Goal: Information Seeking & Learning: Find specific fact

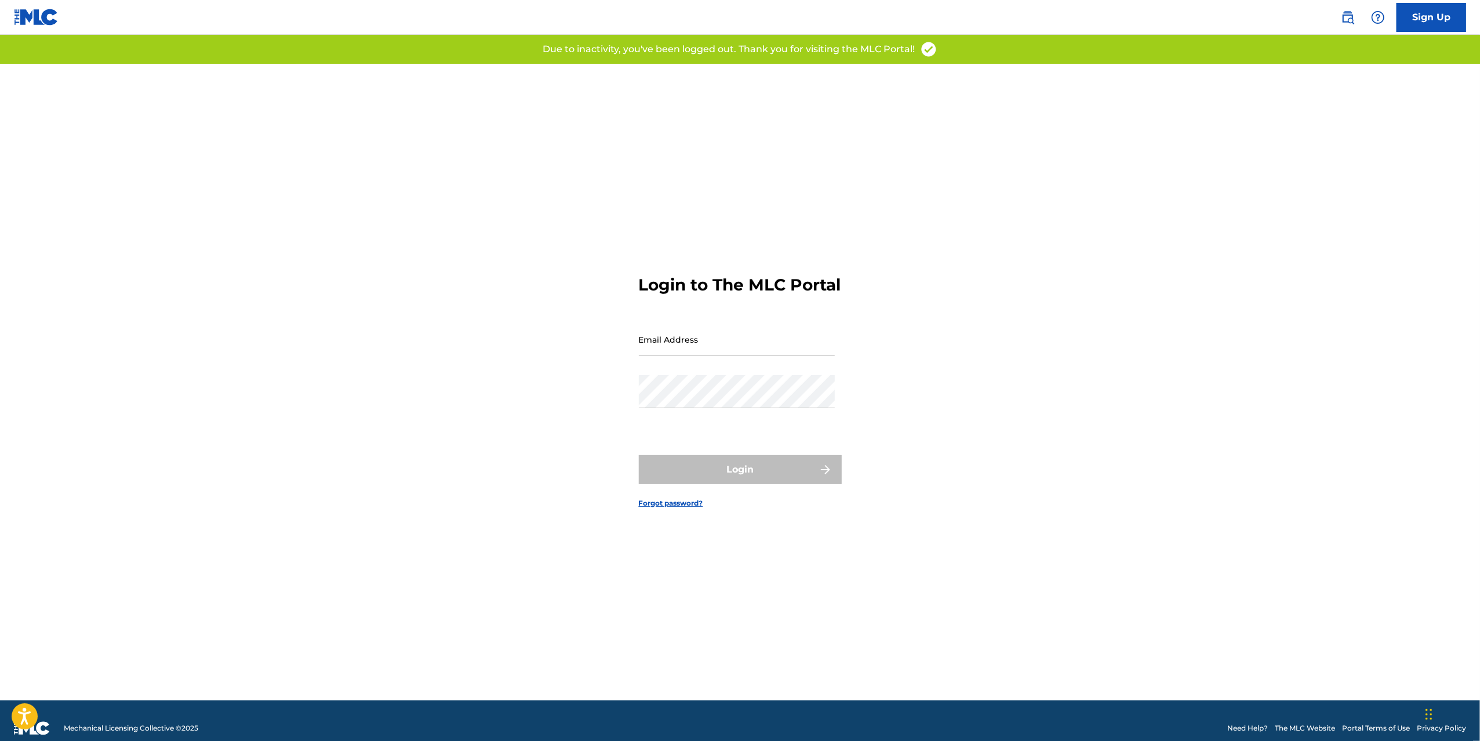
type input "[PERSON_NAME][EMAIL_ADDRESS][DOMAIN_NAME]"
click at [695, 454] on form "Login to The MLC Portal Email Address dylan@empi.re Password Login Forgot passw…" at bounding box center [740, 382] width 203 height 636
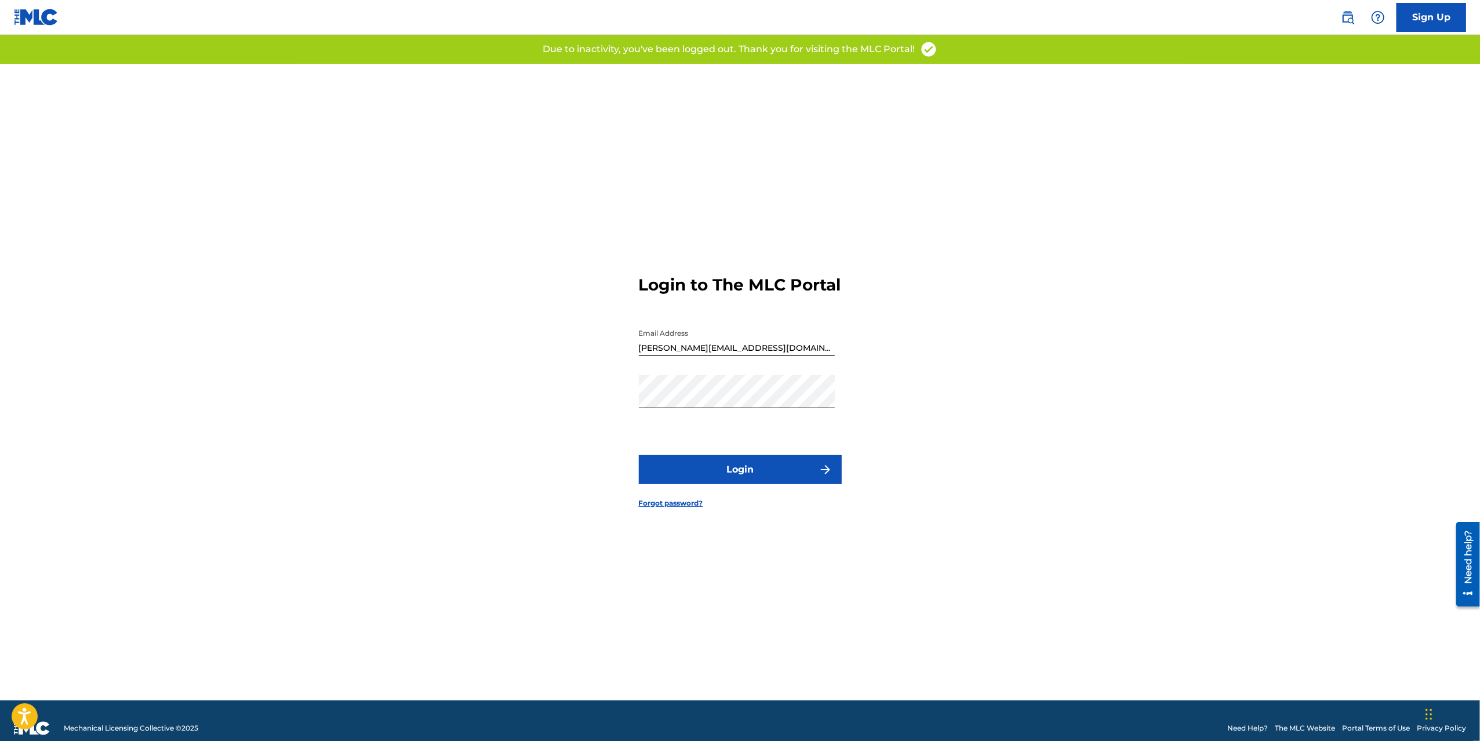
click at [723, 484] on button "Login" at bounding box center [740, 469] width 203 height 29
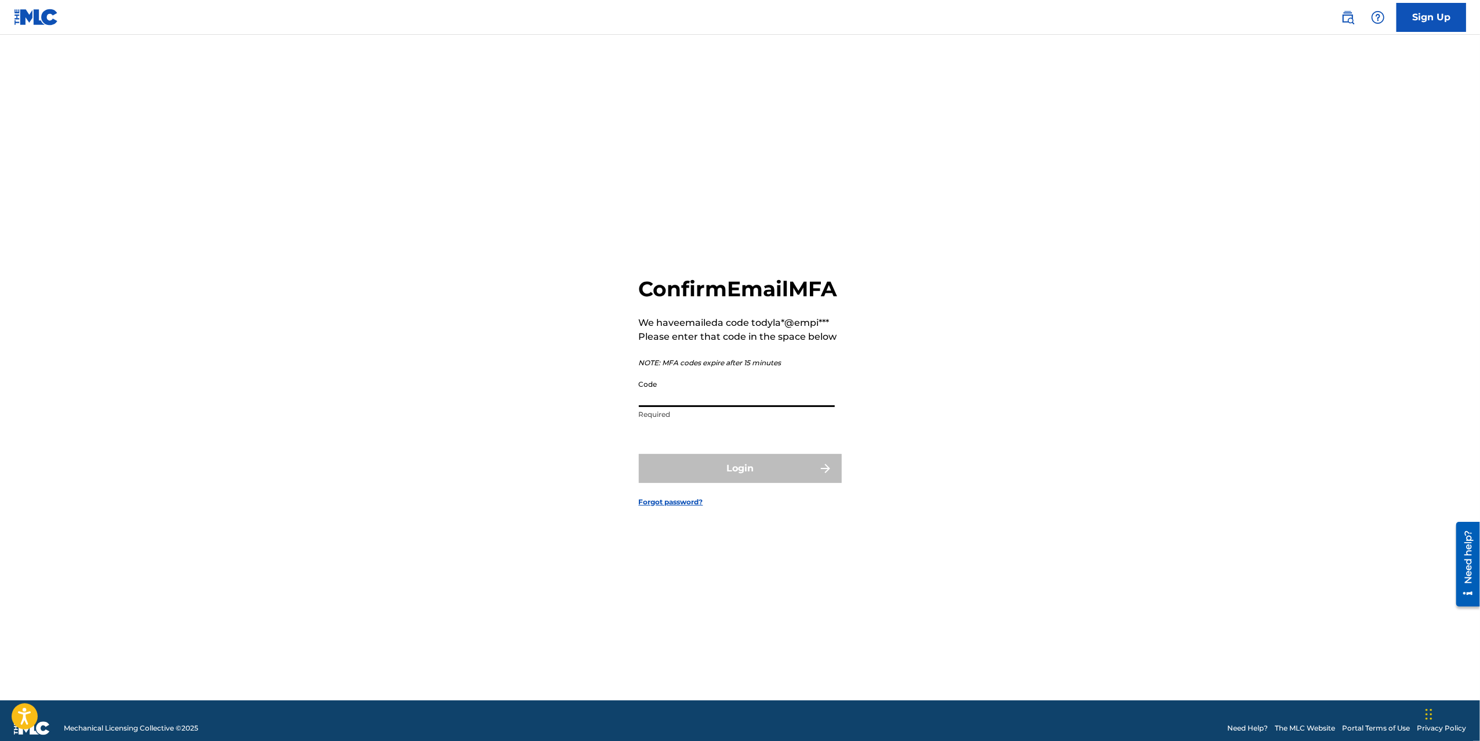
click at [699, 407] on input "Code" at bounding box center [737, 390] width 196 height 33
paste input "793755"
type input "793755"
click at [706, 483] on button "Login" at bounding box center [740, 468] width 203 height 29
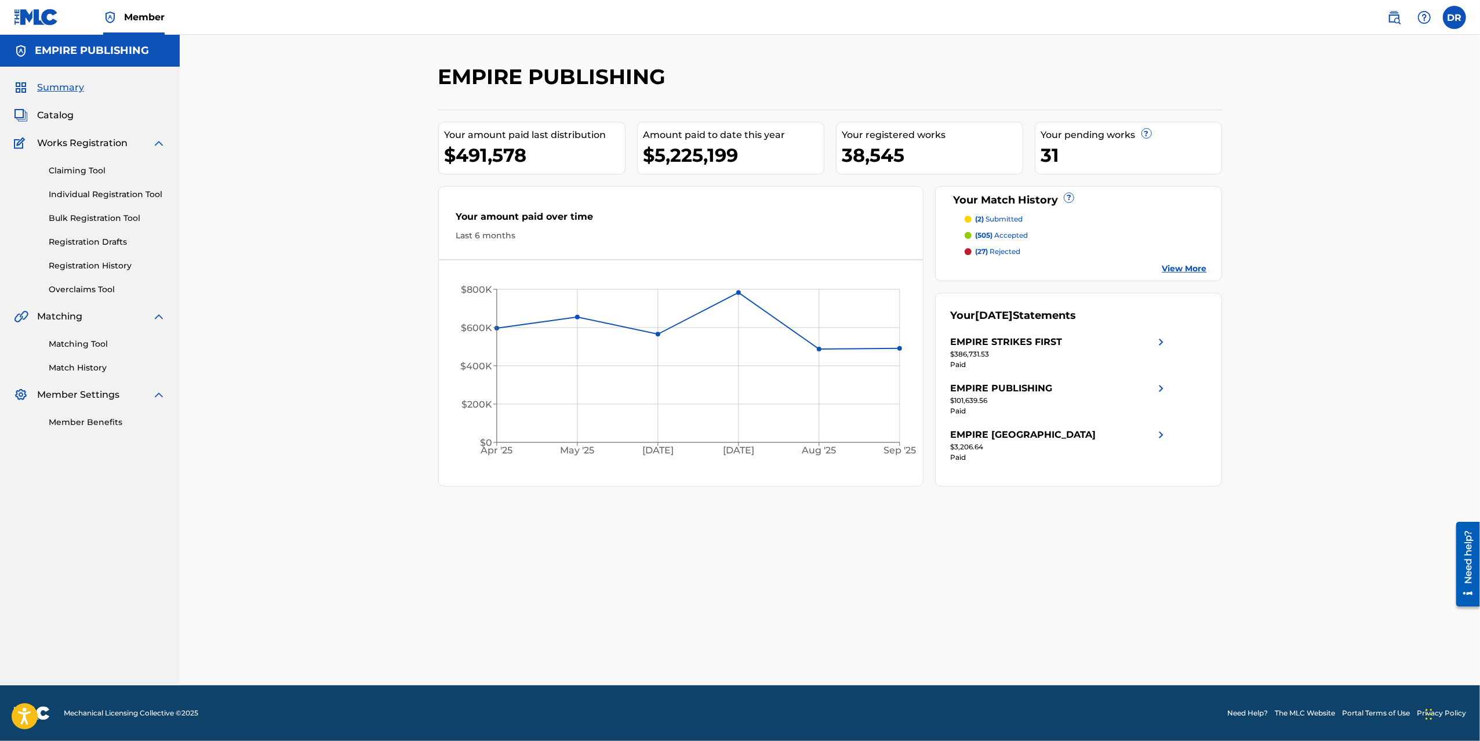
click at [1403, 13] on link at bounding box center [1393, 17] width 23 height 23
click at [1402, 21] on link at bounding box center [1393, 17] width 23 height 23
click at [61, 108] on span "Catalog" at bounding box center [55, 115] width 37 height 14
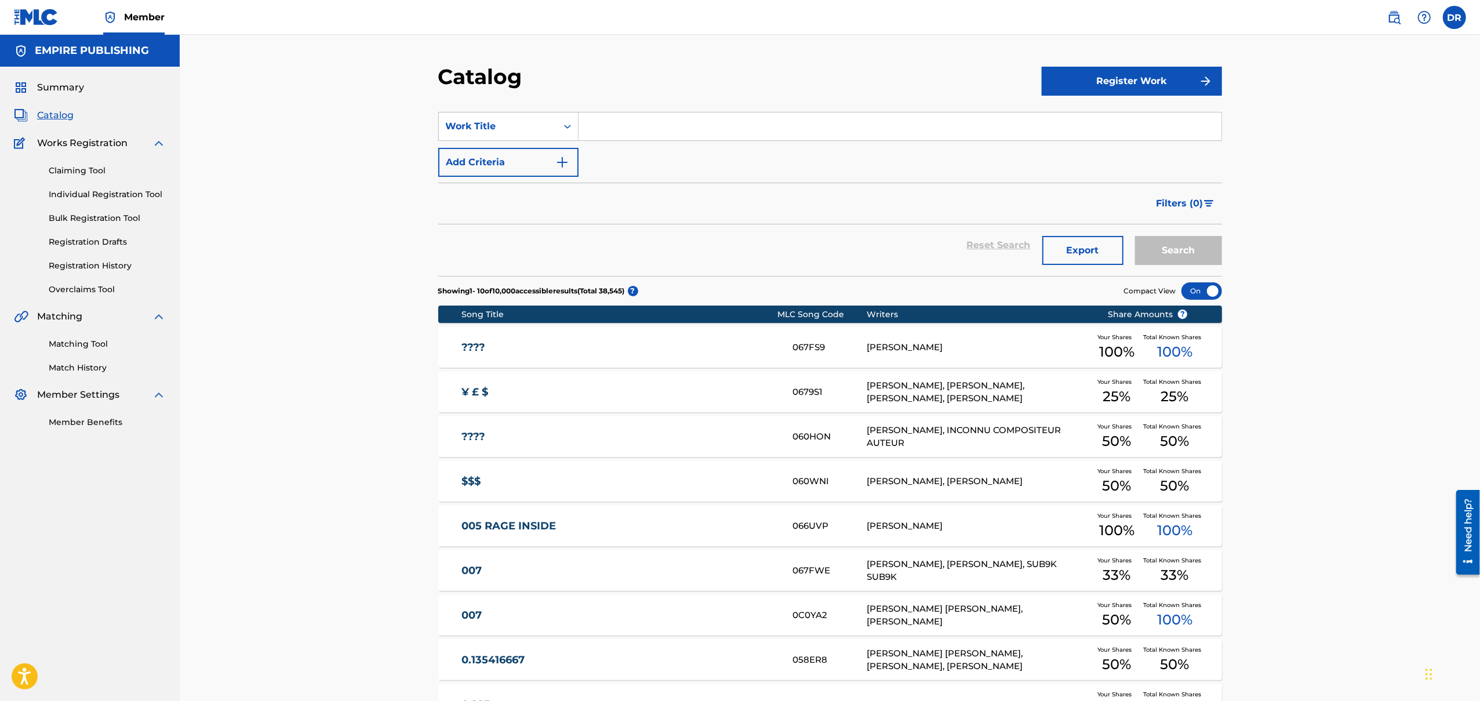
click at [405, 272] on div "Catalog Register Work SearchWithCriteria19bae09e-75f1-4270-adc8-c7e168158ad7 Wo…" at bounding box center [830, 432] width 1300 height 794
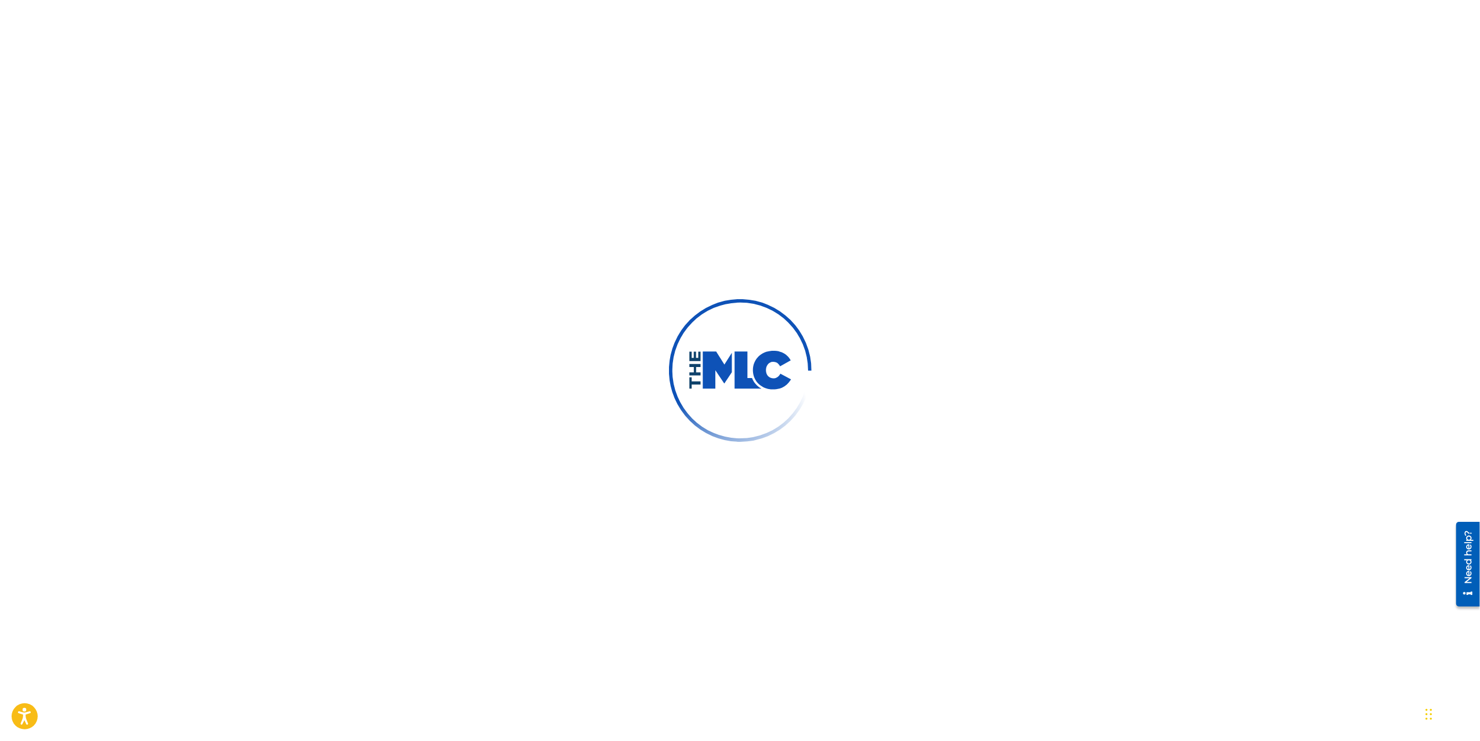
click at [1181, 75] on div at bounding box center [740, 370] width 1480 height 741
click at [1211, 498] on div at bounding box center [740, 370] width 1480 height 741
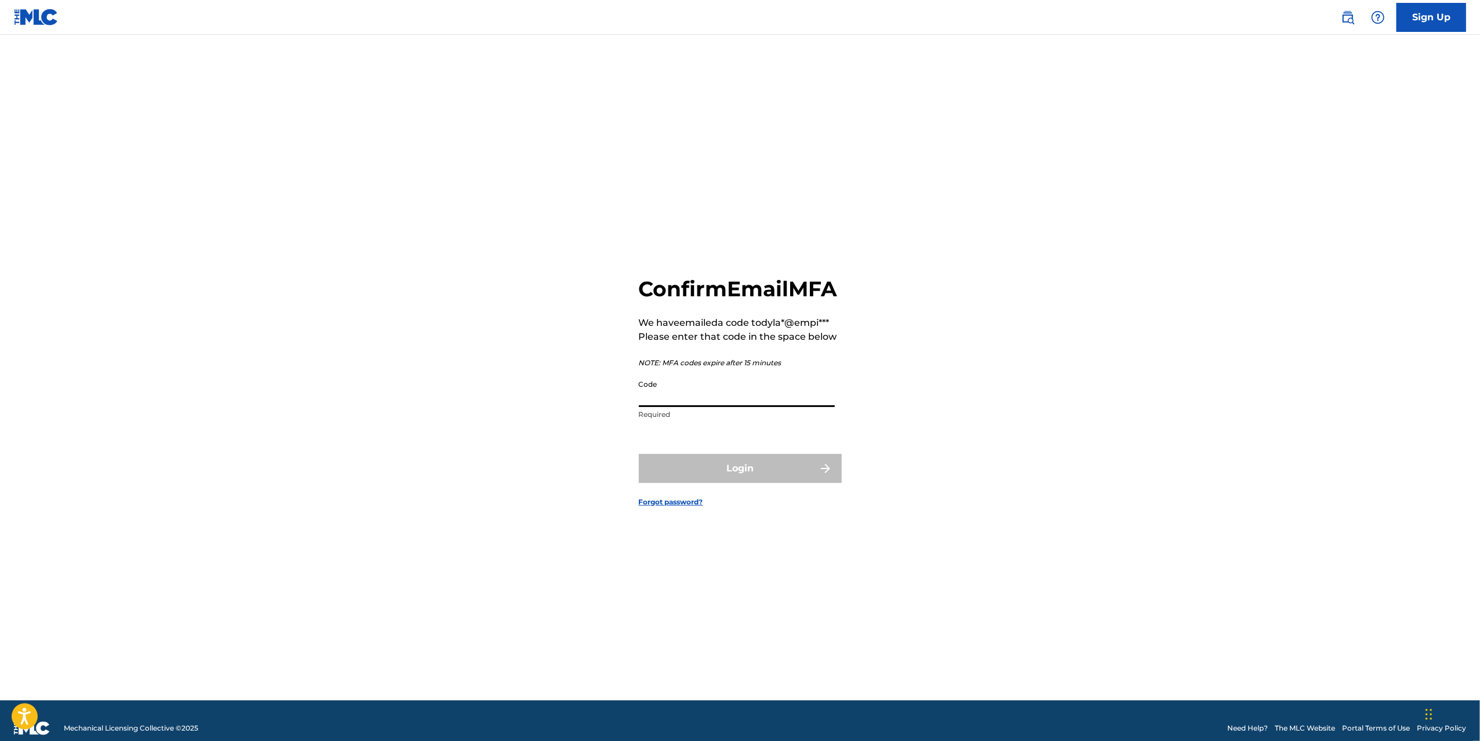
click at [762, 407] on input "Code" at bounding box center [737, 390] width 196 height 33
paste input "815320"
type input "815320"
click at [728, 471] on button "Login" at bounding box center [740, 468] width 203 height 29
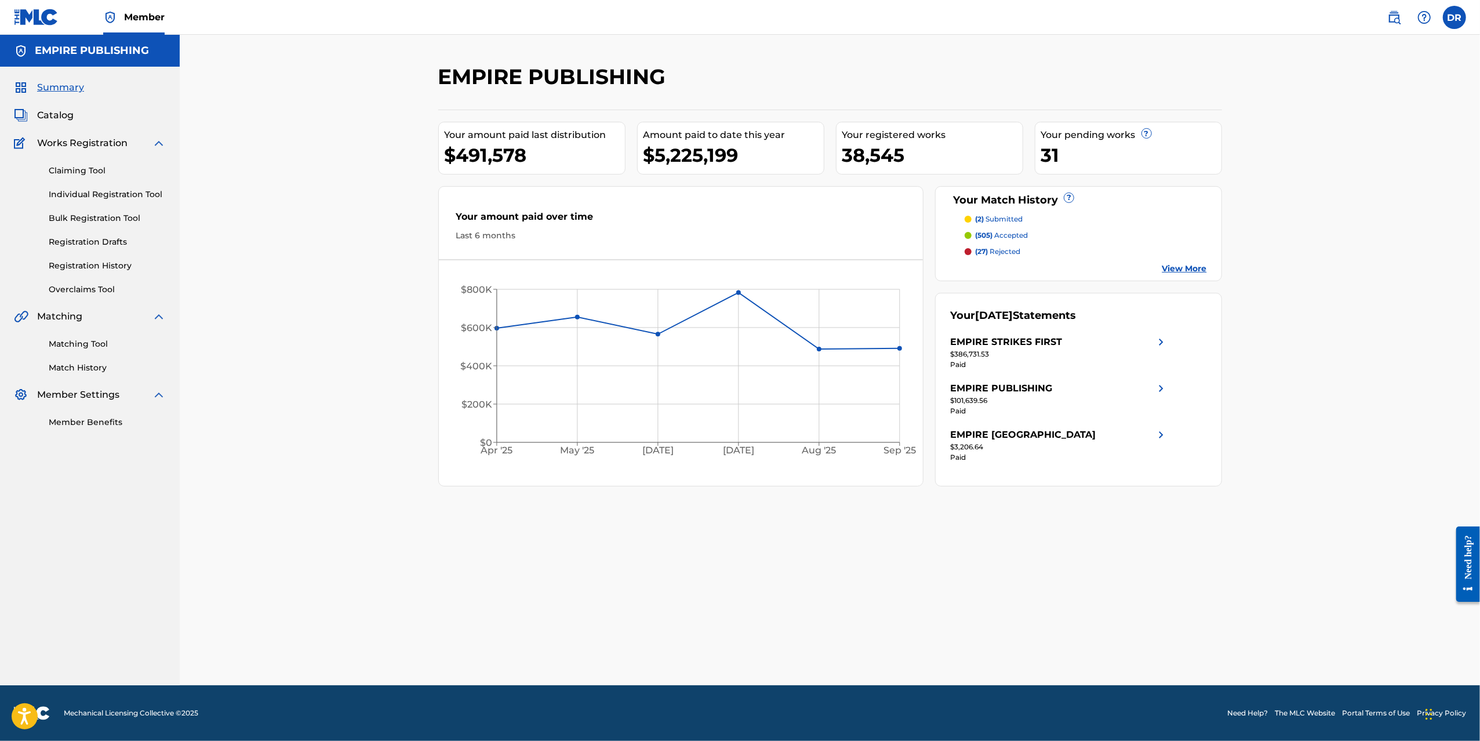
click at [1392, 19] on img at bounding box center [1394, 17] width 14 height 14
click at [1277, 73] on div "EMPIRE PUBLISHING Your amount paid last distribution $491,578 Amount paid to da…" at bounding box center [830, 360] width 1300 height 650
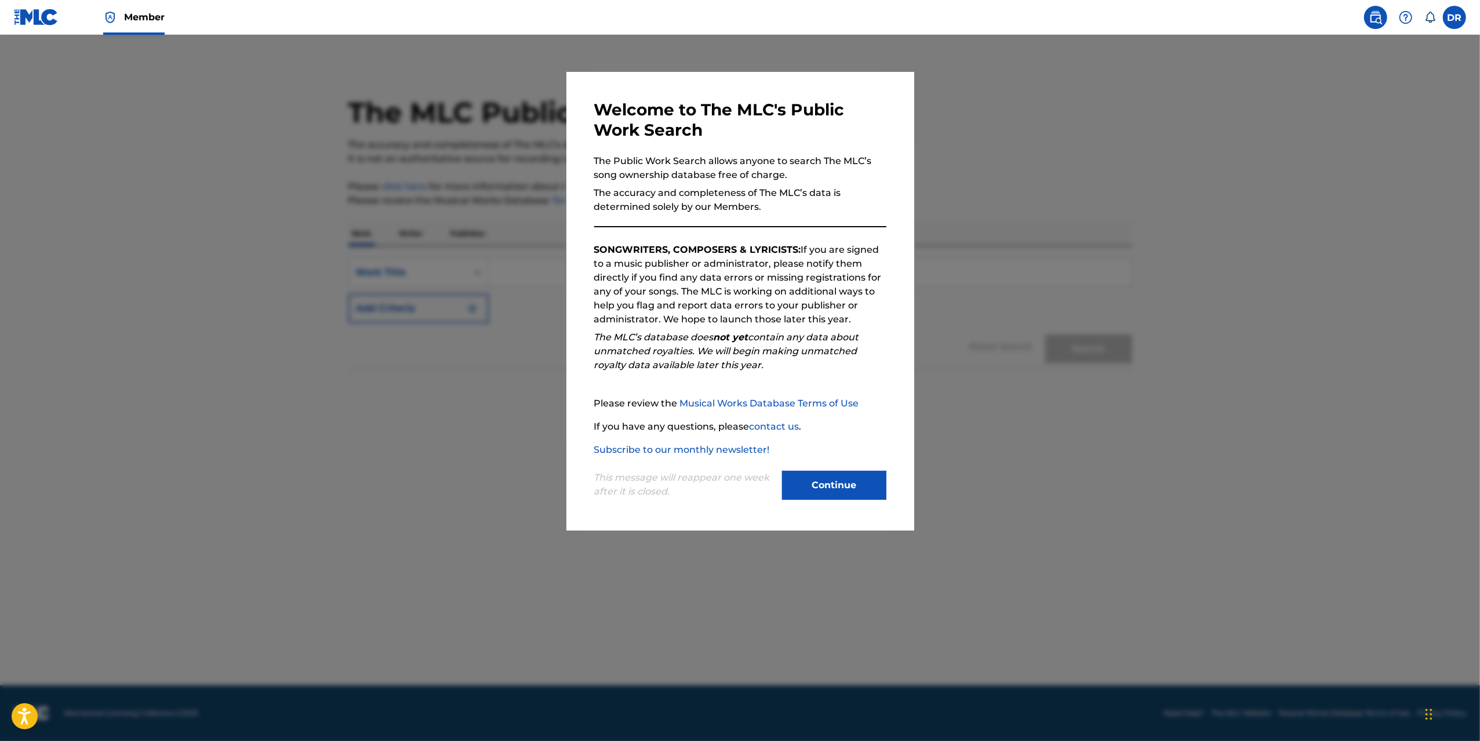
click at [836, 492] on button "Continue" at bounding box center [834, 485] width 104 height 29
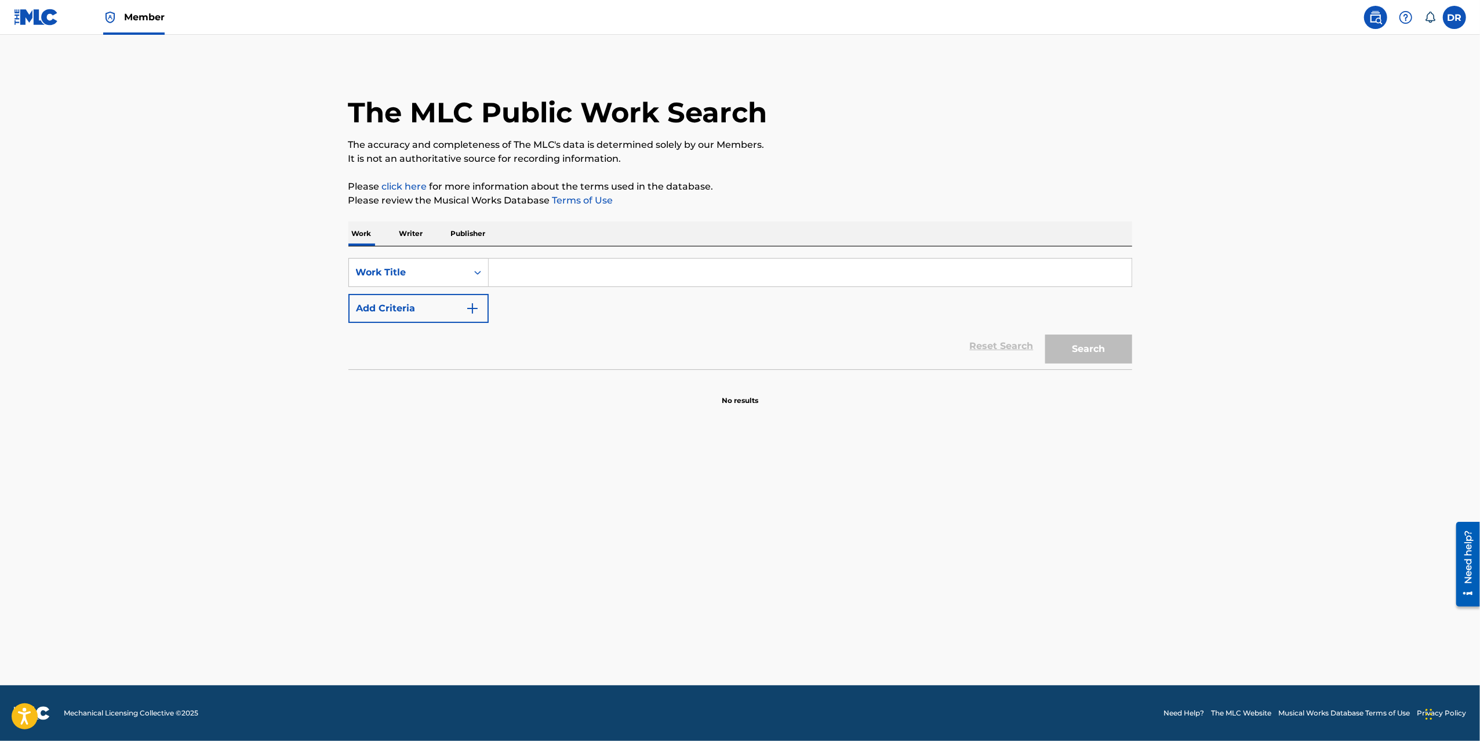
click at [578, 279] on input "Search Form" at bounding box center [810, 273] width 643 height 28
click at [421, 235] on p "Writer" at bounding box center [411, 233] width 31 height 24
click at [521, 270] on input "Search Form" at bounding box center [810, 273] width 643 height 28
paste input "Amerasekera"
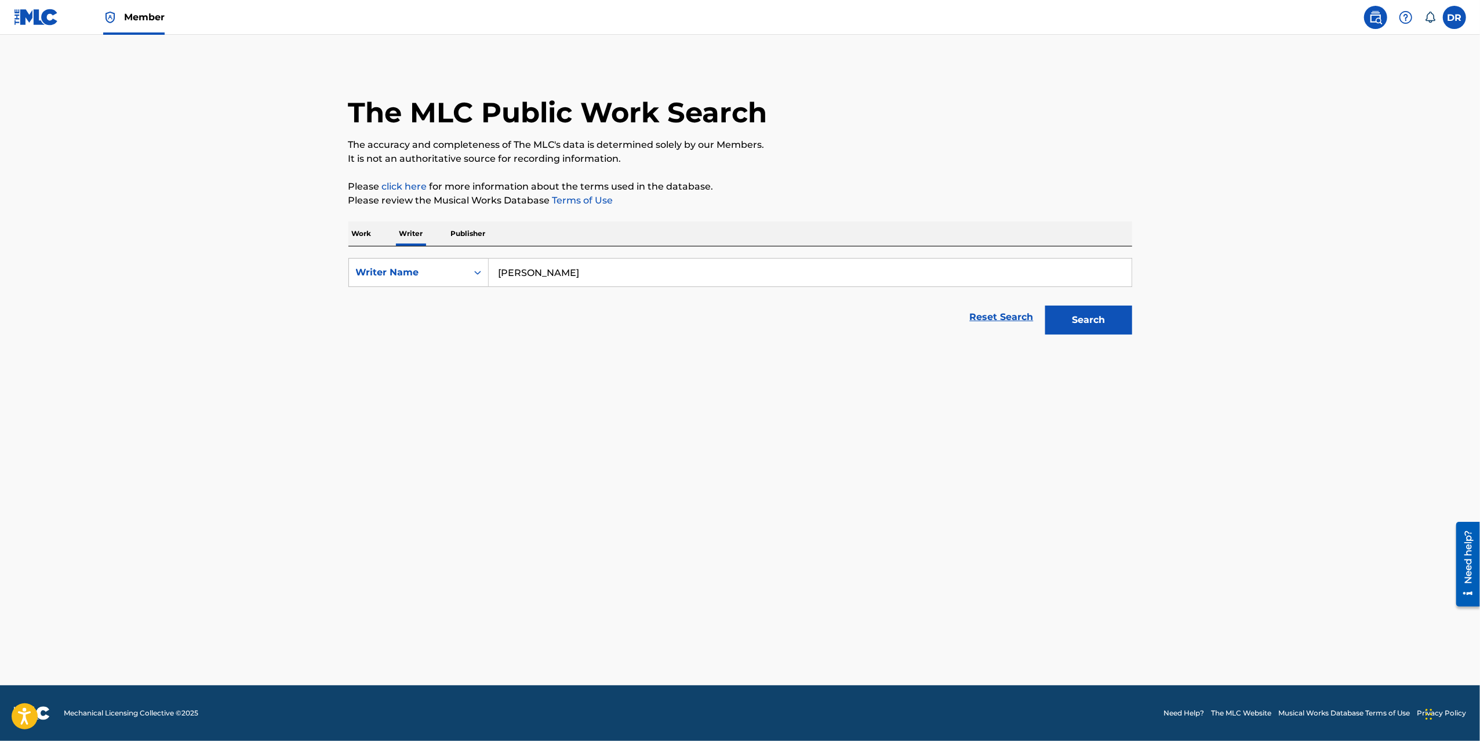
click at [1087, 321] on button "Search" at bounding box center [1088, 319] width 87 height 29
click at [1087, 322] on button "Search" at bounding box center [1088, 319] width 87 height 29
click at [567, 270] on input "Amerasekera" at bounding box center [810, 273] width 643 height 28
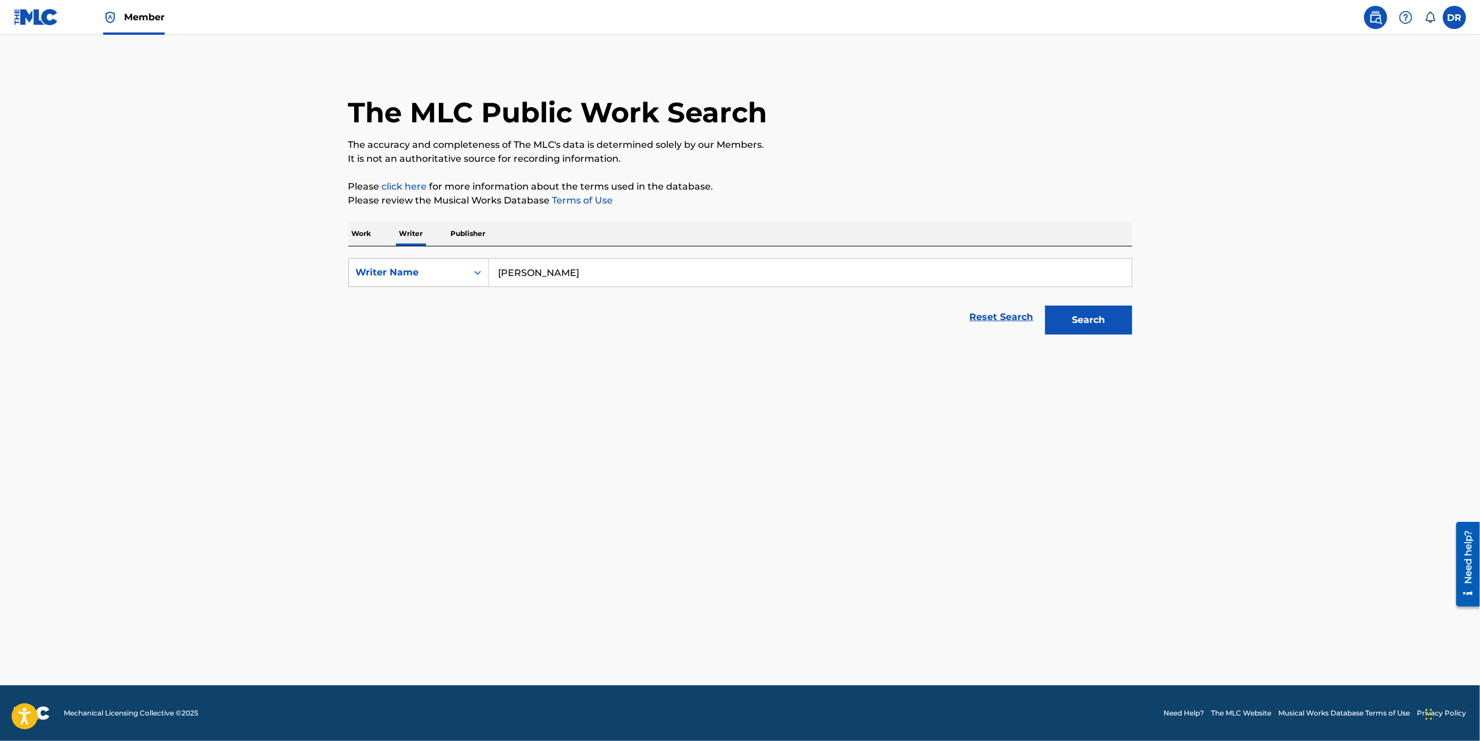
click at [567, 270] on input "Amerasekera" at bounding box center [810, 273] width 643 height 28
click at [1045, 305] on button "Search" at bounding box center [1088, 319] width 87 height 29
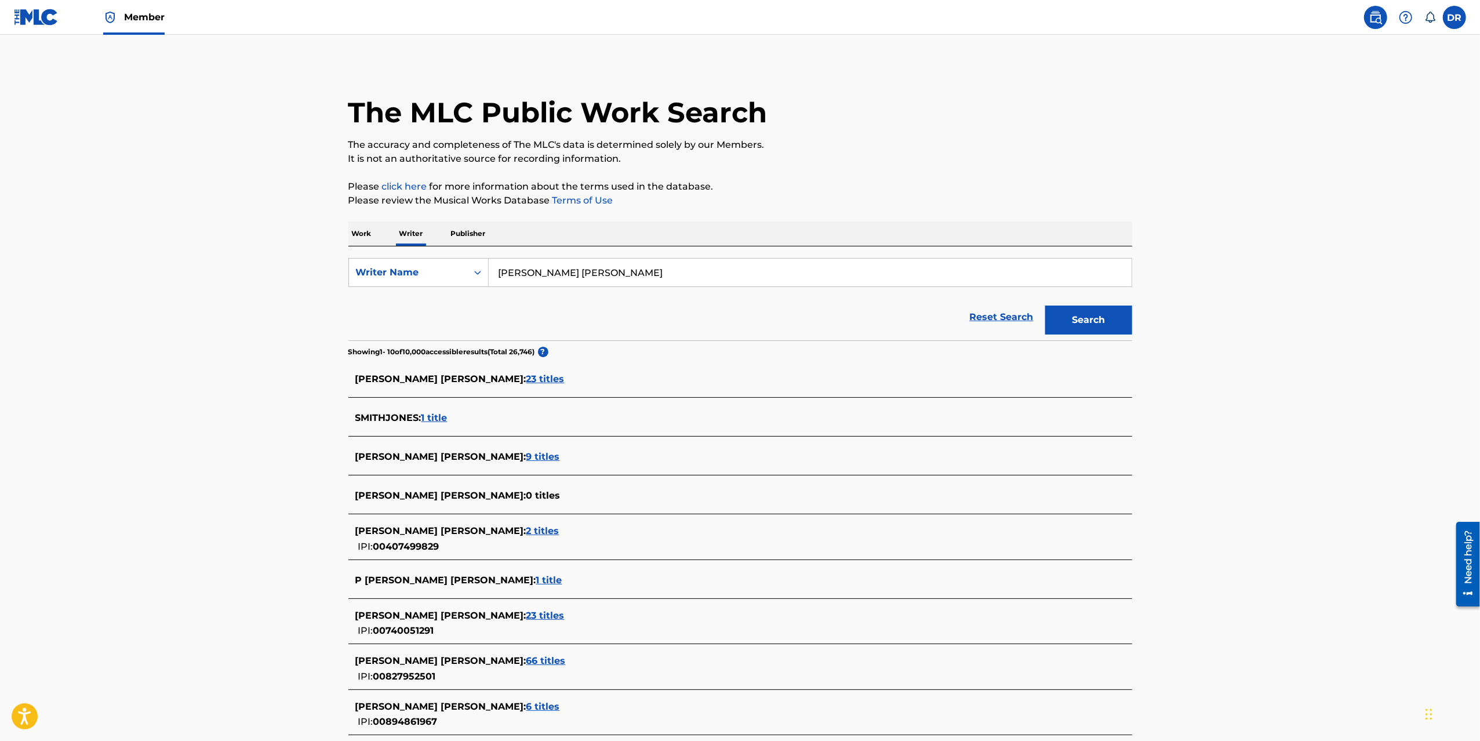
click at [692, 272] on input "smith jones" at bounding box center [810, 273] width 643 height 28
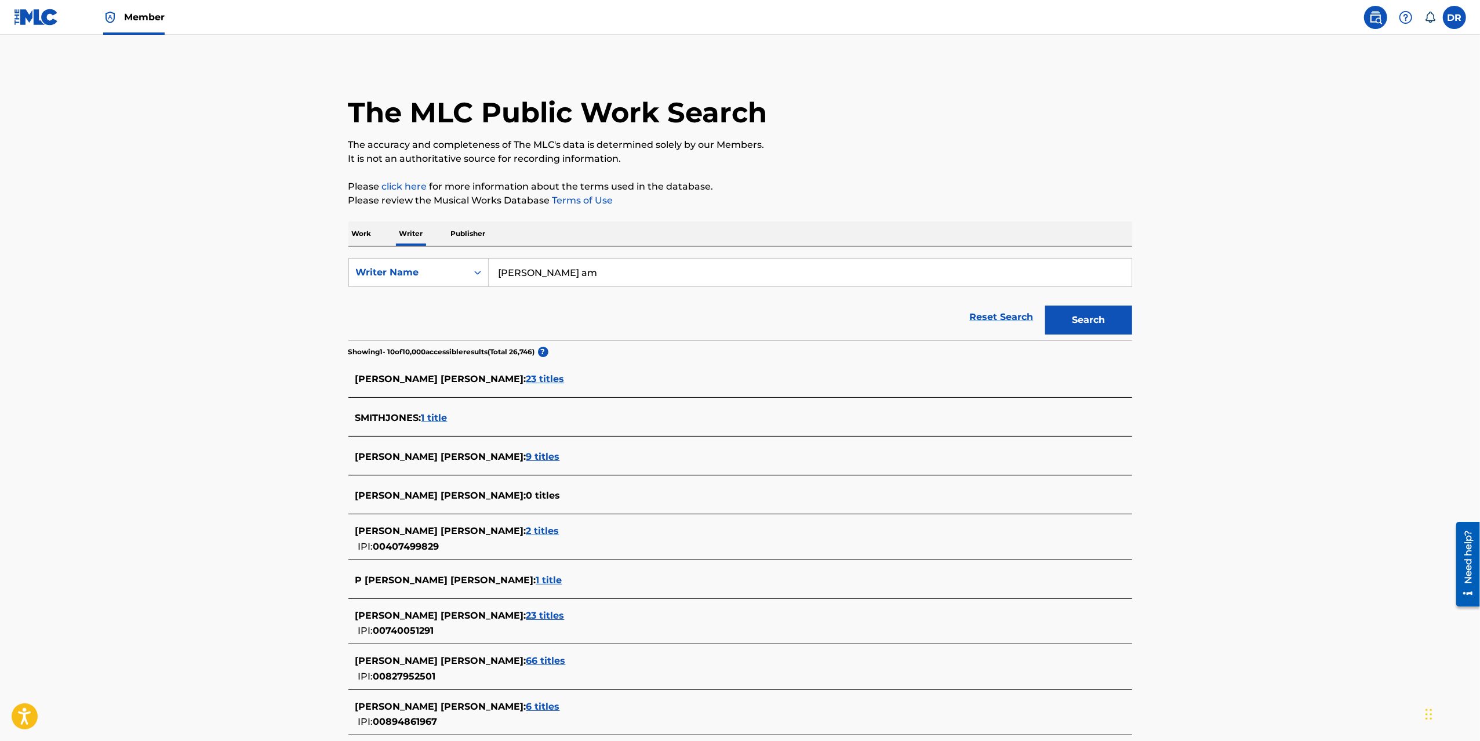
type input "kaven a"
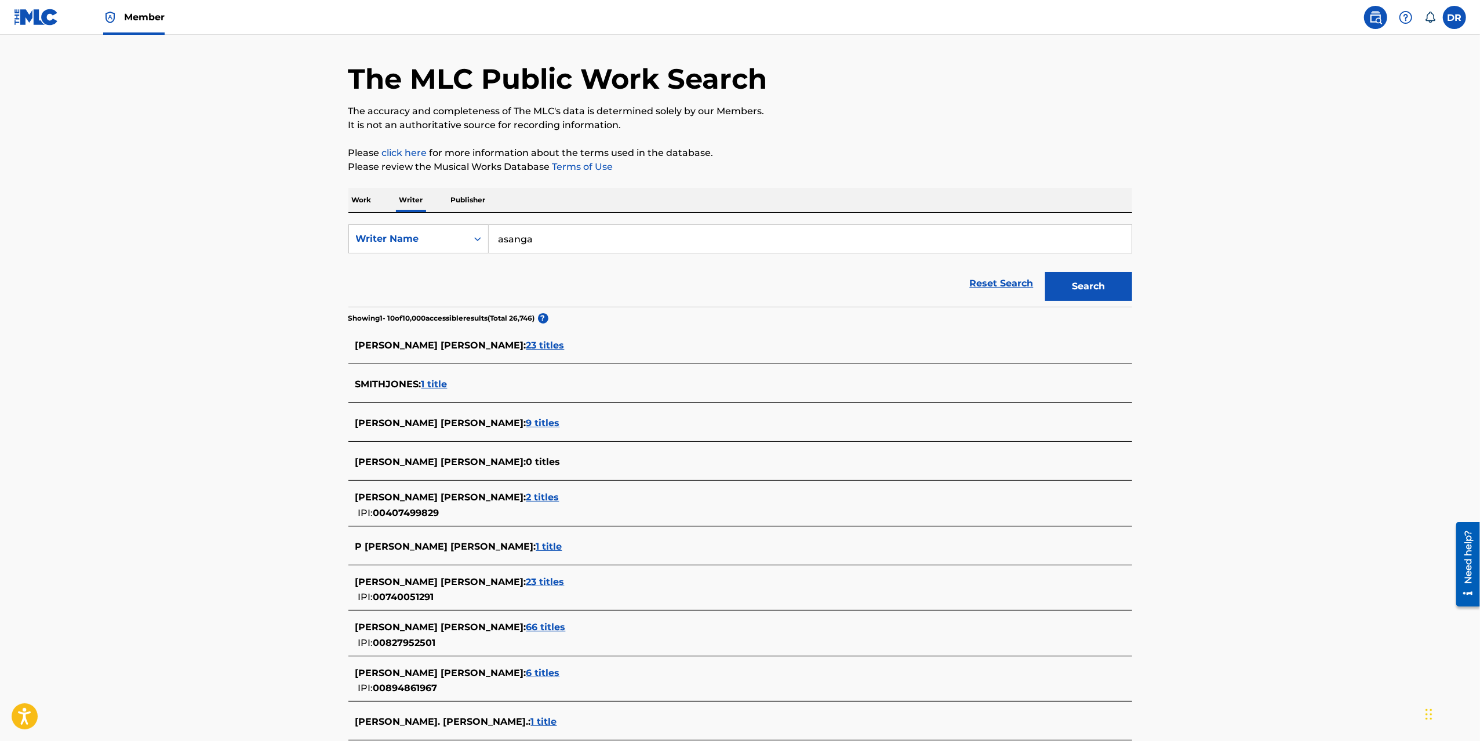
click at [859, 164] on p "Please review the Musical Works Database Terms of Use" at bounding box center [740, 167] width 784 height 14
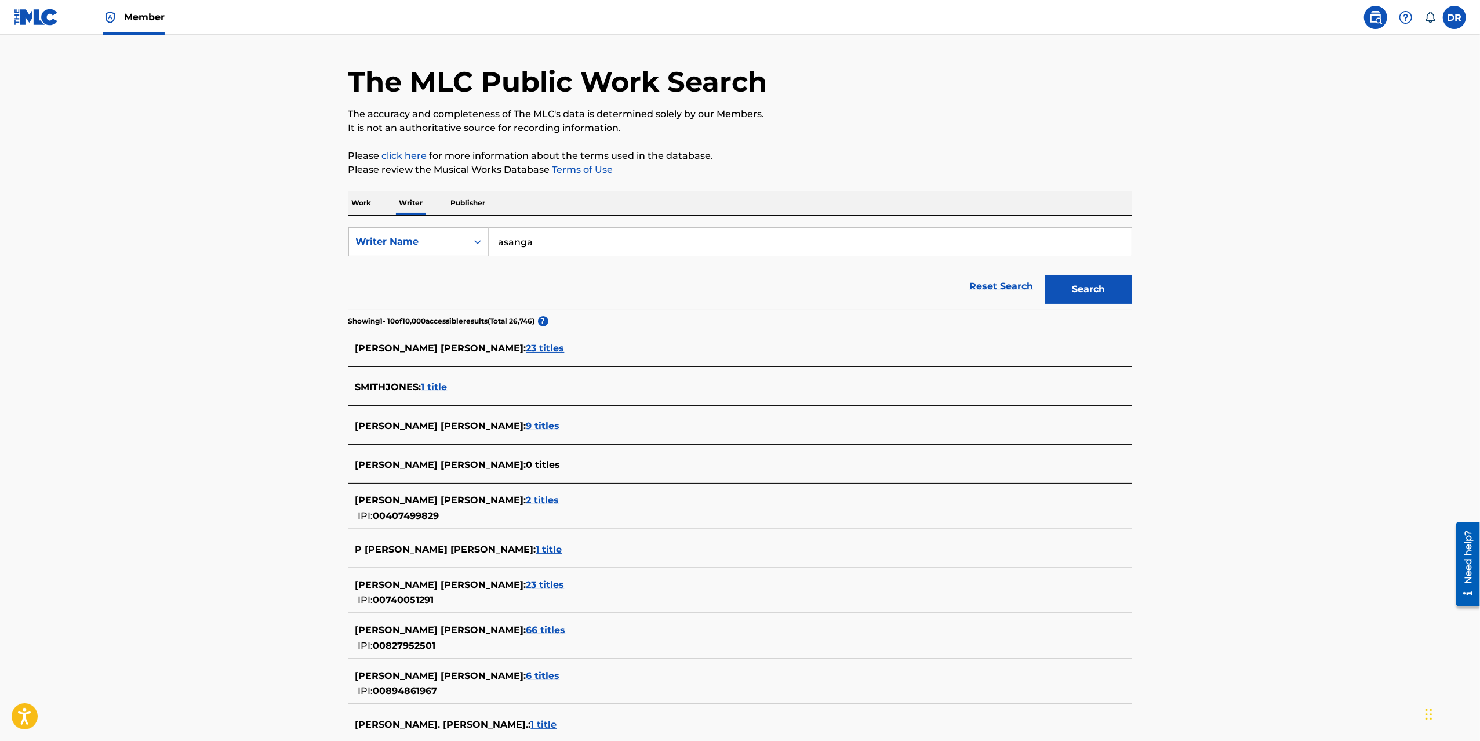
click at [533, 245] on input "asanga" at bounding box center [810, 242] width 643 height 28
paste input "Oluwabunmi Oluyole-Balogun"
drag, startPoint x: 560, startPoint y: 243, endPoint x: 760, endPoint y: 247, distance: 200.0
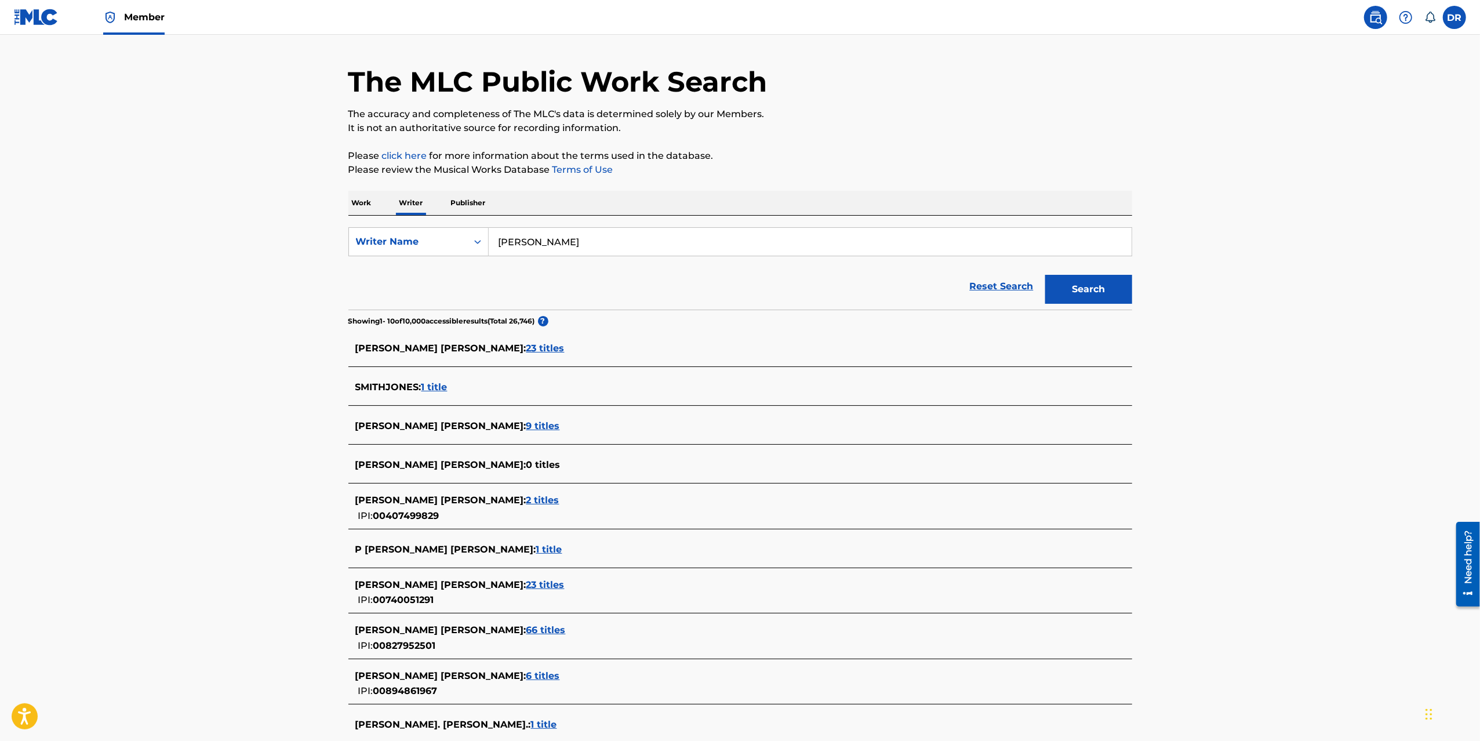
click at [760, 247] on input "Oluwabunmi Oluyole-Balogun" at bounding box center [810, 242] width 643 height 28
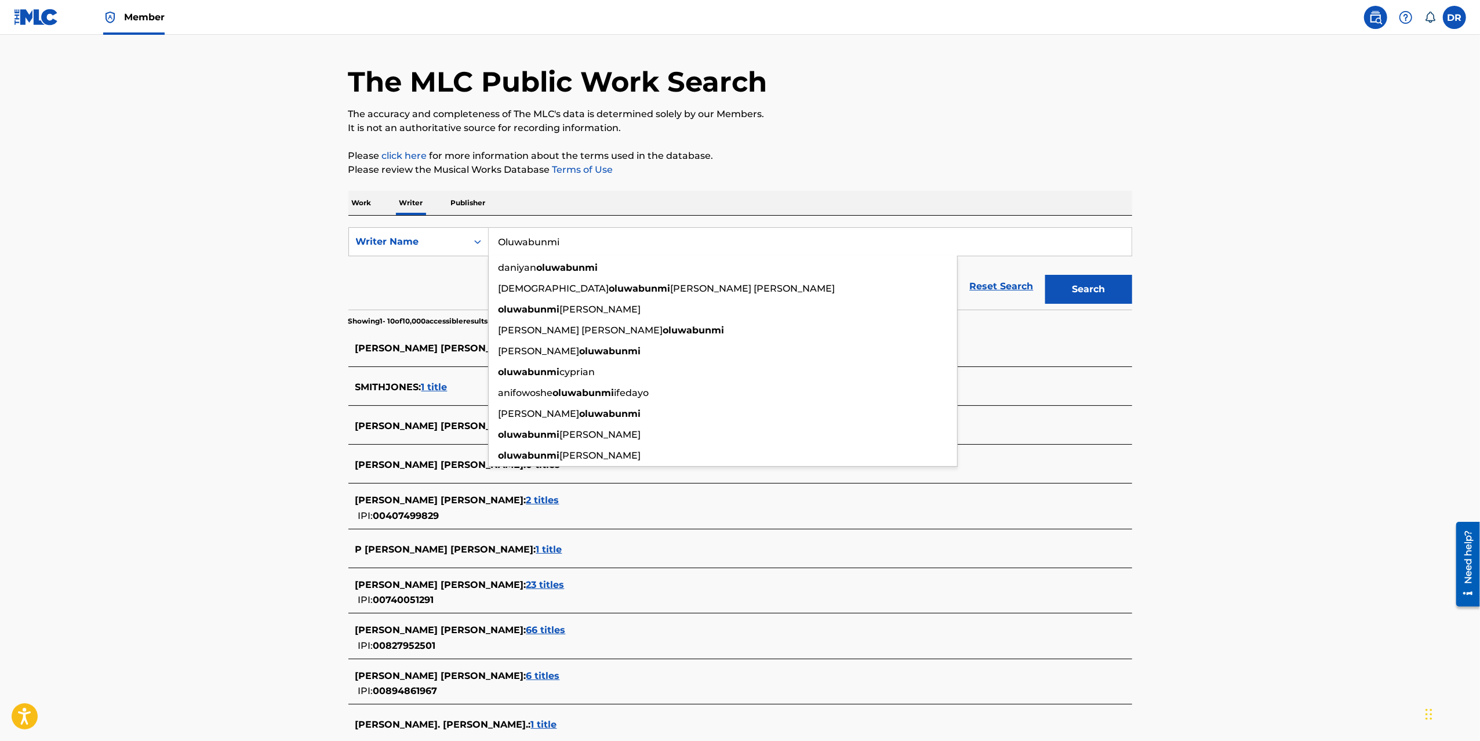
type input "Oluwabunmi"
click at [1045, 275] on button "Search" at bounding box center [1088, 289] width 87 height 29
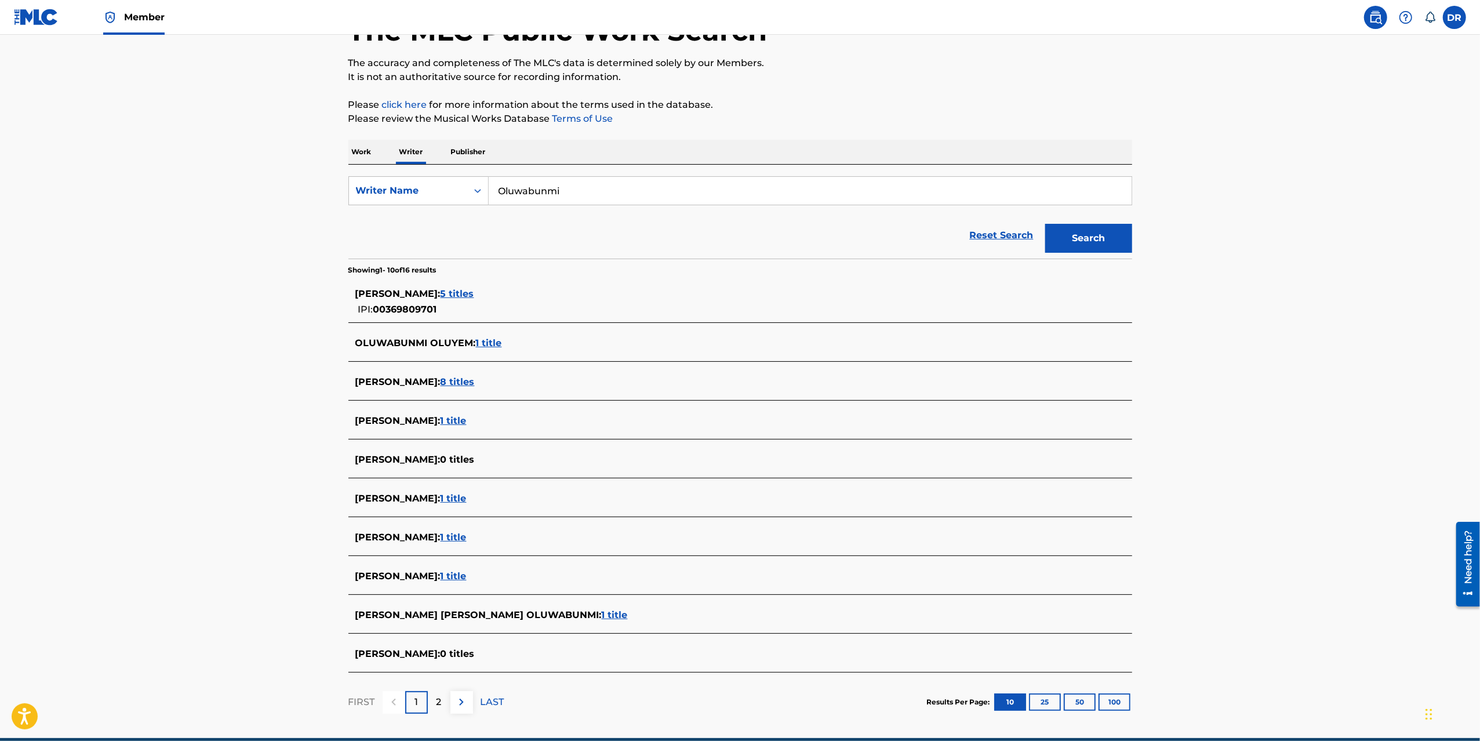
scroll to position [134, 0]
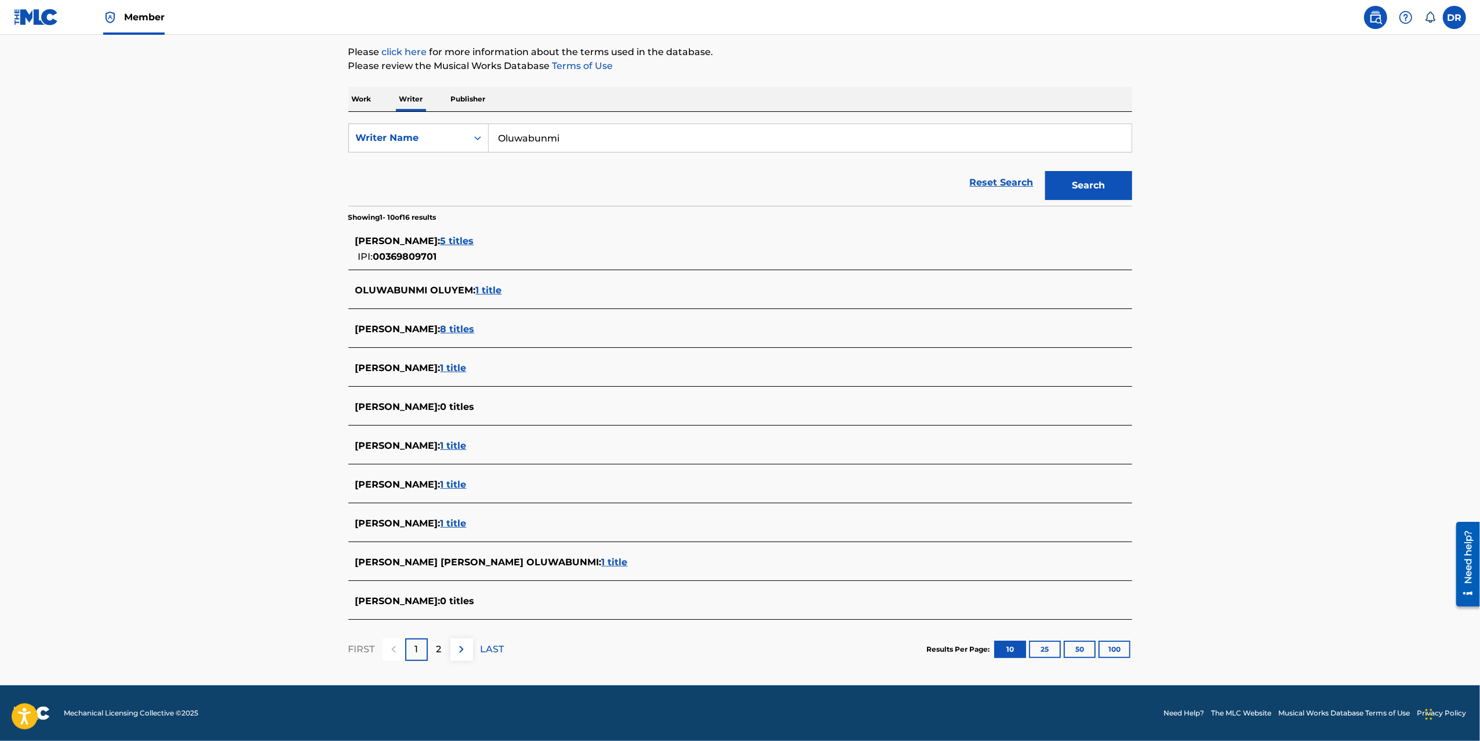
click at [1041, 649] on button "25" at bounding box center [1045, 648] width 32 height 17
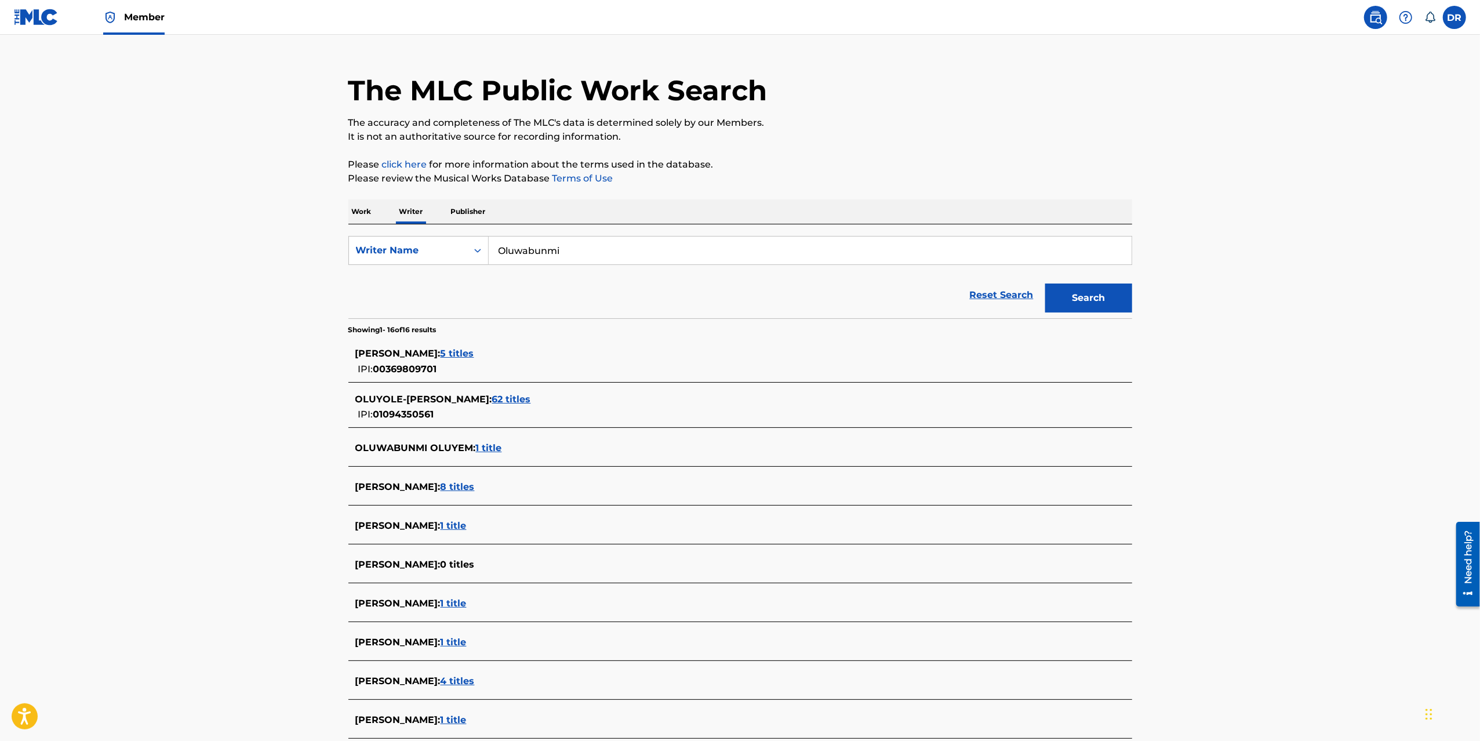
scroll to position [98, 0]
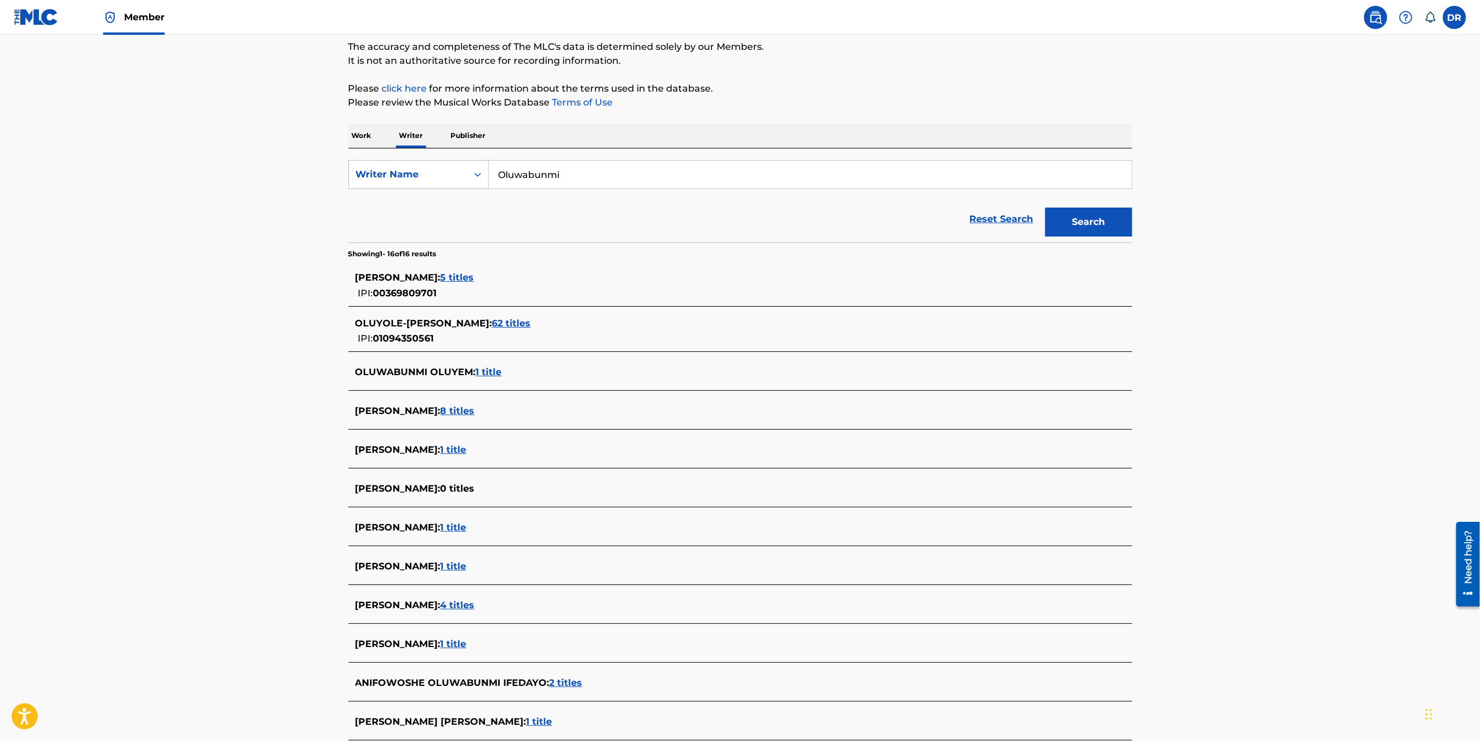
click at [561, 175] on input "Oluwabunmi" at bounding box center [810, 175] width 643 height 28
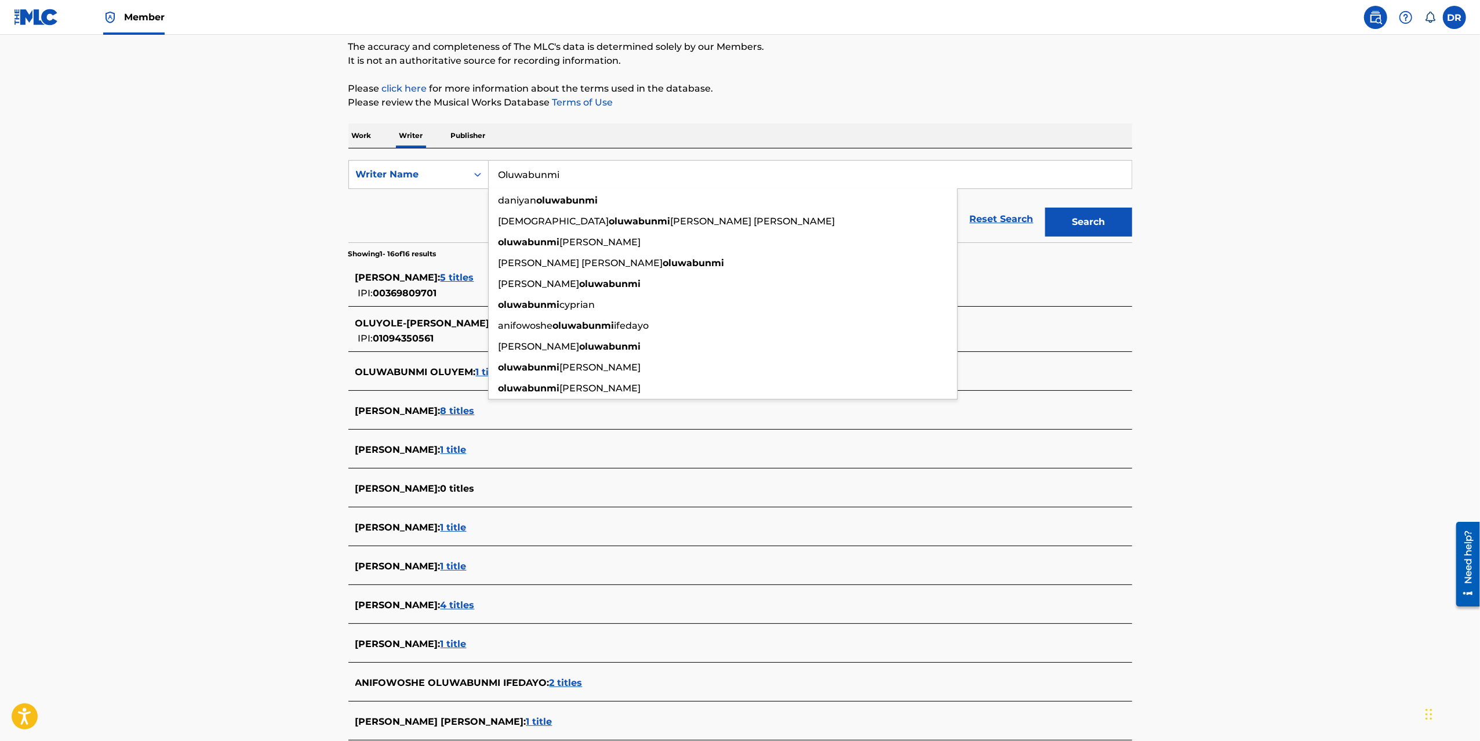
click at [253, 311] on main "The MLC Public Work Search The accuracy and completeness of The MLC's data is d…" at bounding box center [740, 446] width 1480 height 1019
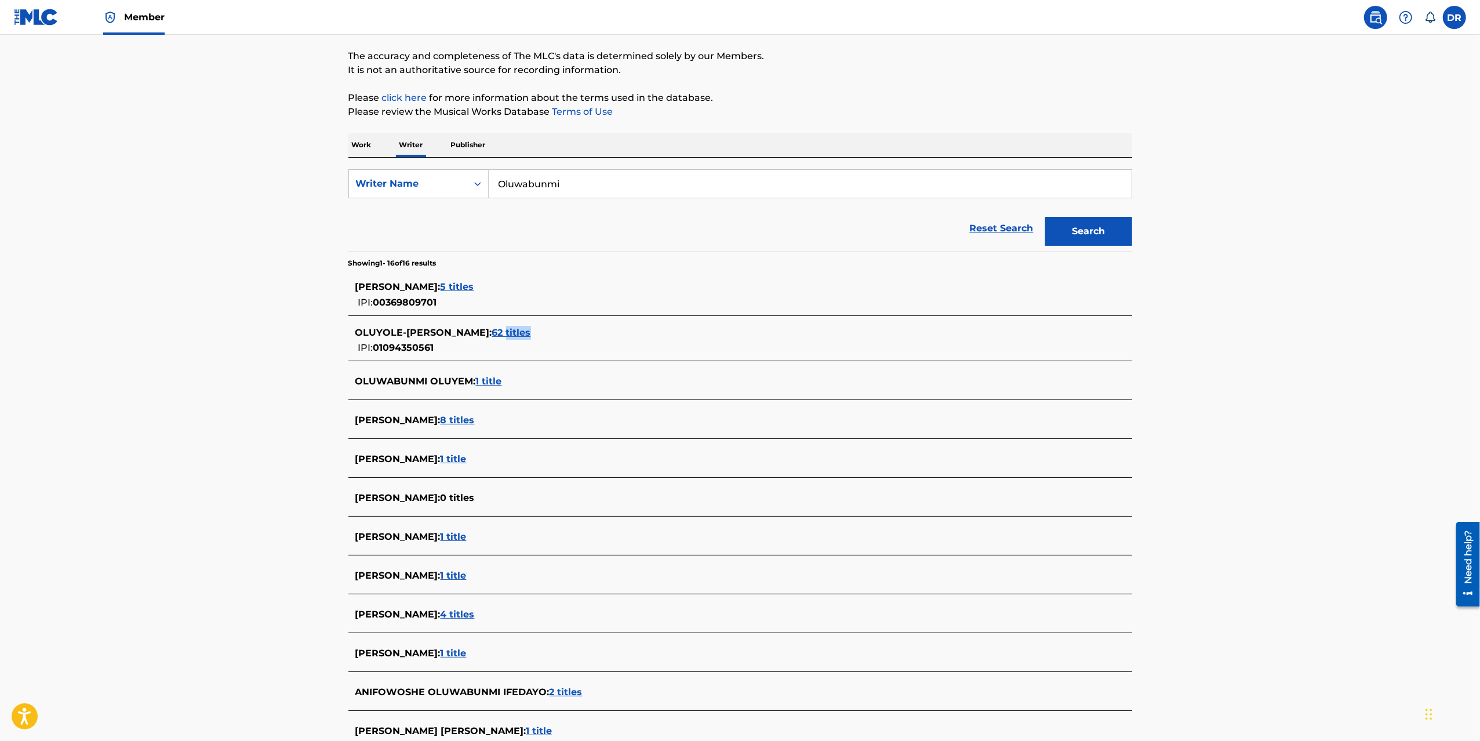
scroll to position [0, 0]
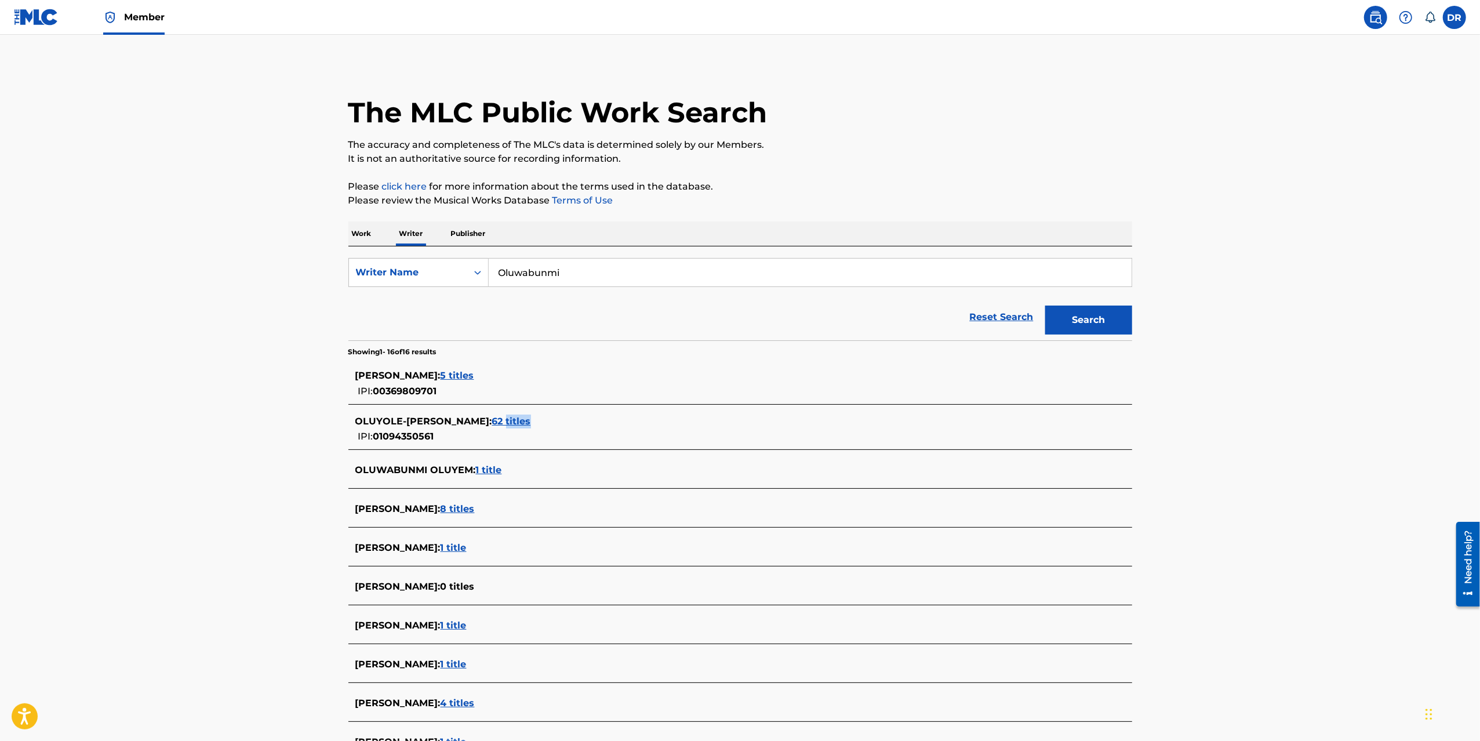
click at [531, 419] on span "62 titles" at bounding box center [511, 421] width 39 height 11
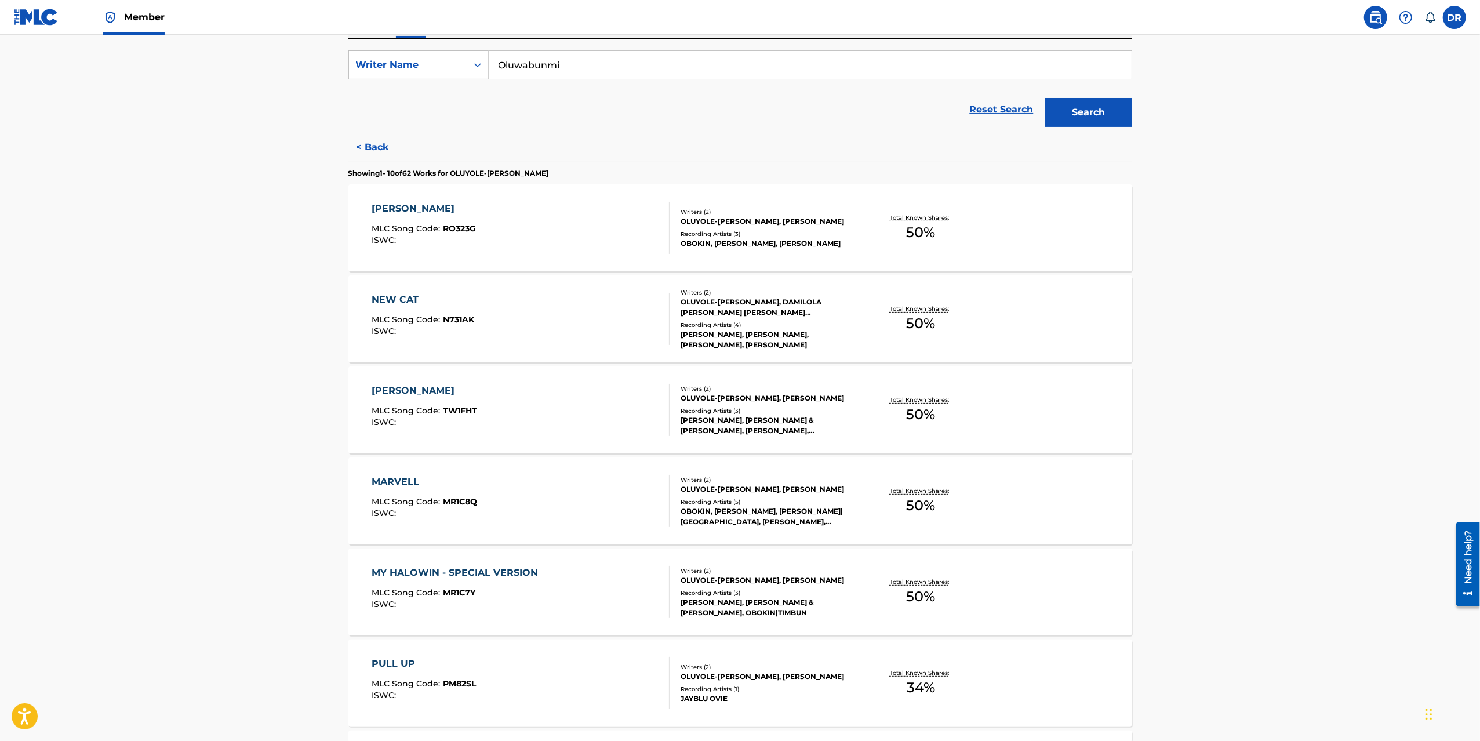
scroll to position [212, 0]
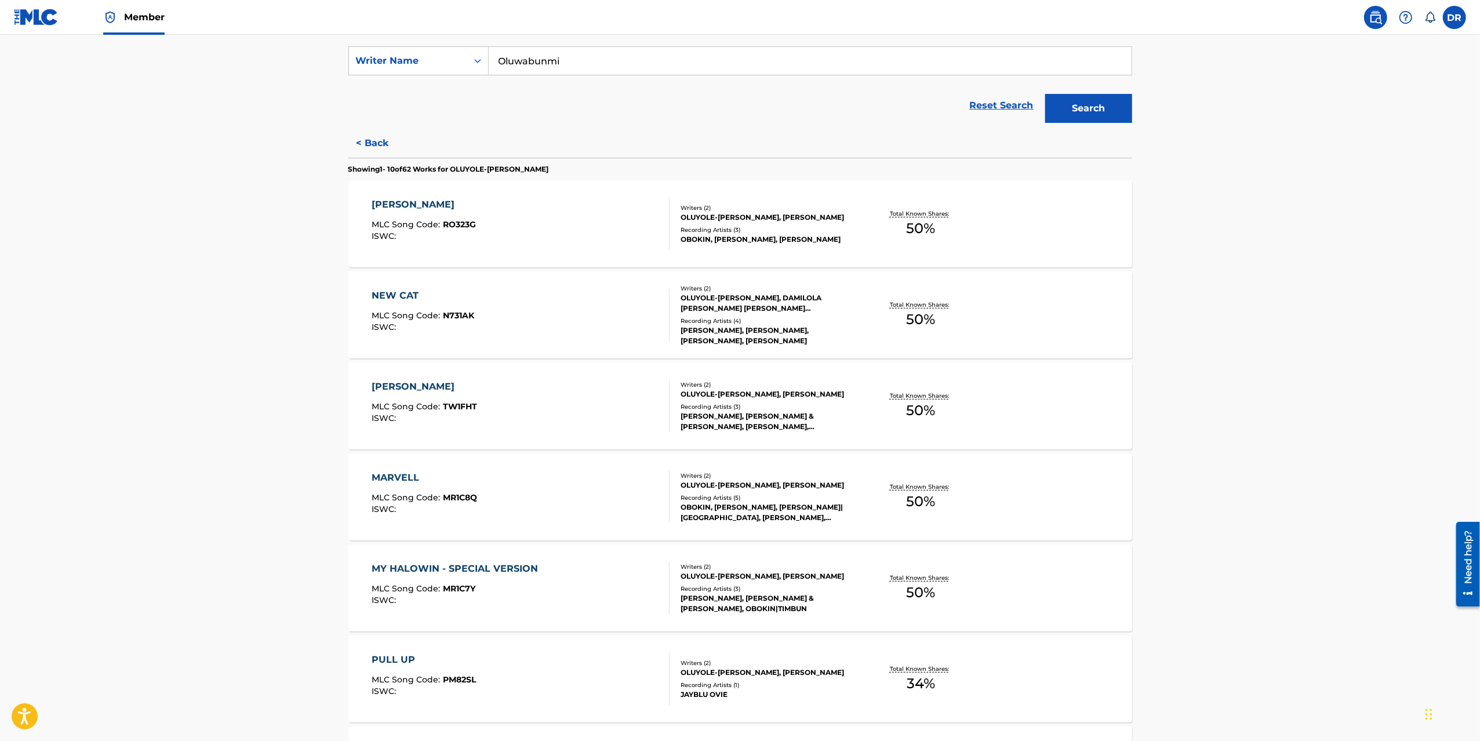
click at [406, 203] on div "RICH RICH" at bounding box center [424, 205] width 104 height 14
click at [387, 301] on div "NEW CAT" at bounding box center [423, 296] width 103 height 14
drag, startPoint x: 406, startPoint y: 391, endPoint x: 408, endPoint y: 385, distance: 6.6
click at [406, 391] on div "TOM DUCKER" at bounding box center [424, 387] width 105 height 14
click at [398, 472] on div "MARVELL" at bounding box center [424, 478] width 105 height 14
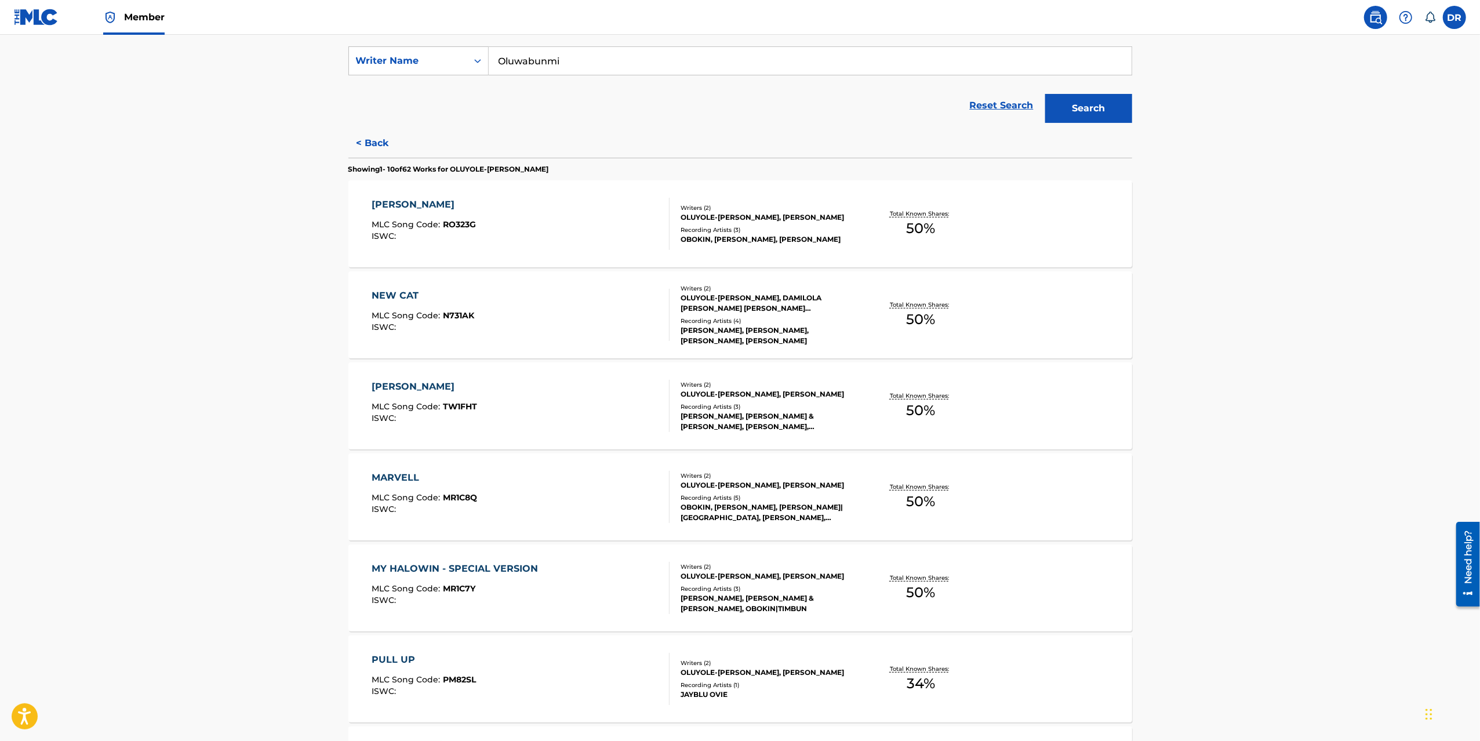
click at [426, 565] on div "MY HALOWIN - SPECIAL VERSION" at bounding box center [458, 569] width 172 height 14
click at [407, 391] on div "TOM DUCKER" at bounding box center [424, 387] width 105 height 14
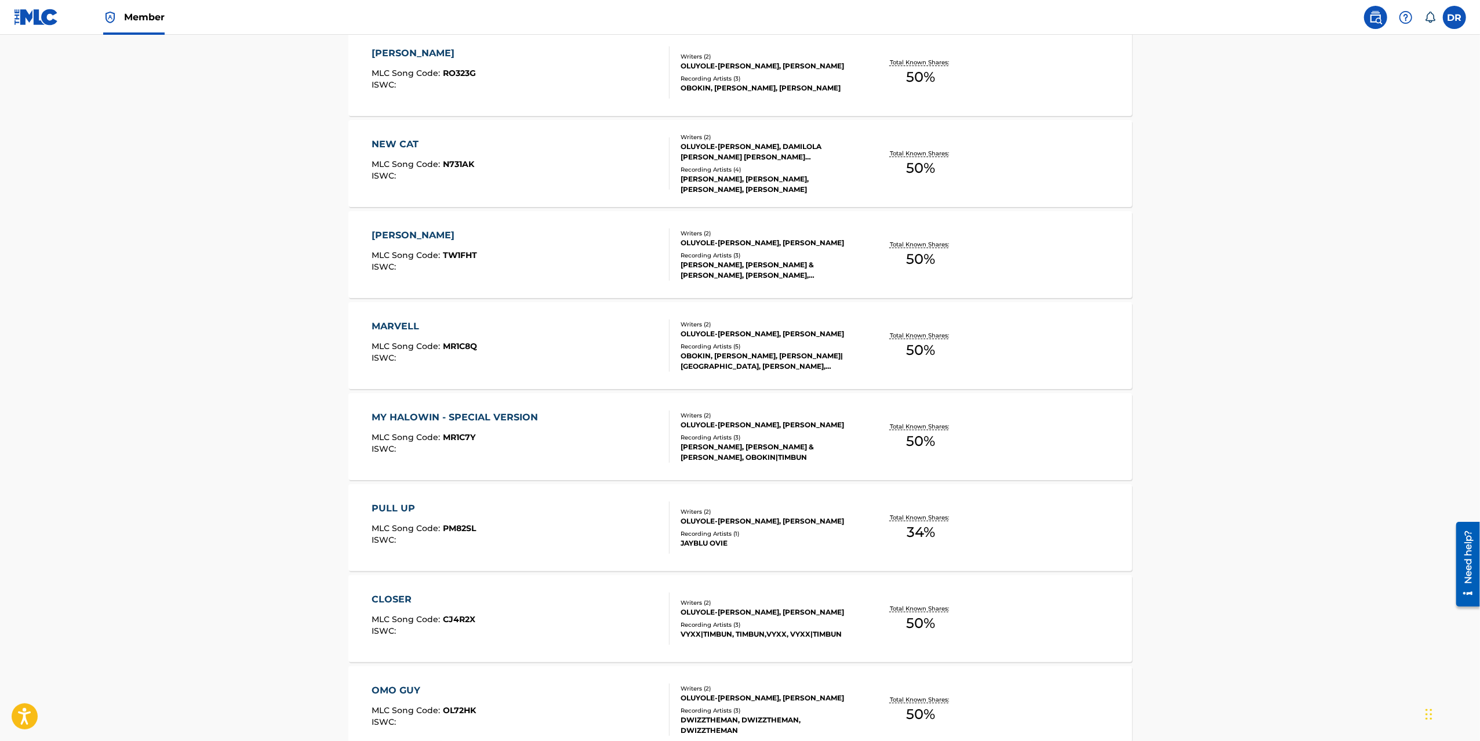
scroll to position [544, 0]
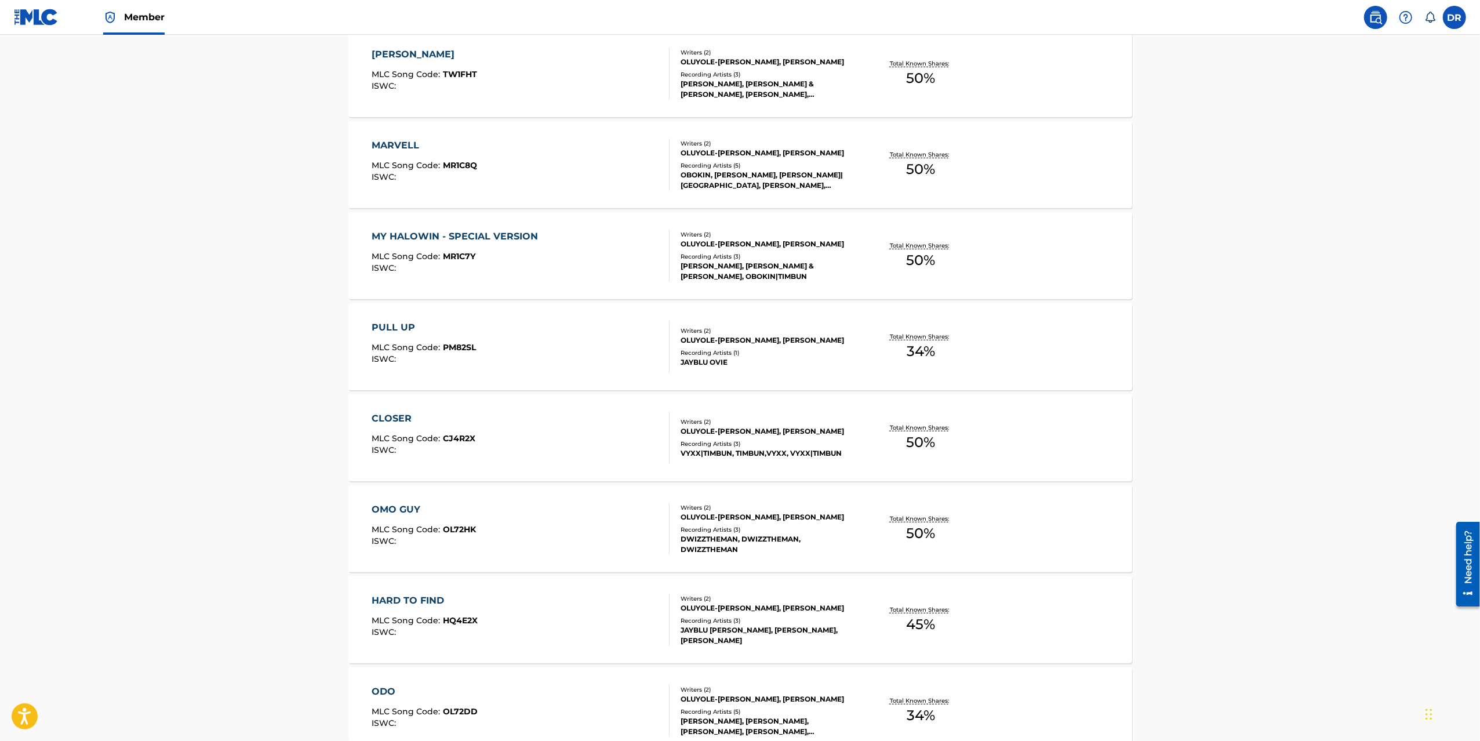
drag, startPoint x: 400, startPoint y: 500, endPoint x: 412, endPoint y: 537, distance: 39.4
click at [400, 500] on div "OMO GUY MLC Song Code : OL72HK ISWC : Writers ( 2 ) OLUYOLE-BALOGUN OLUWABUNMI,…" at bounding box center [740, 528] width 784 height 87
click at [407, 594] on div "HARD TO FIND" at bounding box center [425, 601] width 106 height 14
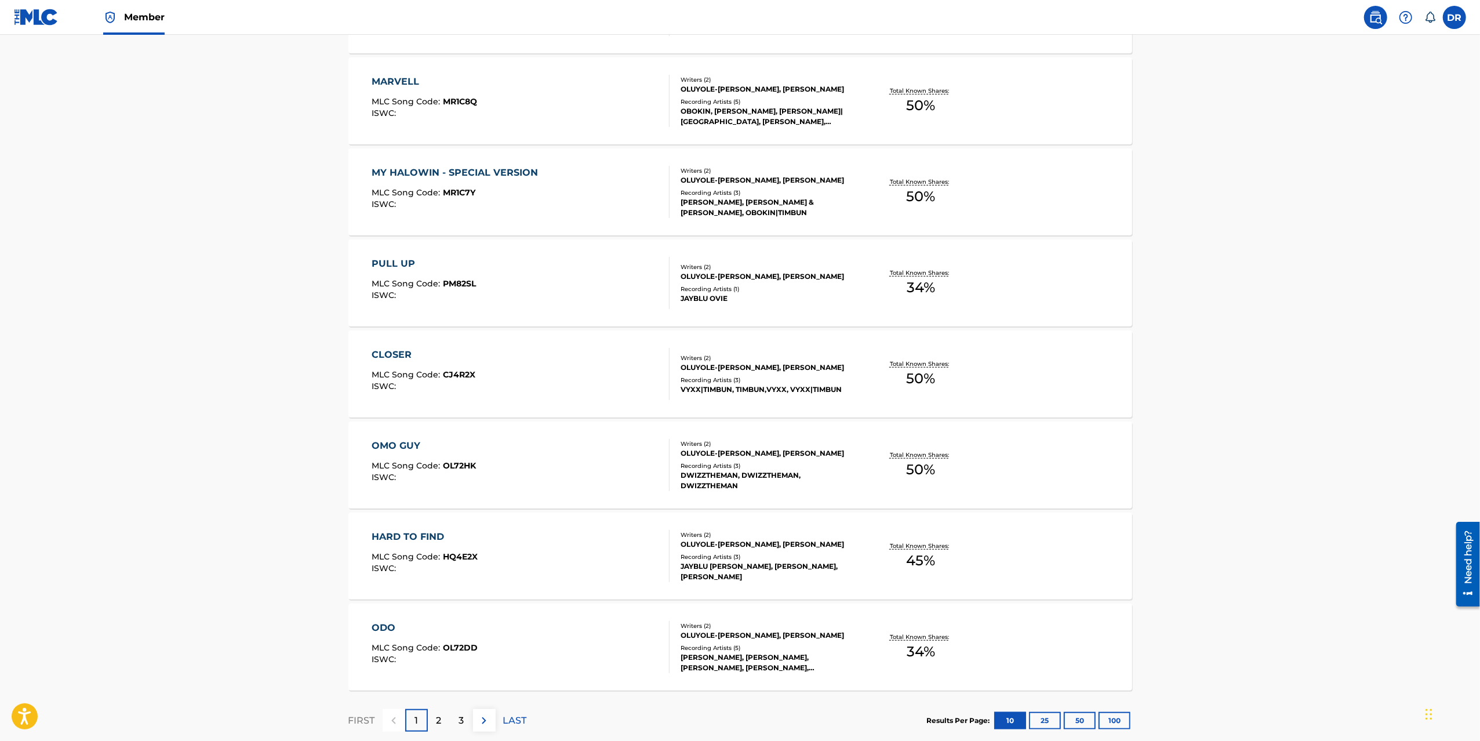
scroll to position [678, 0]
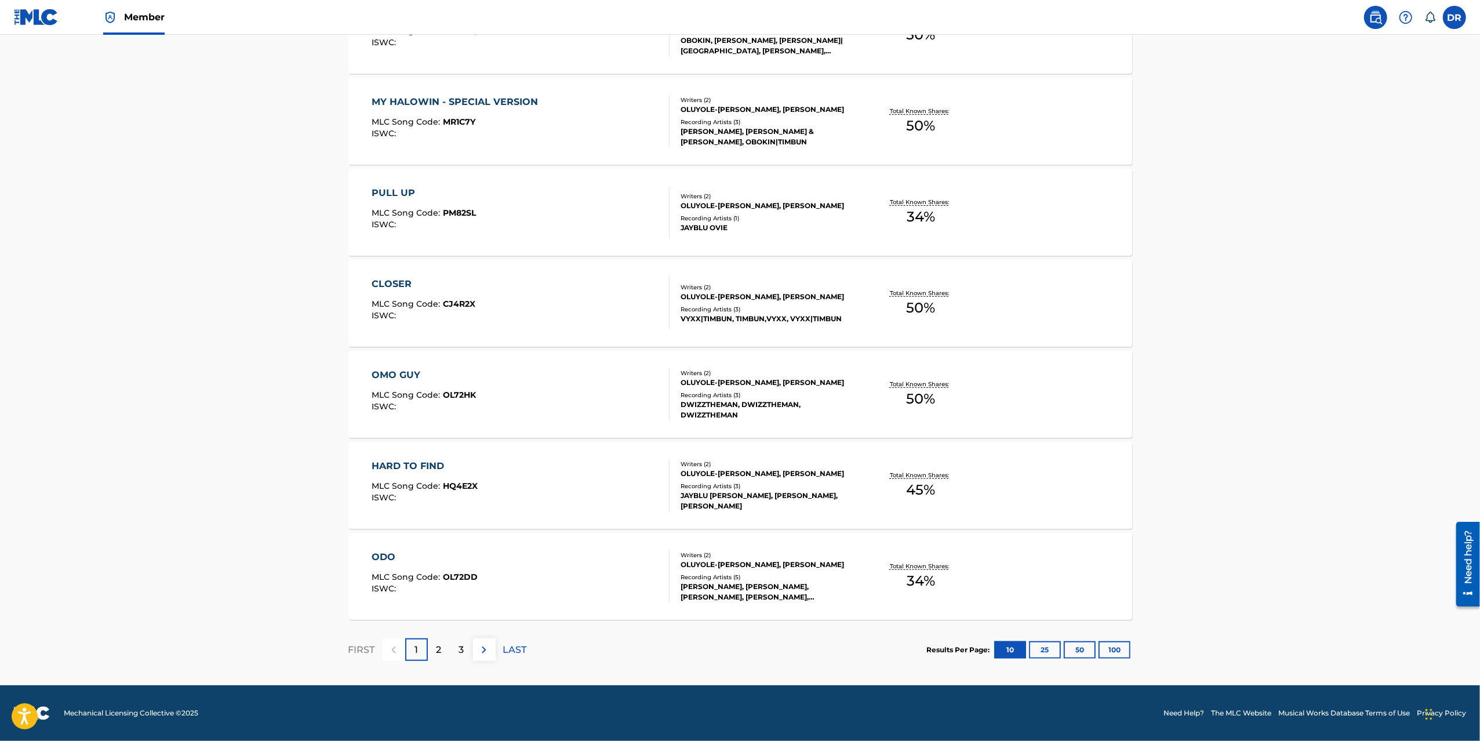
drag, startPoint x: 417, startPoint y: 541, endPoint x: 414, endPoint y: 551, distance: 10.3
click at [417, 541] on div "ODO MLC Song Code : OL72DD ISWC : Writers ( 2 ) OLUYOLE-[PERSON_NAME], [PERSON_…" at bounding box center [740, 576] width 784 height 87
click at [436, 647] on p "2" at bounding box center [438, 650] width 5 height 14
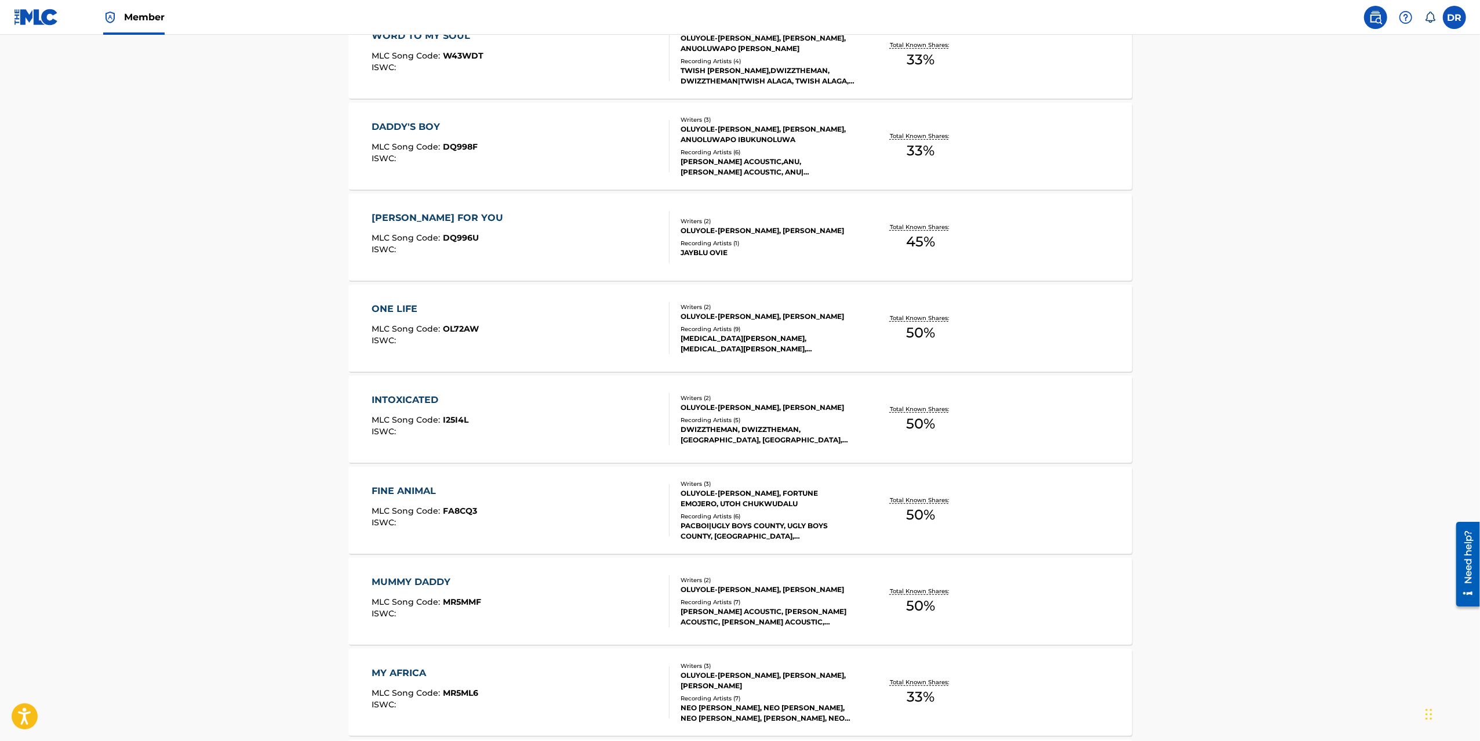
scroll to position [562, 0]
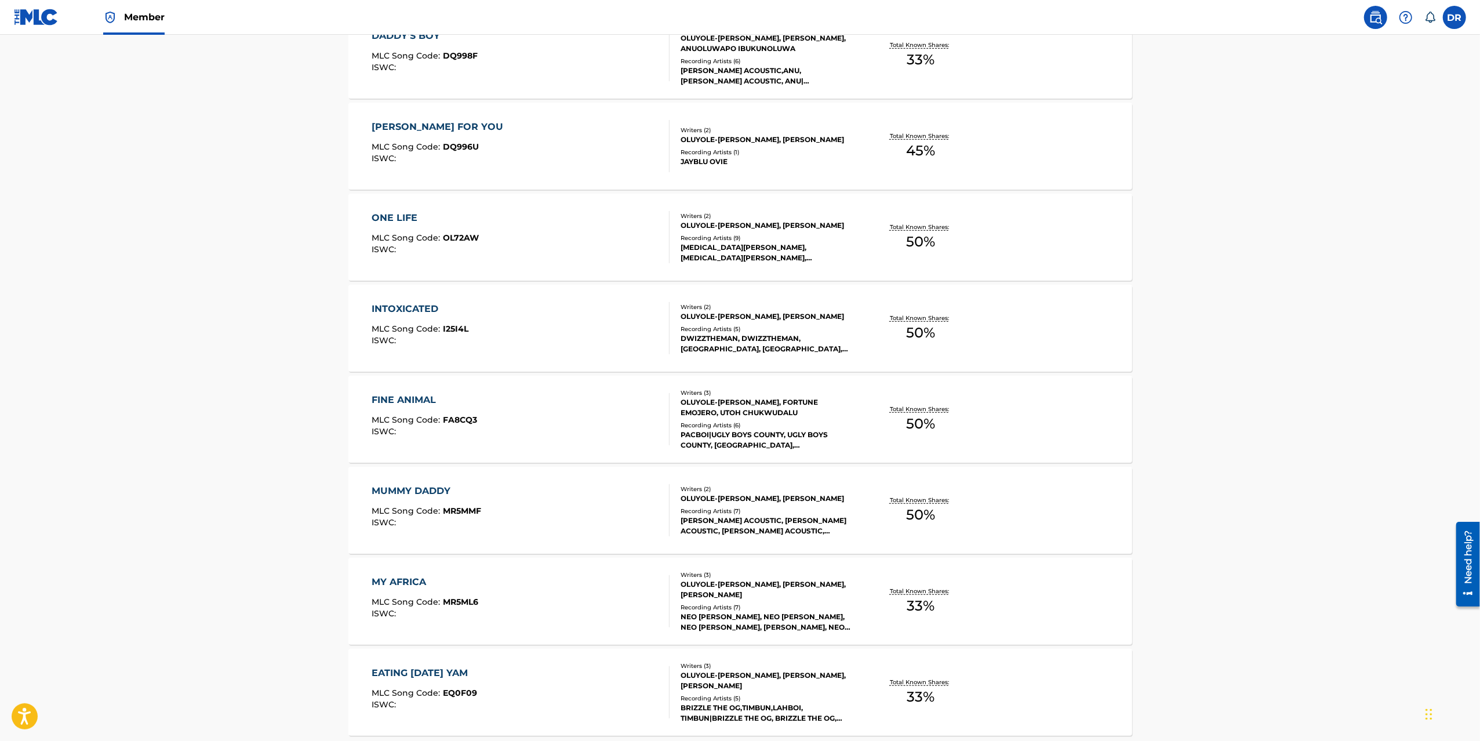
click at [453, 309] on div "INTOXICATED" at bounding box center [420, 309] width 97 height 14
click at [491, 419] on div "FINE ANIMAL MLC Song Code : FA8CQ3 ISWC :" at bounding box center [521, 419] width 298 height 52
drag, startPoint x: 506, startPoint y: 687, endPoint x: 511, endPoint y: 648, distance: 39.2
click at [477, 686] on div "EATING TOMORROW'S YAM MLC Song Code : EQ0F09 ISWC :" at bounding box center [424, 692] width 105 height 52
drag, startPoint x: 516, startPoint y: 596, endPoint x: 521, endPoint y: 592, distance: 6.2
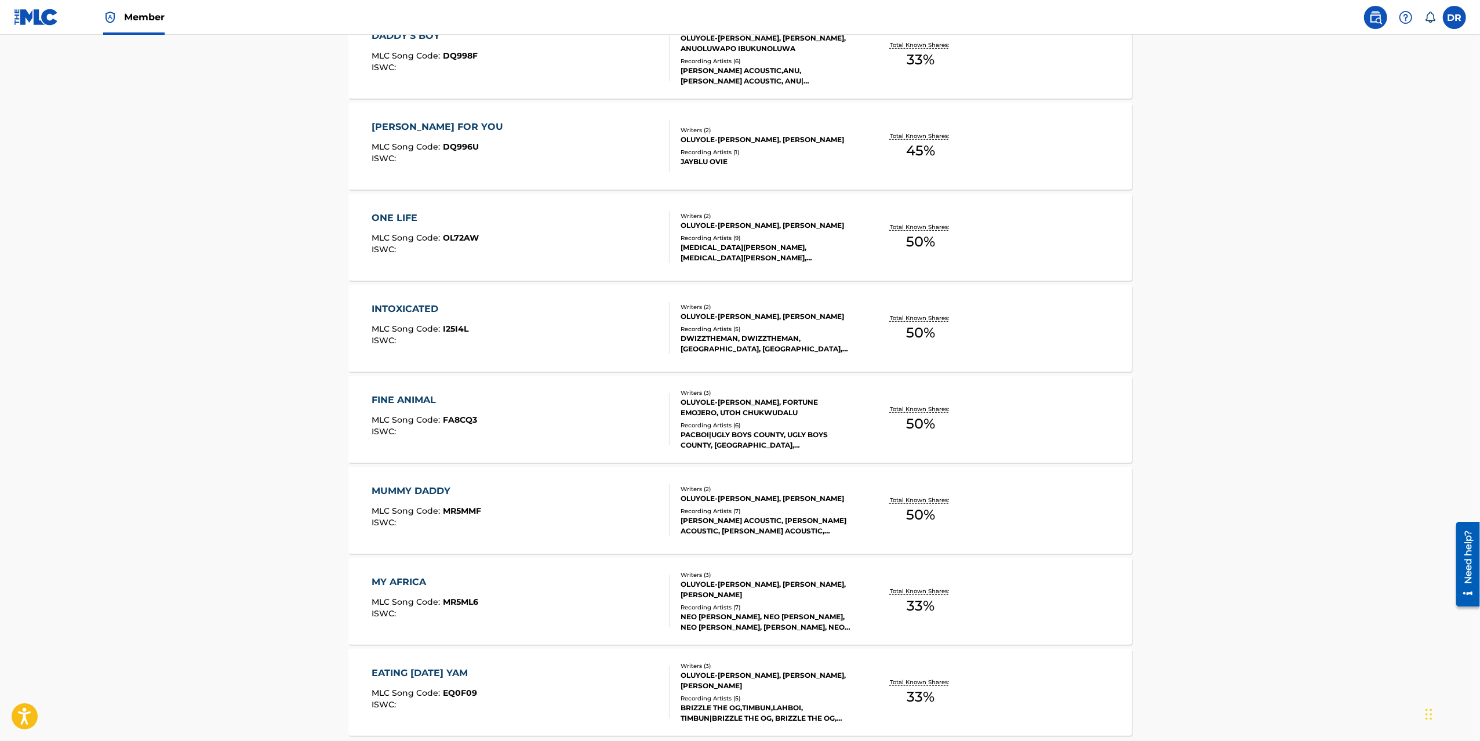
click at [518, 595] on div "MY AFRICA MLC Song Code : MR5ML6 ISWC :" at bounding box center [521, 601] width 298 height 52
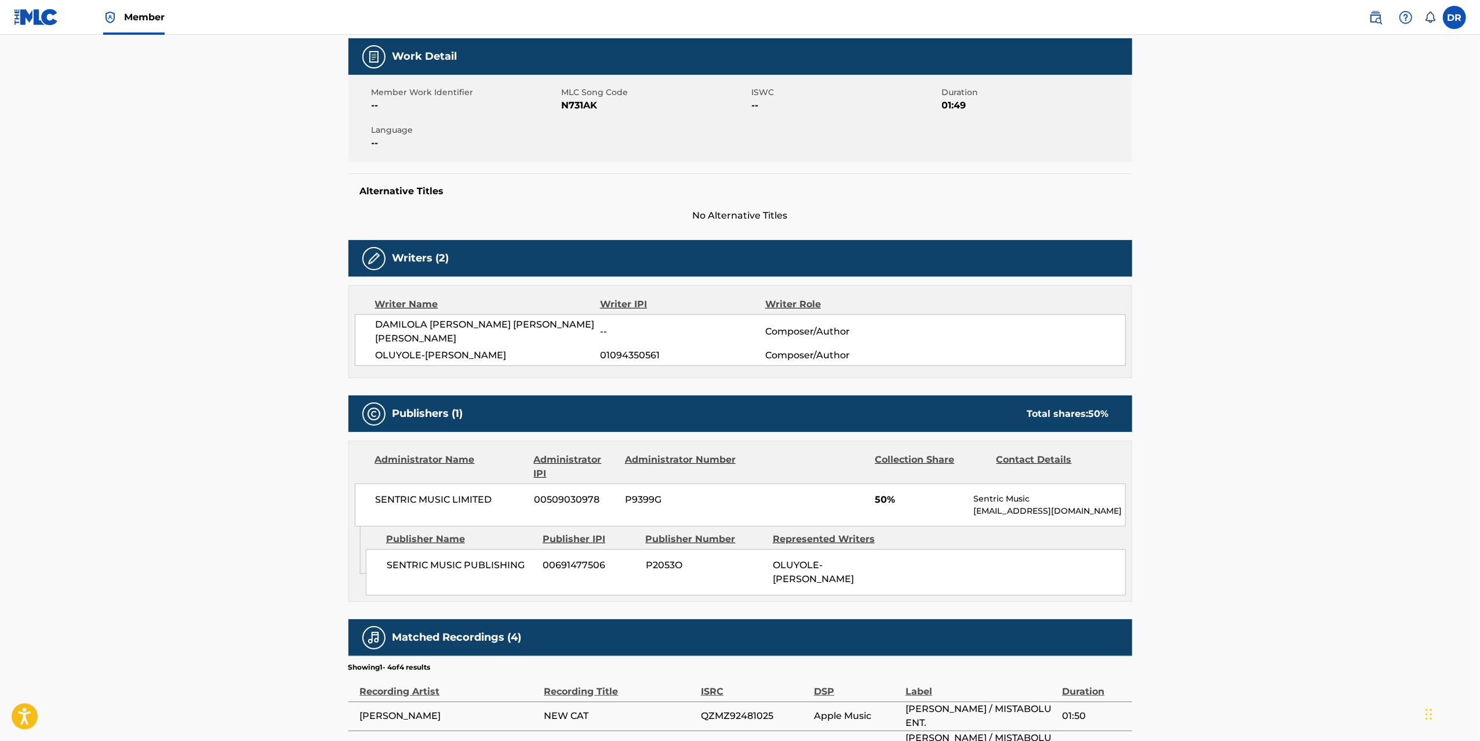
scroll to position [202, 0]
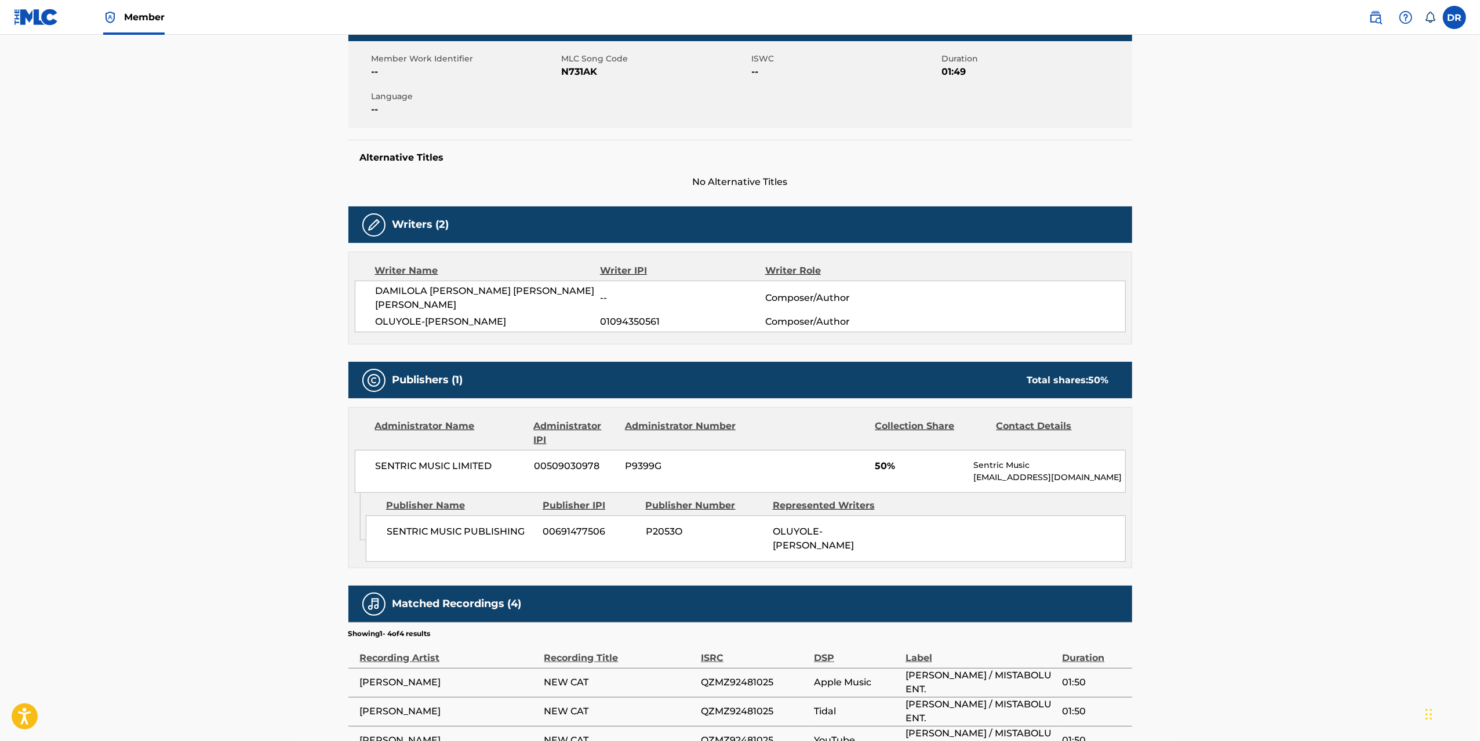
click at [323, 359] on main "Copy work link NEW CAT Work Detail Member Work Identifier -- MLC Song Code N731…" at bounding box center [740, 317] width 1480 height 969
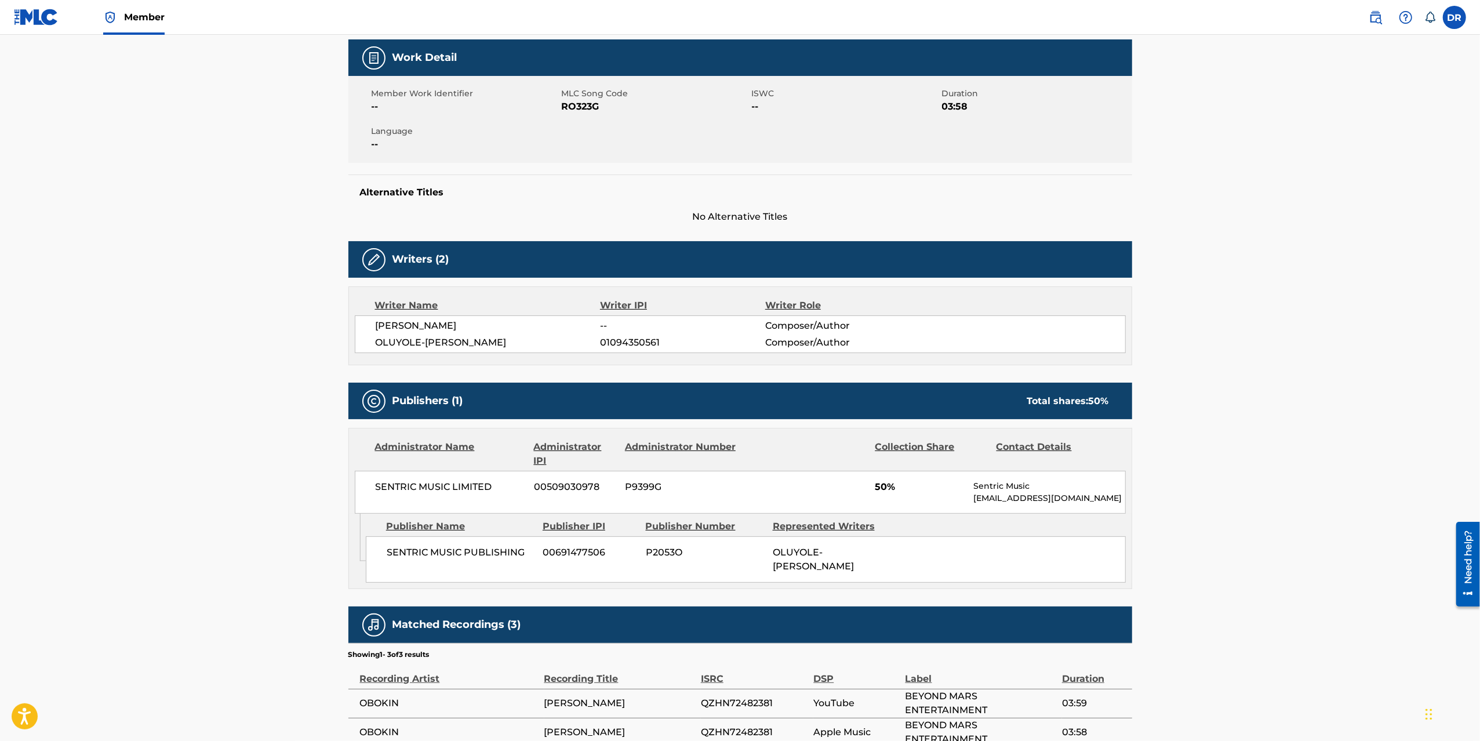
scroll to position [188, 0]
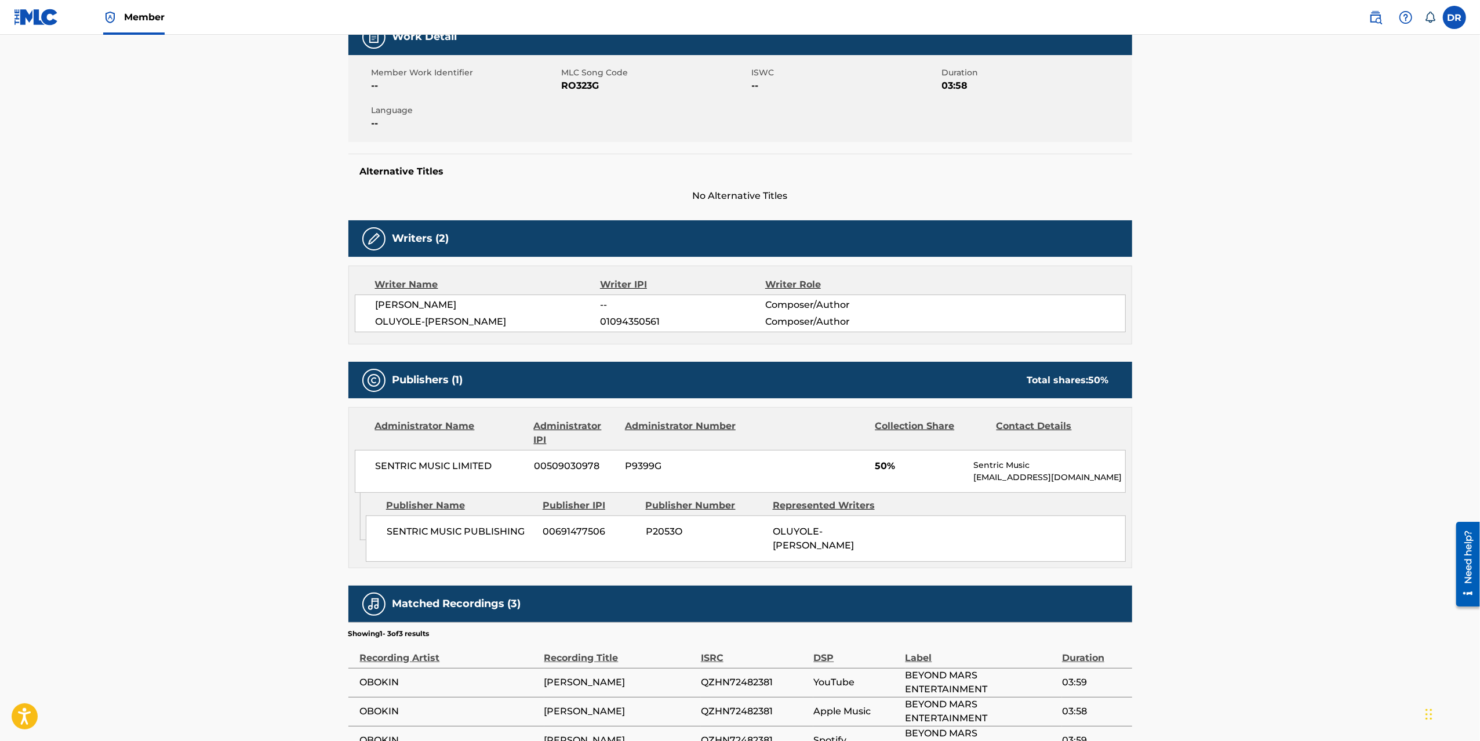
click at [322, 361] on main "Copy work link [PERSON_NAME] Work Detail Member Work Identifier -- MLC Song Cod…" at bounding box center [740, 310] width 1480 height 926
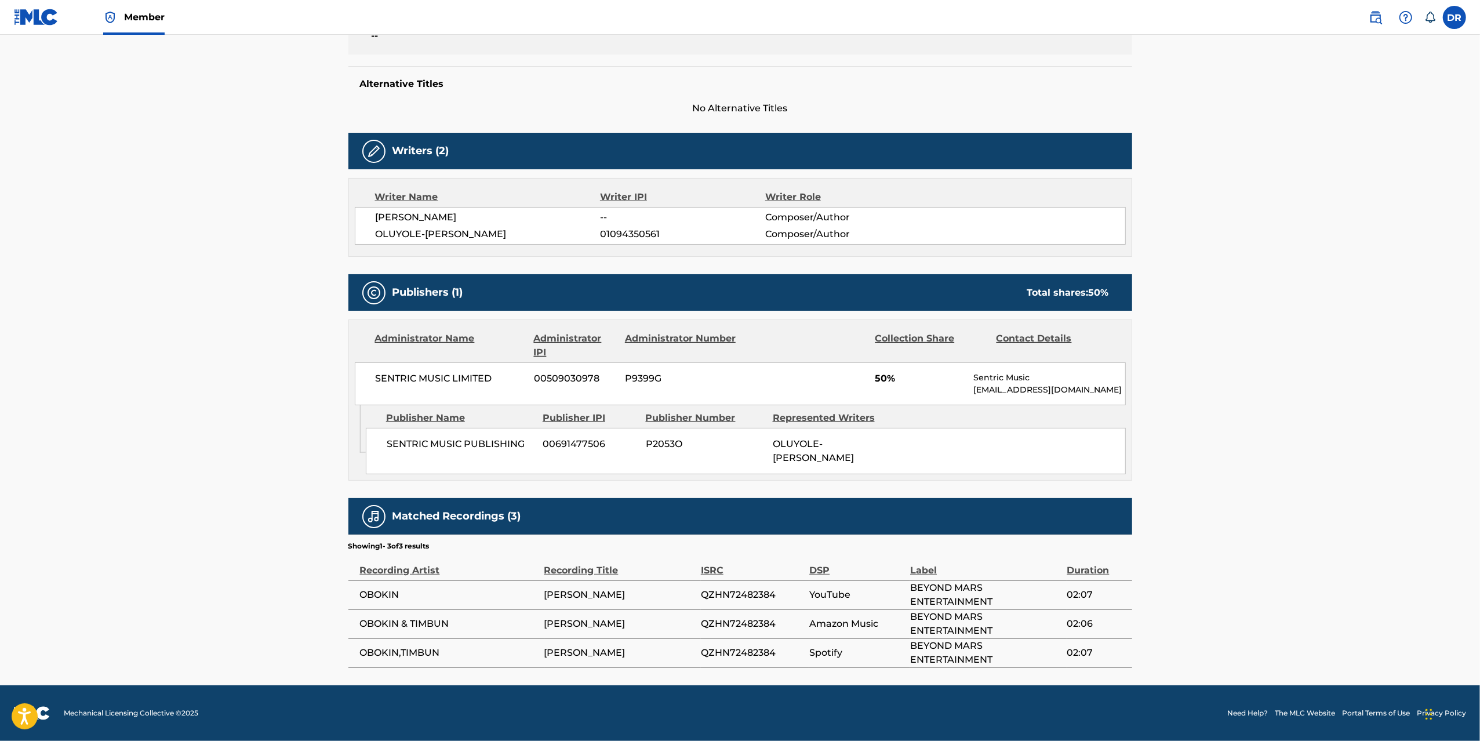
click at [323, 358] on main "Copy work link [PERSON_NAME] Work Detail Member Work Identifier -- MLC Song Cod…" at bounding box center [740, 222] width 1480 height 926
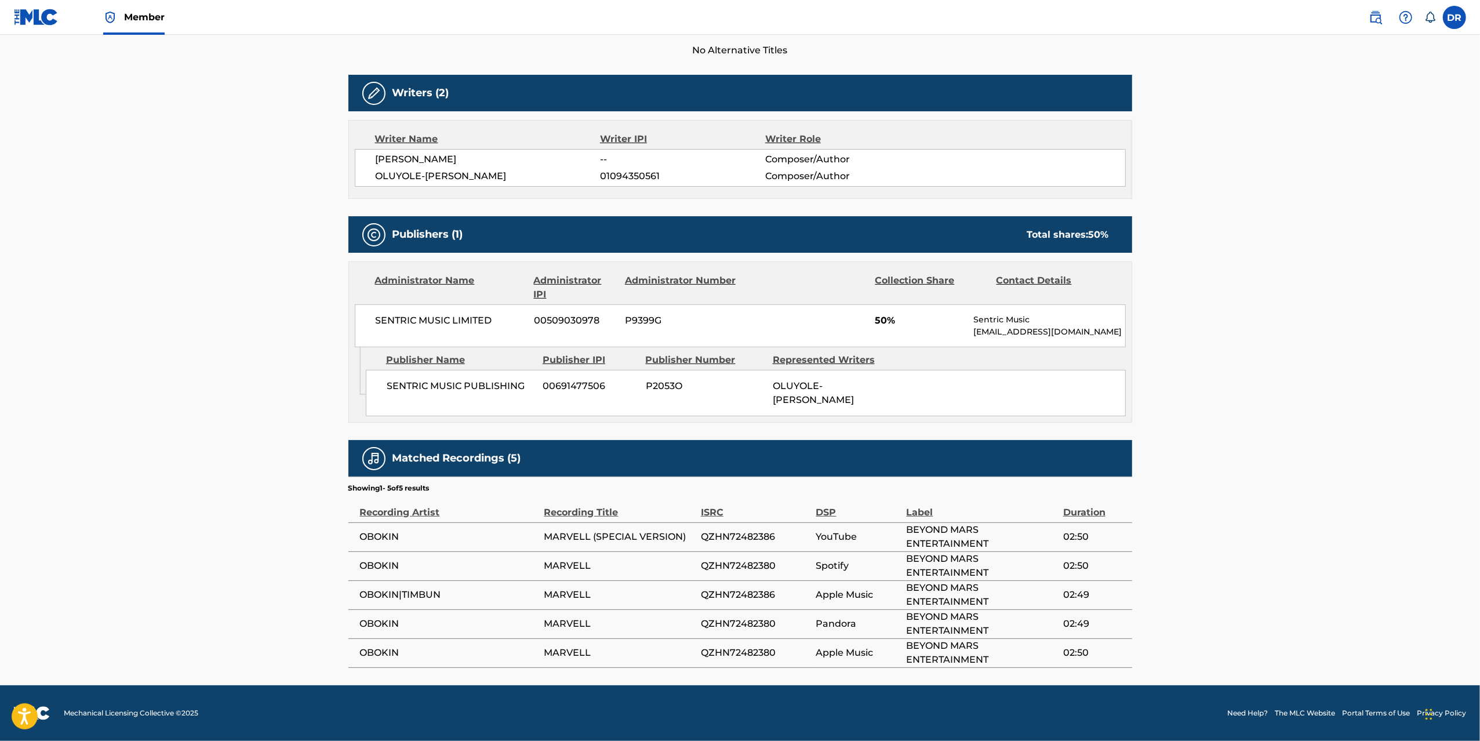
click at [323, 358] on main "Copy work link MARVELL Work Detail Member Work Identifier -- MLC Song Code MR1C…" at bounding box center [740, 193] width 1480 height 984
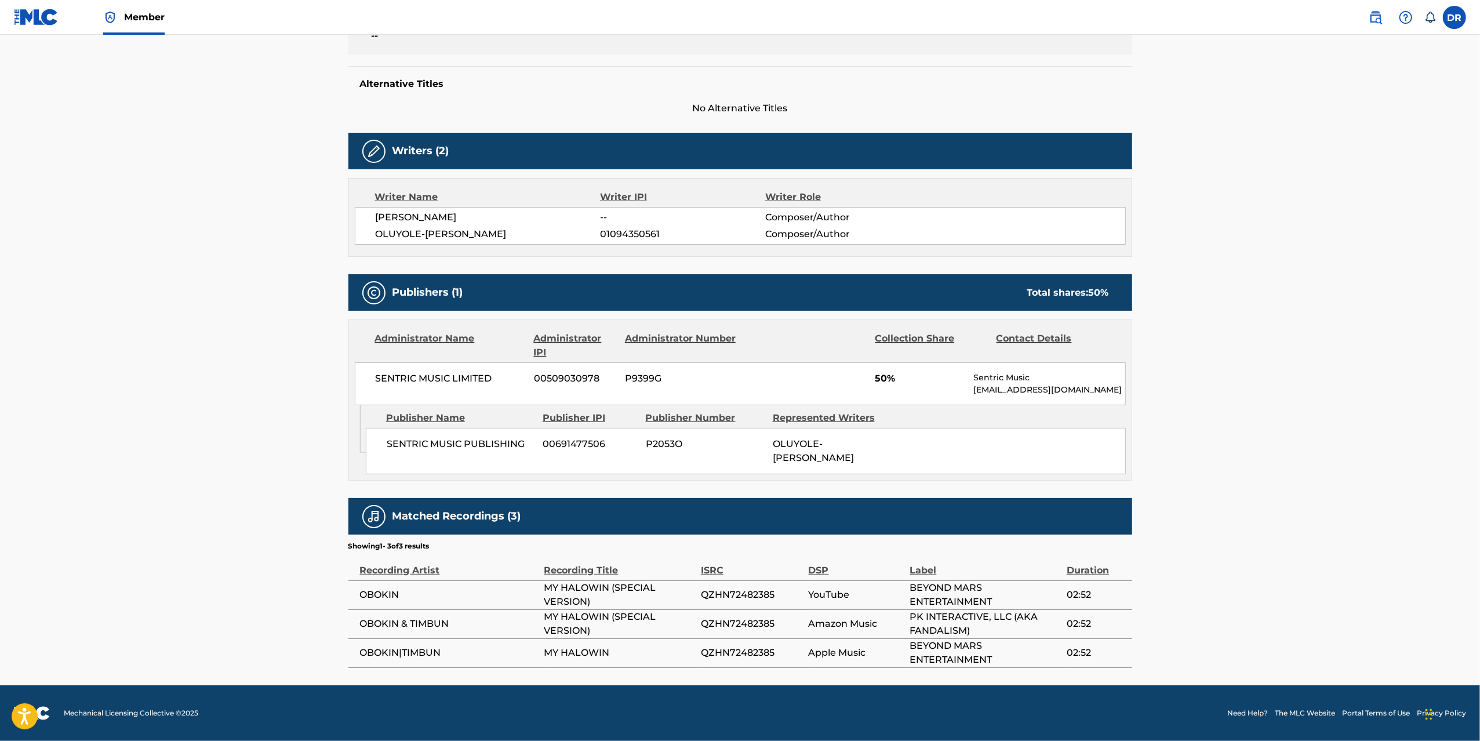
click at [323, 373] on main "Copy work link MY HALOWIN - SPECIAL VERSION Work Detail Member Work Identifier …" at bounding box center [740, 222] width 1480 height 926
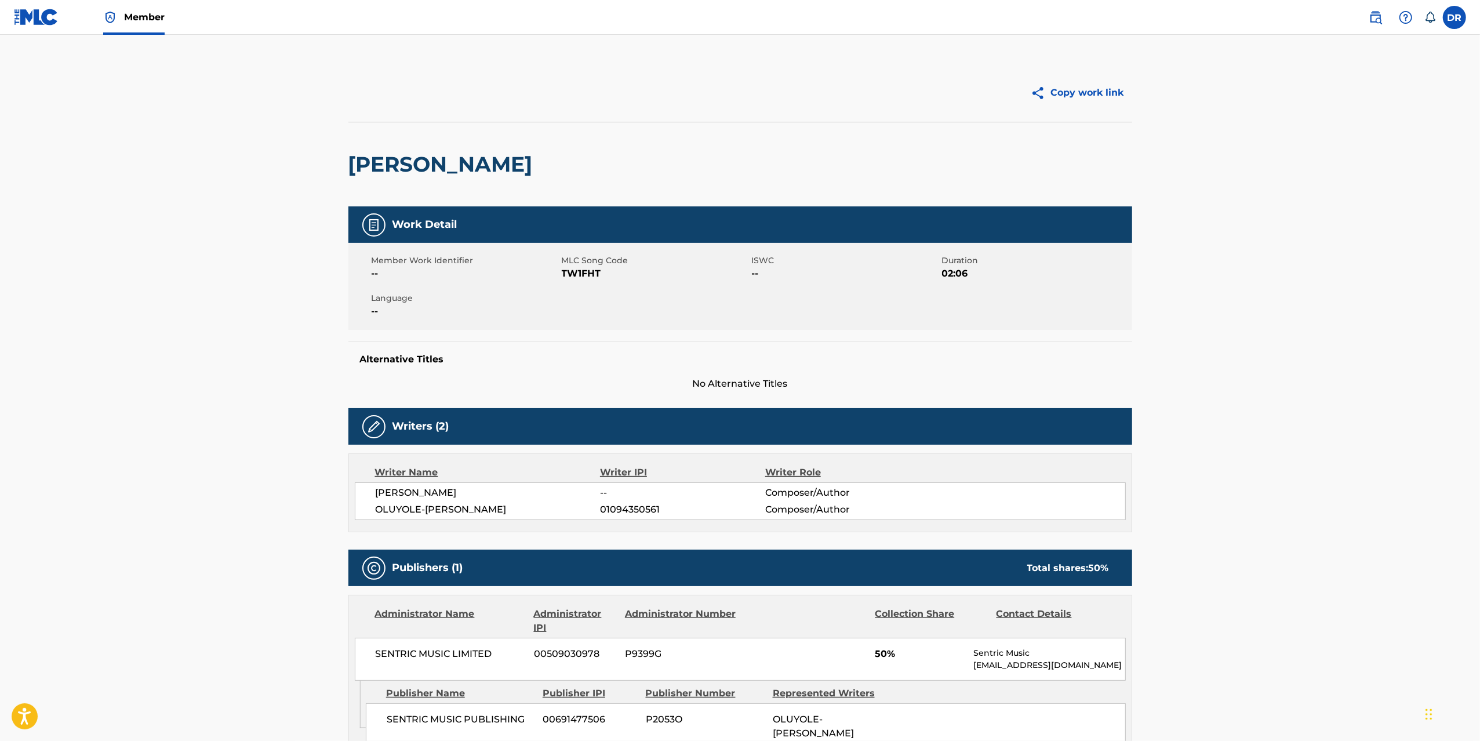
scroll to position [277, 0]
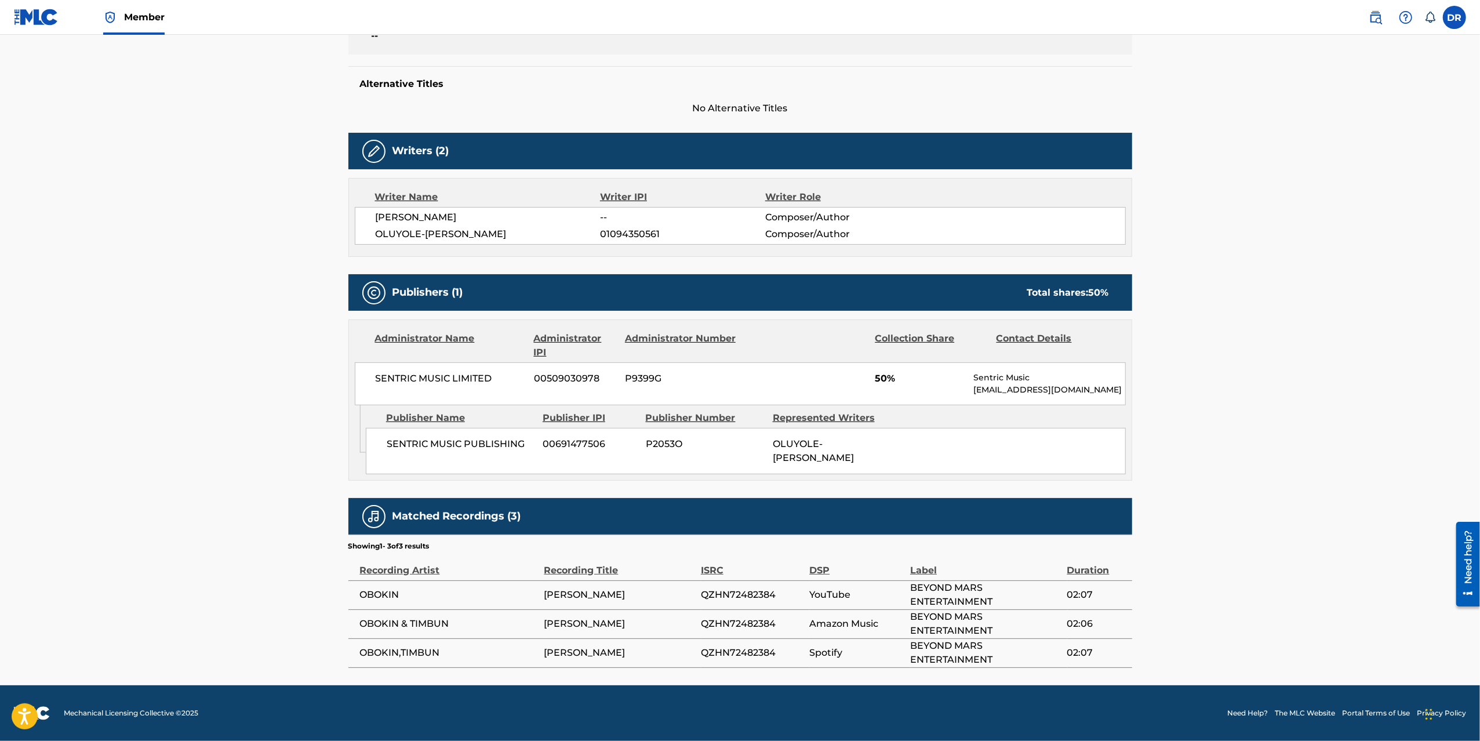
click at [274, 332] on main "Copy work link TOM DUCKER Work Detail Member Work Identifier -- MLC Song Code T…" at bounding box center [740, 222] width 1480 height 926
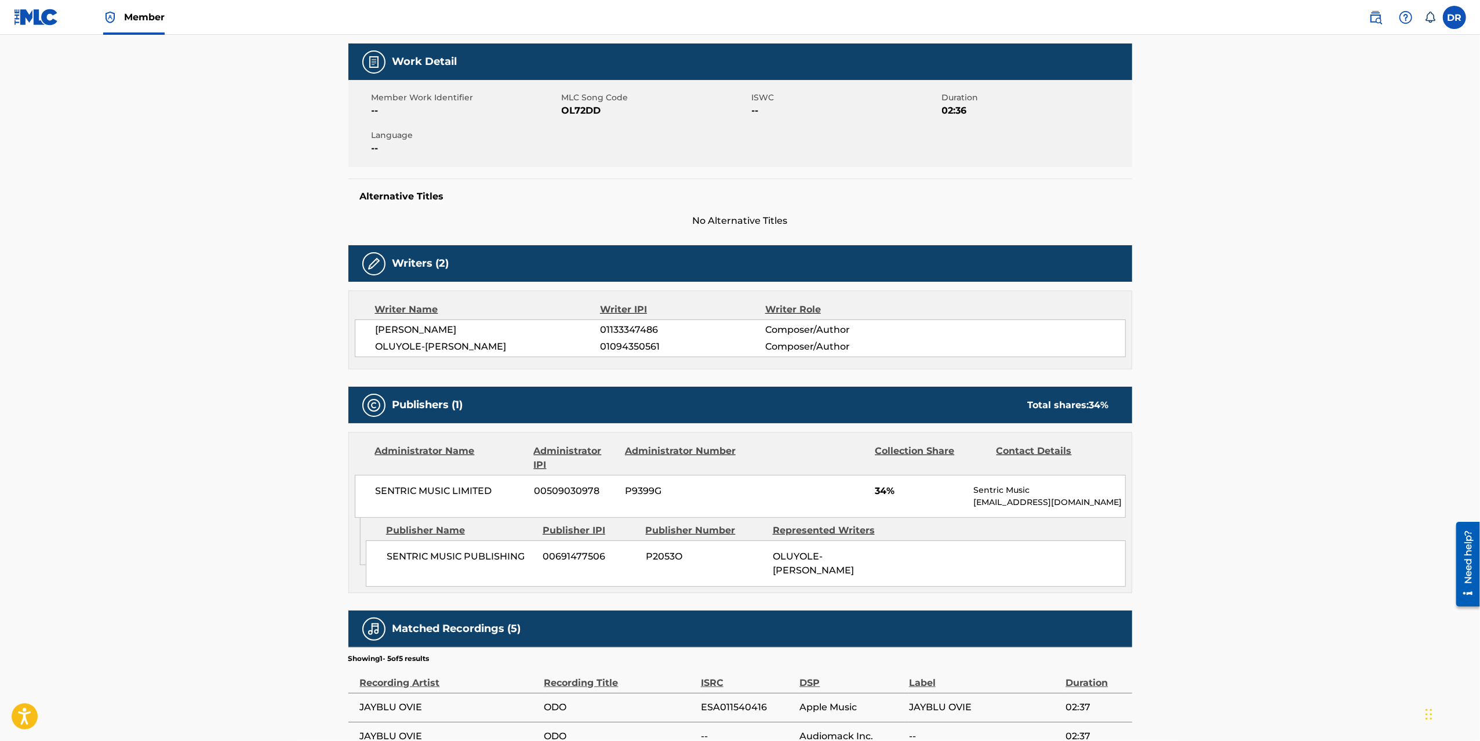
scroll to position [228, 0]
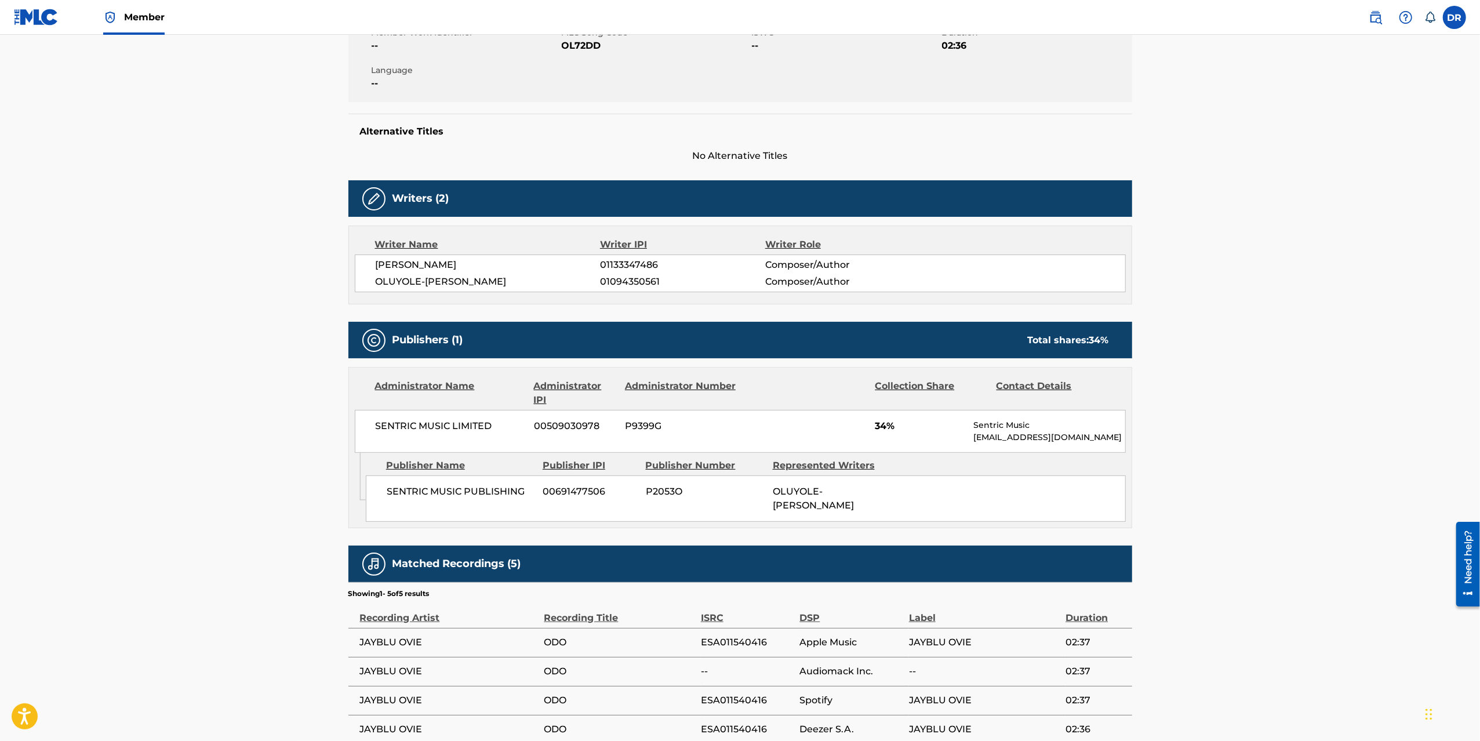
click at [793, 316] on div "Work Detail Member Work Identifier -- MLC Song Code OL72DD ISWC -- Duration 02:…" at bounding box center [740, 376] width 784 height 795
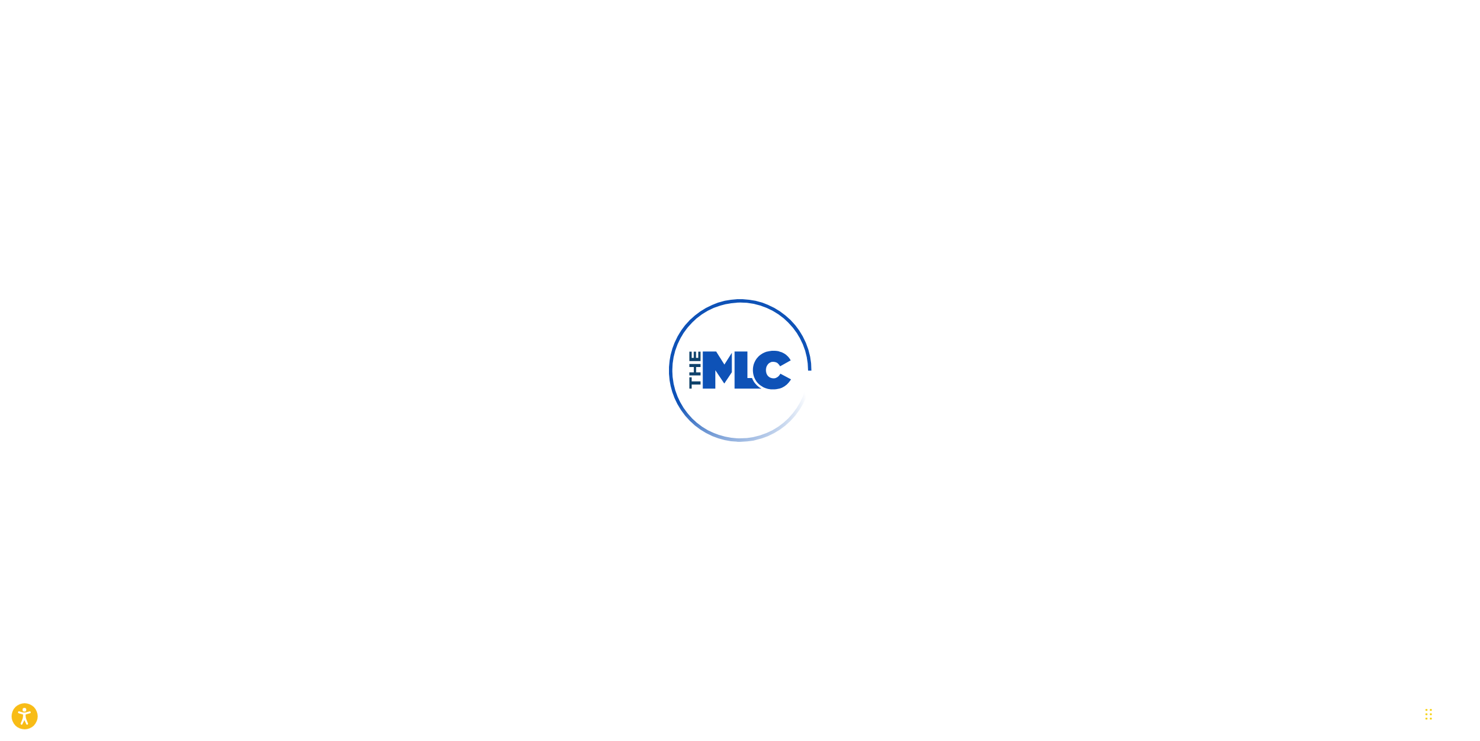
scroll to position [335, 0]
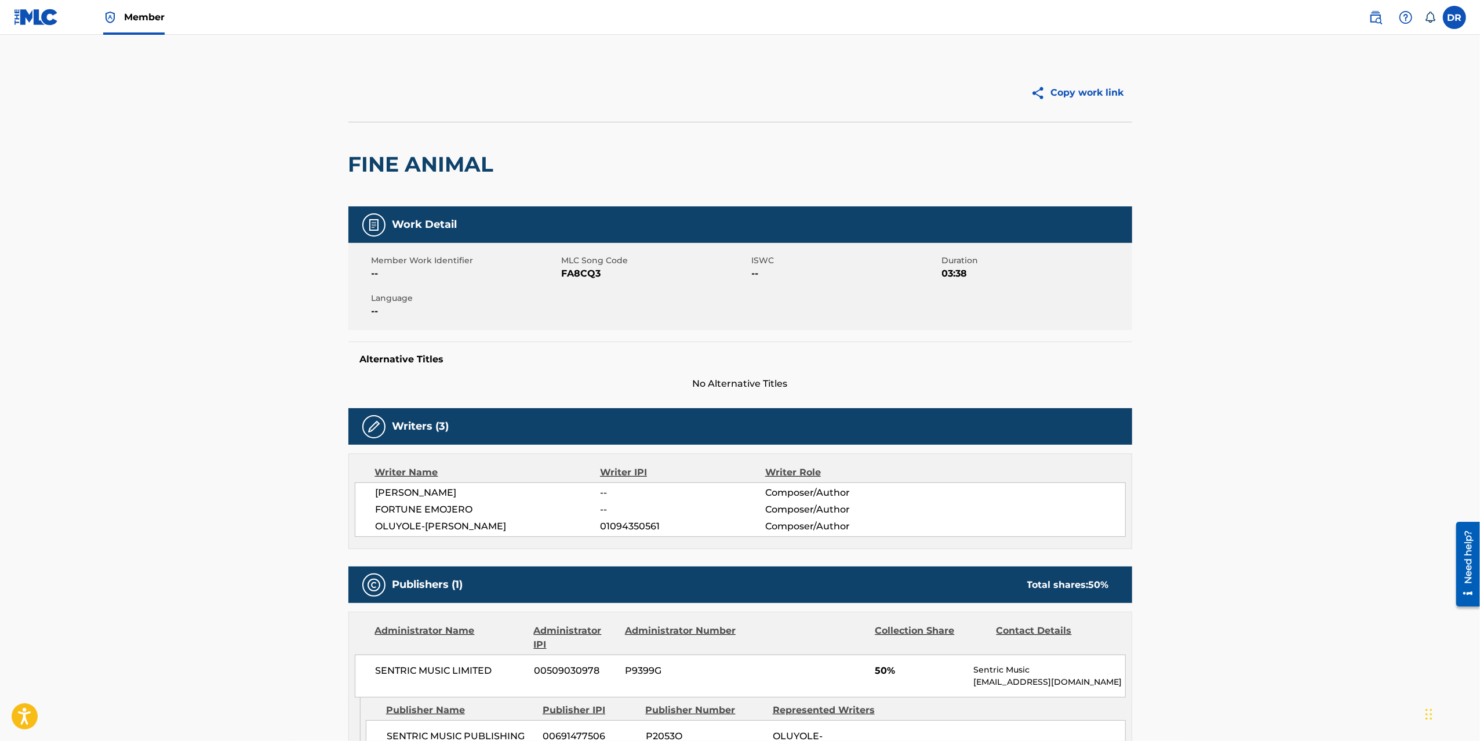
click at [772, 115] on div "Copy work link" at bounding box center [740, 93] width 784 height 58
click at [772, 107] on div "Copy work link" at bounding box center [936, 92] width 392 height 29
drag, startPoint x: 1375, startPoint y: 20, endPoint x: 1356, endPoint y: 34, distance: 24.1
click at [1375, 20] on img at bounding box center [1375, 17] width 14 height 14
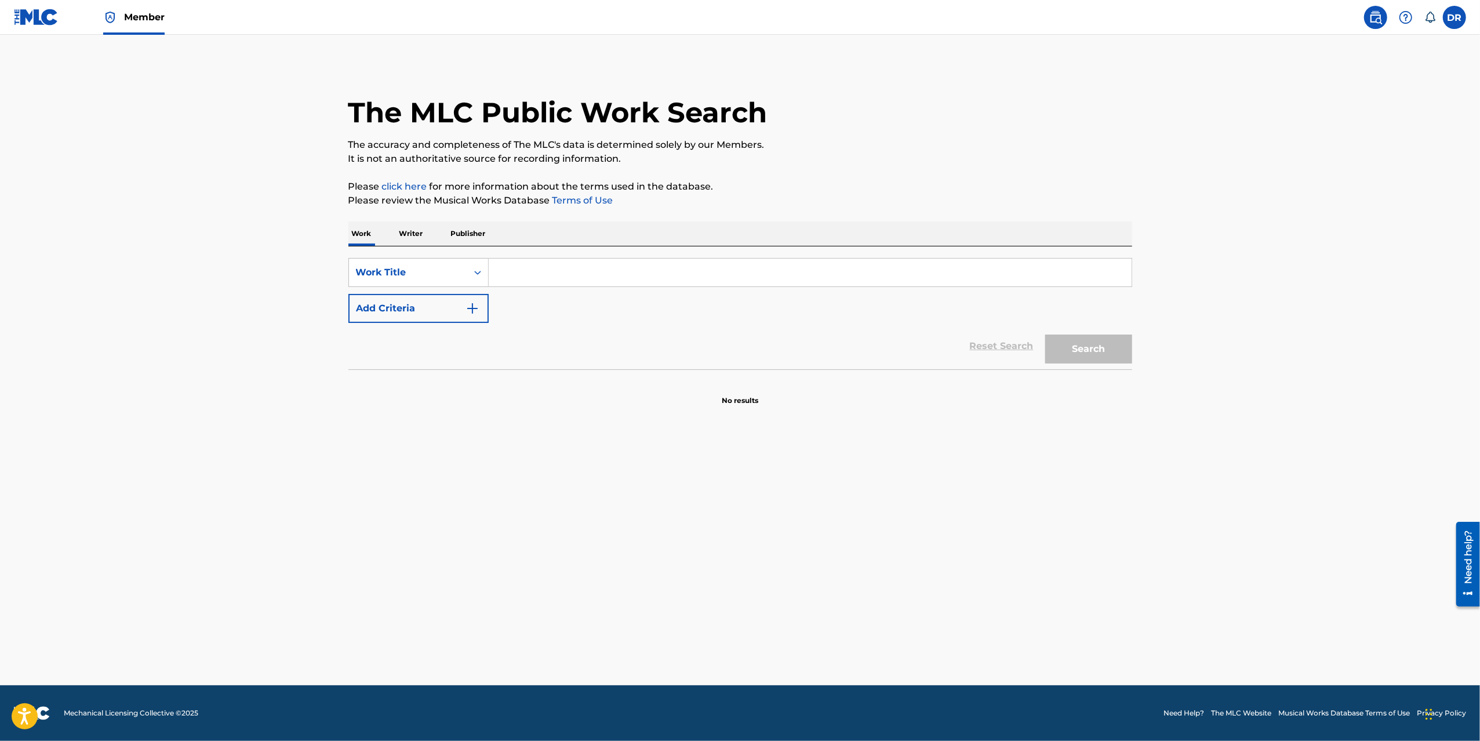
drag, startPoint x: 562, startPoint y: 276, endPoint x: 562, endPoint y: 268, distance: 8.1
click at [562, 276] on input "Search Form" at bounding box center [810, 273] width 643 height 28
type input "back into your dream"
click at [425, 297] on button "Add Criteria" at bounding box center [418, 308] width 140 height 29
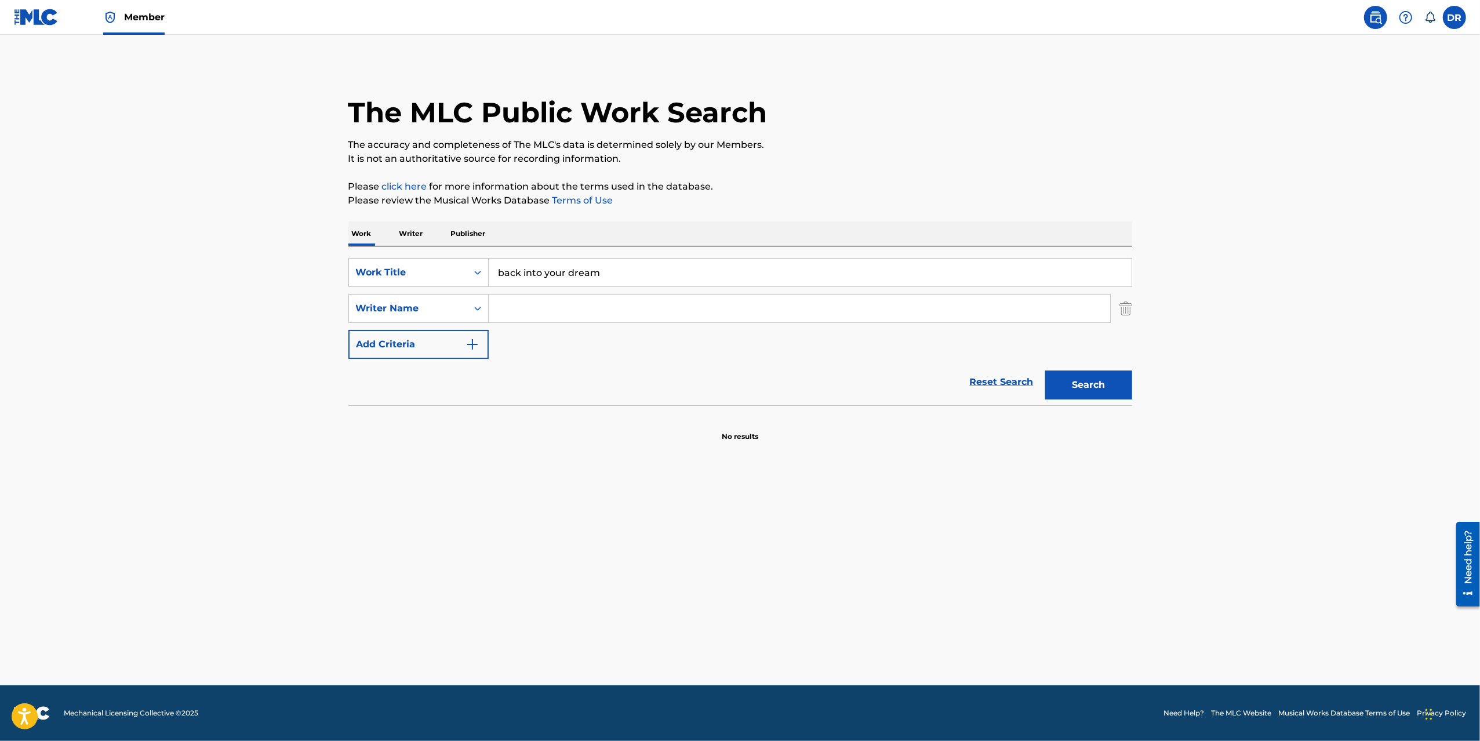
click at [541, 307] on input "Search Form" at bounding box center [799, 308] width 621 height 28
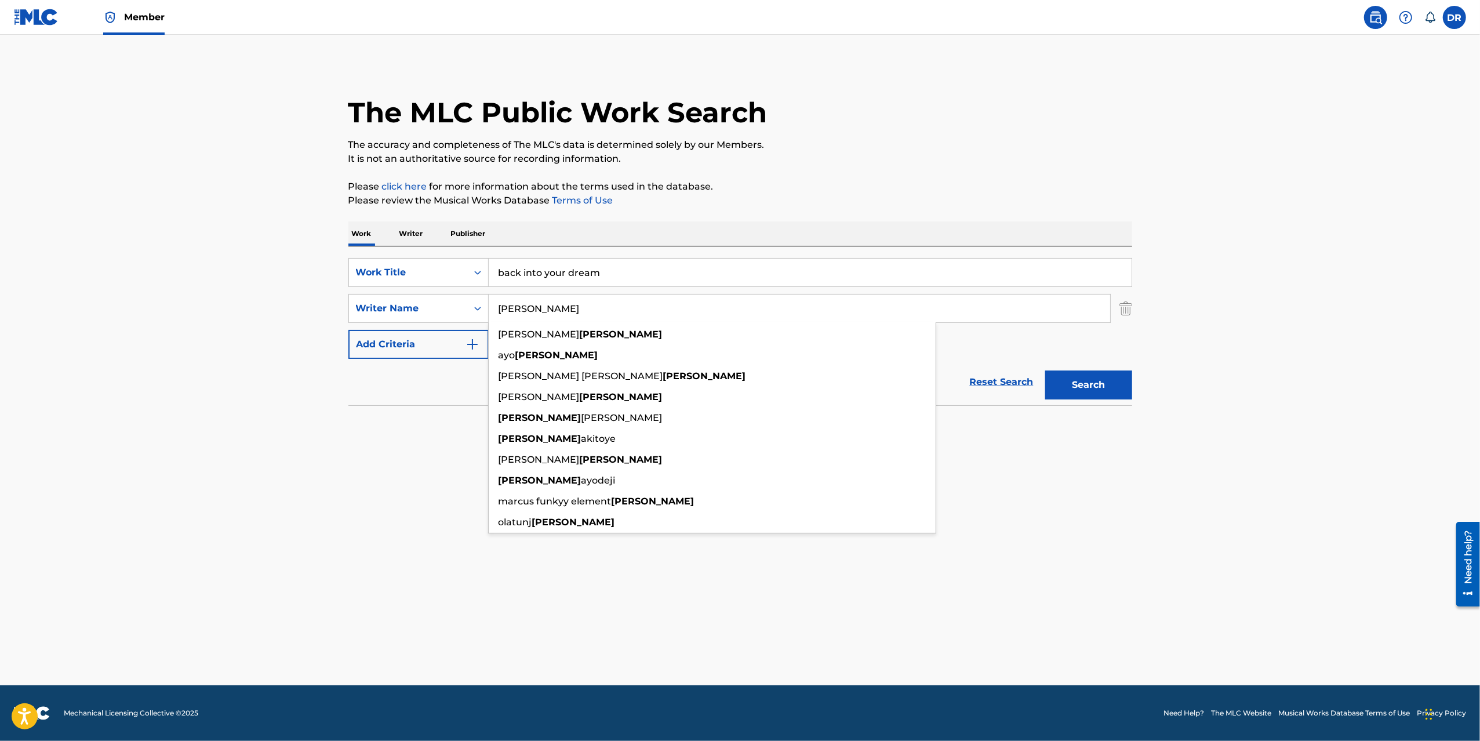
type input "balogun"
drag, startPoint x: 1147, startPoint y: 339, endPoint x: 1156, endPoint y: 340, distance: 8.9
click at [1148, 339] on main "The MLC Public Work Search The accuracy and completeness of The MLC's data is d…" at bounding box center [740, 360] width 1480 height 650
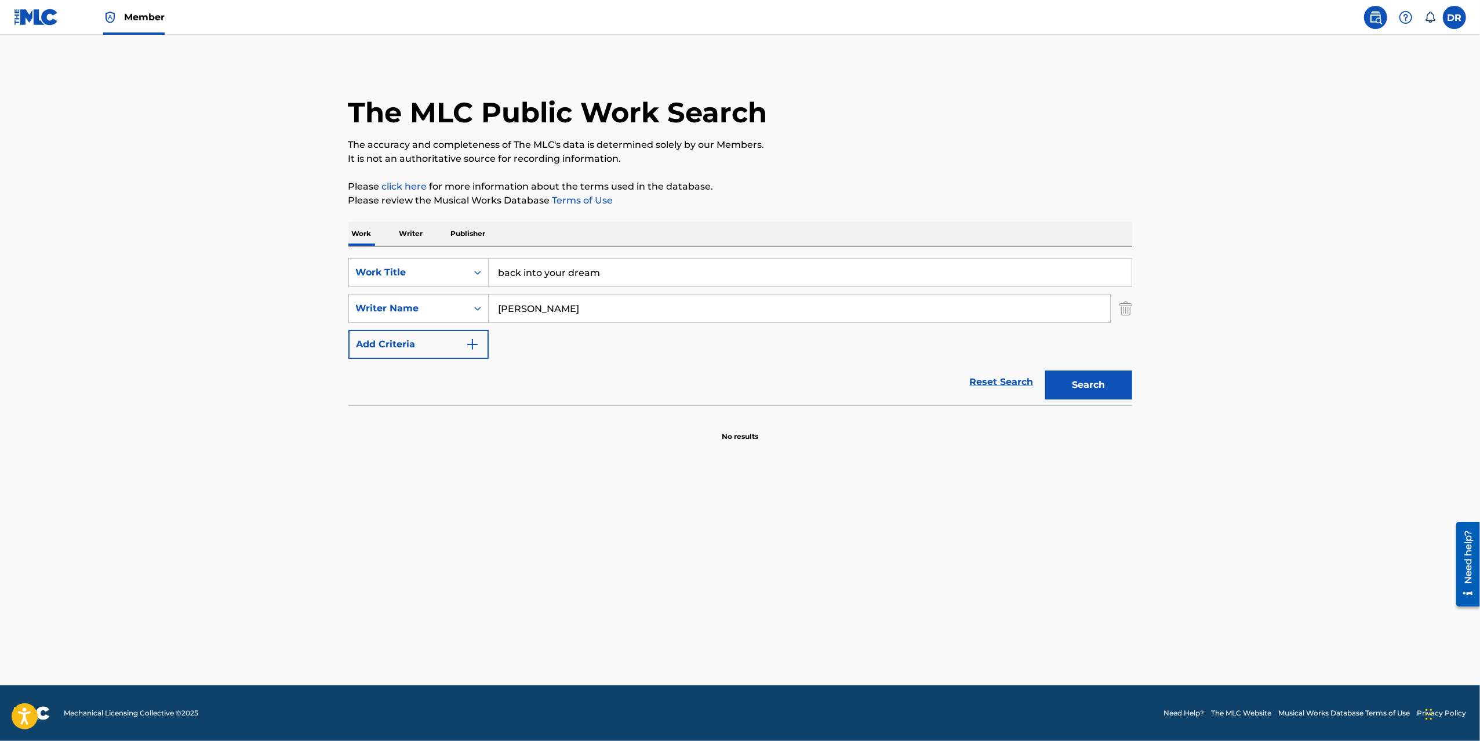
click at [1089, 385] on button "Search" at bounding box center [1088, 384] width 87 height 29
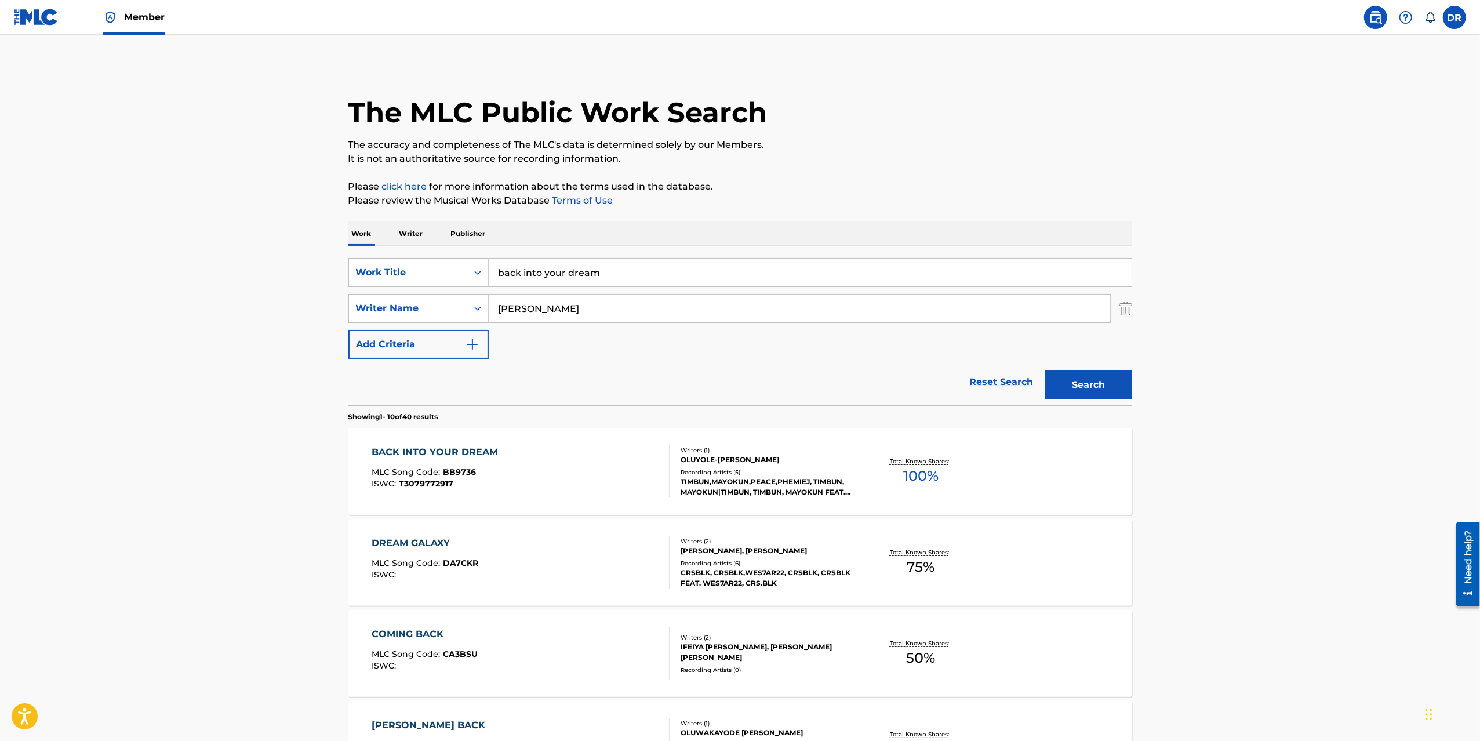
click at [427, 453] on div "BACK INTO YOUR DREAM" at bounding box center [438, 452] width 132 height 14
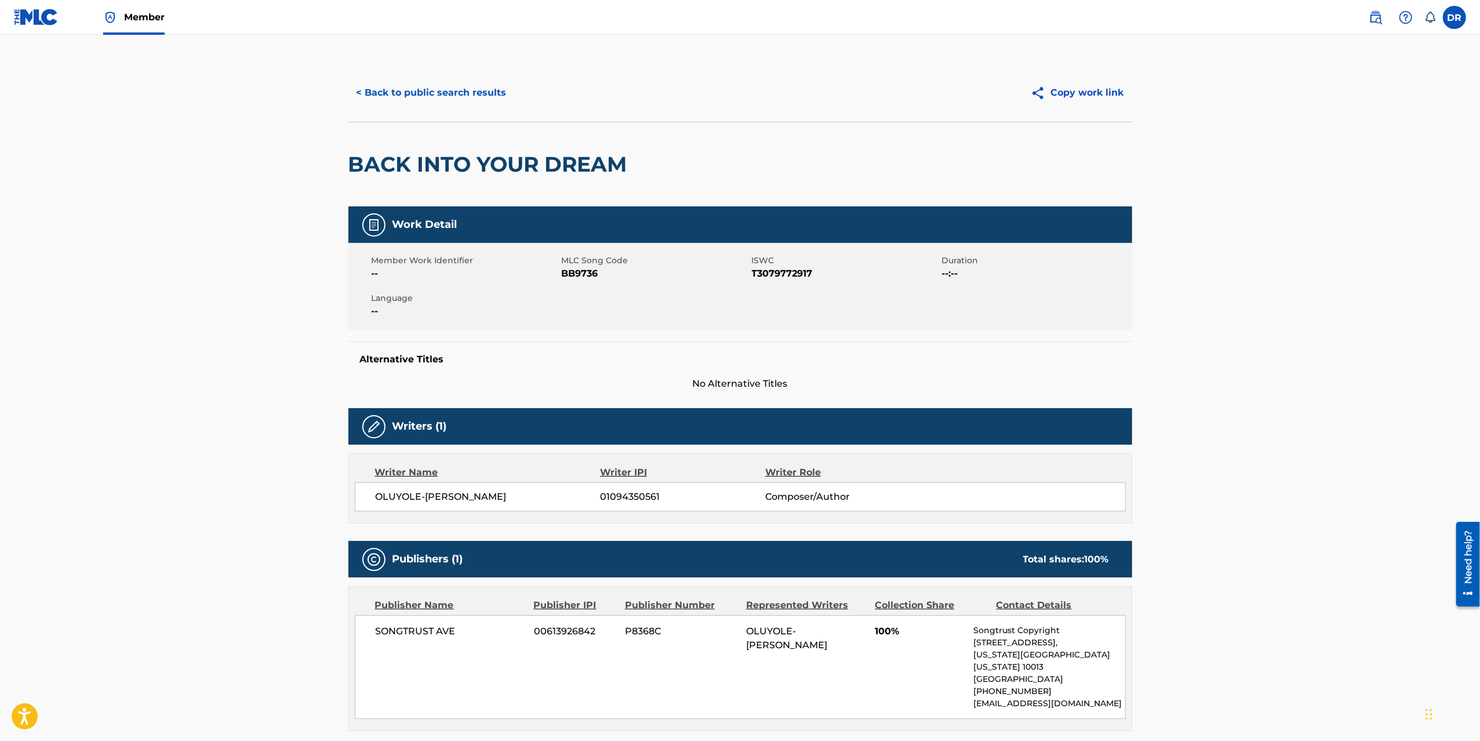
click at [478, 162] on h2 "BACK INTO YOUR DREAM" at bounding box center [490, 164] width 285 height 26
copy div "BACK INTO YOUR DREAM"
click at [407, 96] on button "< Back to public search results" at bounding box center [431, 92] width 166 height 29
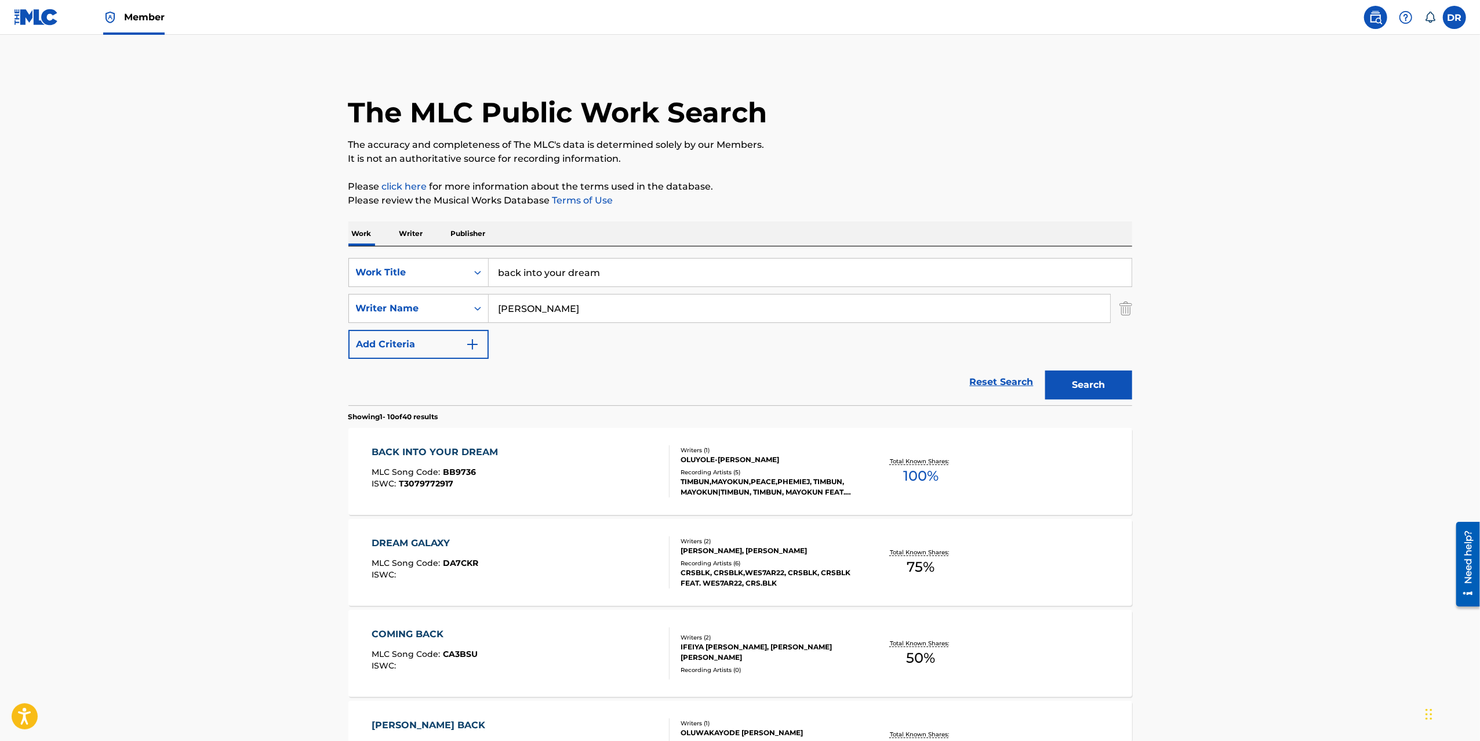
click at [428, 458] on div "BACK INTO YOUR DREAM" at bounding box center [438, 452] width 132 height 14
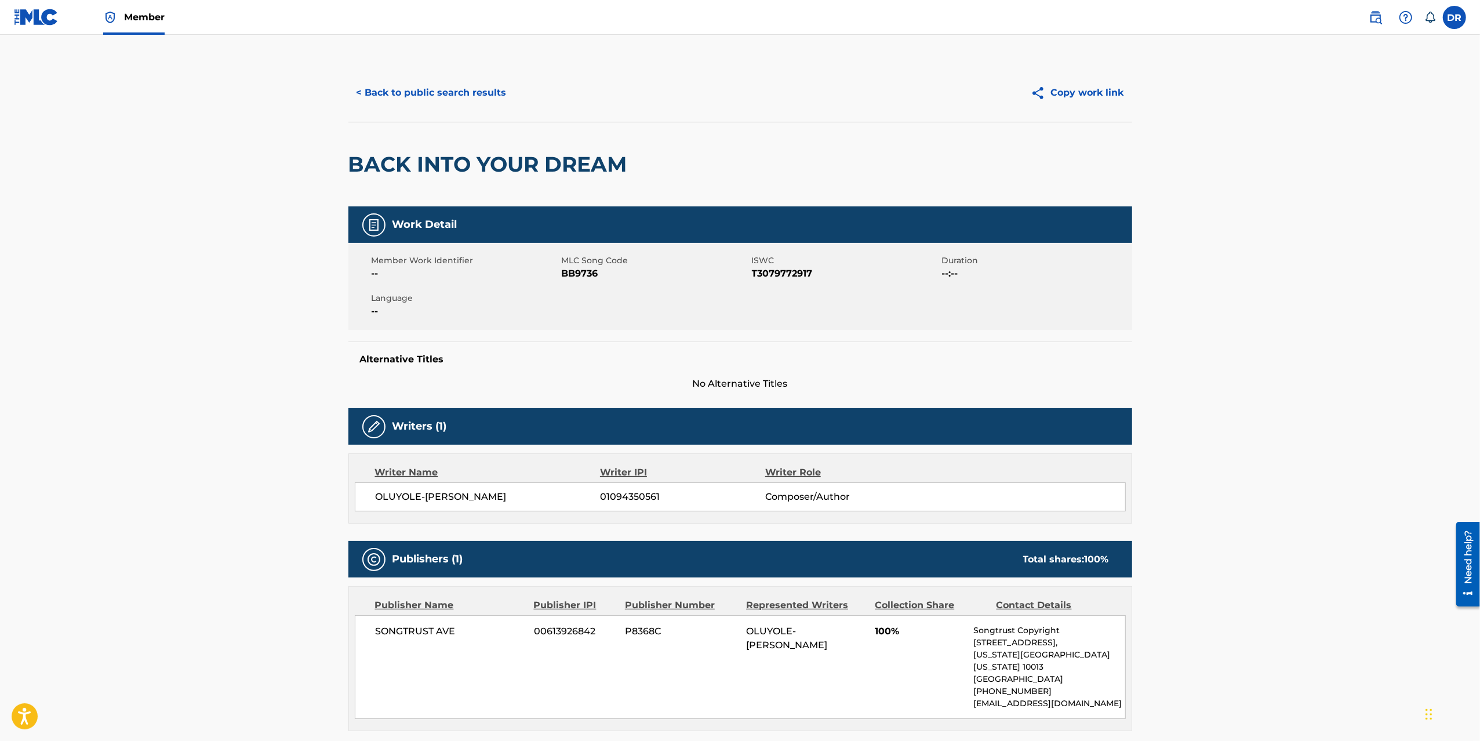
click at [471, 497] on span "OLUYOLE-[PERSON_NAME]" at bounding box center [488, 497] width 225 height 14
drag, startPoint x: 471, startPoint y: 497, endPoint x: 474, endPoint y: 481, distance: 15.9
click at [471, 497] on span "OLUYOLE-[PERSON_NAME]" at bounding box center [488, 497] width 225 height 14
copy div "OLUYOLE-[PERSON_NAME]"
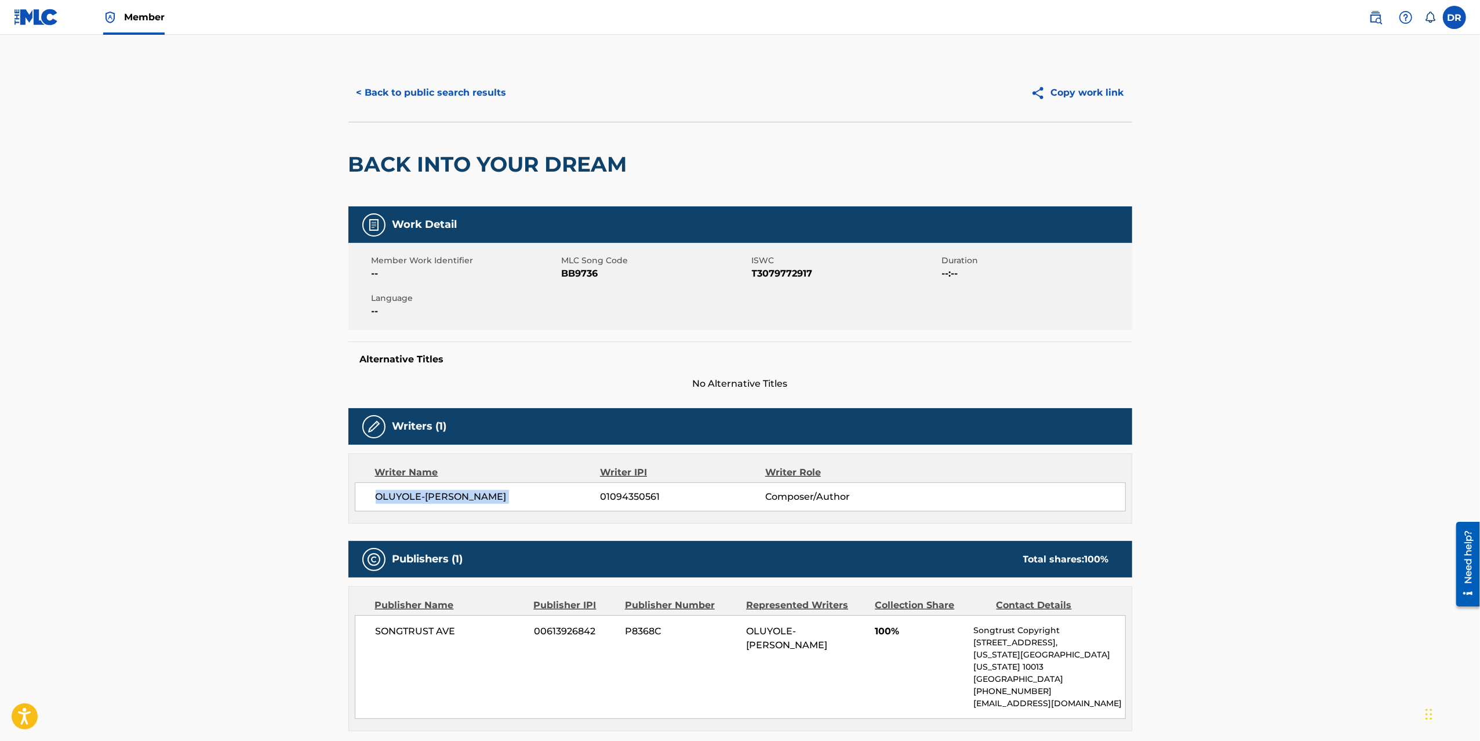
click at [465, 96] on button "< Back to public search results" at bounding box center [431, 92] width 166 height 29
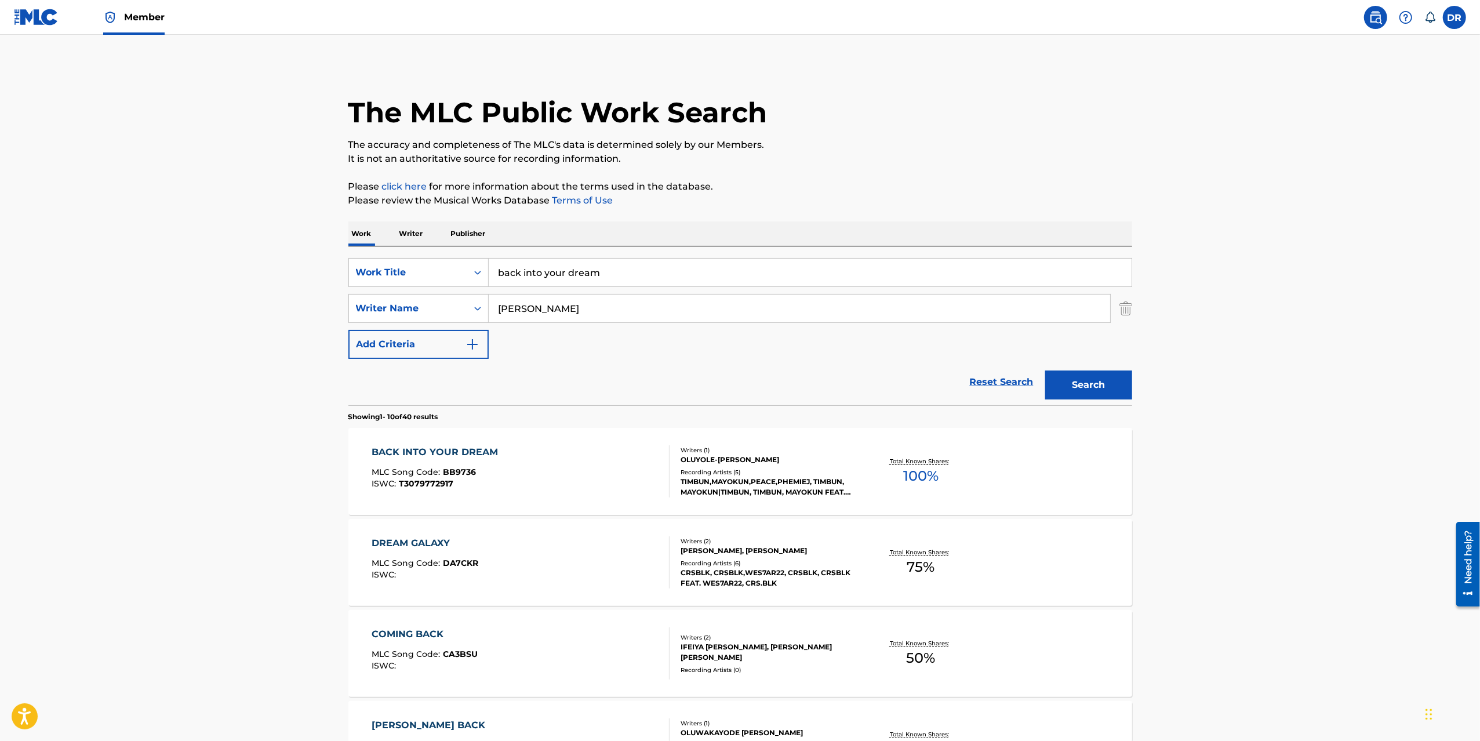
click at [407, 230] on p "Writer" at bounding box center [411, 233] width 31 height 24
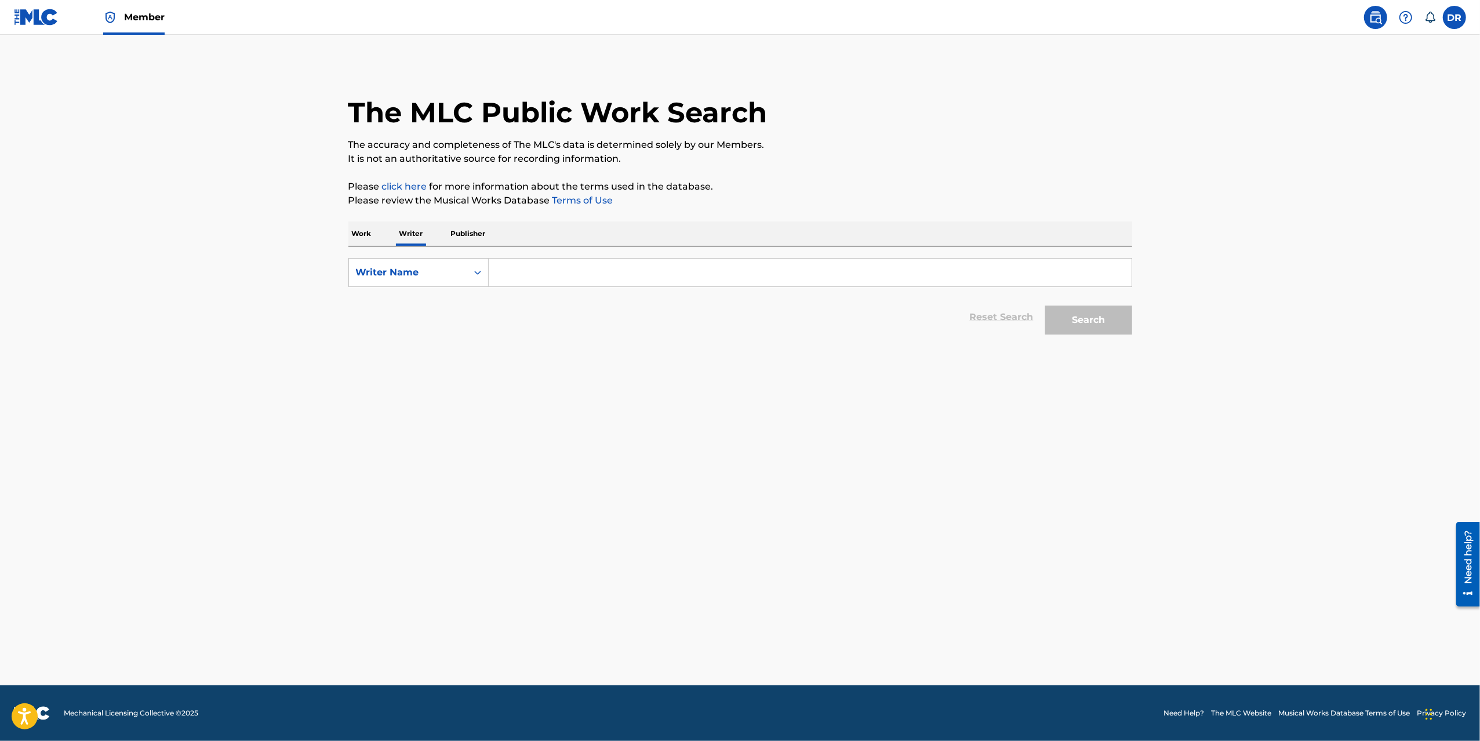
click at [524, 256] on div "SearchWithCriteria60326136-4443-4389-8eb3-d57f1f4ad990 Writer Name Reset Search…" at bounding box center [740, 293] width 784 height 94
click at [522, 261] on input "Search Form" at bounding box center [810, 273] width 643 height 28
paste input "OLUYOLE-[PERSON_NAME]"
type input "OLUYOLE-[PERSON_NAME]"
click at [1063, 318] on button "Search" at bounding box center [1088, 319] width 87 height 29
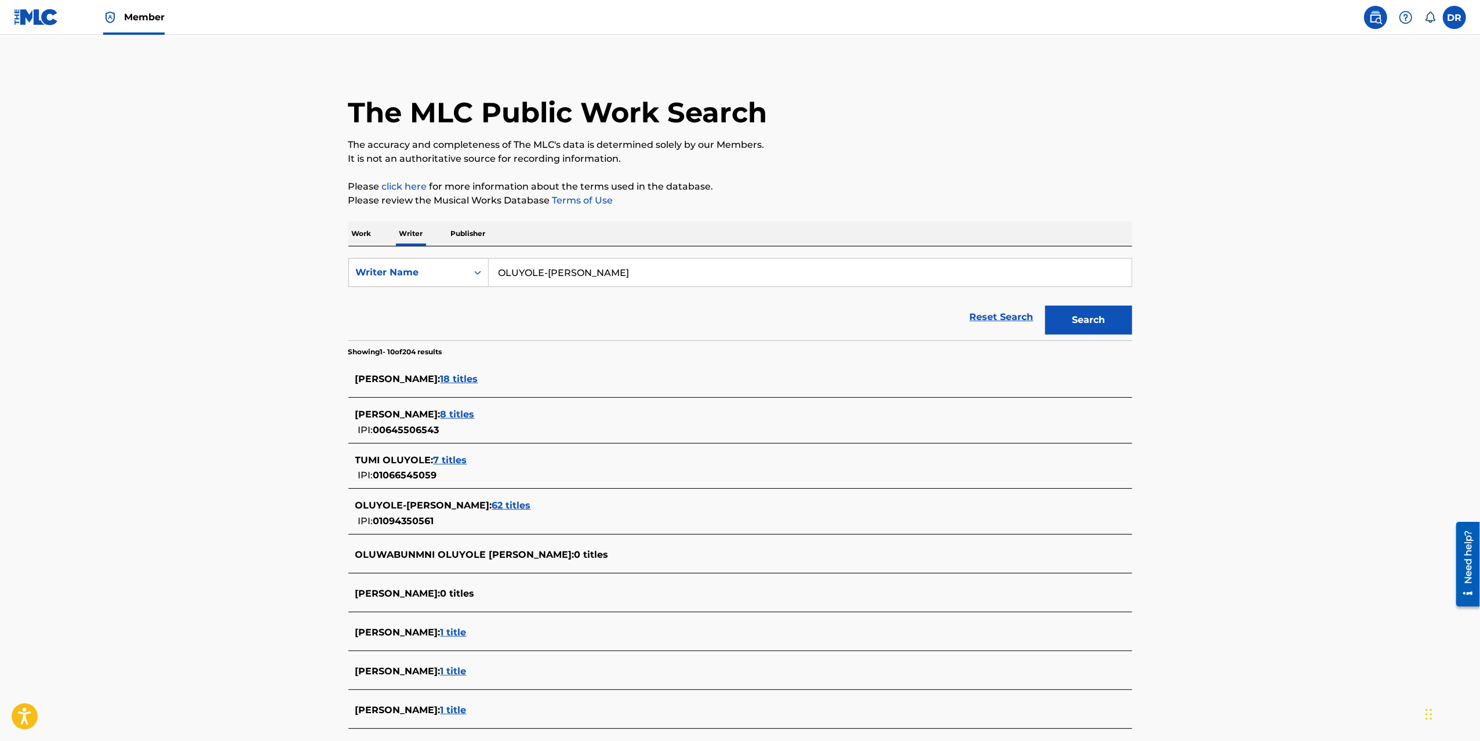
click at [364, 234] on p "Work" at bounding box center [361, 233] width 27 height 24
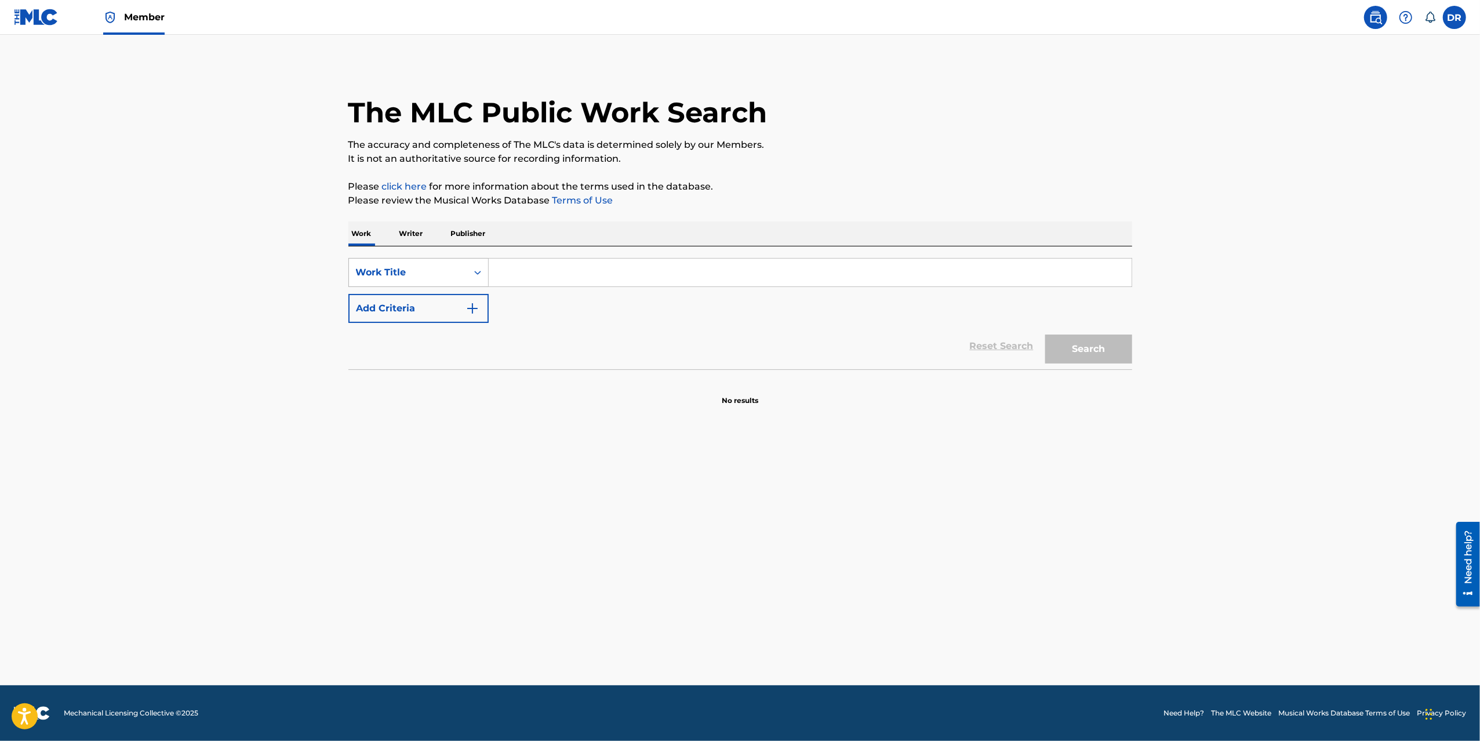
click at [401, 274] on div "Work Title" at bounding box center [408, 272] width 104 height 14
click at [416, 305] on div "Writer Name" at bounding box center [418, 301] width 139 height 29
click at [562, 286] on input "Search Form" at bounding box center [810, 273] width 643 height 28
paste input "OLUYOLE-[PERSON_NAME]"
type input "OLUYOLE-[PERSON_NAME]"
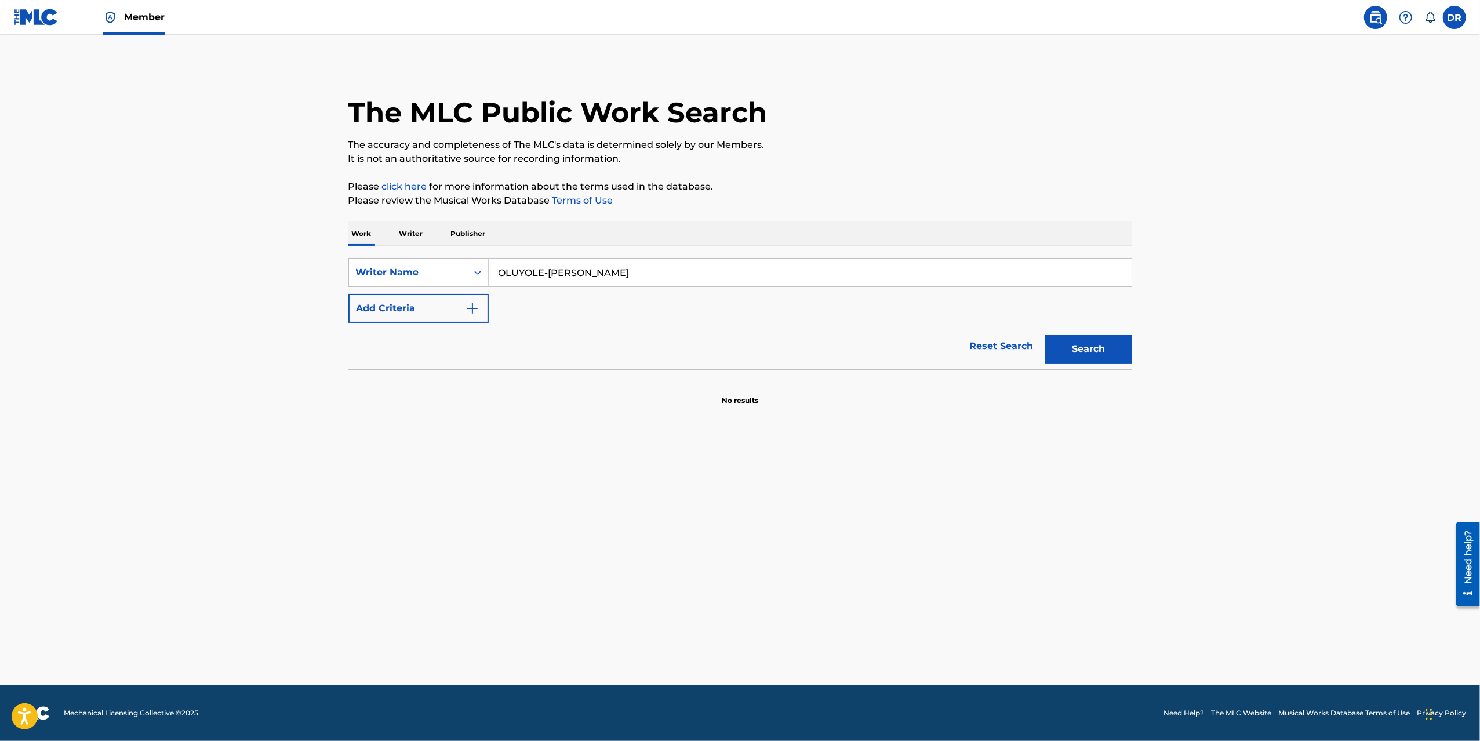
click at [452, 308] on button "Add Criteria" at bounding box center [418, 308] width 140 height 29
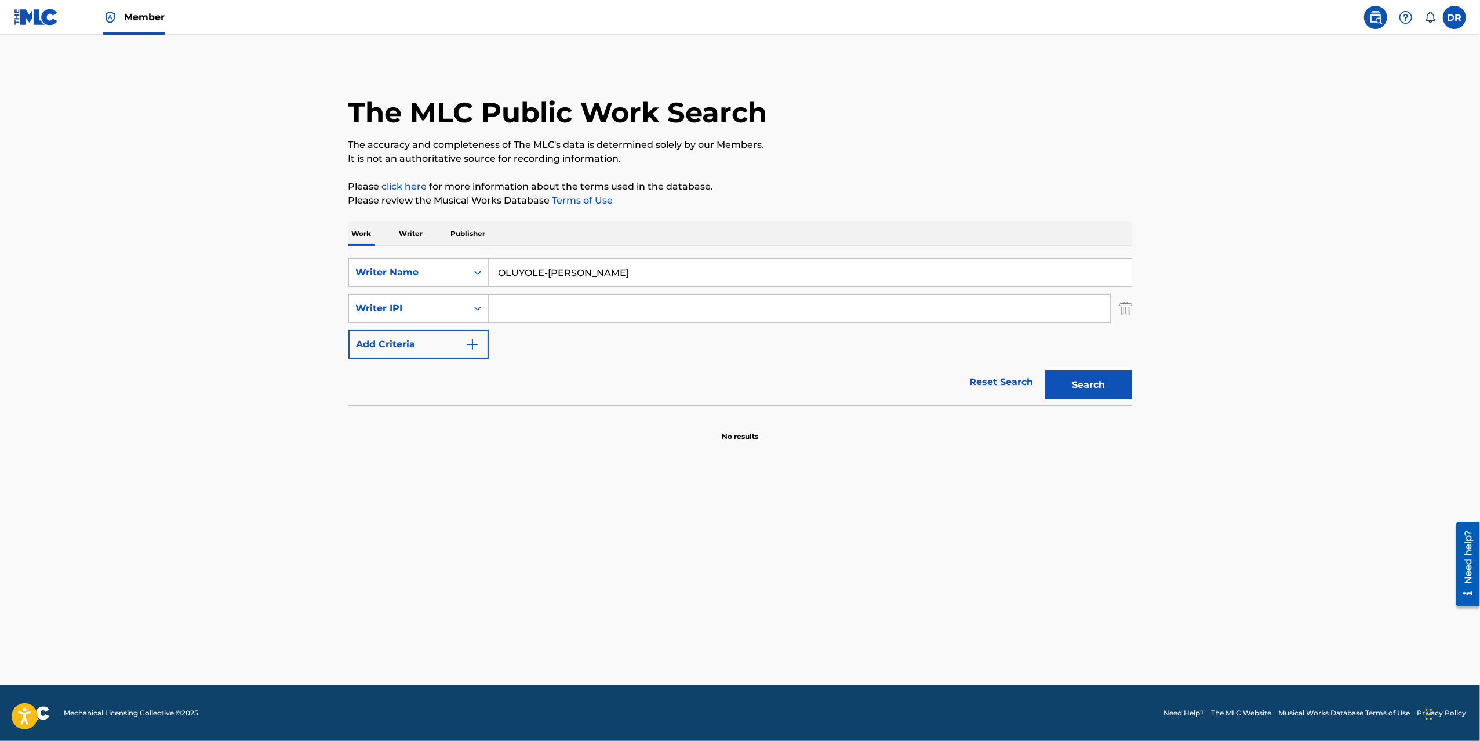
click at [548, 271] on input "OLUYOLE-[PERSON_NAME]" at bounding box center [810, 273] width 643 height 28
click at [454, 316] on div "Writer IPI" at bounding box center [408, 308] width 118 height 22
click at [420, 265] on div "Writer Name" at bounding box center [408, 272] width 104 height 14
click at [426, 395] on div "Publisher Name" at bounding box center [418, 388] width 139 height 29
click at [515, 315] on input "Search Form" at bounding box center [799, 308] width 621 height 28
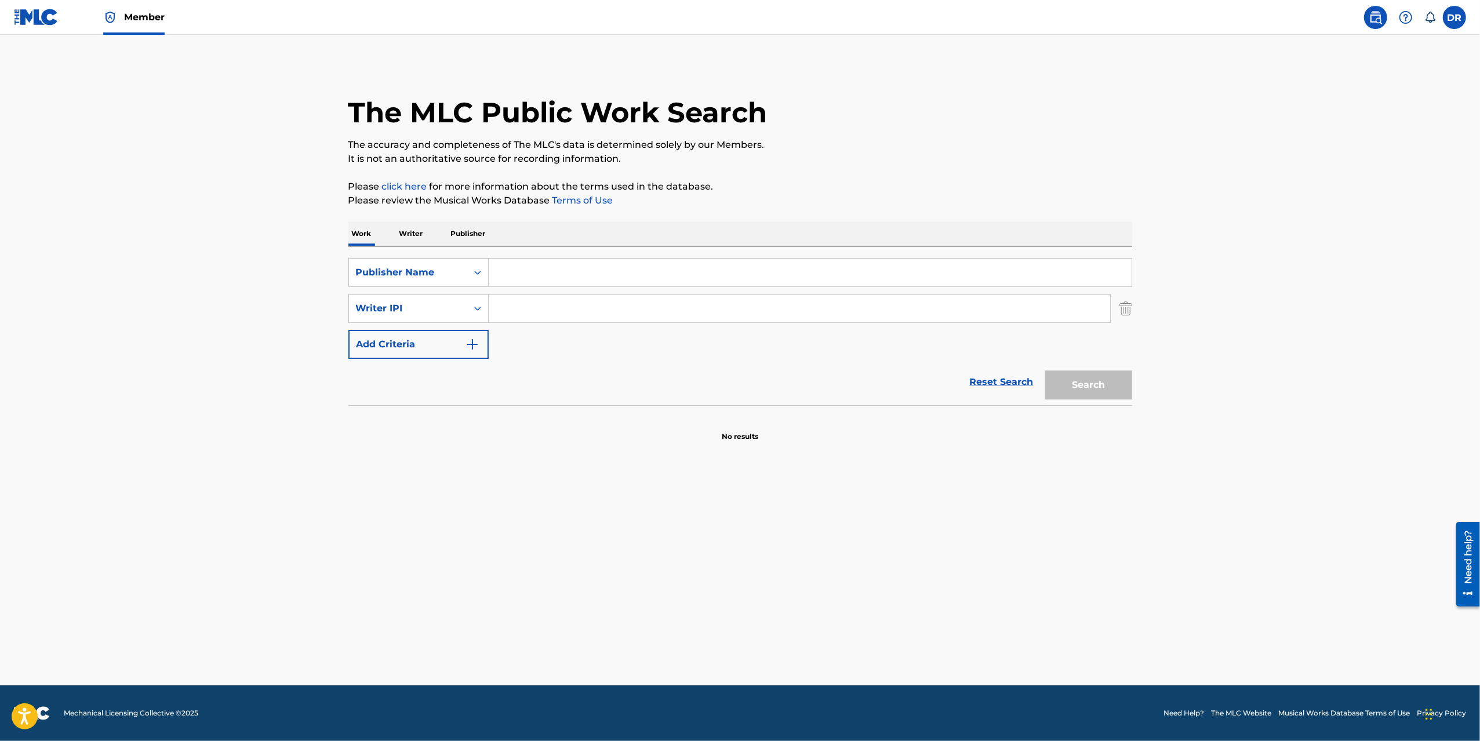
paste input "01094350561"
type input "01094350561"
click at [518, 267] on input "Search Form" at bounding box center [810, 273] width 643 height 28
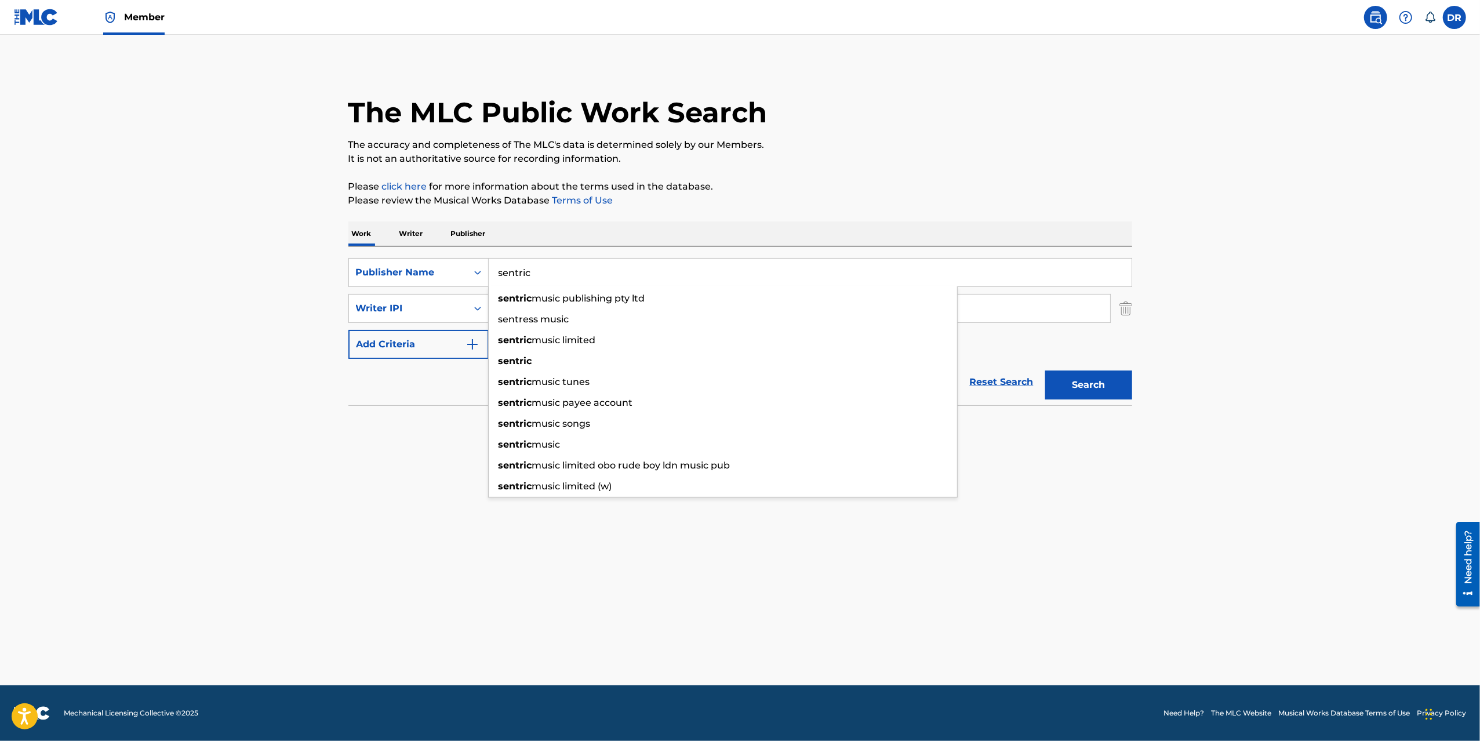
click at [1045, 370] on button "Search" at bounding box center [1088, 384] width 87 height 29
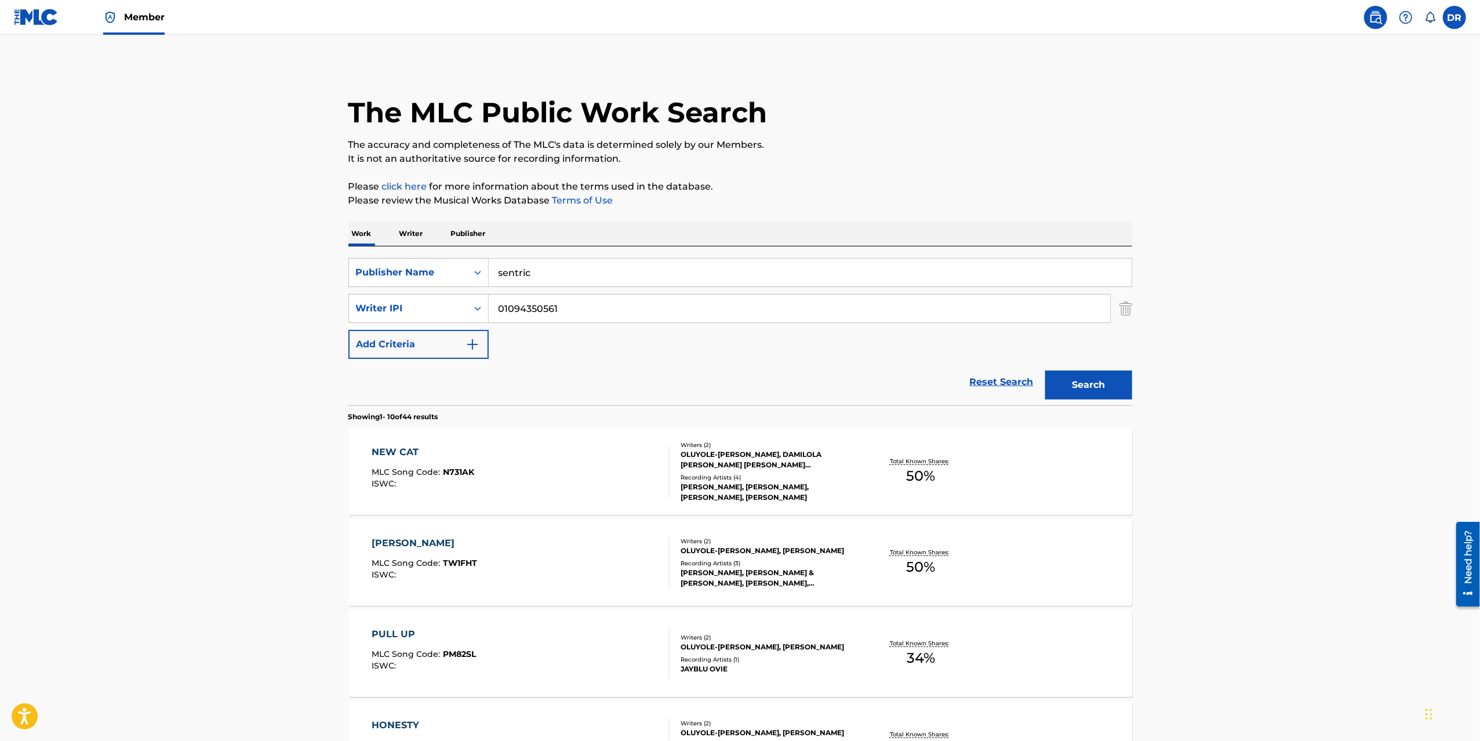
click at [537, 272] on input "sentric" at bounding box center [810, 273] width 643 height 28
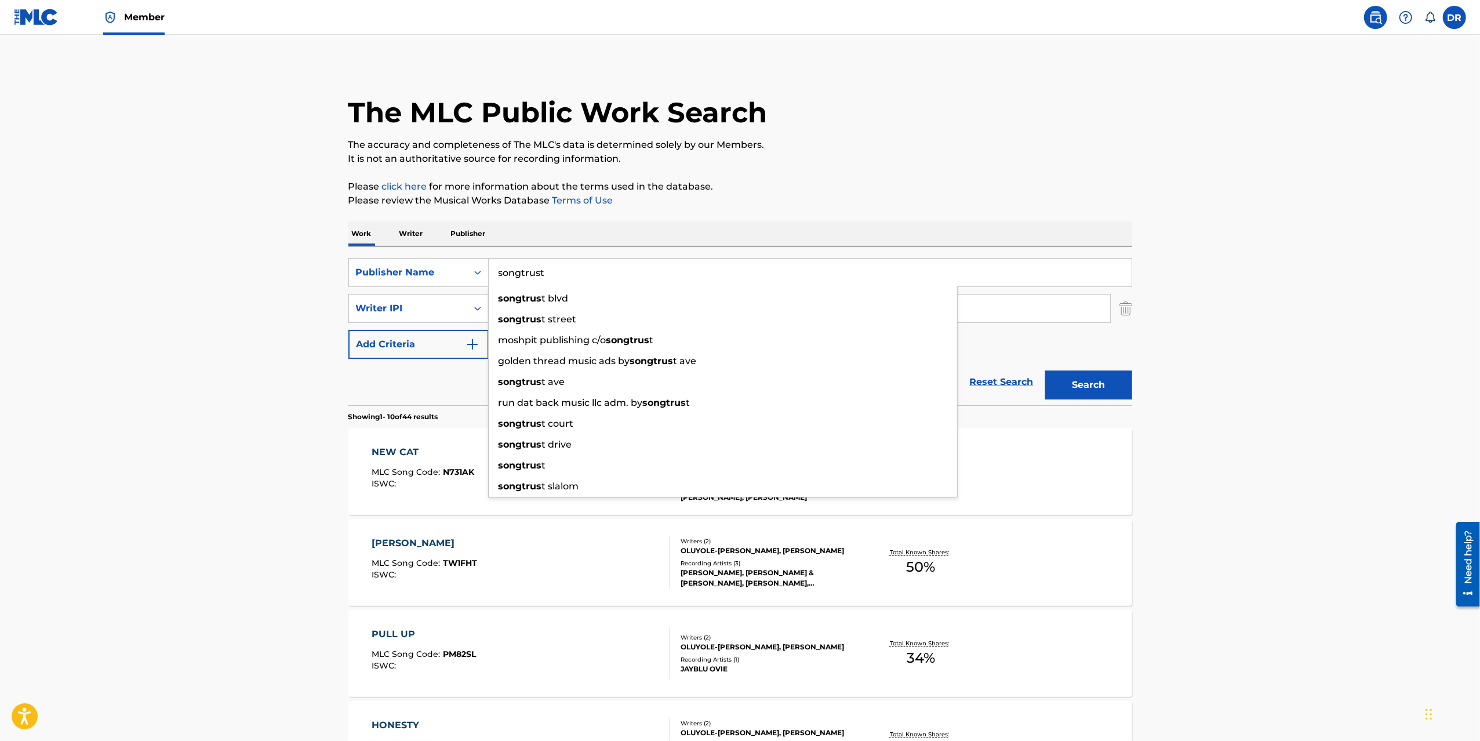
type input "songtrust"
click at [1045, 370] on button "Search" at bounding box center [1088, 384] width 87 height 29
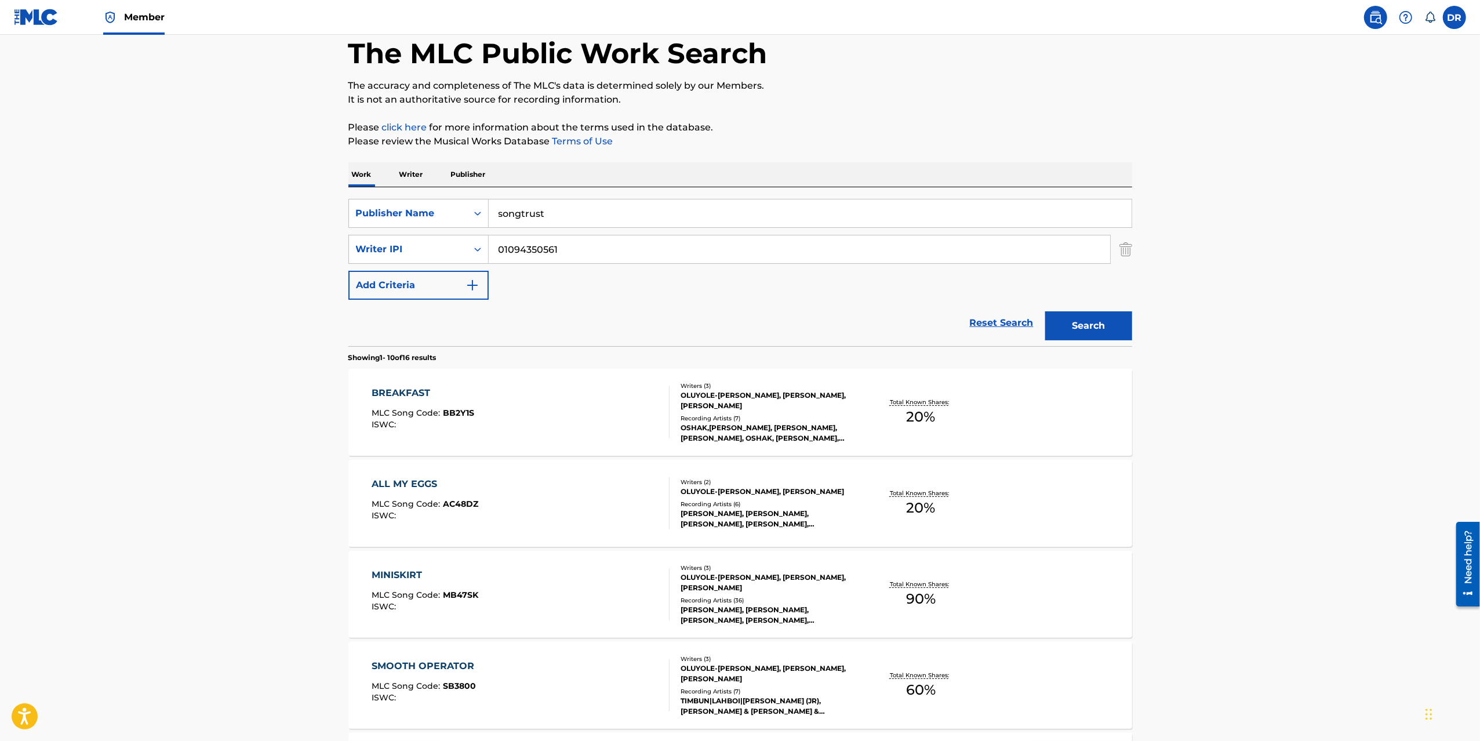
scroll to position [105, 0]
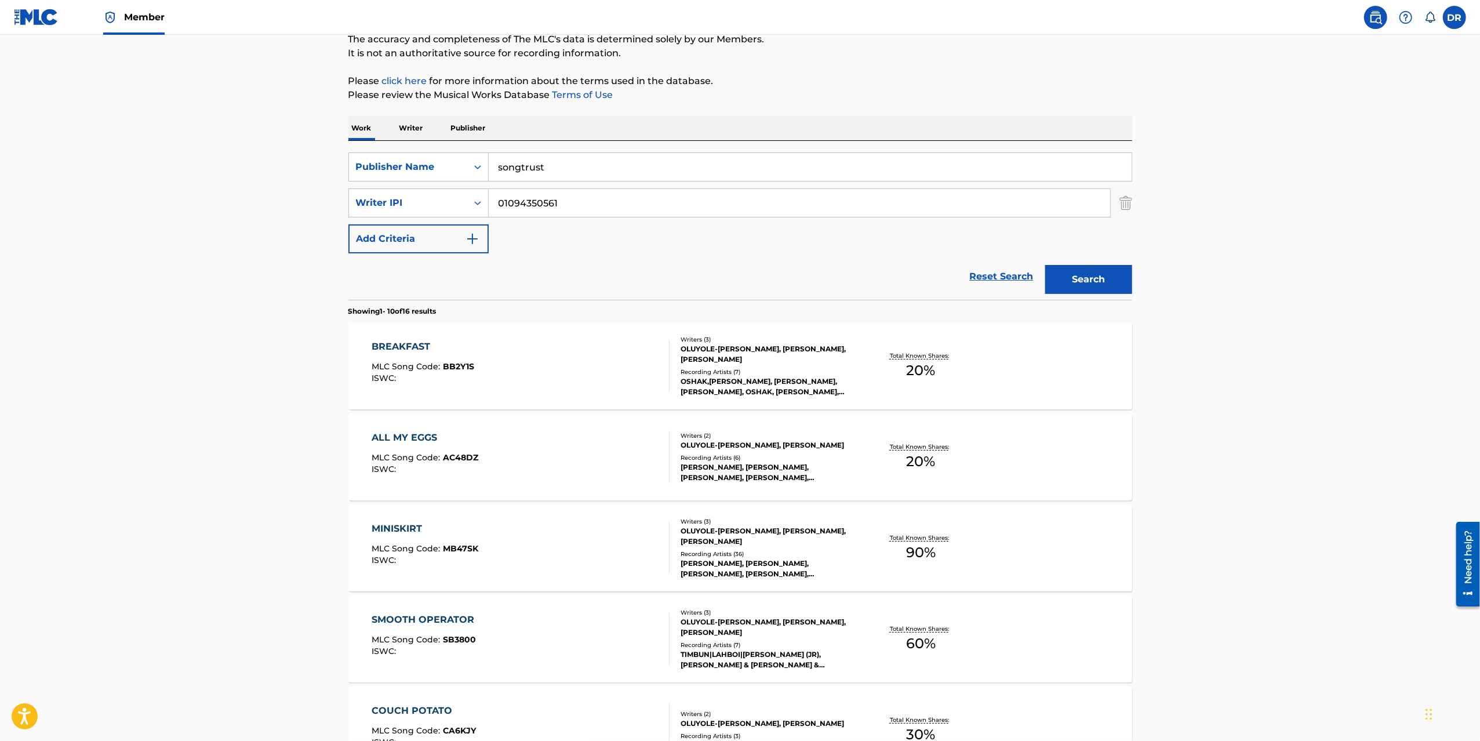
click at [397, 344] on div "BREAKFAST" at bounding box center [423, 347] width 103 height 14
click at [399, 431] on div "ALL MY EGGS" at bounding box center [425, 438] width 107 height 14
drag, startPoint x: 406, startPoint y: 520, endPoint x: 420, endPoint y: 594, distance: 74.9
click at [406, 520] on div "MINISKIRT MLC Song Code : MB47SK ISWC : Writers ( 3 ) OLUYOLE-BALOGUN OLUWABUNM…" at bounding box center [740, 547] width 784 height 87
click at [407, 628] on div "SMOOTH OPERATOR MLC Song Code : SB3800 ISWC :" at bounding box center [426, 639] width 108 height 52
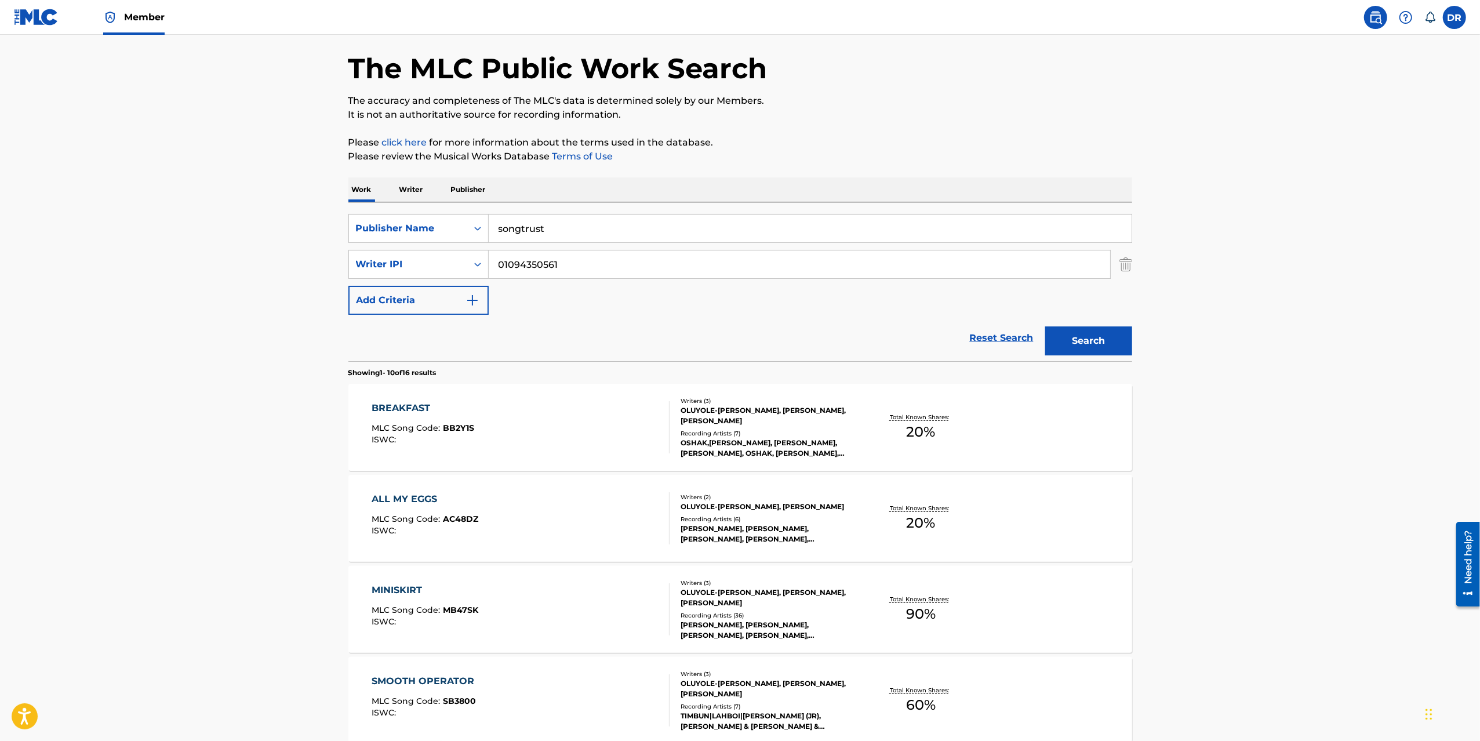
scroll to position [0, 0]
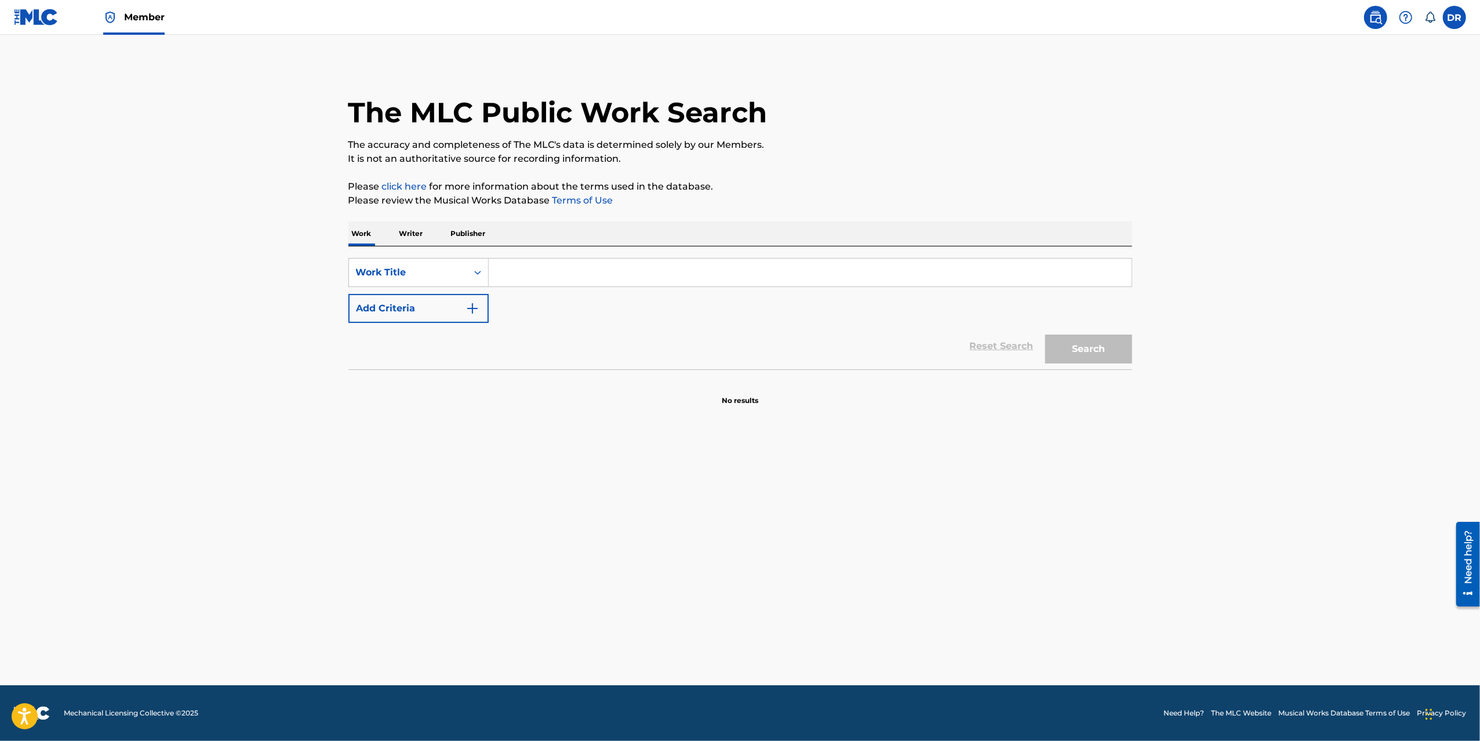
click at [499, 272] on input "Search Form" at bounding box center [810, 273] width 643 height 28
click at [444, 279] on div "Work Title" at bounding box center [408, 272] width 104 height 14
click at [435, 326] on div "Writer IPI" at bounding box center [418, 330] width 139 height 29
click at [559, 281] on input "Search Form" at bounding box center [810, 273] width 643 height 28
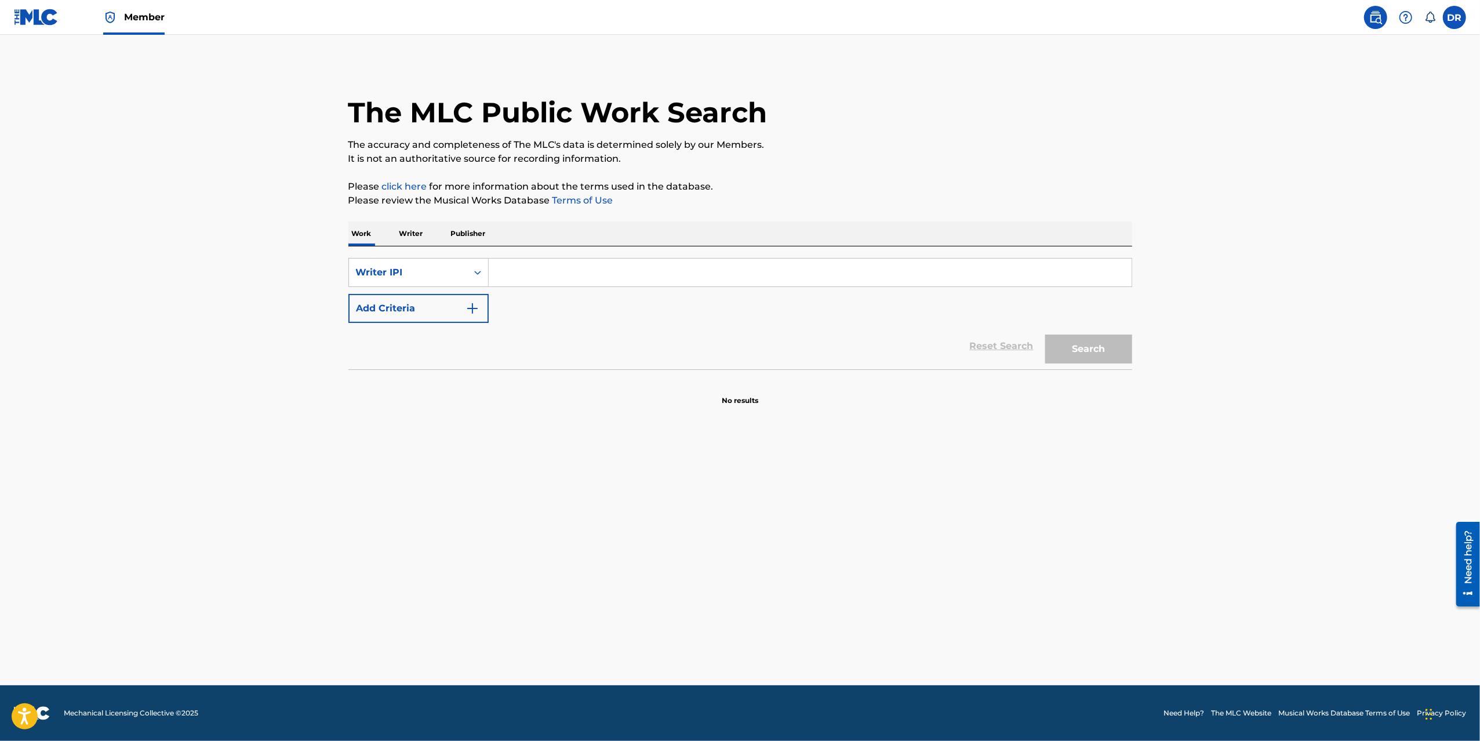
click at [469, 310] on img "Search Form" at bounding box center [472, 308] width 14 height 14
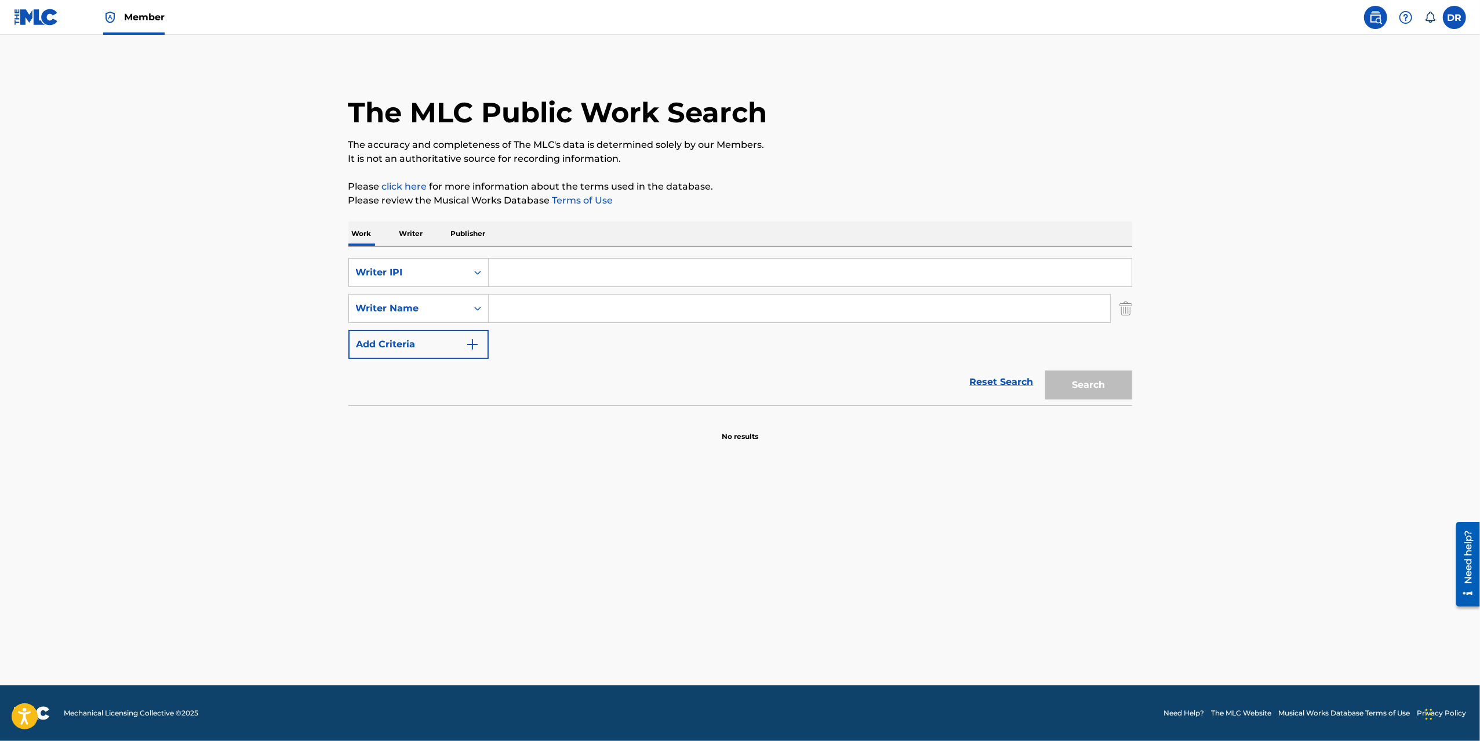
click at [530, 275] on input "Search Form" at bounding box center [810, 273] width 643 height 28
paste input "01094350561"
click at [527, 314] on input "Search Form" at bounding box center [799, 308] width 621 height 28
drag, startPoint x: 555, startPoint y: 272, endPoint x: 698, endPoint y: 278, distance: 143.3
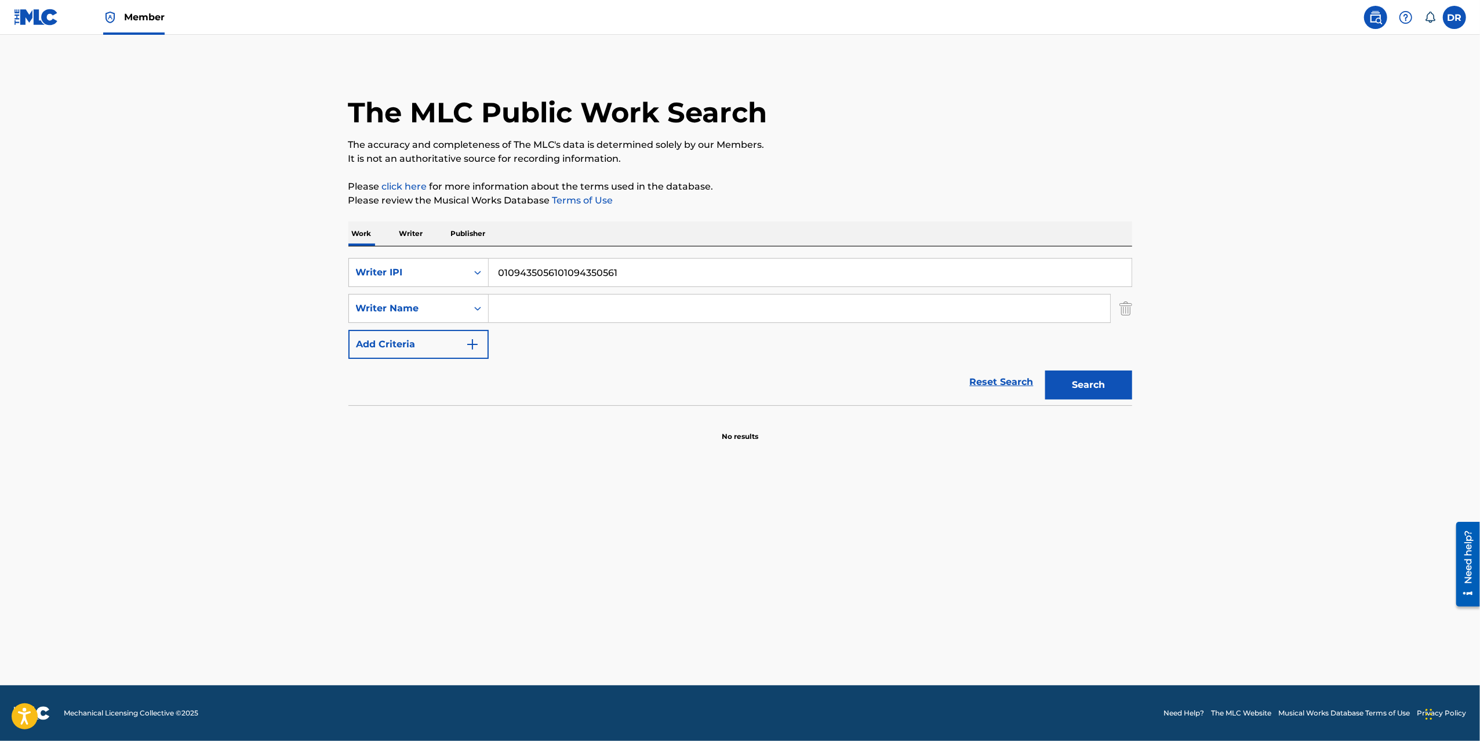
click at [690, 279] on input "0109435056101094350561" at bounding box center [810, 273] width 643 height 28
type input "01094350561"
click at [562, 304] on input "Search Form" at bounding box center [799, 308] width 621 height 28
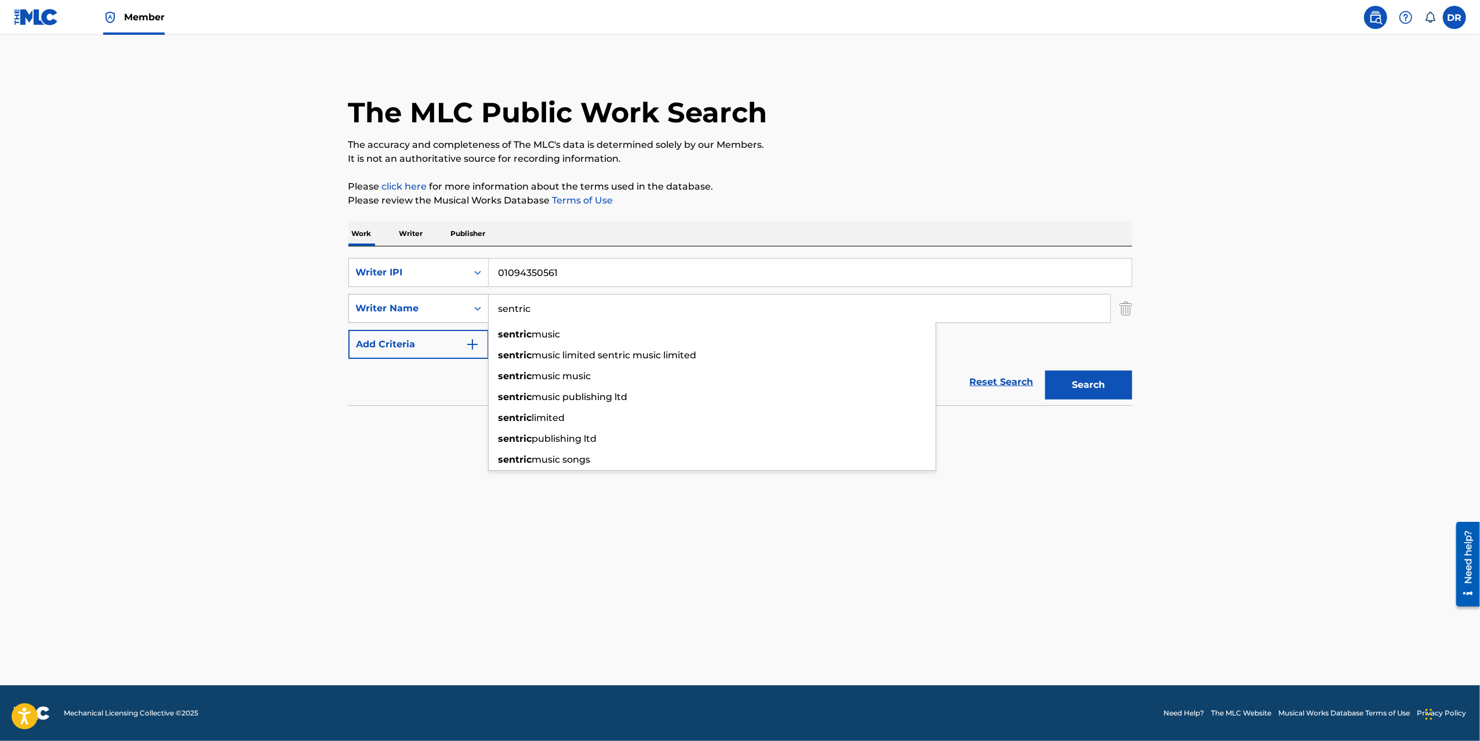
type input "sentric"
click at [453, 302] on div "Writer Name" at bounding box center [408, 308] width 104 height 14
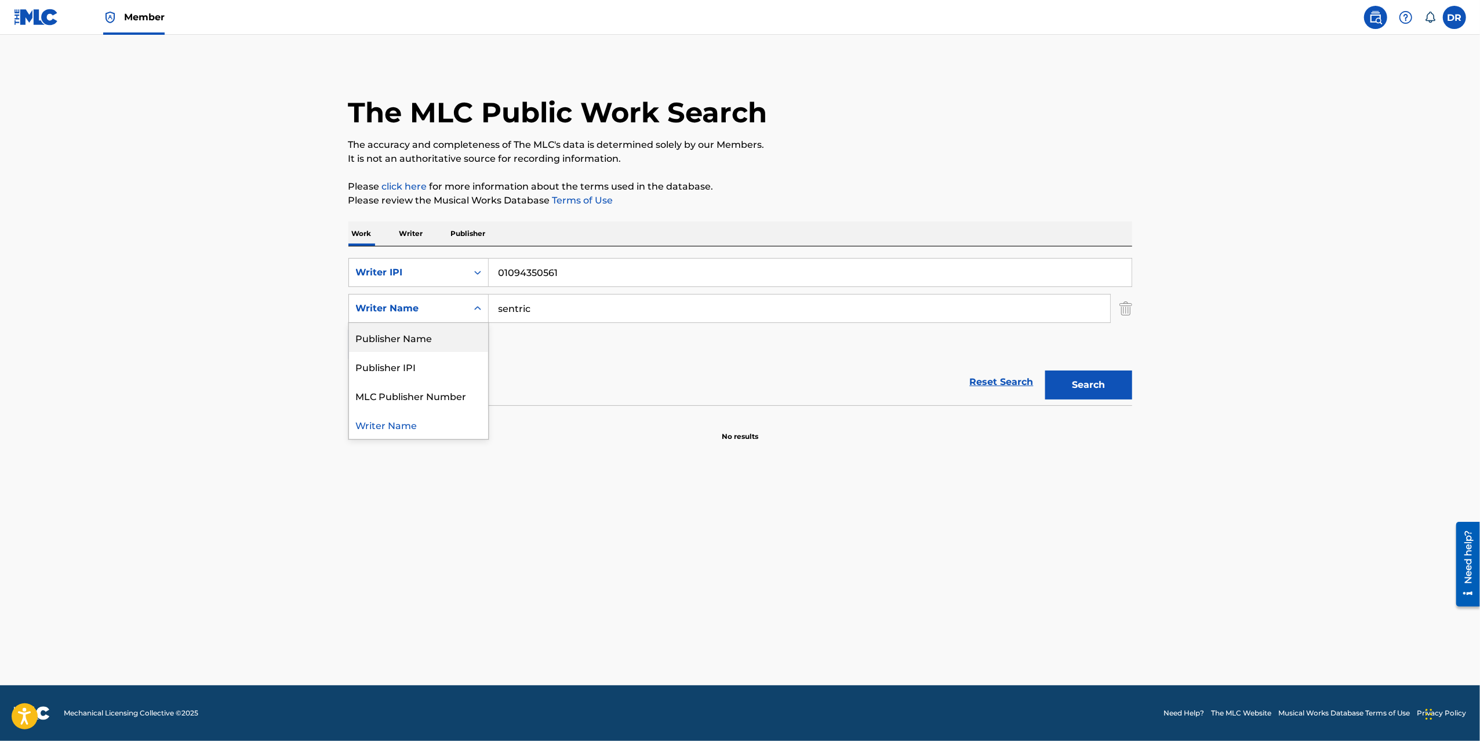
click at [435, 339] on div "Publisher Name" at bounding box center [418, 337] width 139 height 29
click at [1067, 386] on button "Search" at bounding box center [1088, 384] width 87 height 29
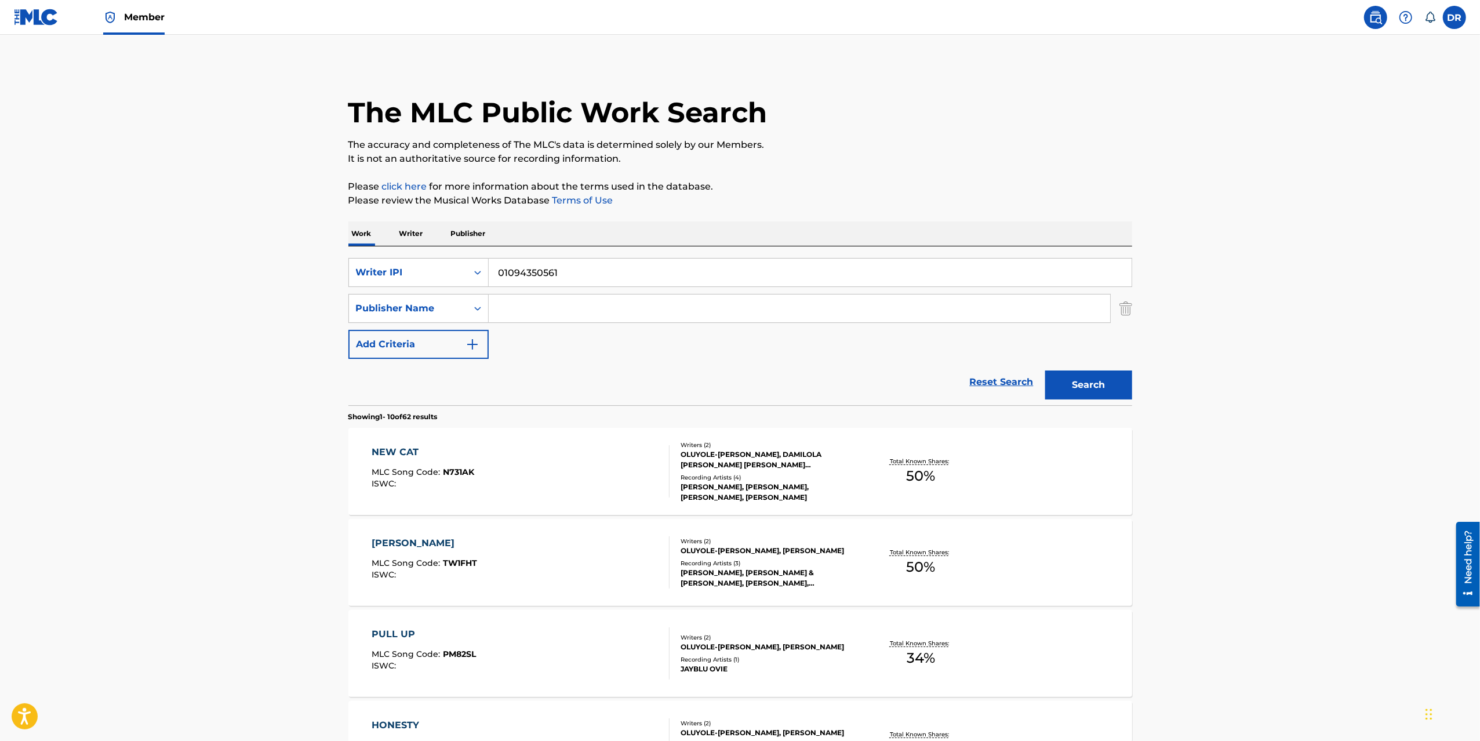
click at [557, 311] on input "Search Form" at bounding box center [799, 308] width 621 height 28
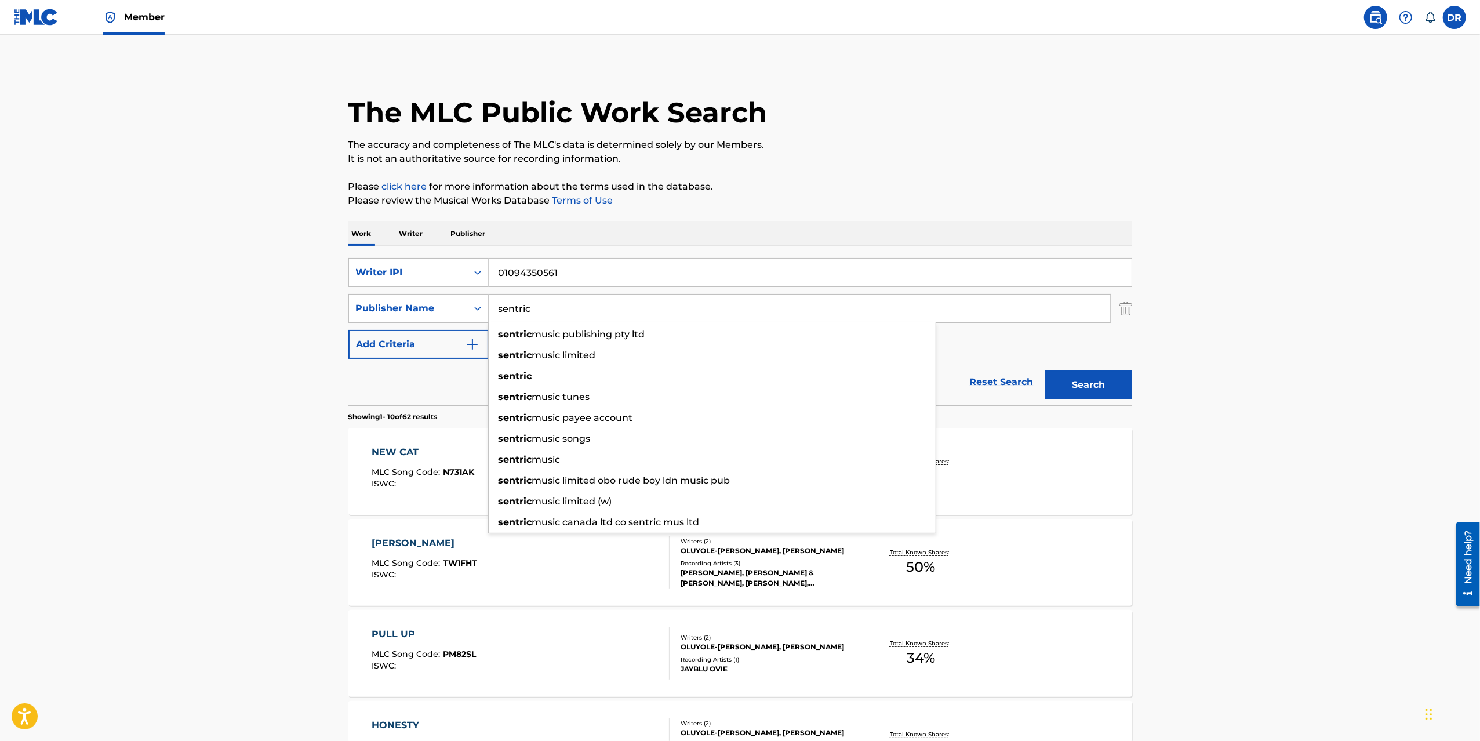
click at [1195, 373] on main "The MLC Public Work Search The accuracy and completeness of The MLC's data is d…" at bounding box center [740, 717] width 1480 height 1364
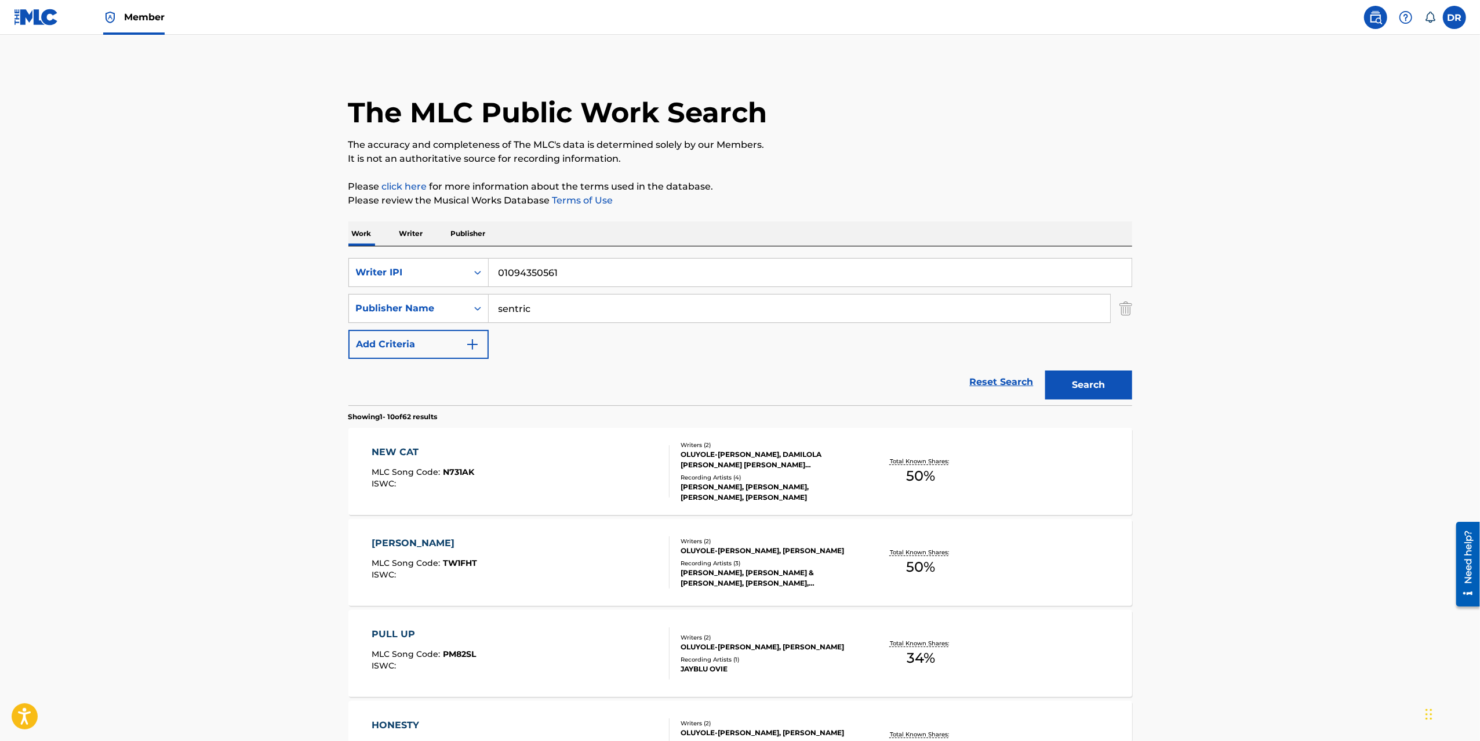
click at [1095, 376] on button "Search" at bounding box center [1088, 384] width 87 height 29
click at [580, 310] on input "sentric" at bounding box center [799, 308] width 621 height 28
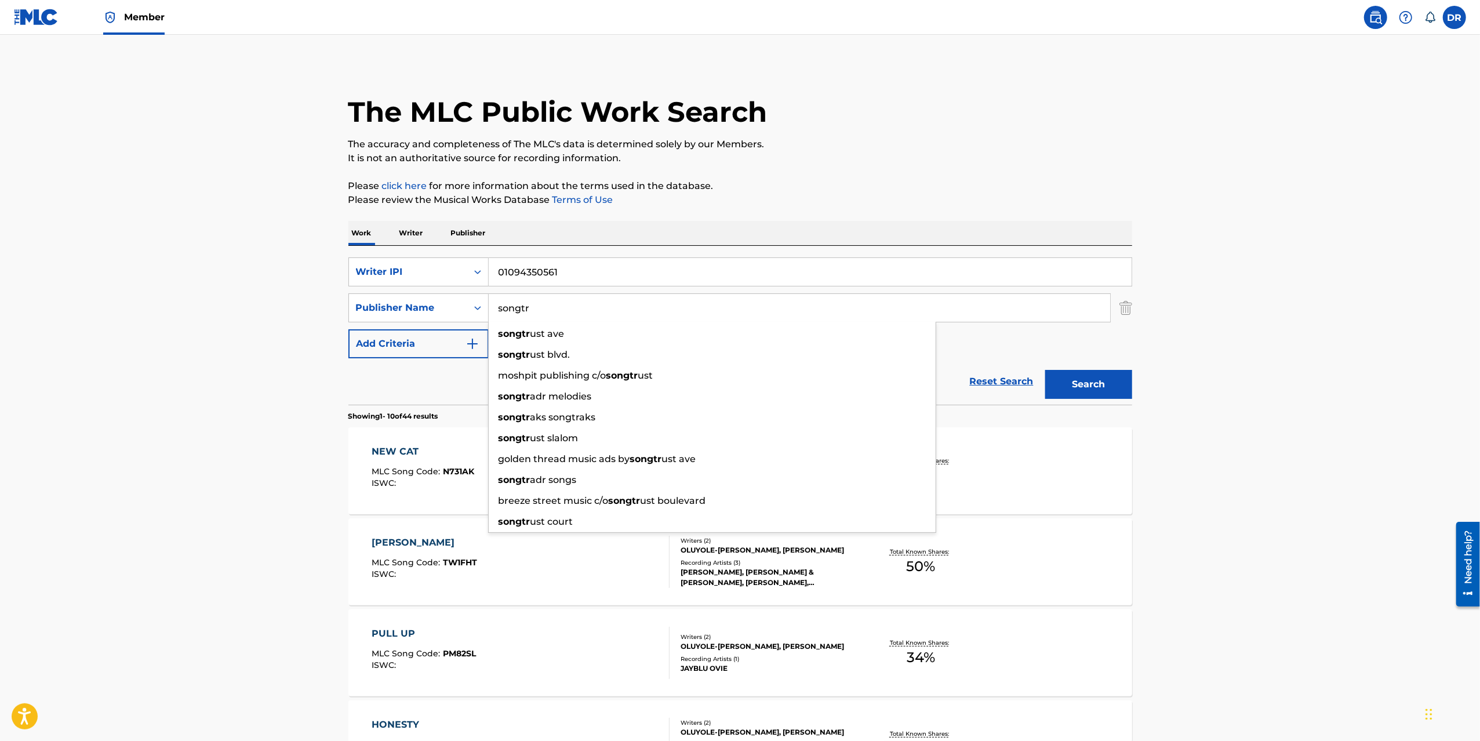
type input "songtru"
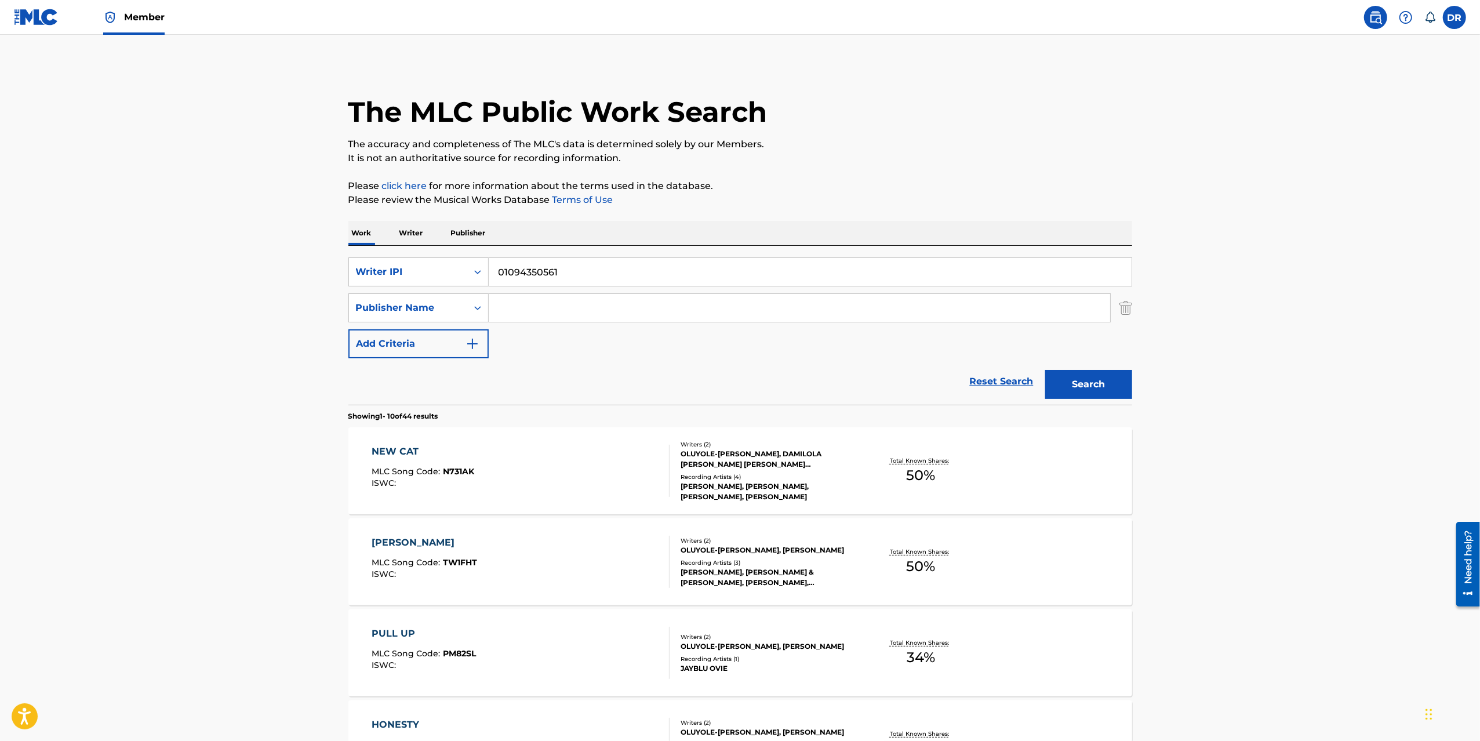
click at [1045, 370] on button "Search" at bounding box center [1088, 384] width 87 height 29
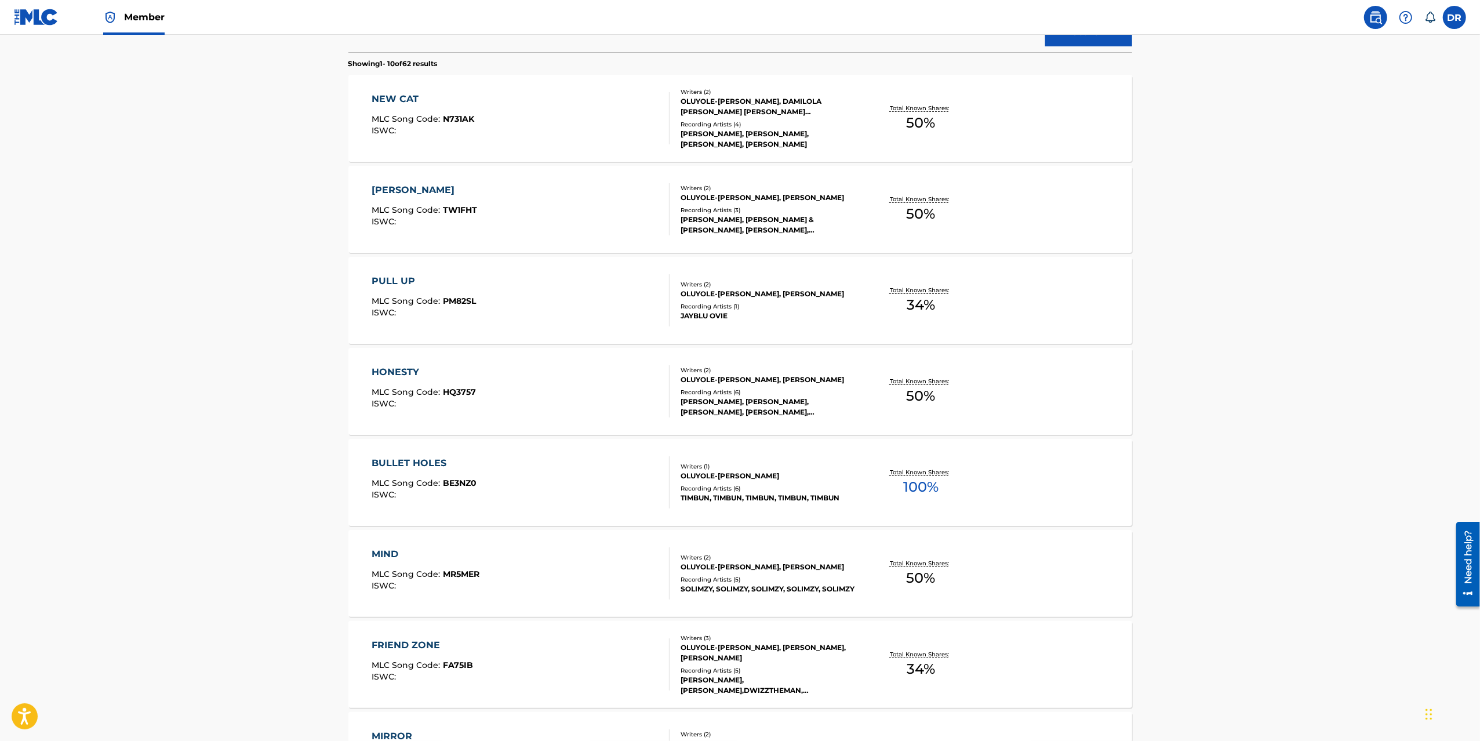
scroll to position [714, 0]
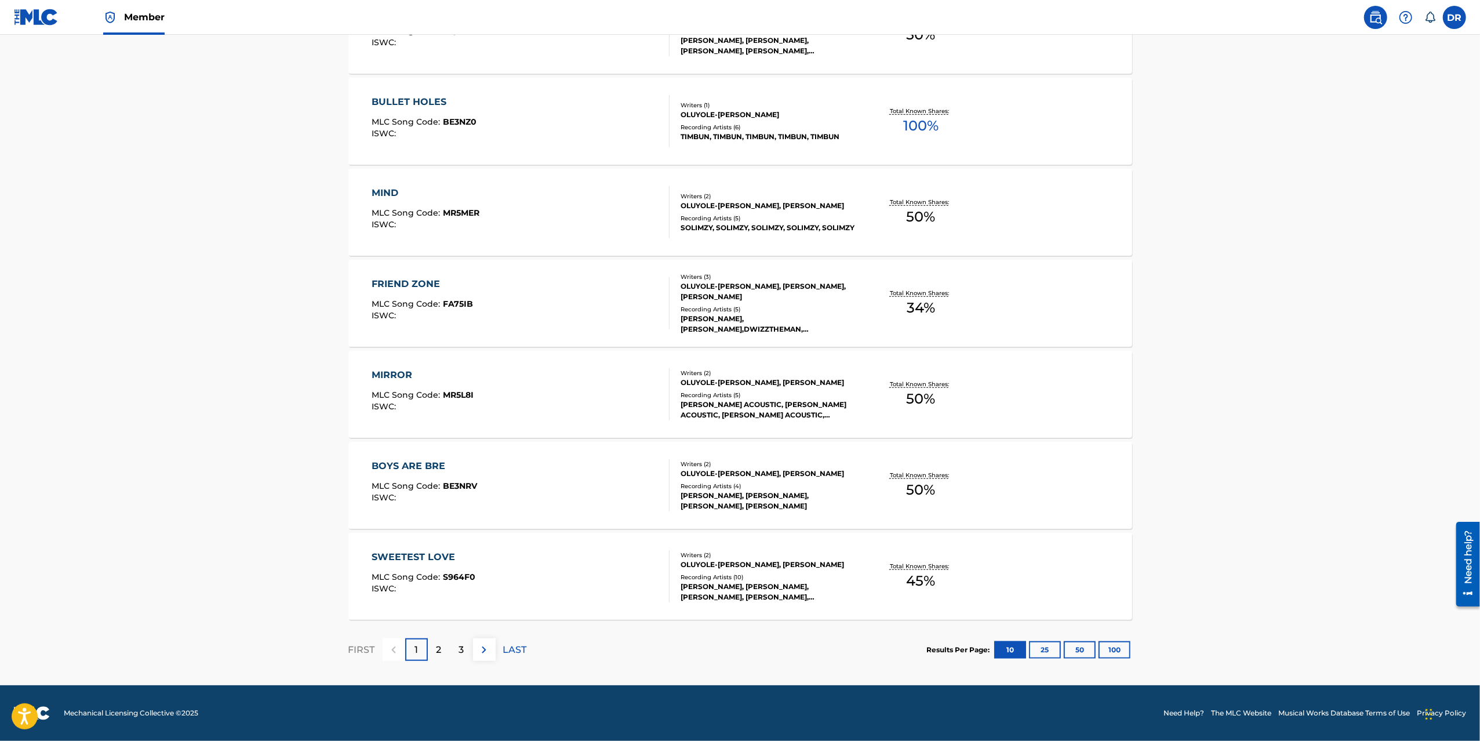
click at [1112, 649] on button "100" at bounding box center [1114, 649] width 32 height 17
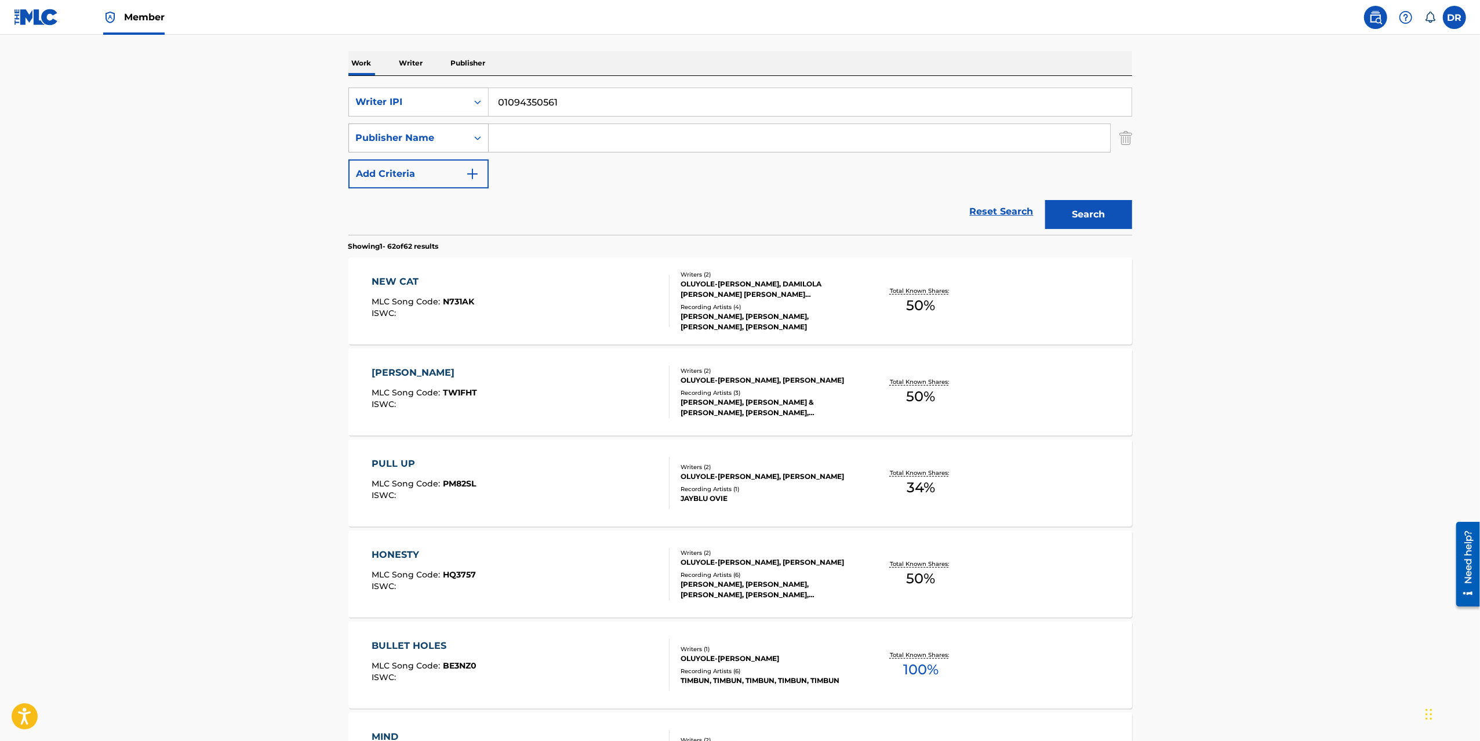
scroll to position [330, 0]
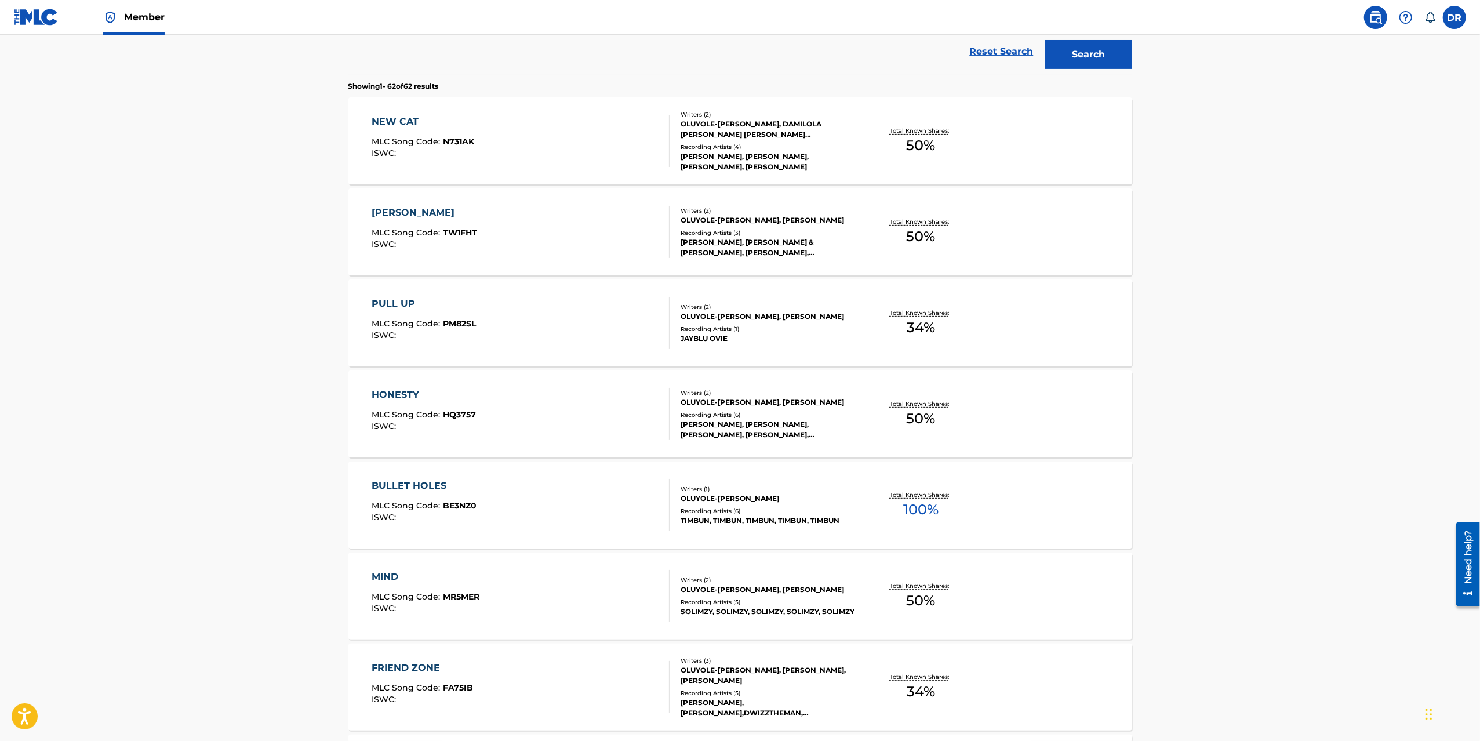
drag, startPoint x: 403, startPoint y: 117, endPoint x: 402, endPoint y: 144, distance: 27.3
click at [403, 117] on div "NEW CAT" at bounding box center [423, 122] width 103 height 14
drag, startPoint x: 403, startPoint y: 212, endPoint x: 405, endPoint y: 240, distance: 28.5
click at [403, 212] on div "[PERSON_NAME]" at bounding box center [424, 213] width 105 height 14
drag, startPoint x: 392, startPoint y: 295, endPoint x: 403, endPoint y: 372, distance: 77.2
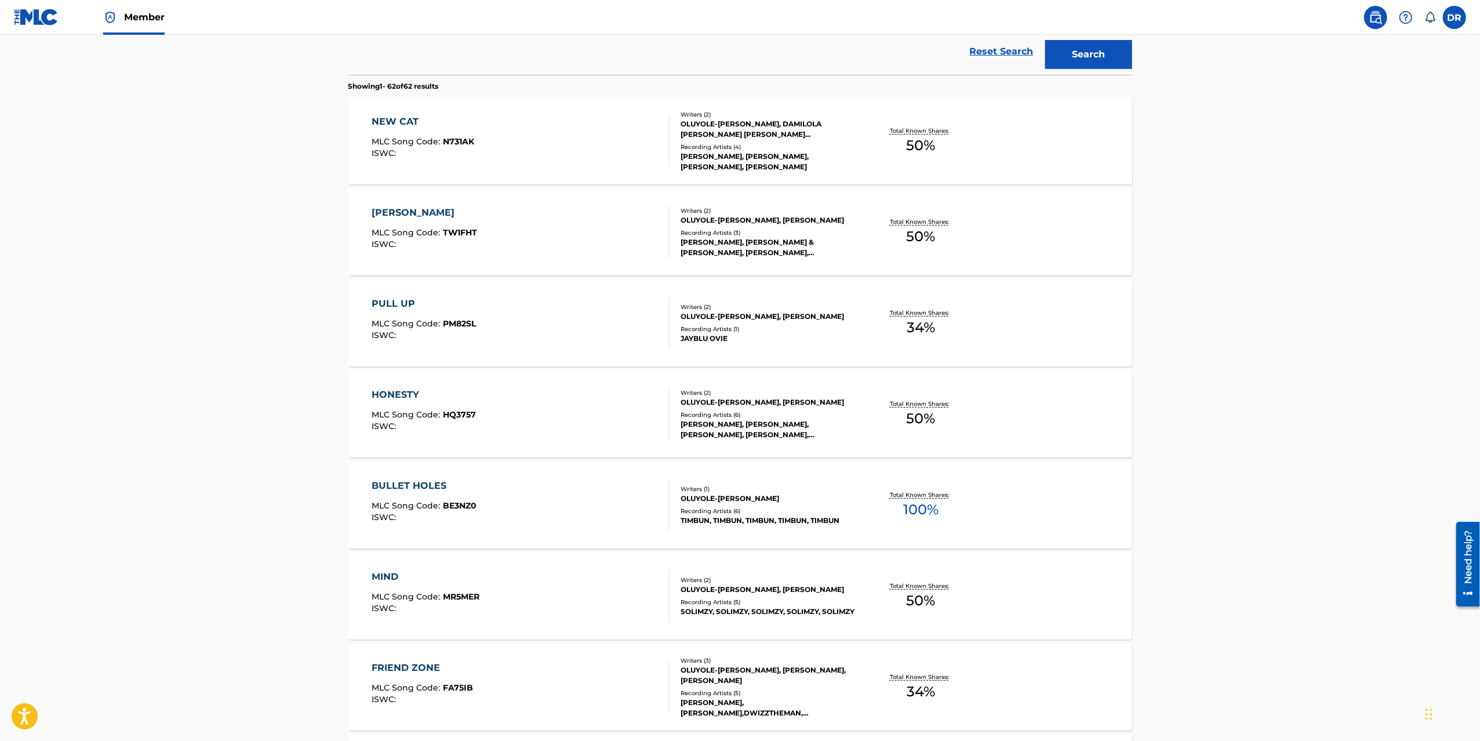
click at [392, 295] on div "PULL UP MLC Song Code : PM82SL ISWC : Writers ( 2 ) OLUYOLE-BALOGUN OLUWABUNMI,…" at bounding box center [740, 322] width 784 height 87
drag, startPoint x: 397, startPoint y: 389, endPoint x: 404, endPoint y: 418, distance: 30.4
click at [397, 389] on div "HONESTY" at bounding box center [424, 395] width 104 height 14
click at [403, 502] on span "MLC Song Code :" at bounding box center [407, 506] width 71 height 10
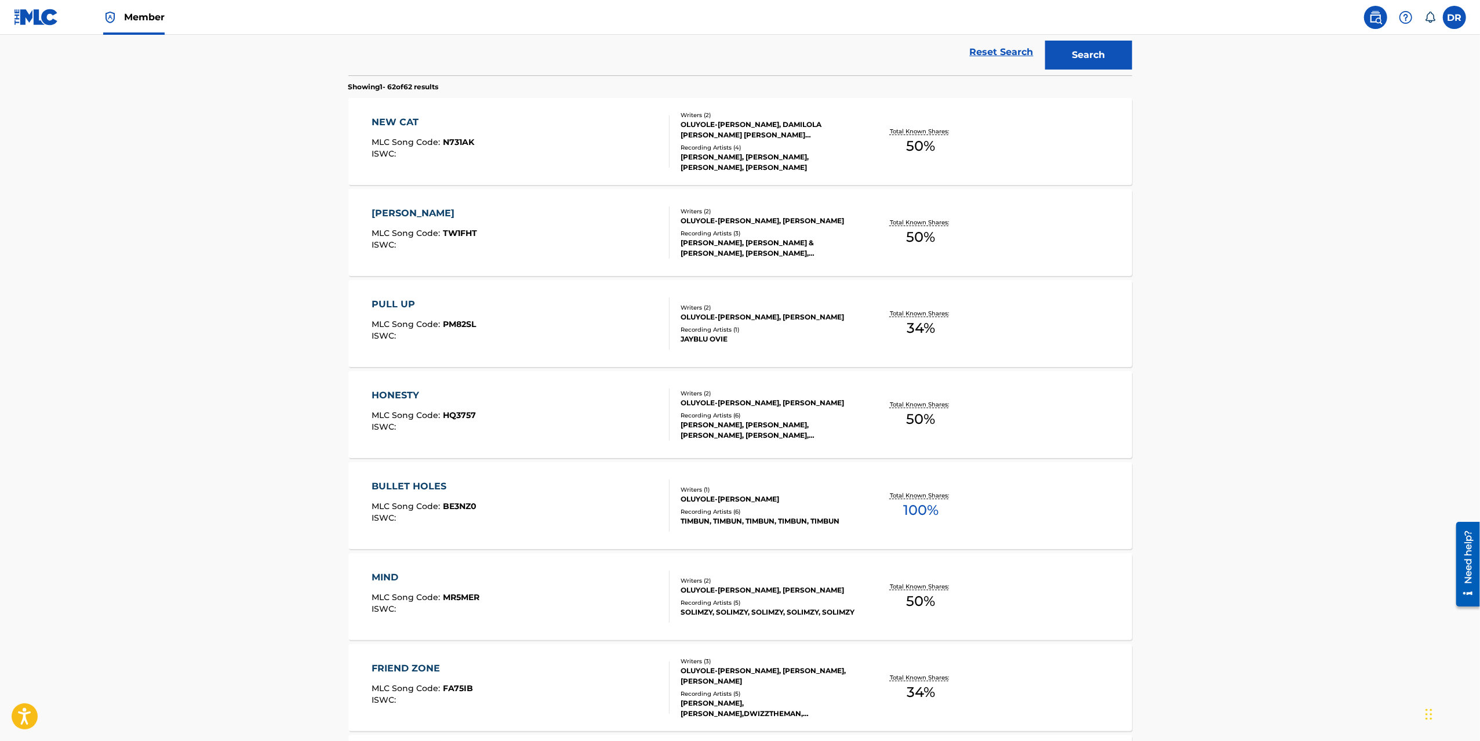
drag, startPoint x: 395, startPoint y: 573, endPoint x: 427, endPoint y: 661, distance: 94.0
click at [395, 573] on div "MIND" at bounding box center [426, 577] width 108 height 14
click at [430, 671] on div "FRIEND ZONE" at bounding box center [422, 668] width 101 height 14
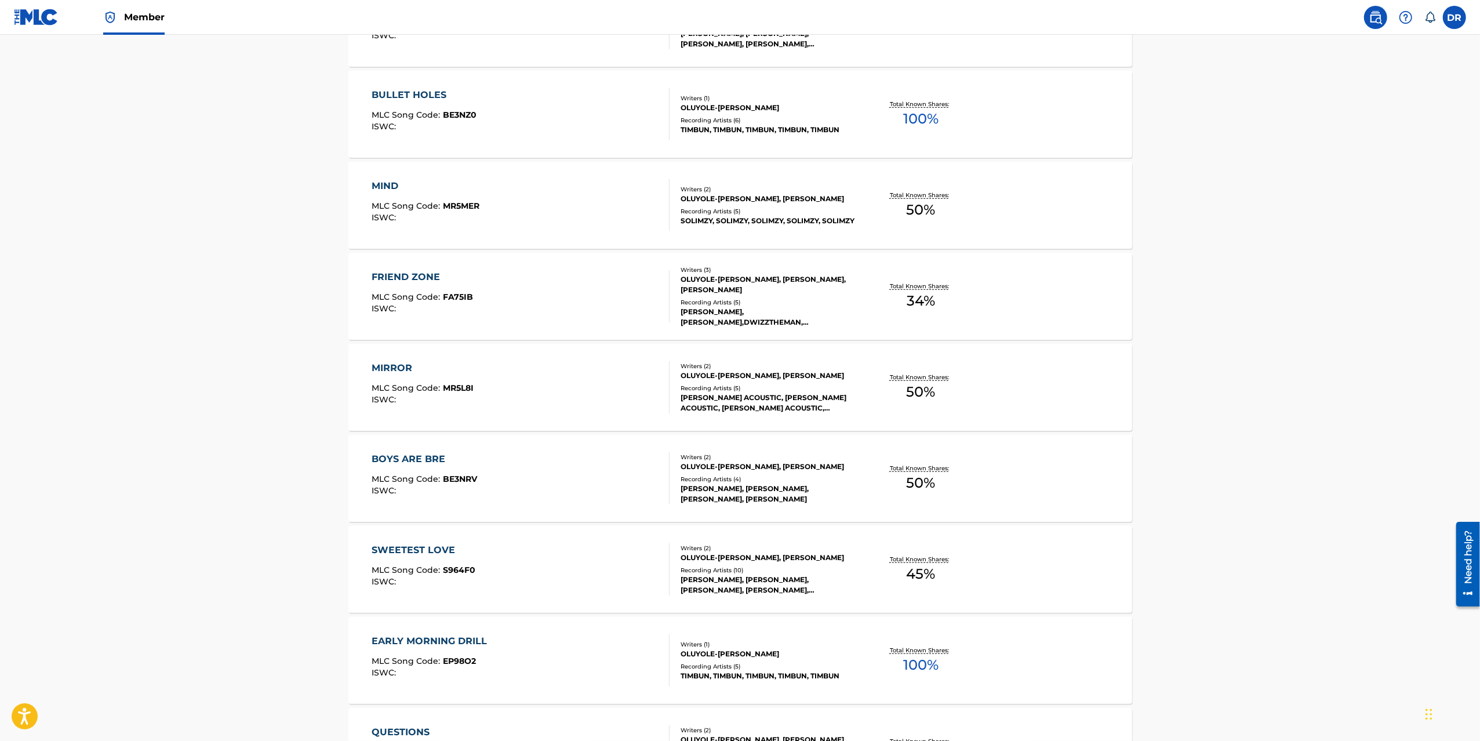
scroll to position [734, 0]
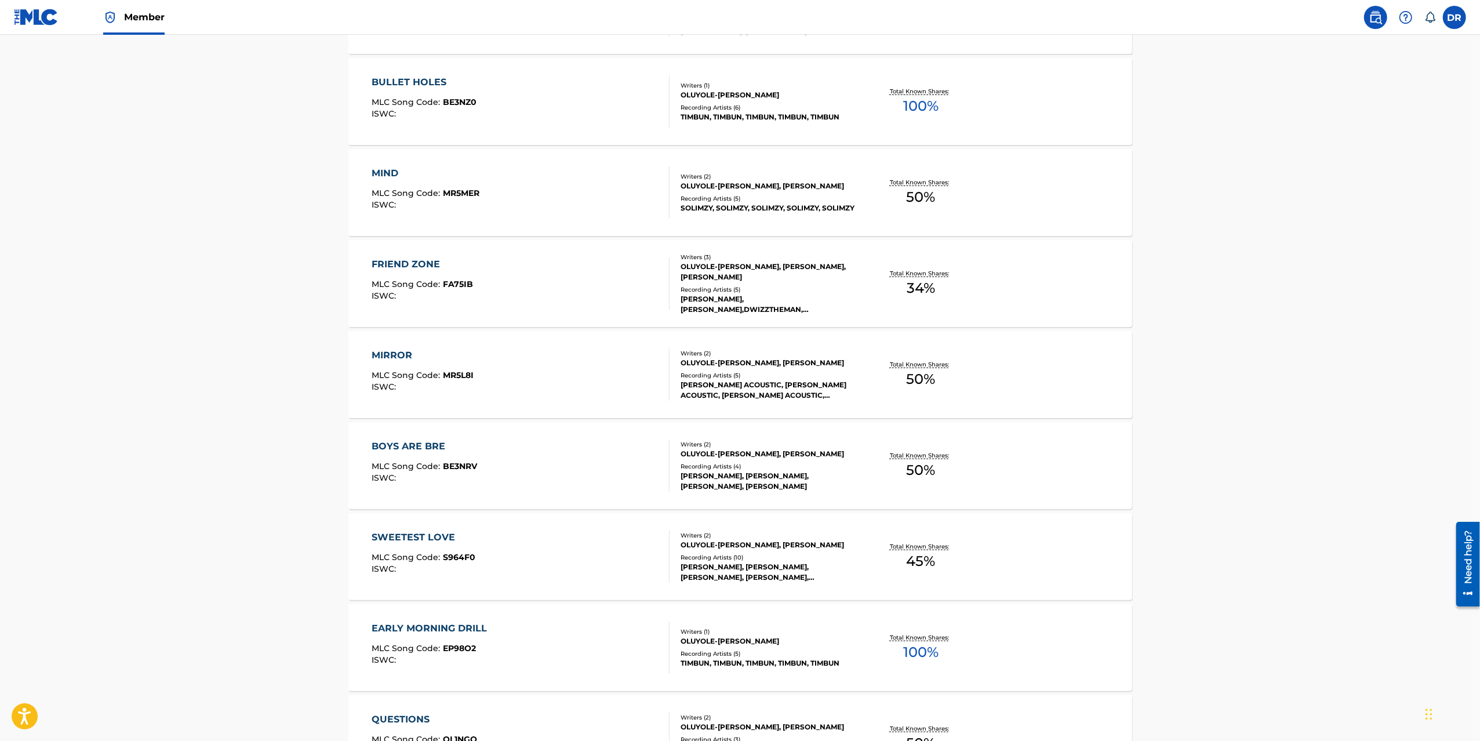
drag, startPoint x: 403, startPoint y: 364, endPoint x: 416, endPoint y: 456, distance: 93.0
click at [403, 364] on div "MIRROR MLC Song Code : MR5L8I ISWC :" at bounding box center [423, 374] width 102 height 52
click at [416, 445] on div "BOYS ARE BRE" at bounding box center [424, 446] width 105 height 14
click at [423, 554] on span "MLC Song Code :" at bounding box center [407, 557] width 71 height 10
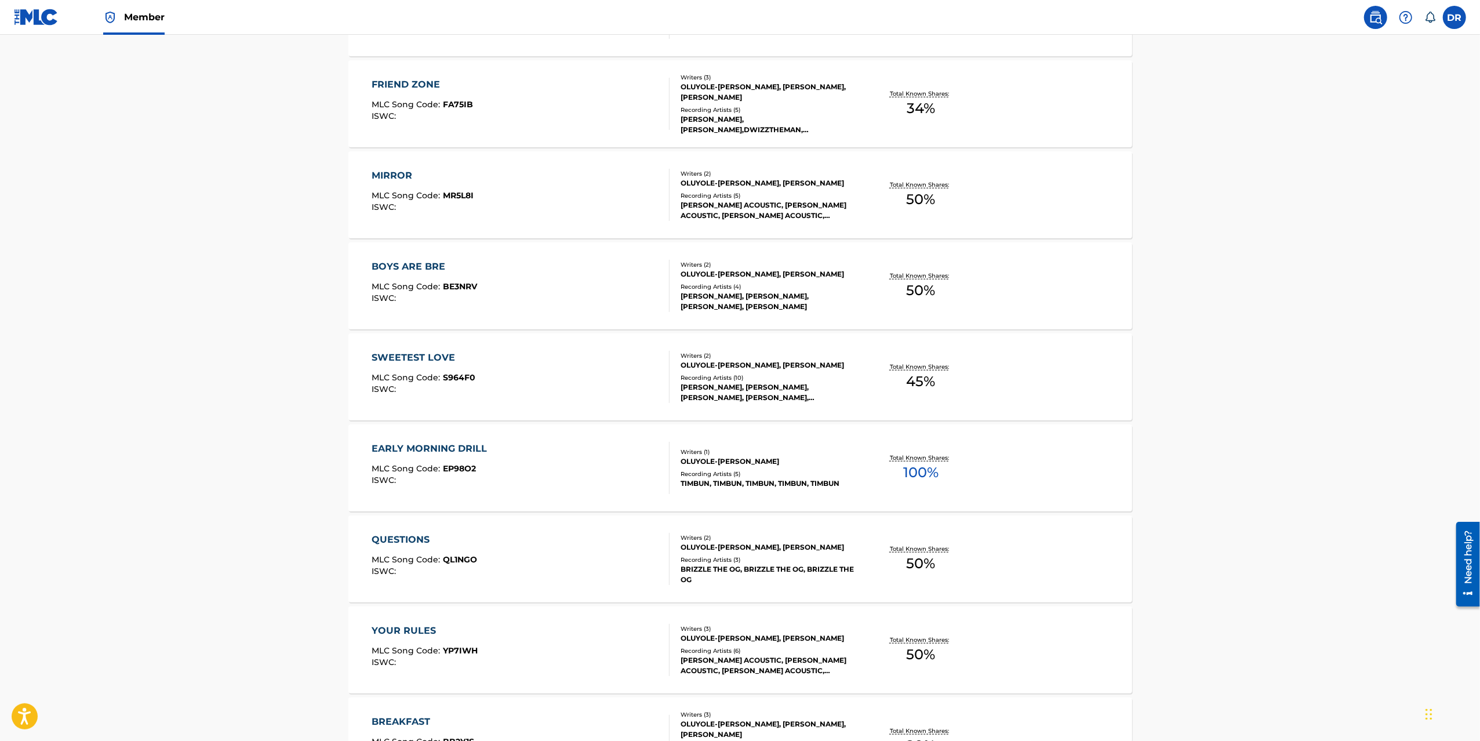
scroll to position [922, 0]
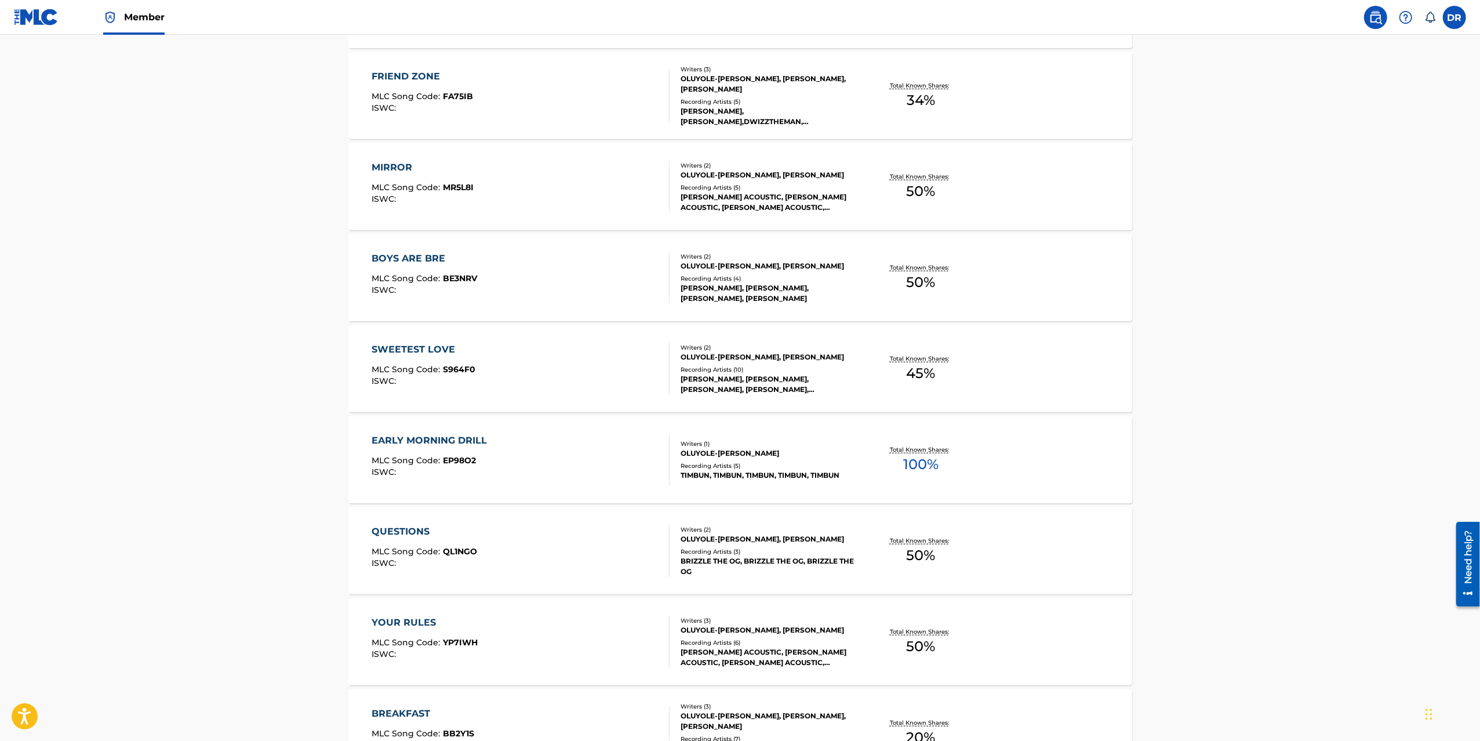
click at [401, 343] on div "SWEETEST LOVE" at bounding box center [424, 350] width 104 height 14
click at [395, 435] on div "EARLY MORNING DRILL" at bounding box center [432, 441] width 121 height 14
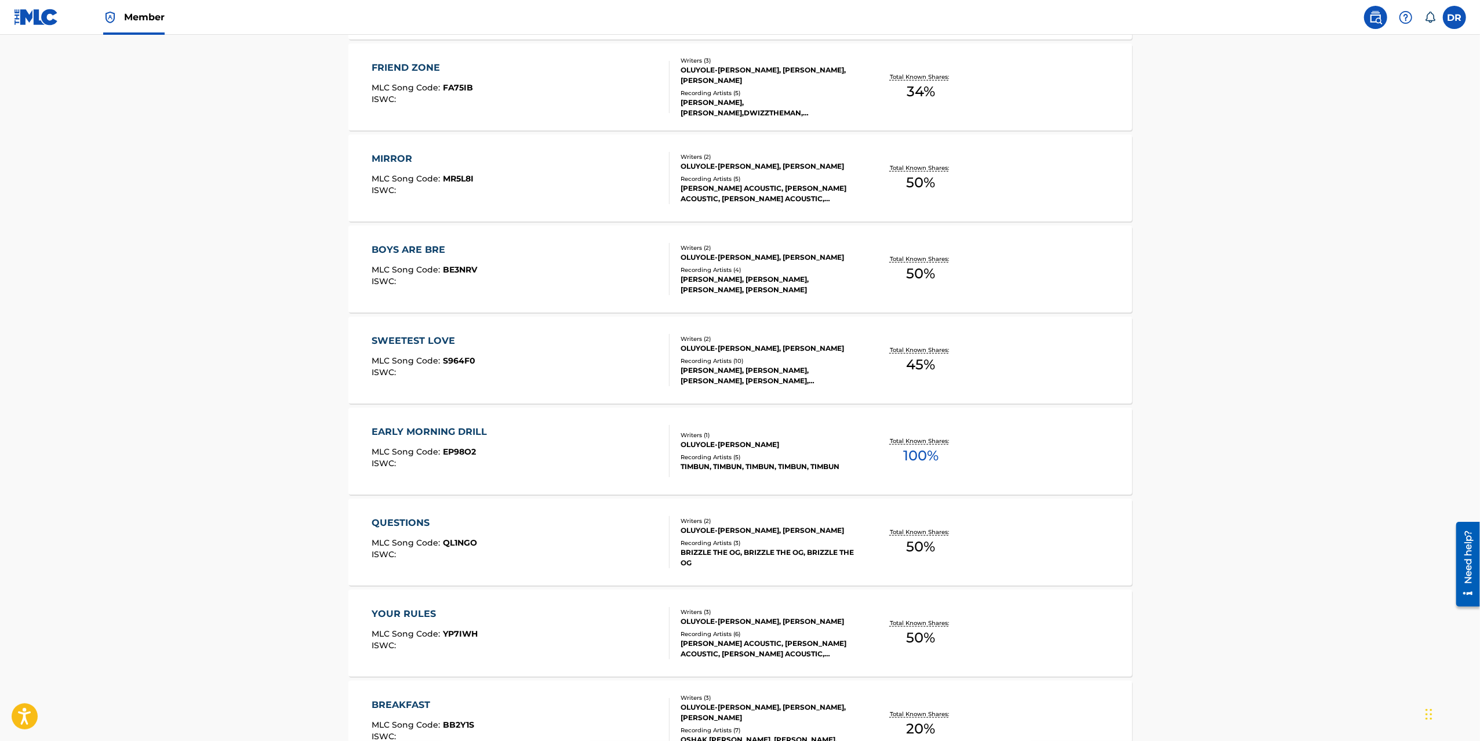
click at [399, 515] on div "QUESTIONS MLC Song Code : QL1NGO ISWC : Writers ( 2 ) OLUYOLE-BALOGUN OLUWABUNM…" at bounding box center [740, 541] width 784 height 87
drag, startPoint x: 394, startPoint y: 614, endPoint x: 401, endPoint y: 665, distance: 51.5
click at [394, 614] on div "YOUR RULES" at bounding box center [425, 614] width 106 height 14
click at [399, 700] on div "BREAKFAST" at bounding box center [423, 705] width 103 height 14
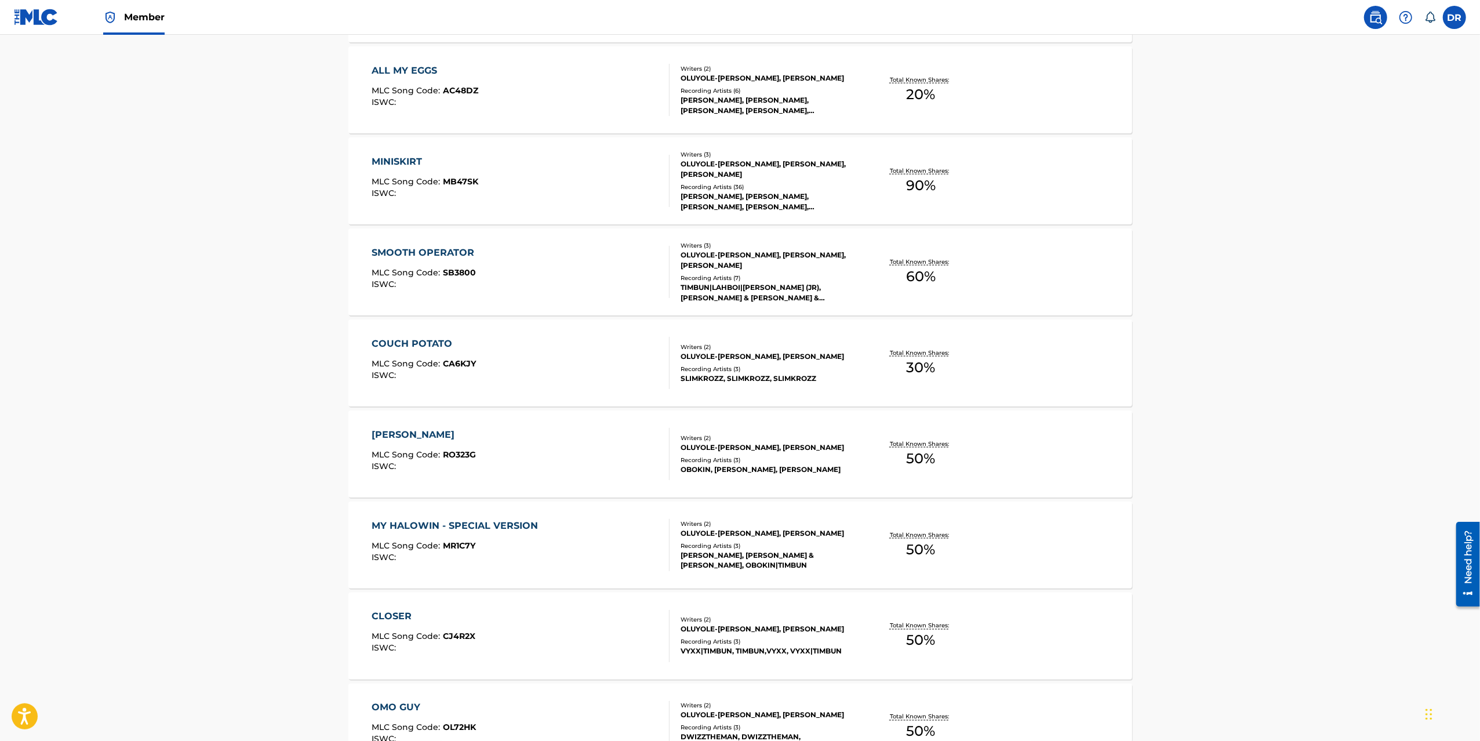
scroll to position [1660, 0]
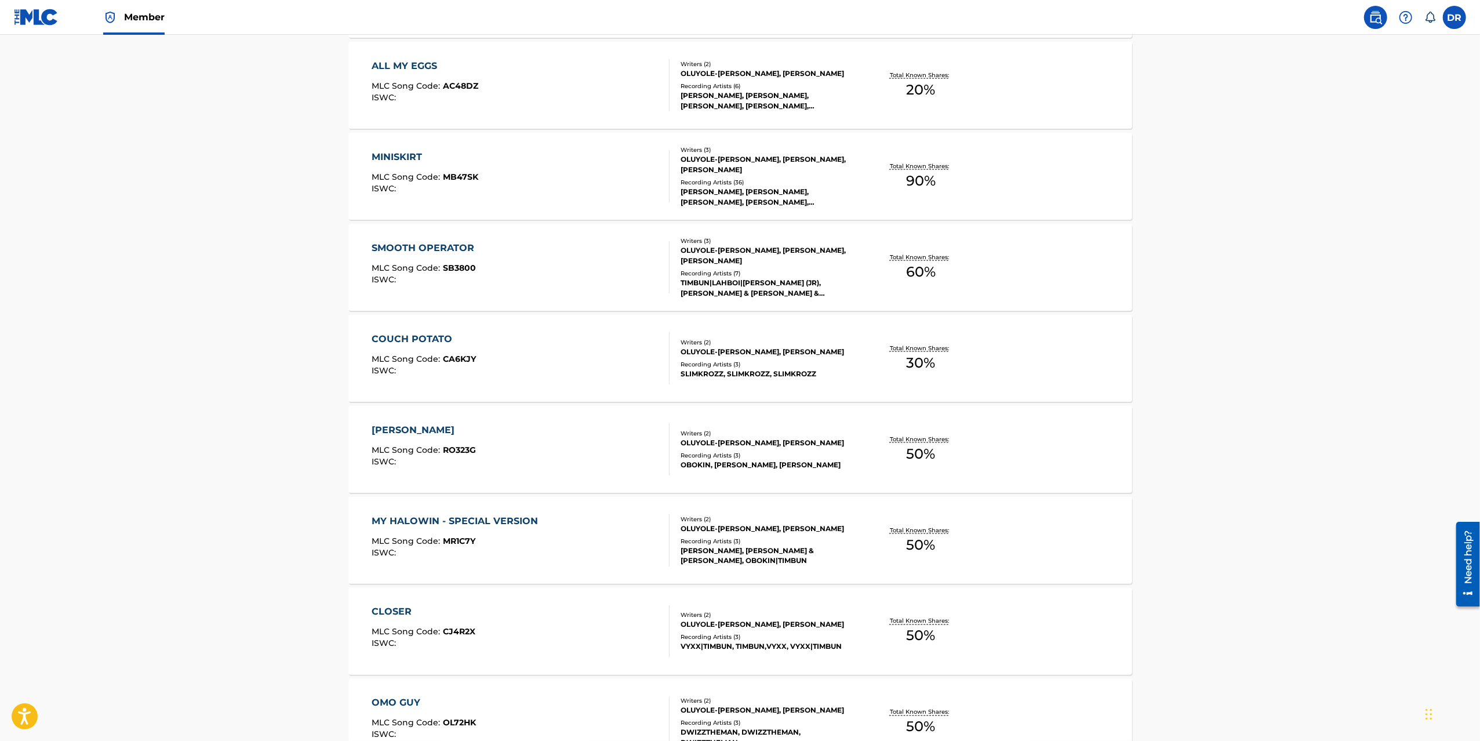
click at [409, 67] on div "ALL MY EGGS" at bounding box center [425, 66] width 107 height 14
click at [413, 156] on div "MINISKIRT" at bounding box center [425, 157] width 107 height 14
drag, startPoint x: 409, startPoint y: 244, endPoint x: 416, endPoint y: 290, distance: 46.9
click at [409, 244] on div "SMOOTH OPERATOR" at bounding box center [426, 248] width 108 height 14
drag, startPoint x: 403, startPoint y: 340, endPoint x: 410, endPoint y: 408, distance: 68.7
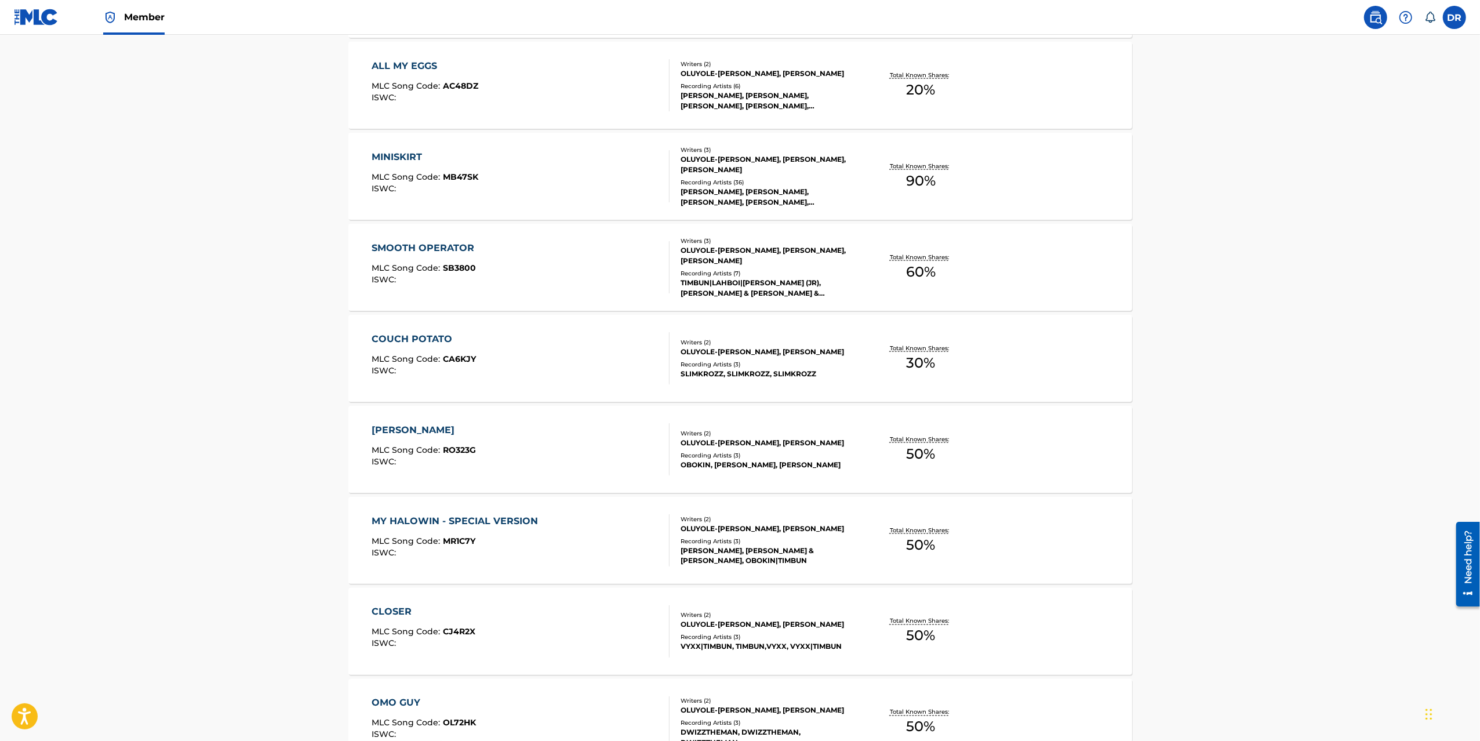
click at [403, 340] on div "COUCH POTATO" at bounding box center [424, 339] width 104 height 14
drag, startPoint x: 405, startPoint y: 431, endPoint x: 399, endPoint y: 425, distance: 8.2
click at [405, 431] on div "RICH RICH" at bounding box center [424, 430] width 104 height 14
click at [399, 515] on div "MY HALOWIN - SPECIAL VERSION" at bounding box center [458, 521] width 172 height 14
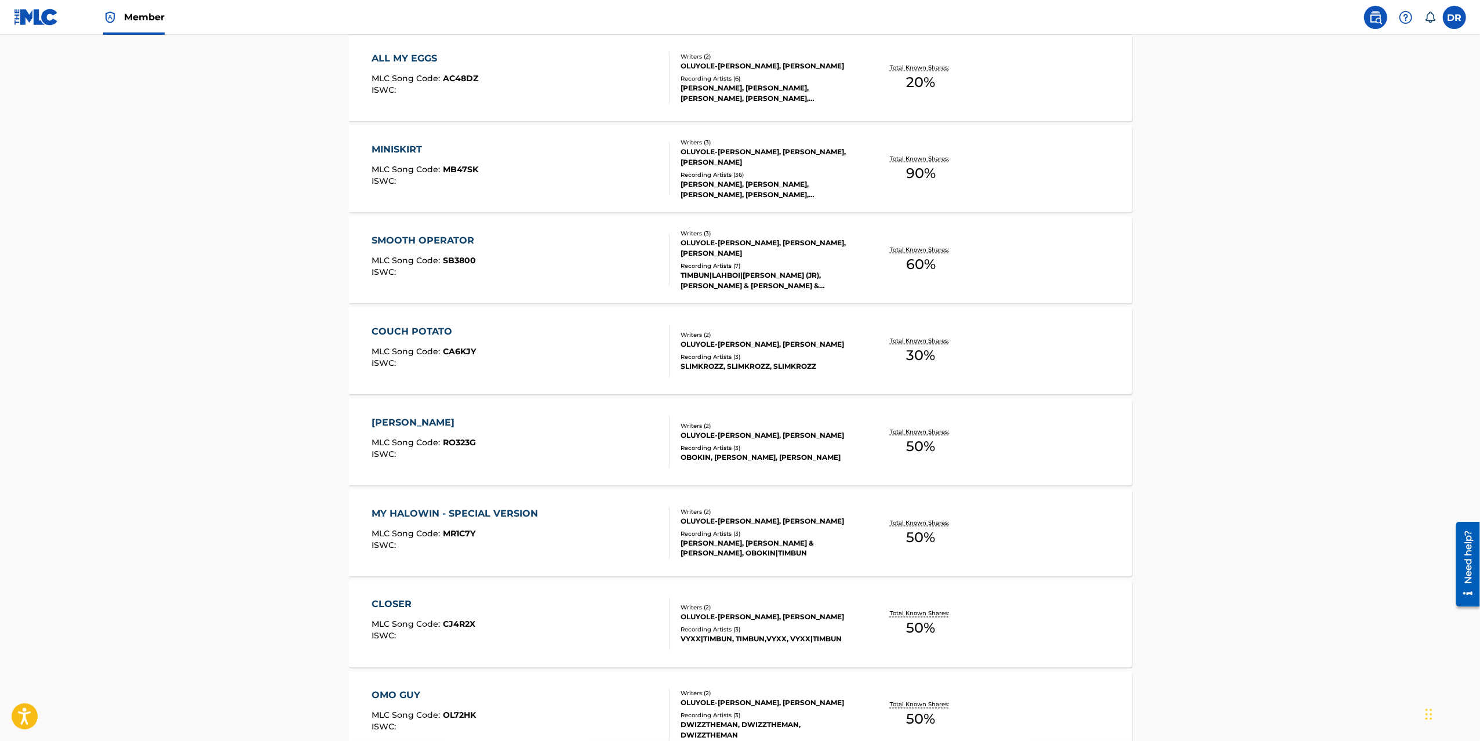
click at [390, 602] on div "CLOSER" at bounding box center [424, 605] width 104 height 14
click at [402, 696] on div "OMO GUY" at bounding box center [424, 696] width 104 height 14
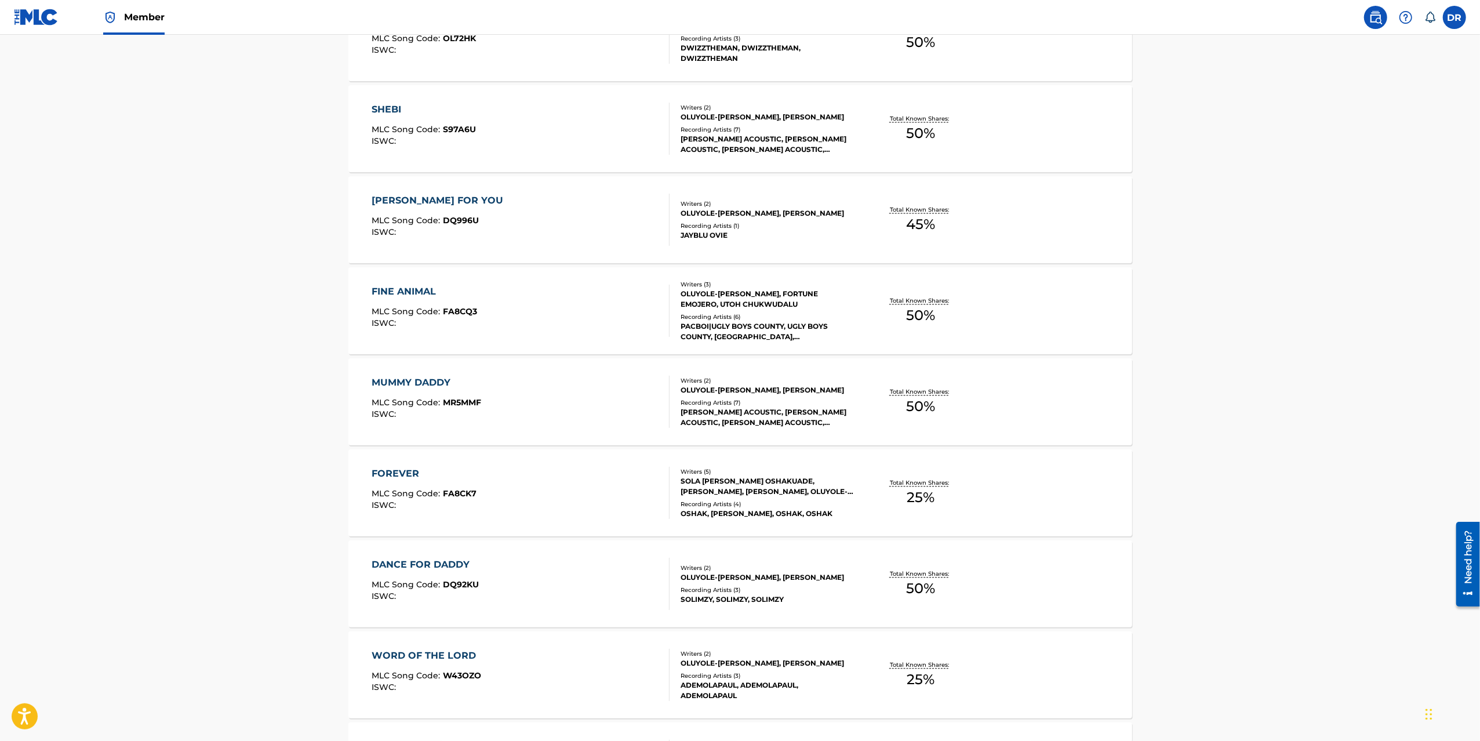
scroll to position [2372, 0]
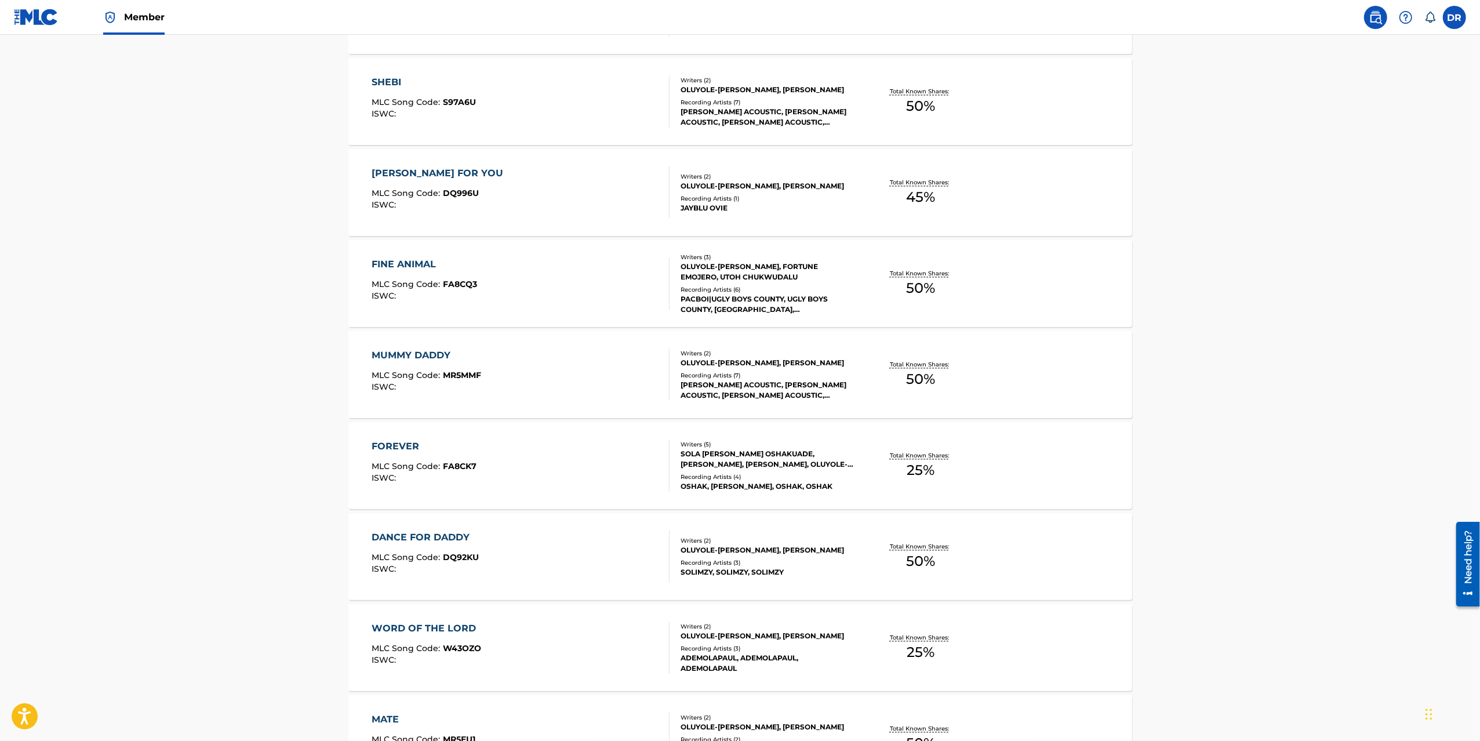
click at [386, 75] on div "SHEBI" at bounding box center [424, 82] width 104 height 14
click at [401, 159] on div "DEY FOR YOU MLC Song Code : DQ996U ISWC : Writers ( 2 ) OLUYOLE-BALOGUN OLUWABU…" at bounding box center [740, 192] width 784 height 87
click at [403, 259] on div "FINE ANIMAL" at bounding box center [424, 264] width 105 height 14
click at [424, 343] on div "MUMMY DADDY MLC Song Code : MR5MMF ISWC : Writers ( 2 ) OLUYOLE-BALOGUN OLUWABU…" at bounding box center [740, 374] width 784 height 87
click at [384, 449] on div "FOREVER" at bounding box center [424, 446] width 105 height 14
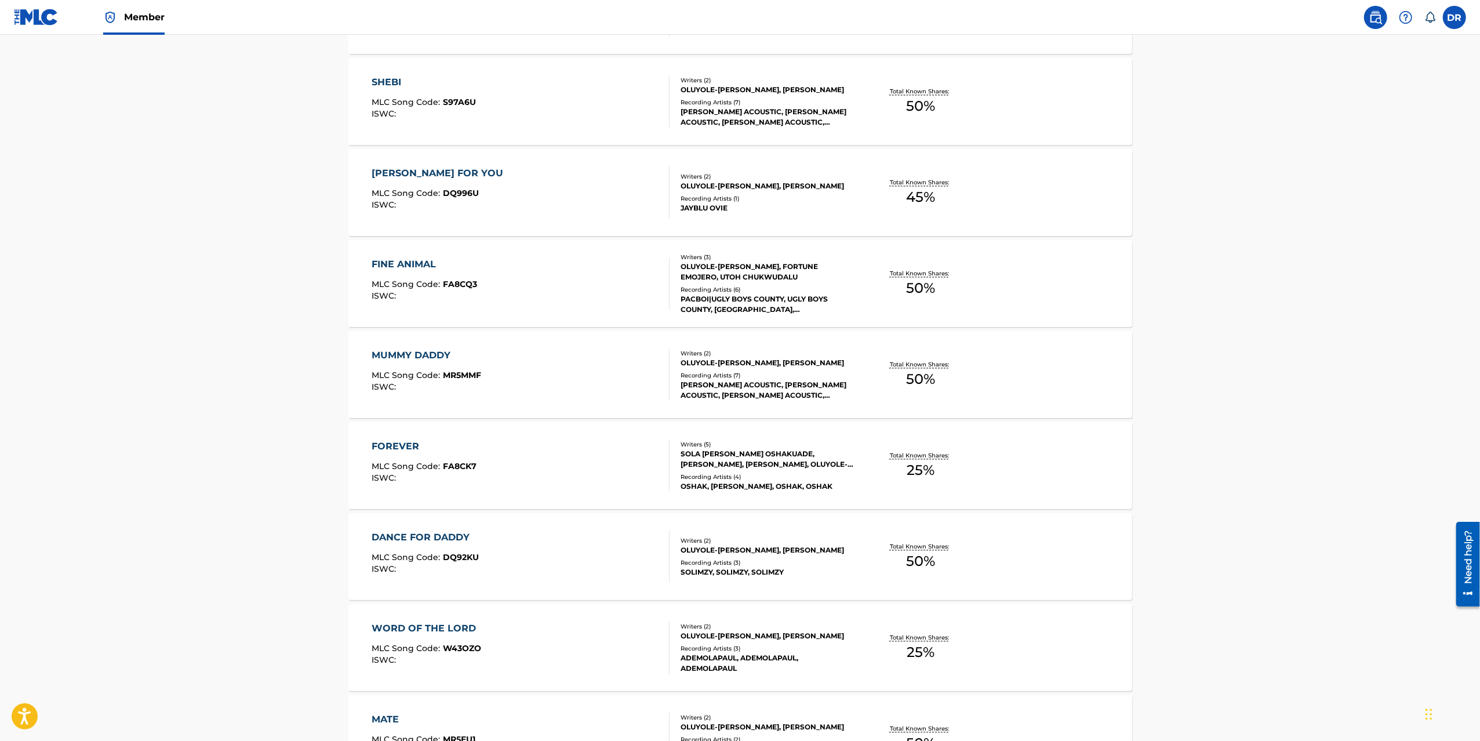
click at [410, 531] on div "DANCE FOR DADDY" at bounding box center [425, 537] width 107 height 14
drag, startPoint x: 425, startPoint y: 628, endPoint x: 407, endPoint y: 684, distance: 59.0
click at [424, 628] on div "WORD OF THE LORD" at bounding box center [427, 628] width 110 height 14
click at [392, 720] on div "MATE" at bounding box center [424, 719] width 104 height 14
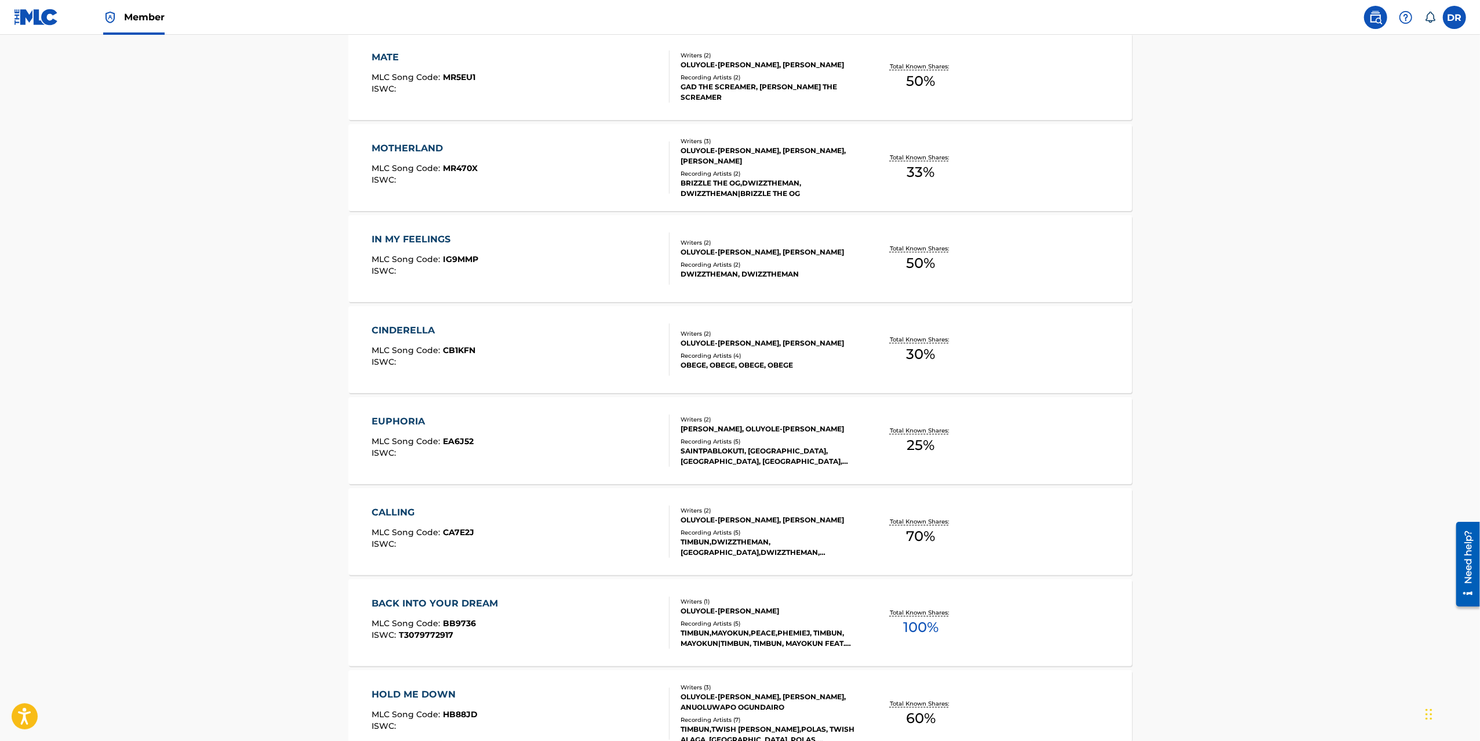
scroll to position [3042, 0]
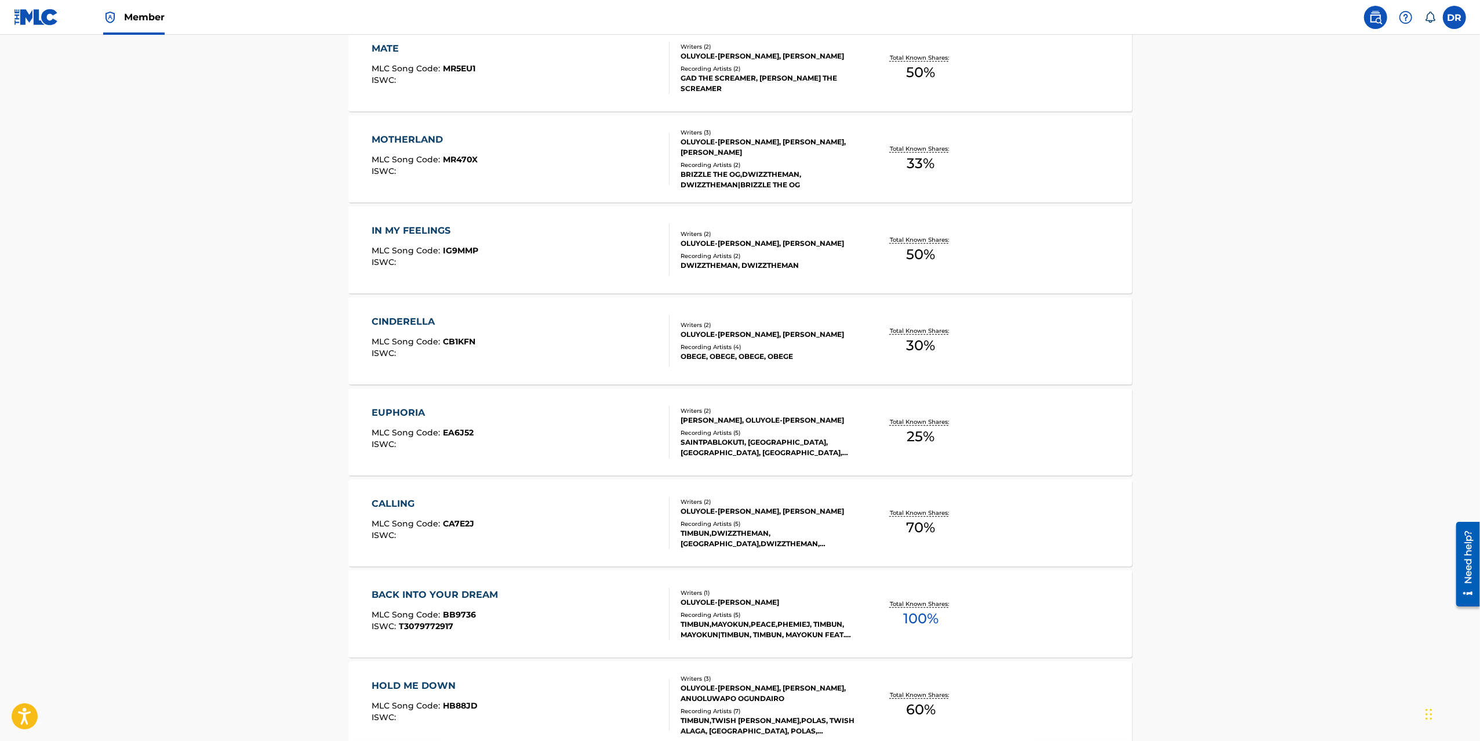
click at [423, 136] on div "MOTHERLAND" at bounding box center [425, 140] width 106 height 14
click at [394, 227] on div "IN MY FEELINGS" at bounding box center [425, 231] width 107 height 14
drag, startPoint x: 397, startPoint y: 324, endPoint x: 401, endPoint y: 363, distance: 39.0
click at [397, 324] on div "CINDERELLA" at bounding box center [424, 322] width 104 height 14
drag, startPoint x: 396, startPoint y: 413, endPoint x: 392, endPoint y: 468, distance: 55.8
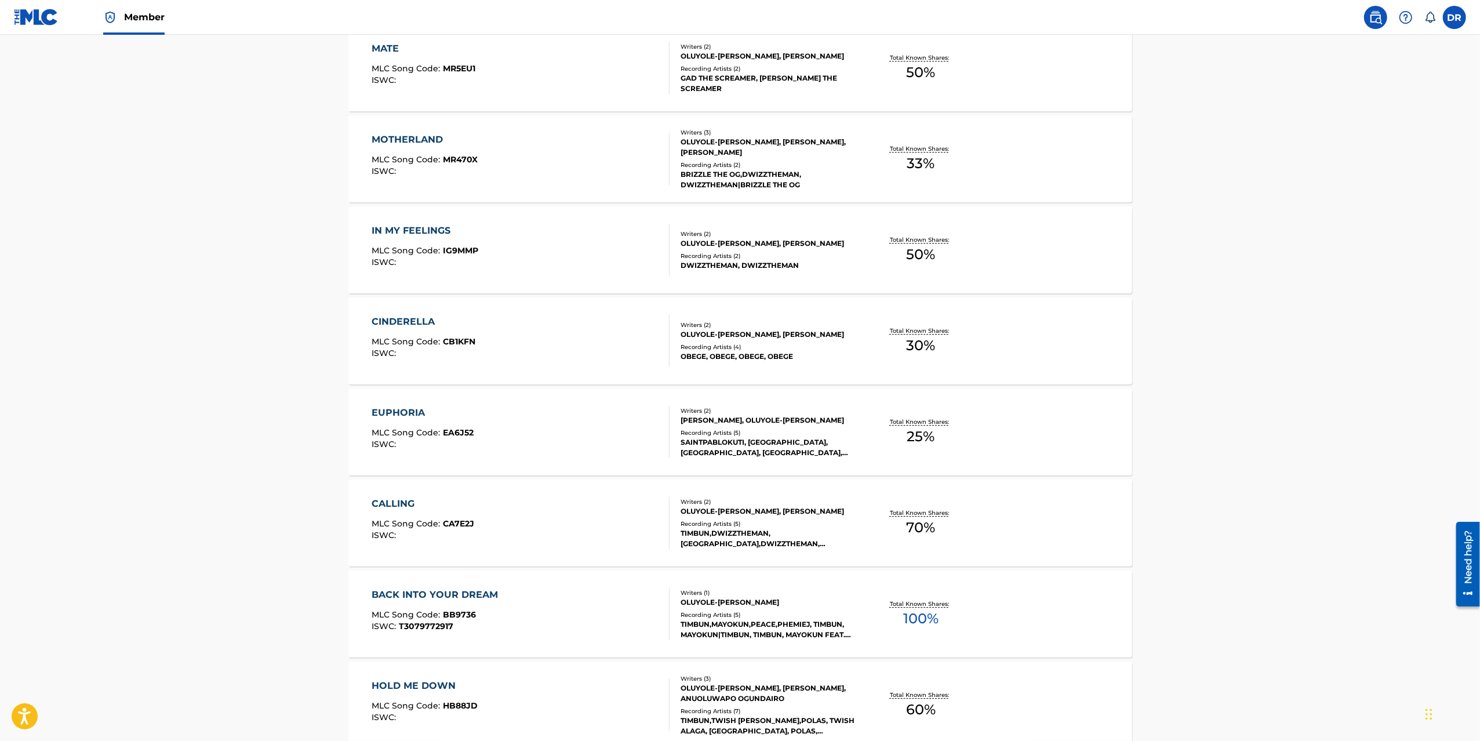
click at [396, 413] on div "EUPHORIA" at bounding box center [423, 413] width 102 height 14
click at [394, 500] on div "CALLING" at bounding box center [423, 504] width 103 height 14
click at [406, 585] on div "BACK INTO YOUR DREAM MLC Song Code : BB9736 ISWC : T3079772917 Writers ( 1 ) OL…" at bounding box center [740, 613] width 784 height 87
click at [406, 686] on div "HOLD ME DOWN" at bounding box center [425, 686] width 106 height 14
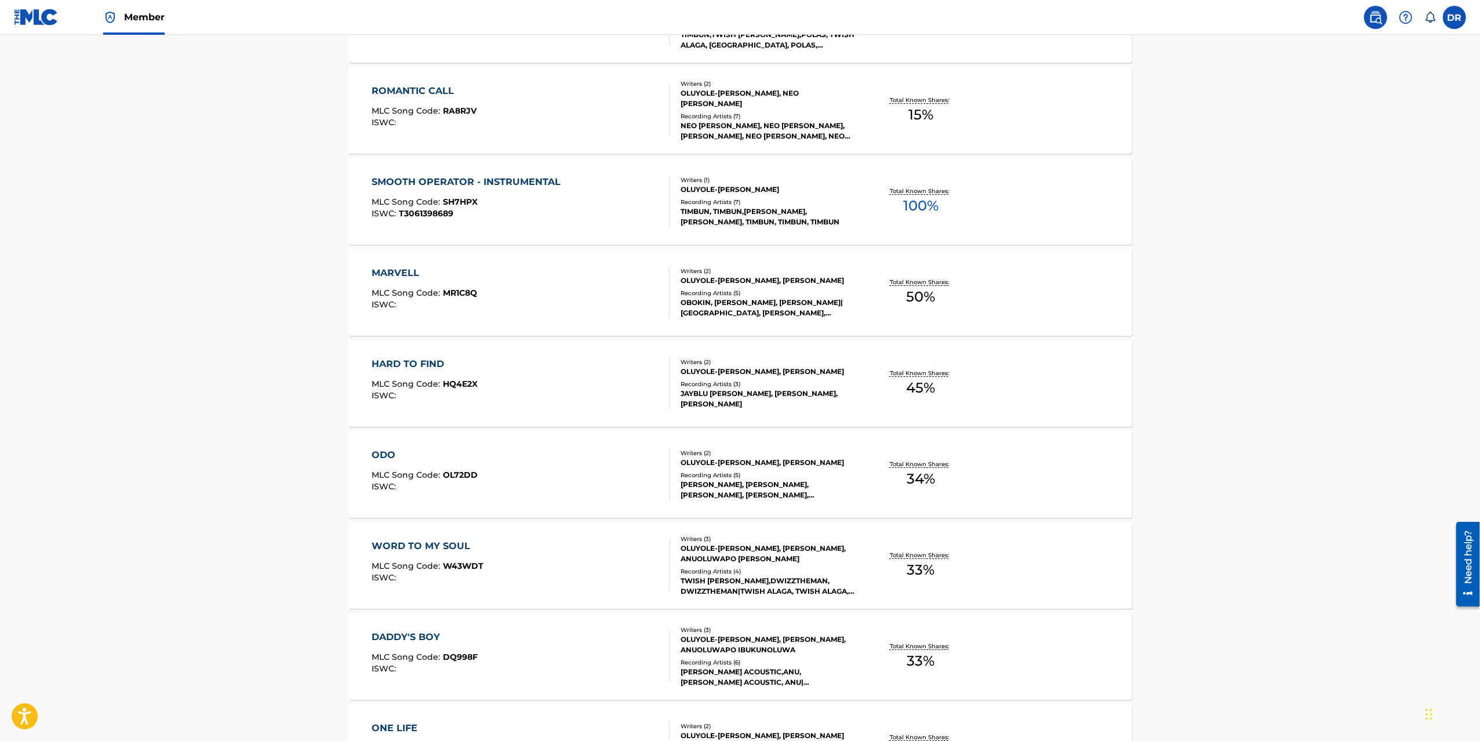
scroll to position [3757, 0]
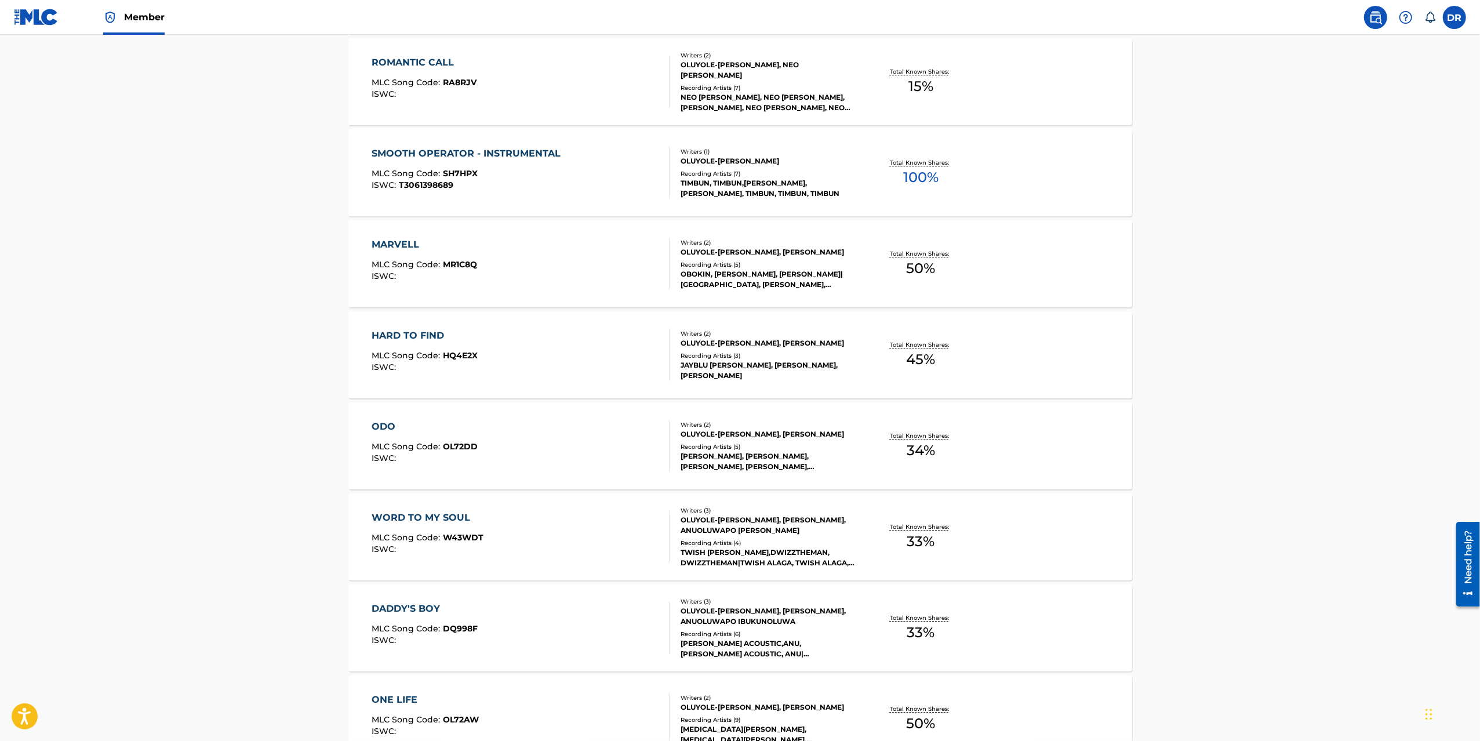
click at [410, 61] on div "ROMANTIC CALL" at bounding box center [424, 63] width 105 height 14
click at [477, 155] on div "SMOOTH OPERATOR - INSTRUMENTAL" at bounding box center [469, 154] width 195 height 14
click at [409, 242] on div "MARVELL" at bounding box center [424, 245] width 105 height 14
click at [400, 333] on div "HARD TO FIND" at bounding box center [425, 336] width 106 height 14
click at [384, 423] on div "ODO" at bounding box center [425, 427] width 106 height 14
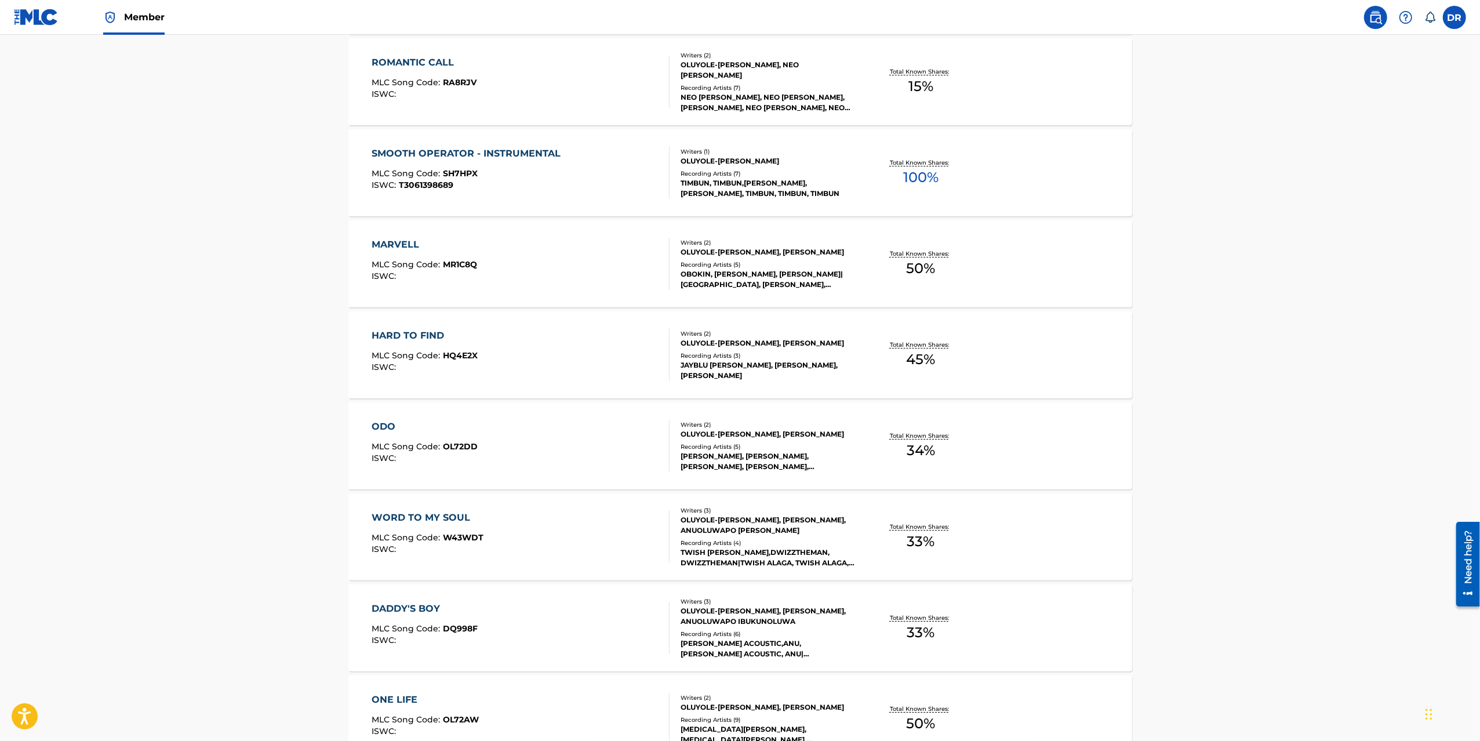
click at [399, 527] on div "WORD TO MY SOUL MLC Song Code : W43WDT ISWC :" at bounding box center [428, 537] width 112 height 52
click at [413, 608] on div "DADDY'S BOY" at bounding box center [425, 609] width 106 height 14
click at [405, 696] on div "ONE LIFE" at bounding box center [425, 700] width 107 height 14
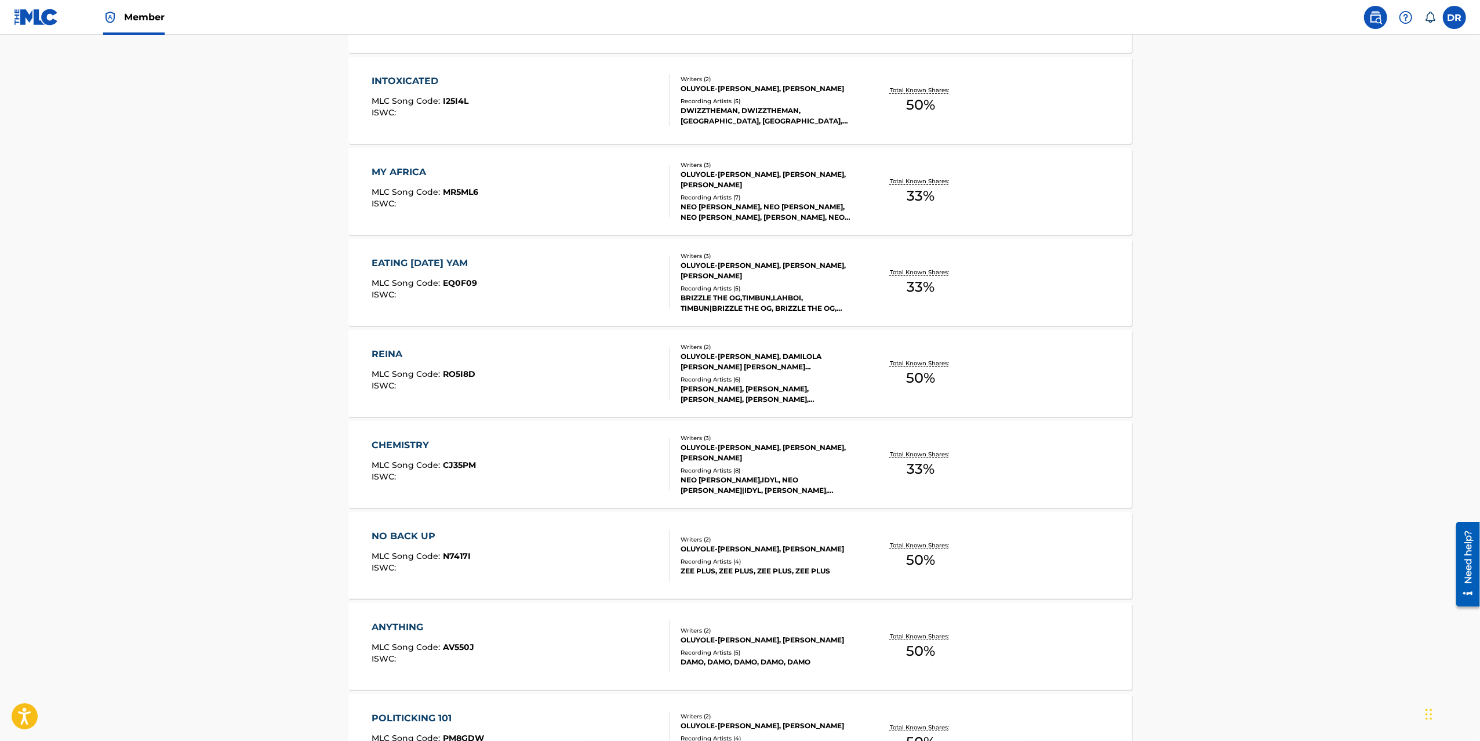
scroll to position [4485, 0]
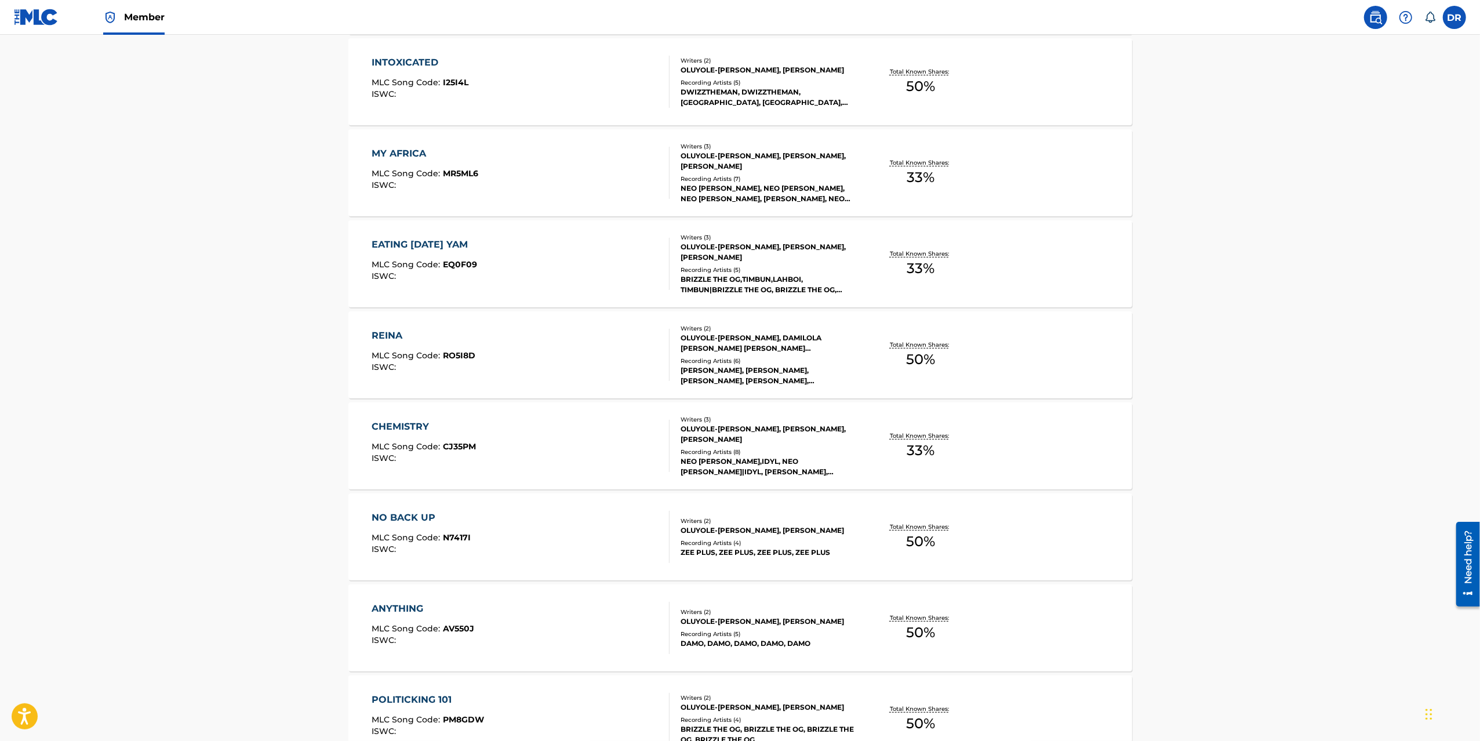
click at [392, 53] on div "INTOXICATED MLC Song Code : I25I4L ISWC : Writers ( 2 ) OLUYOLE-BALOGUN OLUWABU…" at bounding box center [740, 81] width 784 height 87
click at [395, 151] on div "MY AFRICA" at bounding box center [425, 154] width 107 height 14
click at [404, 240] on div "EATING TOMORROW'S YAM" at bounding box center [424, 245] width 105 height 14
click at [388, 333] on div "REINA" at bounding box center [424, 336] width 104 height 14
click at [409, 426] on div "CHEMISTRY" at bounding box center [424, 427] width 104 height 14
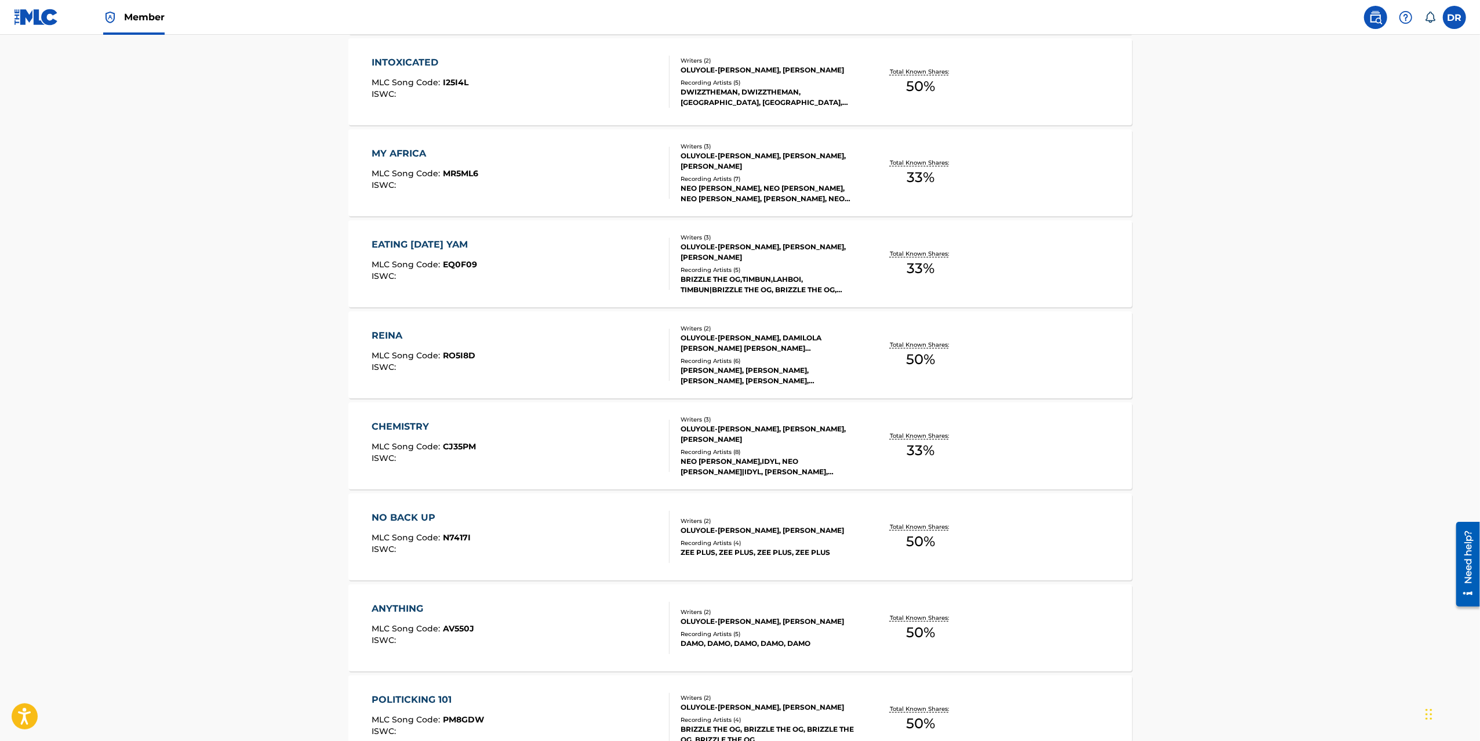
click at [414, 519] on div "NO BACK UP" at bounding box center [421, 518] width 99 height 14
click at [406, 603] on div "ANYTHING" at bounding box center [423, 609] width 103 height 14
click at [402, 703] on div "POLITICKING 101" at bounding box center [428, 700] width 112 height 14
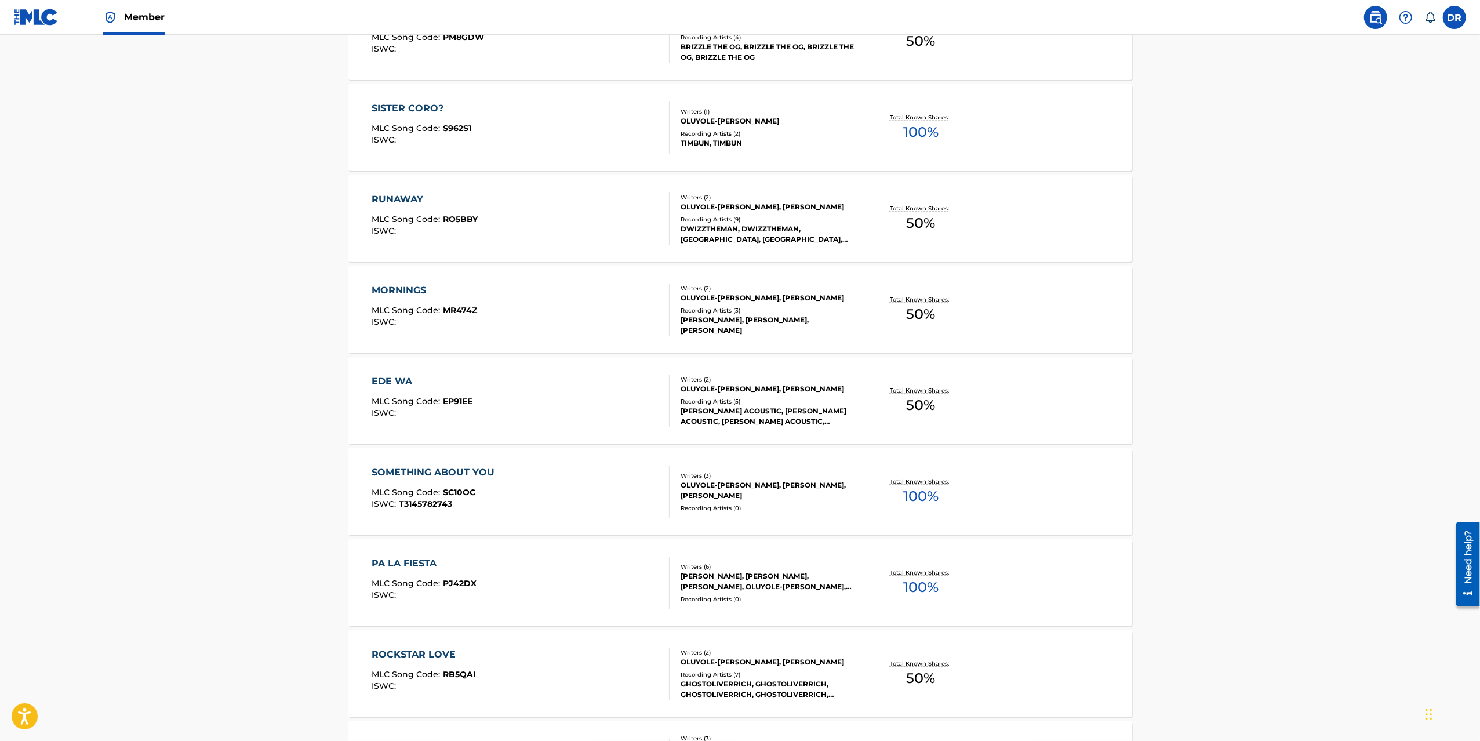
scroll to position [5171, 0]
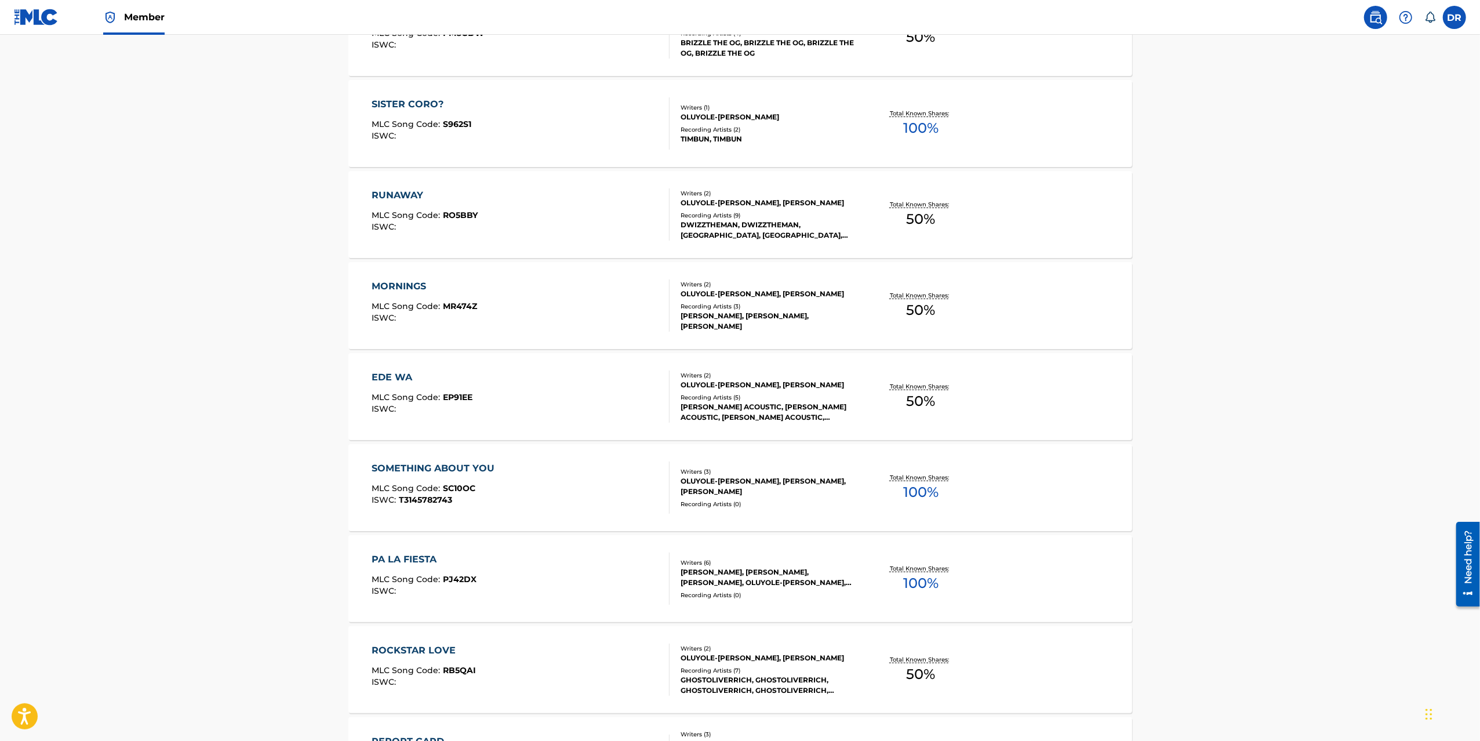
click at [410, 100] on div "SISTER CORO?" at bounding box center [422, 104] width 100 height 14
click at [430, 189] on div "RUNAWAY" at bounding box center [425, 195] width 106 height 14
click at [395, 285] on div "MORNINGS" at bounding box center [424, 286] width 105 height 14
drag, startPoint x: 394, startPoint y: 376, endPoint x: 402, endPoint y: 447, distance: 71.8
click at [394, 376] on div "EDE WA" at bounding box center [422, 377] width 101 height 14
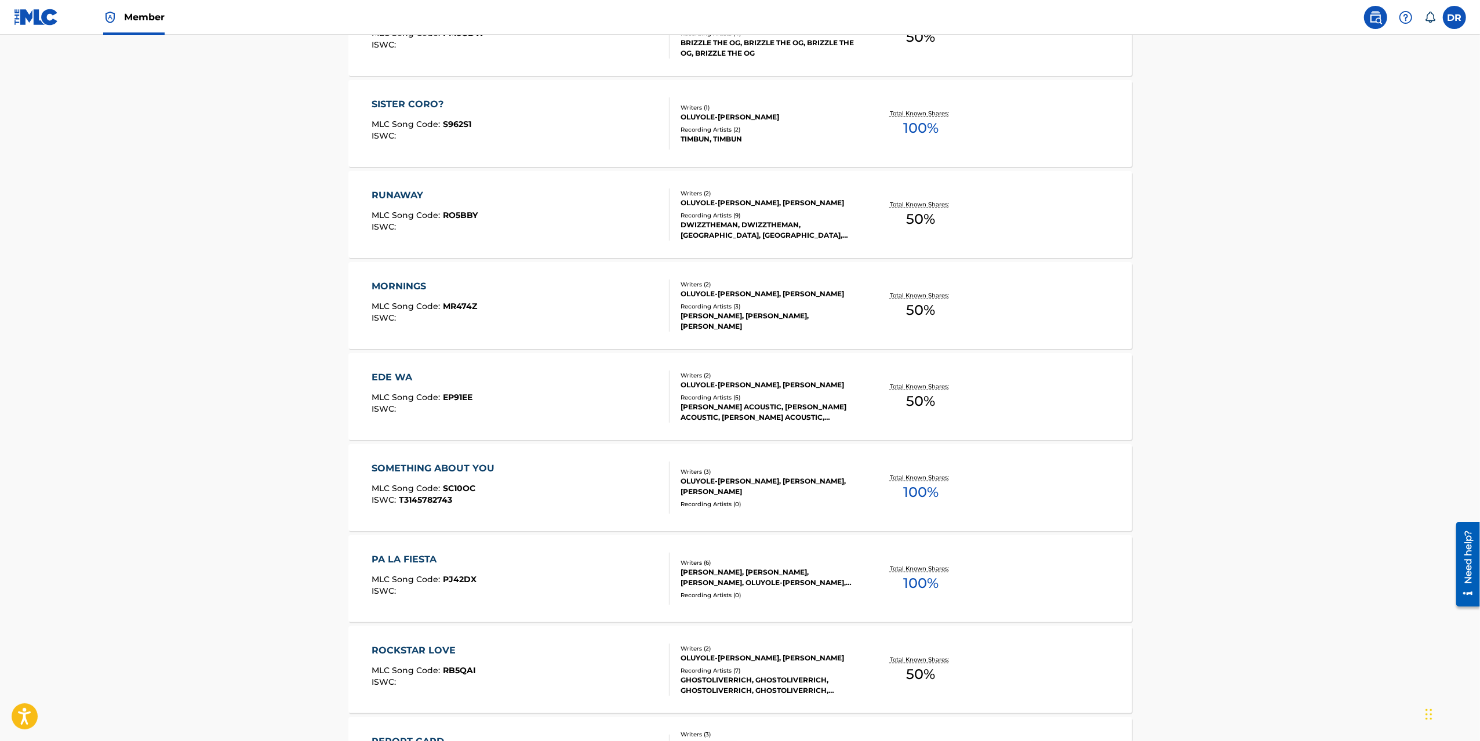
click at [406, 461] on div "SOMETHING ABOUT YOU" at bounding box center [436, 468] width 129 height 14
drag, startPoint x: 415, startPoint y: 562, endPoint x: 417, endPoint y: 640, distance: 78.3
click at [415, 562] on div "PA LA FIESTA" at bounding box center [424, 559] width 105 height 14
click at [419, 653] on div "ROCKSTAR LOVE" at bounding box center [424, 650] width 104 height 14
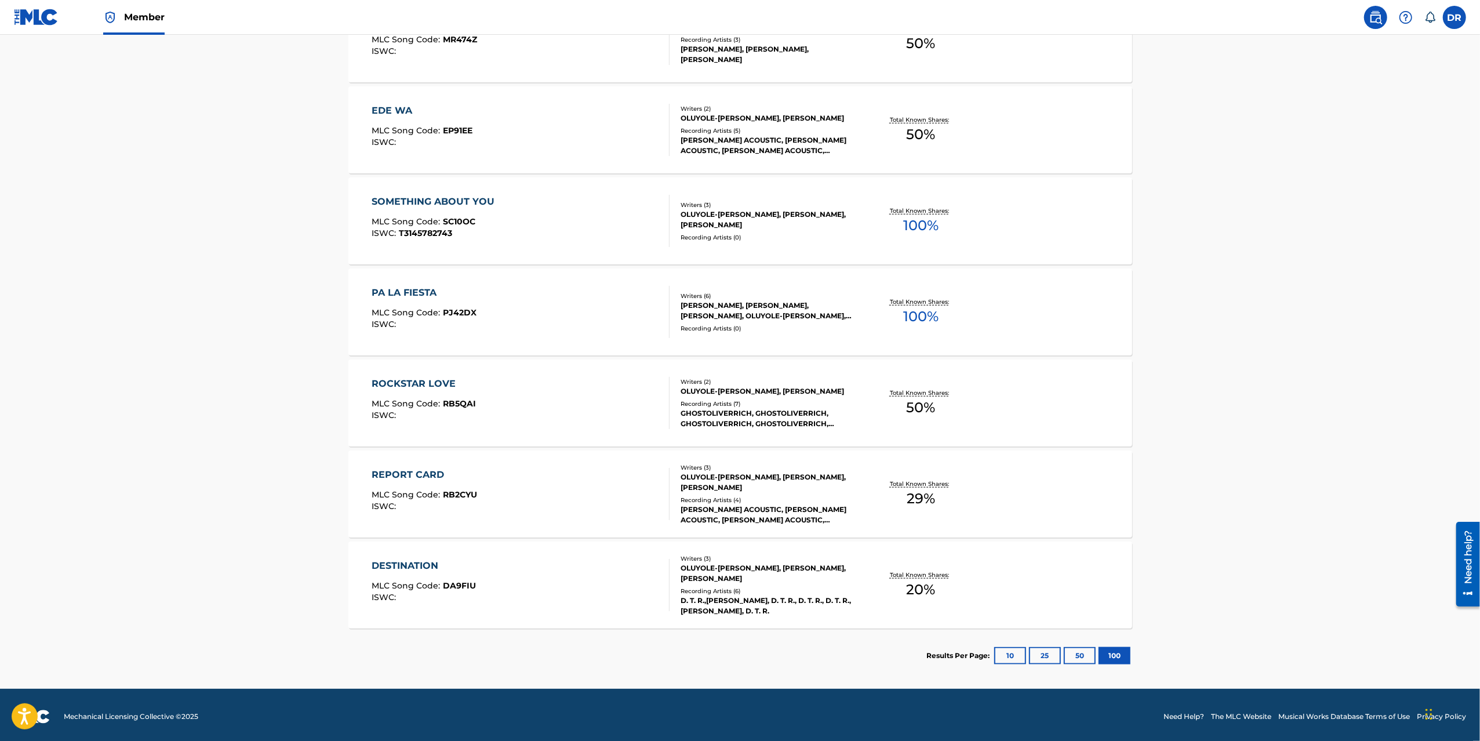
scroll to position [5440, 0]
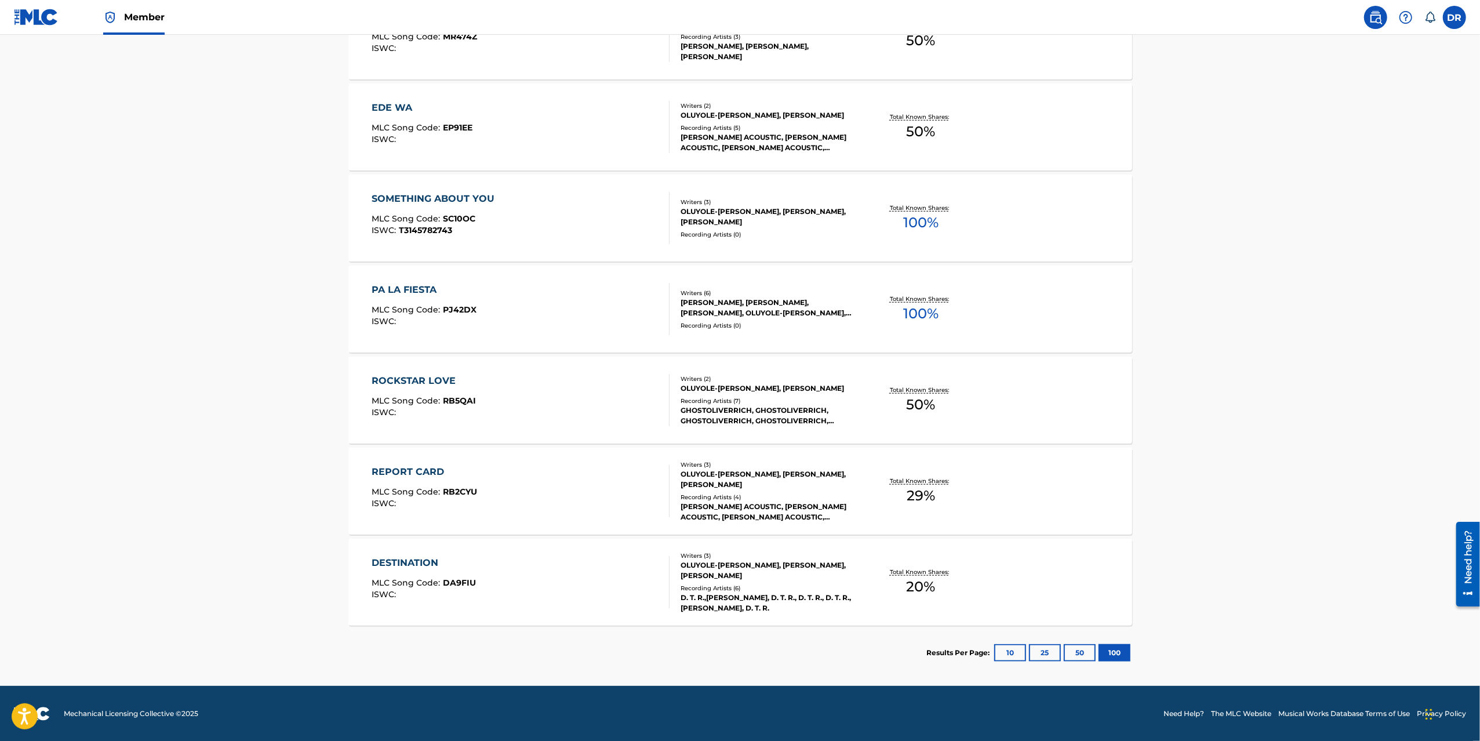
click at [421, 469] on div "REPORT CARD" at bounding box center [424, 472] width 105 height 14
drag, startPoint x: 393, startPoint y: 558, endPoint x: 399, endPoint y: 550, distance: 9.5
click at [393, 558] on div "DESTINATION" at bounding box center [424, 563] width 104 height 14
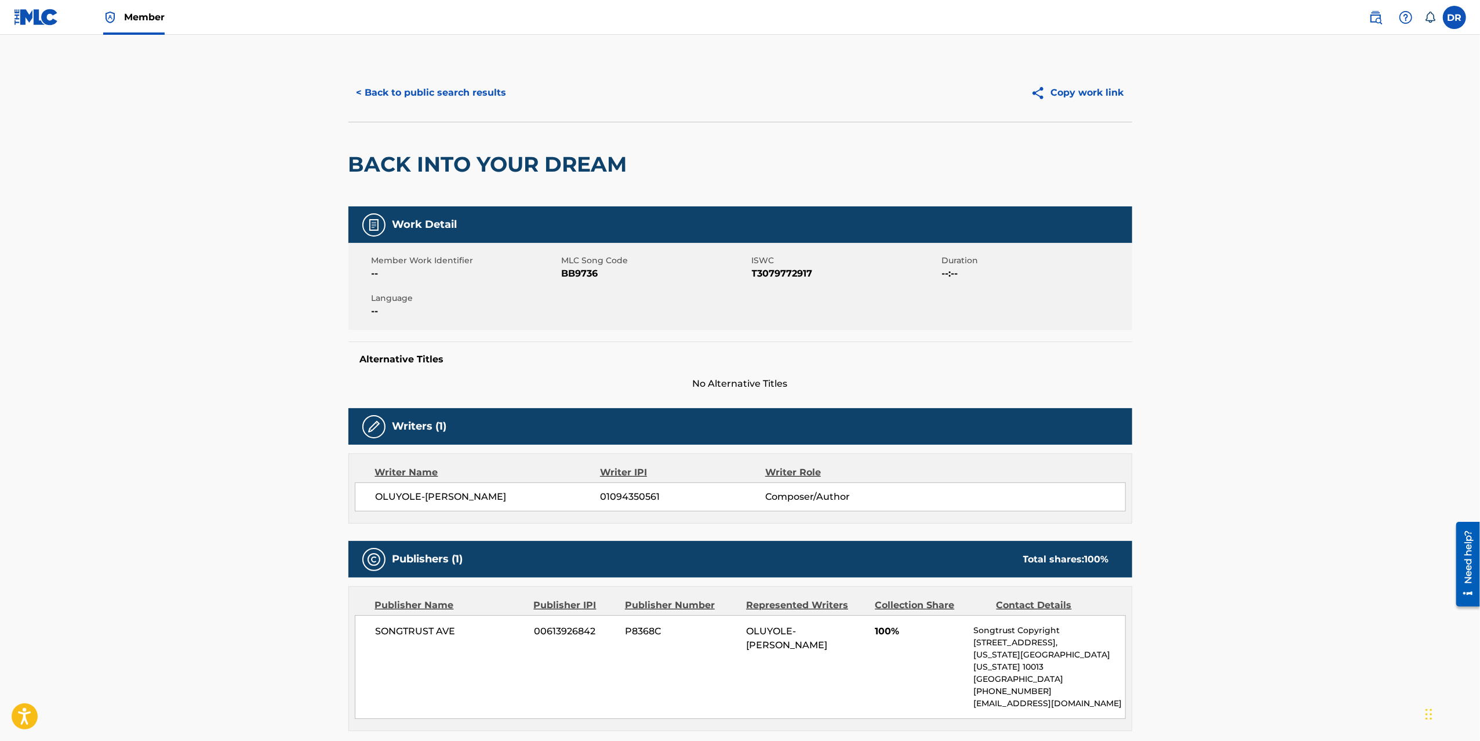
click at [625, 498] on span "01094350561" at bounding box center [682, 497] width 165 height 14
drag, startPoint x: 625, startPoint y: 498, endPoint x: 543, endPoint y: 461, distance: 89.5
click at [625, 498] on span "01094350561" at bounding box center [682, 497] width 165 height 14
copy span "01094350561"
click at [308, 396] on main "< Back to public search results Copy work link BACK INTO YOUR DREAM Work Detail…" at bounding box center [740, 521] width 1480 height 972
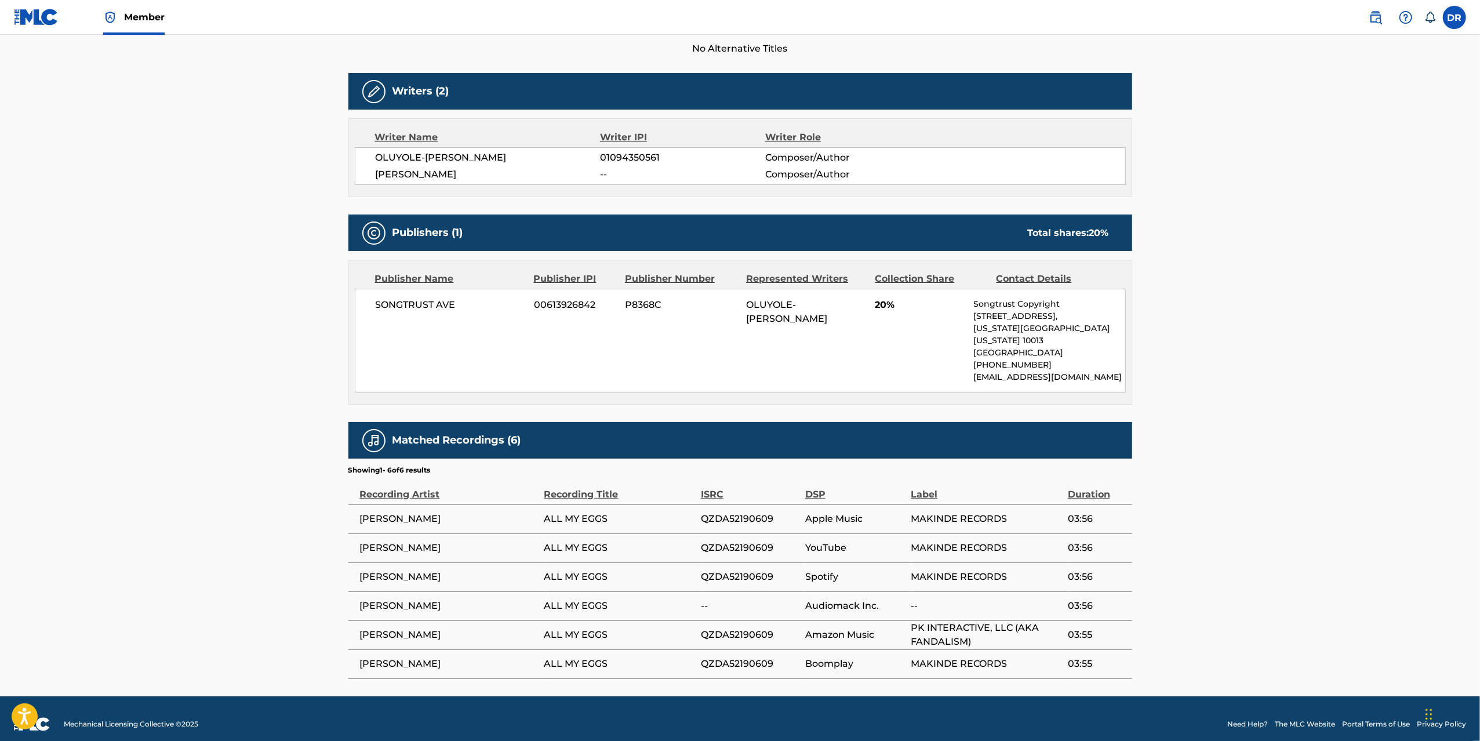
click at [328, 303] on main "Copy work link ALL MY EGGS Work Detail Member Work Identifier -- MLC Song Code …" at bounding box center [740, 198] width 1480 height 996
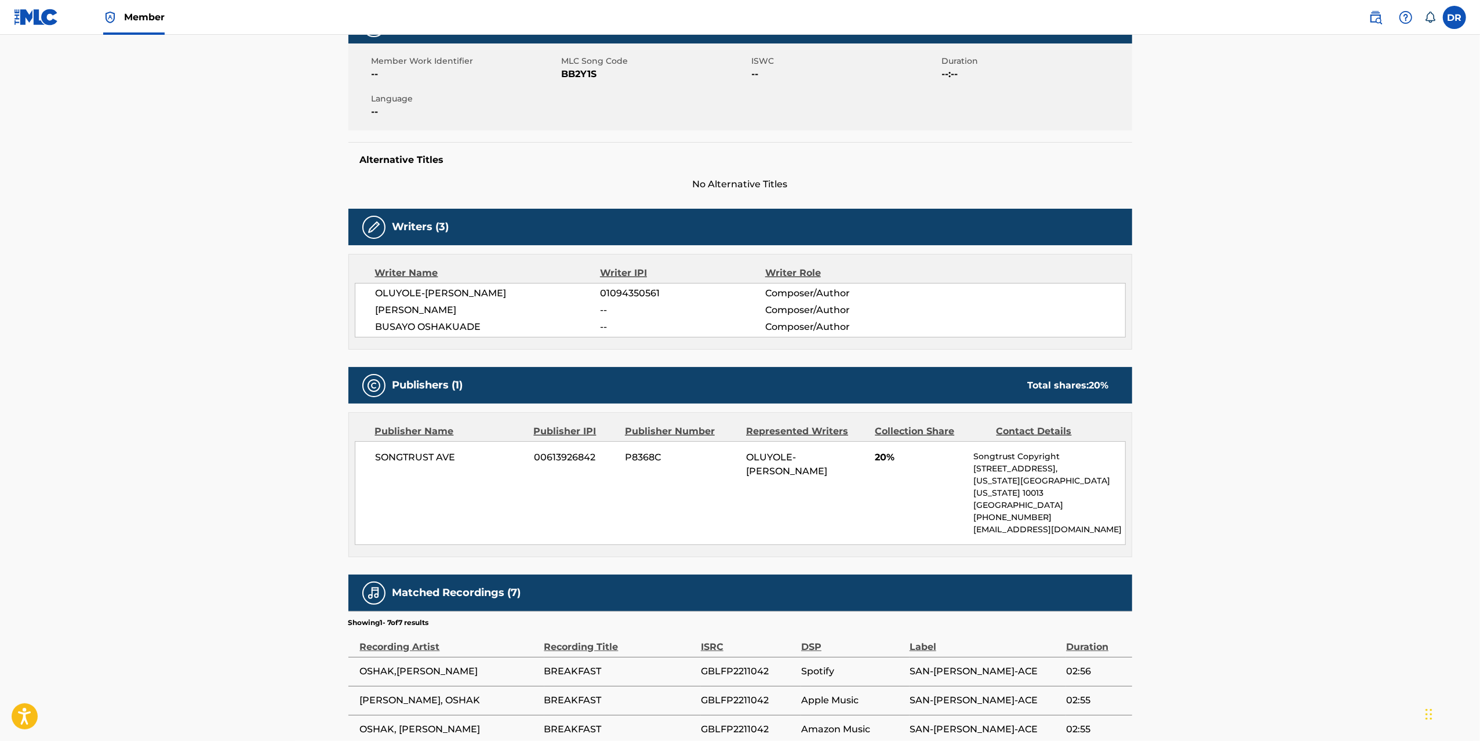
scroll to position [213, 0]
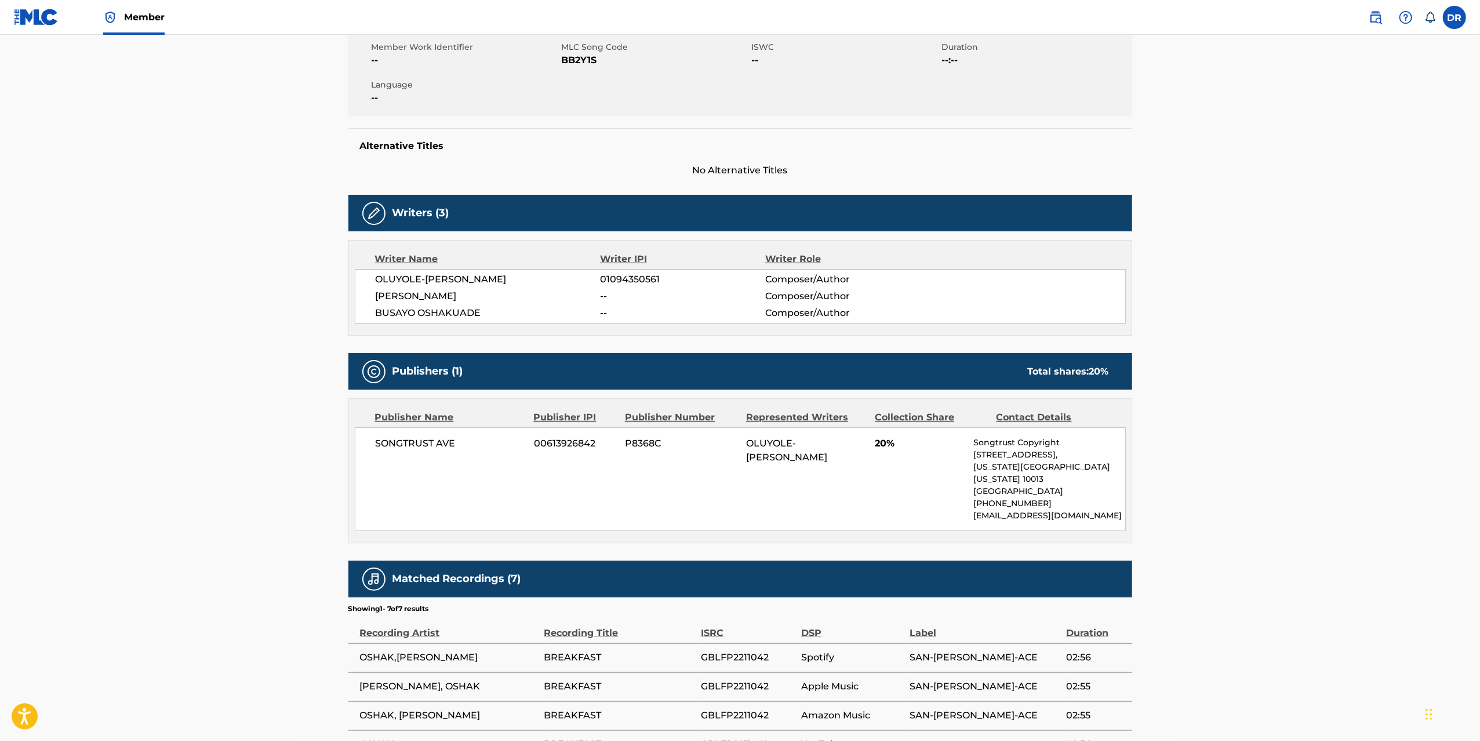
click at [344, 300] on div "Copy work link BREAKFAST Work Detail Member Work Identifier -- MLC Song Code BB…" at bounding box center [739, 348] width 811 height 996
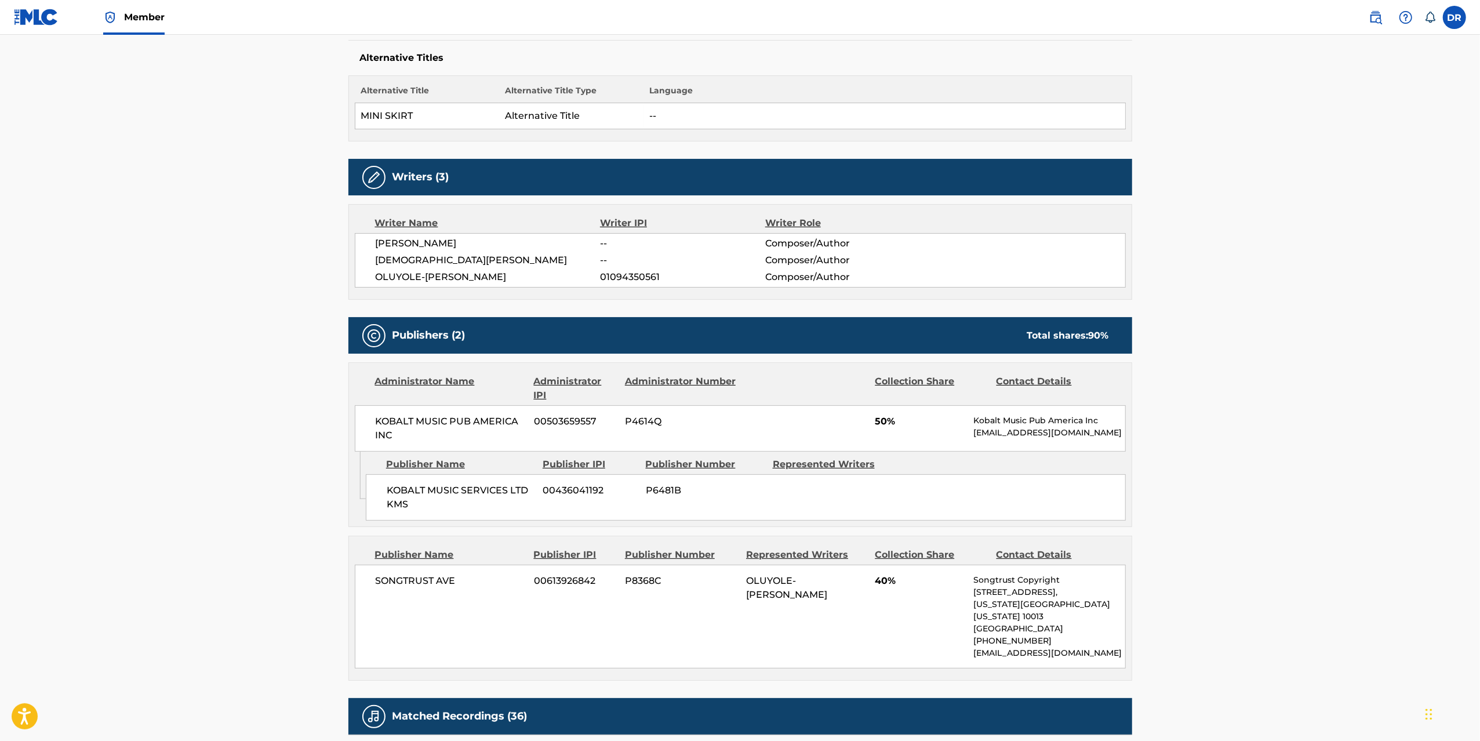
click at [328, 301] on main "Copy work link MINISKIRT Work Detail Member Work Identifier -- MLC Song Code MB…" at bounding box center [740, 431] width 1480 height 1397
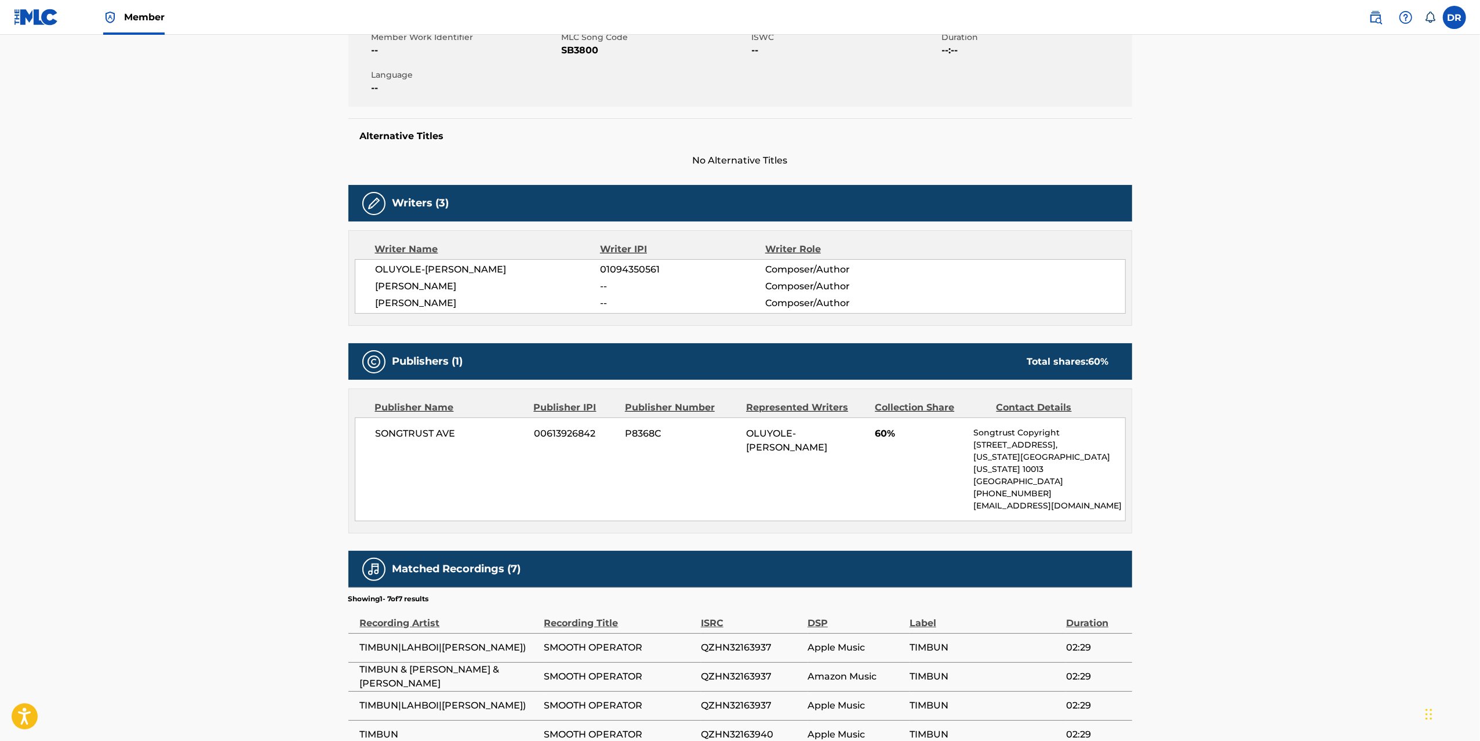
click at [328, 301] on main "Copy work link SMOOTH OPERATOR Work Detail Member Work Identifier -- MLC Song C…" at bounding box center [740, 333] width 1480 height 1042
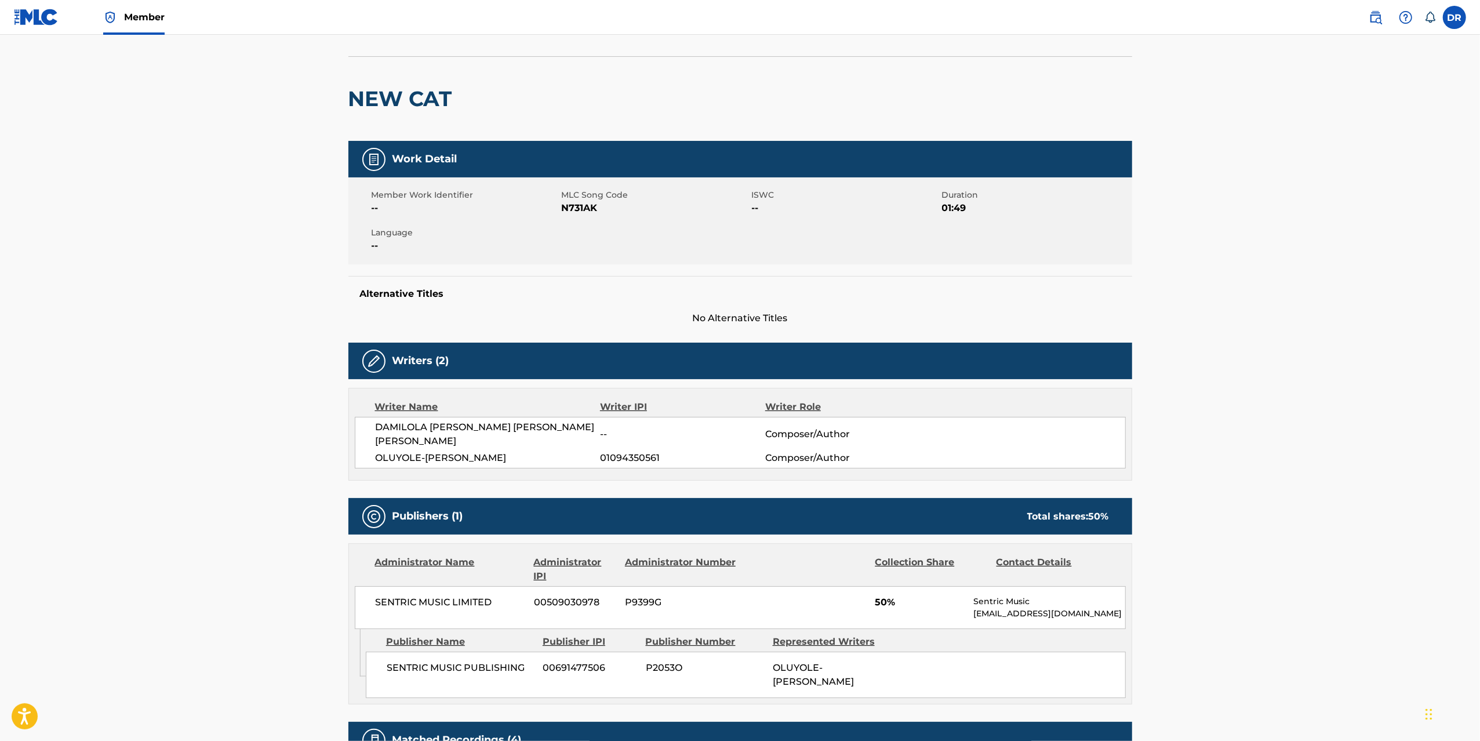
scroll to position [235, 0]
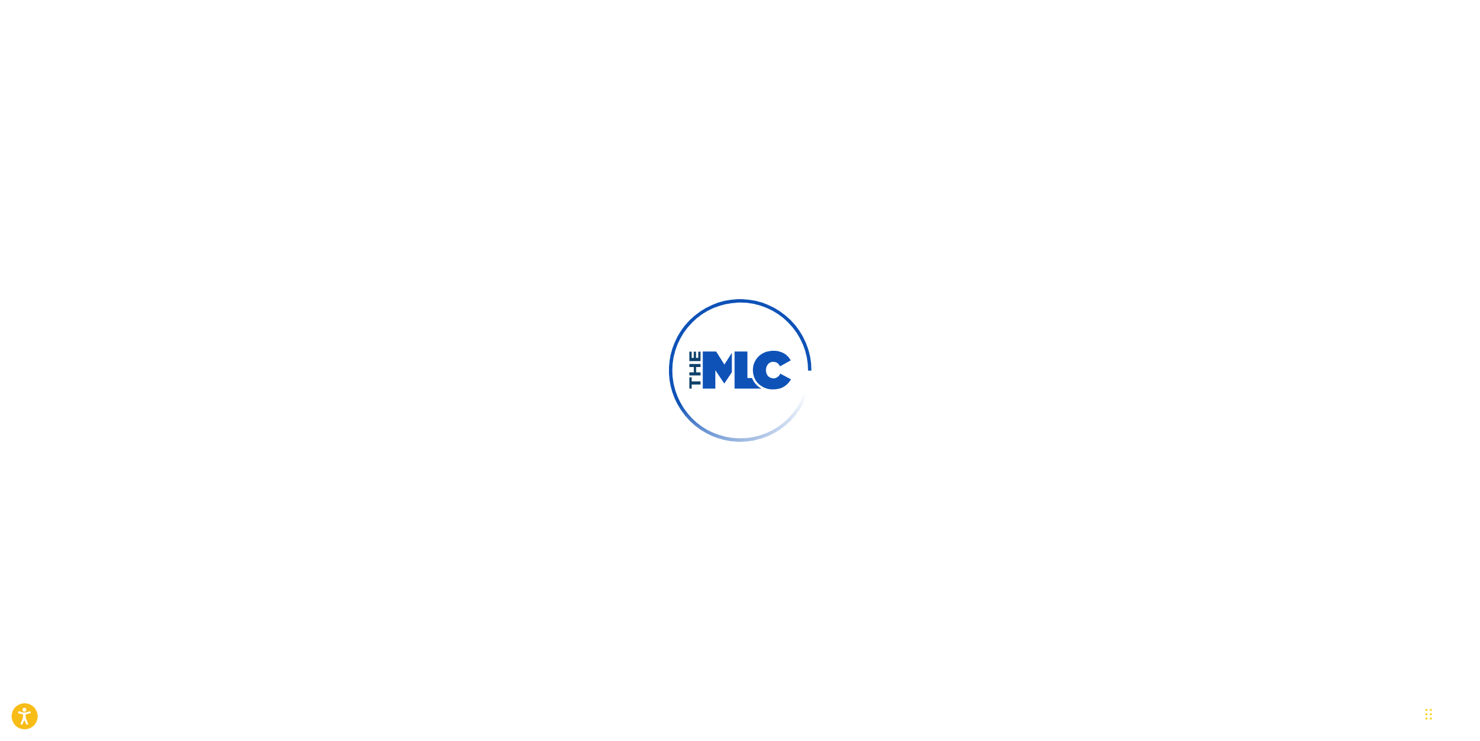
scroll to position [219, 0]
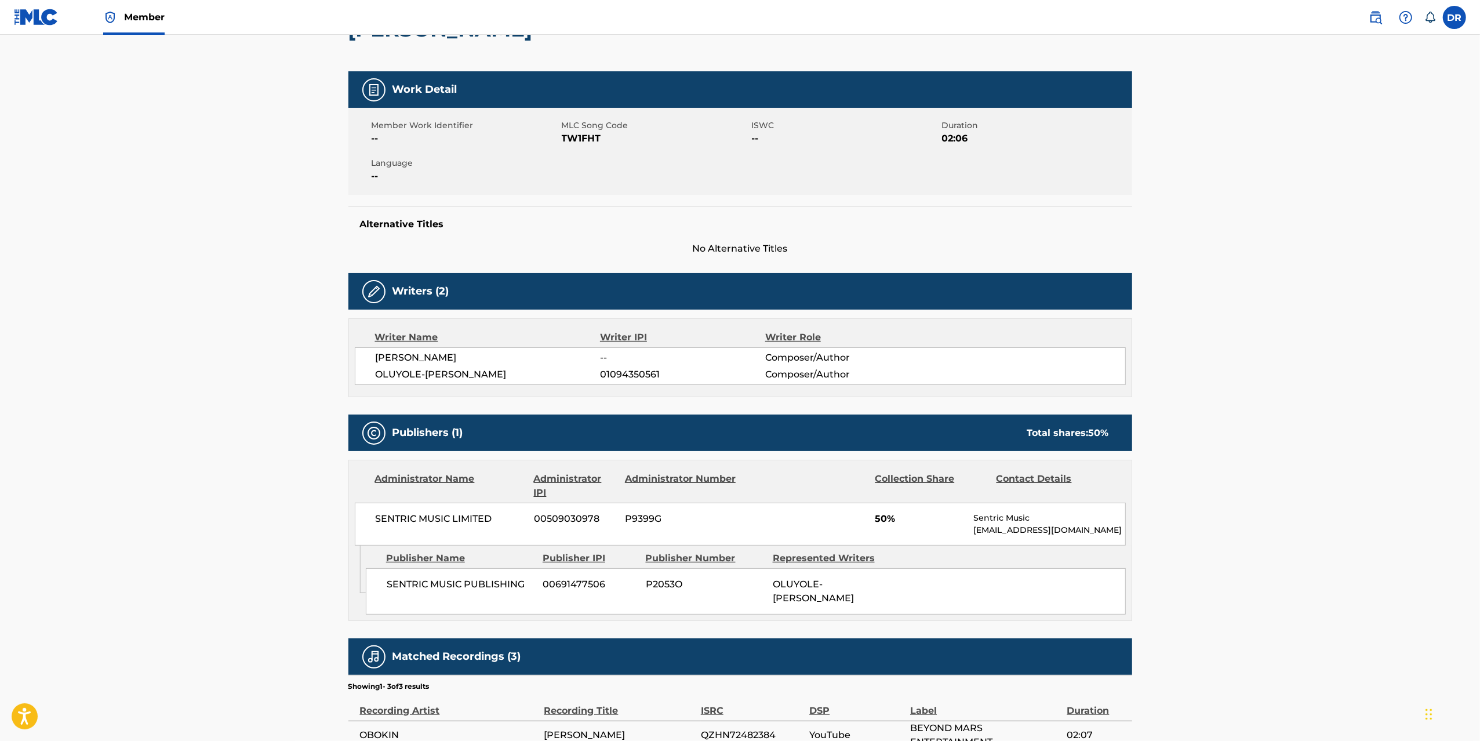
scroll to position [277, 0]
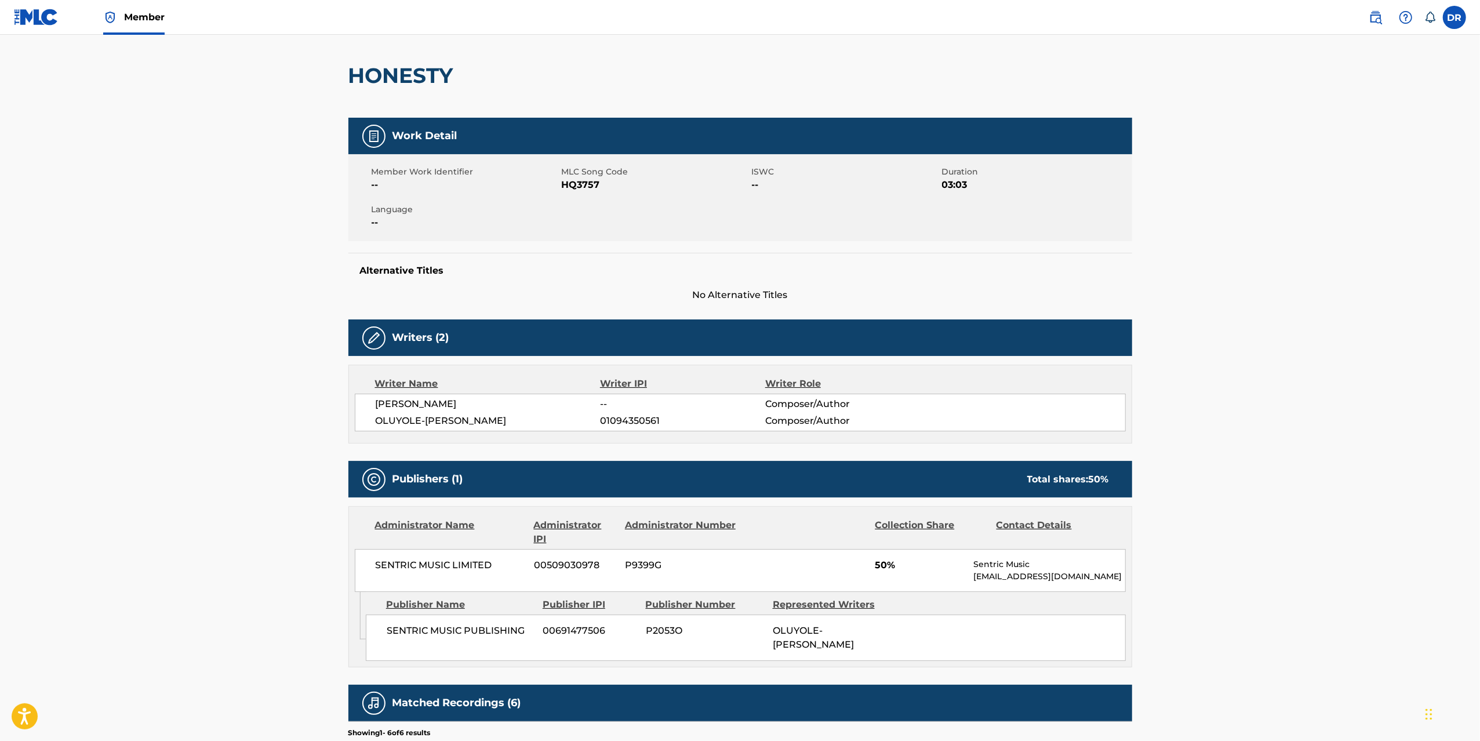
scroll to position [114, 0]
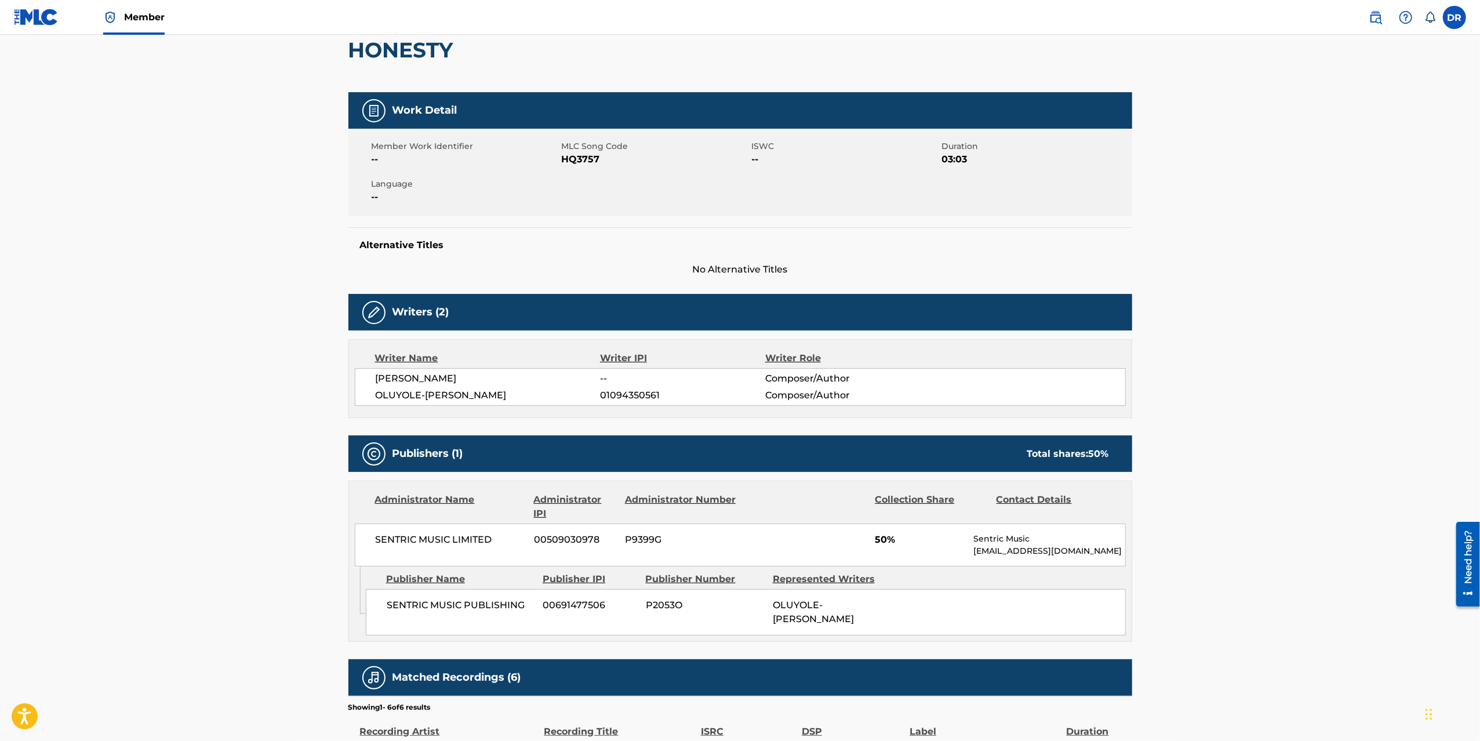
click at [872, 196] on div "Member Work Identifier -- MLC Song Code HQ3757 ISWC -- Duration 03:03 Language …" at bounding box center [740, 172] width 784 height 87
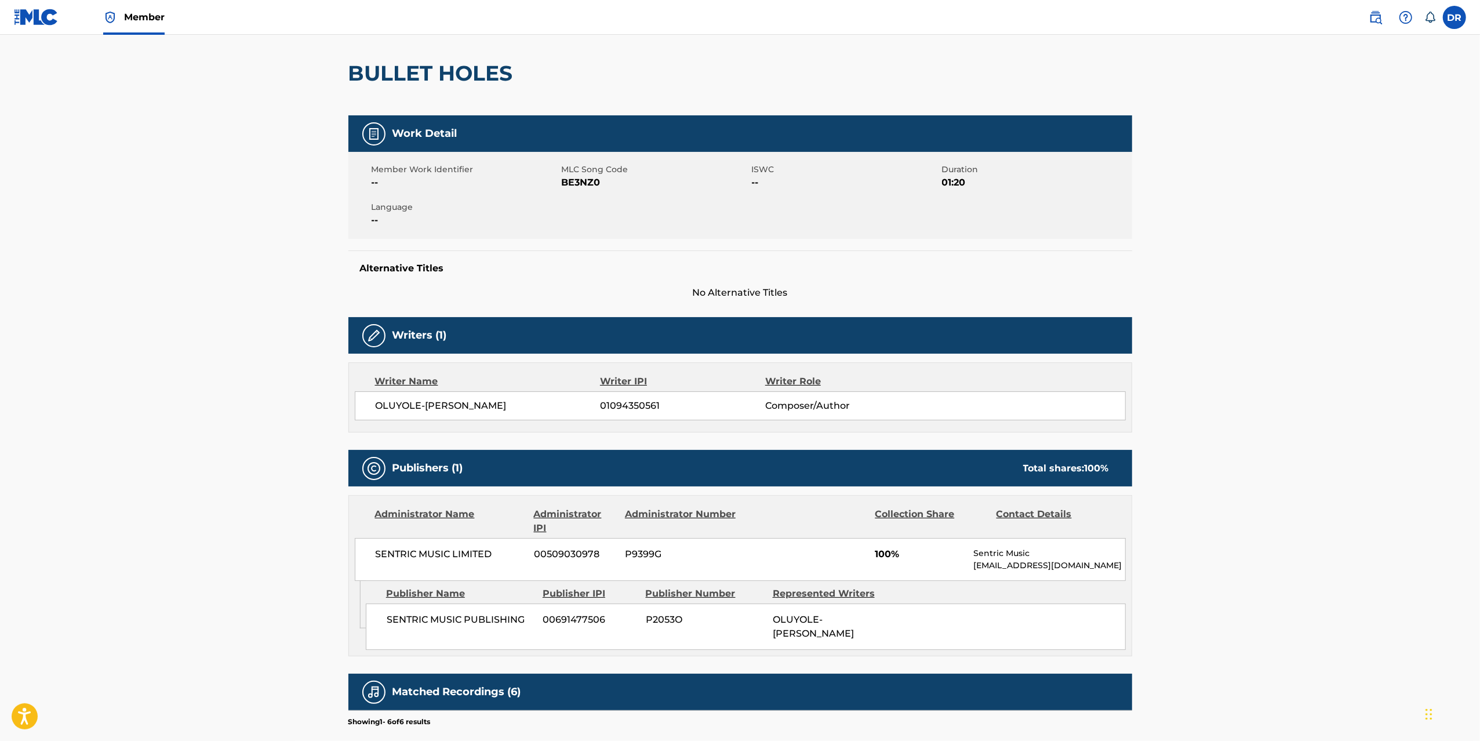
scroll to position [124, 0]
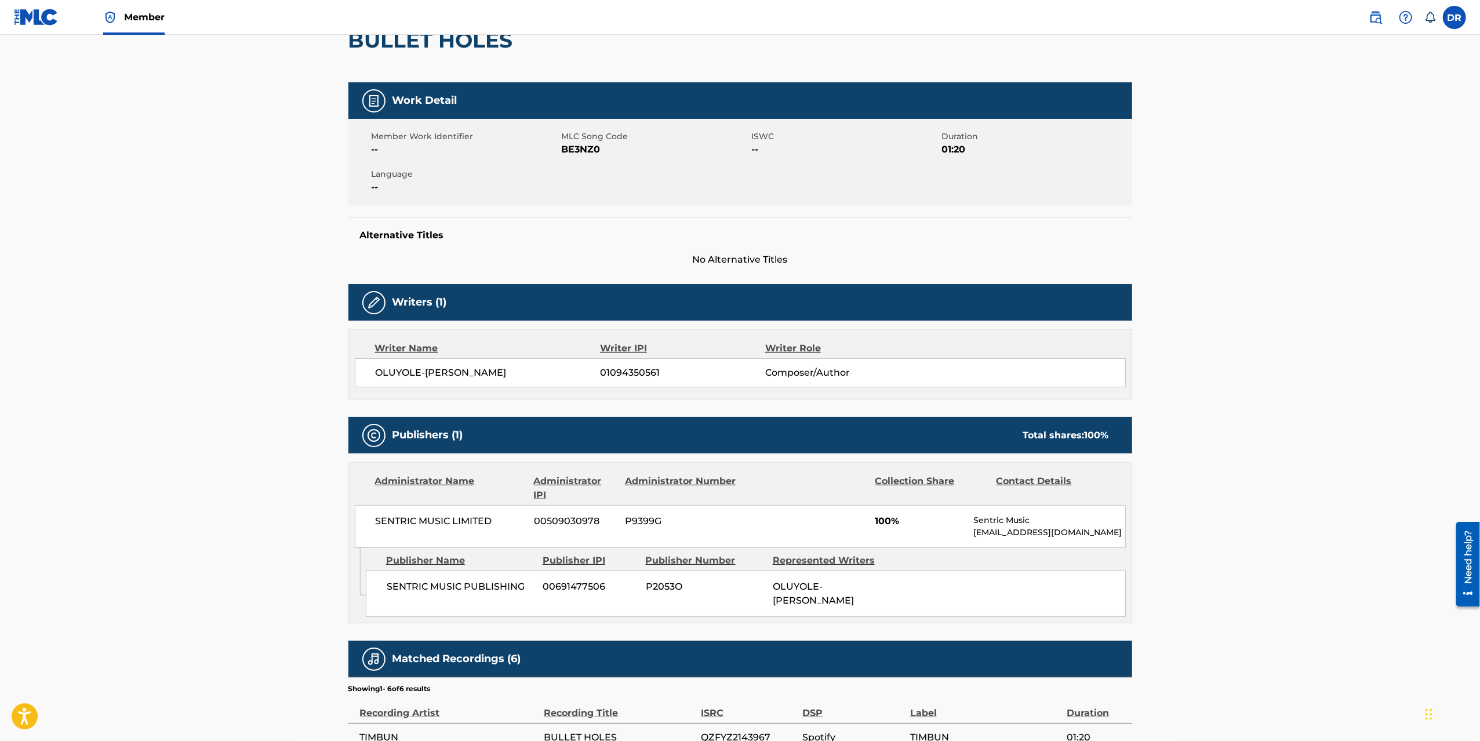
click at [872, 196] on div "Member Work Identifier -- MLC Song Code BE3NZ0 ISWC -- Duration 01:20 Language …" at bounding box center [740, 162] width 784 height 87
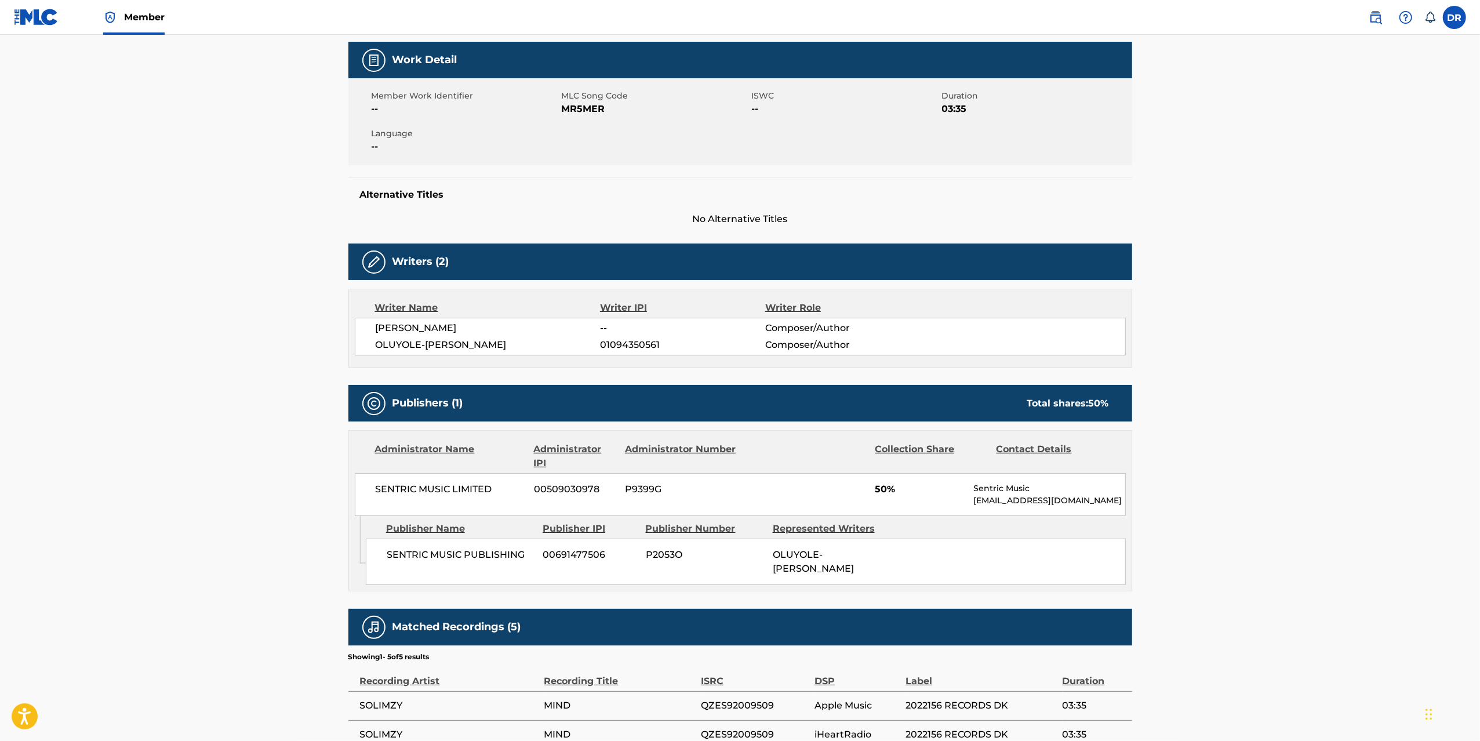
scroll to position [235, 0]
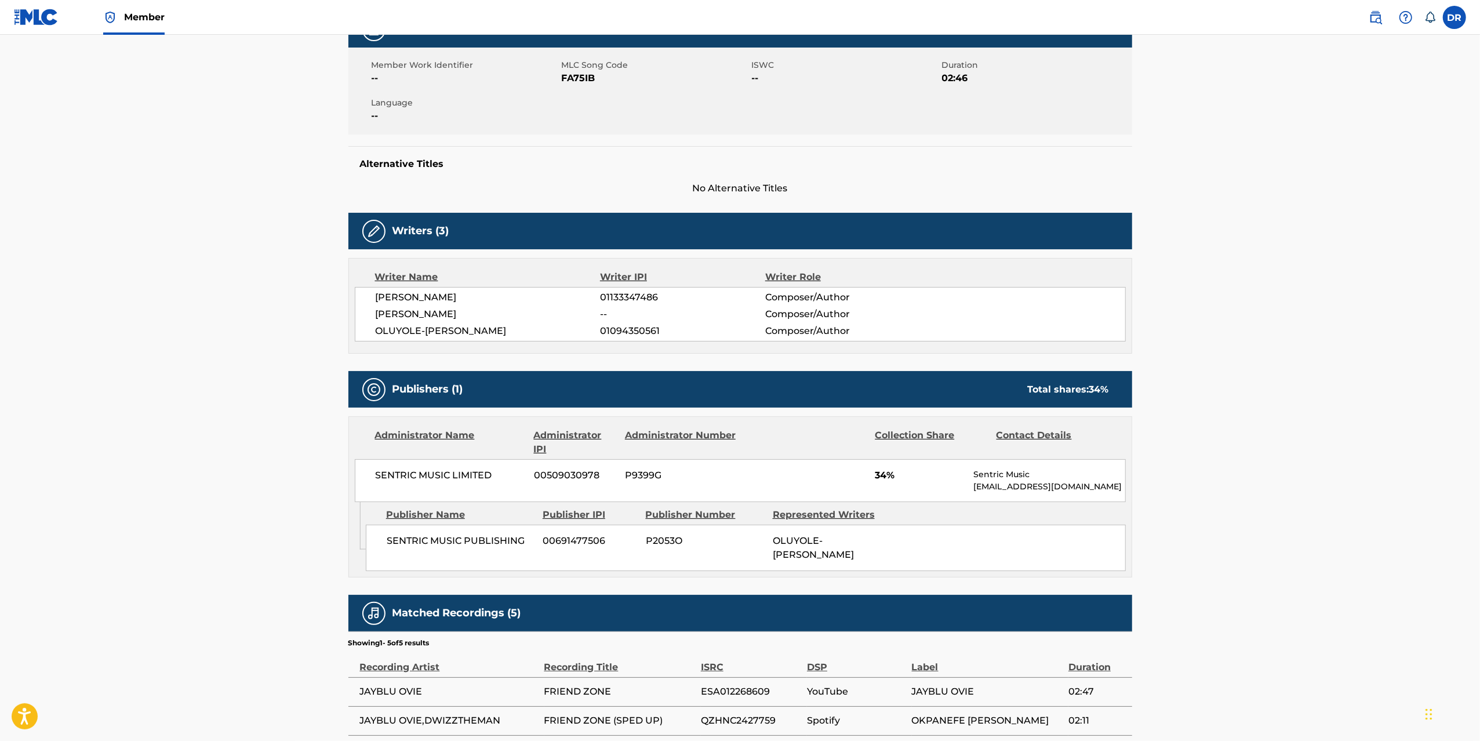
scroll to position [311, 0]
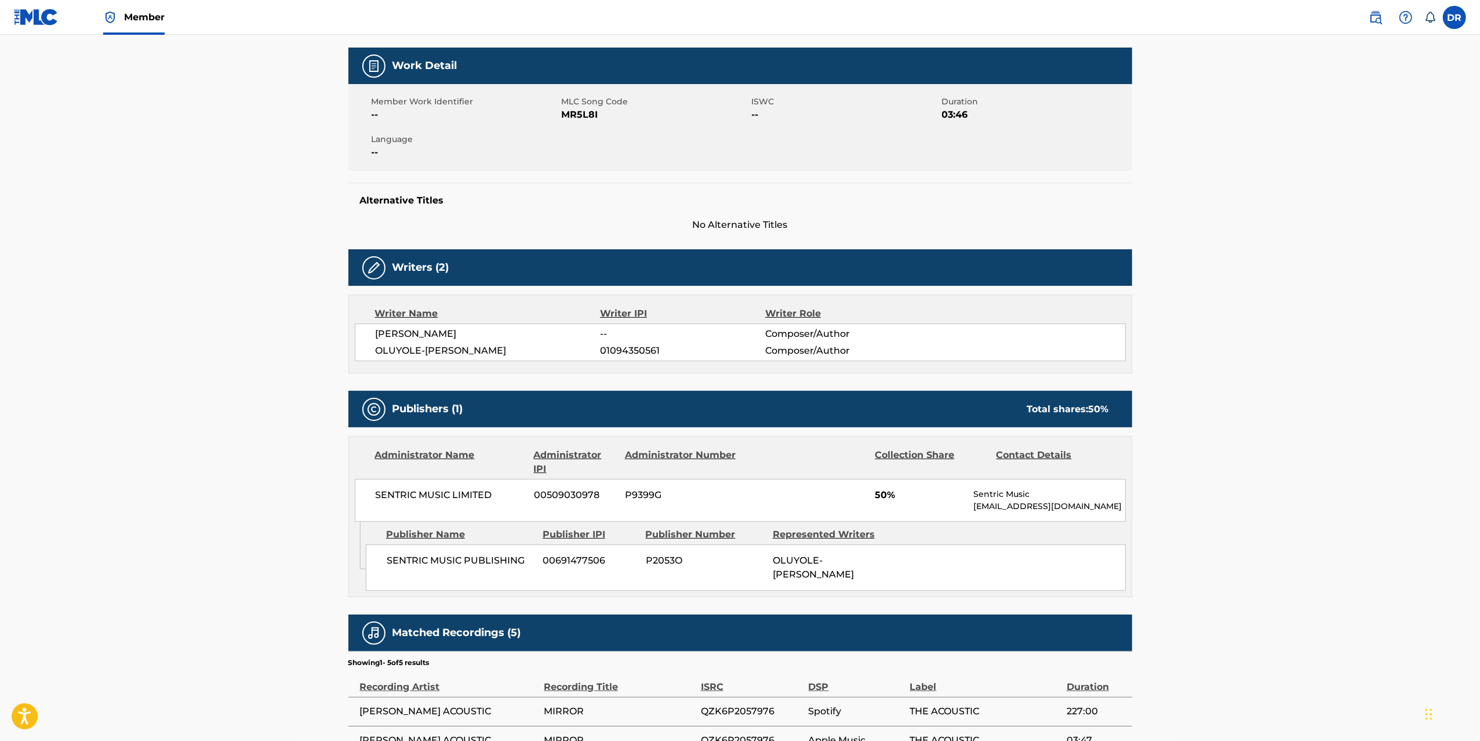
scroll to position [210, 0]
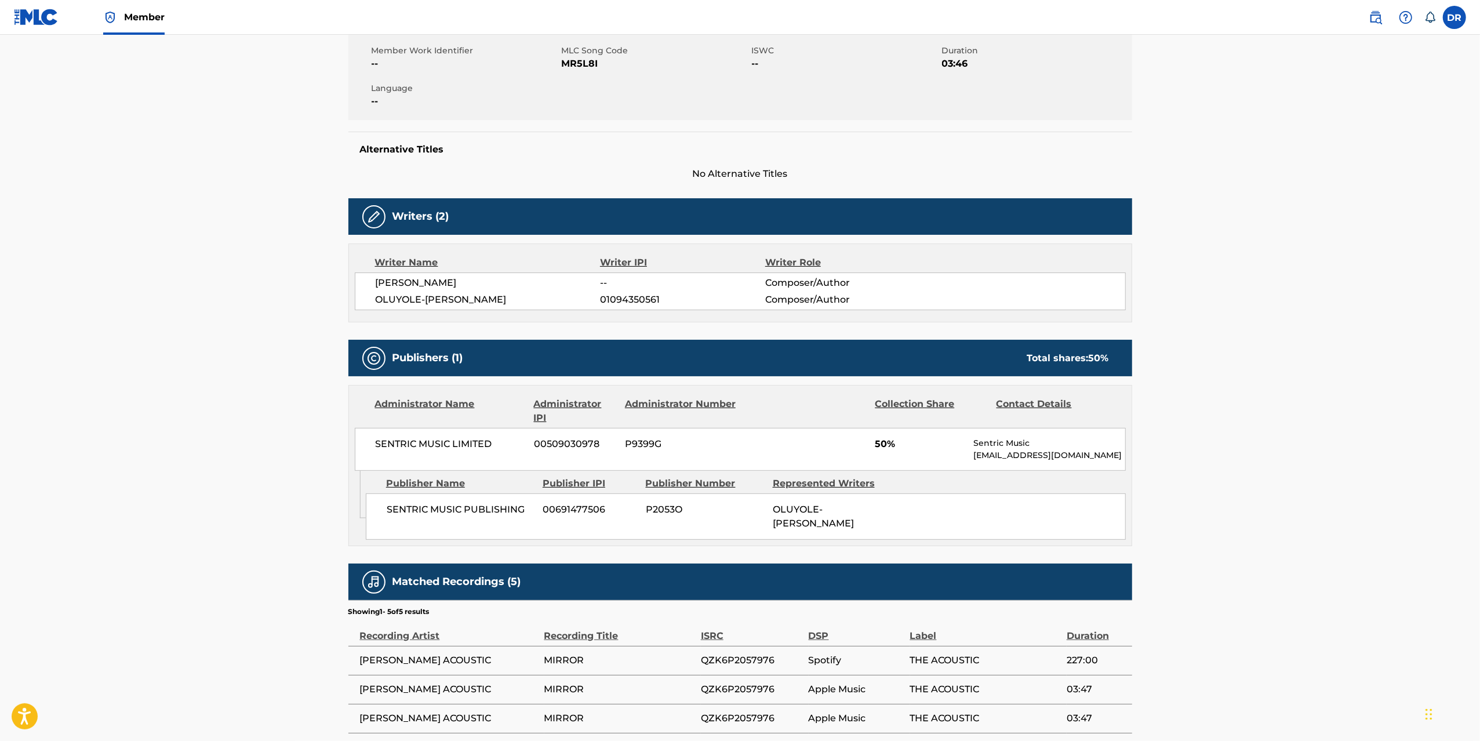
click at [1174, 203] on main "Copy work link MIRROR Work Detail Member Work Identifier -- MLC Song Code MR5L8…" at bounding box center [740, 317] width 1480 height 984
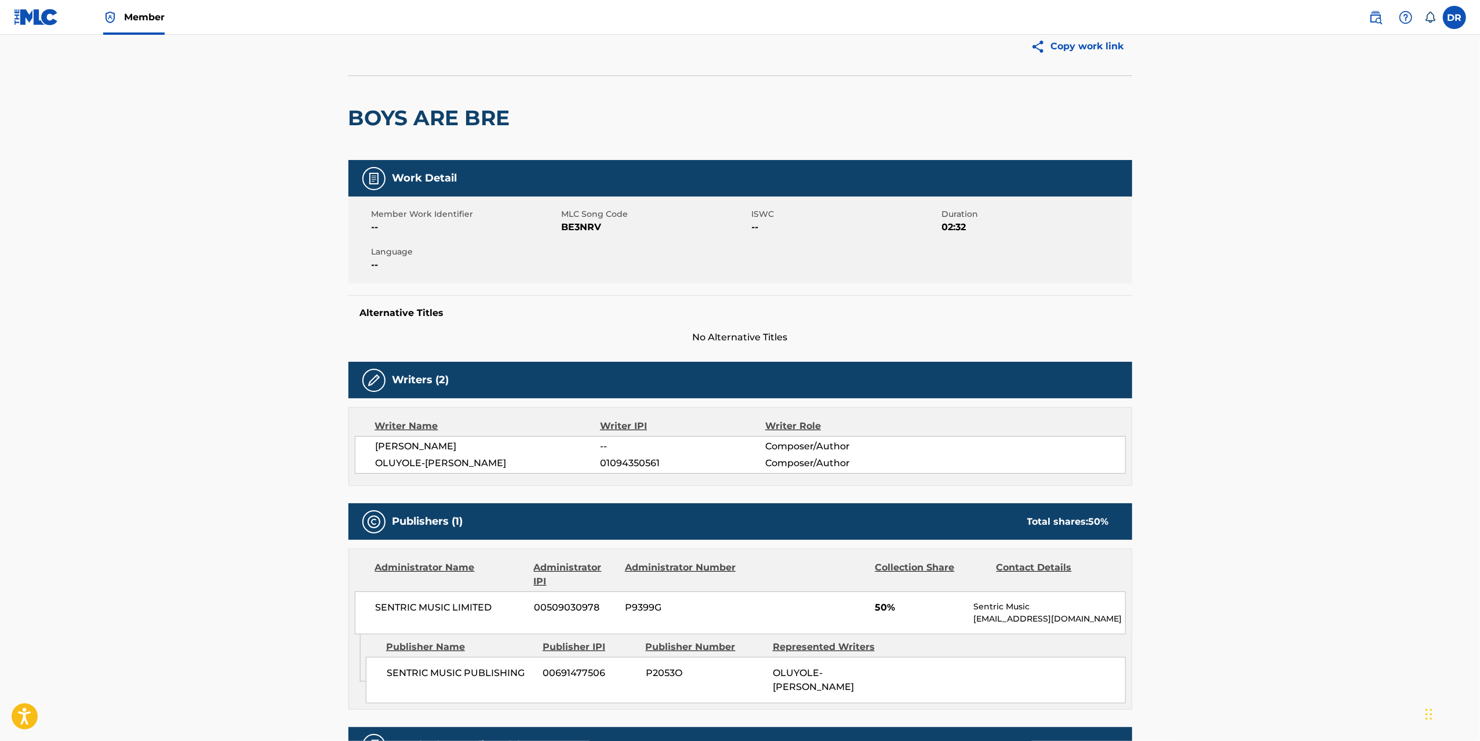
scroll to position [109, 0]
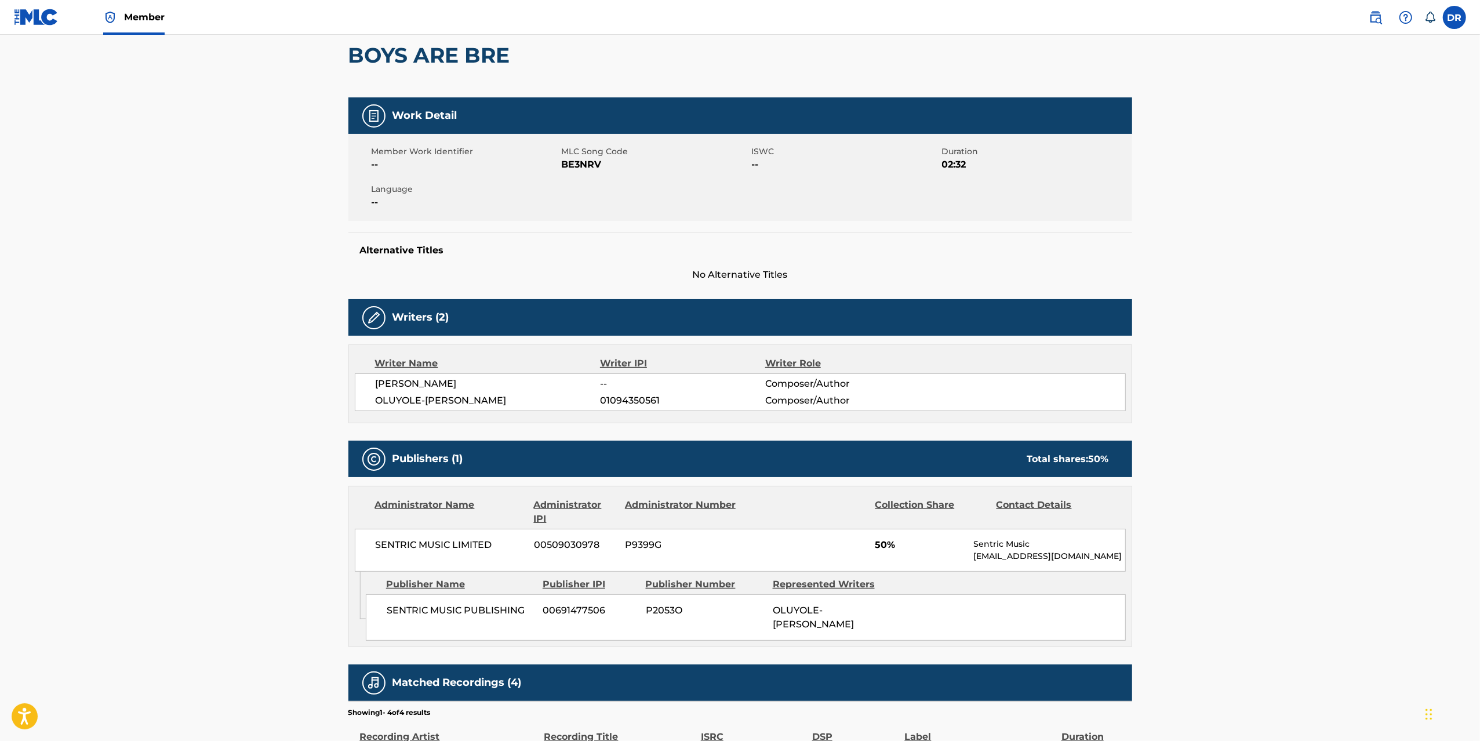
click at [1026, 206] on div "Member Work Identifier -- MLC Song Code BE3NRV ISWC -- Duration 02:32 Language …" at bounding box center [740, 177] width 784 height 87
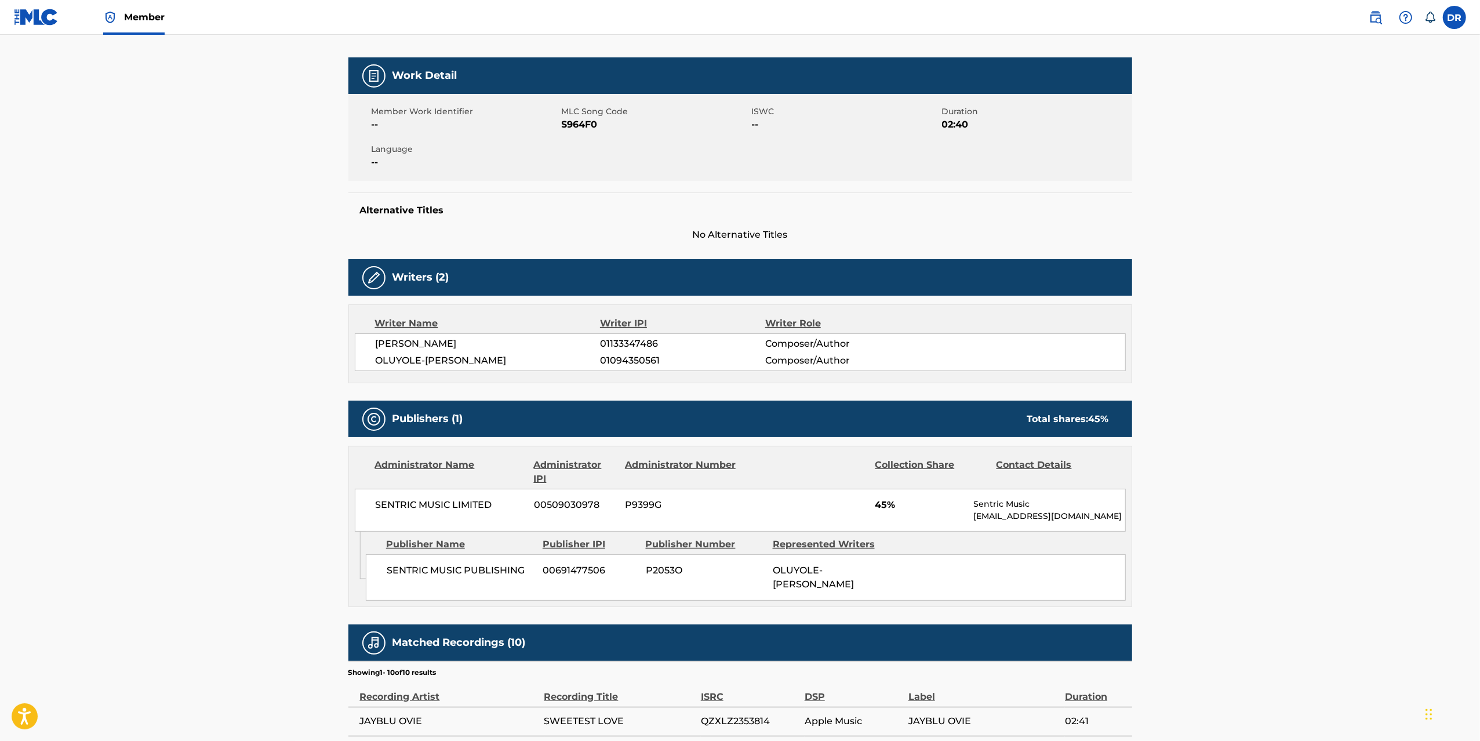
scroll to position [184, 0]
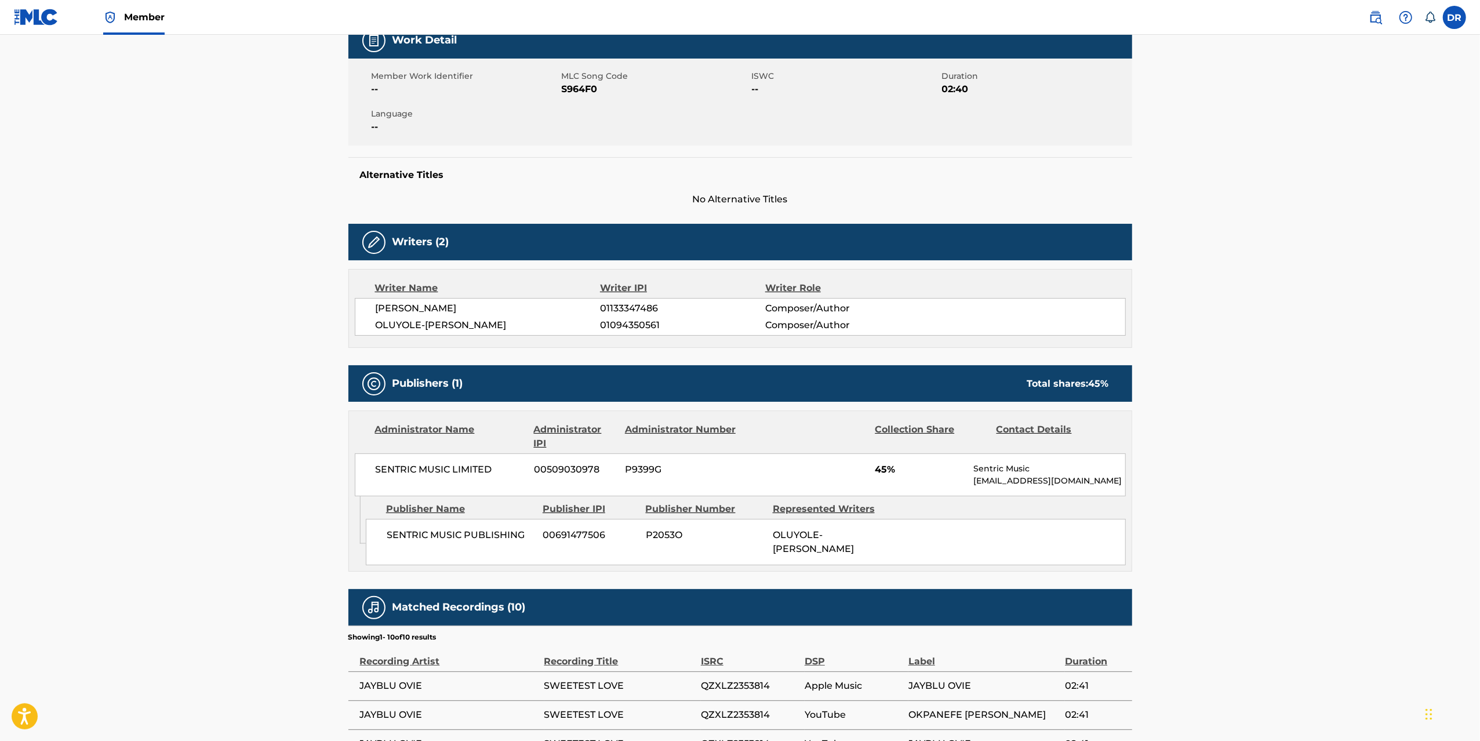
click at [1061, 187] on div "Alternative Titles No Alternative Titles" at bounding box center [740, 181] width 784 height 49
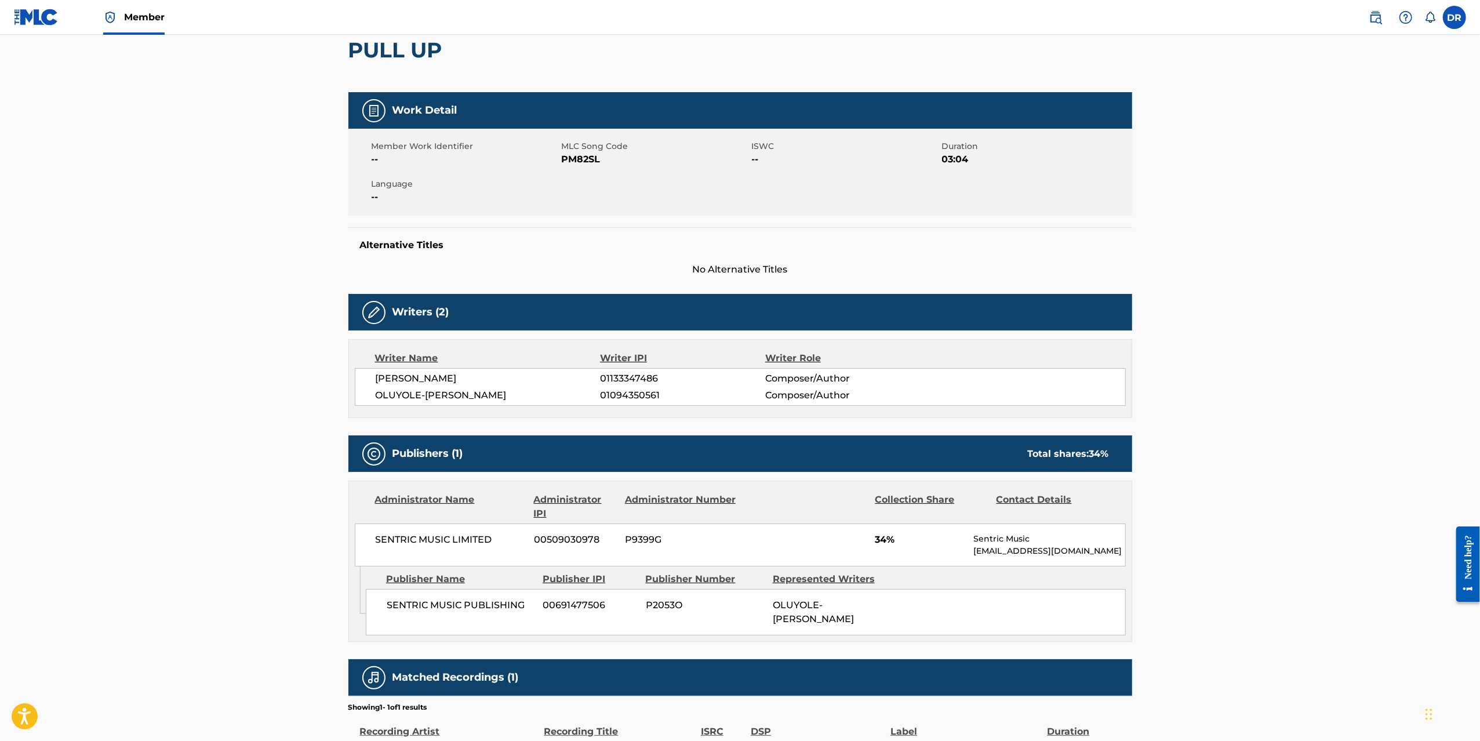
scroll to position [152, 0]
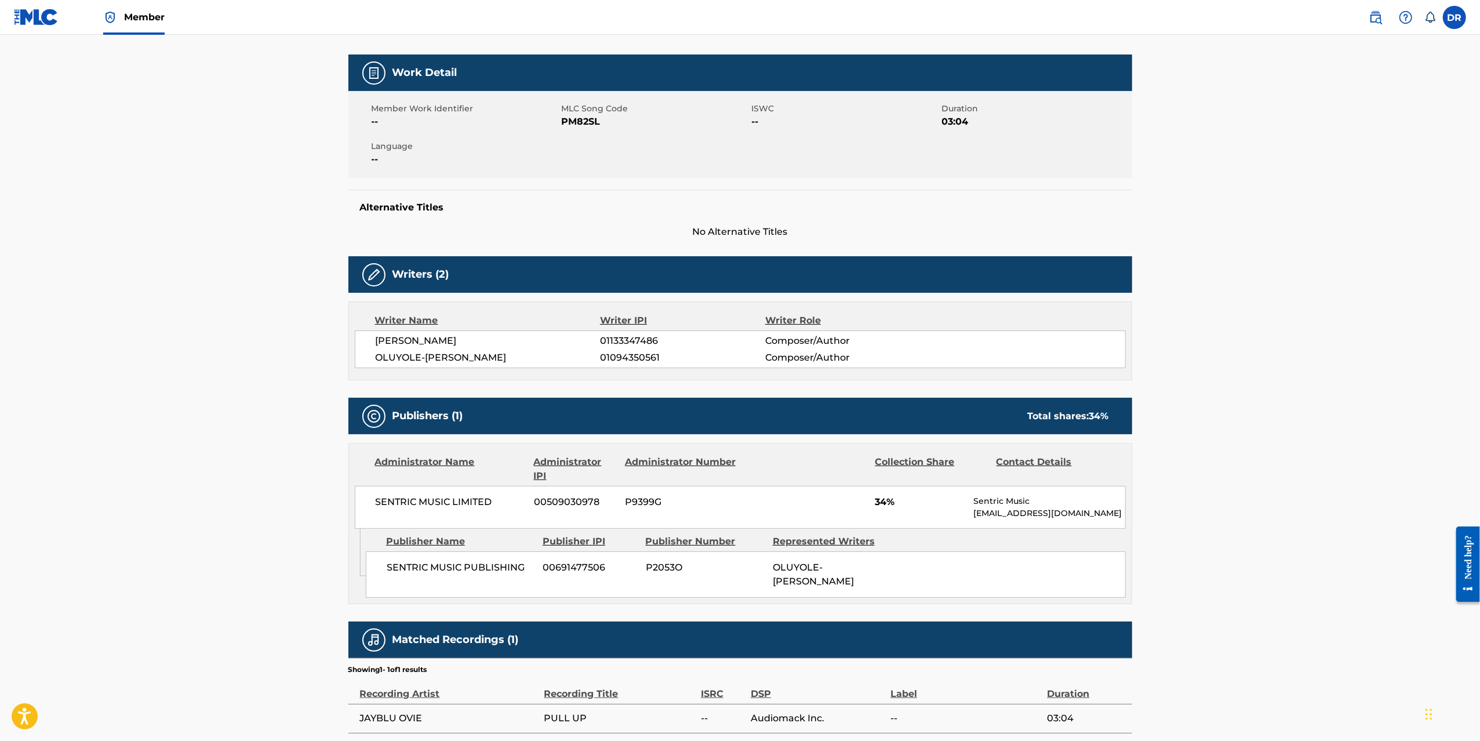
click at [342, 293] on div "Copy work link PULL UP Work Detail Member Work Identifier -- MLC Song Code PM82…" at bounding box center [739, 322] width 811 height 821
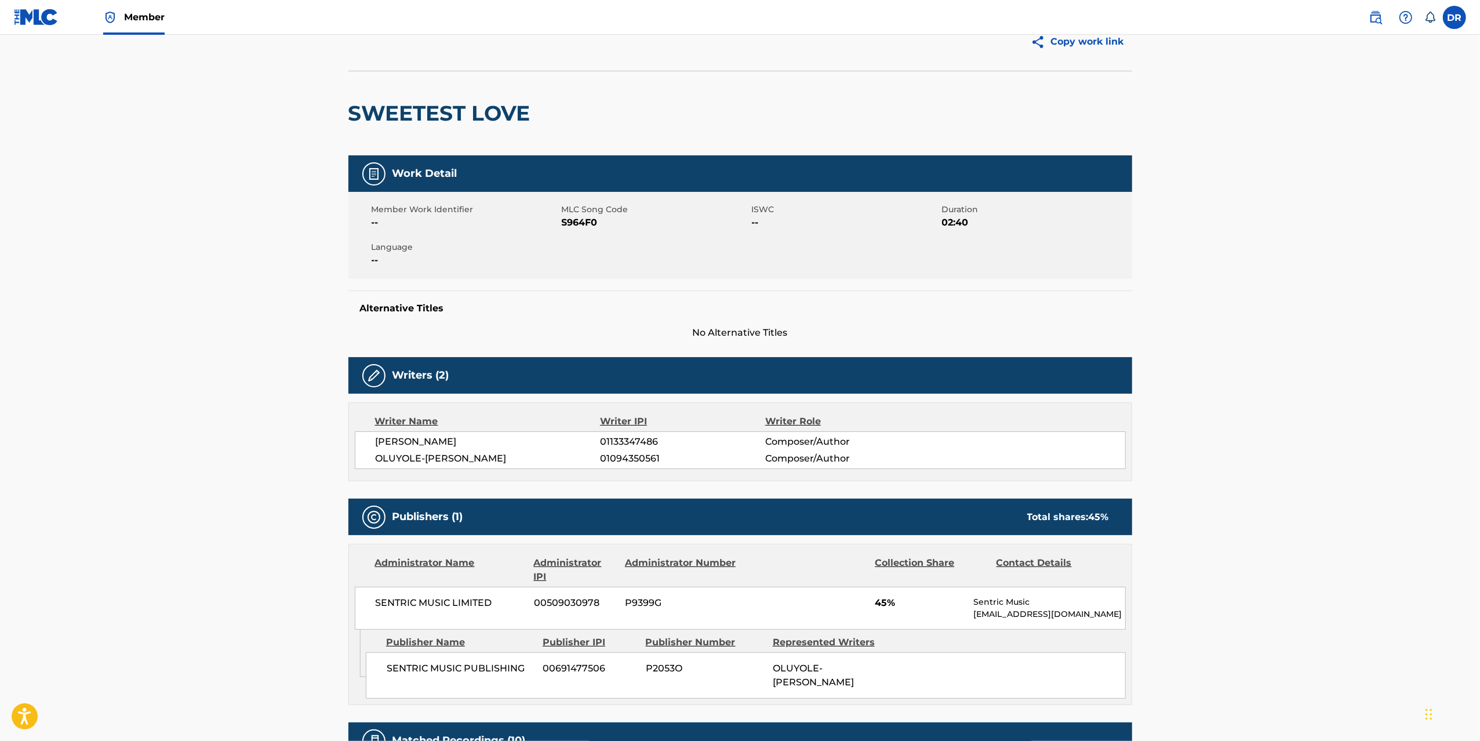
scroll to position [129, 0]
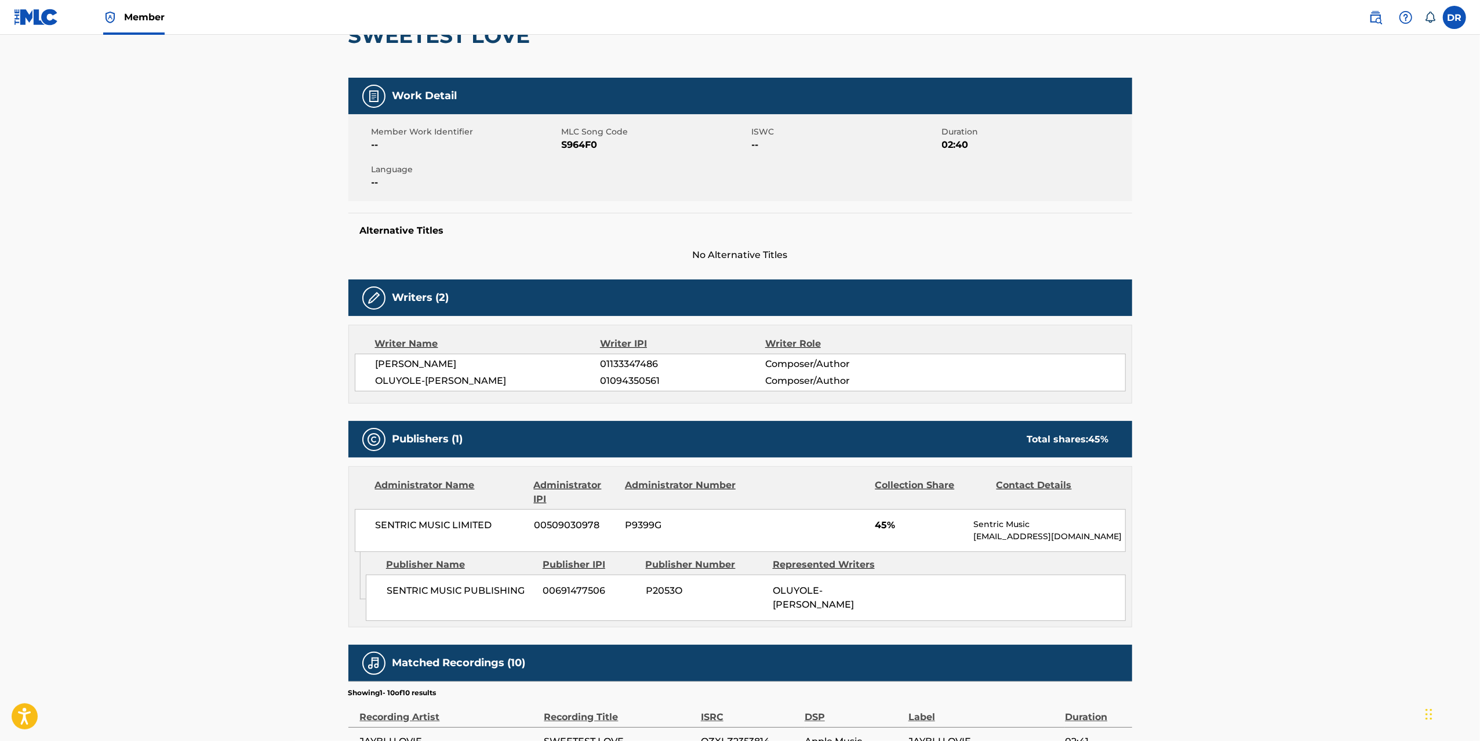
click at [336, 337] on div "Copy work link SWEETEST LOVE Work Detail Member Work Identifier -- MLC Song Cod…" at bounding box center [739, 476] width 811 height 1082
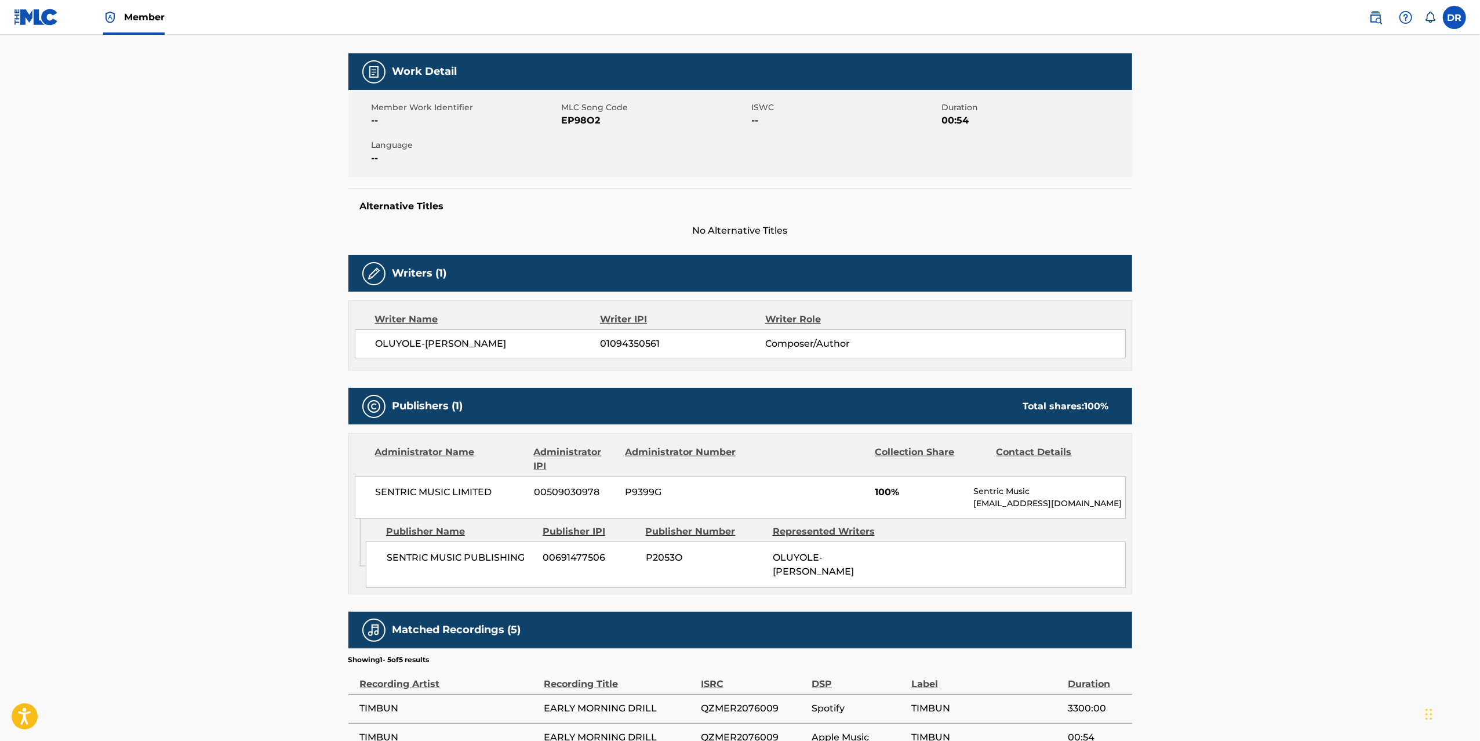
scroll to position [181, 0]
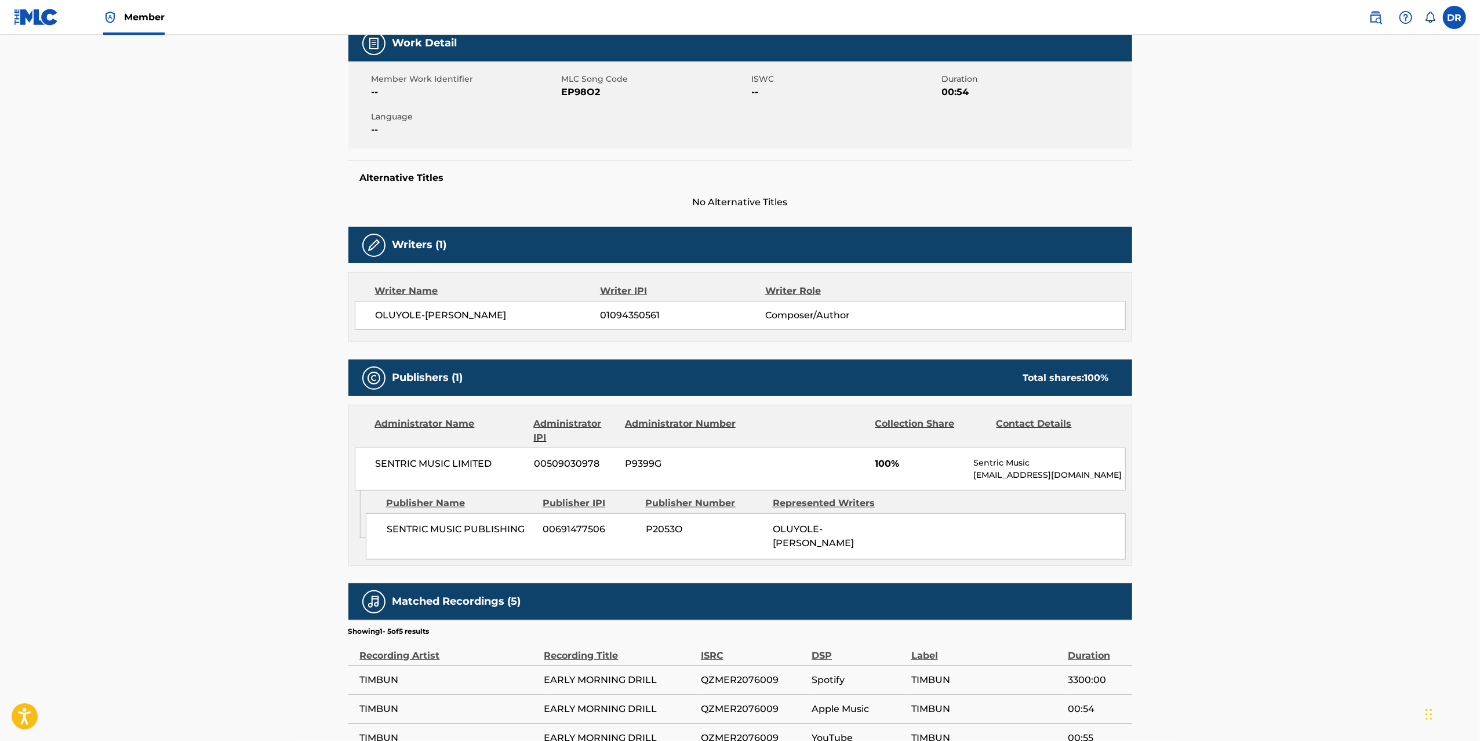
click at [336, 337] on div "Copy work link EARLY MORNING DRILL Work Detail Member Work Identifier -- MLC So…" at bounding box center [739, 346] width 811 height 929
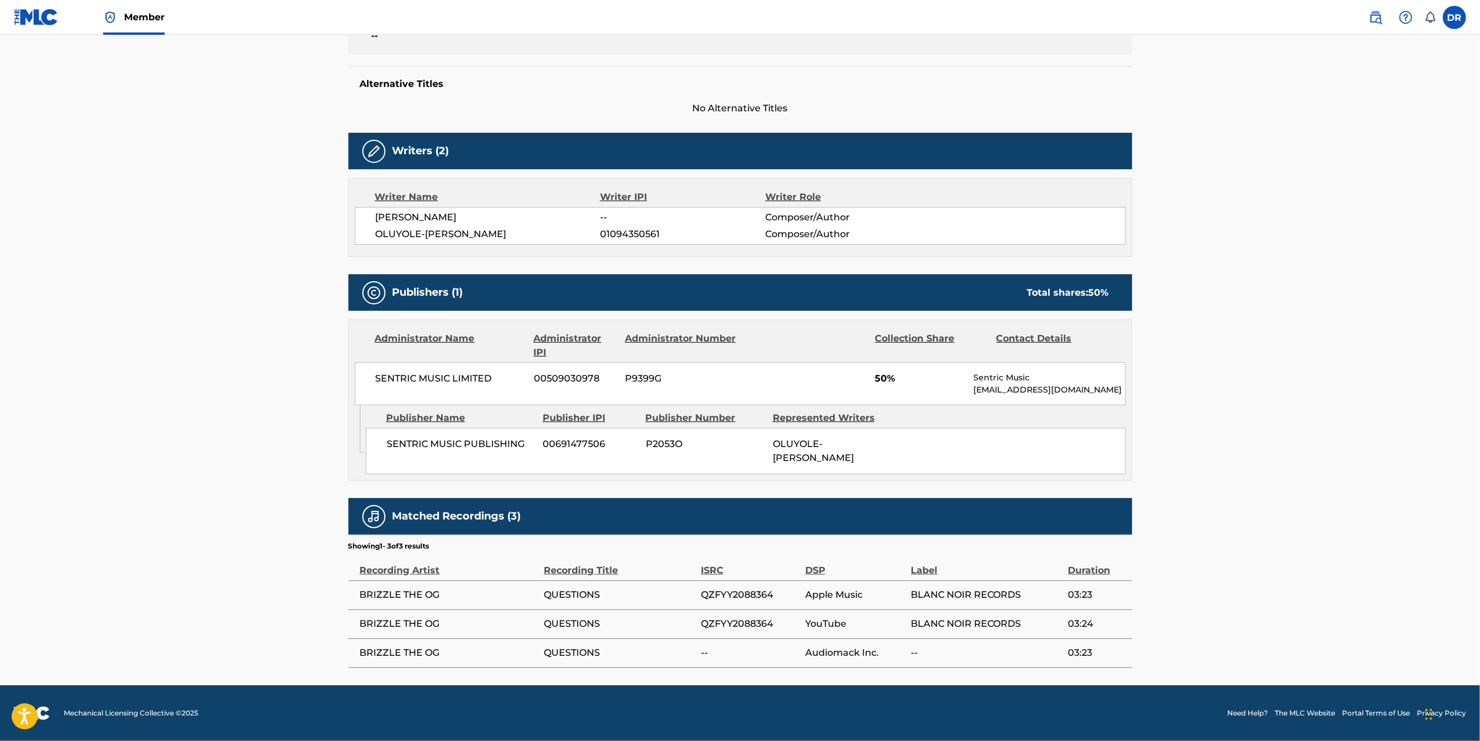
click at [289, 325] on main "Copy work link QUESTIONS Work Detail Member Work Identifier -- MLC Song Code QL…" at bounding box center [740, 222] width 1480 height 926
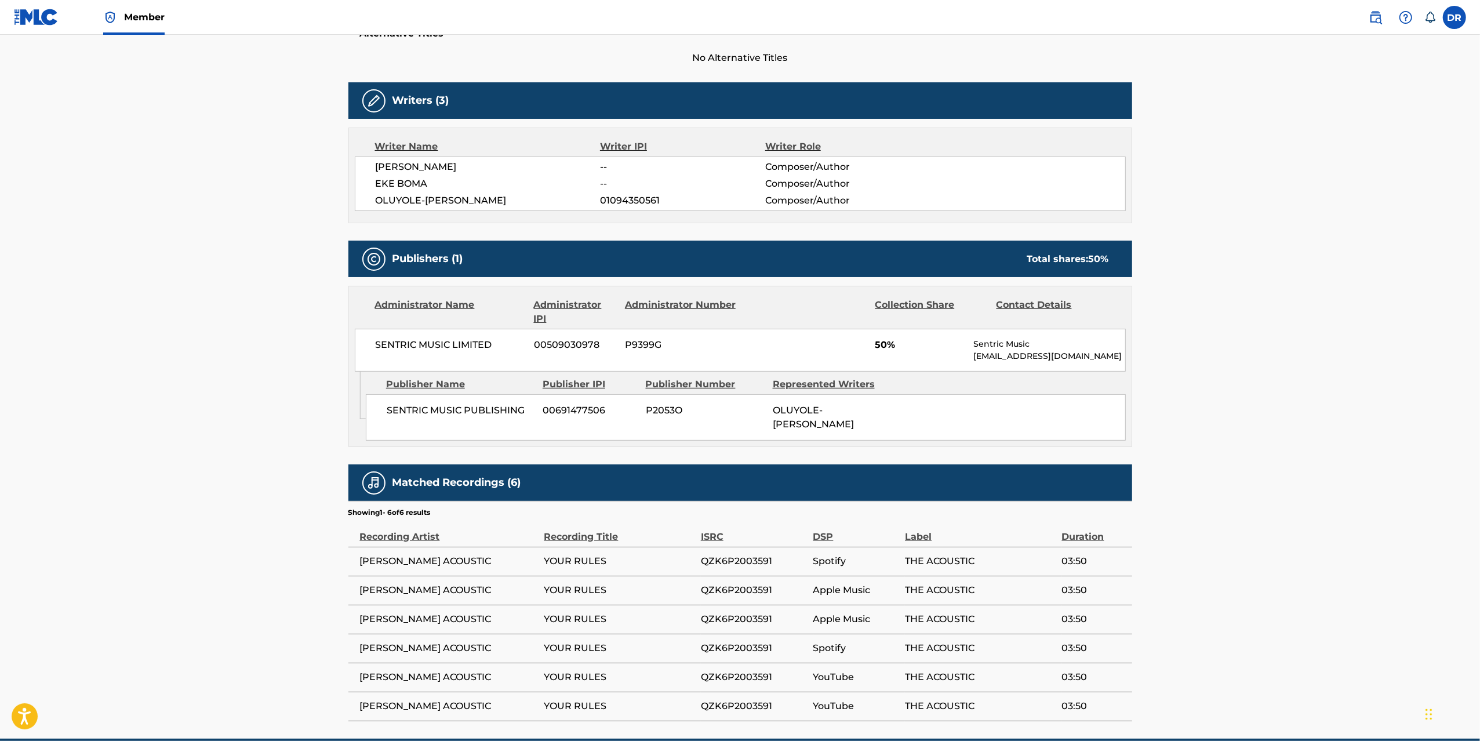
scroll to position [381, 0]
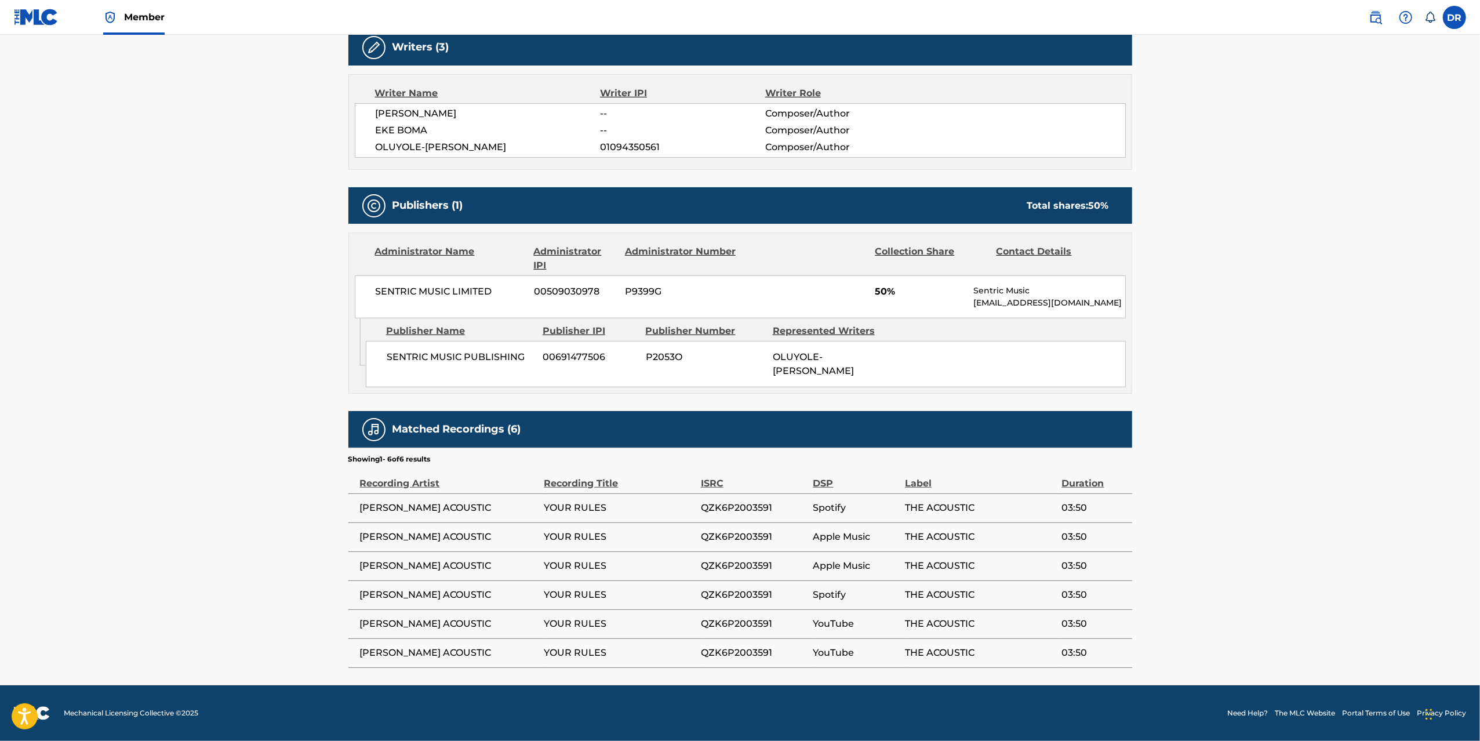
click at [289, 323] on main "Copy work link YOUR RULES Work Detail Member Work Identifier -- MLC Song Code Y…" at bounding box center [740, 170] width 1480 height 1029
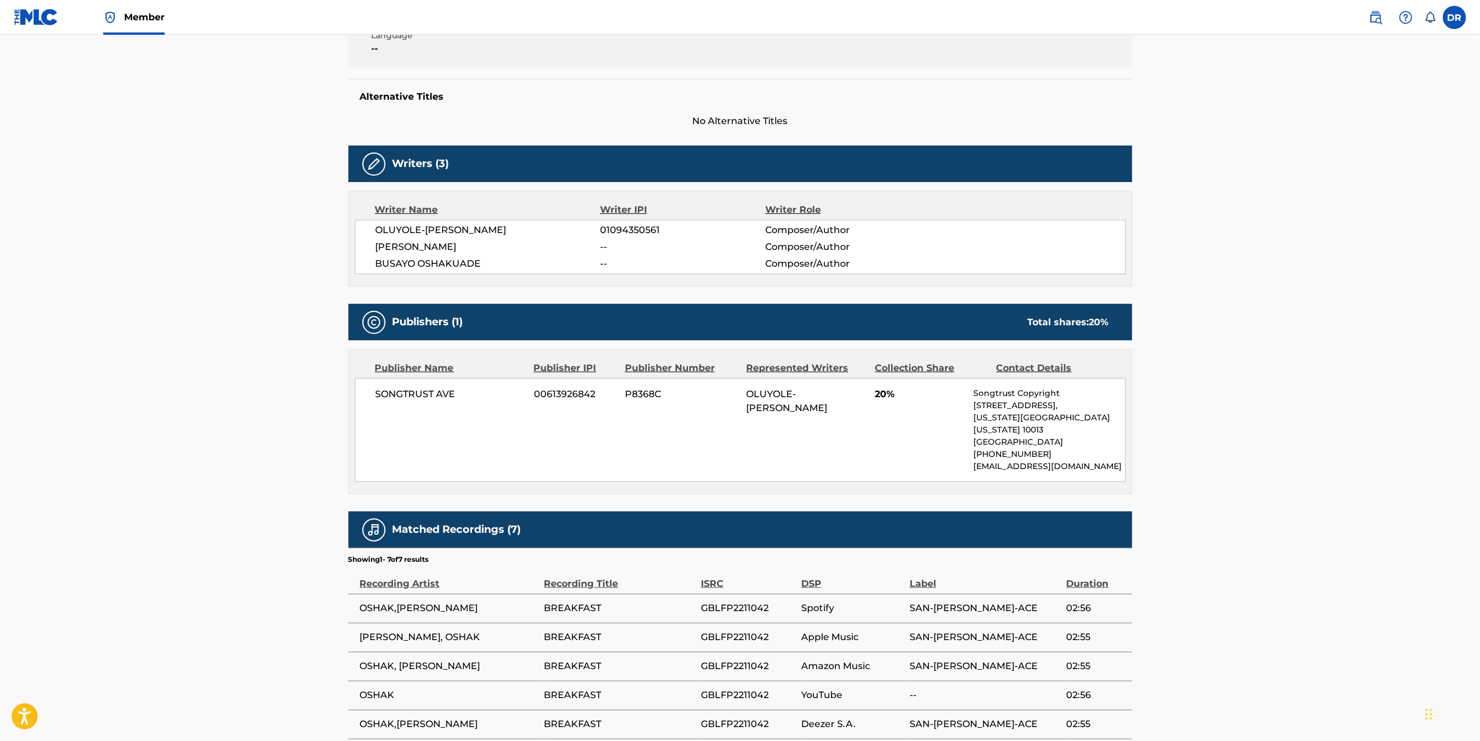
scroll to position [343, 0]
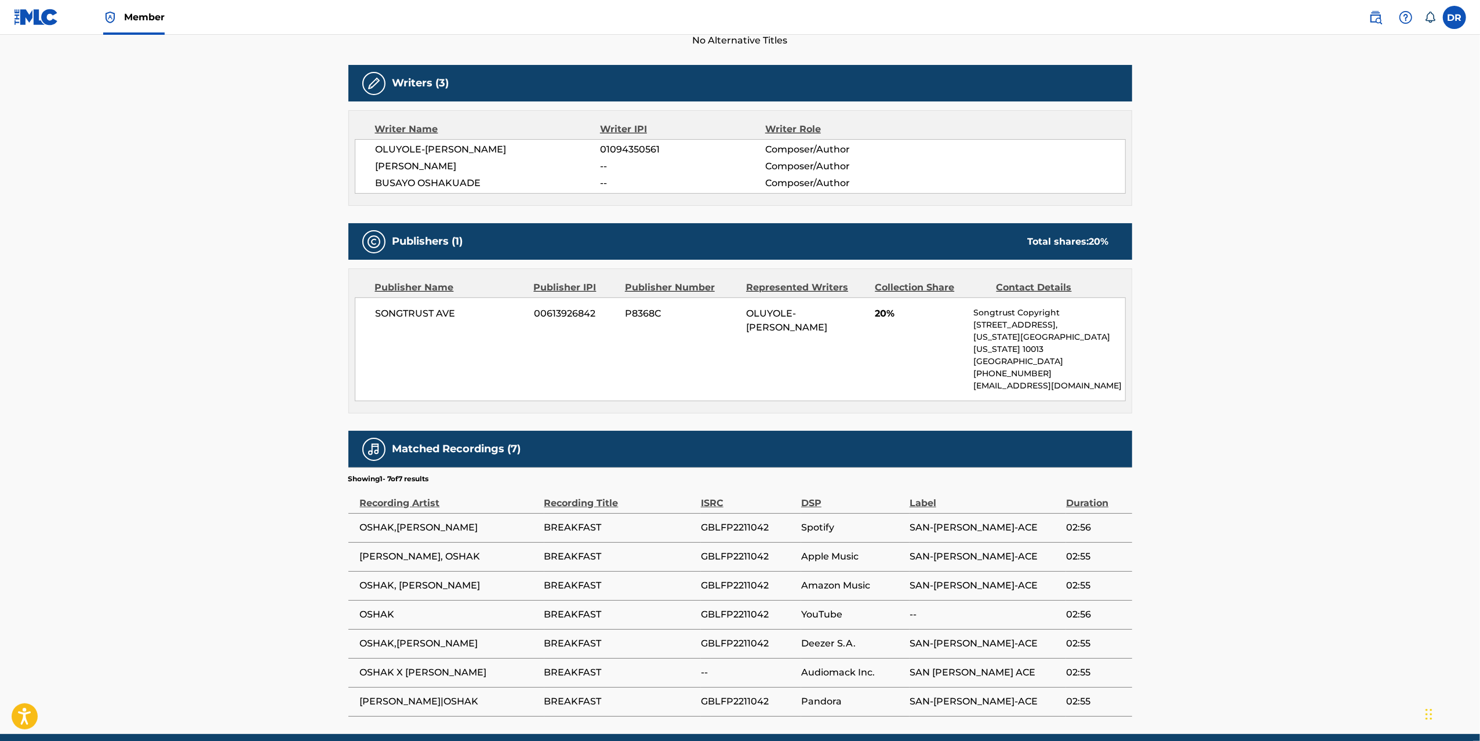
click at [289, 323] on main "Copy work link BREAKFAST Work Detail Member Work Identifier -- MLC Song Code BB…" at bounding box center [740, 213] width 1480 height 1042
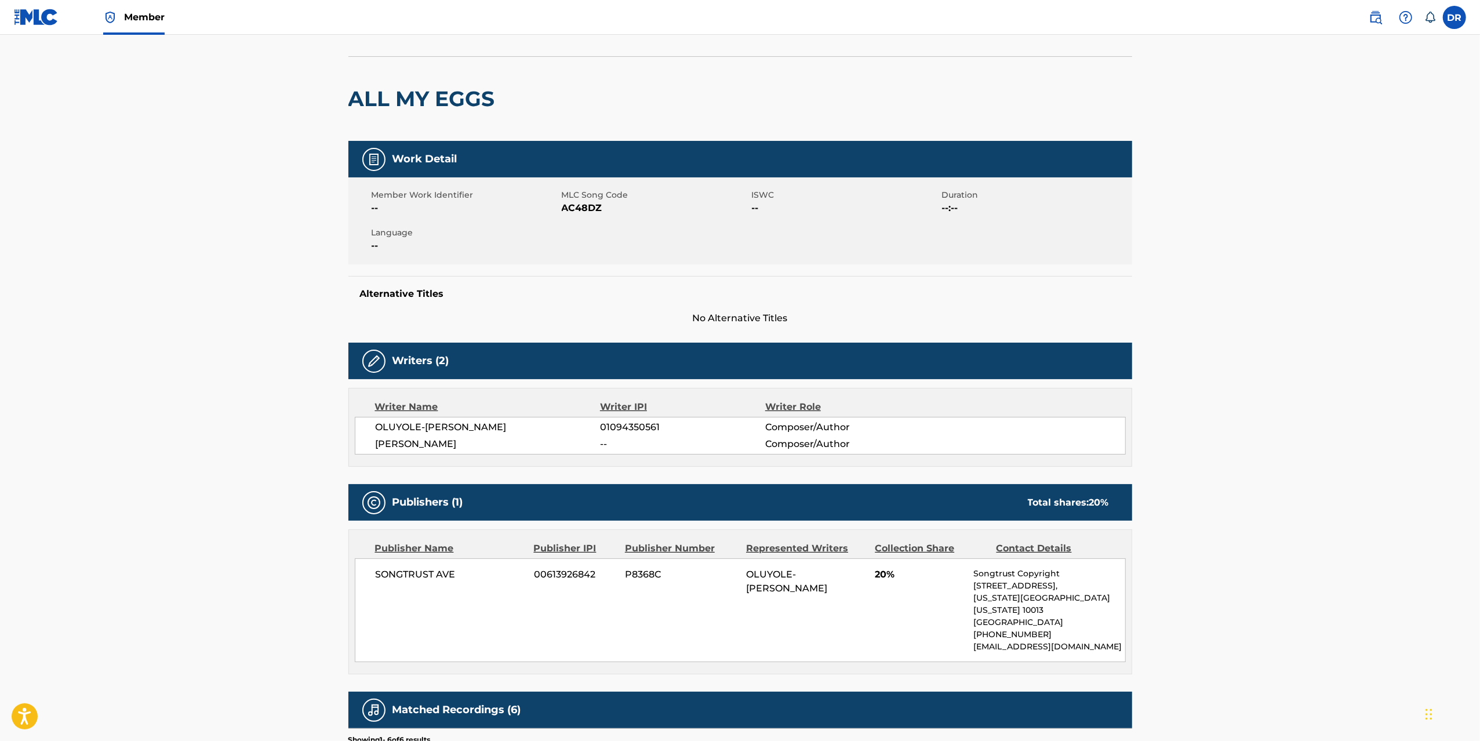
scroll to position [137, 0]
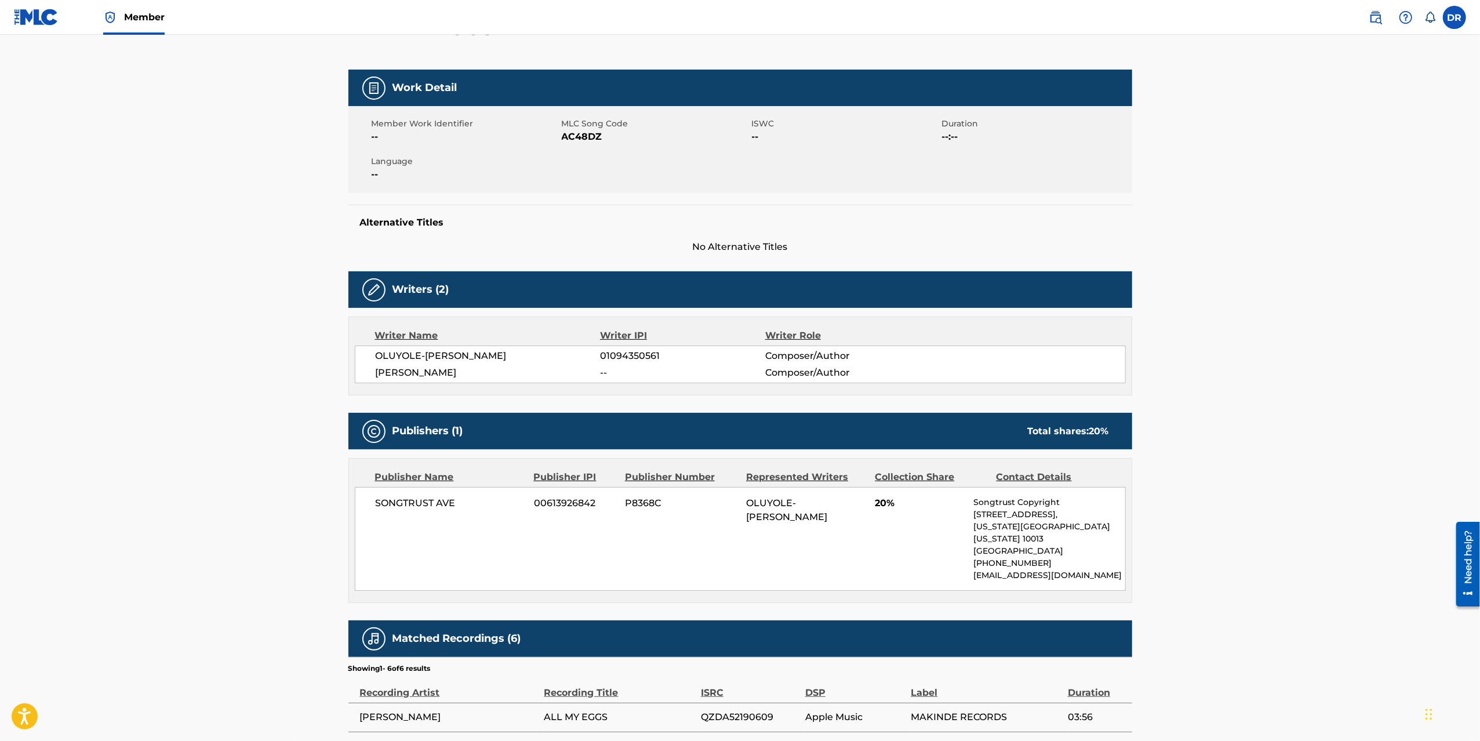
click at [289, 323] on main "Copy work link ALL MY EGGS Work Detail Member Work Identifier -- MLC Song Code …" at bounding box center [740, 396] width 1480 height 996
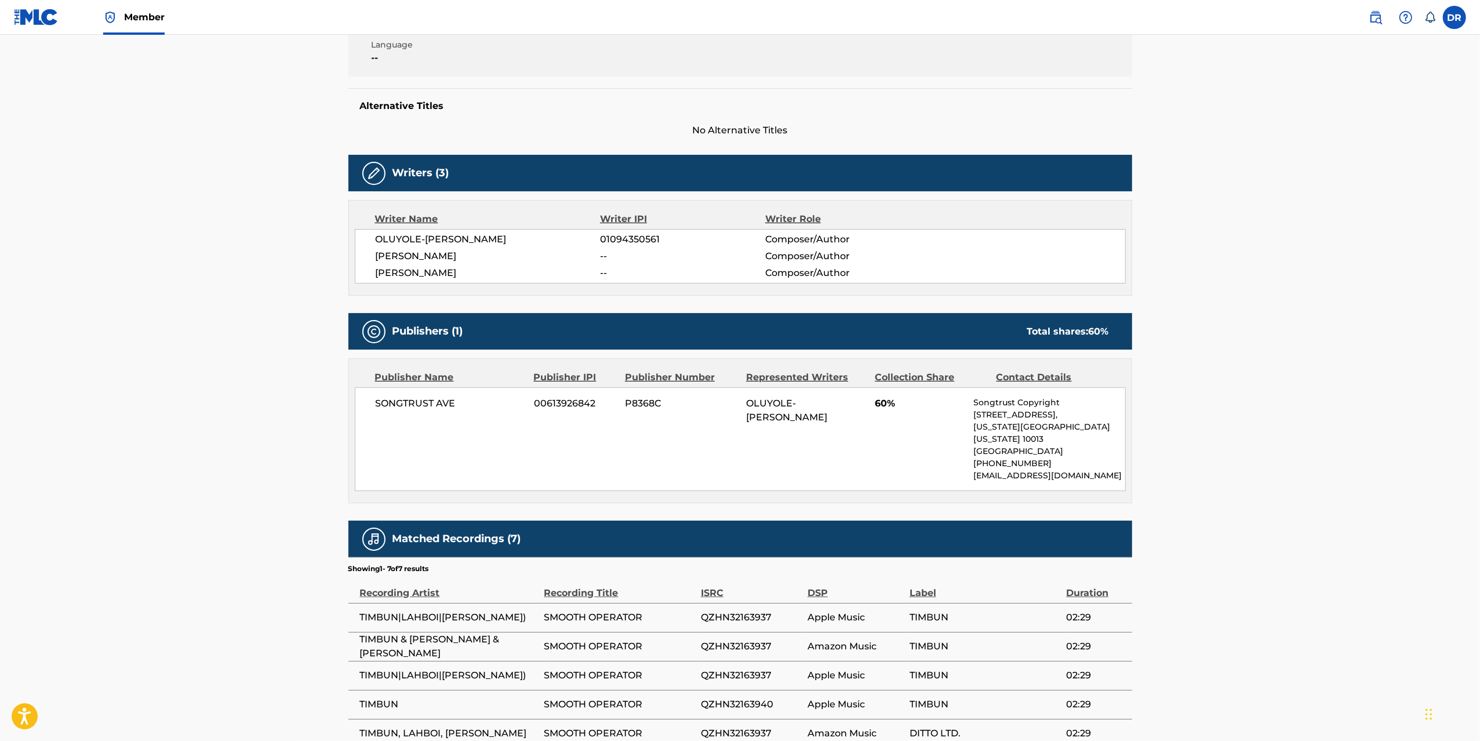
click at [289, 323] on main "Copy work link SMOOTH OPERATOR Work Detail Member Work Identifier -- MLC Song C…" at bounding box center [740, 302] width 1480 height 1042
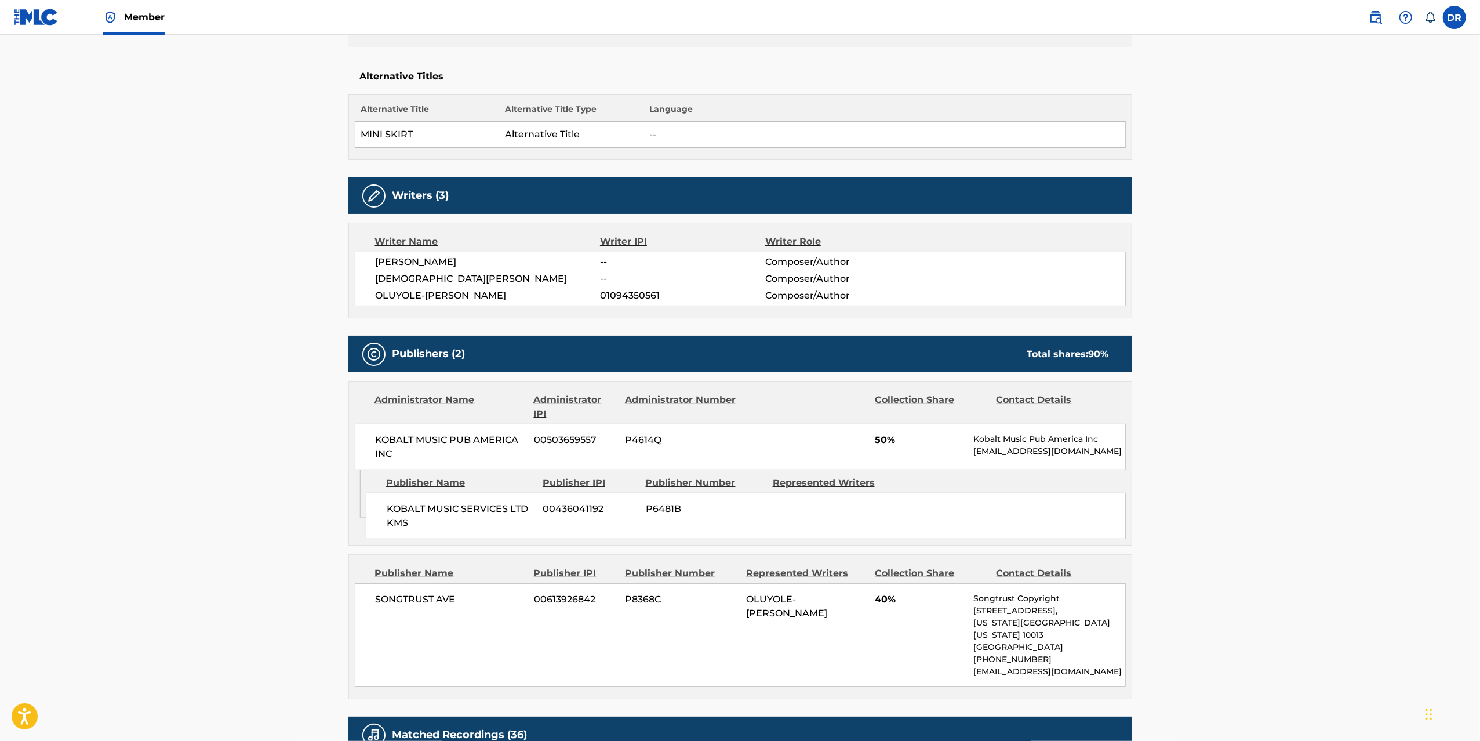
scroll to position [329, 0]
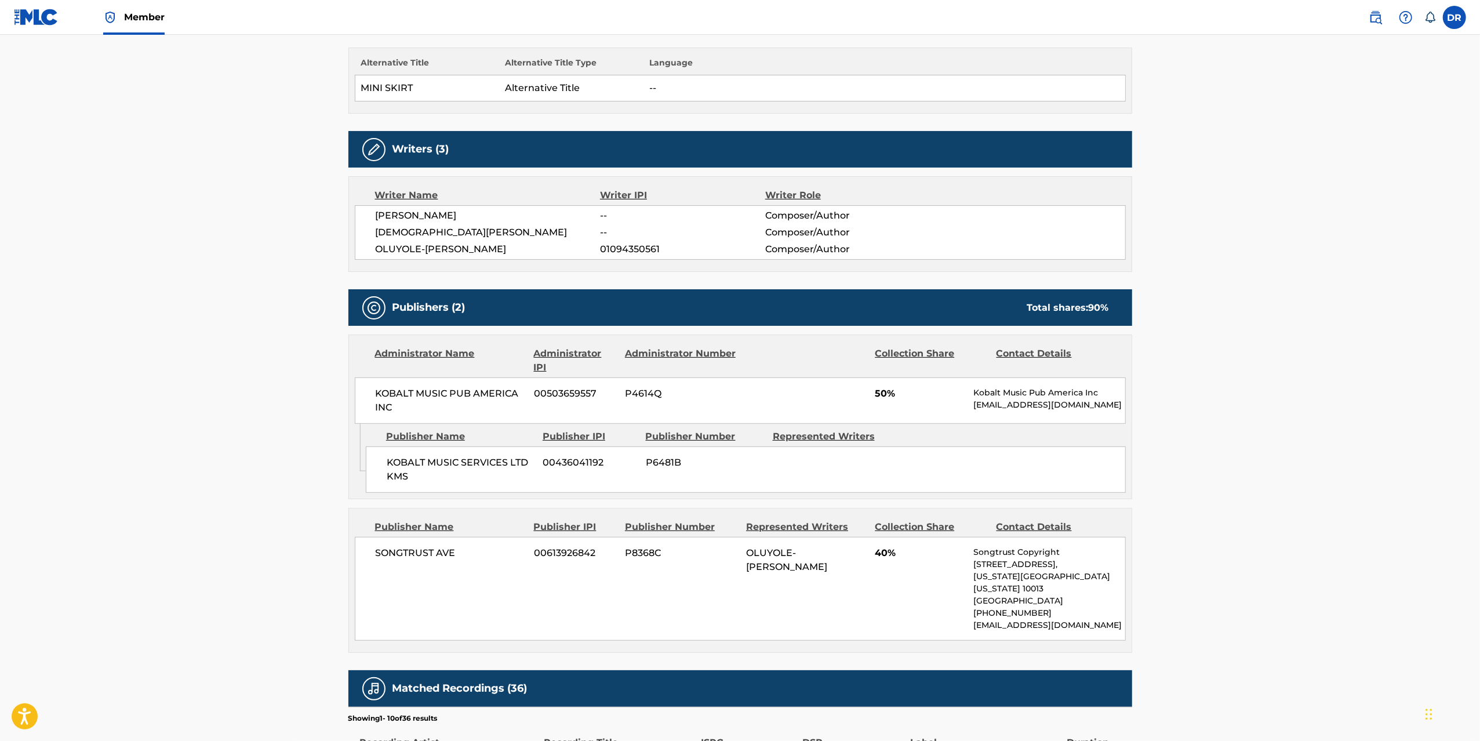
click at [289, 323] on main "Copy work link MINISKIRT Work Detail Member Work Identifier -- MLC Song Code MB…" at bounding box center [740, 404] width 1480 height 1397
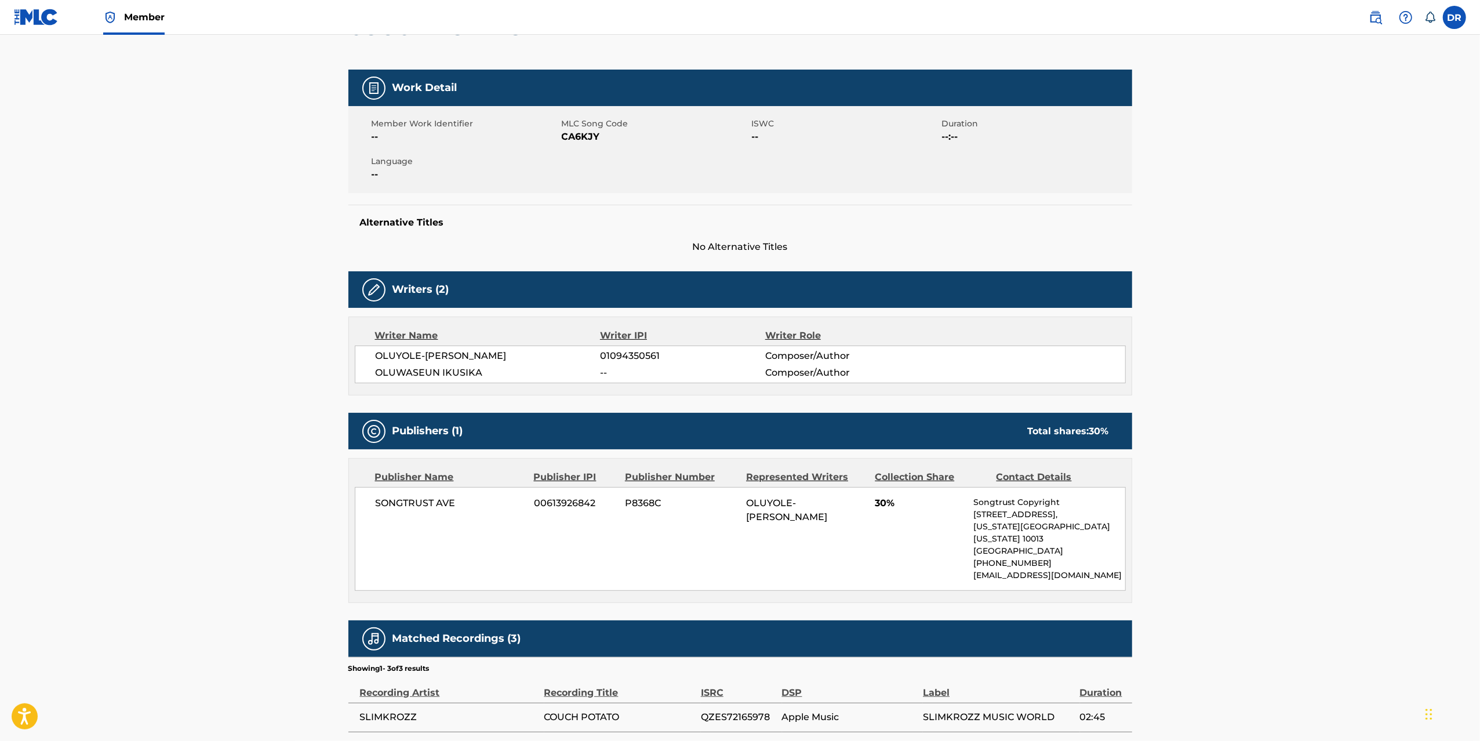
scroll to position [217, 0]
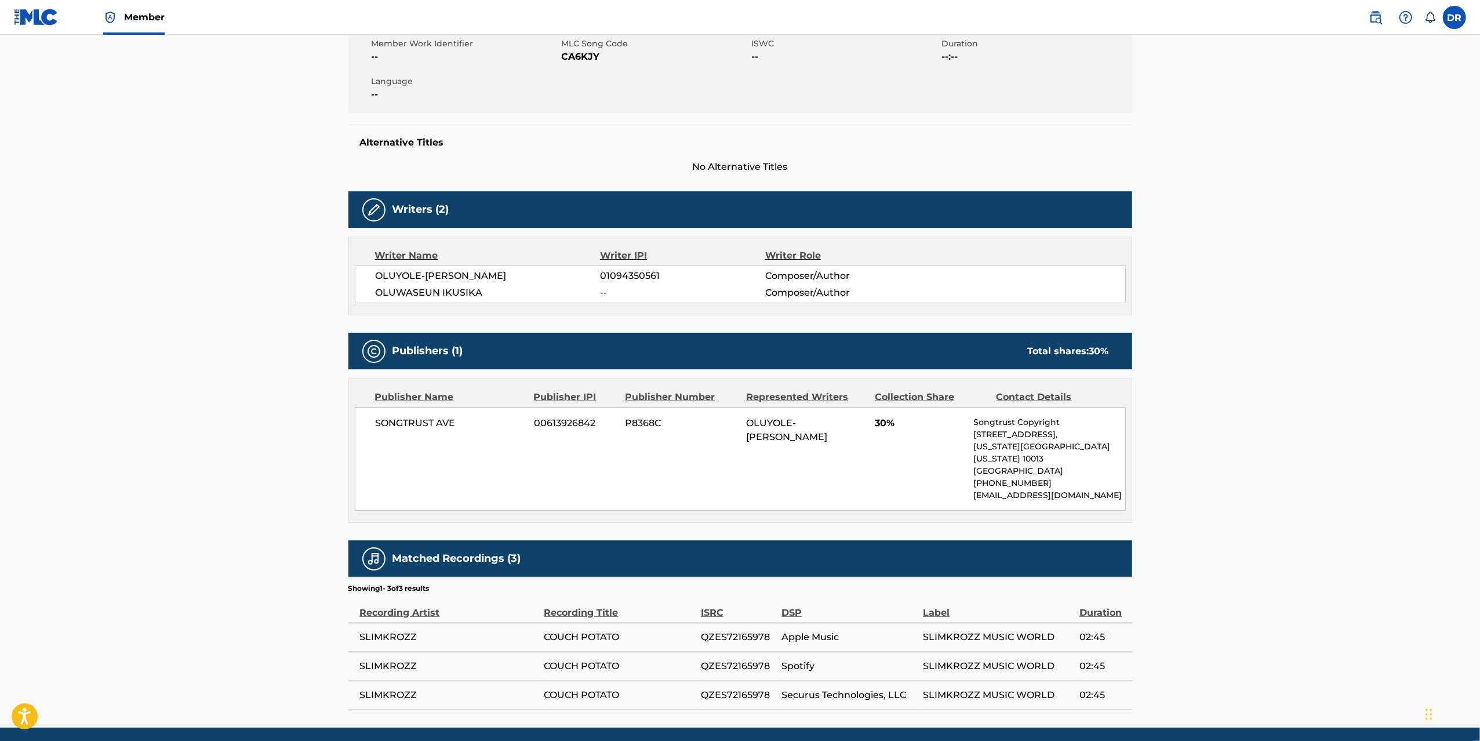
click at [289, 323] on main "Copy work link COUCH POTATO Work Detail Member Work Identifier -- MLC Song Code…" at bounding box center [740, 272] width 1480 height 909
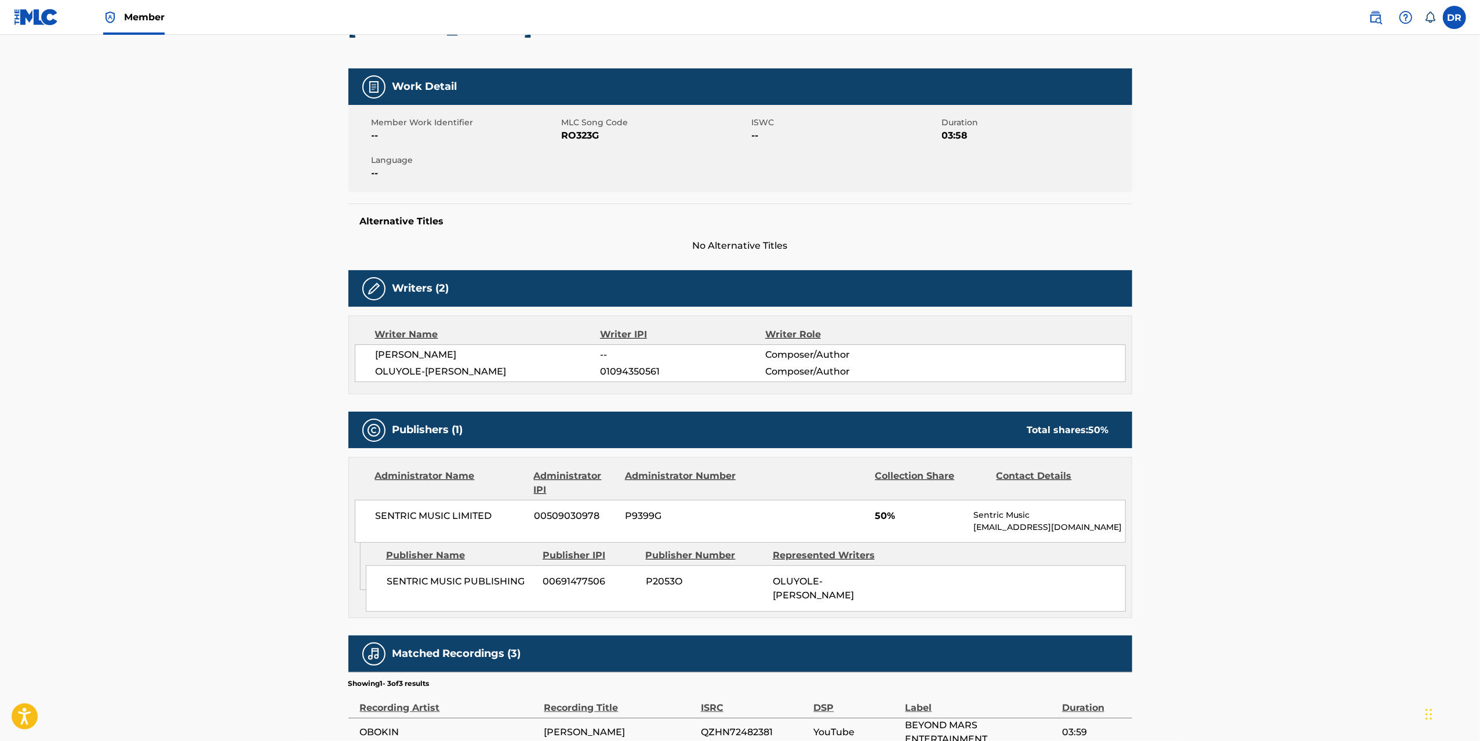
scroll to position [147, 0]
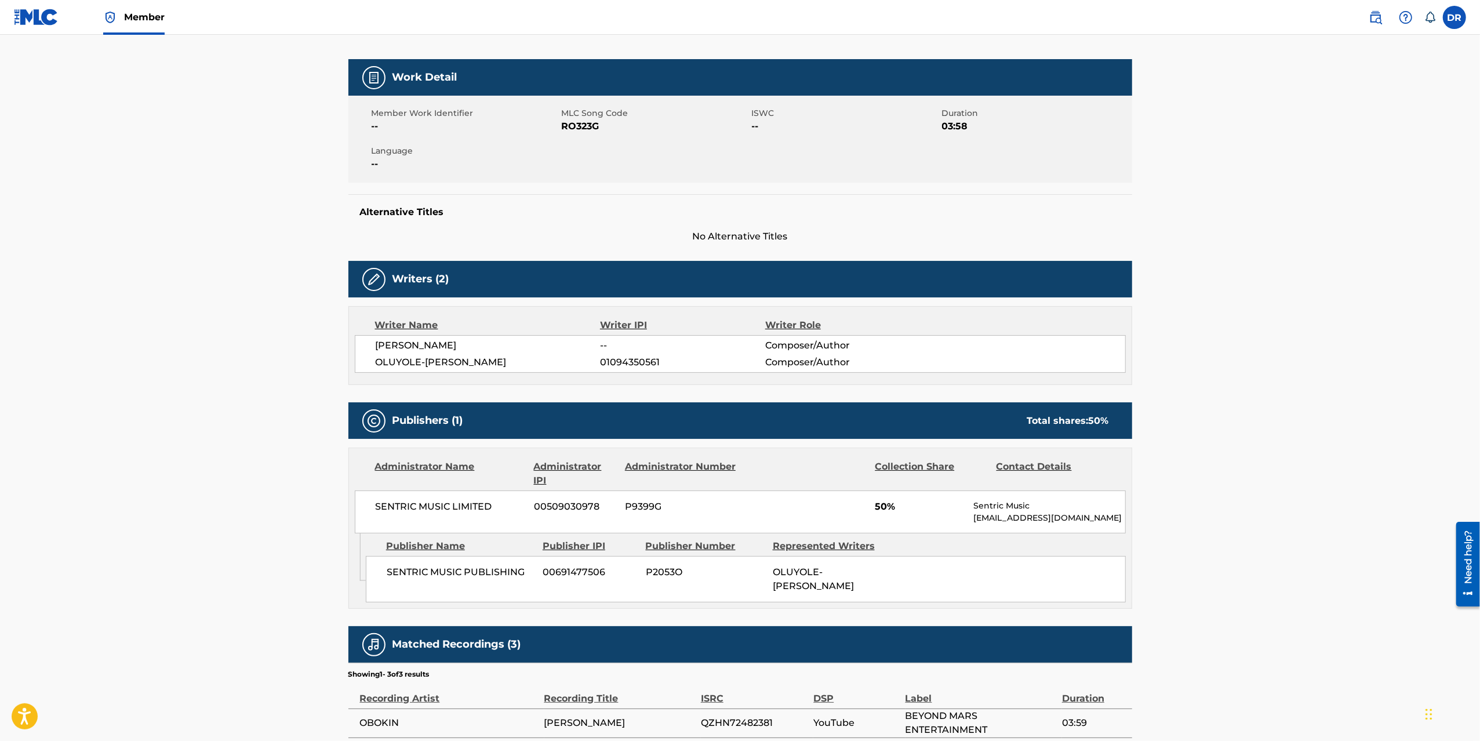
click at [289, 323] on main "Copy work link [PERSON_NAME] Work Detail Member Work Identifier -- MLC Song Cod…" at bounding box center [740, 351] width 1480 height 926
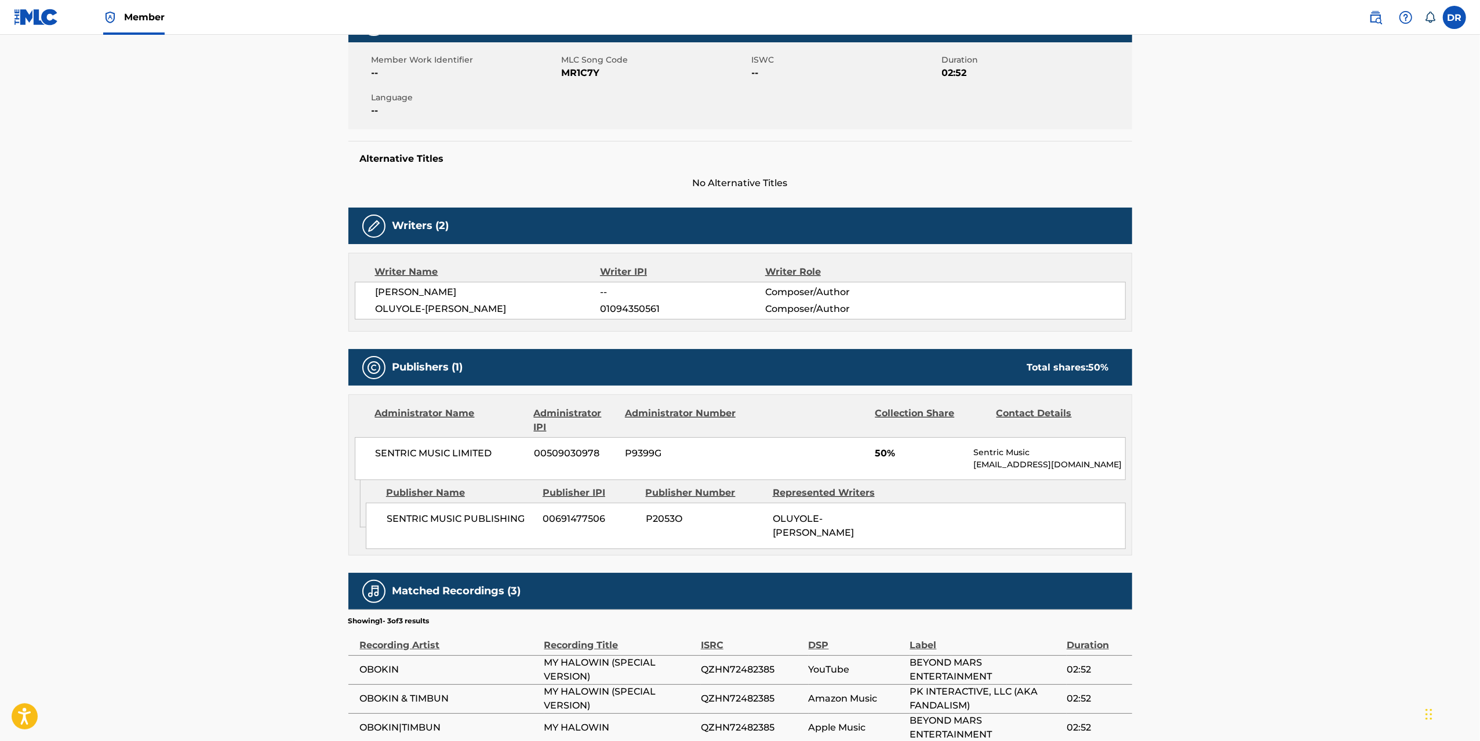
scroll to position [214, 0]
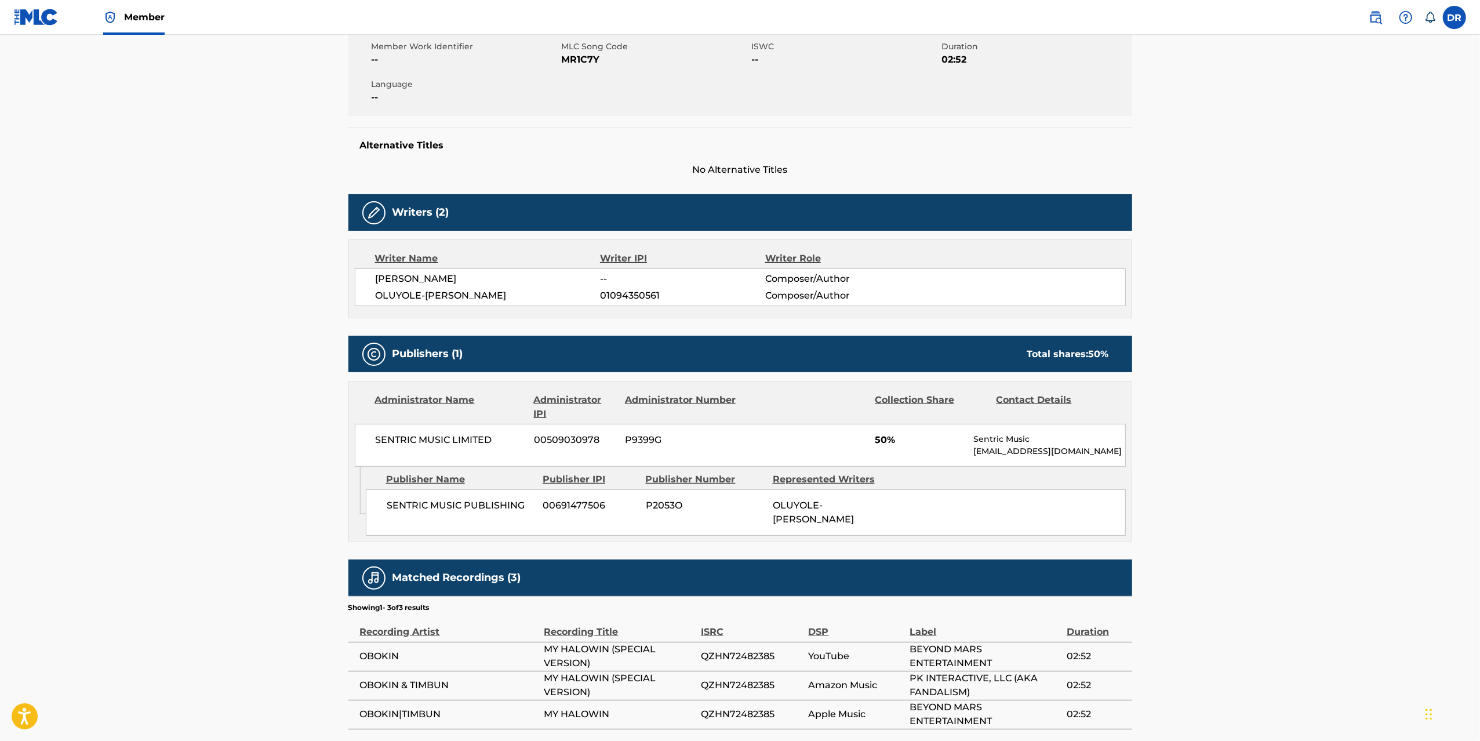
click at [289, 323] on main "Copy work link MY HALOWIN - SPECIAL VERSION Work Detail Member Work Identifier …" at bounding box center [740, 284] width 1480 height 926
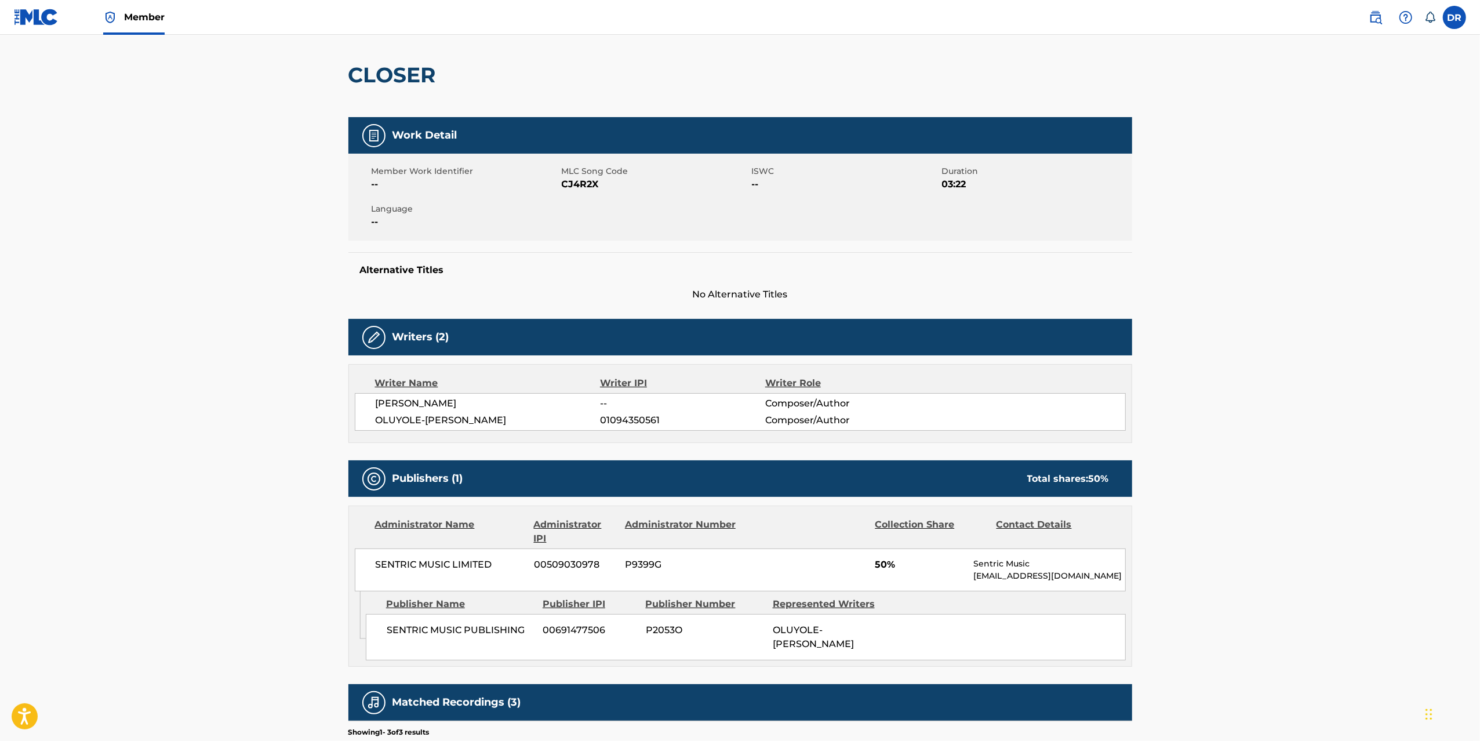
scroll to position [112, 0]
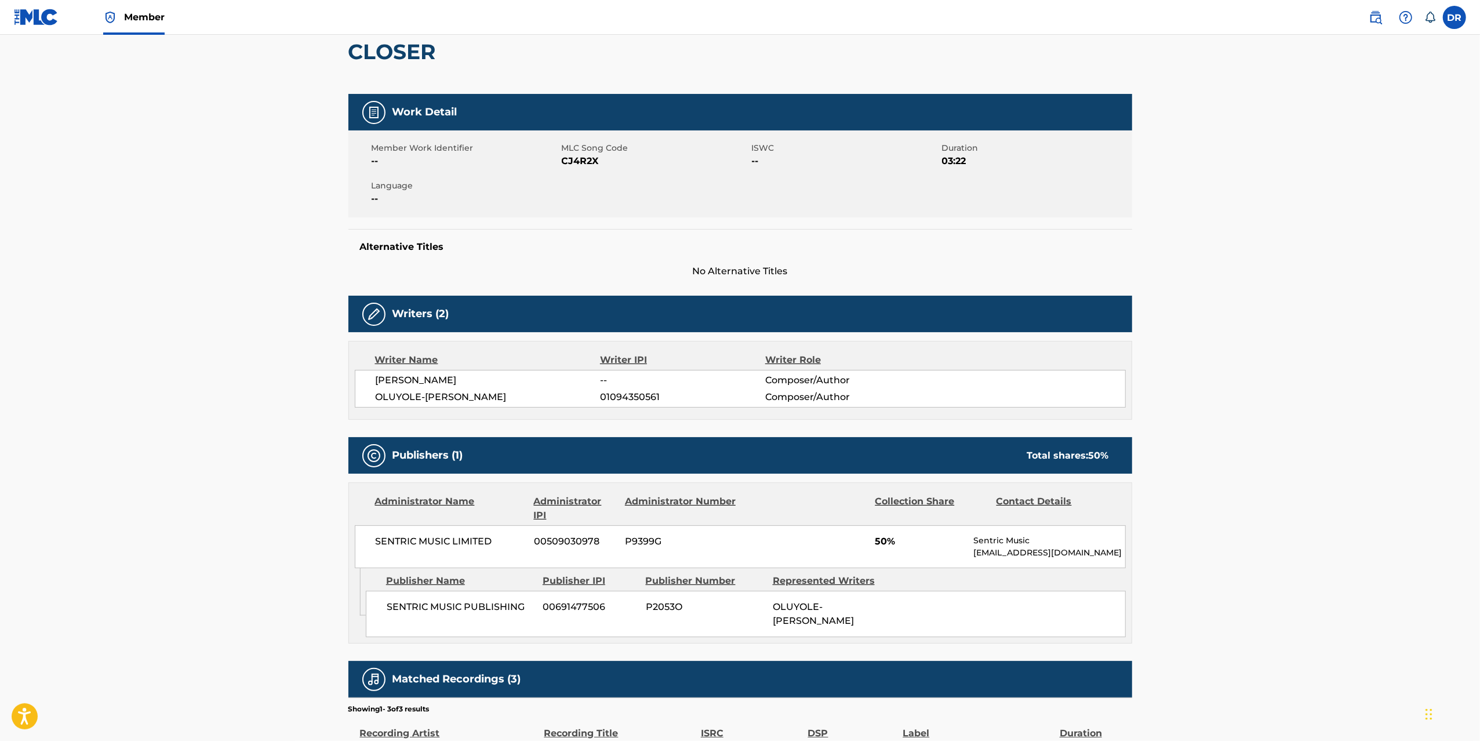
click at [289, 323] on main "Copy work link CLOSER Work Detail Member Work Identifier -- MLC Song Code CJ4R2…" at bounding box center [740, 385] width 1480 height 926
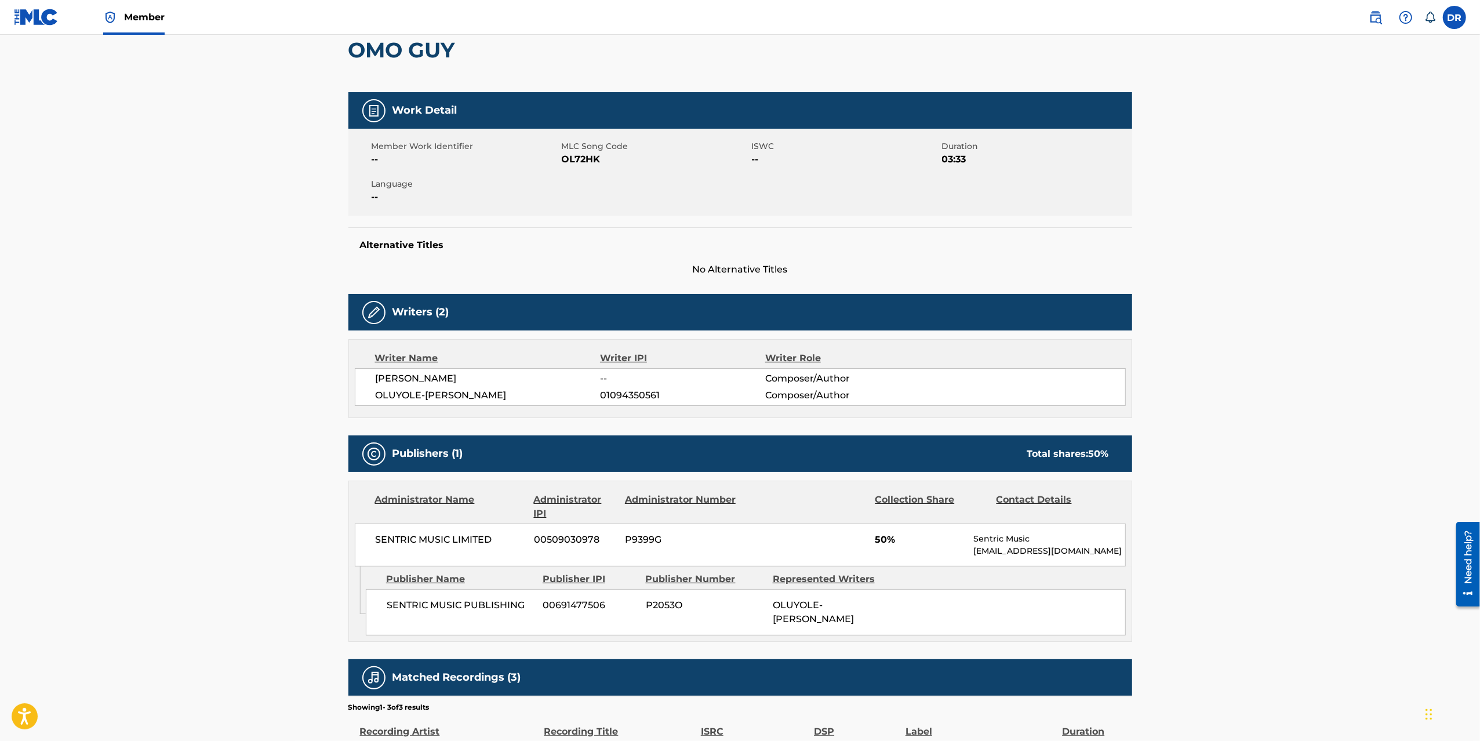
scroll to position [131, 0]
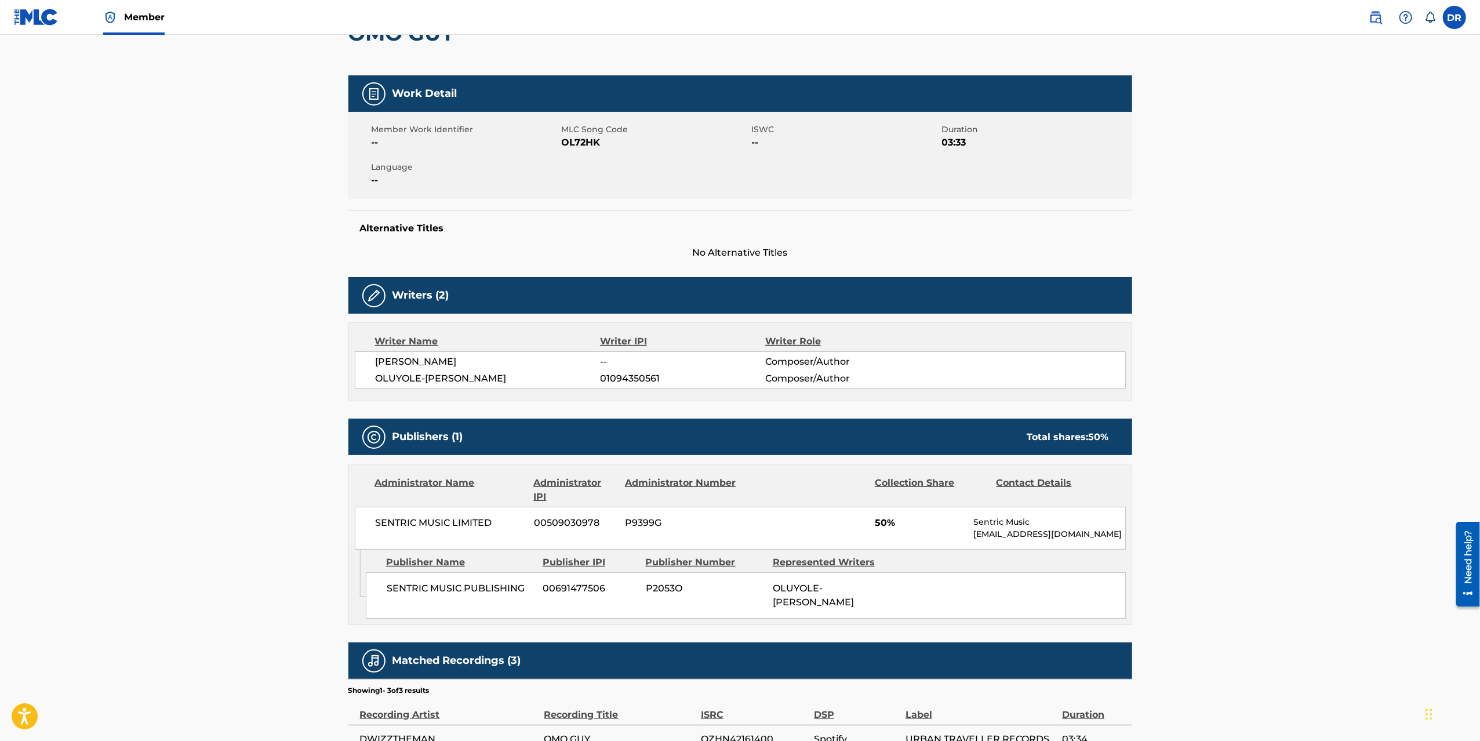
click at [289, 323] on main "Copy work link OMO GUY Work Detail Member Work Identifier -- MLC Song Code OL72…" at bounding box center [740, 367] width 1480 height 926
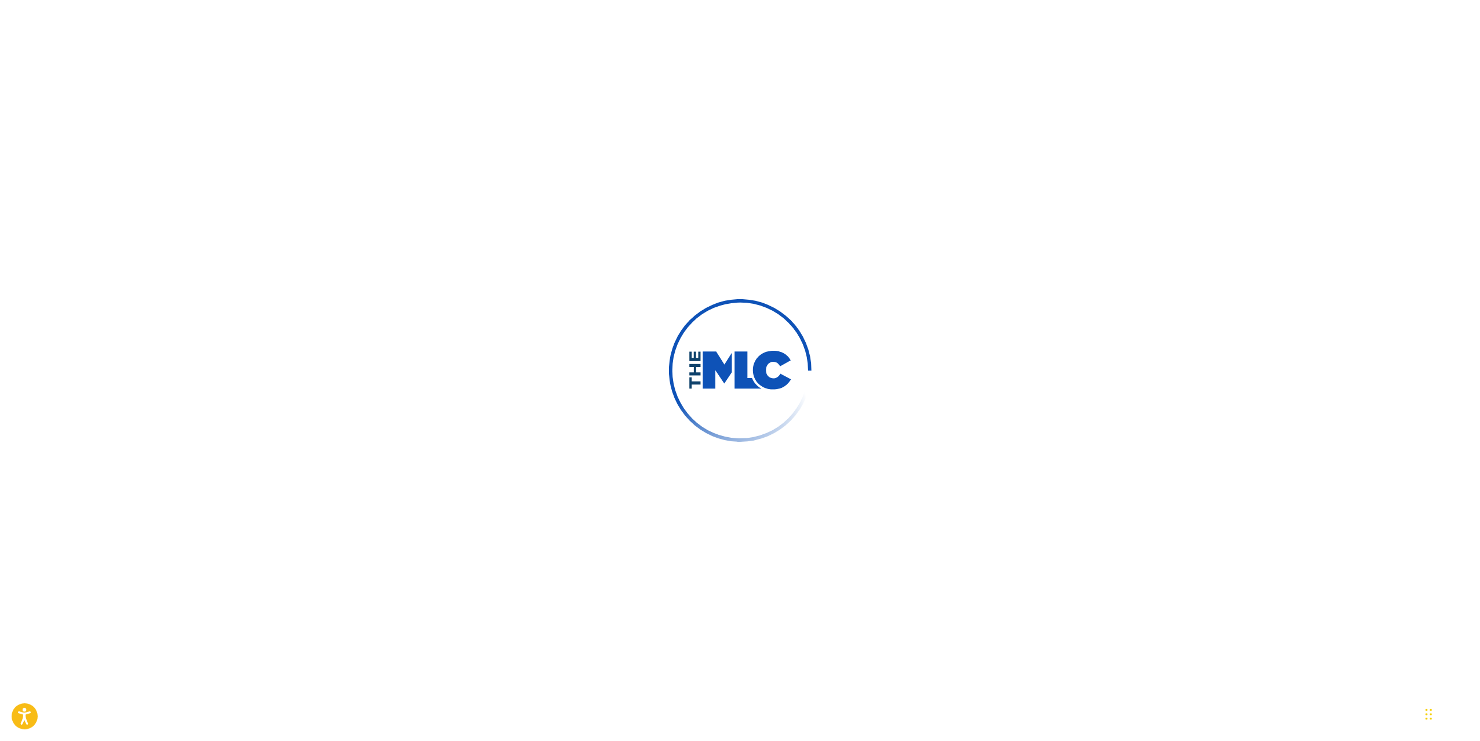
scroll to position [219, 0]
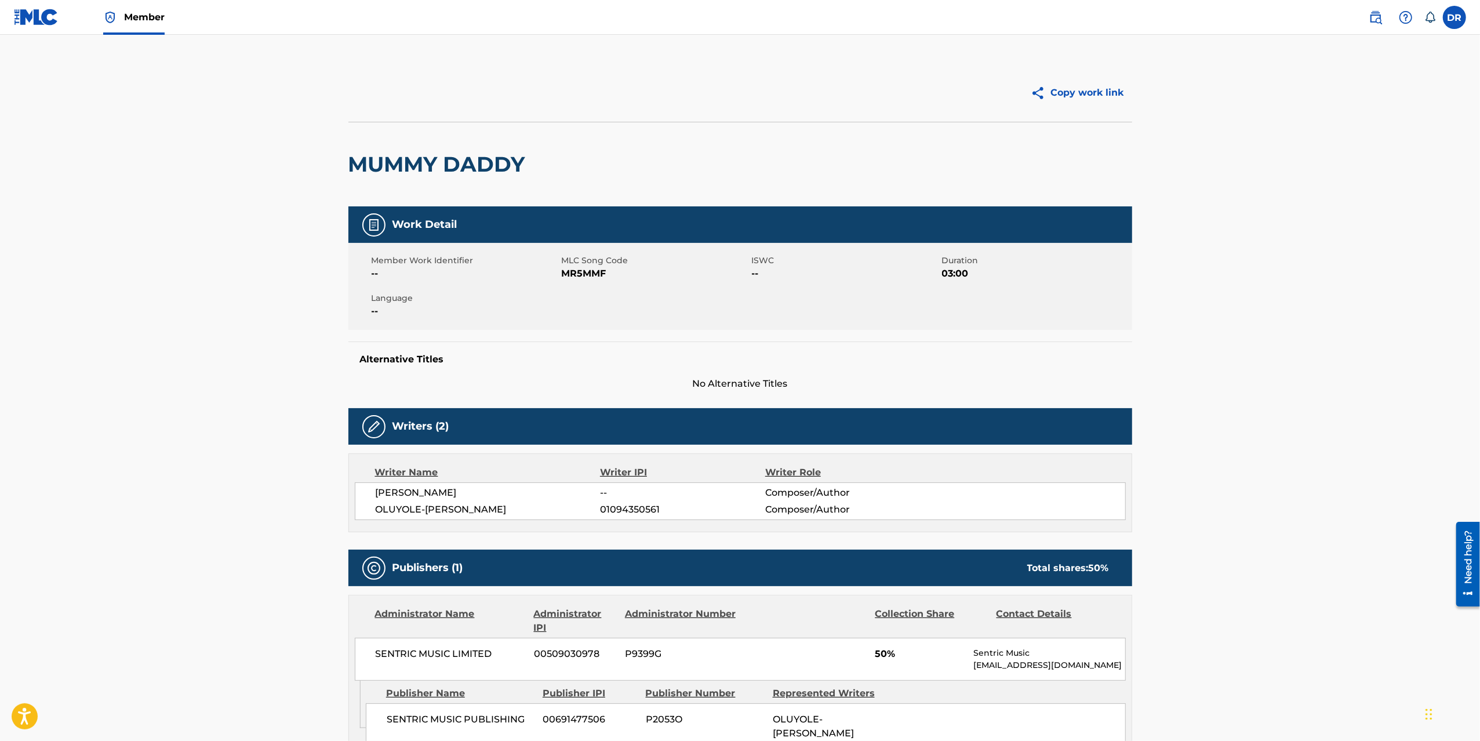
click at [1110, 168] on div "MUMMY DADDY" at bounding box center [740, 164] width 784 height 85
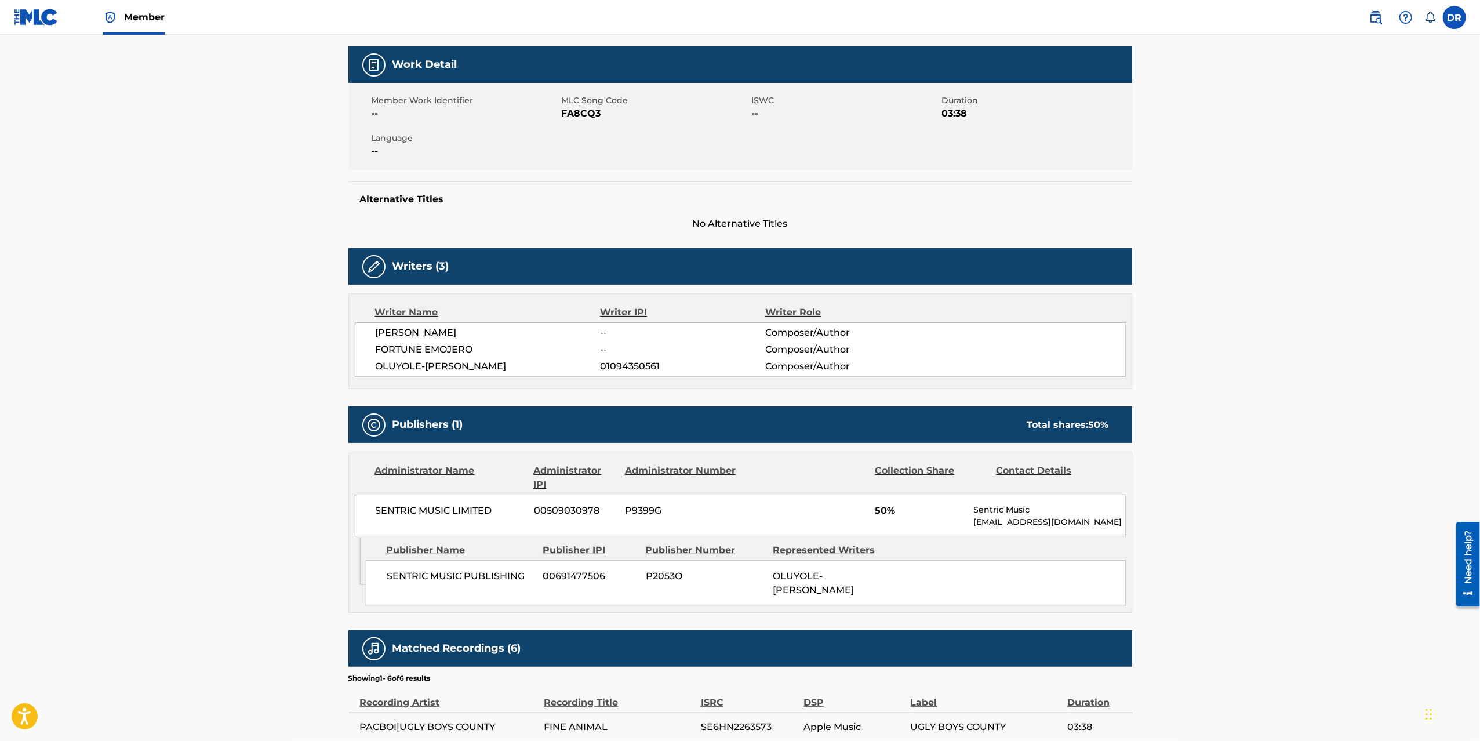
scroll to position [180, 0]
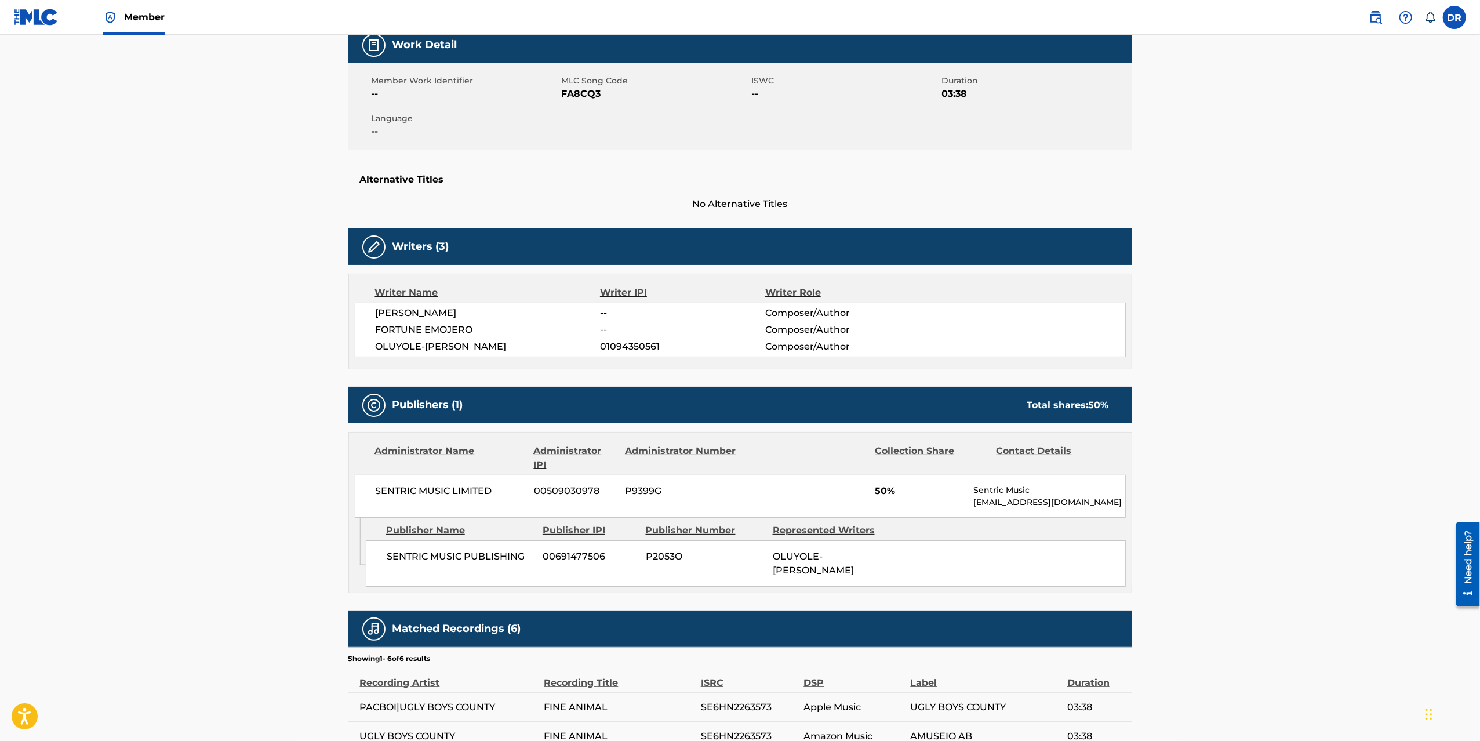
click at [1283, 286] on main "Copy work link FINE ANIMAL Work Detail Member Work Identifier -- MLC Song Code …" at bounding box center [740, 369] width 1480 height 1029
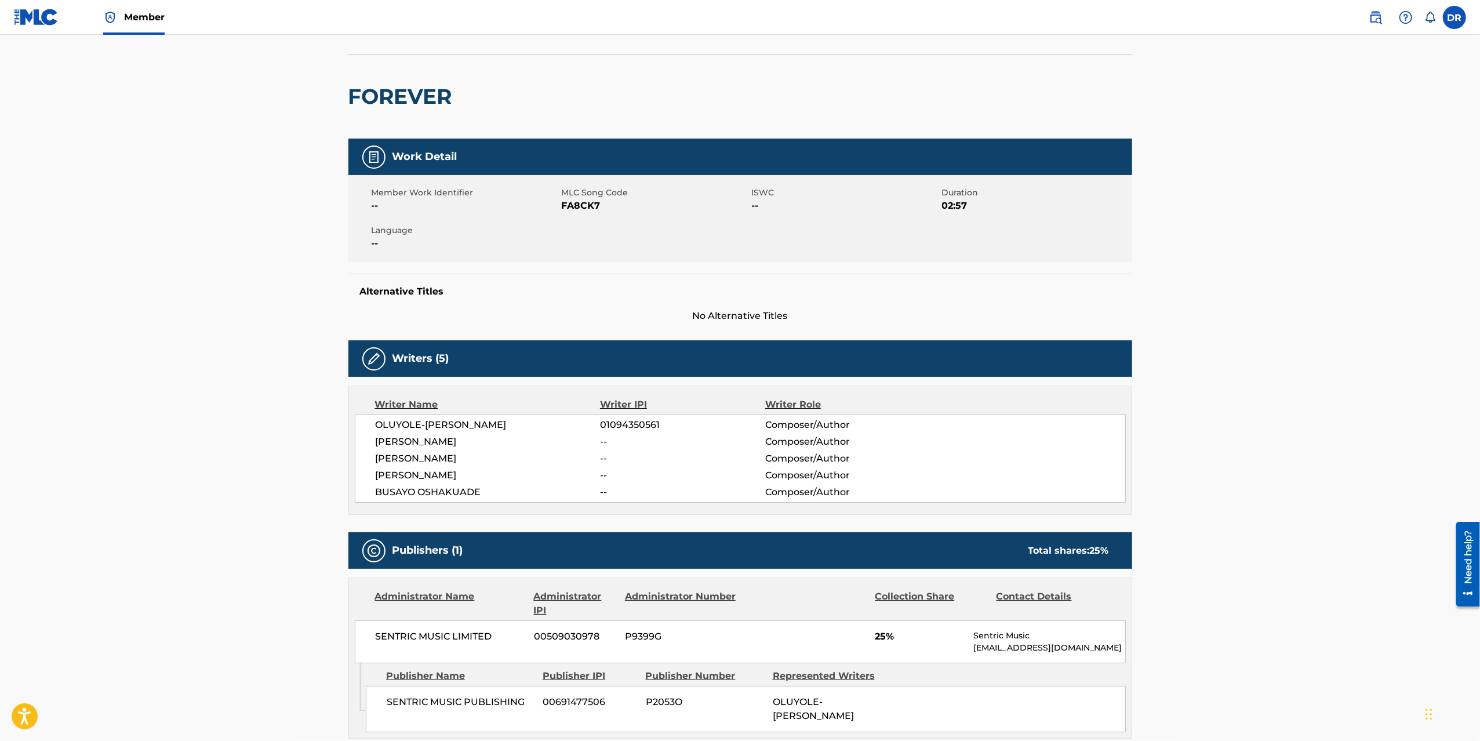
scroll to position [163, 0]
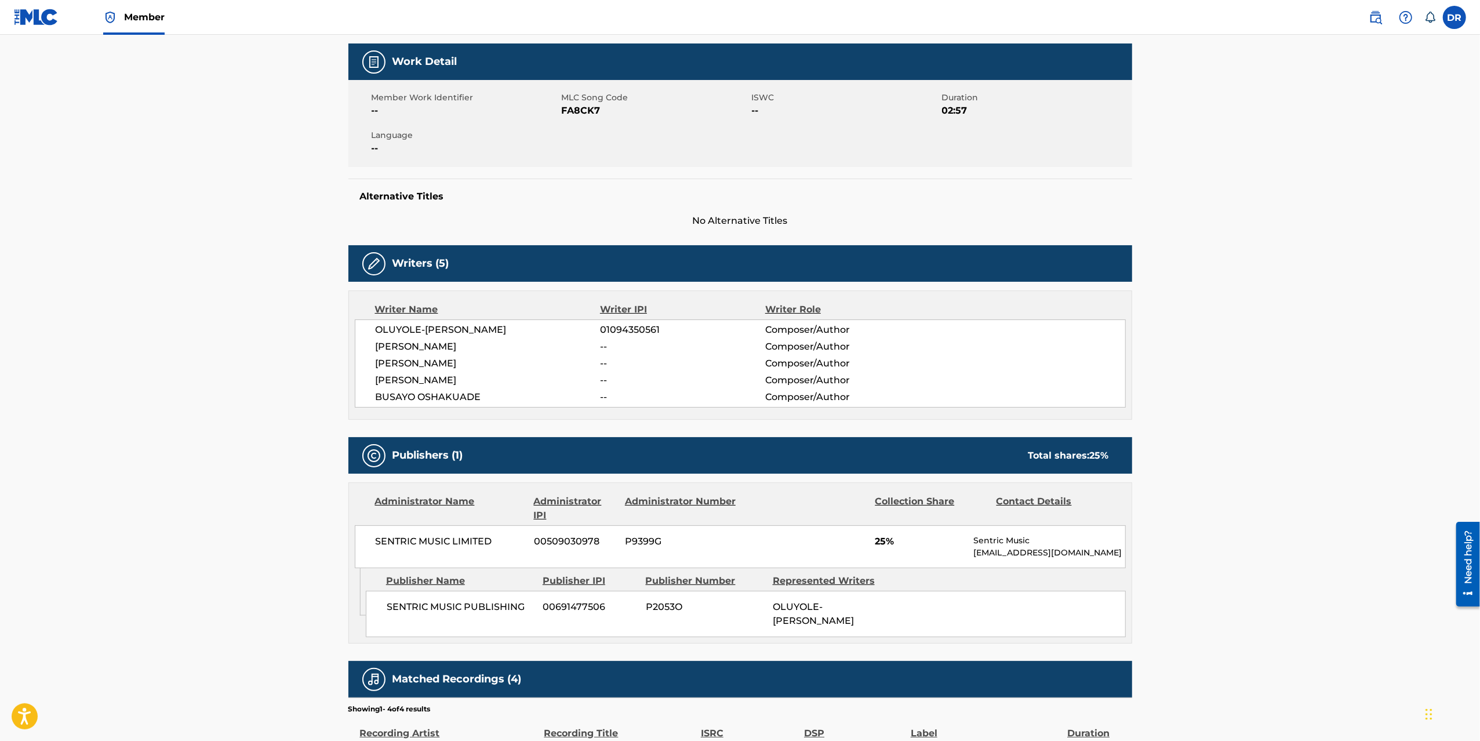
click at [1195, 279] on main "Copy work link FOREVER Work Detail Member Work Identifier -- MLC Song Code FA8C…" at bounding box center [740, 374] width 1480 height 1005
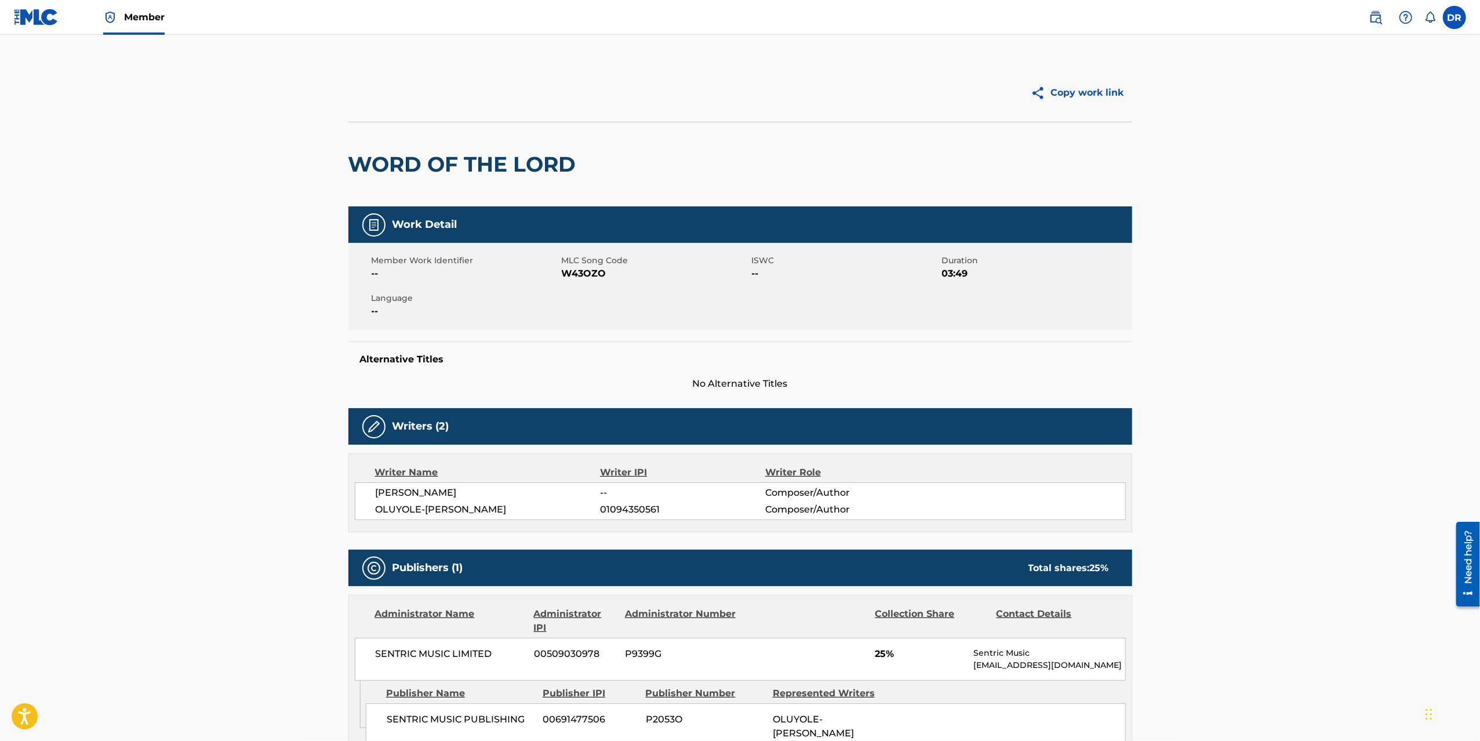
click at [1238, 208] on main "Copy work link WORD OF THE LORD Work Detail Member Work Identifier -- MLC Song …" at bounding box center [740, 498] width 1480 height 926
click at [1417, 170] on main "Copy work link SHEBI Work Detail Member Work Identifier -- MLC Song Code S97A6U…" at bounding box center [740, 556] width 1480 height 1042
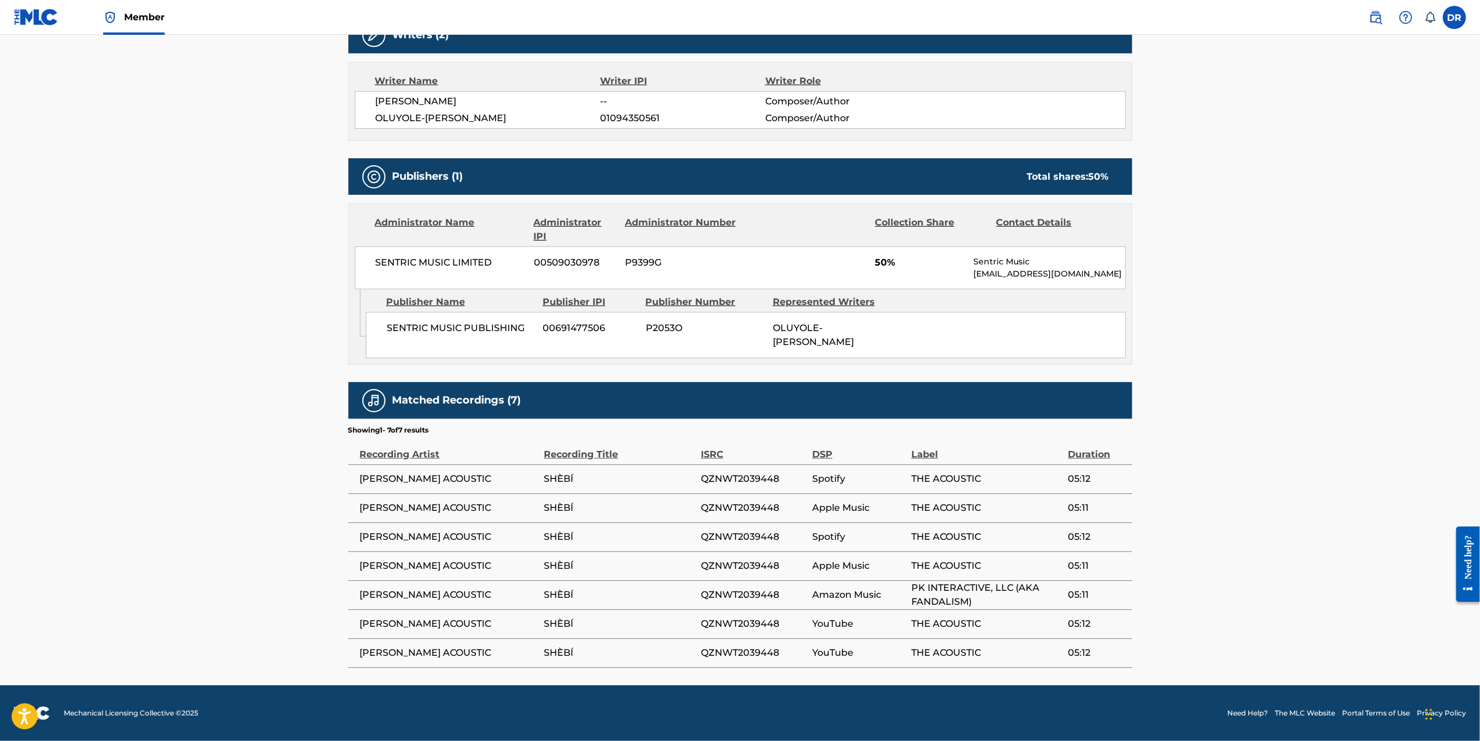
click at [1402, 183] on main "Copy work link SHEBI Work Detail Member Work Identifier -- MLC Song Code S97A6U…" at bounding box center [740, 165] width 1480 height 1042
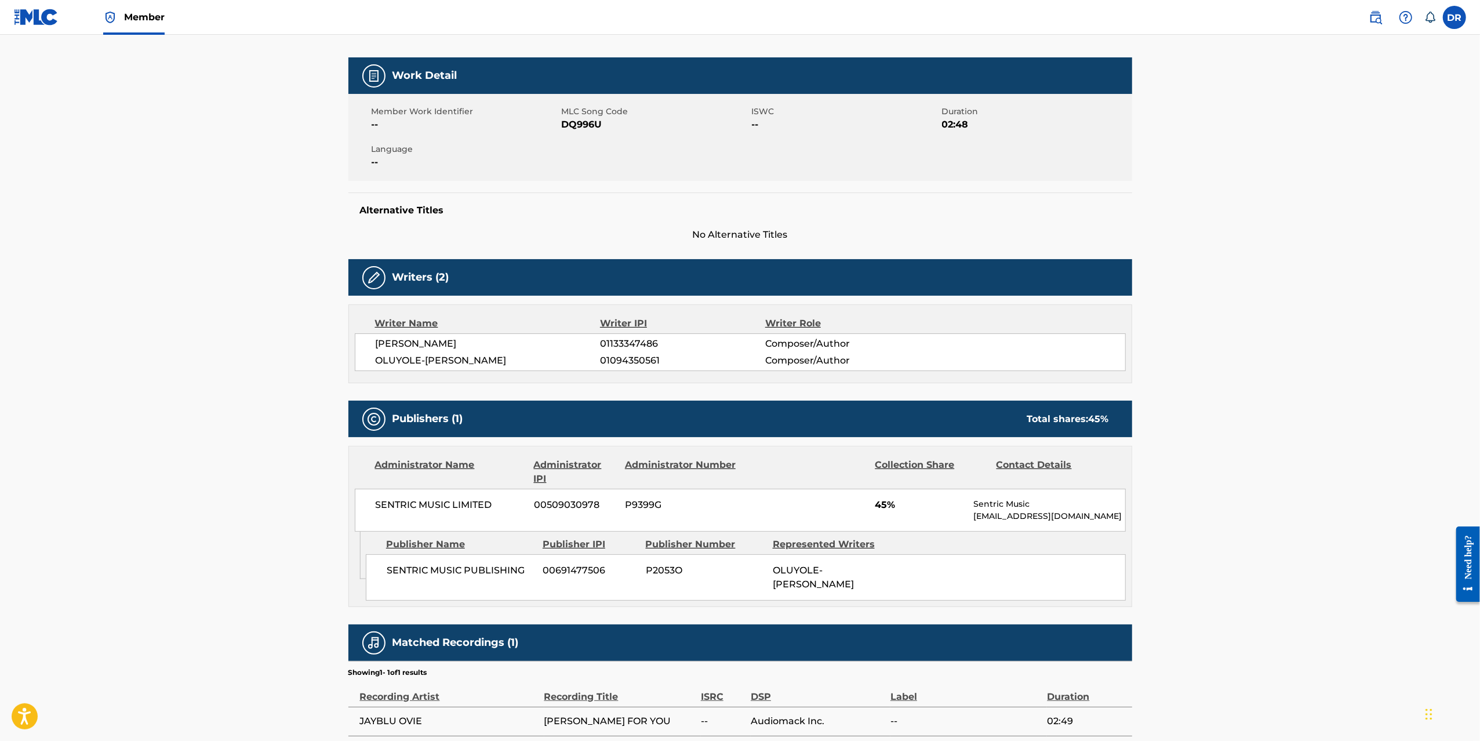
scroll to position [219, 0]
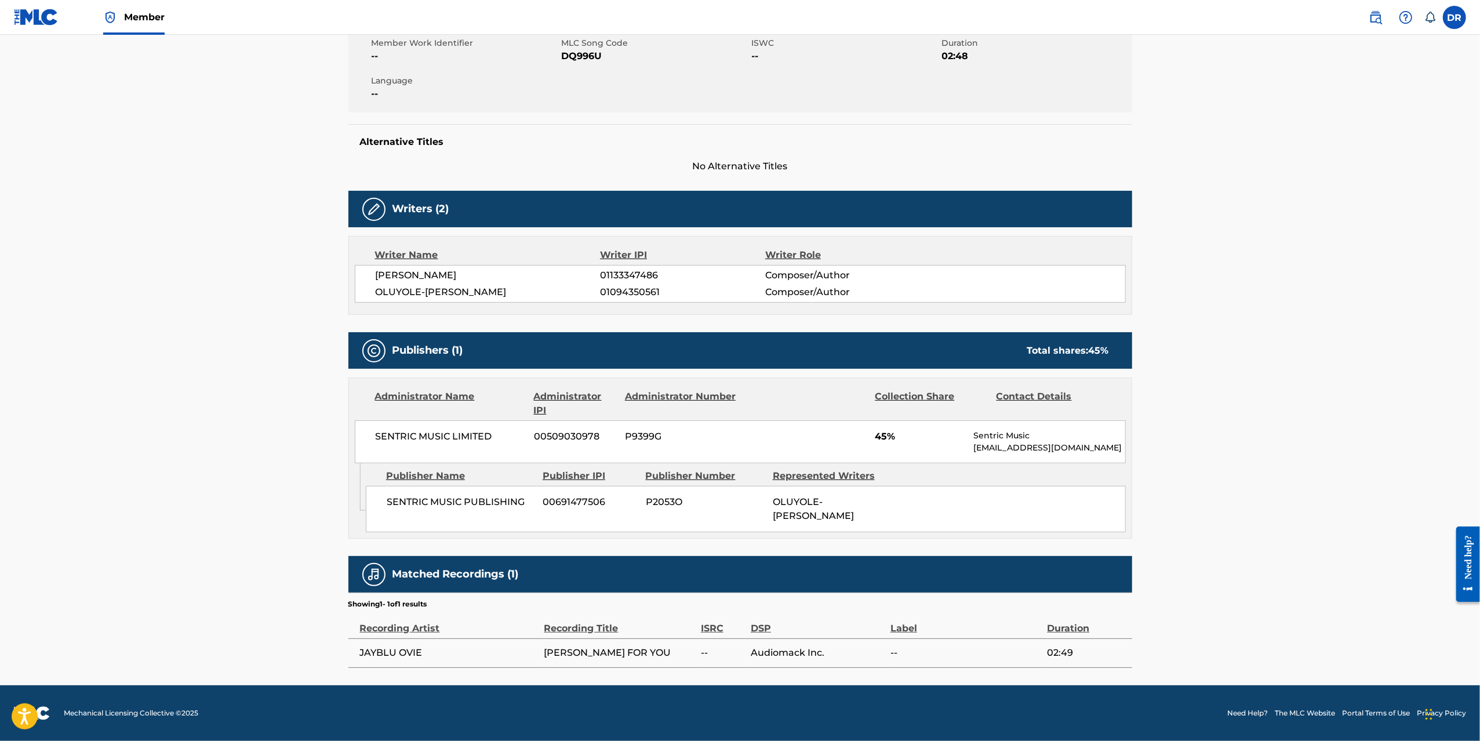
click at [293, 236] on main "Copy work link DEY FOR YOU Work Detail Member Work Identifier -- MLC Song Code …" at bounding box center [740, 251] width 1480 height 868
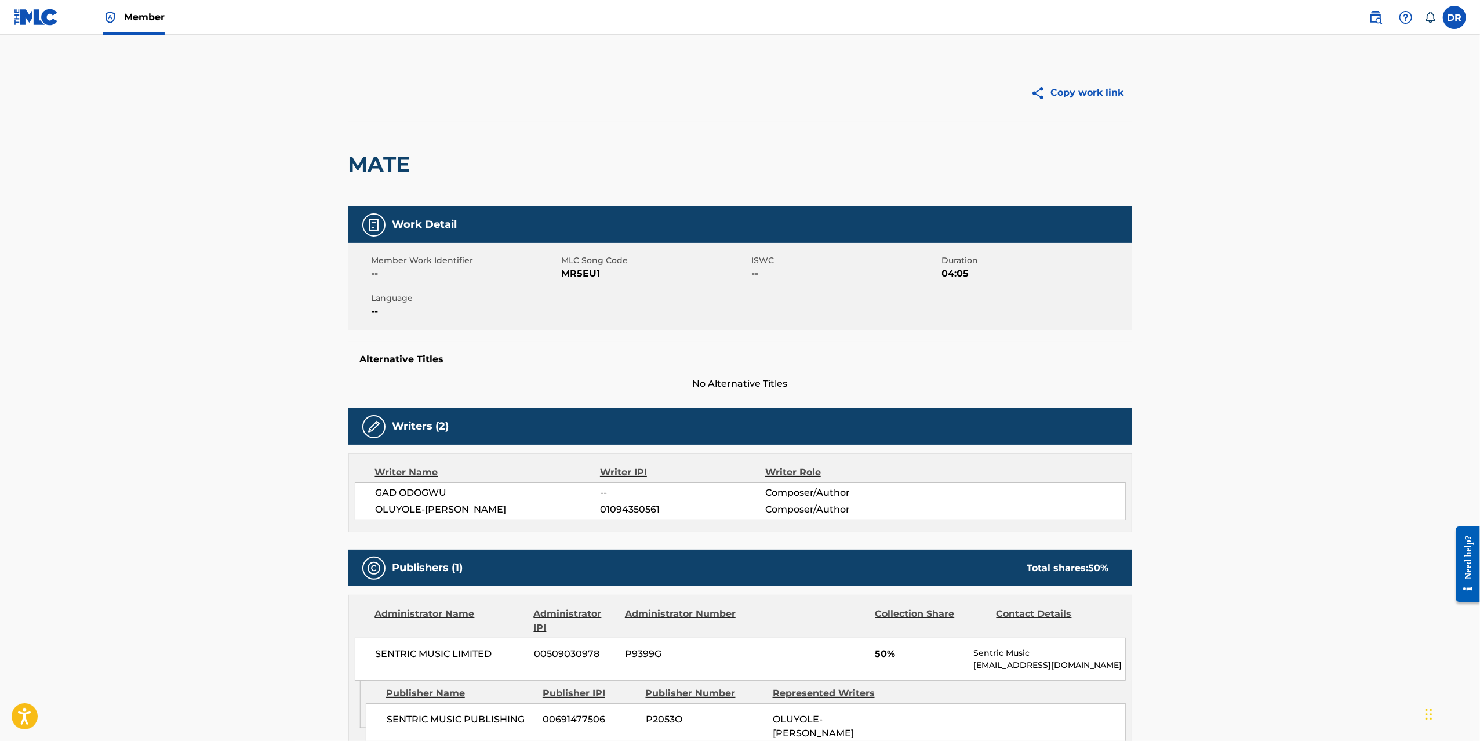
click at [1215, 303] on main "Copy work link MATE Work Detail Member Work Identifier -- MLC Song Code MR5EU1 …" at bounding box center [740, 483] width 1480 height 897
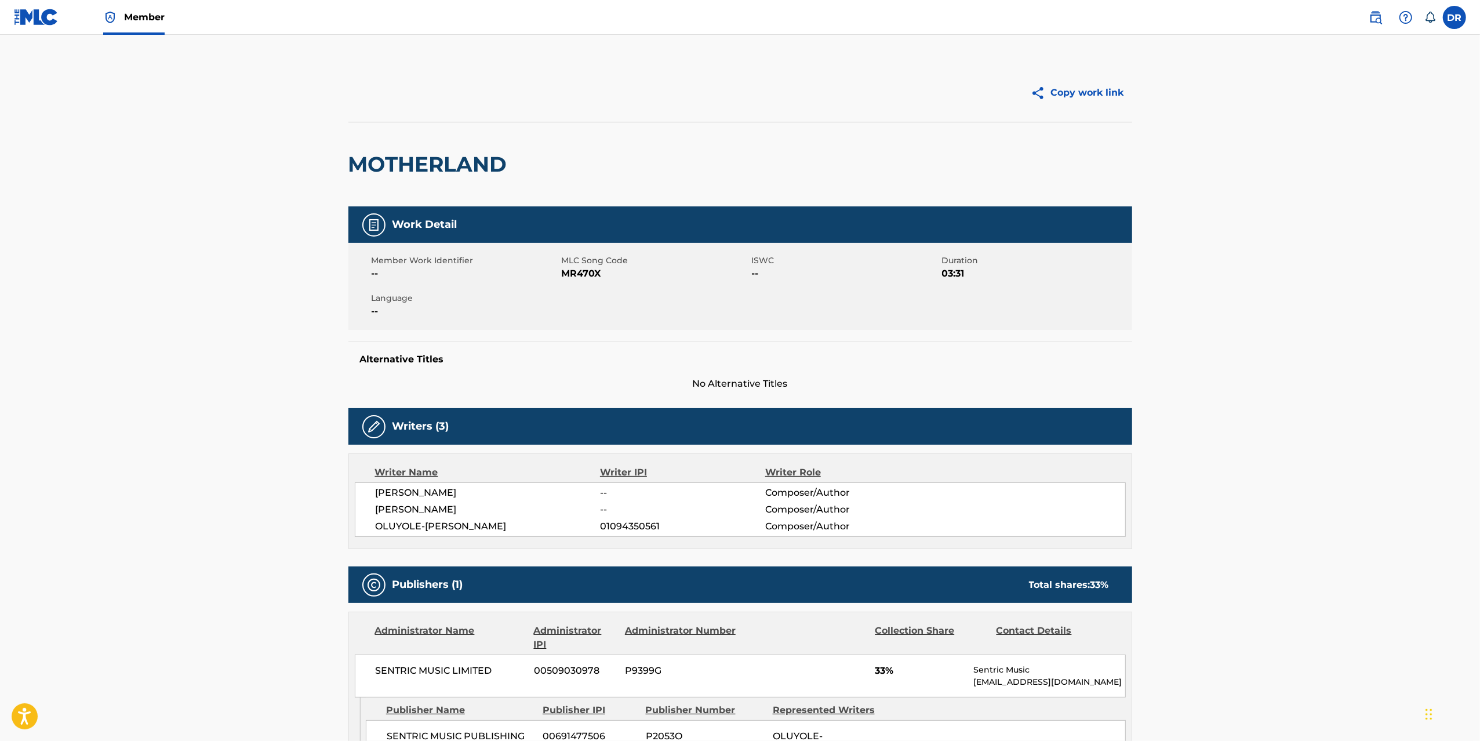
click at [318, 307] on main "Copy work link MOTHERLAND Work Detail Member Work Identifier -- MLC Song Code M…" at bounding box center [740, 491] width 1480 height 913
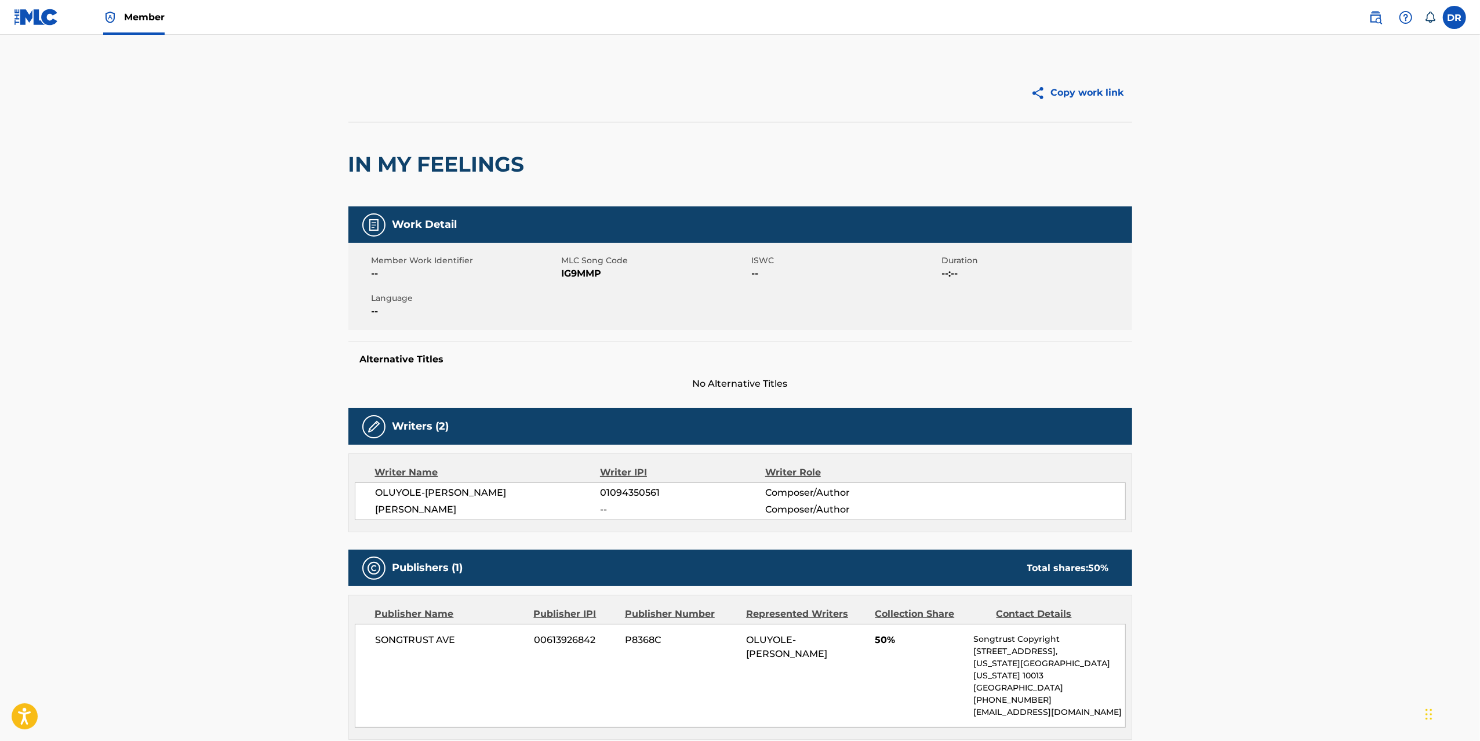
click at [303, 314] on main "Copy work link IN MY FEELINGS Work Detail Member Work Identifier -- MLC Song Co…" at bounding box center [740, 475] width 1480 height 880
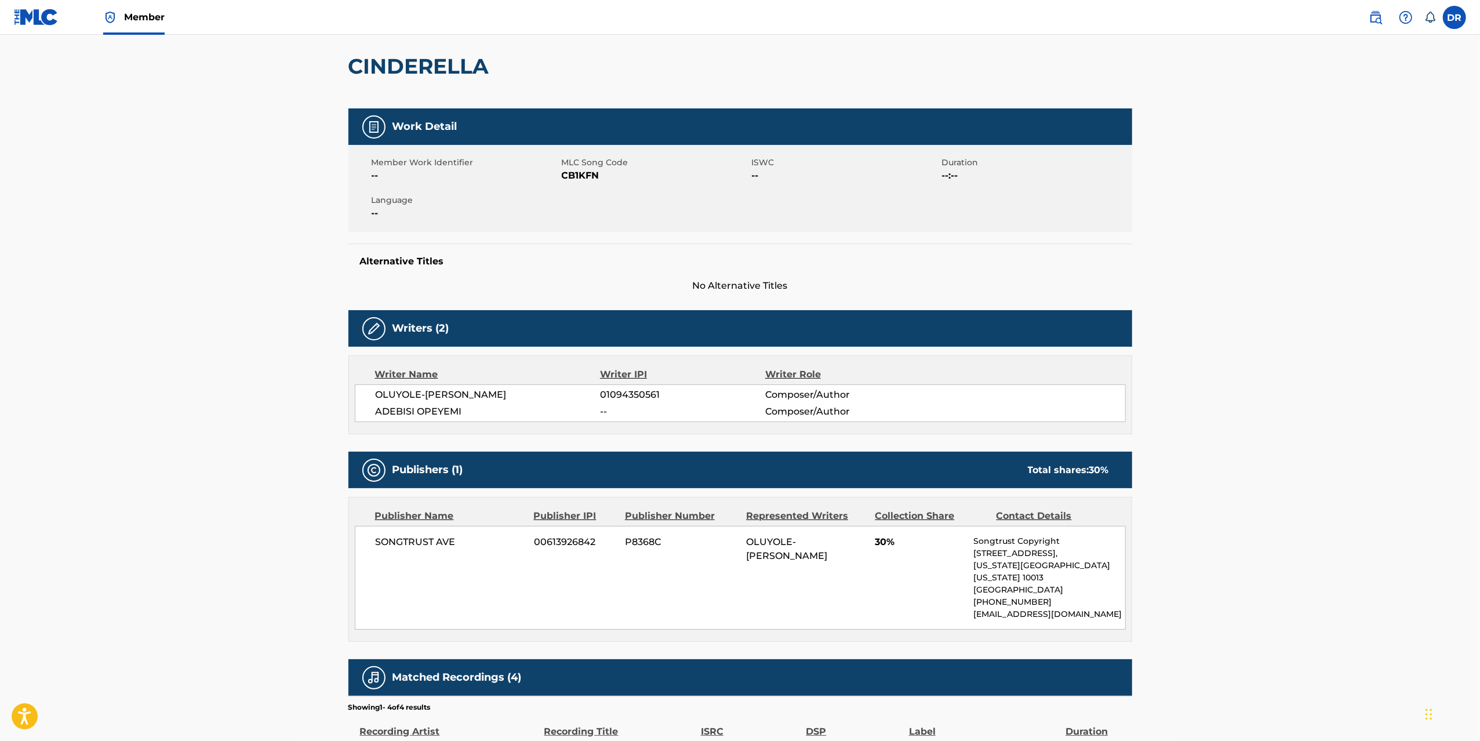
click at [303, 314] on main "Copy work link CINDERELLA Work Detail Member Work Identifier -- MLC Song Code C…" at bounding box center [740, 406] width 1480 height 938
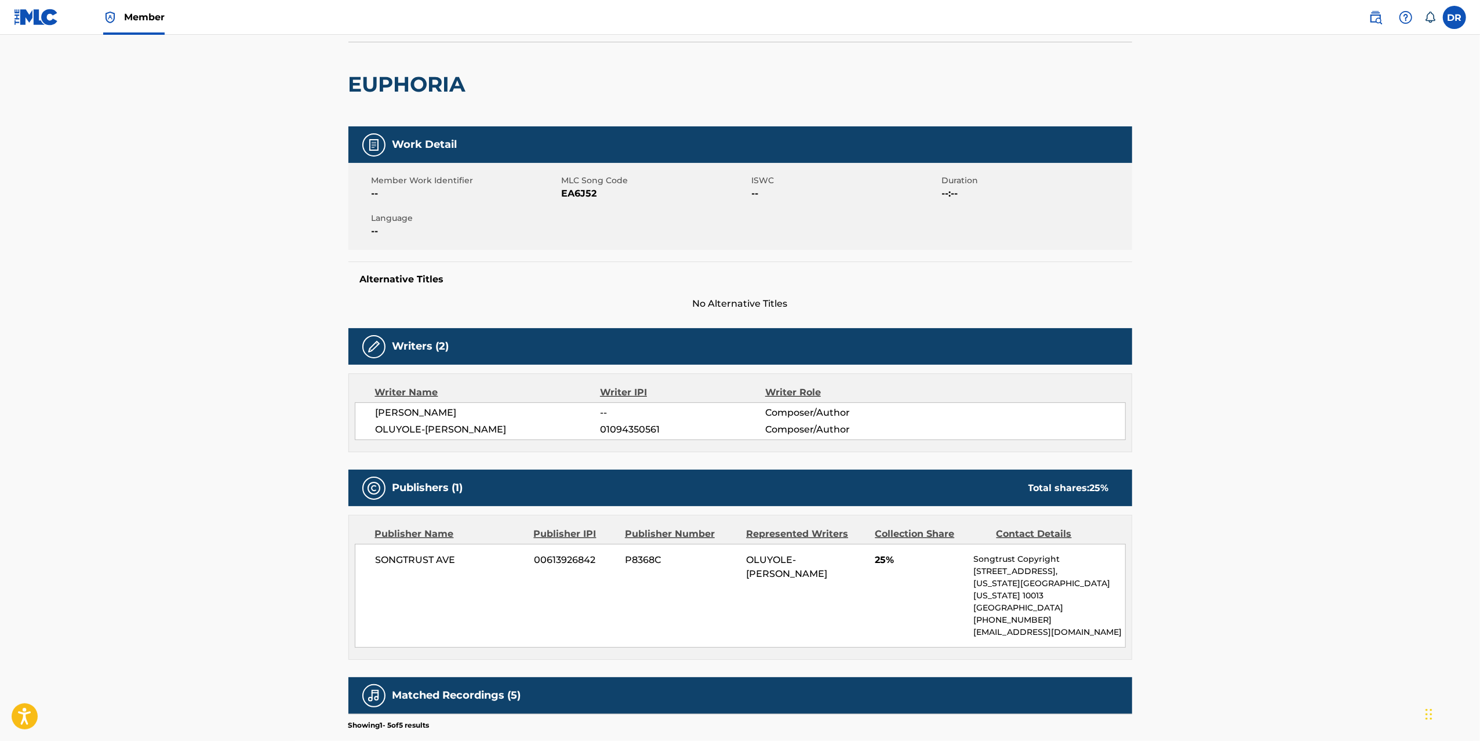
scroll to position [91, 0]
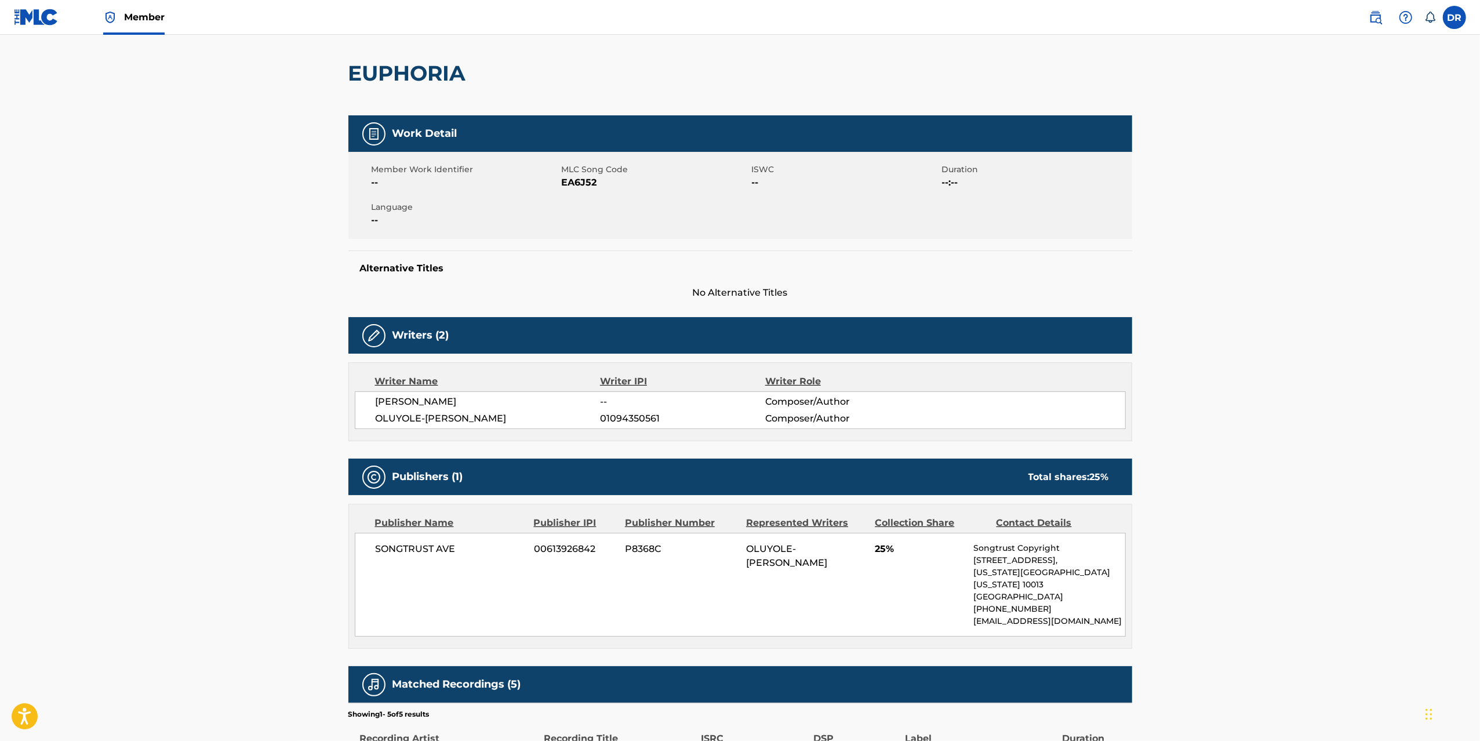
click at [303, 314] on main "Copy work link EUPHORIA Work Detail Member Work Identifier -- MLC Song Code EA6…" at bounding box center [740, 427] width 1480 height 967
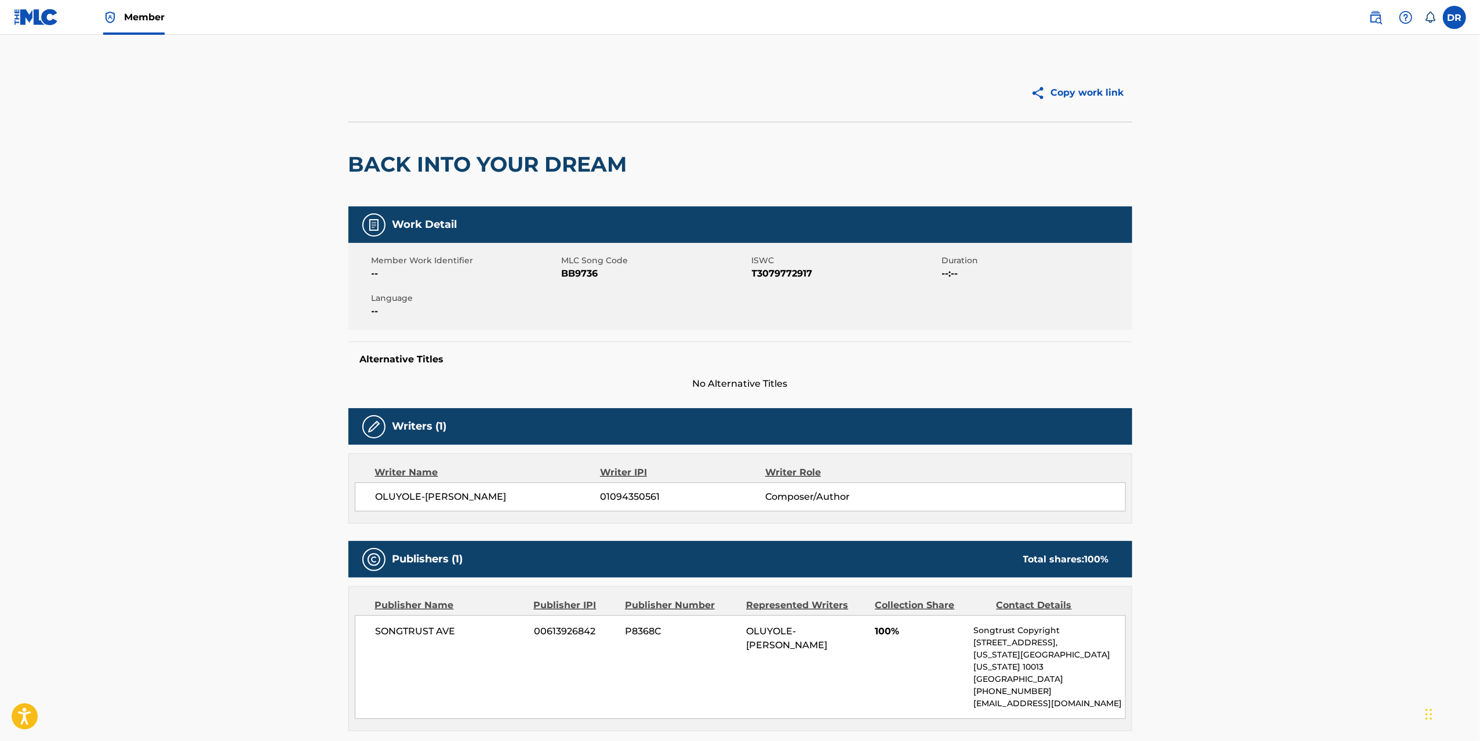
click at [300, 325] on main "Copy work link BACK INTO YOUR DREAM Work Detail Member Work Identifier -- MLC S…" at bounding box center [740, 521] width 1480 height 972
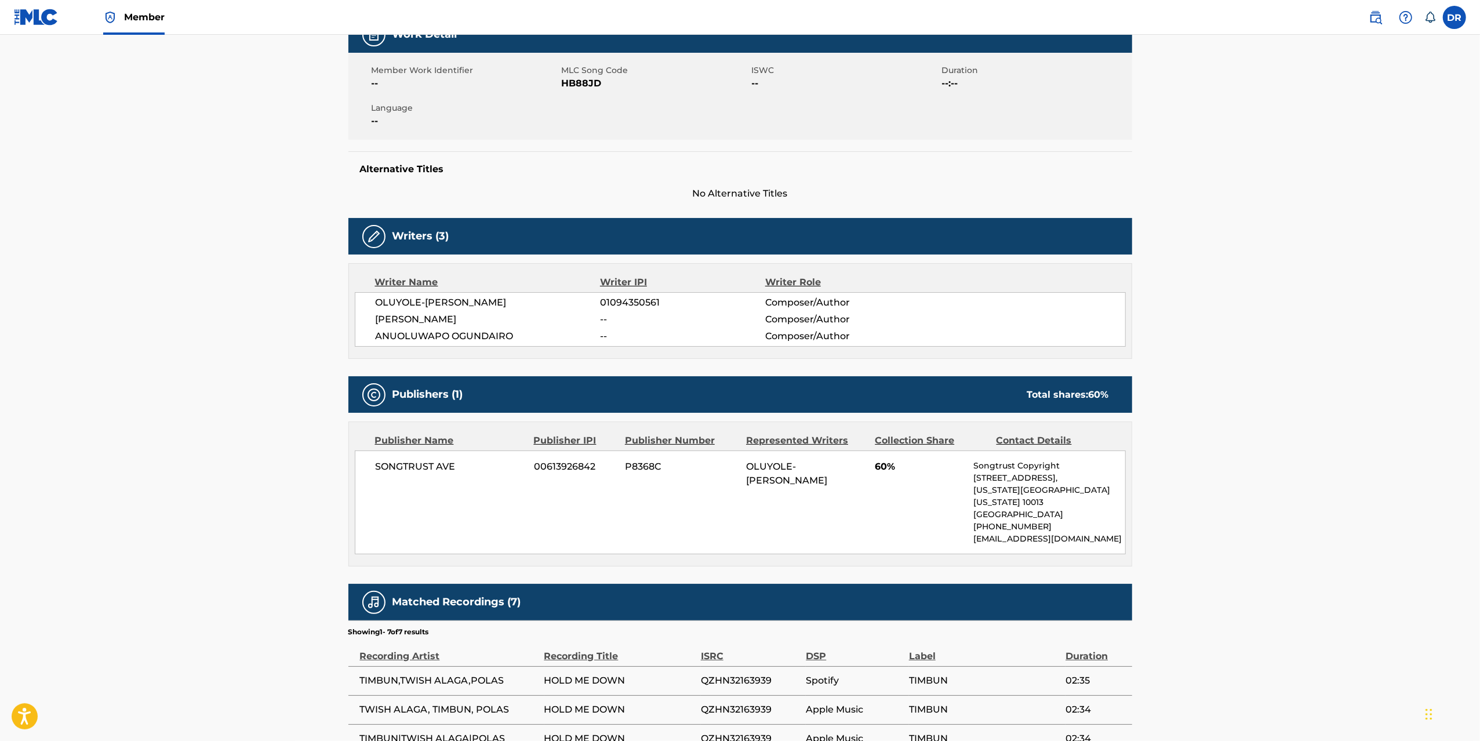
click at [300, 325] on main "Copy work link HOLD ME DOWN Work Detail Member Work Identifier -- MLC Song Code…" at bounding box center [740, 366] width 1480 height 1042
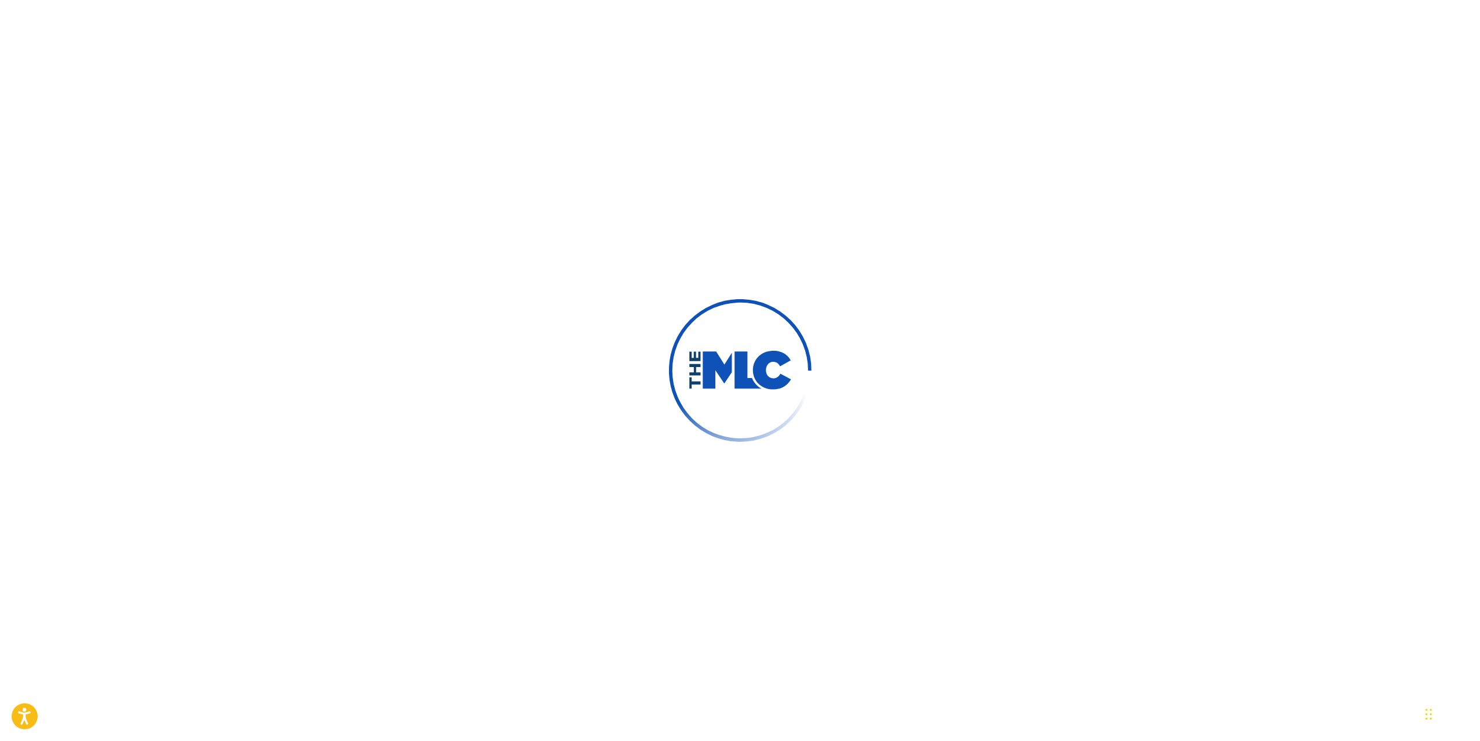
scroll to position [8, 0]
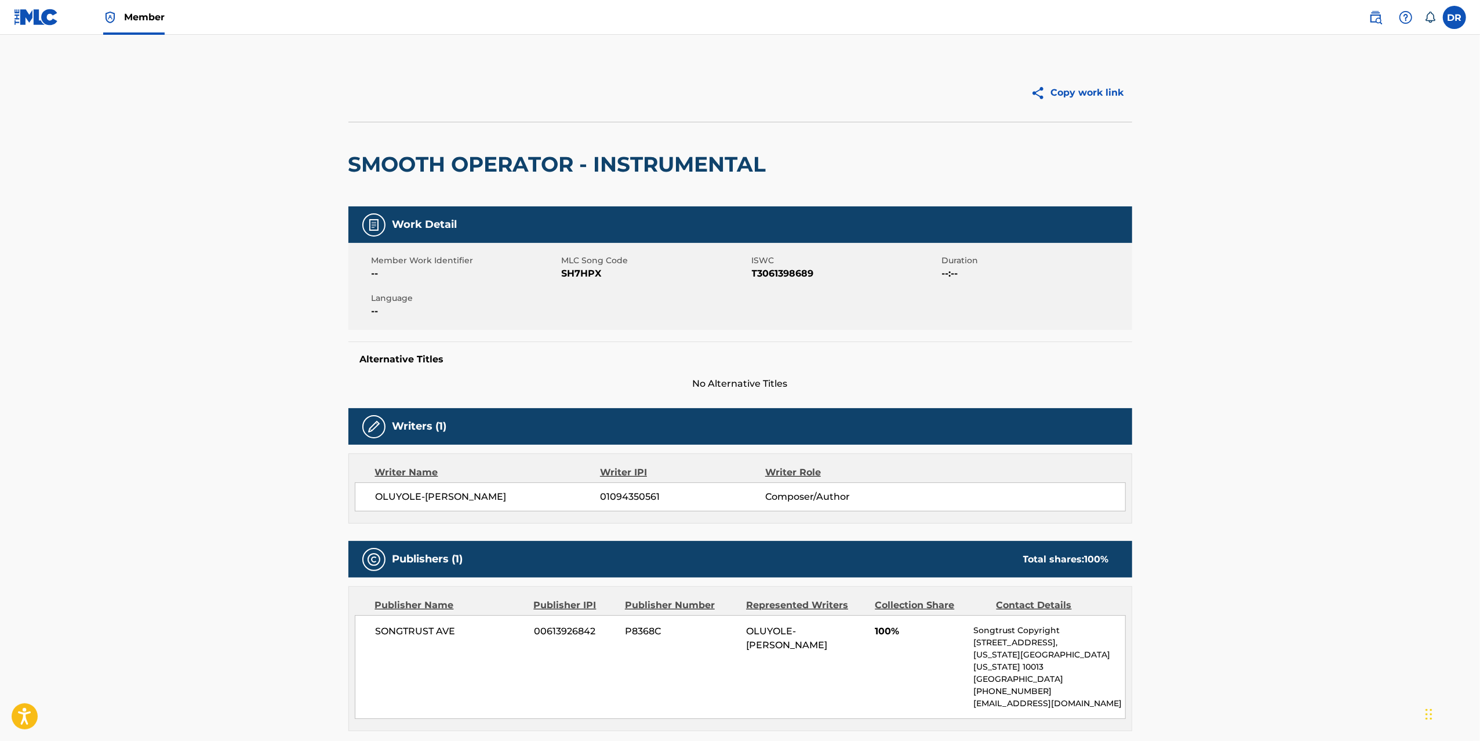
click at [267, 362] on main "Copy work link SMOOTH OPERATOR - INSTRUMENTAL Work Detail Member Work Identifie…" at bounding box center [740, 543] width 1480 height 1017
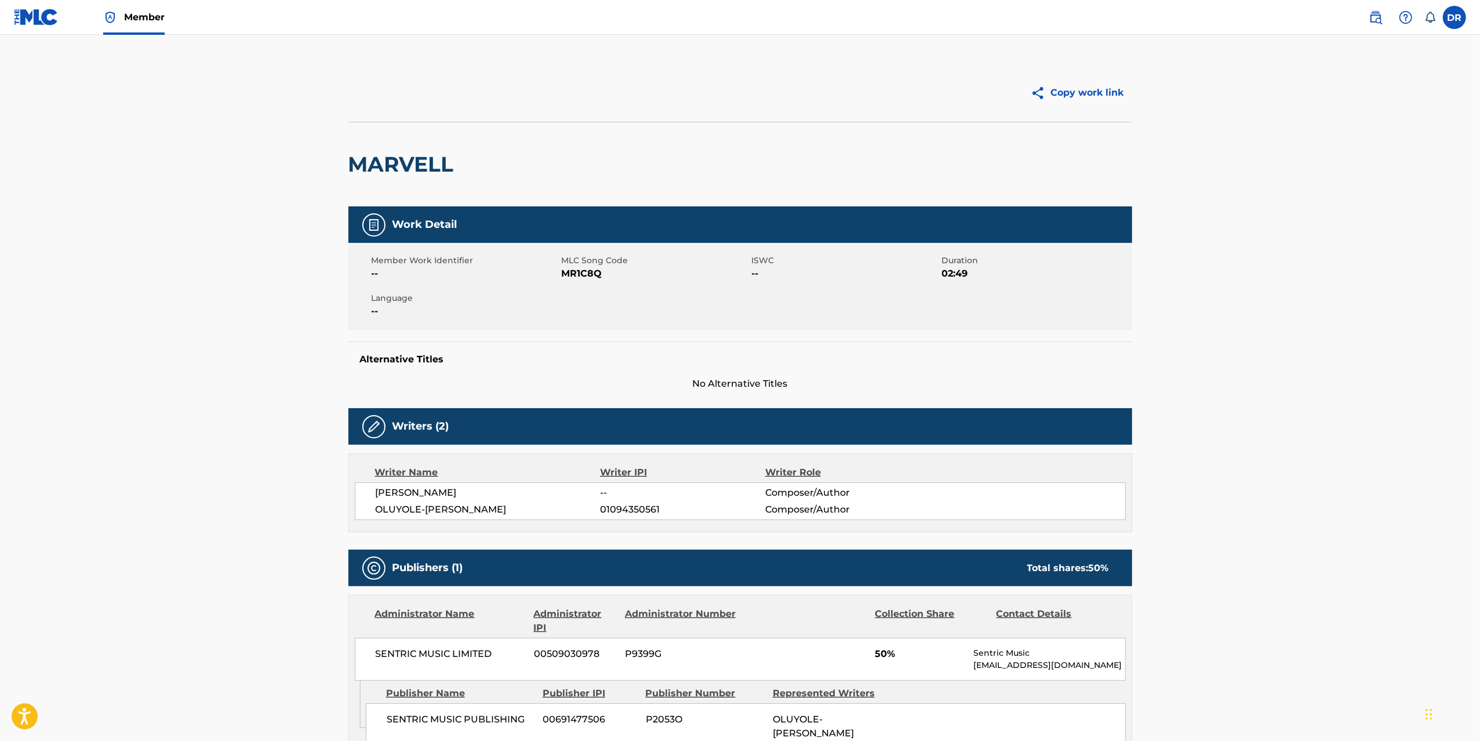
click at [267, 362] on main "Copy work link MARVELL Work Detail Member Work Identifier -- MLC Song Code MR1C…" at bounding box center [740, 527] width 1480 height 984
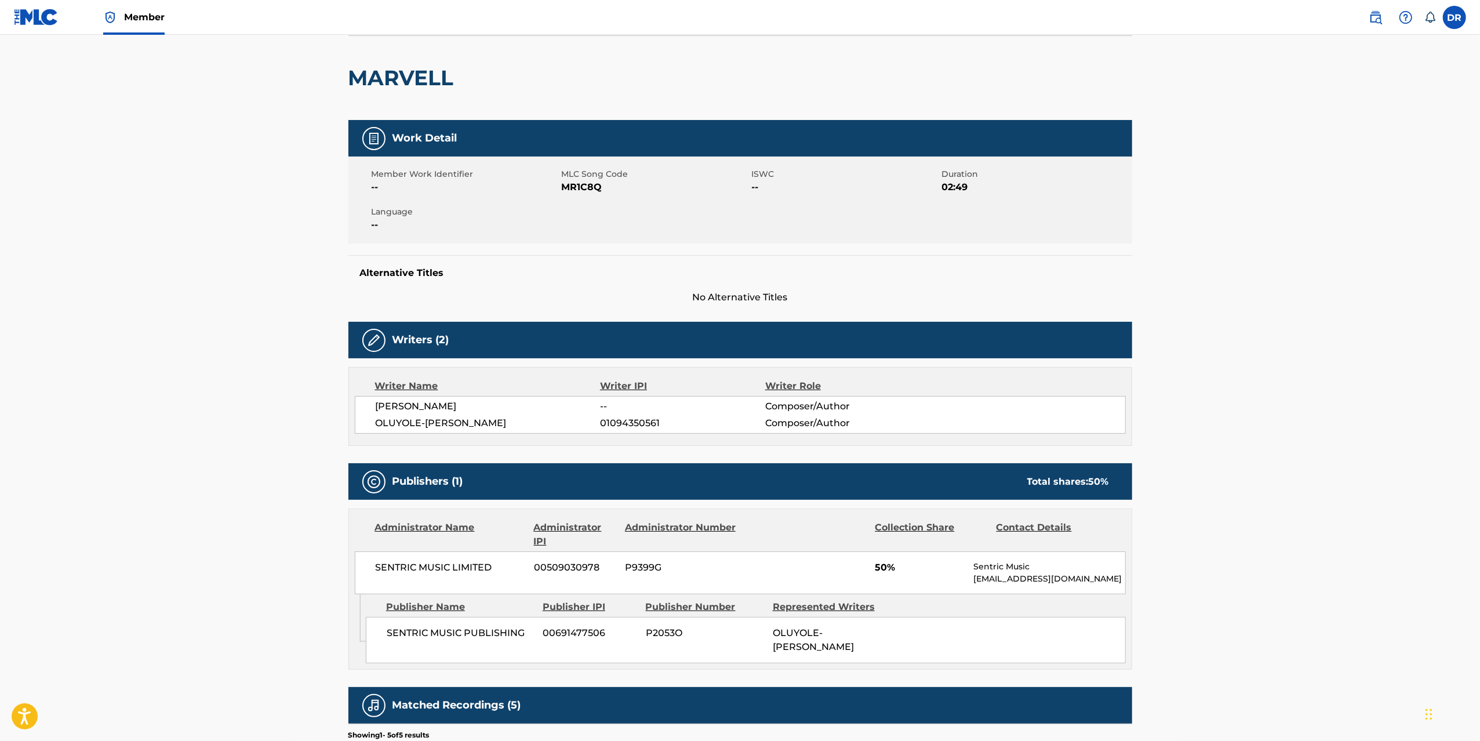
scroll to position [117, 0]
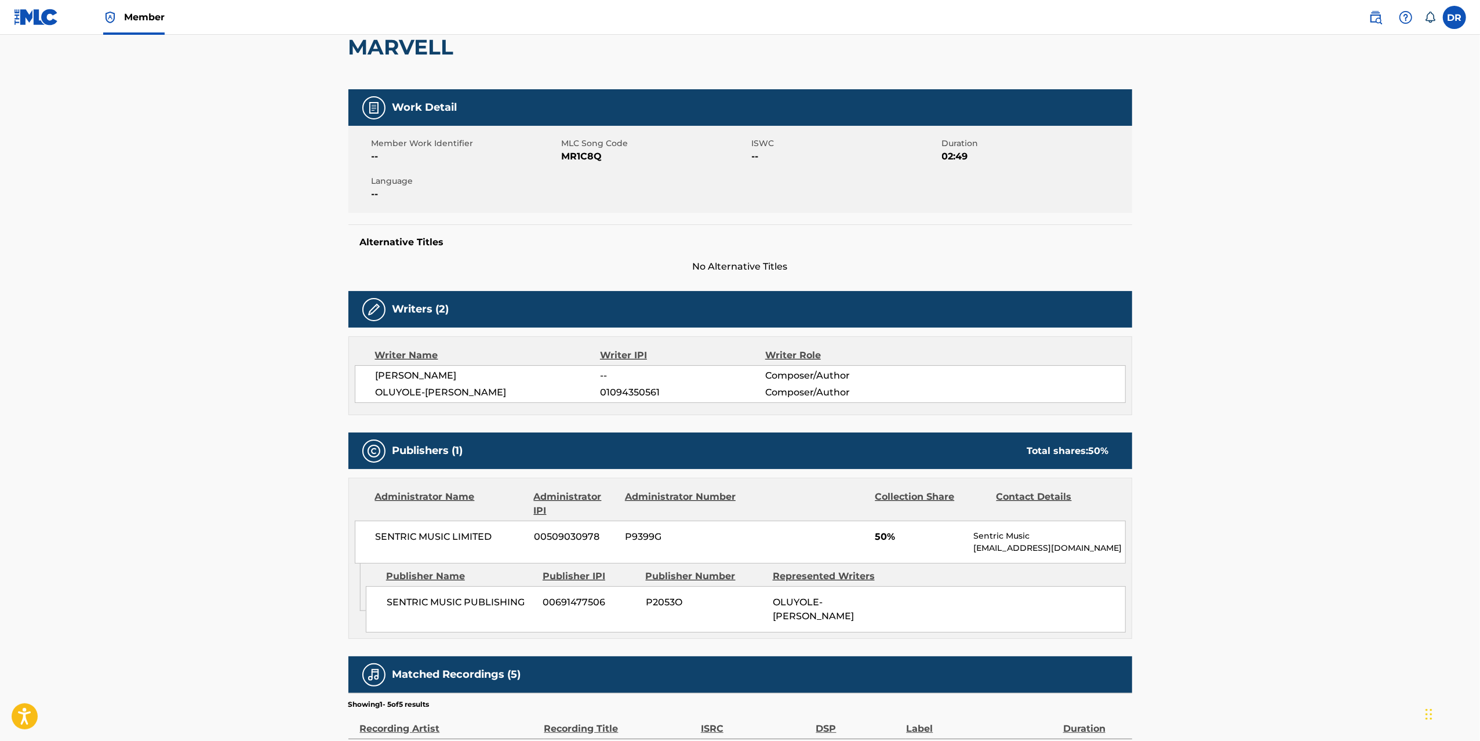
click at [267, 362] on main "Copy work link MARVELL Work Detail Member Work Identifier -- MLC Song Code MR1C…" at bounding box center [740, 410] width 1480 height 984
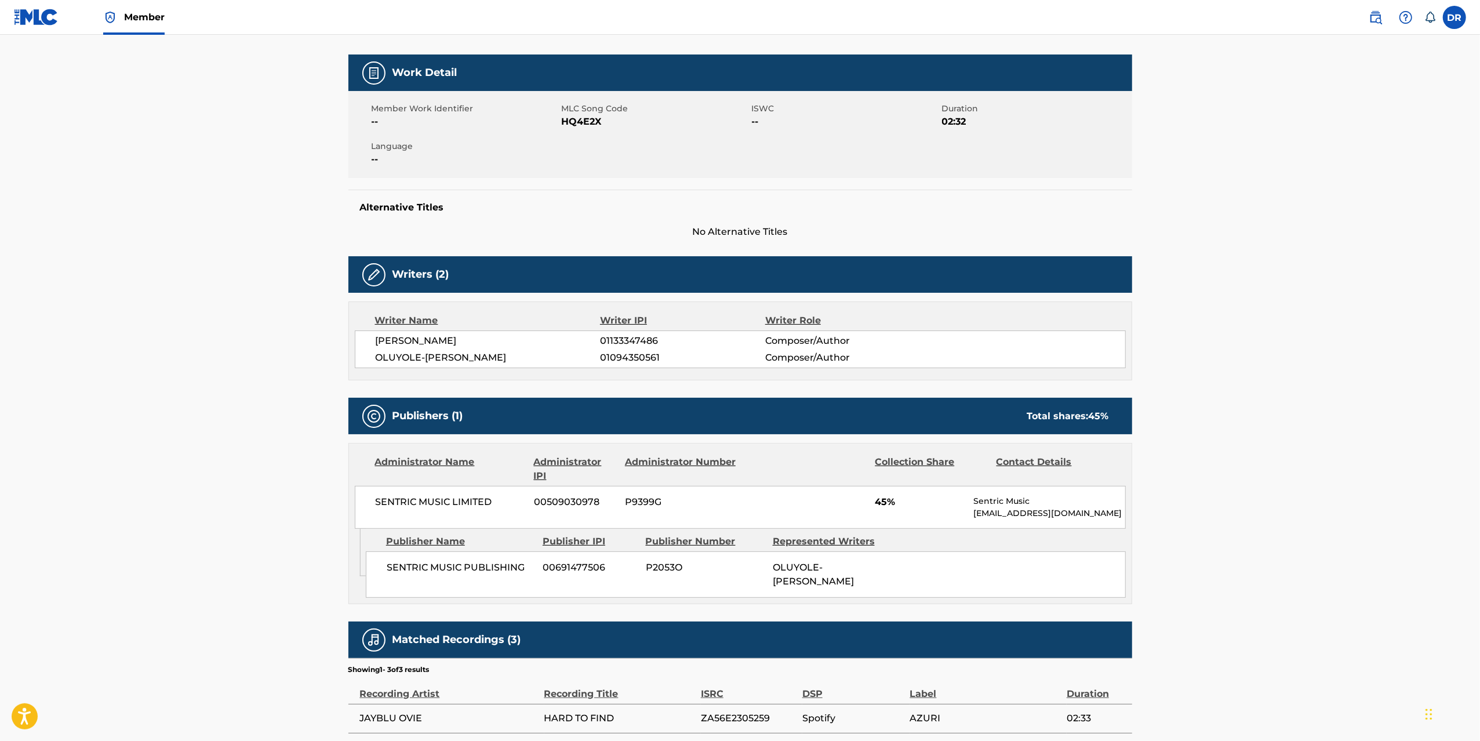
click at [267, 362] on main "Copy work link HARD TO FIND Work Detail Member Work Identifier -- MLC Song Code…" at bounding box center [740, 346] width 1480 height 926
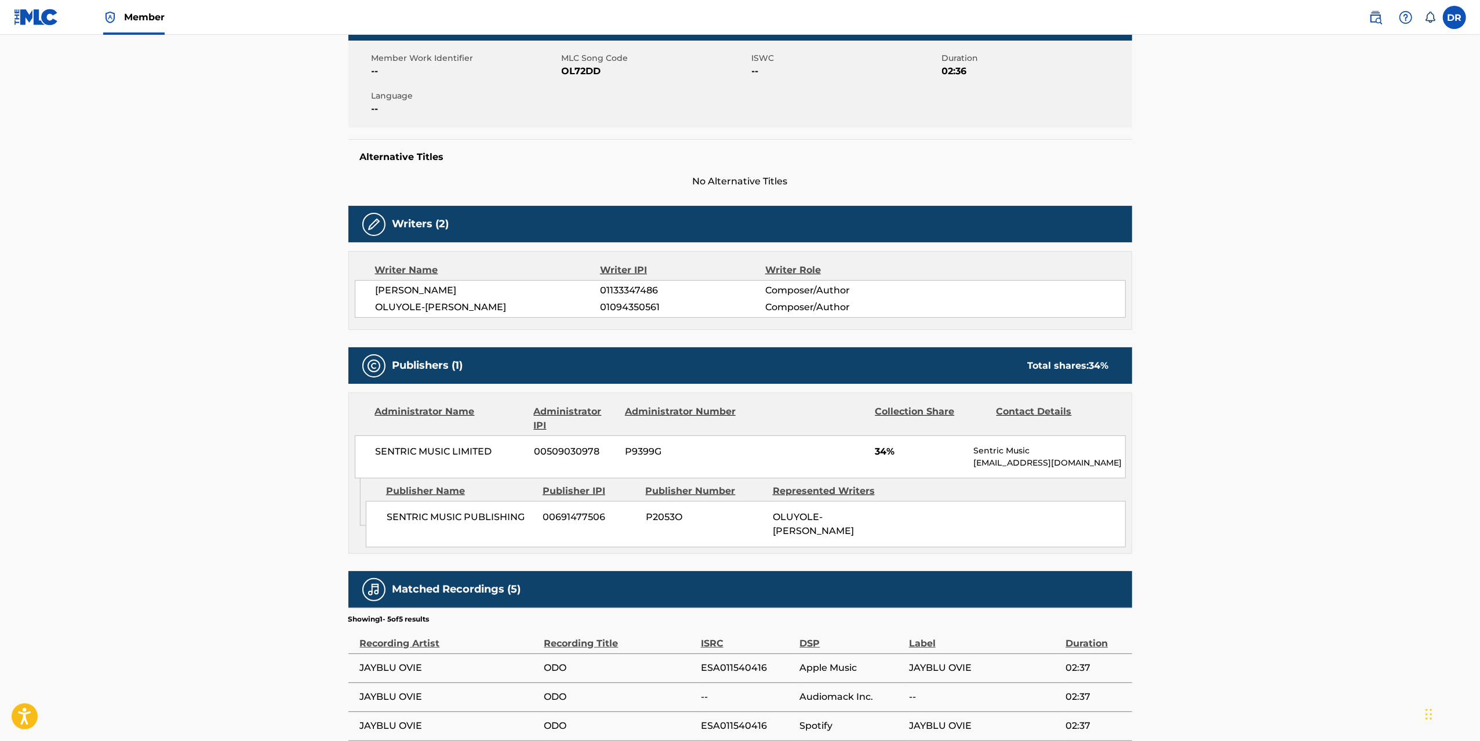
scroll to position [297, 0]
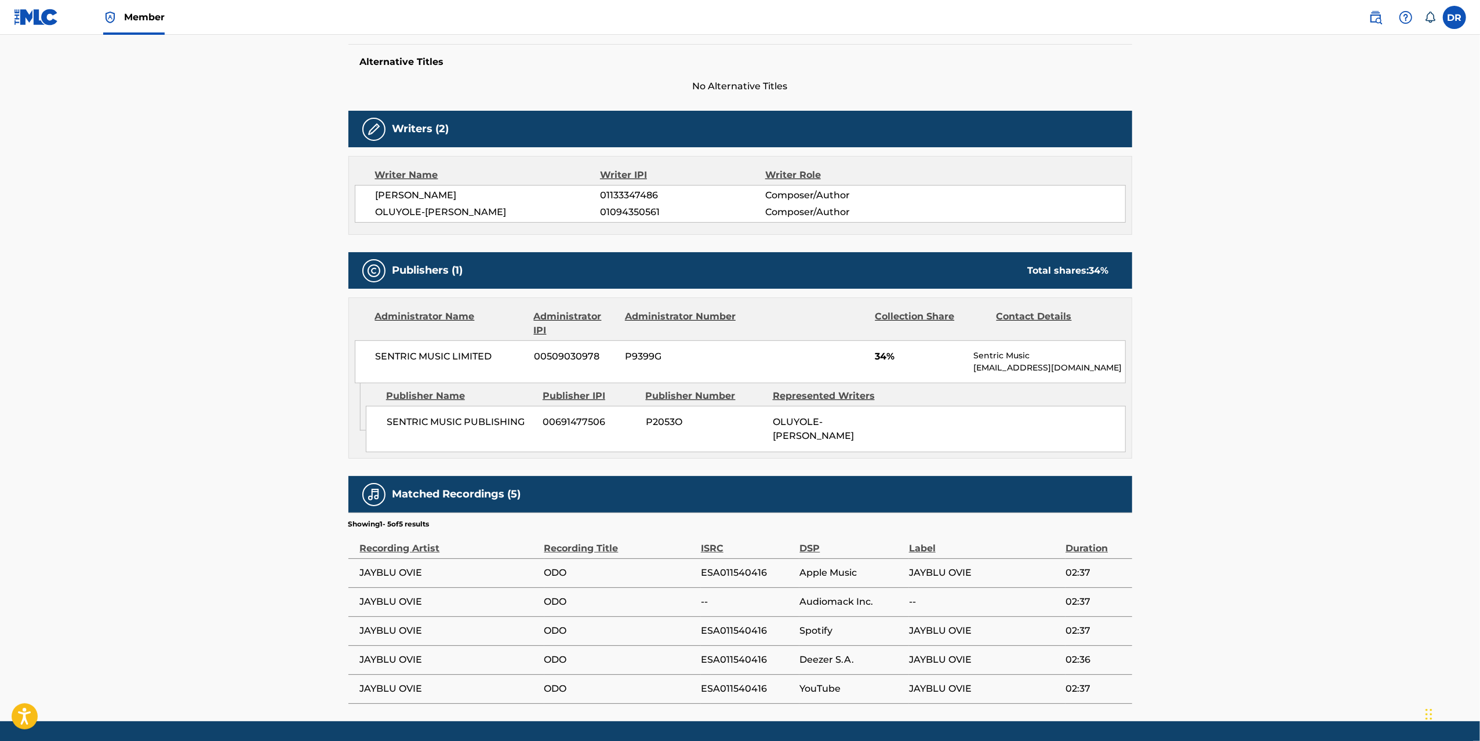
click at [267, 362] on main "Copy work link ODO Work Detail Member Work Identifier -- MLC Song Code OL72DD I…" at bounding box center [740, 229] width 1480 height 984
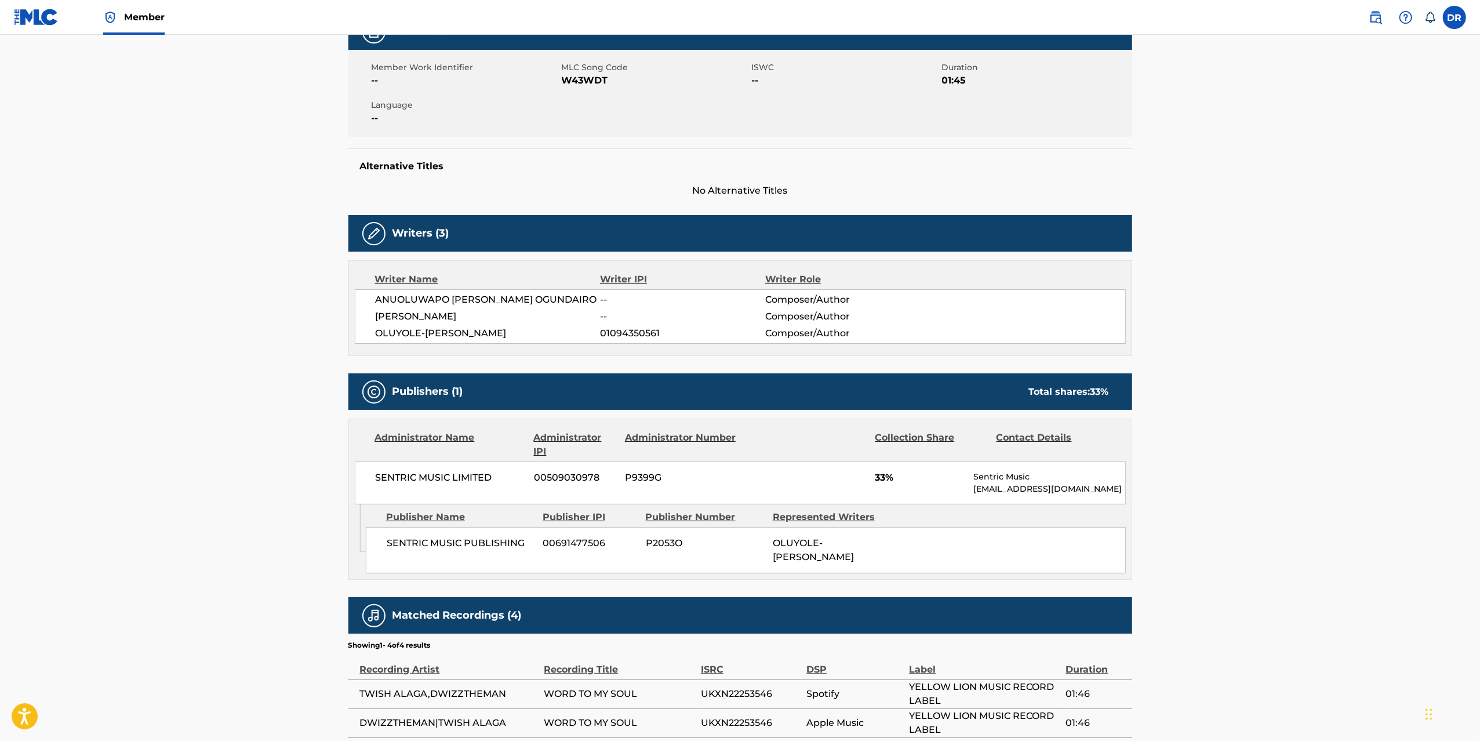
click at [267, 362] on main "Copy work link WORD TO MY SOUL Work Detail Member Work Identifier -- MLC Song C…" at bounding box center [740, 327] width 1480 height 971
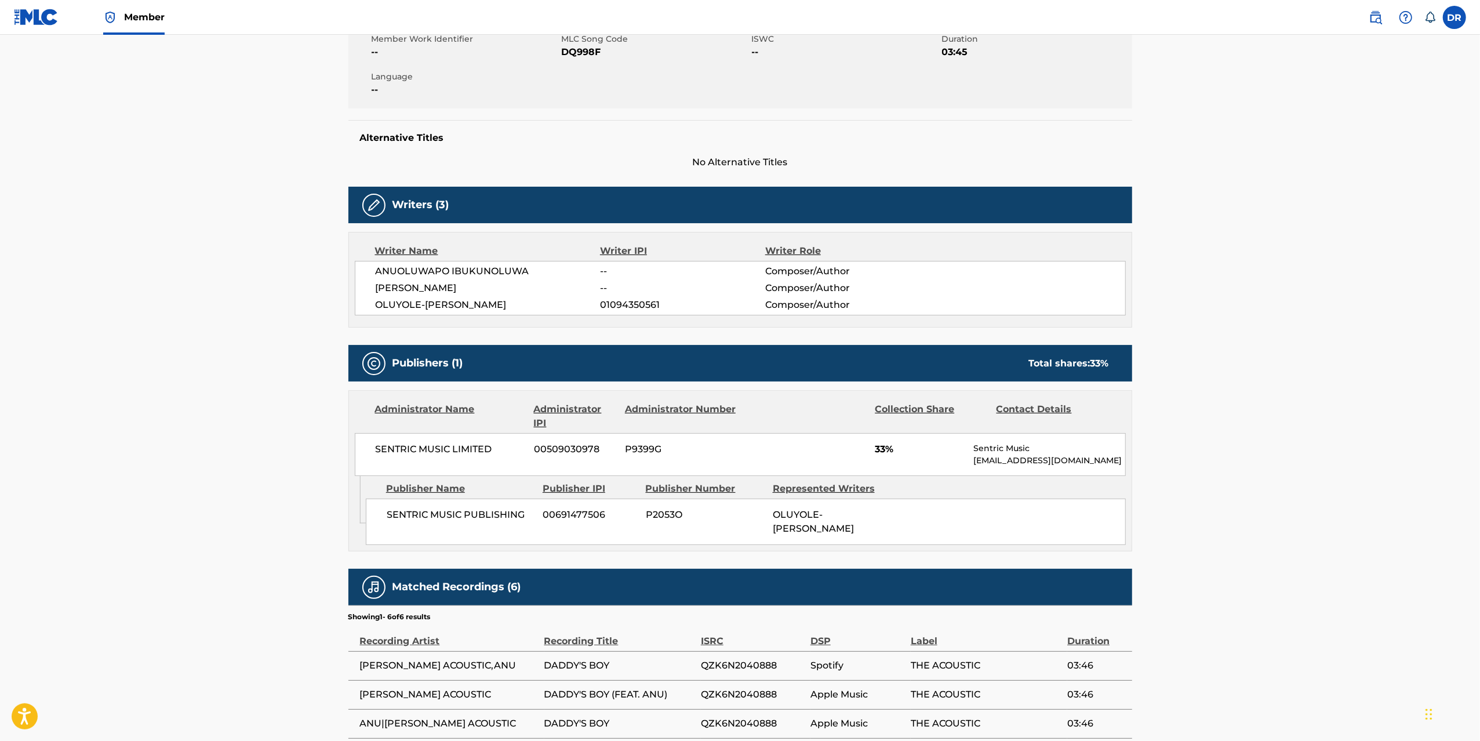
click at [267, 362] on main "Copy work link DADDY'S BOY Work Detail Member Work Identifier -- MLC Song Code …" at bounding box center [740, 327] width 1480 height 1029
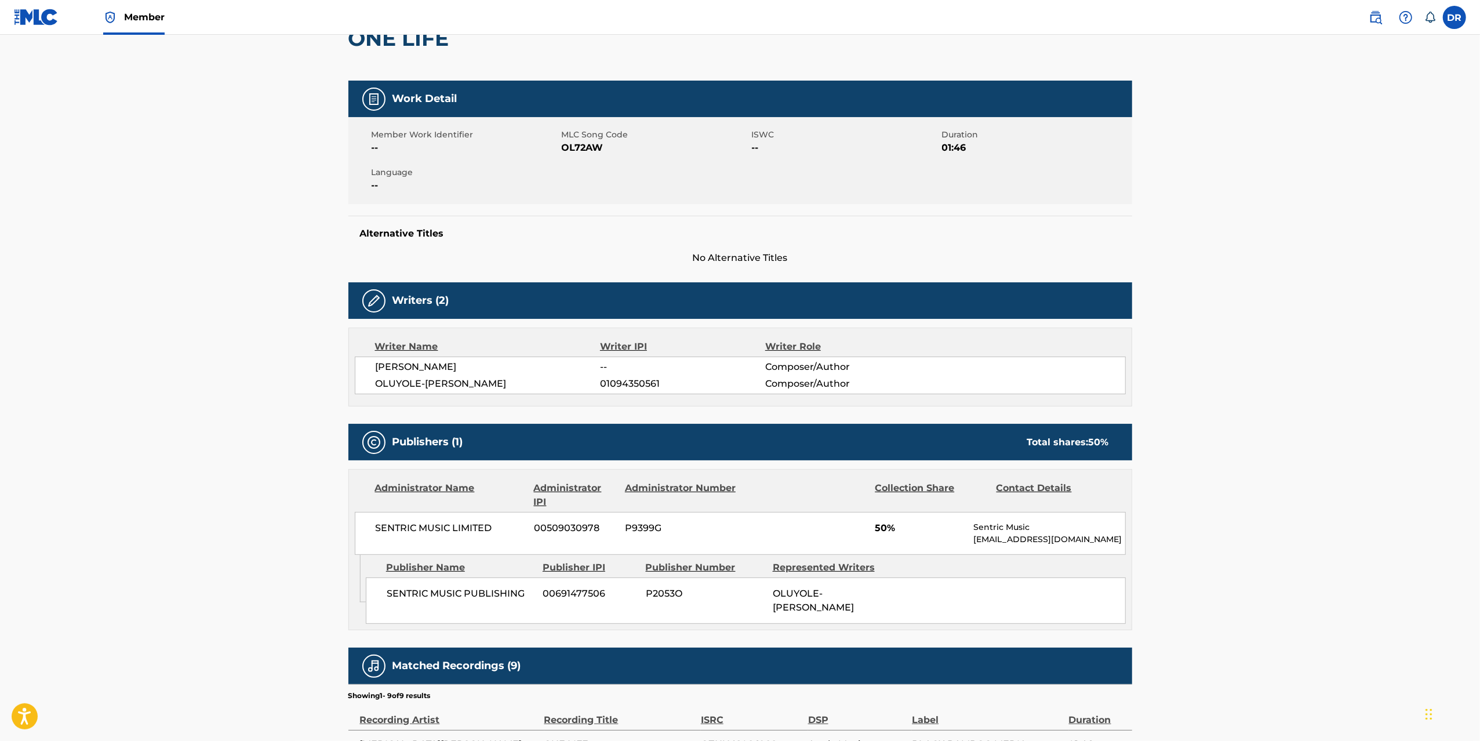
scroll to position [277, 0]
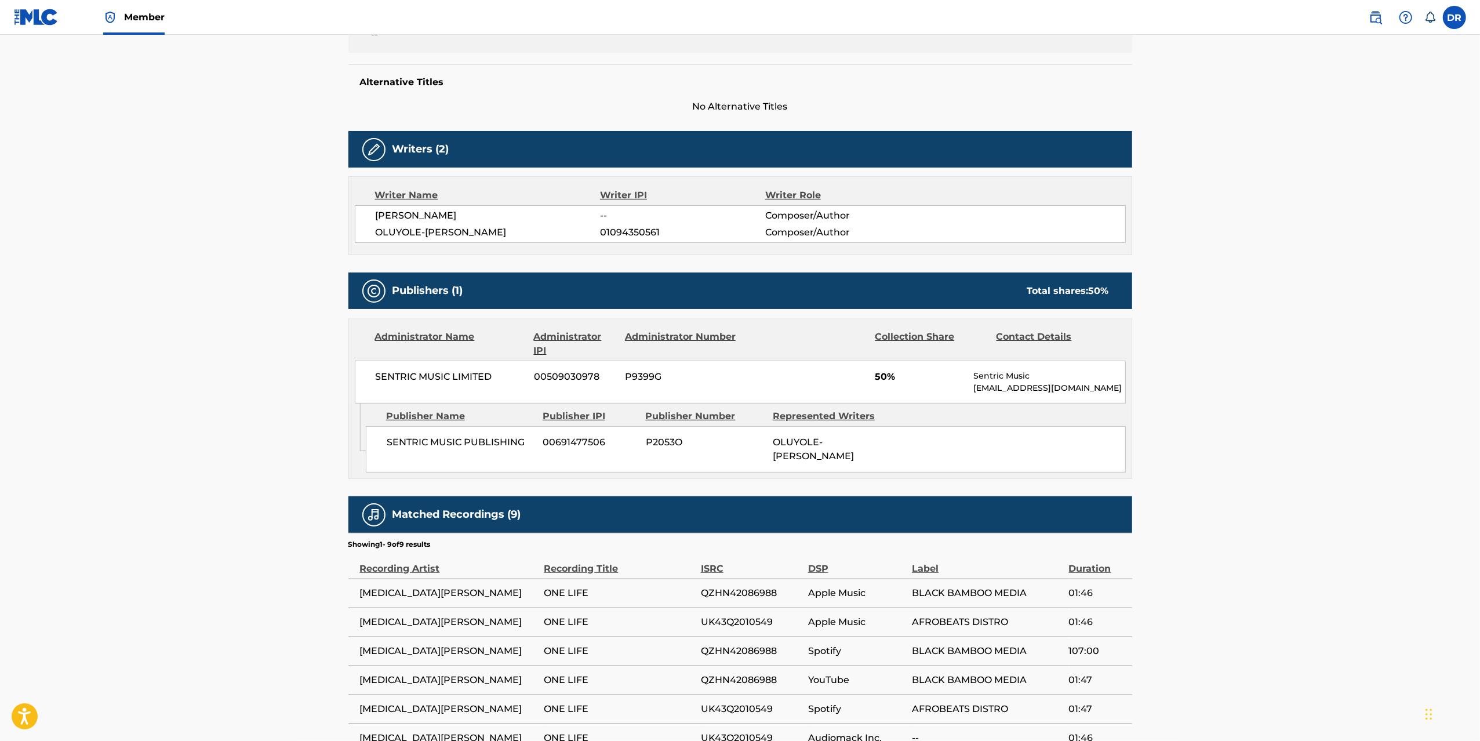
click at [267, 362] on main "Copy work link ONE LIFE Work Detail Member Work Identifier -- MLC Song Code OL7…" at bounding box center [740, 308] width 1480 height 1100
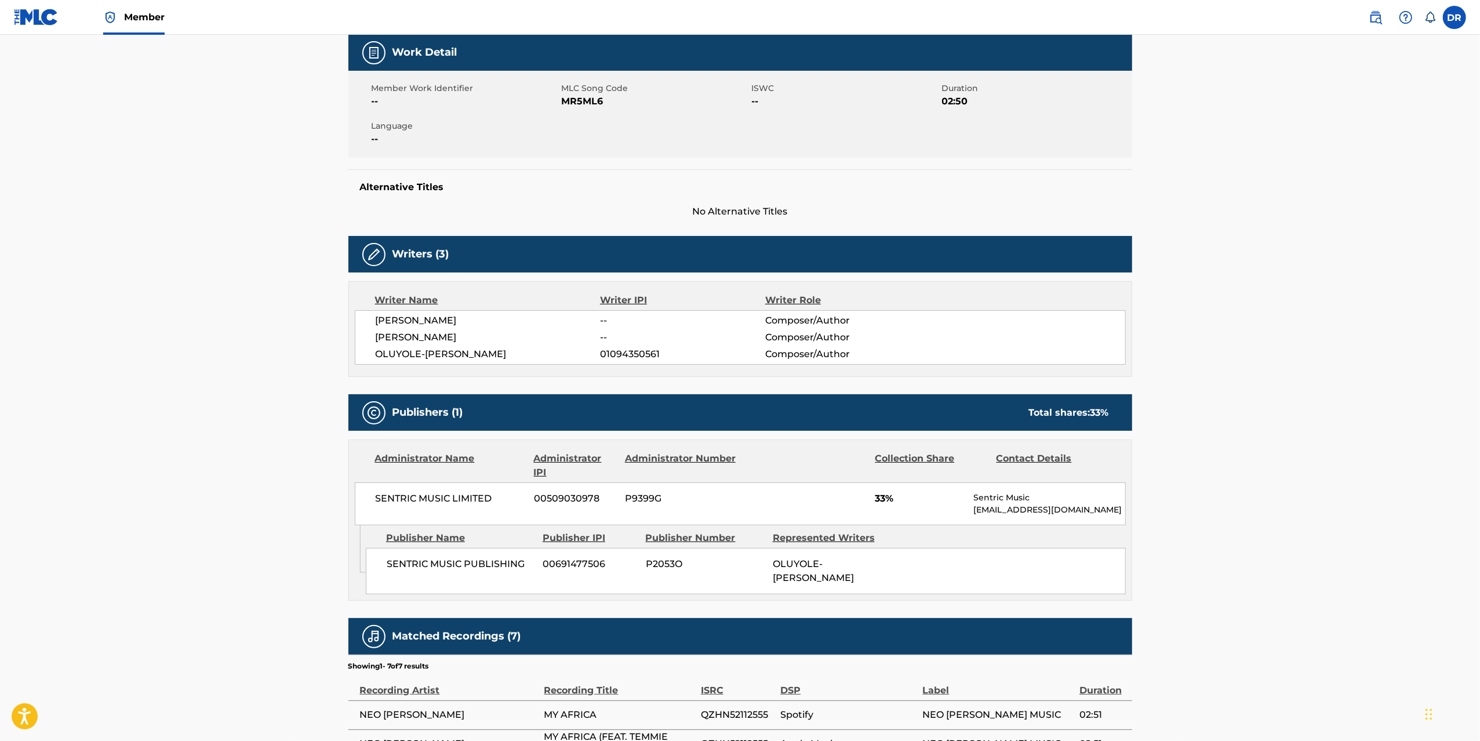
scroll to position [212, 0]
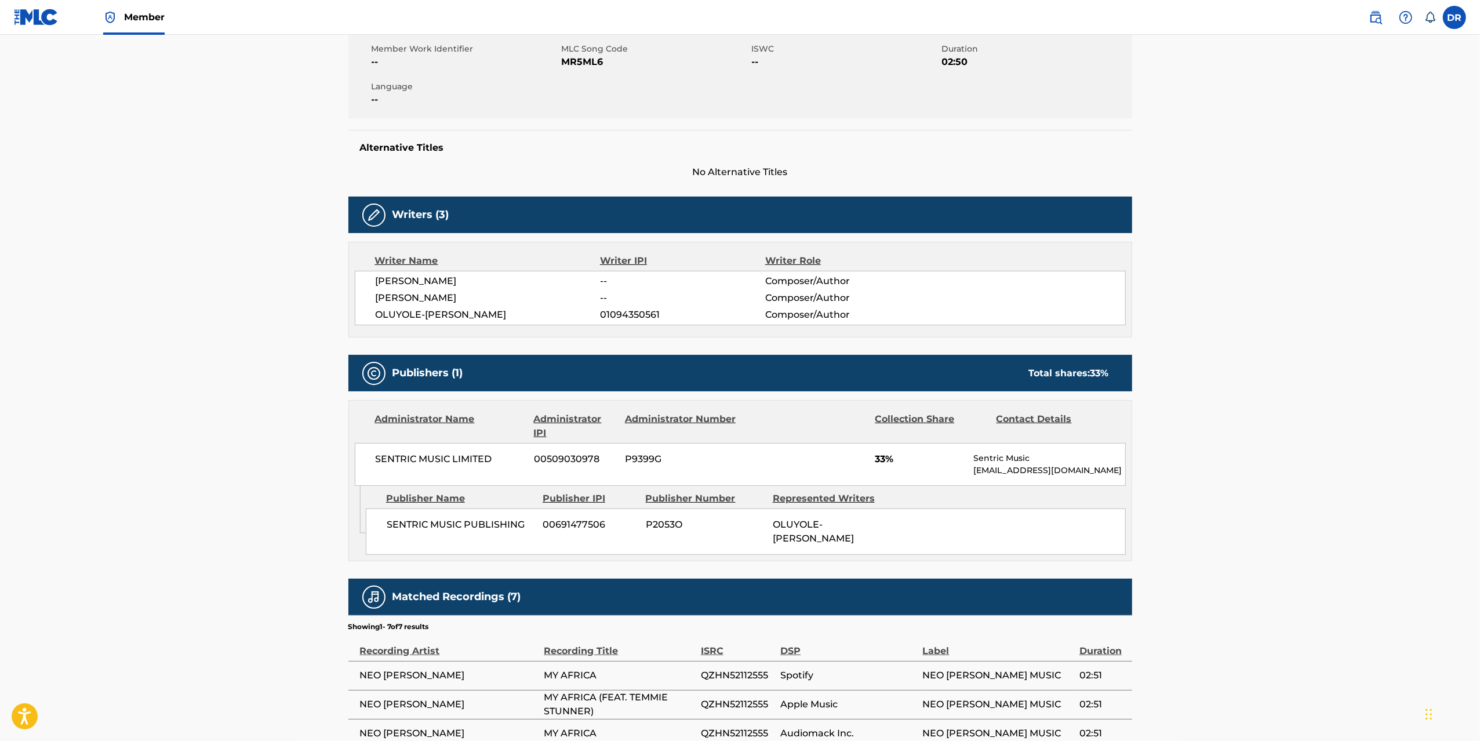
click at [267, 362] on main "Copy work link MY AFRICA Work Detail Member Work Identifier -- MLC Song Code MR…" at bounding box center [740, 352] width 1480 height 1058
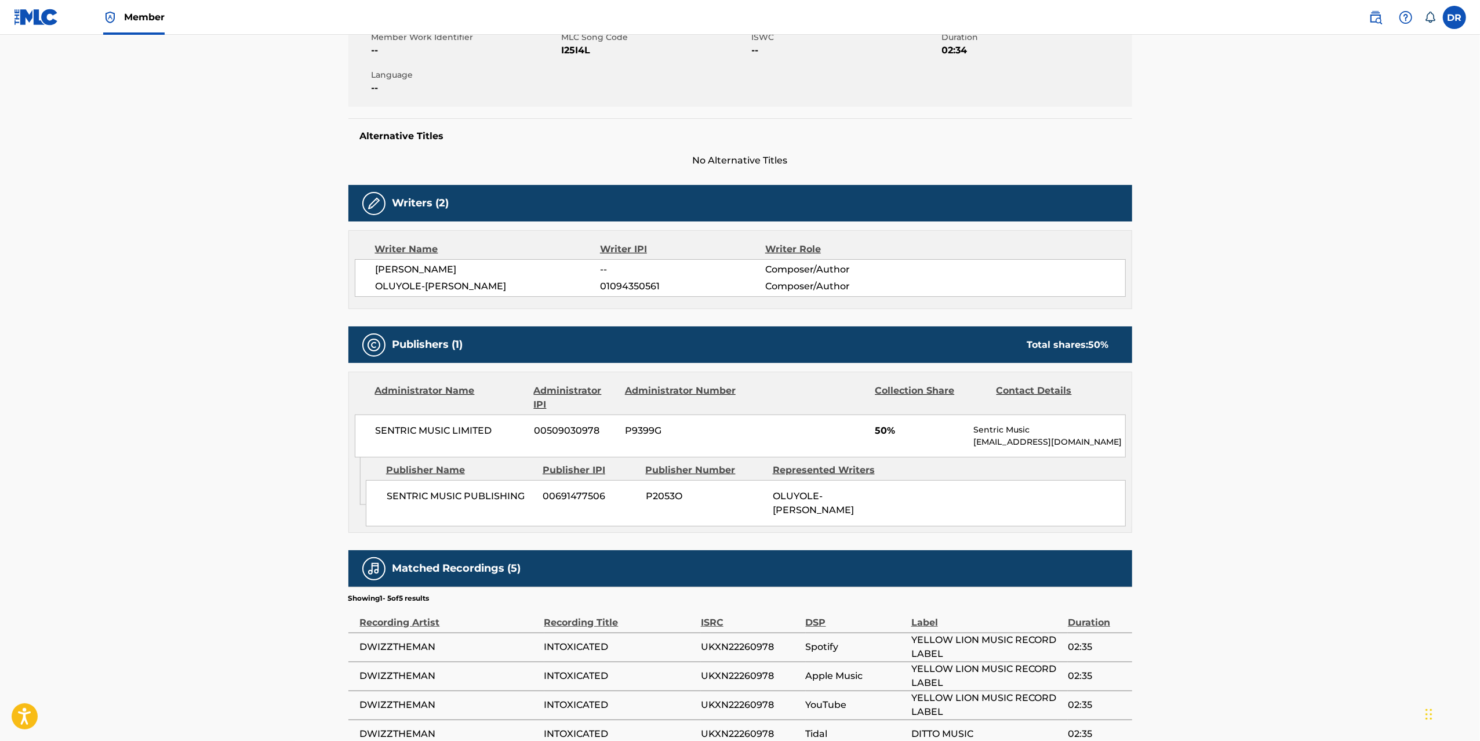
scroll to position [239, 0]
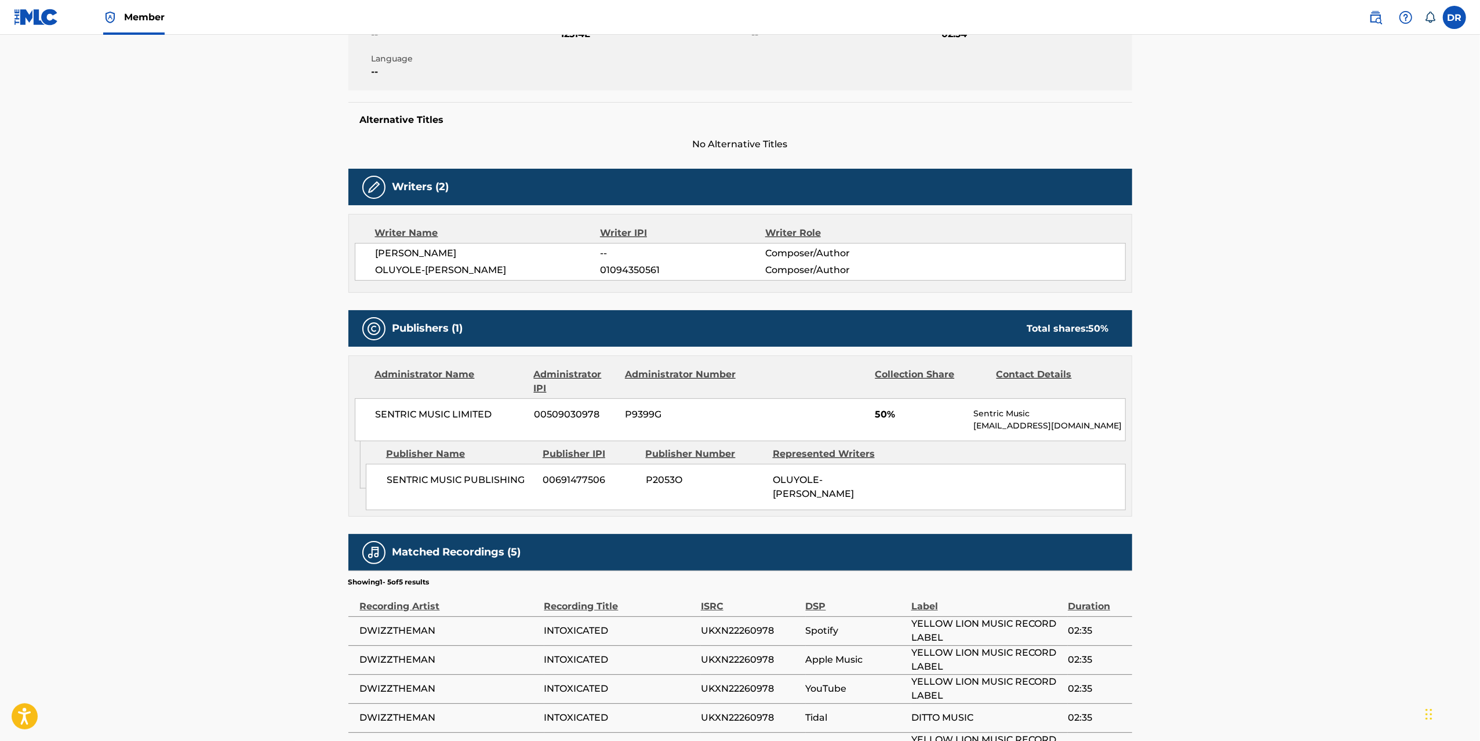
click at [267, 362] on main "Copy work link INTOXICATED Work Detail Member Work Identifier -- MLC Song Code …" at bounding box center [740, 287] width 1480 height 984
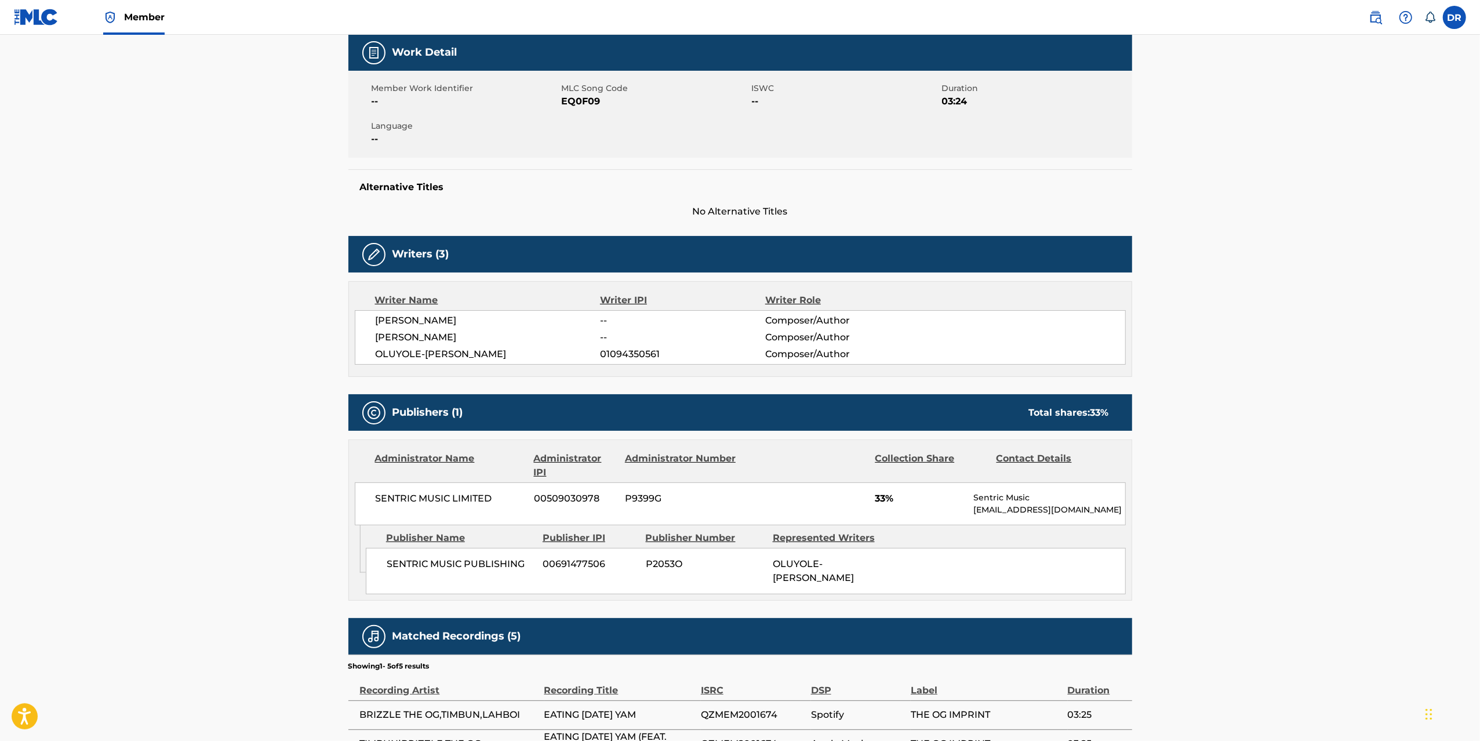
scroll to position [212, 0]
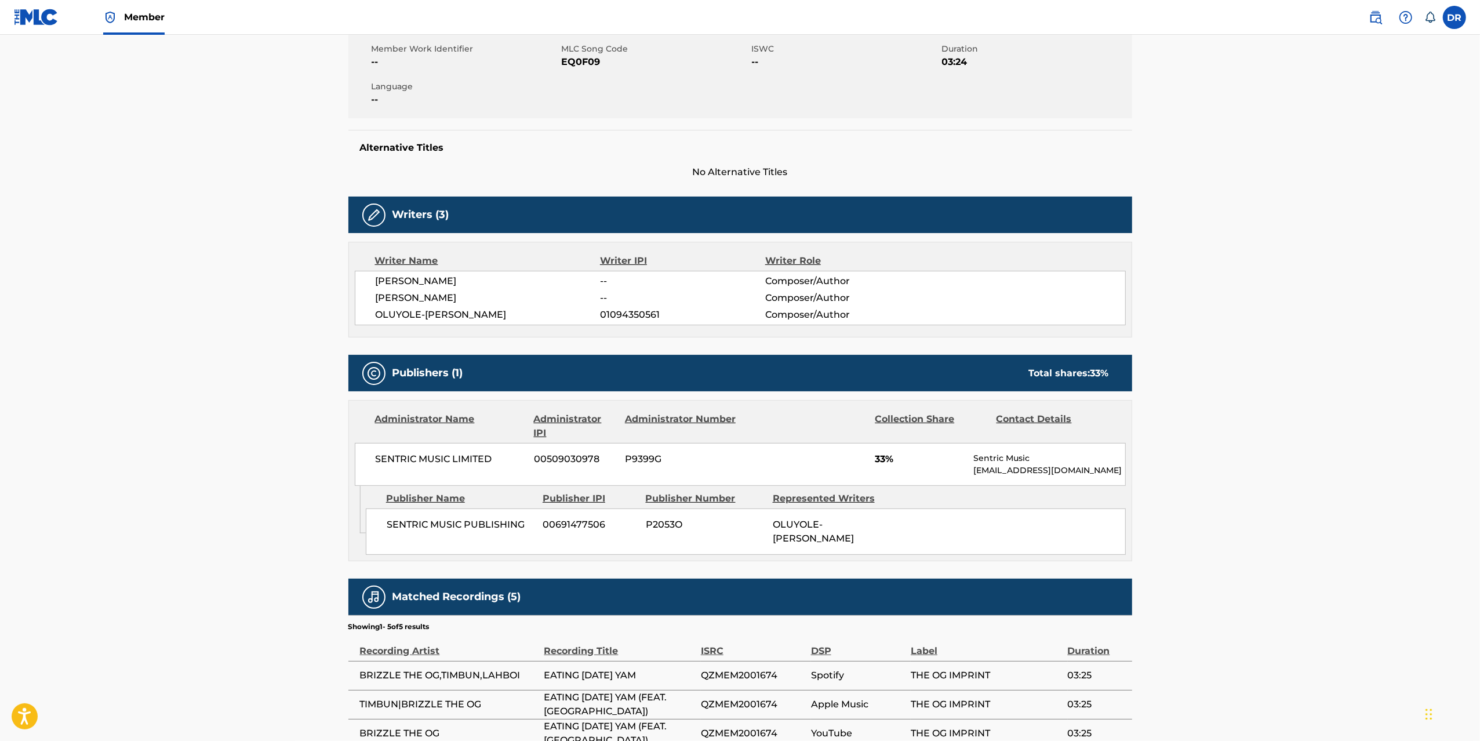
click at [267, 362] on main "Copy work link EATING [DATE] YAM Work Detail Member Work Identifier -- MLC Song…" at bounding box center [740, 323] width 1480 height 1000
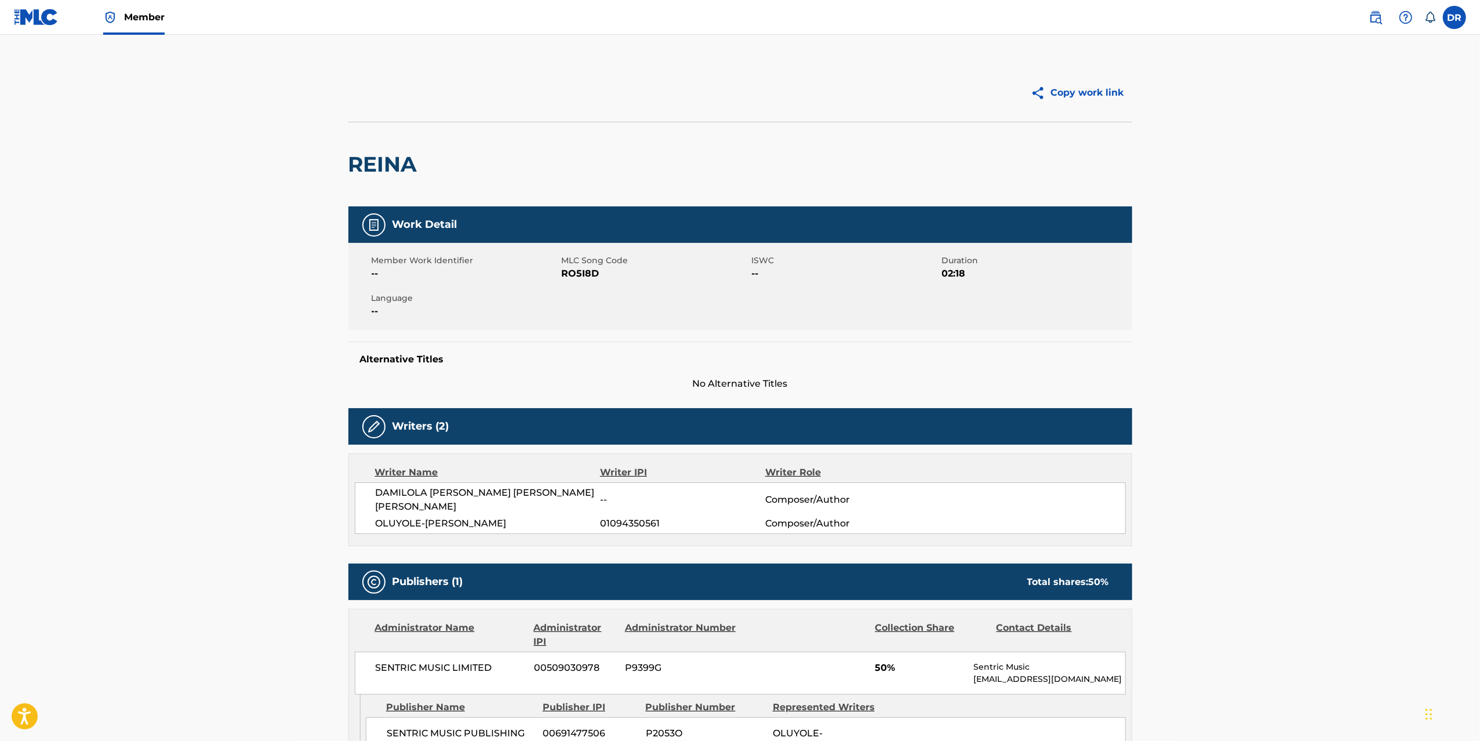
click at [267, 362] on main "Copy work link REINA Work Detail Member Work Identifier -- MLC Song Code RO5I8D…" at bounding box center [740, 548] width 1480 height 1027
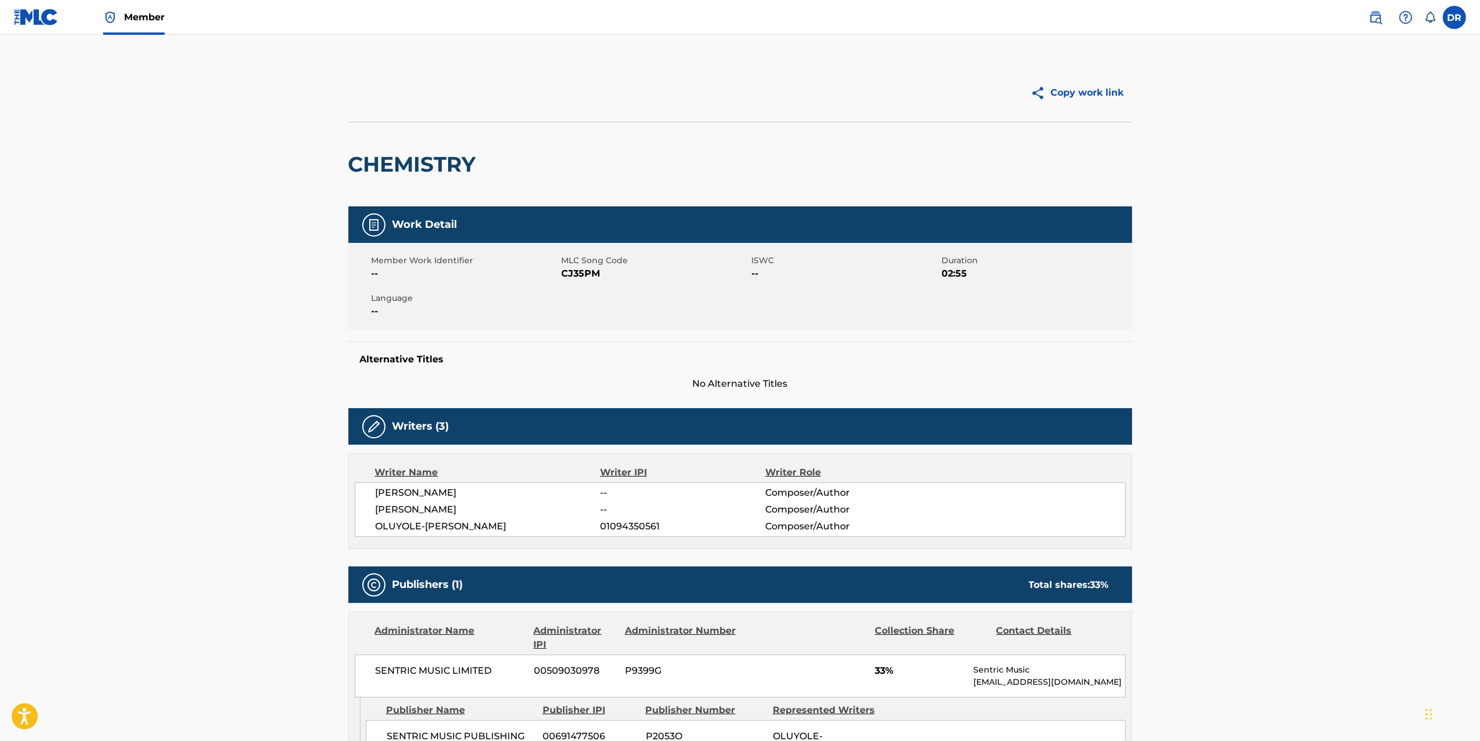
click at [267, 362] on main "Copy work link CHEMISTRY Work Detail Member Work Identifier -- MLC Song Code CJ…" at bounding box center [740, 578] width 1480 height 1087
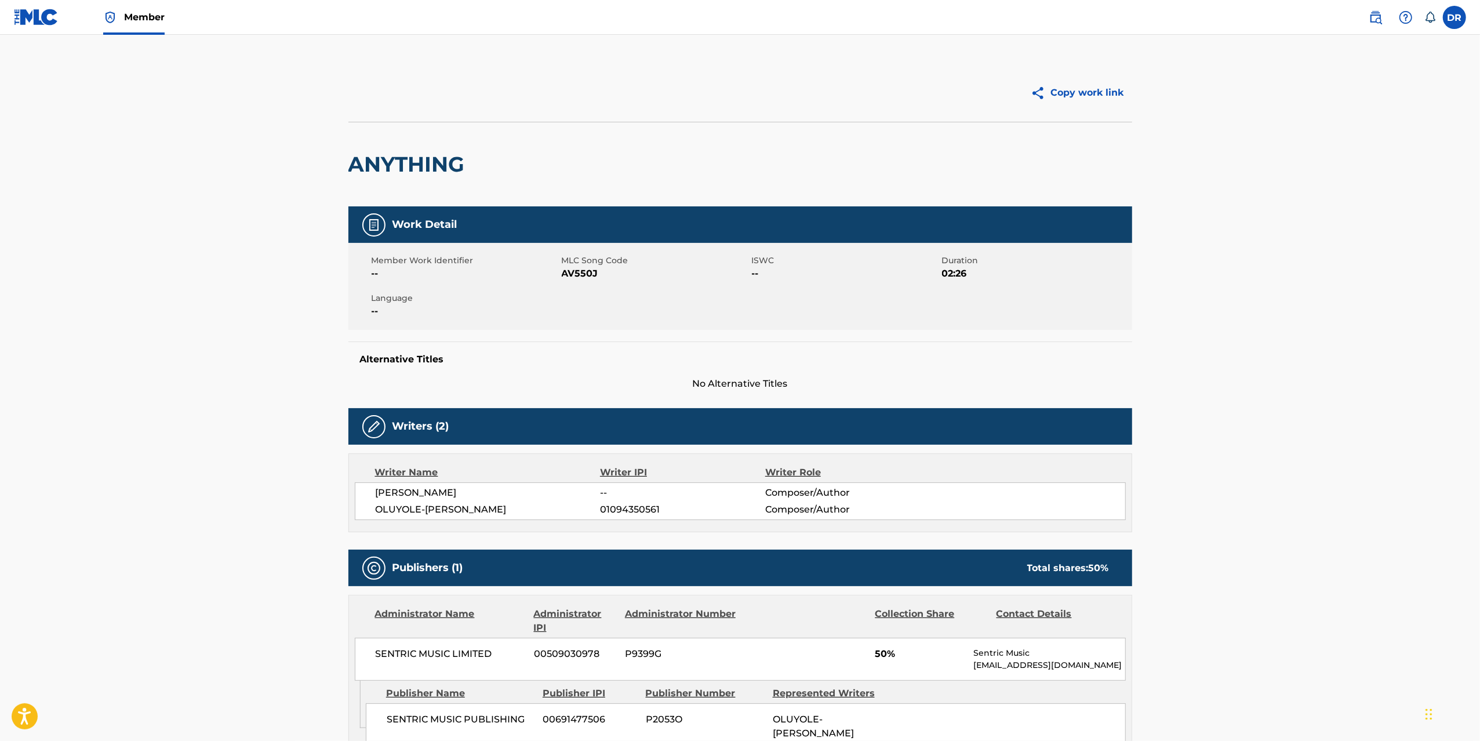
click at [267, 362] on main "Copy work link ANYTHING Work Detail Member Work Identifier -- MLC Song Code AV5…" at bounding box center [740, 527] width 1480 height 984
click at [267, 362] on main "Copy work link NO BACK UP Work Detail Member Work Identifier -- MLC Song Code N…" at bounding box center [740, 512] width 1480 height 955
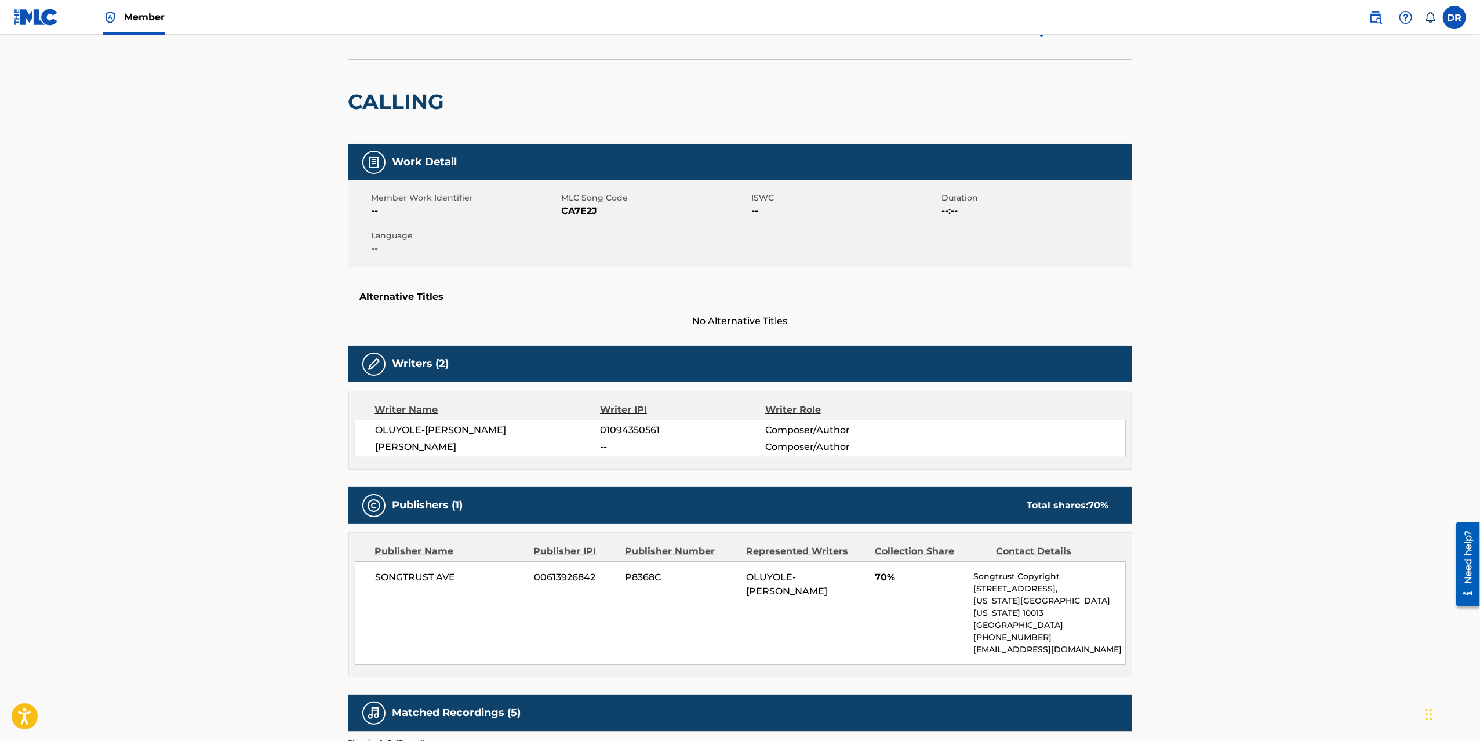
scroll to position [239, 0]
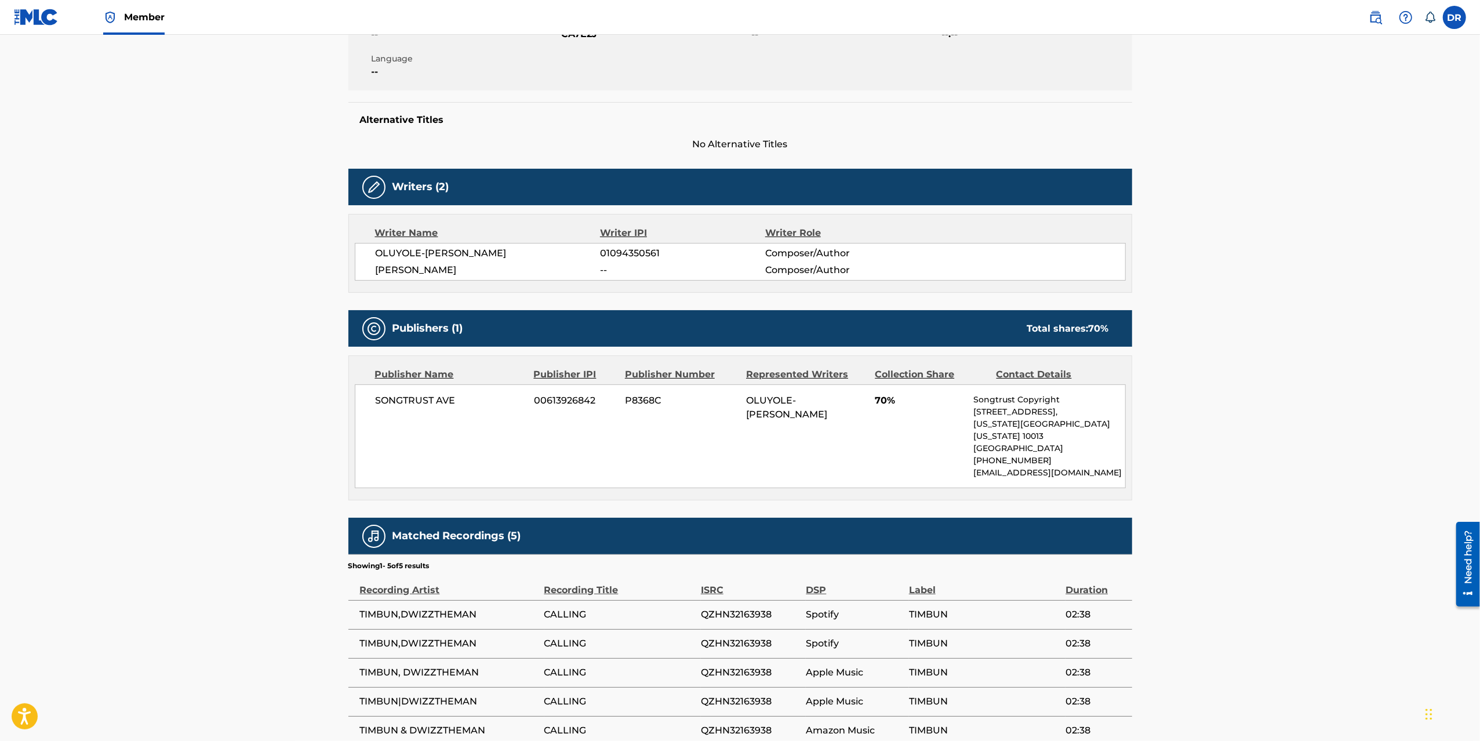
click at [311, 308] on main "Copy work link CALLING Work Detail Member Work Identifier -- MLC Song Code CA7E…" at bounding box center [740, 278] width 1480 height 967
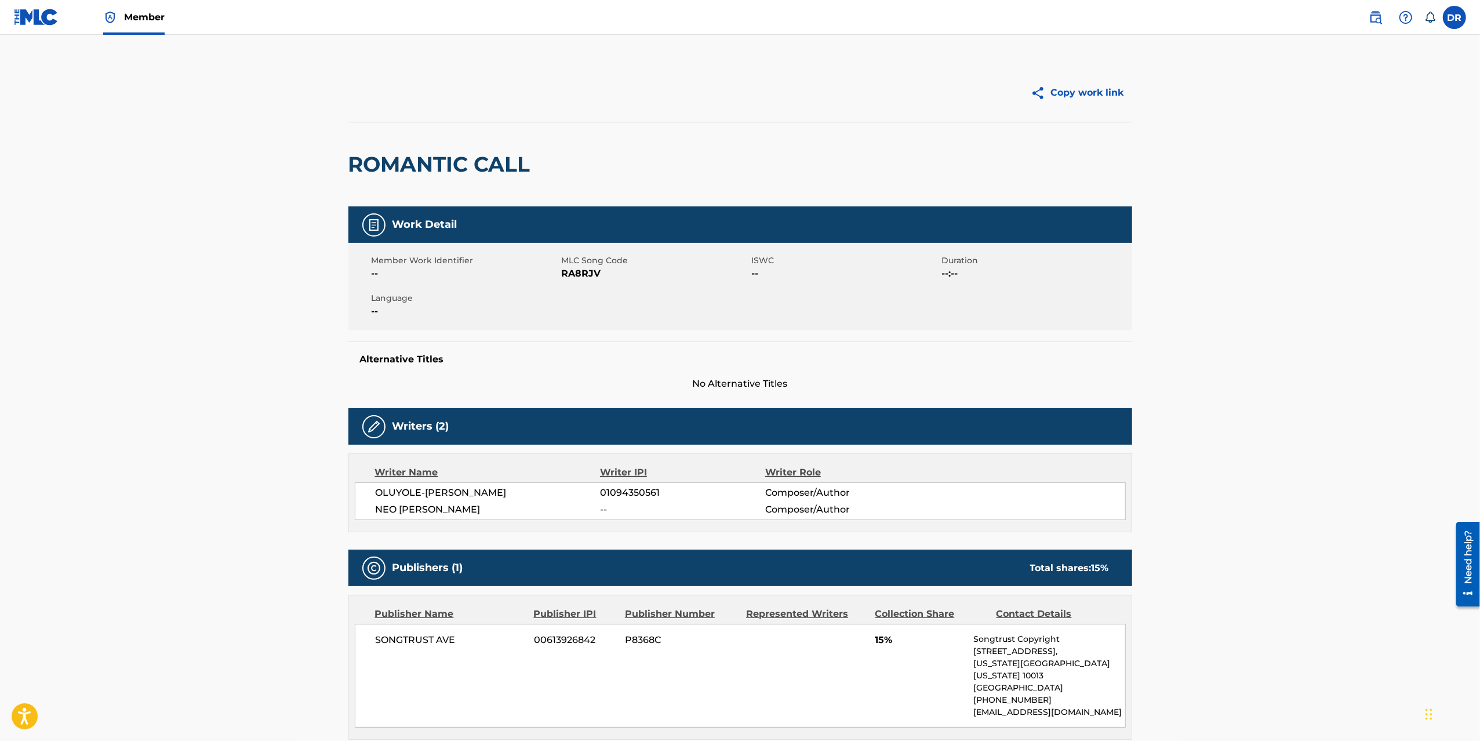
click at [255, 341] on main "Copy work link ROMANTIC CALL Work Detail Member Work Identifier -- MLC Song Cod…" at bounding box center [740, 547] width 1480 height 1025
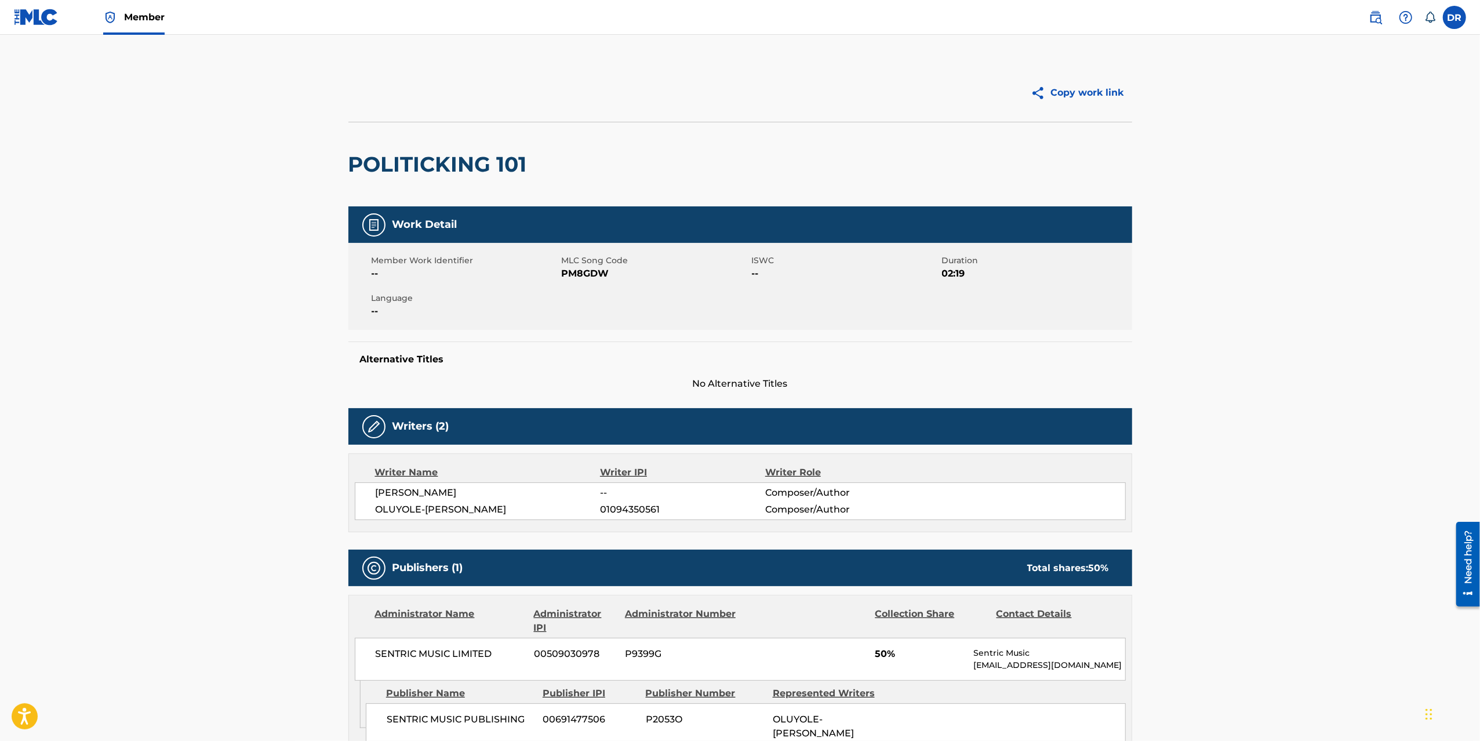
click at [321, 346] on main "Copy work link POLITICKING 101 Work Detail Member Work Identifier -- MLC Song C…" at bounding box center [740, 512] width 1480 height 955
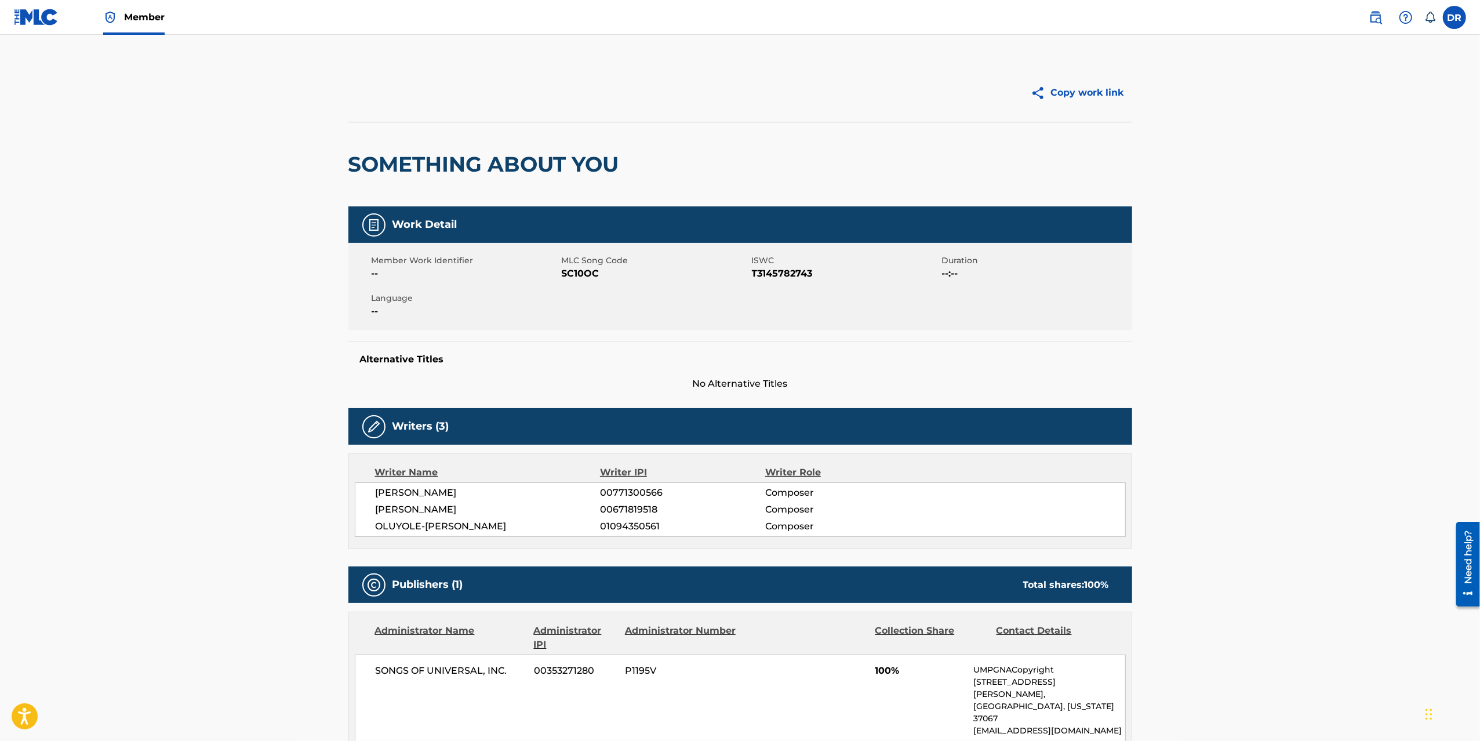
click at [1379, 20] on img at bounding box center [1375, 17] width 14 height 14
click at [490, 527] on span "OLUYOLE-[PERSON_NAME]" at bounding box center [488, 526] width 225 height 14
drag, startPoint x: 490, startPoint y: 527, endPoint x: 472, endPoint y: 528, distance: 18.0
click at [489, 527] on span "OLUYOLE-[PERSON_NAME]" at bounding box center [488, 526] width 225 height 14
click at [451, 529] on span "OLUYOLE-[PERSON_NAME]" at bounding box center [488, 526] width 225 height 14
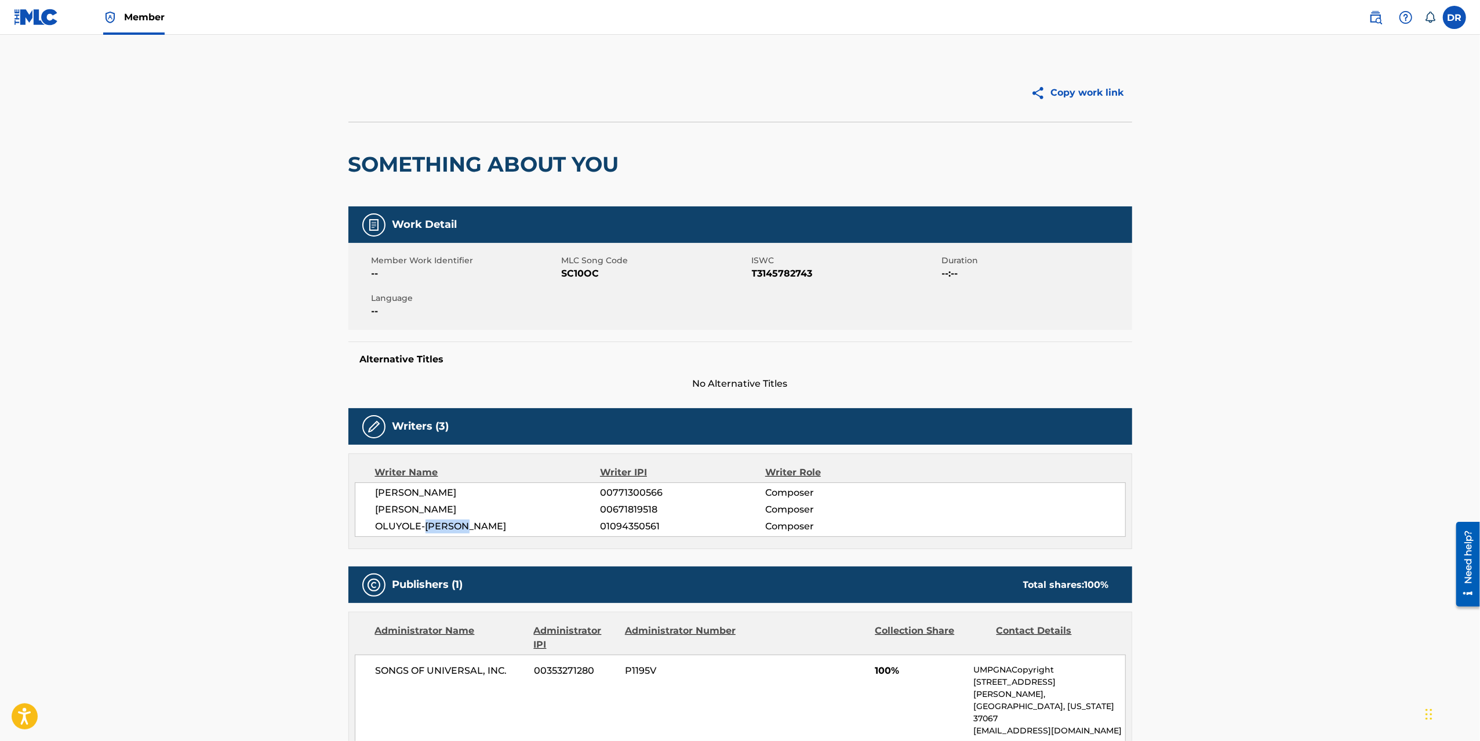
click at [451, 529] on span "OLUYOLE-[PERSON_NAME]" at bounding box center [488, 526] width 225 height 14
copy span "BALOGUN"
click at [521, 159] on h2 "SOMETHING ABOUT YOU" at bounding box center [486, 164] width 276 height 26
drag, startPoint x: 521, startPoint y: 159, endPoint x: 503, endPoint y: 152, distance: 19.3
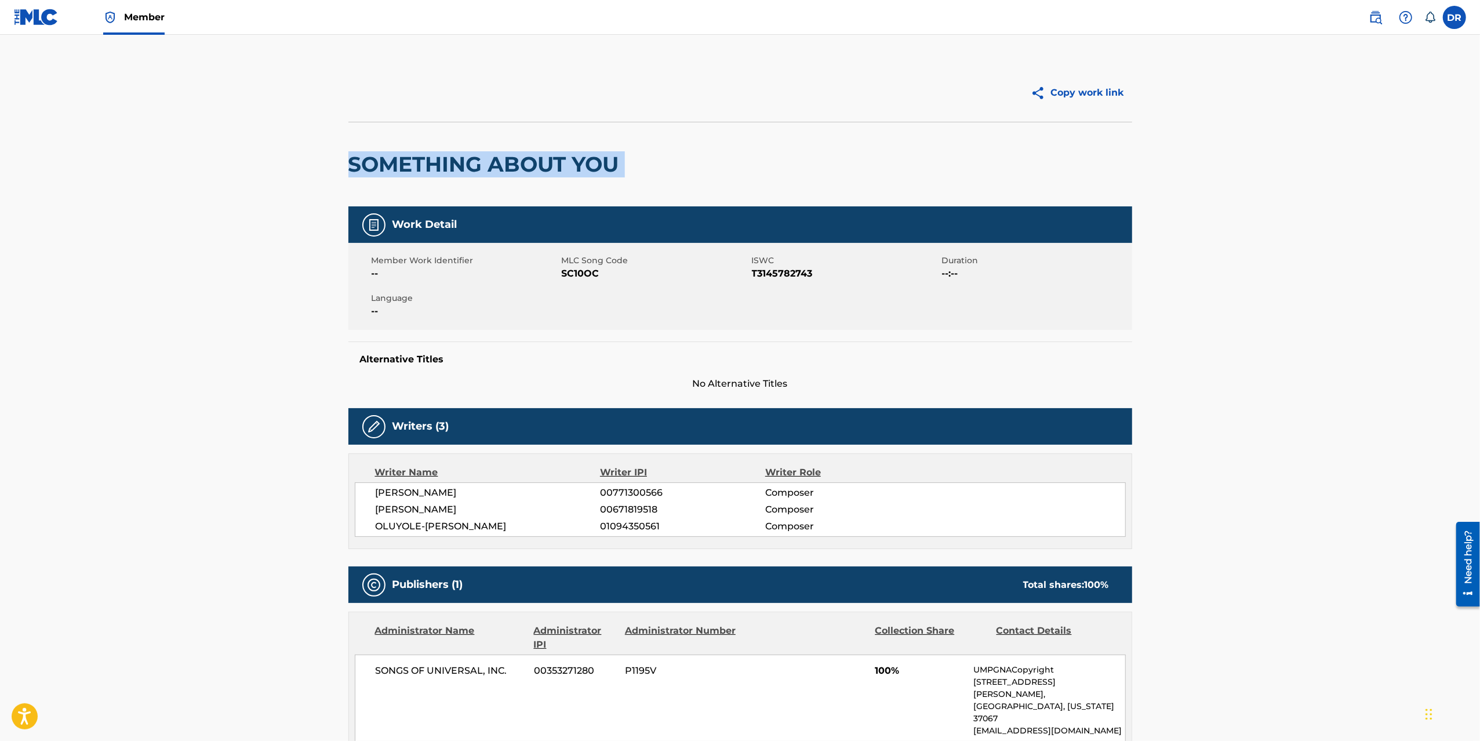
click at [521, 159] on h2 "SOMETHING ABOUT YOU" at bounding box center [486, 164] width 276 height 26
copy div "SOMETHING ABOUT YOU"
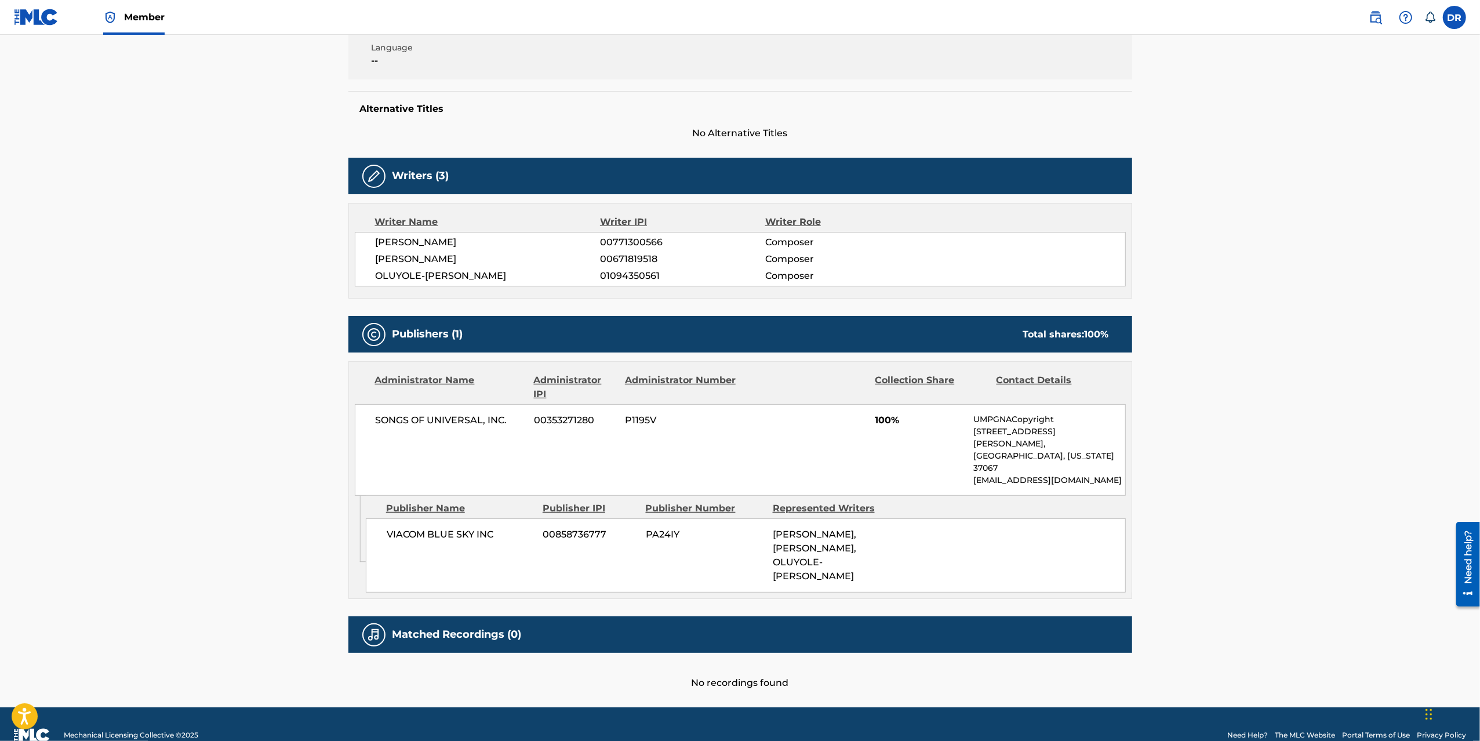
scroll to position [110, 0]
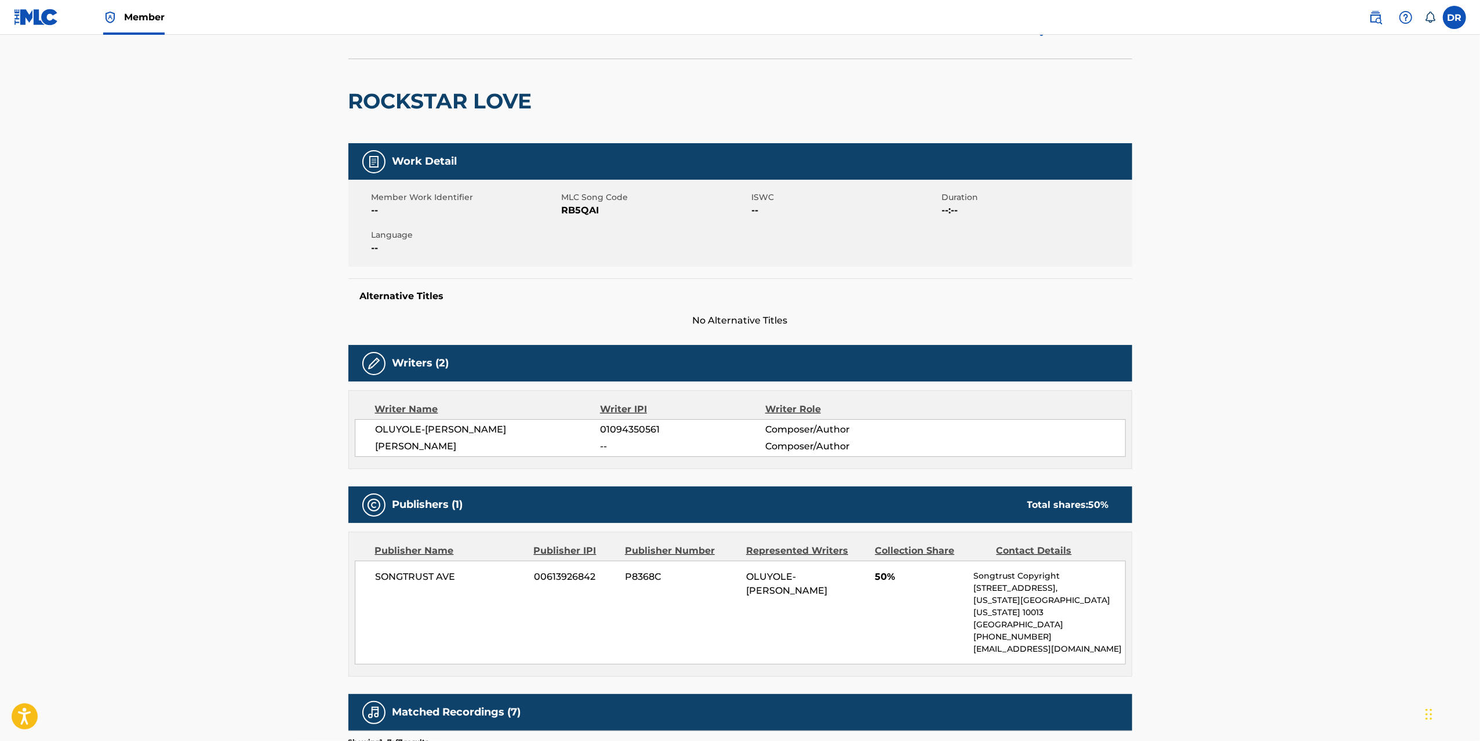
scroll to position [100, 0]
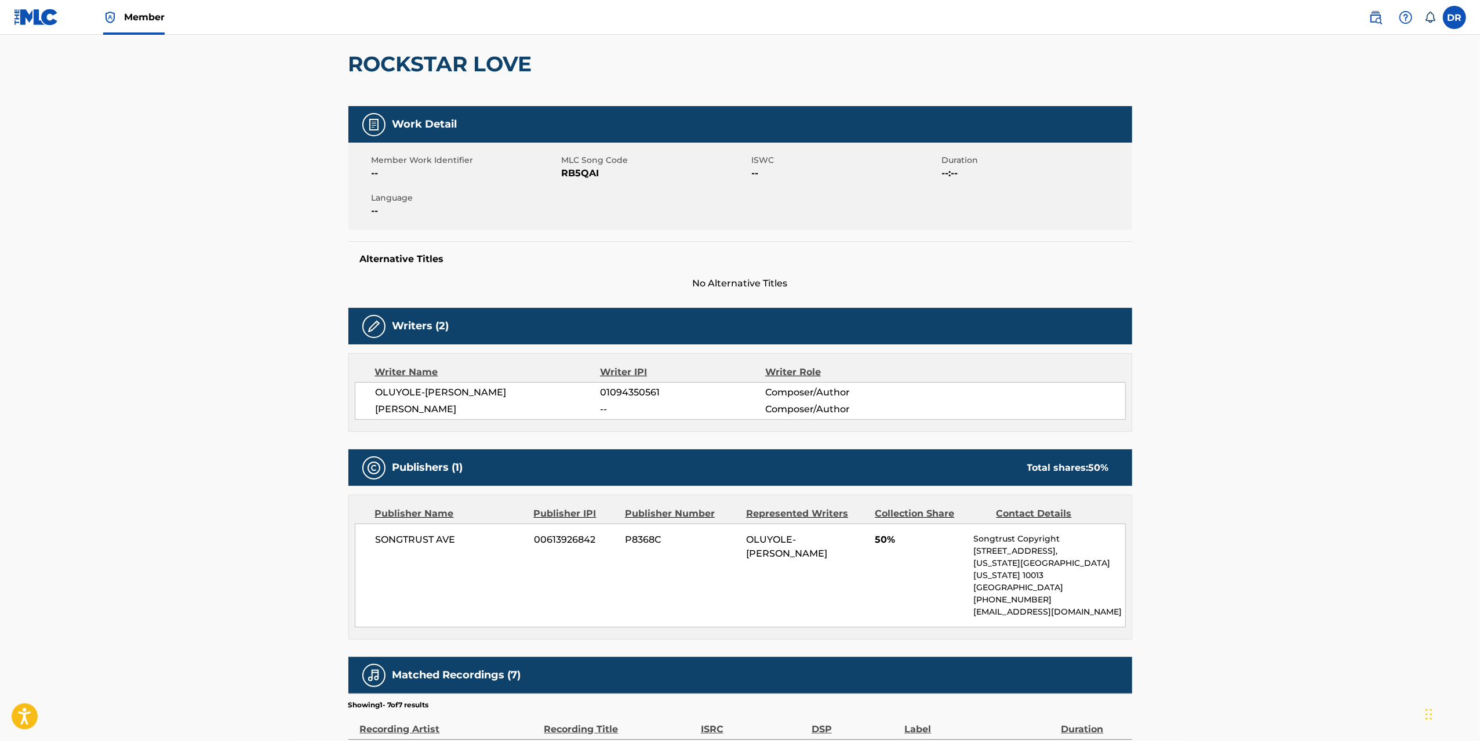
click at [1058, 217] on div "Member Work Identifier -- MLC Song Code RB5QAI ISWC -- Duration --:-- Language …" at bounding box center [740, 186] width 784 height 87
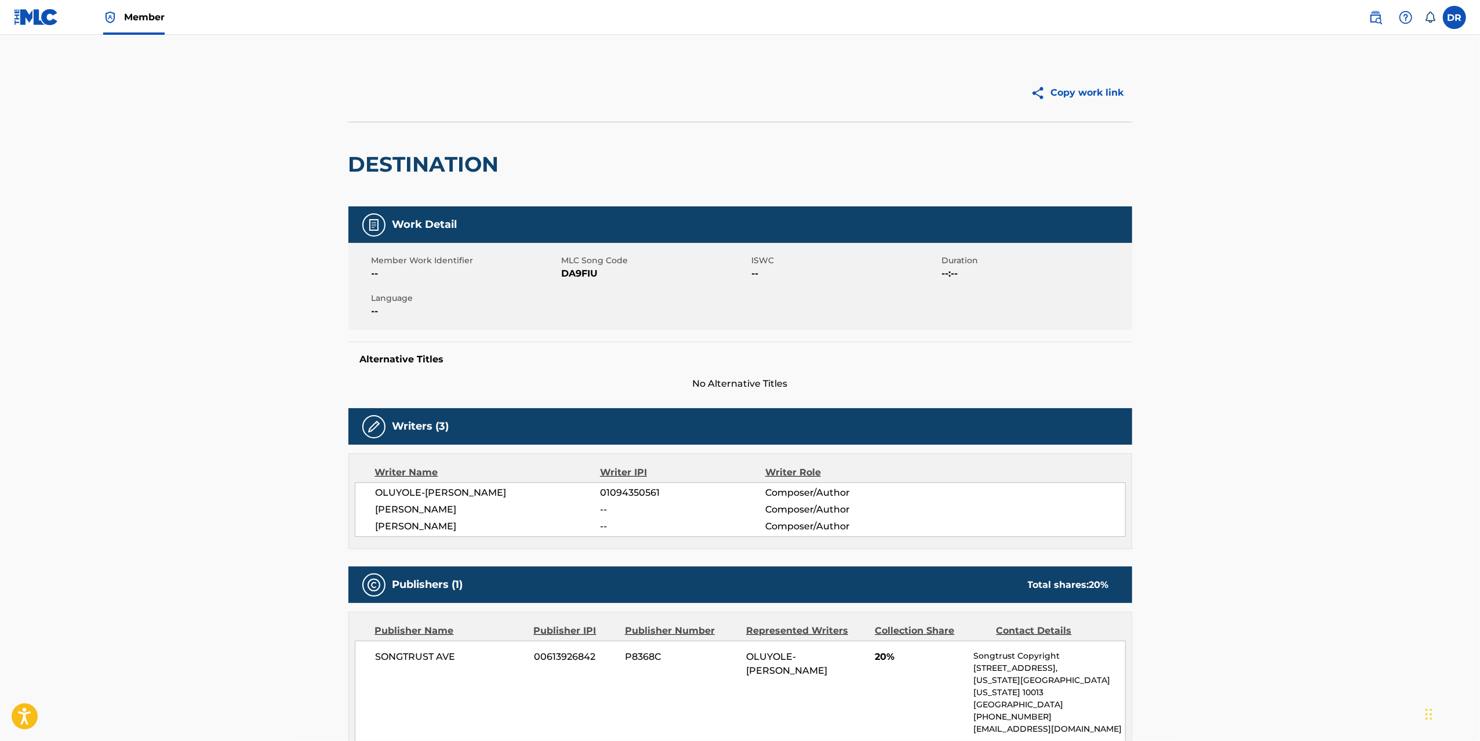
click at [1209, 133] on main "Copy work link DESTINATION Work Detail Member Work Identifier -- MLC Song Code …" at bounding box center [740, 541] width 1480 height 1013
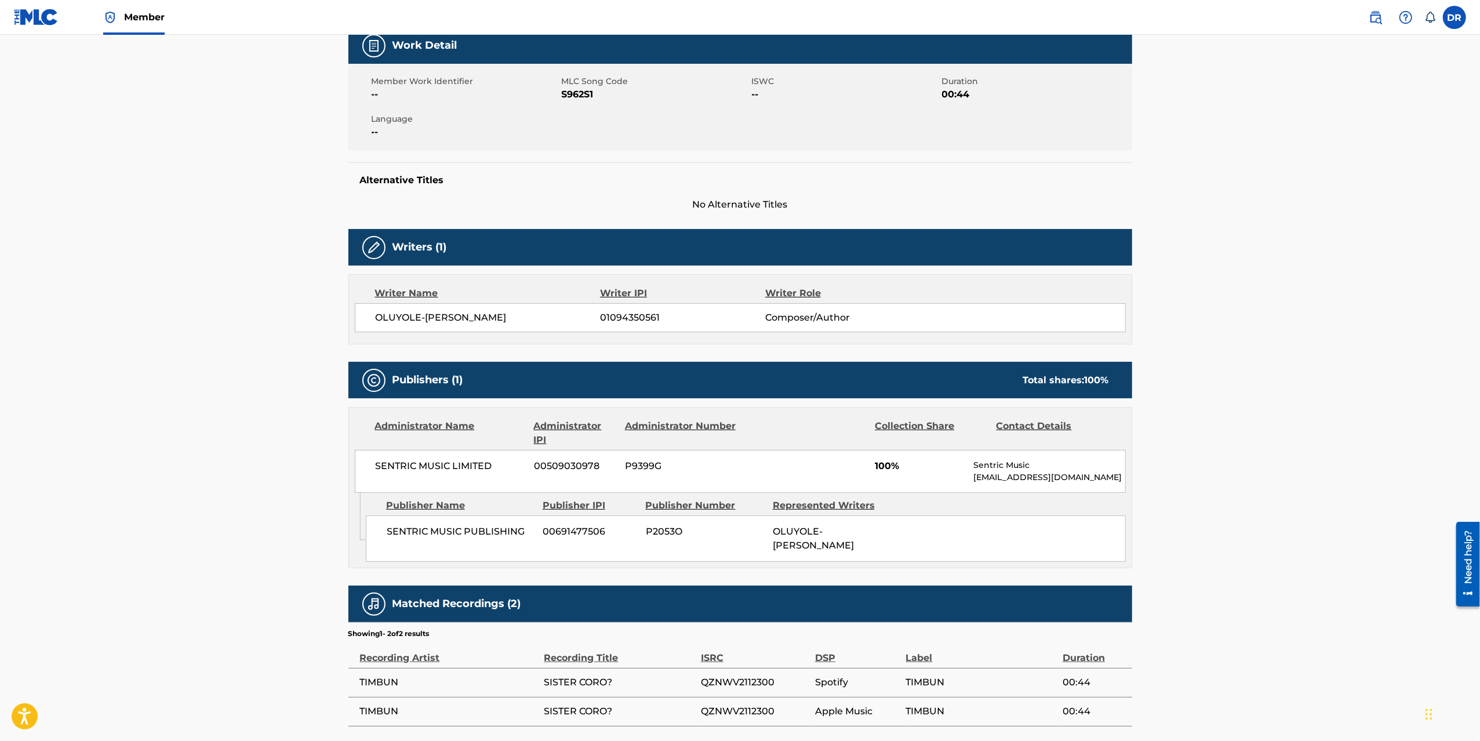
scroll to position [219, 0]
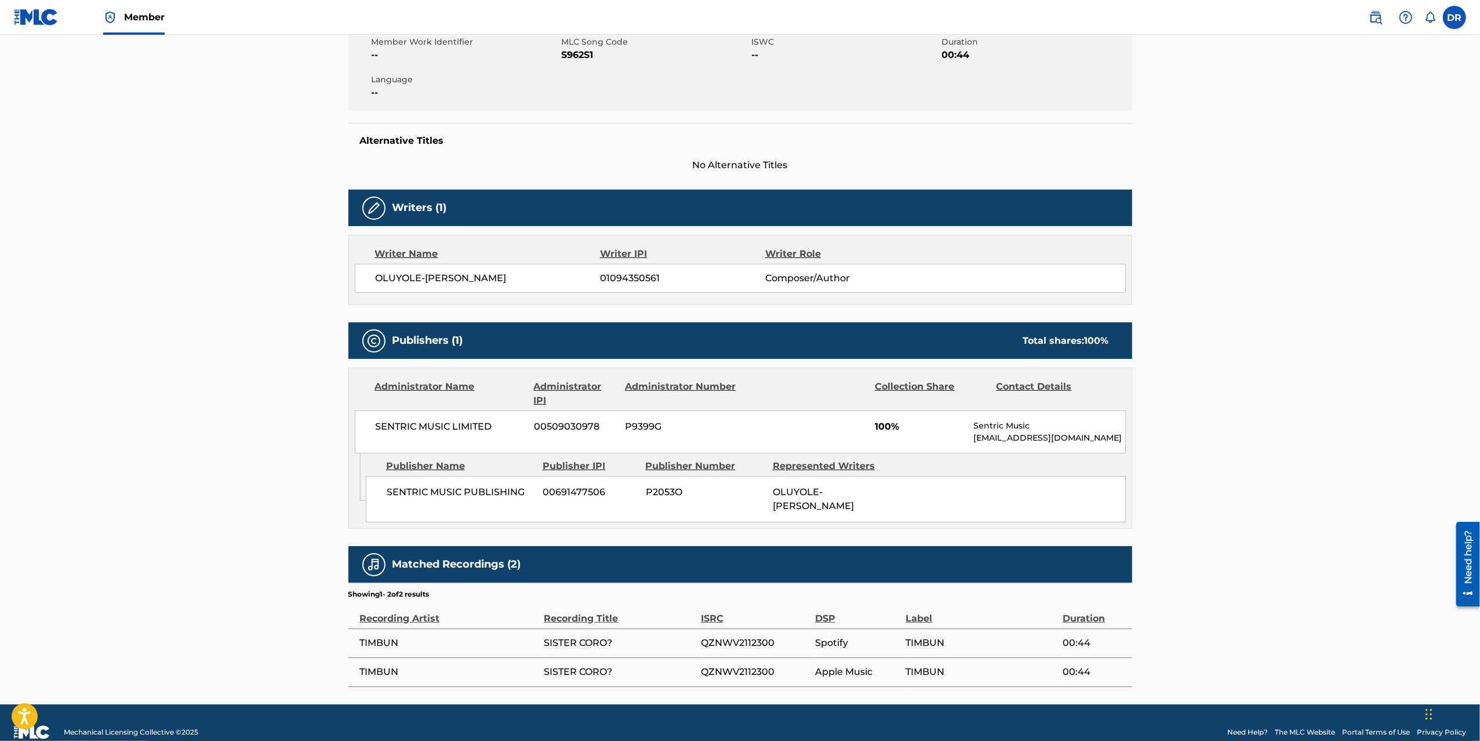
click at [1209, 129] on main "Copy work link SISTER CORO? Work Detail Member Work Identifier -- MLC Song Code…" at bounding box center [740, 260] width 1480 height 888
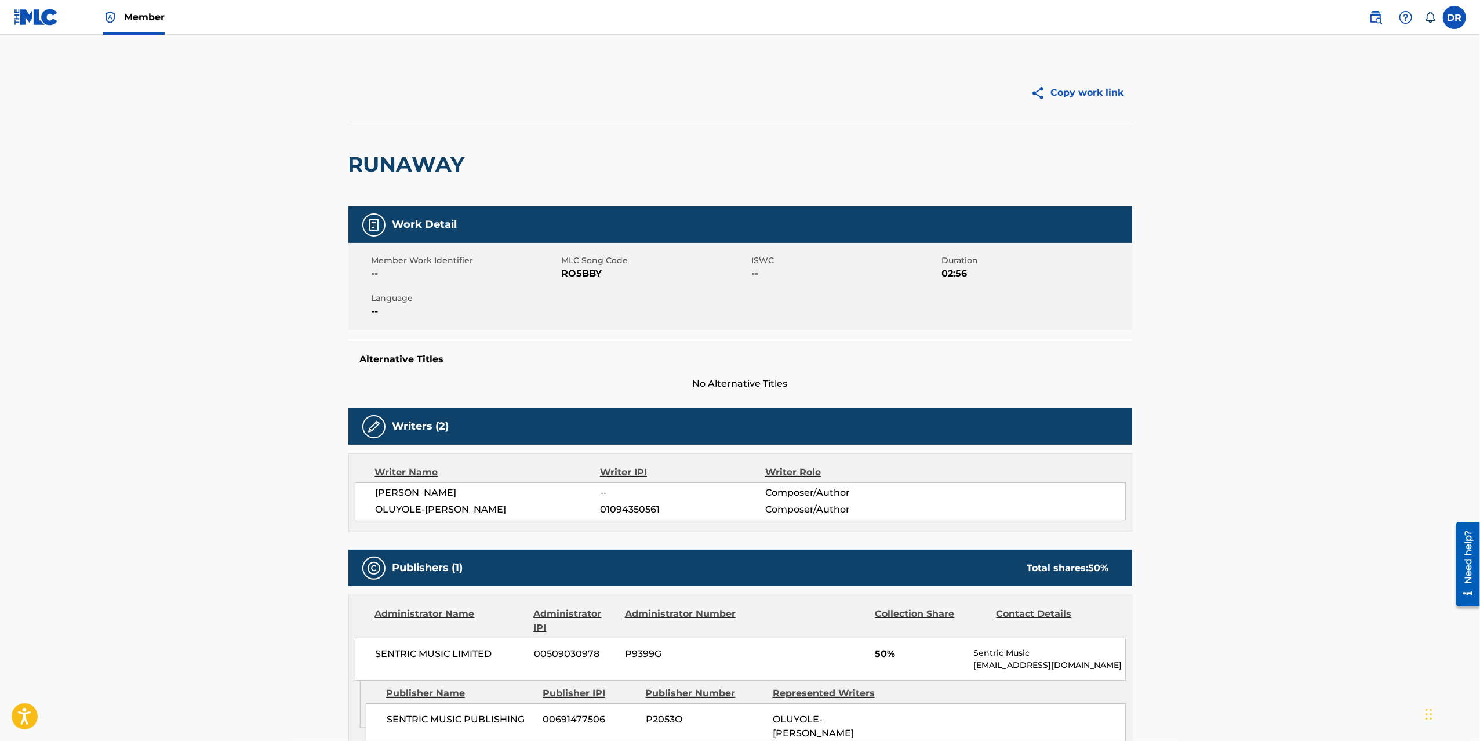
scroll to position [21, 0]
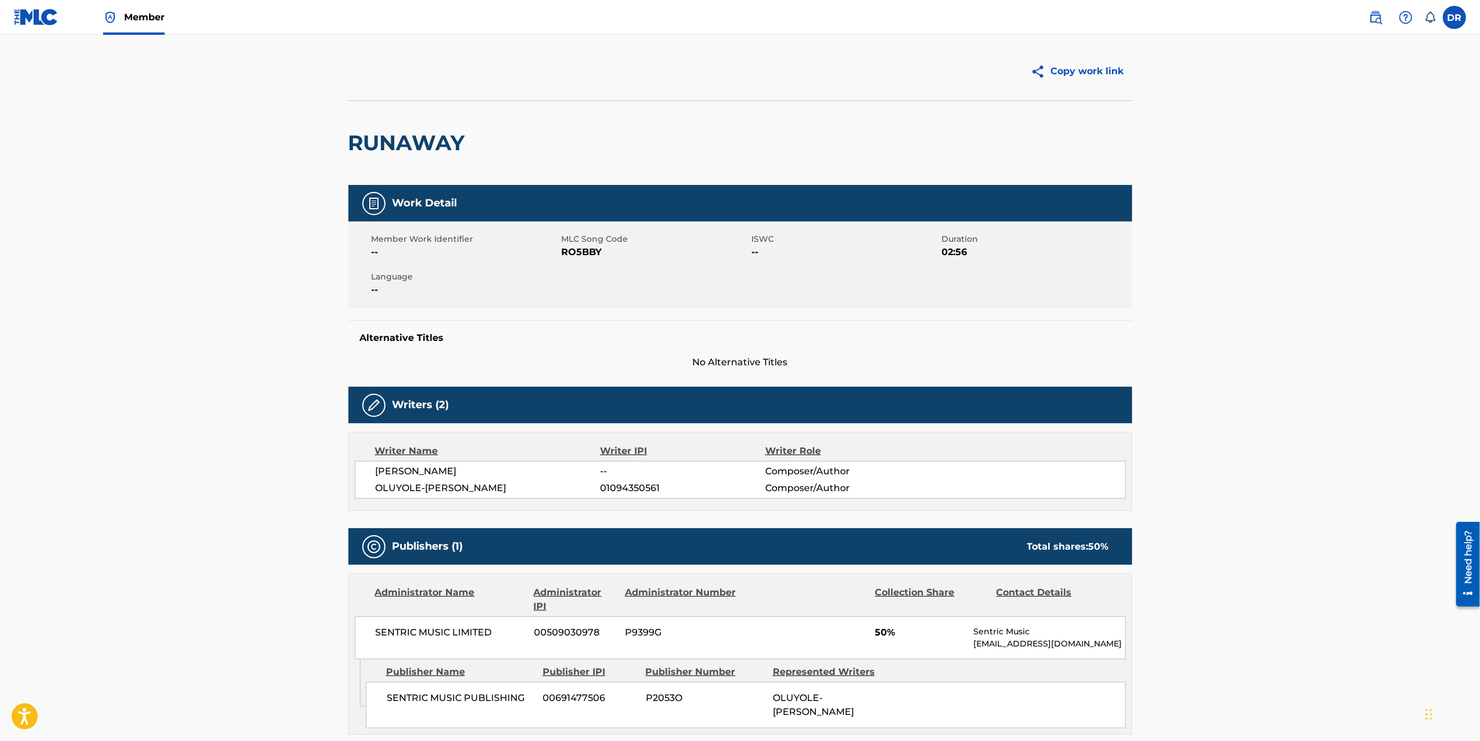
drag, startPoint x: 1013, startPoint y: 150, endPoint x: 1038, endPoint y: 108, distance: 48.6
click at [1013, 150] on div "RUNAWAY" at bounding box center [740, 142] width 784 height 85
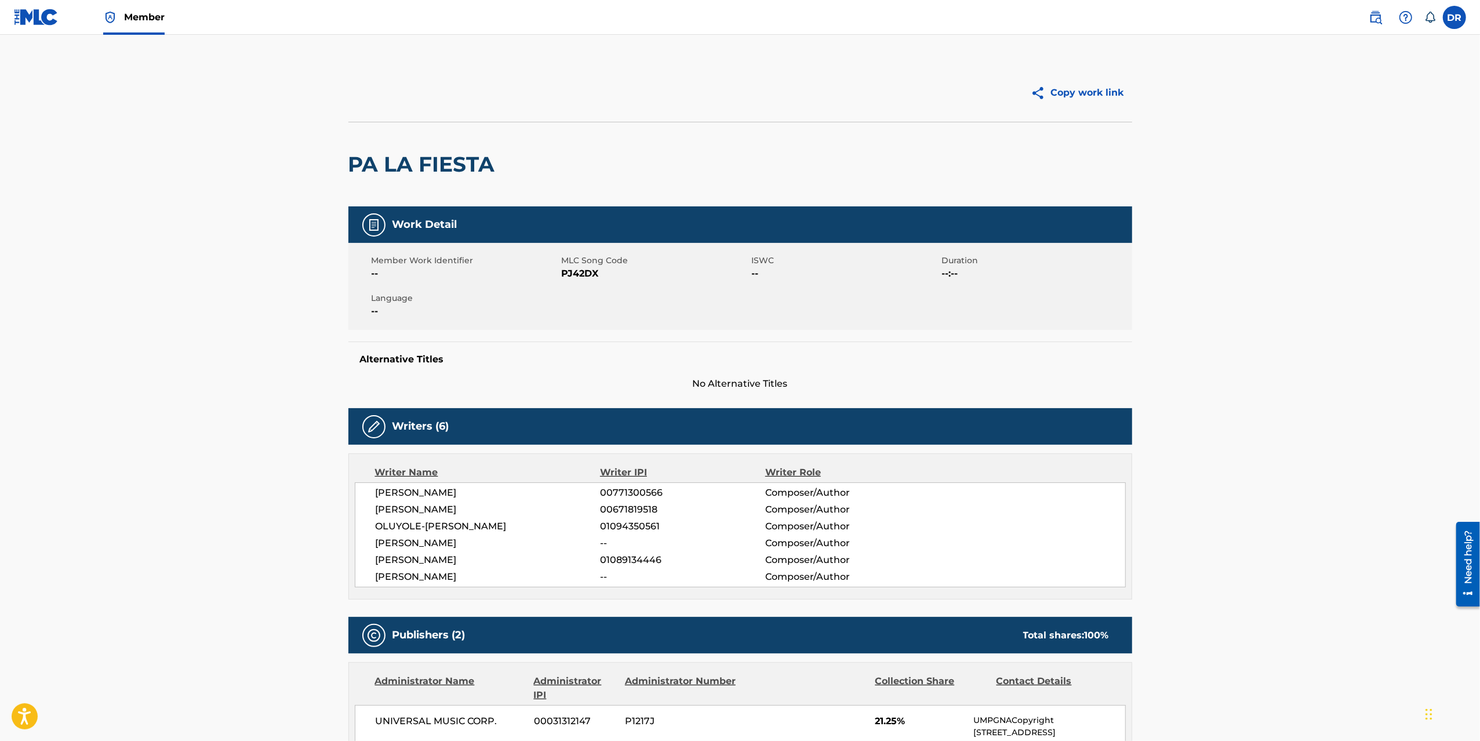
click at [434, 157] on h2 "PA LA FIESTA" at bounding box center [424, 164] width 152 height 26
drag, startPoint x: 434, startPoint y: 157, endPoint x: 453, endPoint y: 143, distance: 24.0
click at [434, 157] on h2 "PA LA FIESTA" at bounding box center [424, 164] width 152 height 26
copy div "PA LA FIESTA"
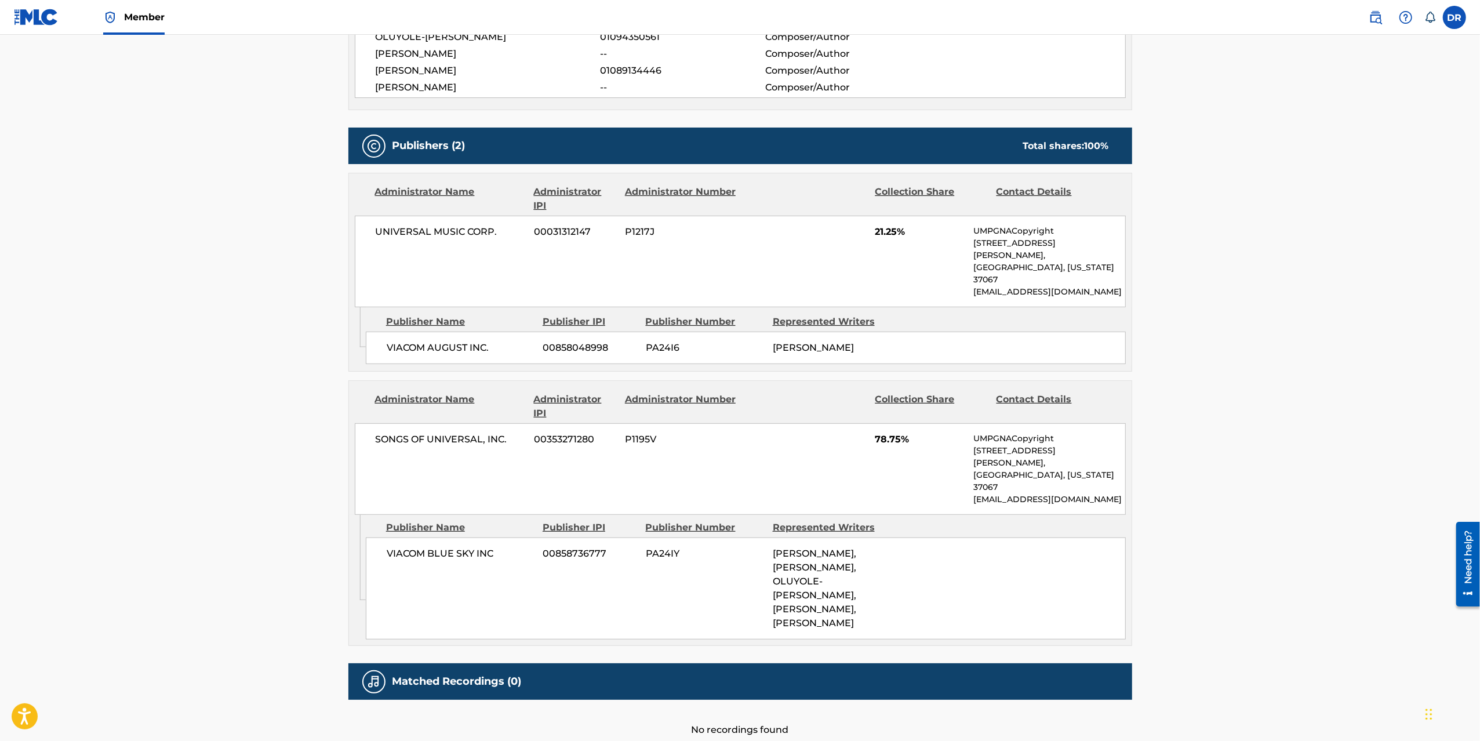
scroll to position [512, 0]
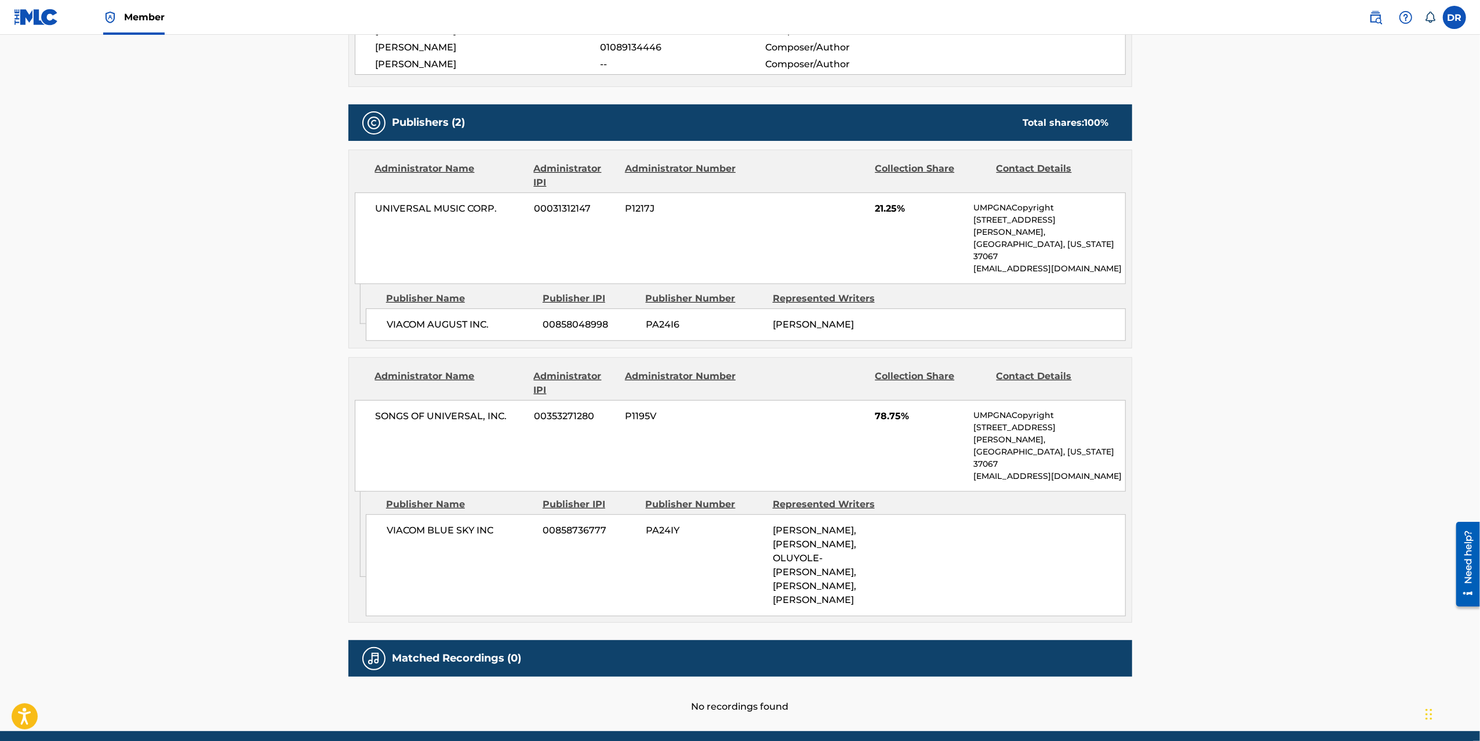
drag, startPoint x: 425, startPoint y: 296, endPoint x: 420, endPoint y: 298, distance: 6.2
click at [425, 318] on span "VIACOM AUGUST INC." at bounding box center [461, 325] width 148 height 14
click at [418, 523] on span "VIACOM BLUE SKY INC" at bounding box center [461, 530] width 148 height 14
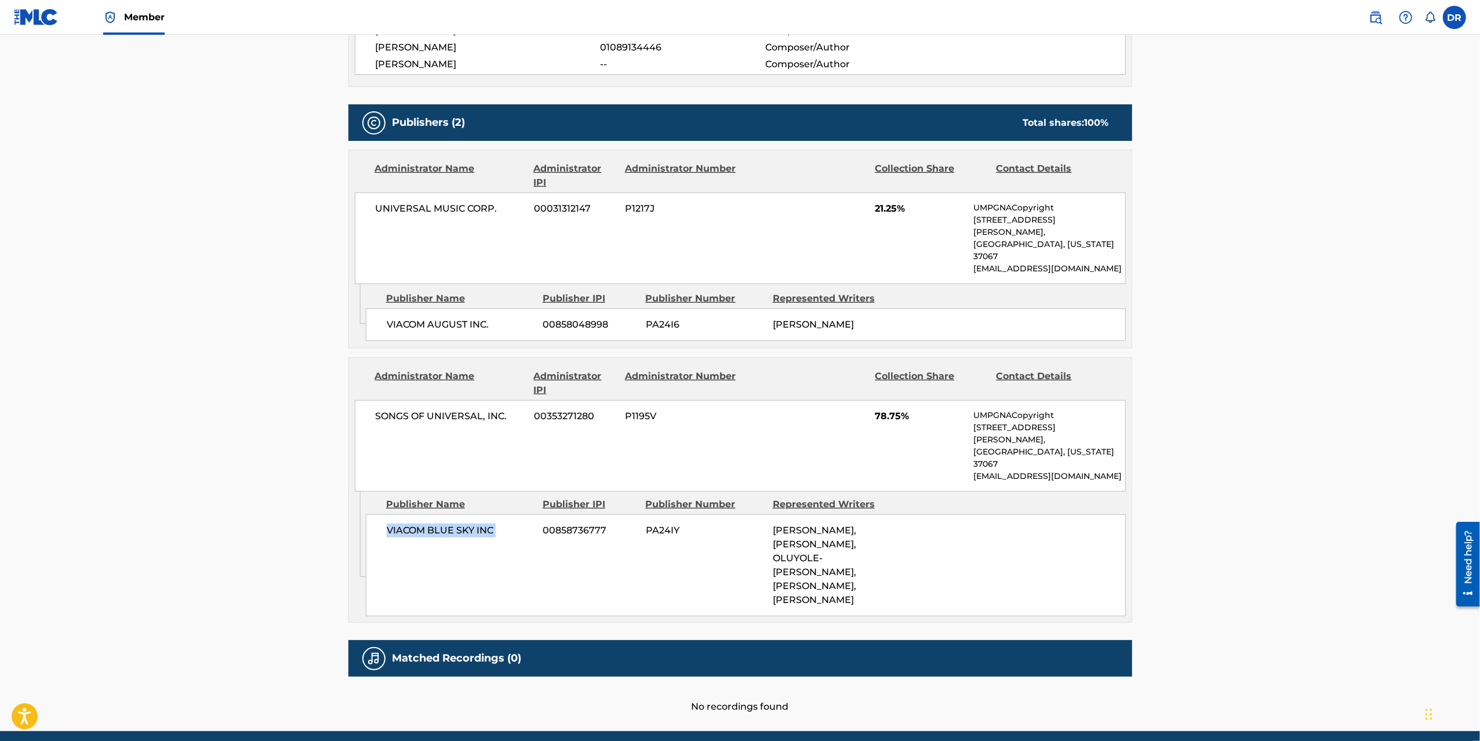
copy div "VIACOM BLUE SKY INC"
click at [554, 514] on div "VIACOM BLUE SKY INC 00858736777 PA24IY EMONI MATTHEWS, JACOB GROTTICELLI, OLUYO…" at bounding box center [746, 565] width 760 height 102
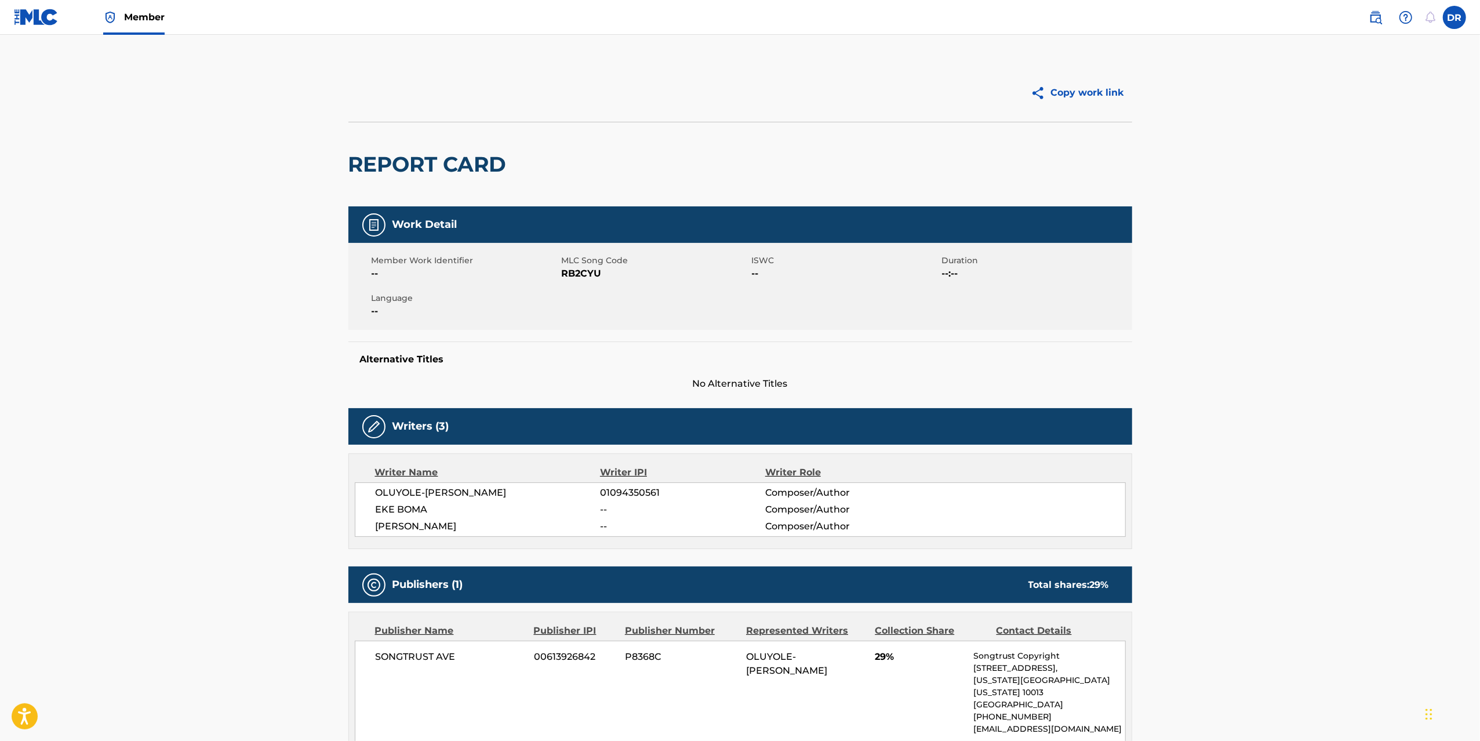
click at [820, 178] on div "REPORT CARD" at bounding box center [740, 164] width 784 height 85
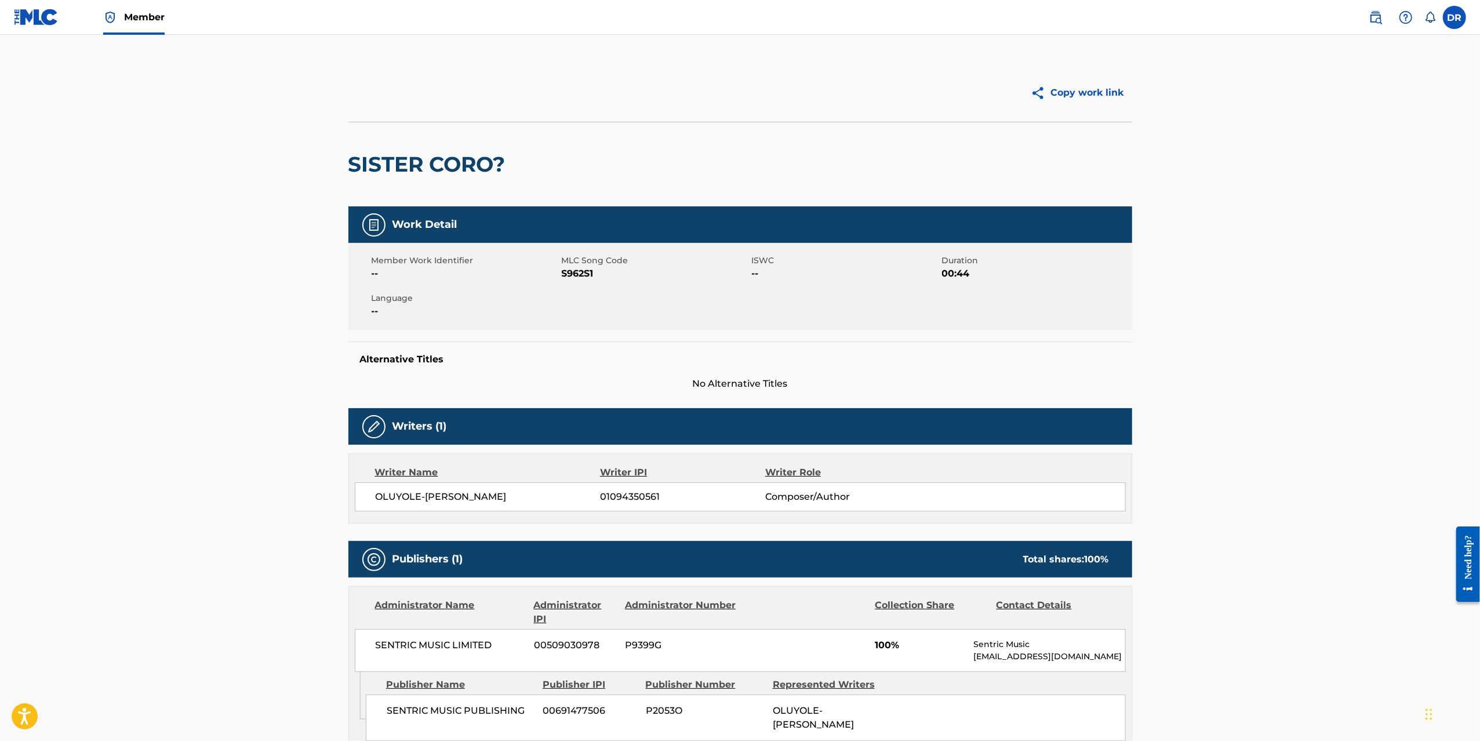
click at [1368, 22] on img at bounding box center [1375, 17] width 14 height 14
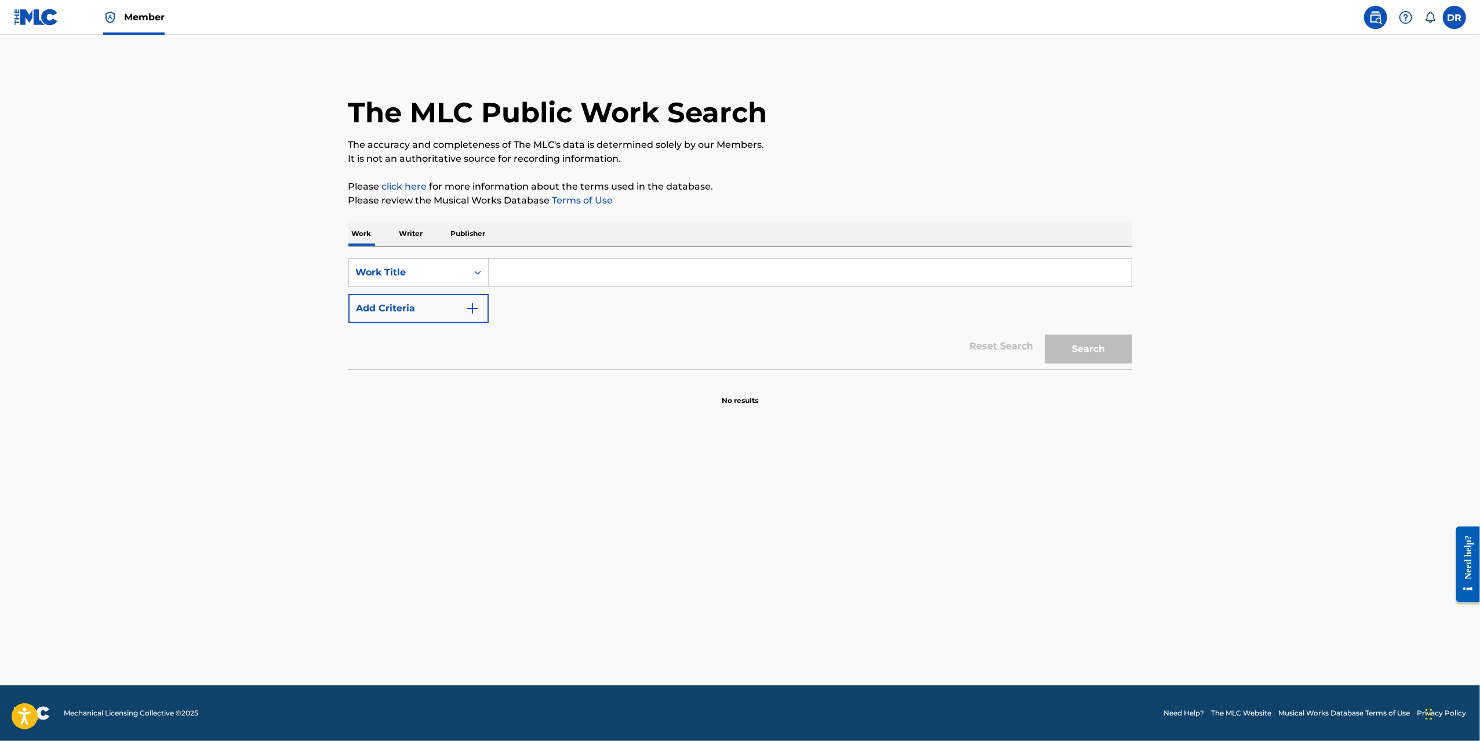
click at [512, 282] on input "Search Form" at bounding box center [810, 273] width 643 height 28
paste input "[PERSON_NAME]"
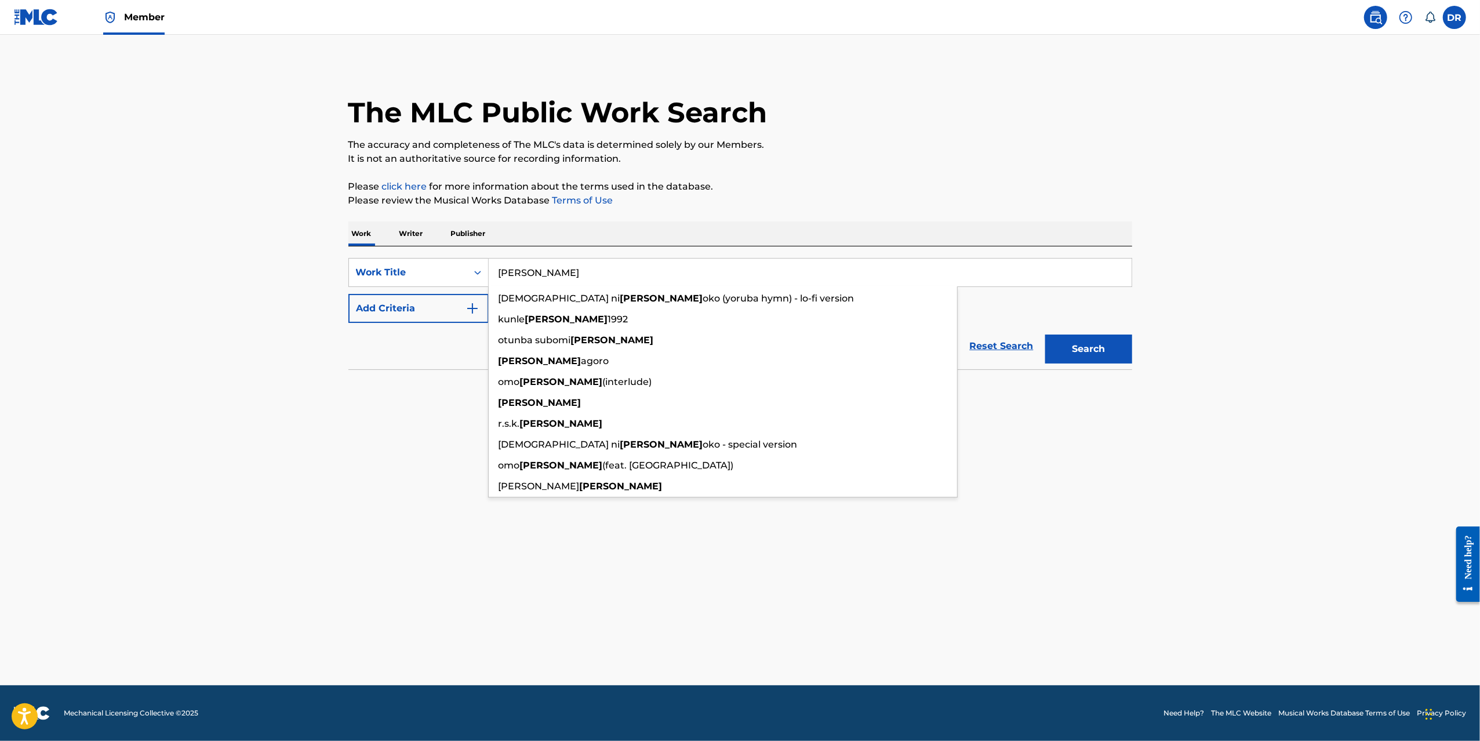
click at [526, 263] on input "[PERSON_NAME]" at bounding box center [810, 273] width 643 height 28
click at [526, 263] on input "BALOGUN" at bounding box center [810, 273] width 643 height 28
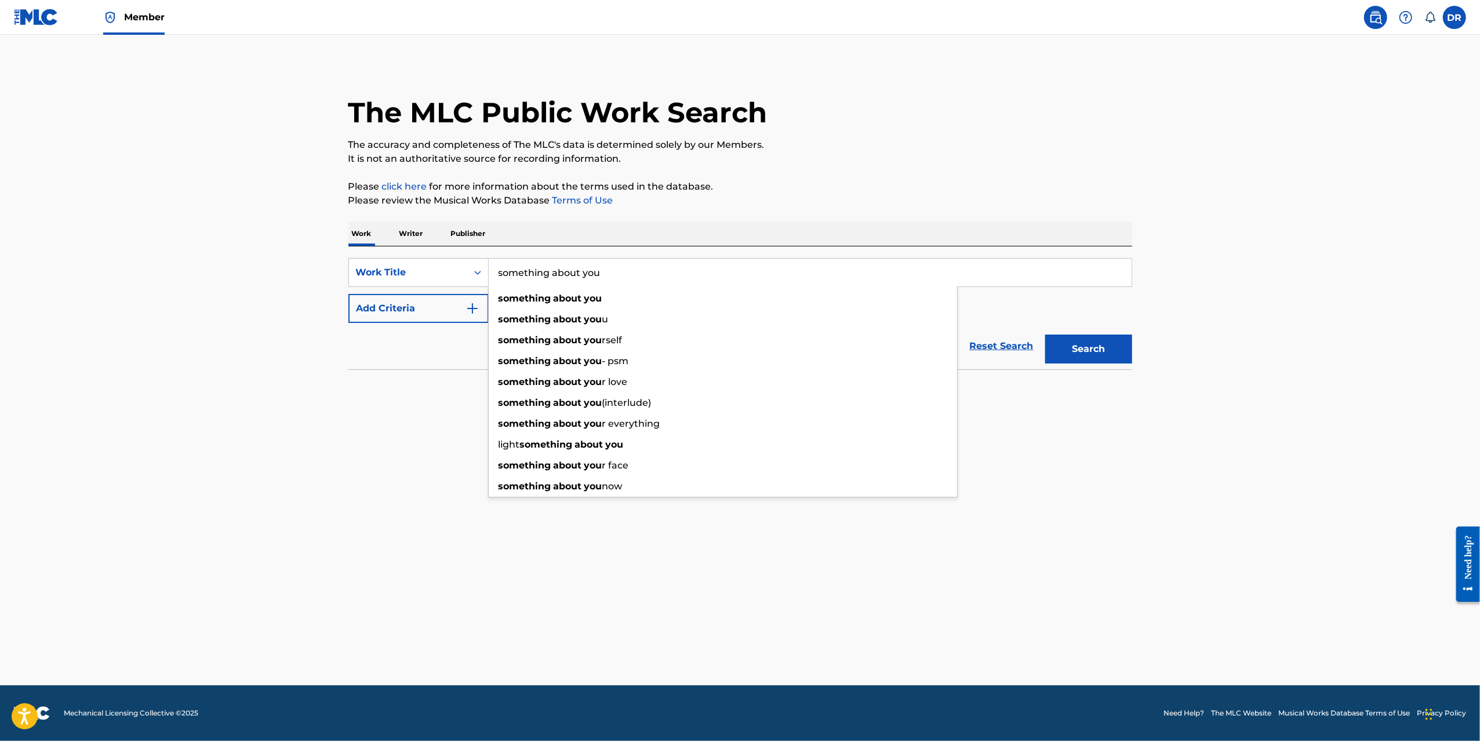
type input "something about you"
click at [439, 317] on button "Add Criteria" at bounding box center [418, 308] width 140 height 29
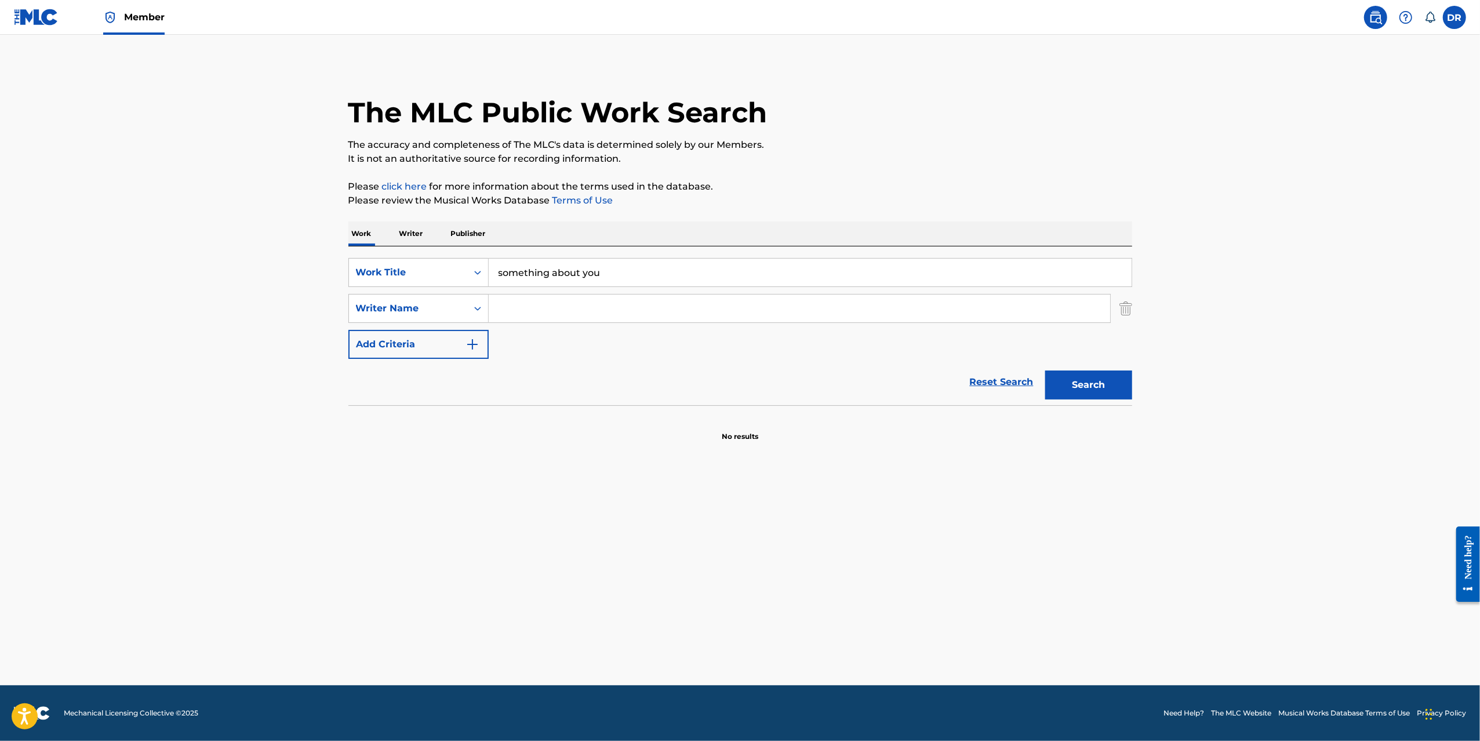
click at [581, 318] on input "Search Form" at bounding box center [799, 308] width 621 height 28
paste input "BALOGUN"
type input "BALOGUN"
click at [1075, 380] on button "Search" at bounding box center [1088, 384] width 87 height 29
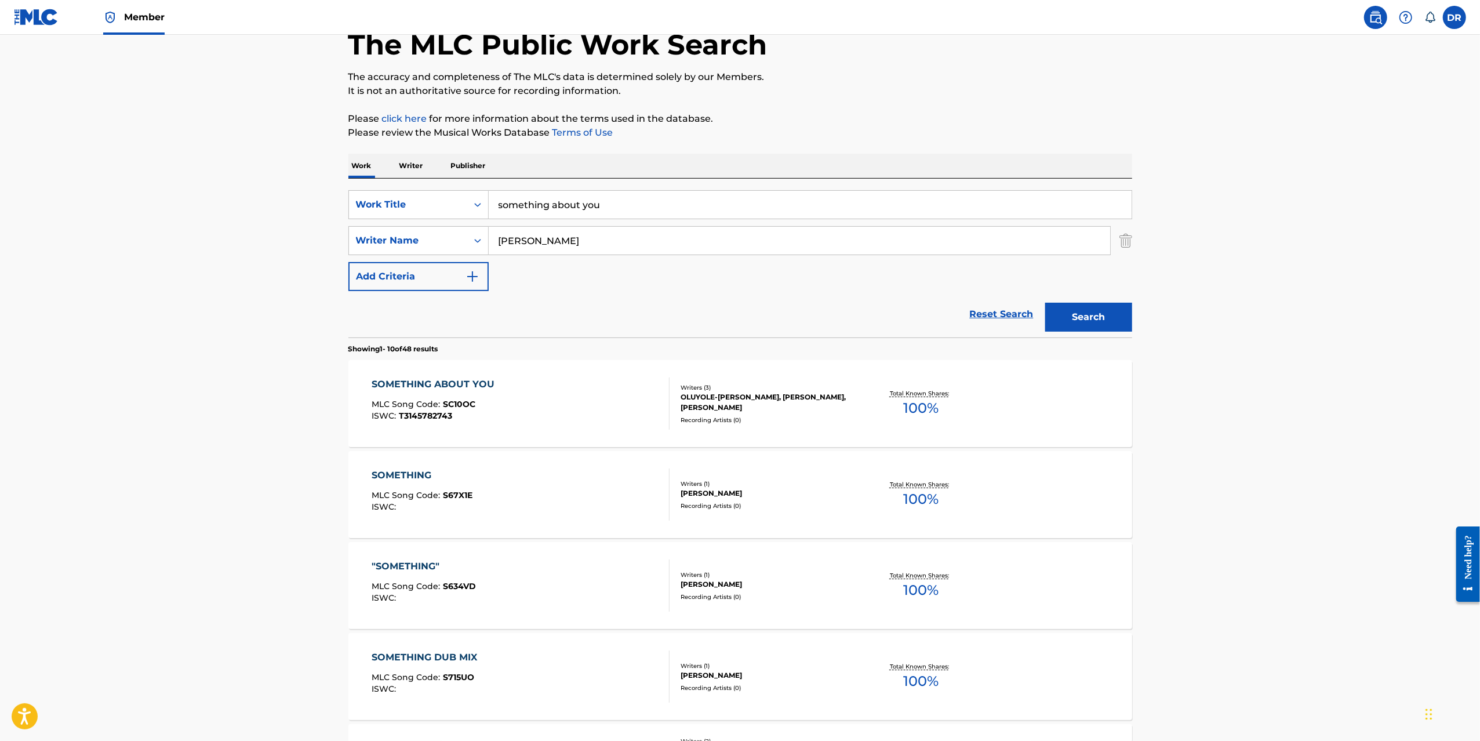
scroll to position [89, 0]
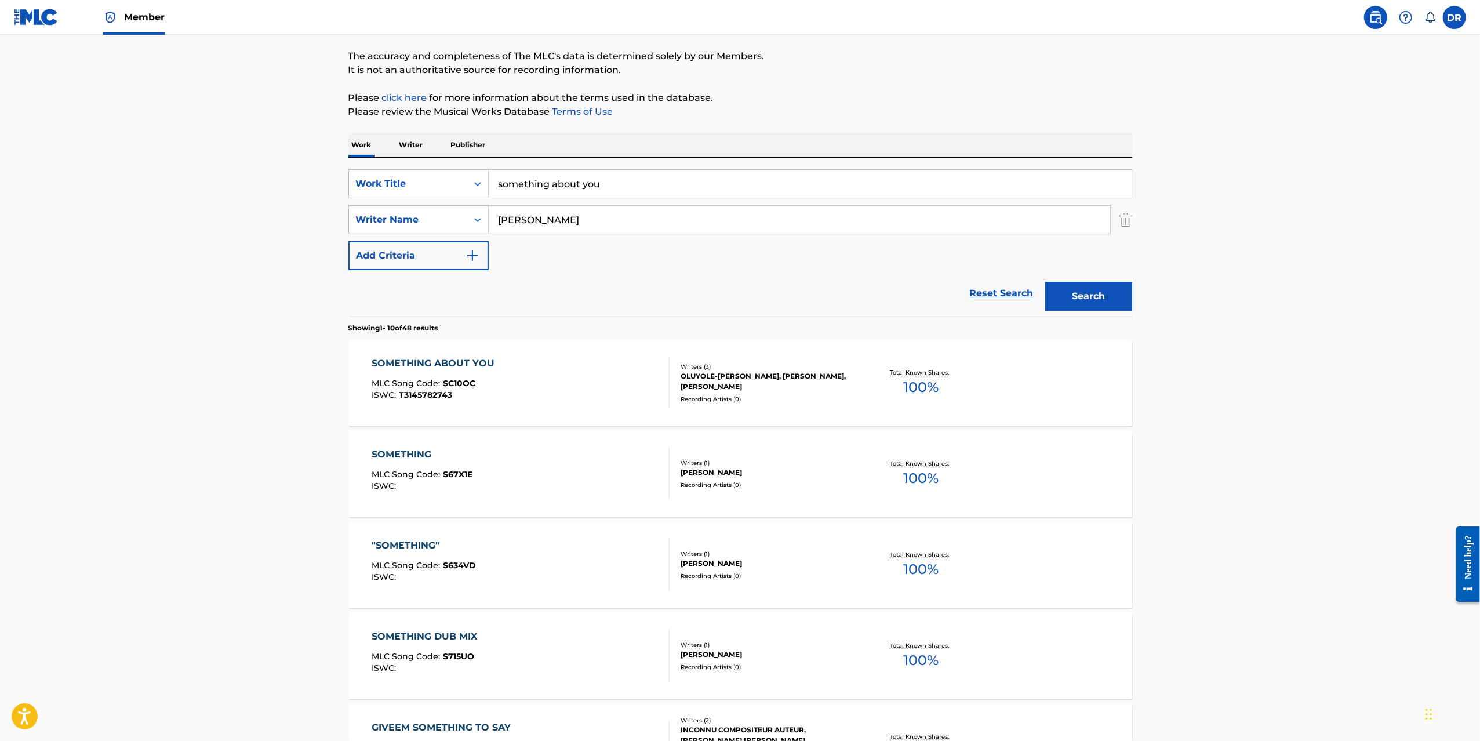
click at [598, 184] on input "something about you" at bounding box center [810, 184] width 643 height 28
paste input "PA LA FIESTA"
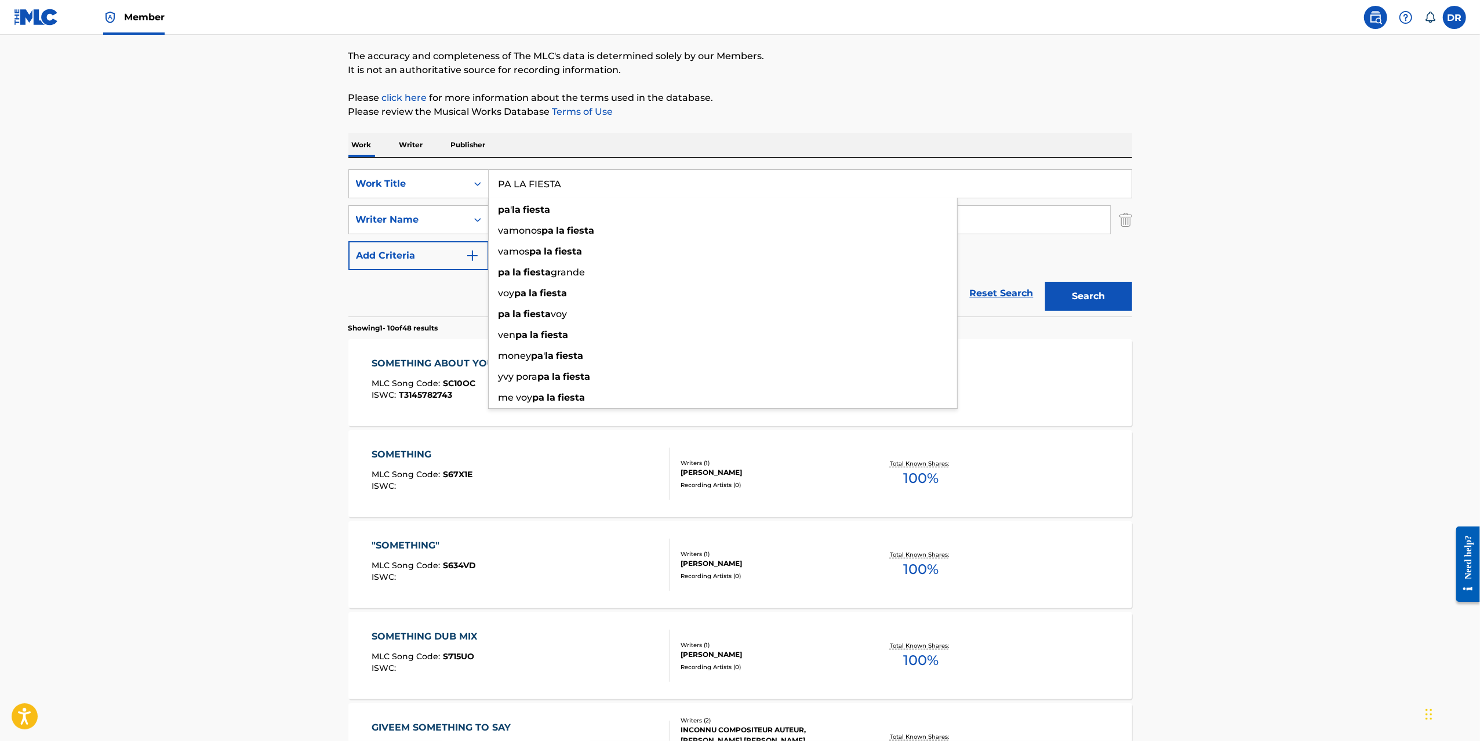
type input "PA LA FIESTA"
click at [1102, 287] on button "Search" at bounding box center [1088, 296] width 87 height 29
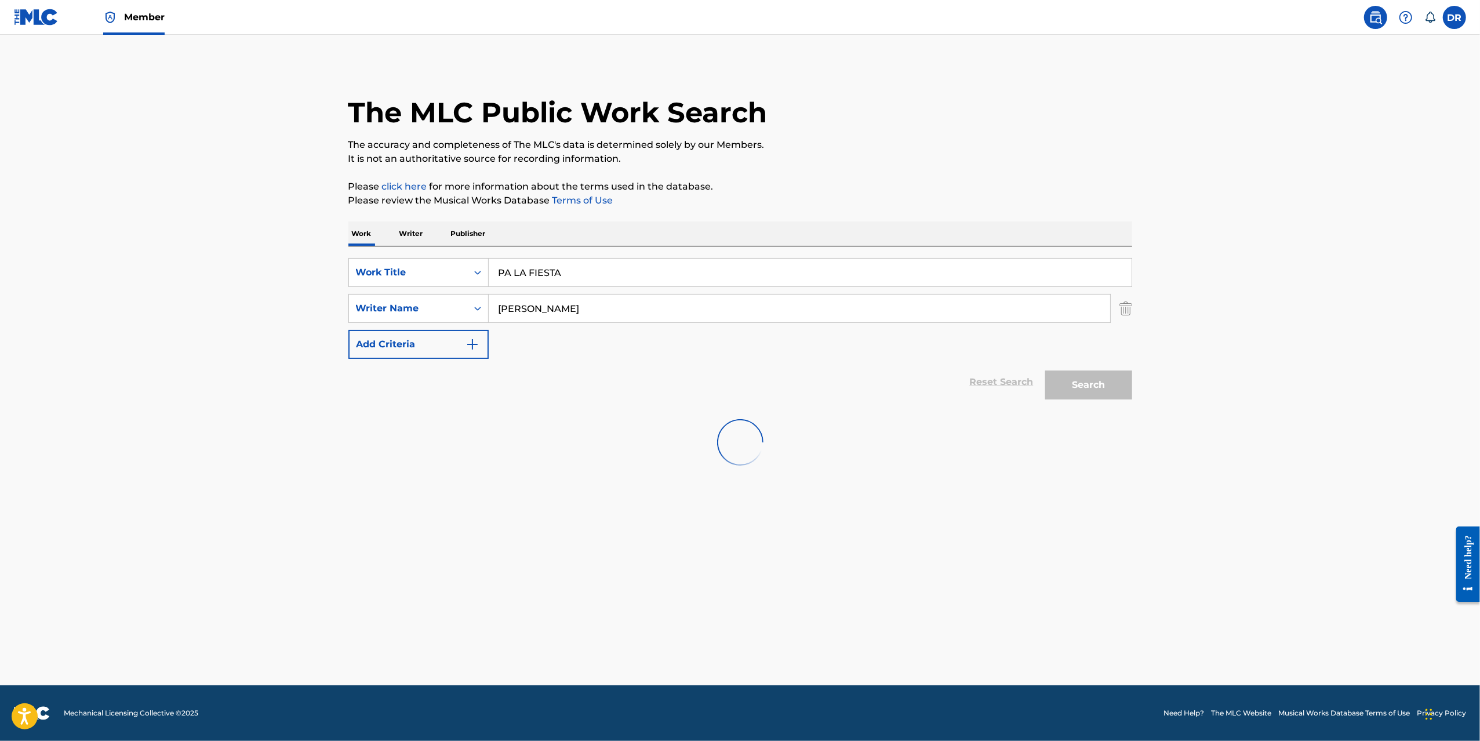
scroll to position [0, 0]
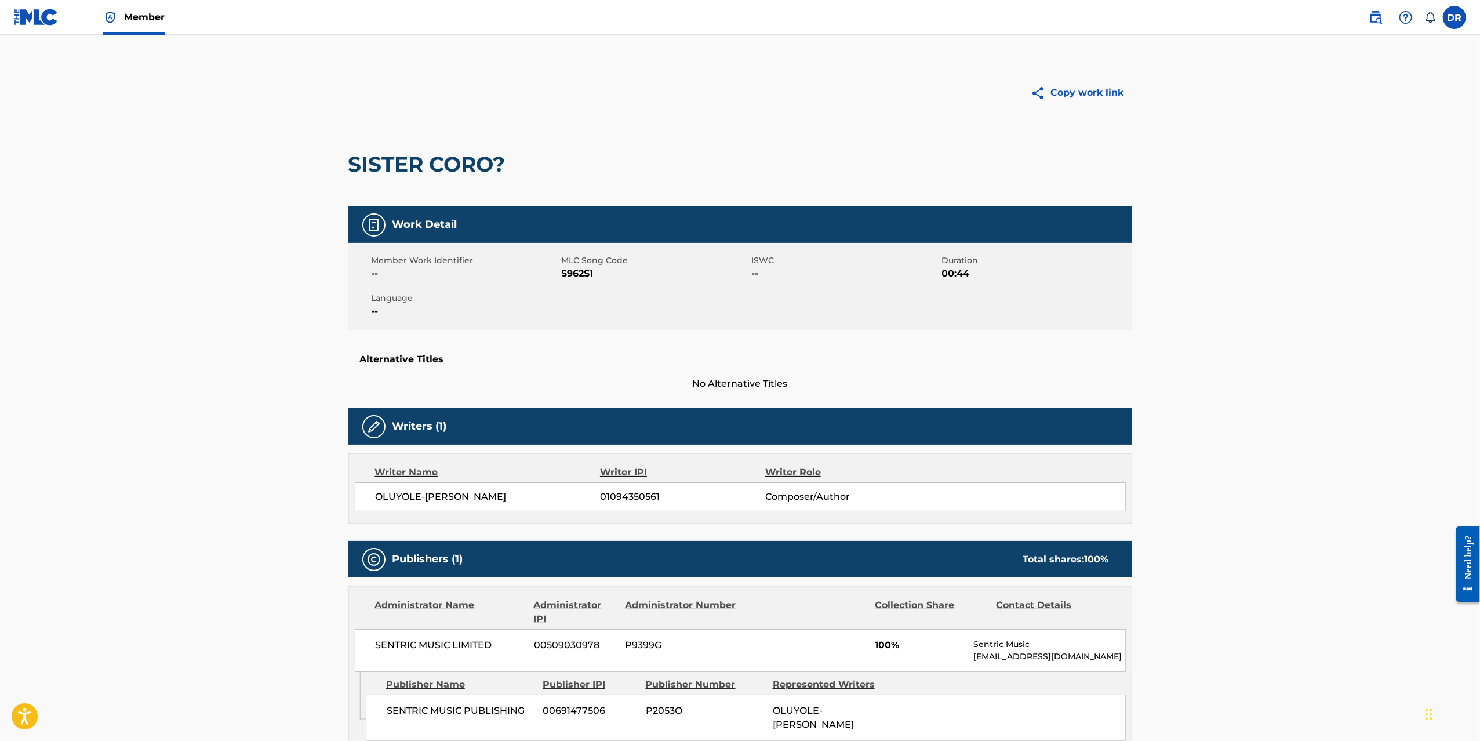
click at [496, 503] on span "OLUYOLE-[PERSON_NAME]" at bounding box center [488, 497] width 225 height 14
copy div "OLUYOLE-[PERSON_NAME]"
click at [1365, 20] on link at bounding box center [1375, 17] width 23 height 23
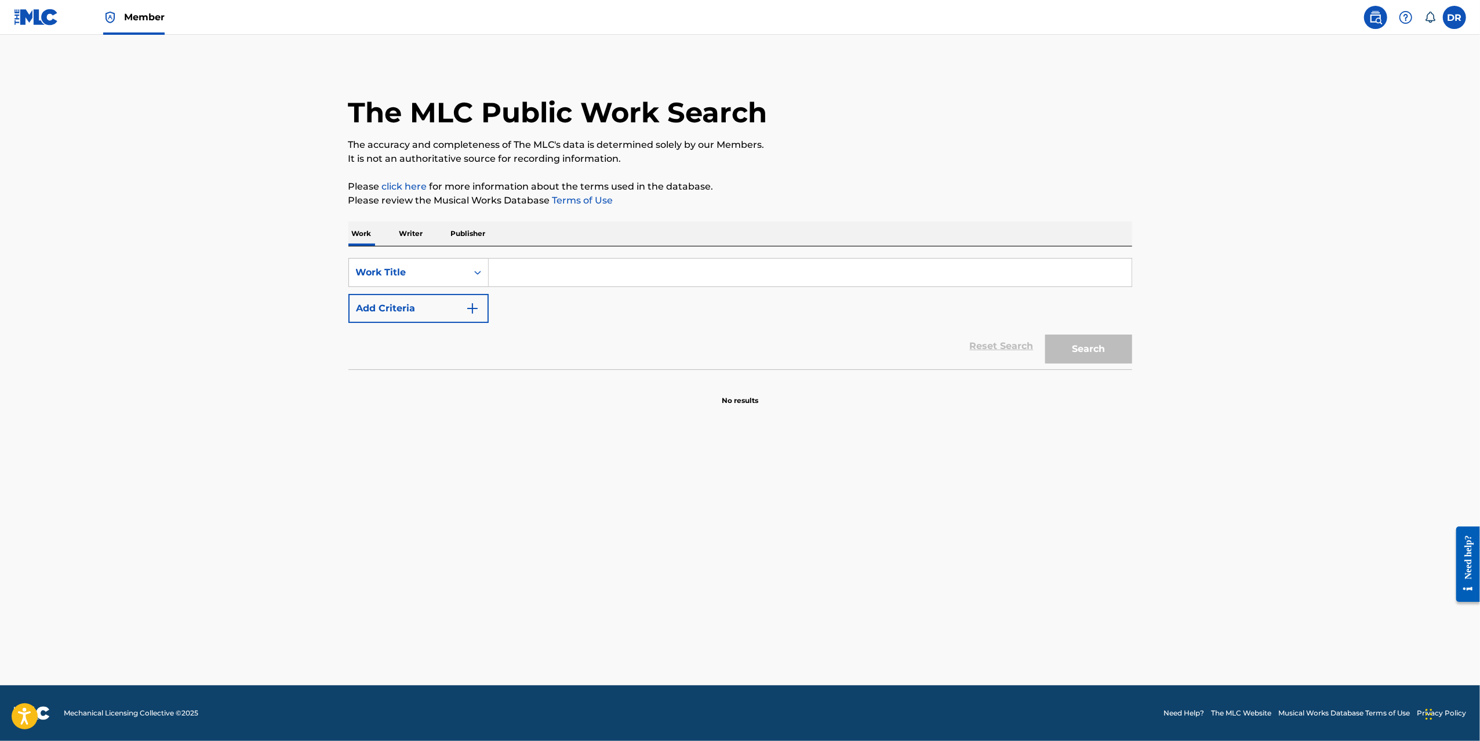
click at [421, 236] on p "Writer" at bounding box center [411, 233] width 31 height 24
click at [605, 287] on form "SearchWithCriteriaa6800b28-b84e-4ebb-a51e-4a34095842cc Writer Name Reset Search…" at bounding box center [740, 299] width 784 height 82
drag, startPoint x: 909, startPoint y: 289, endPoint x: 917, endPoint y: 276, distance: 14.3
click at [909, 287] on form "SearchWithCriteriaa6800b28-b84e-4ebb-a51e-4a34095842cc Writer Name Reset Search…" at bounding box center [740, 299] width 784 height 82
click at [918, 276] on input "Search Form" at bounding box center [810, 273] width 643 height 28
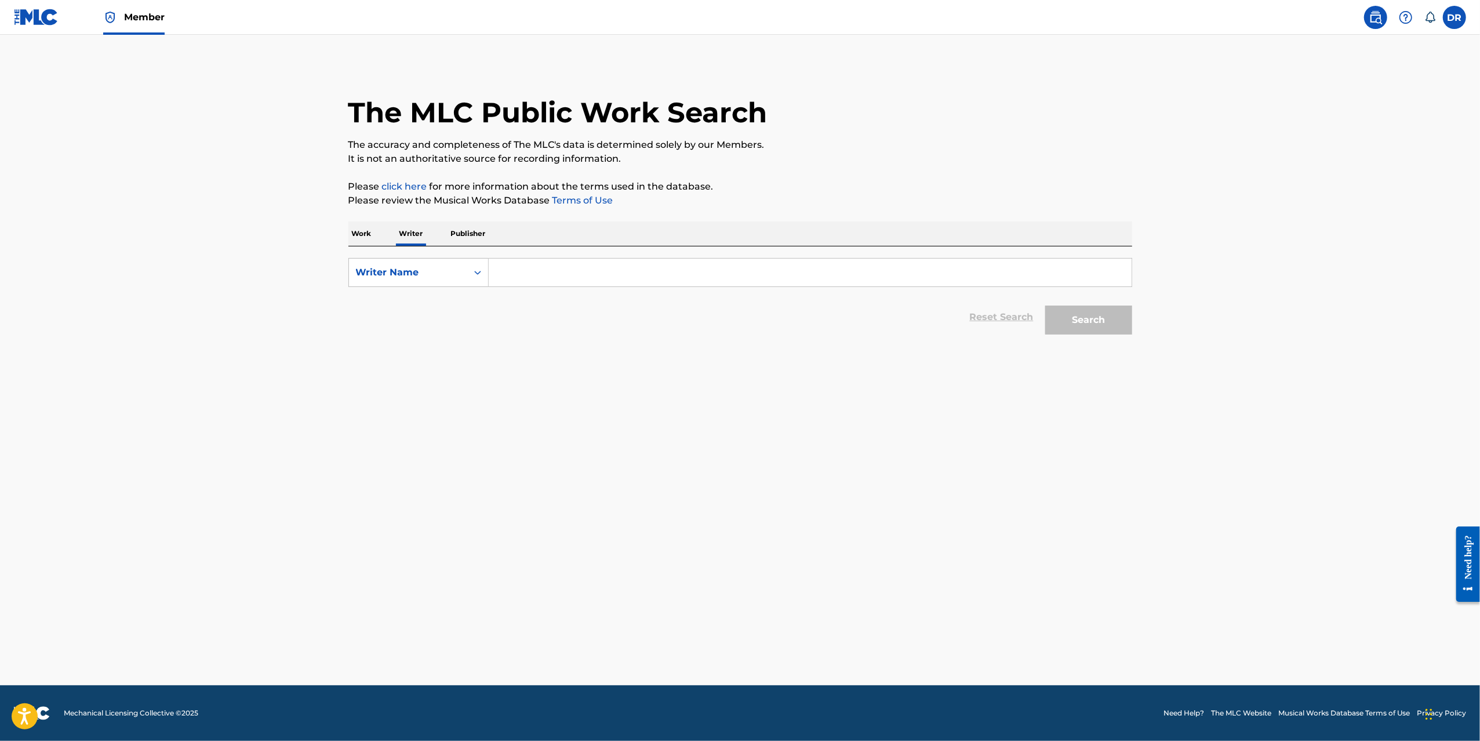
paste input "OLUYOLE-[PERSON_NAME]"
type input "OLUYOLE-[PERSON_NAME]"
click at [1090, 311] on button "Search" at bounding box center [1088, 319] width 87 height 29
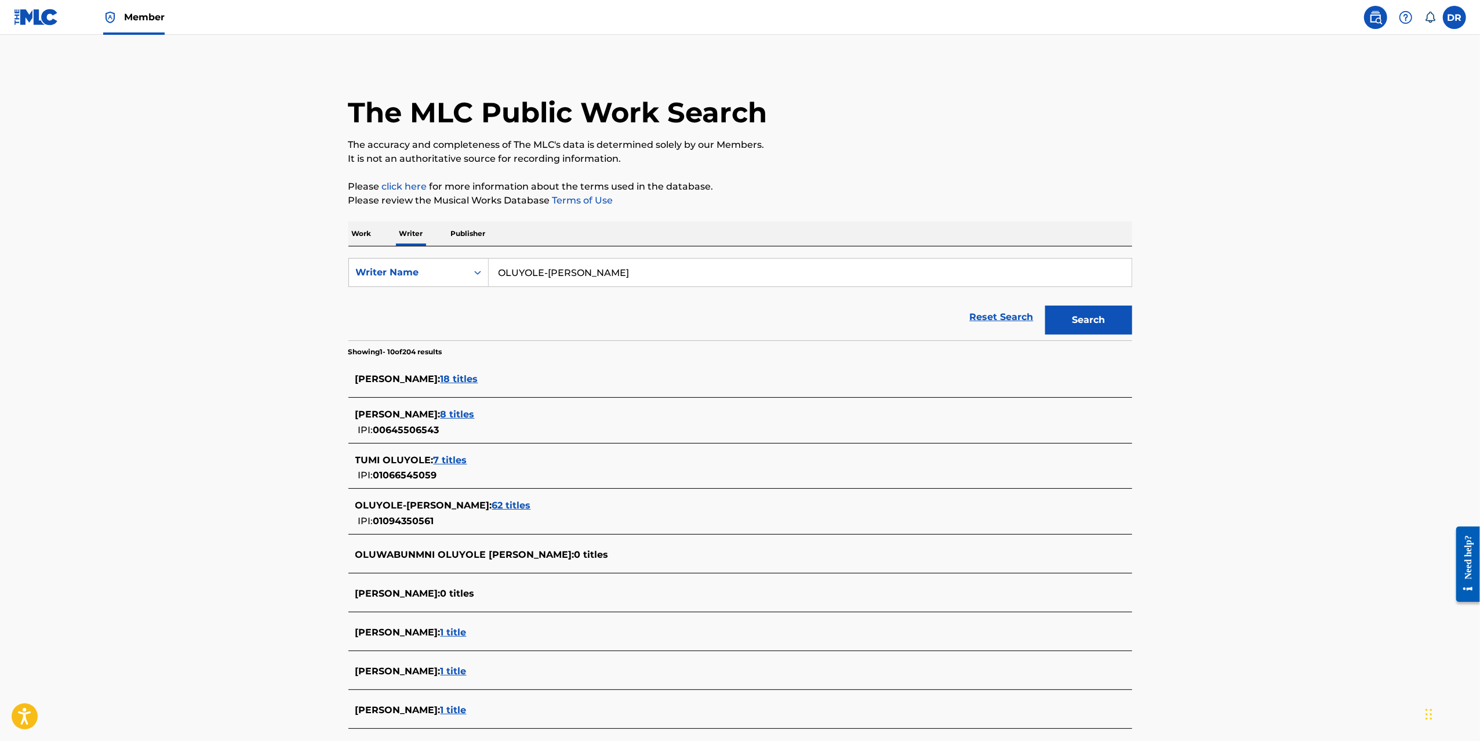
click at [531, 500] on span "62 titles" at bounding box center [511, 505] width 39 height 11
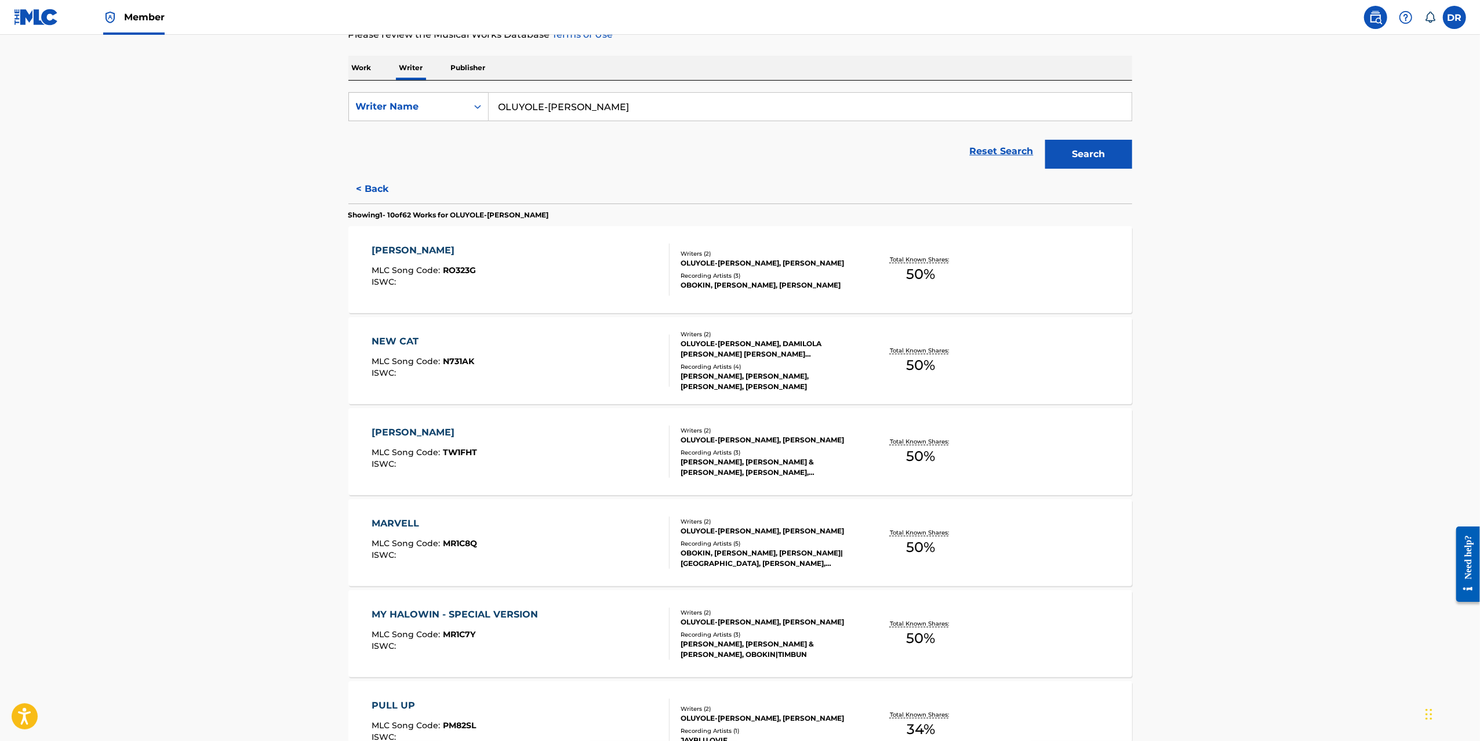
scroll to position [202, 0]
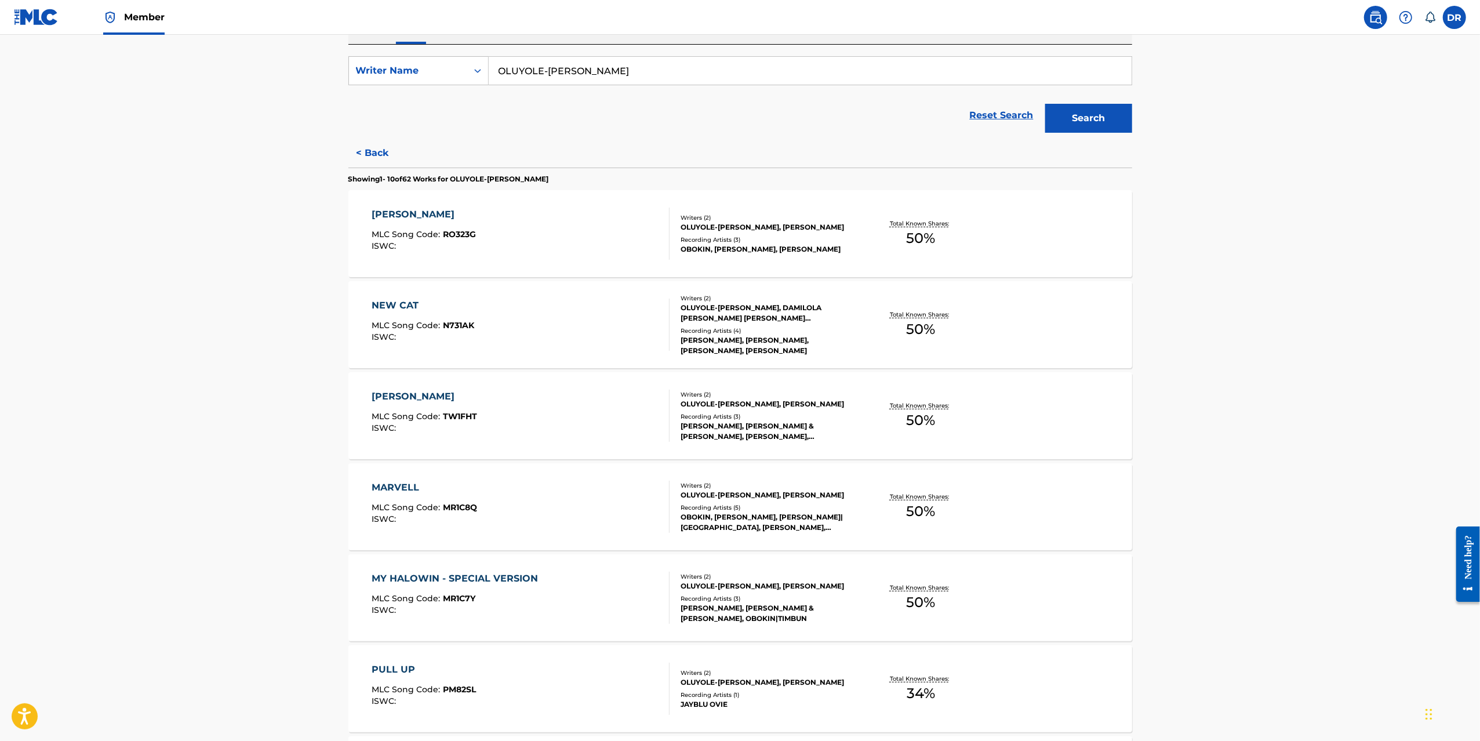
click at [397, 305] on div "NEW CAT" at bounding box center [423, 306] width 103 height 14
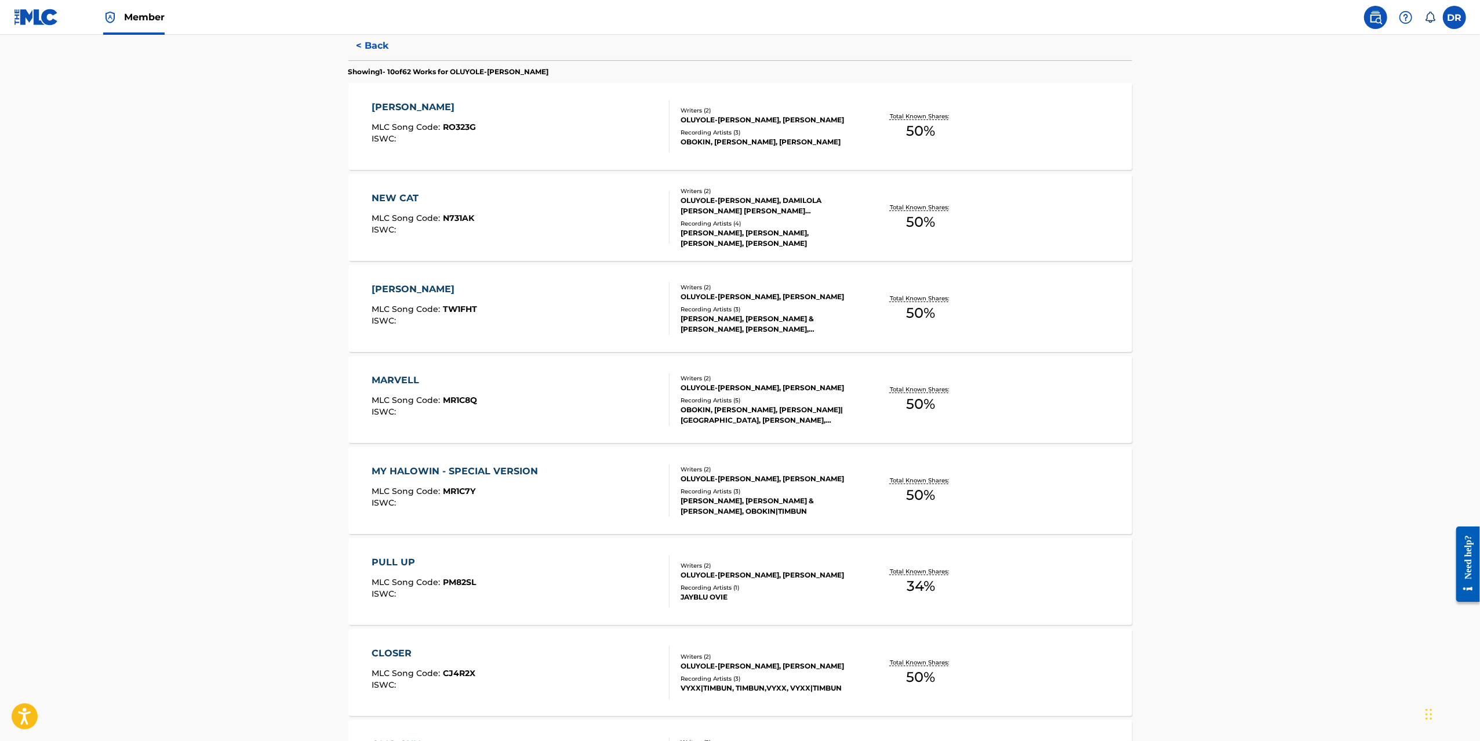
scroll to position [316, 0]
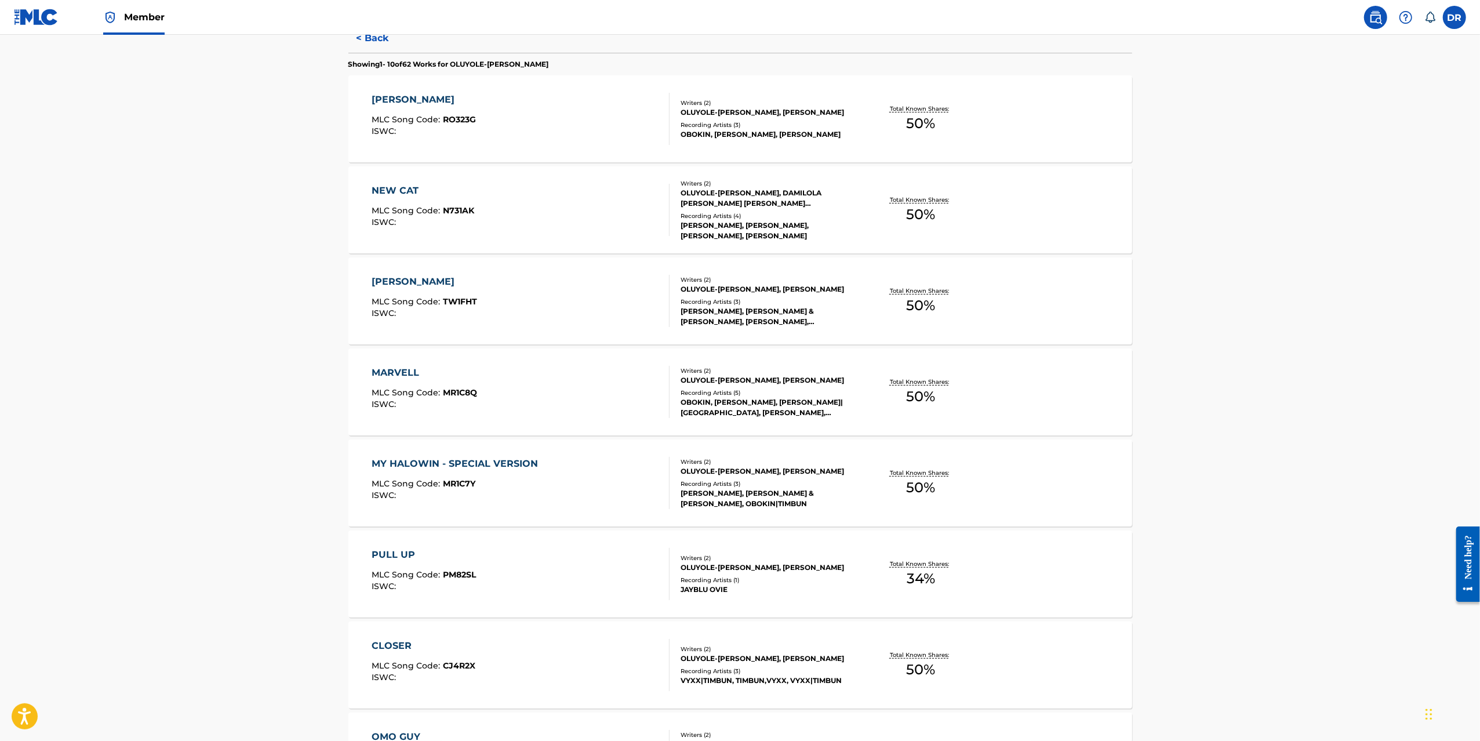
click at [388, 369] on div "MARVELL" at bounding box center [424, 373] width 105 height 14
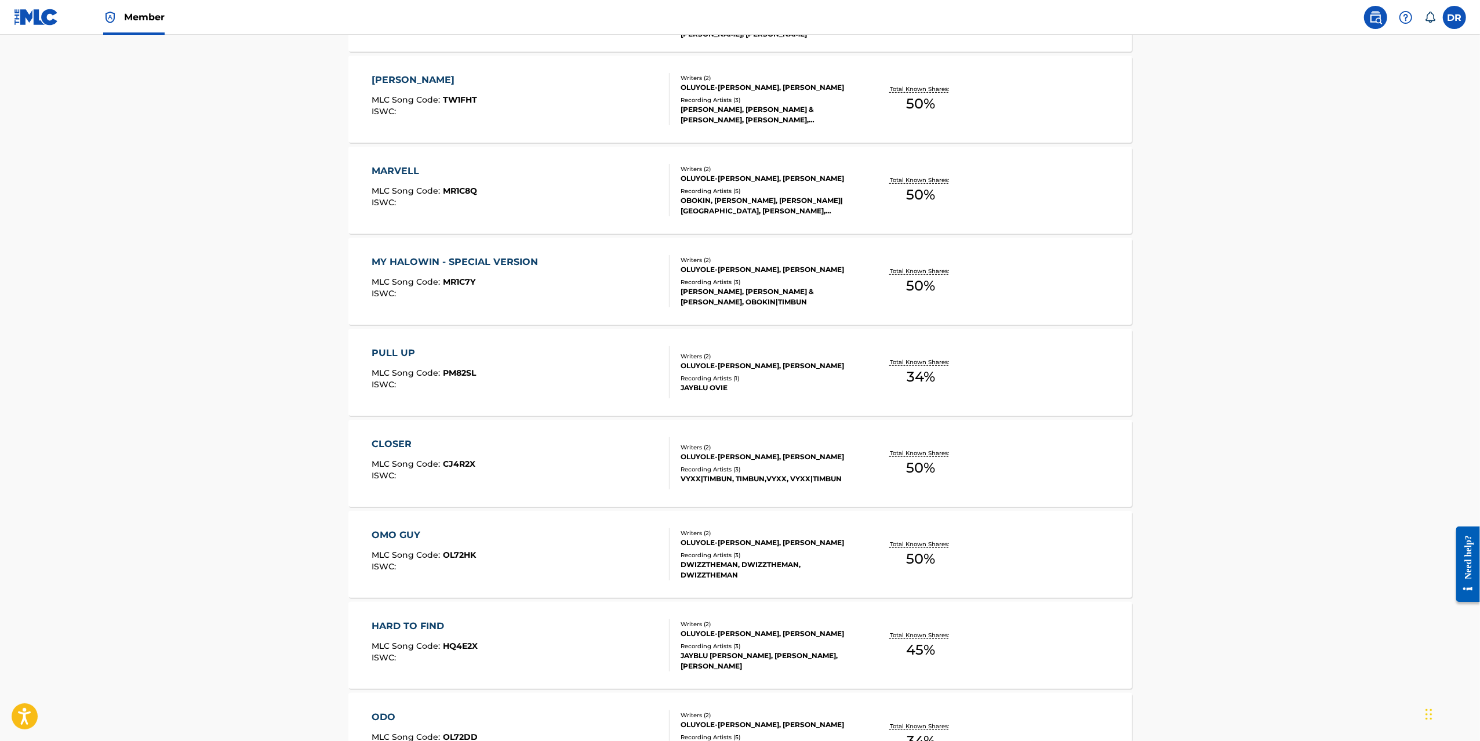
scroll to position [678, 0]
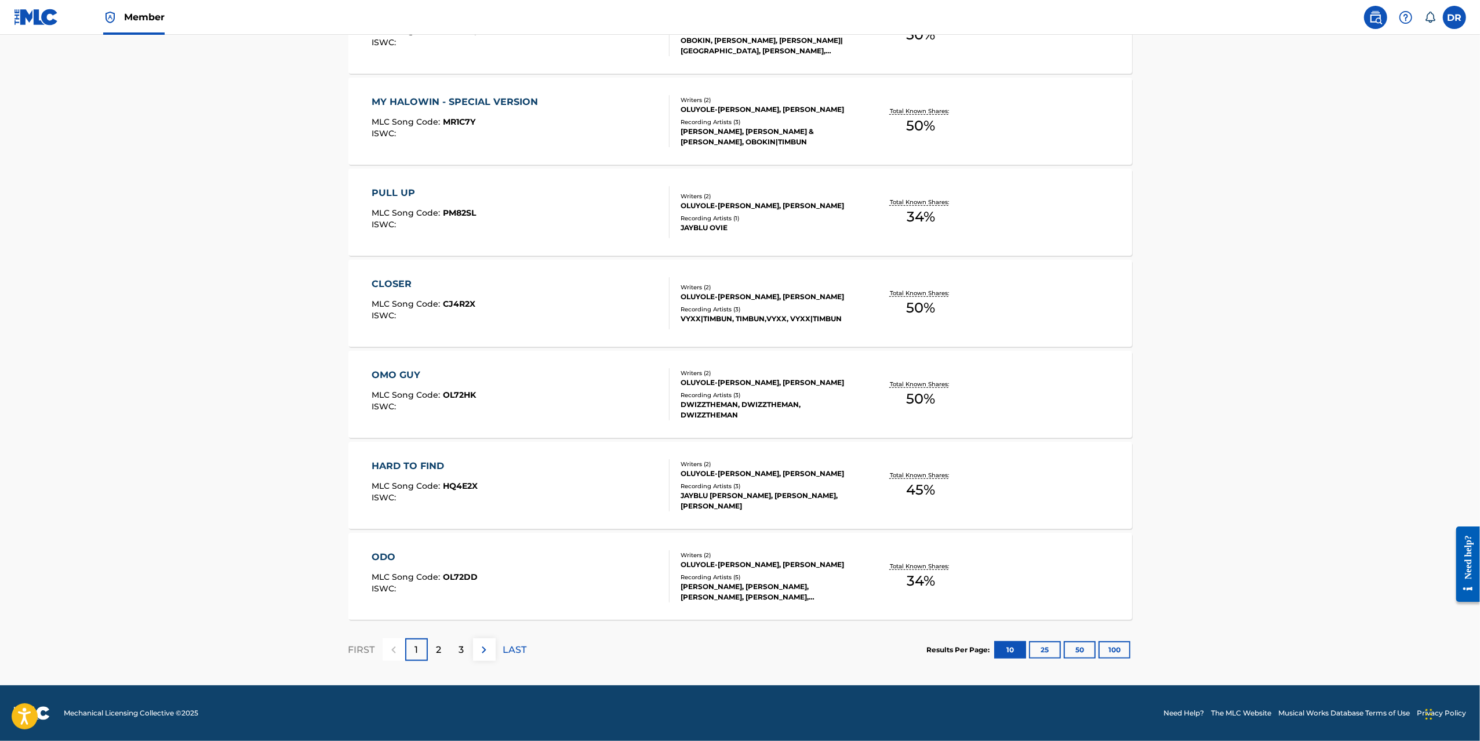
click at [390, 558] on div "ODO" at bounding box center [425, 557] width 106 height 14
click at [430, 646] on div "2" at bounding box center [439, 649] width 23 height 23
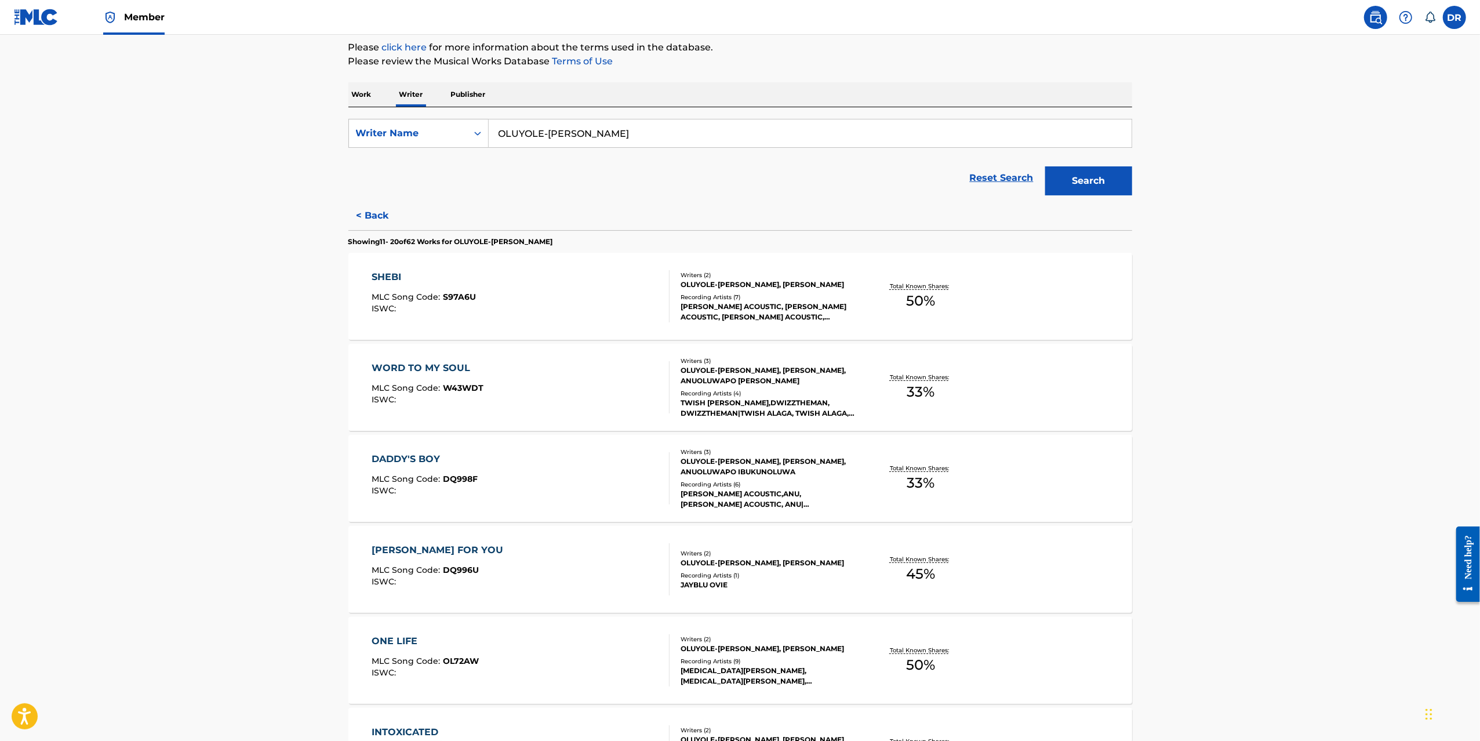
scroll to position [117, 0]
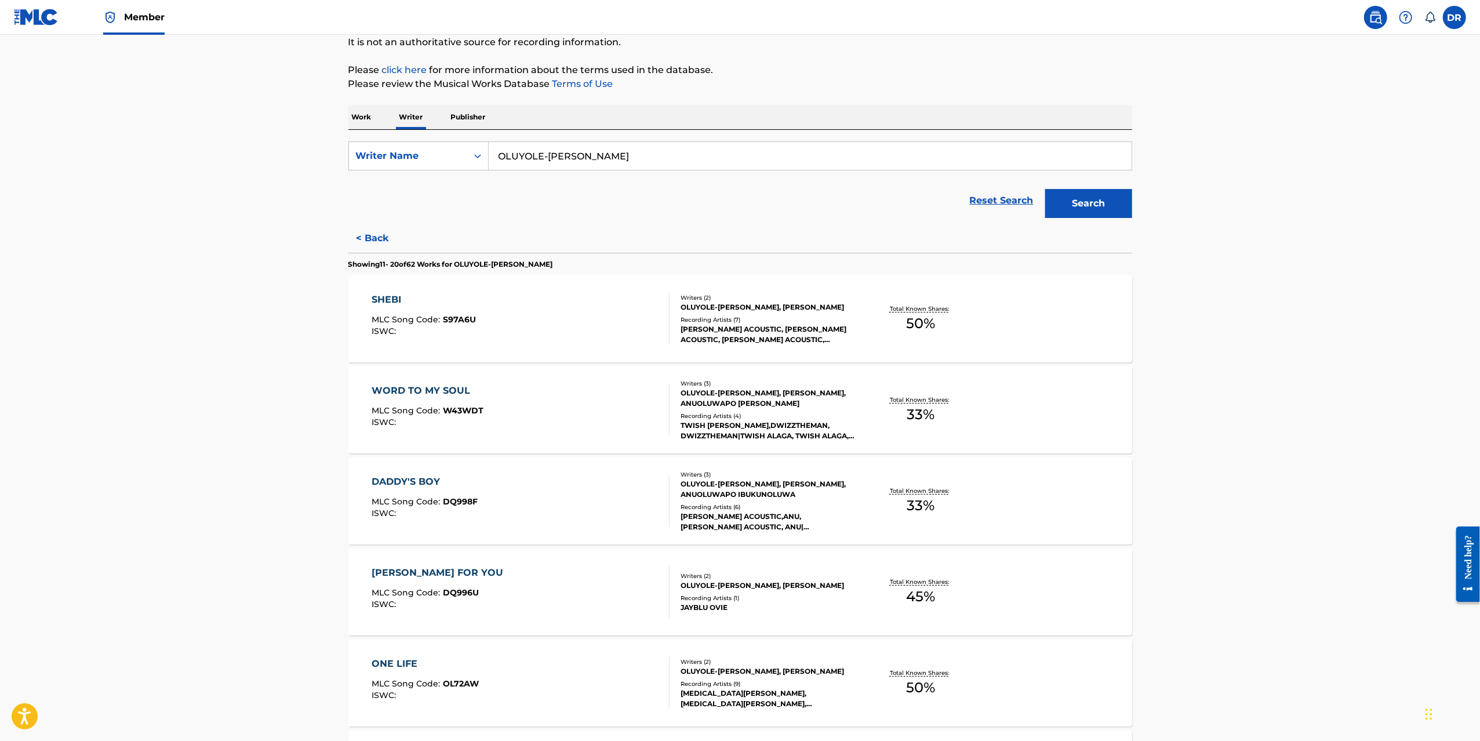
click at [416, 483] on div "DADDY'S BOY" at bounding box center [425, 482] width 106 height 14
click at [435, 387] on div "WORD TO MY SOUL" at bounding box center [428, 391] width 112 height 14
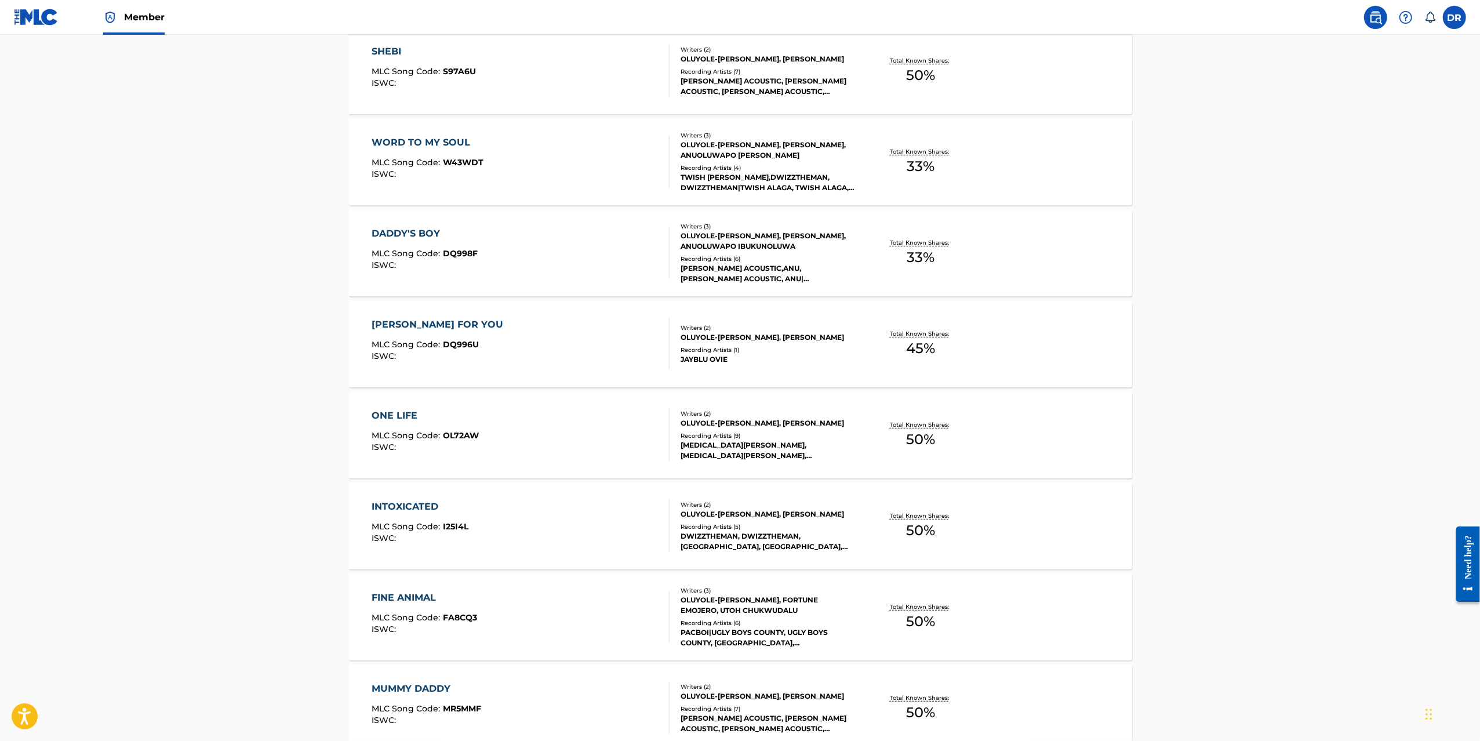
scroll to position [678, 0]
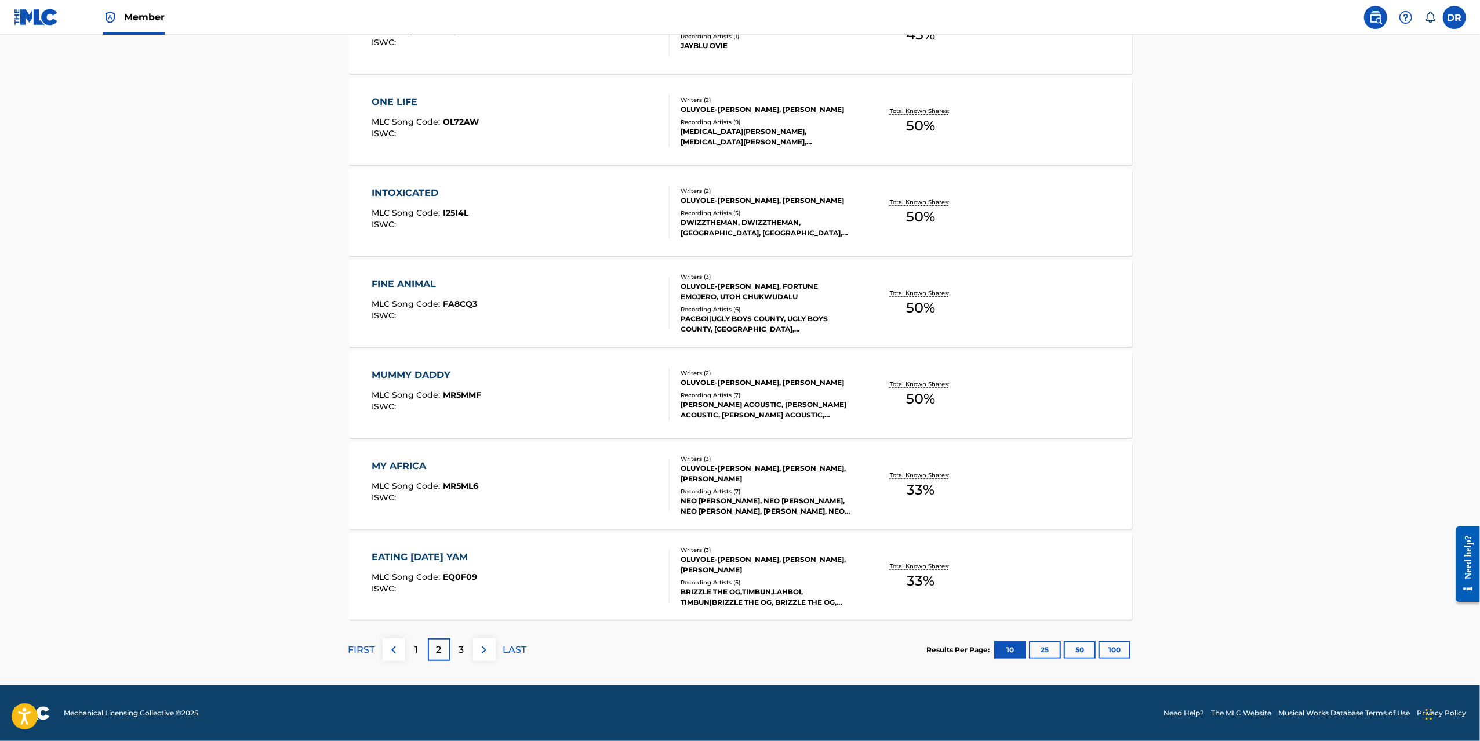
click at [392, 463] on div "MY AFRICA" at bounding box center [425, 466] width 107 height 14
drag, startPoint x: 410, startPoint y: 555, endPoint x: 395, endPoint y: 382, distance: 173.9
click at [410, 555] on div "EATING TOMORROW'S YAM" at bounding box center [424, 557] width 105 height 14
click at [413, 282] on div "FINE ANIMAL" at bounding box center [424, 284] width 105 height 14
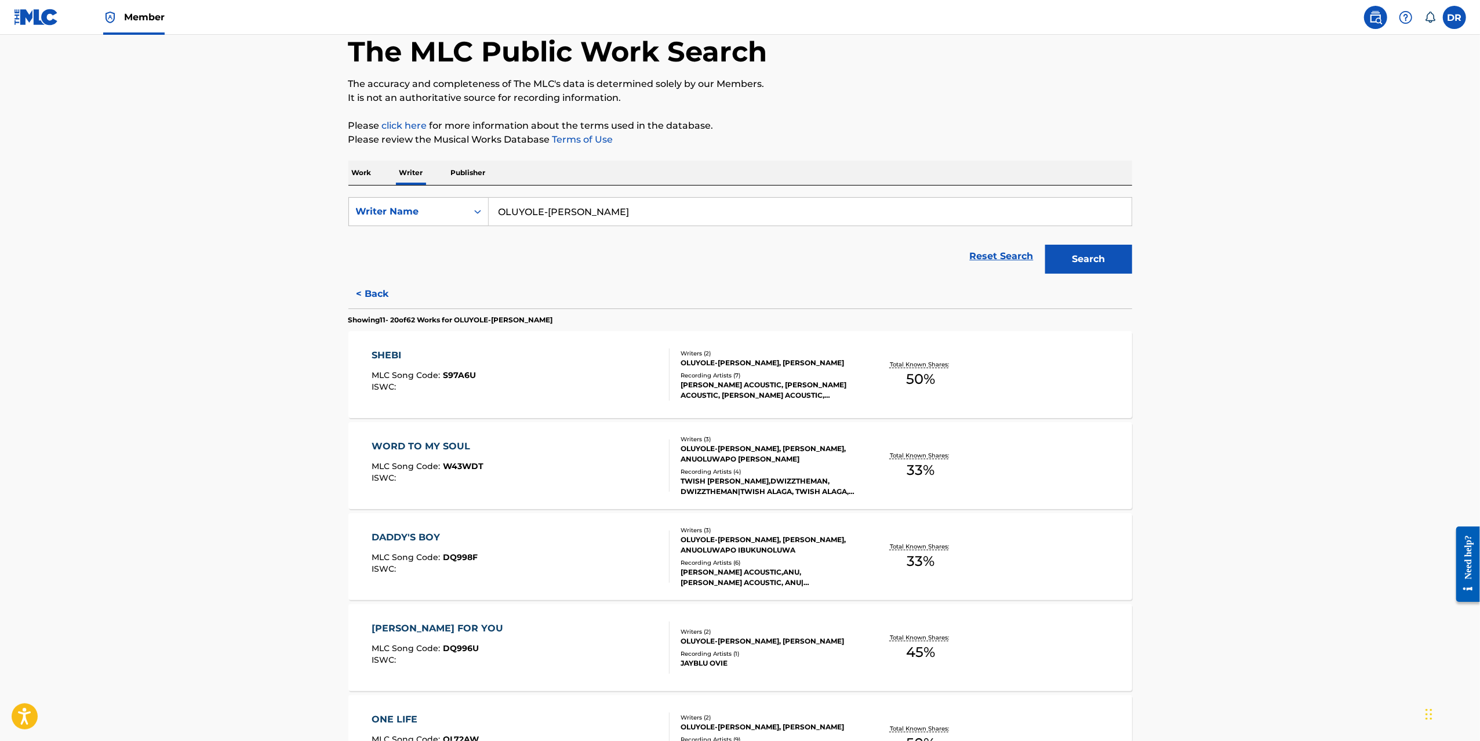
scroll to position [0, 0]
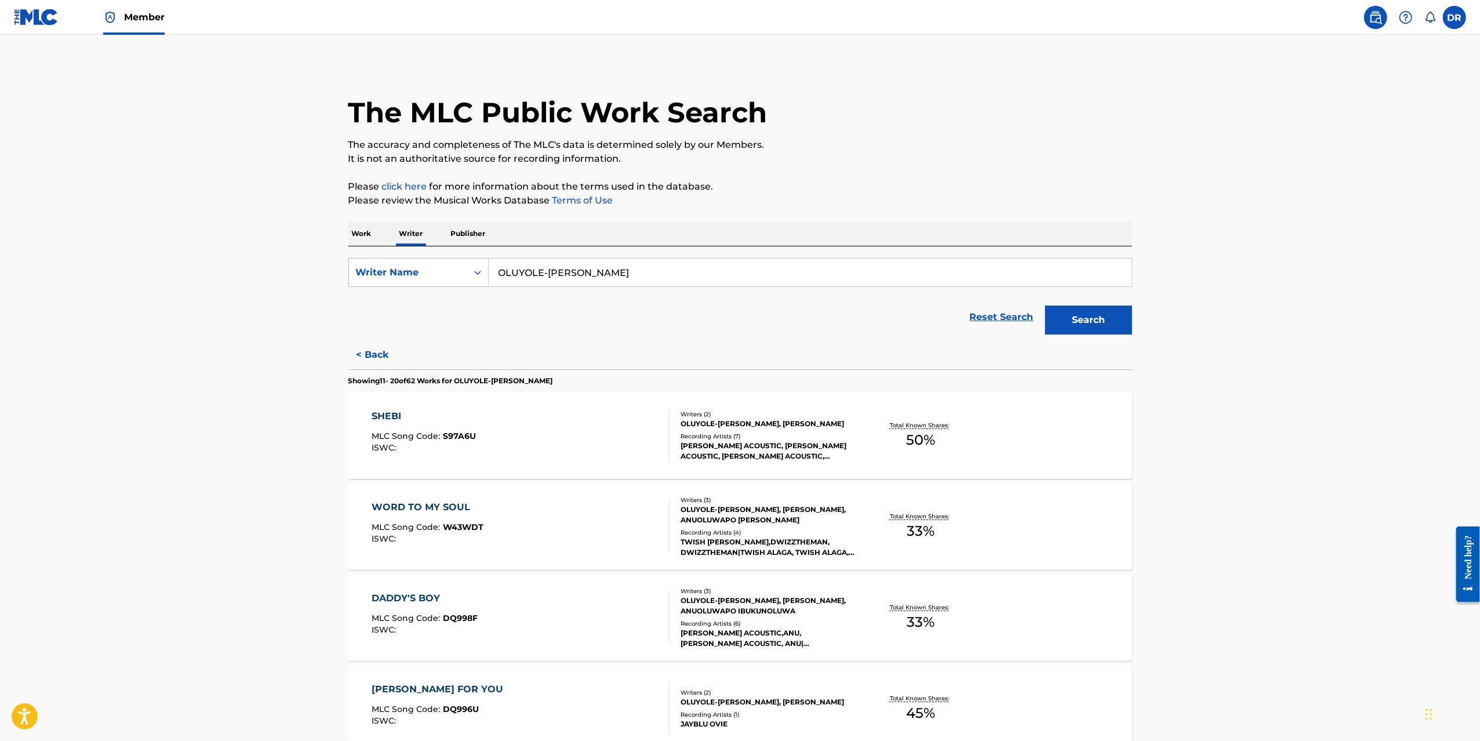
click at [468, 230] on p "Publisher" at bounding box center [468, 233] width 42 height 24
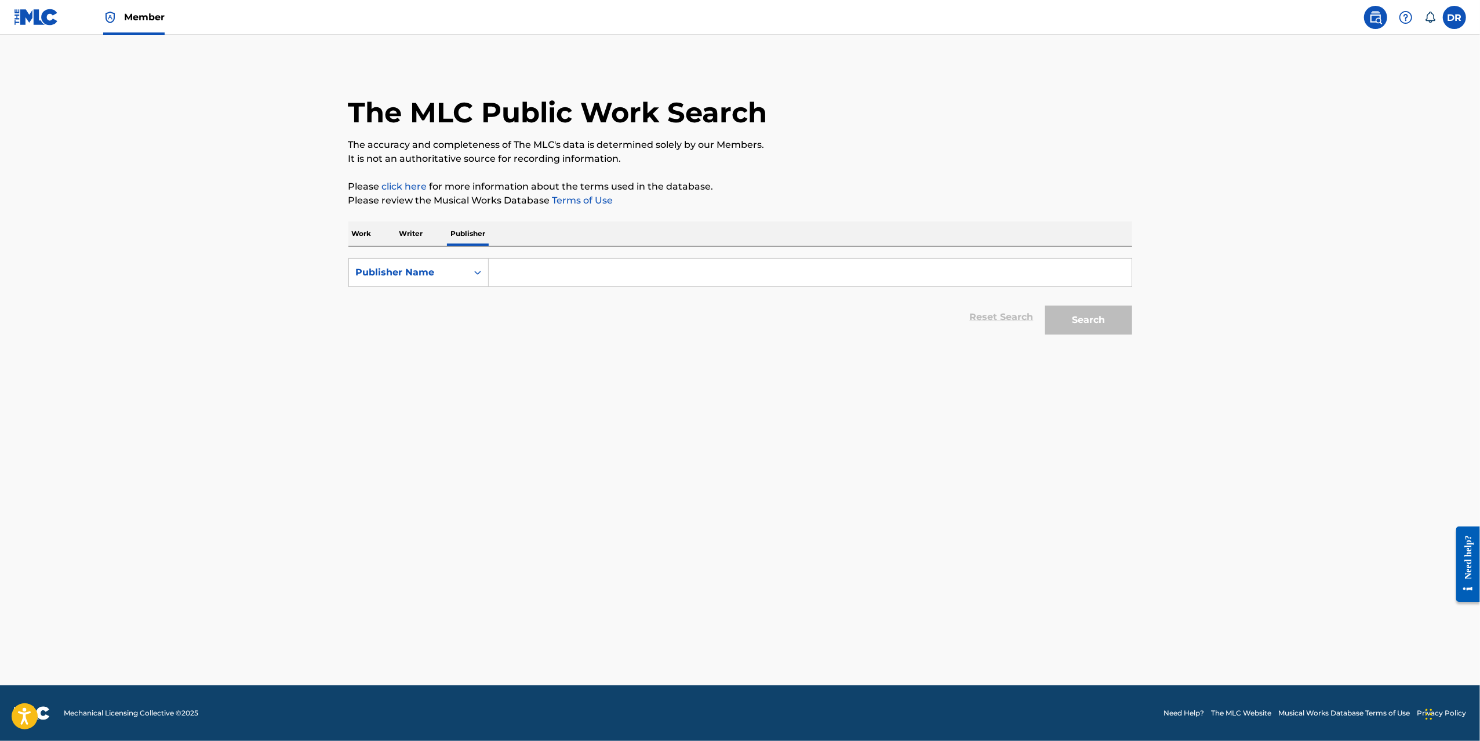
click at [541, 278] on input "Search Form" at bounding box center [810, 273] width 643 height 28
type input "t"
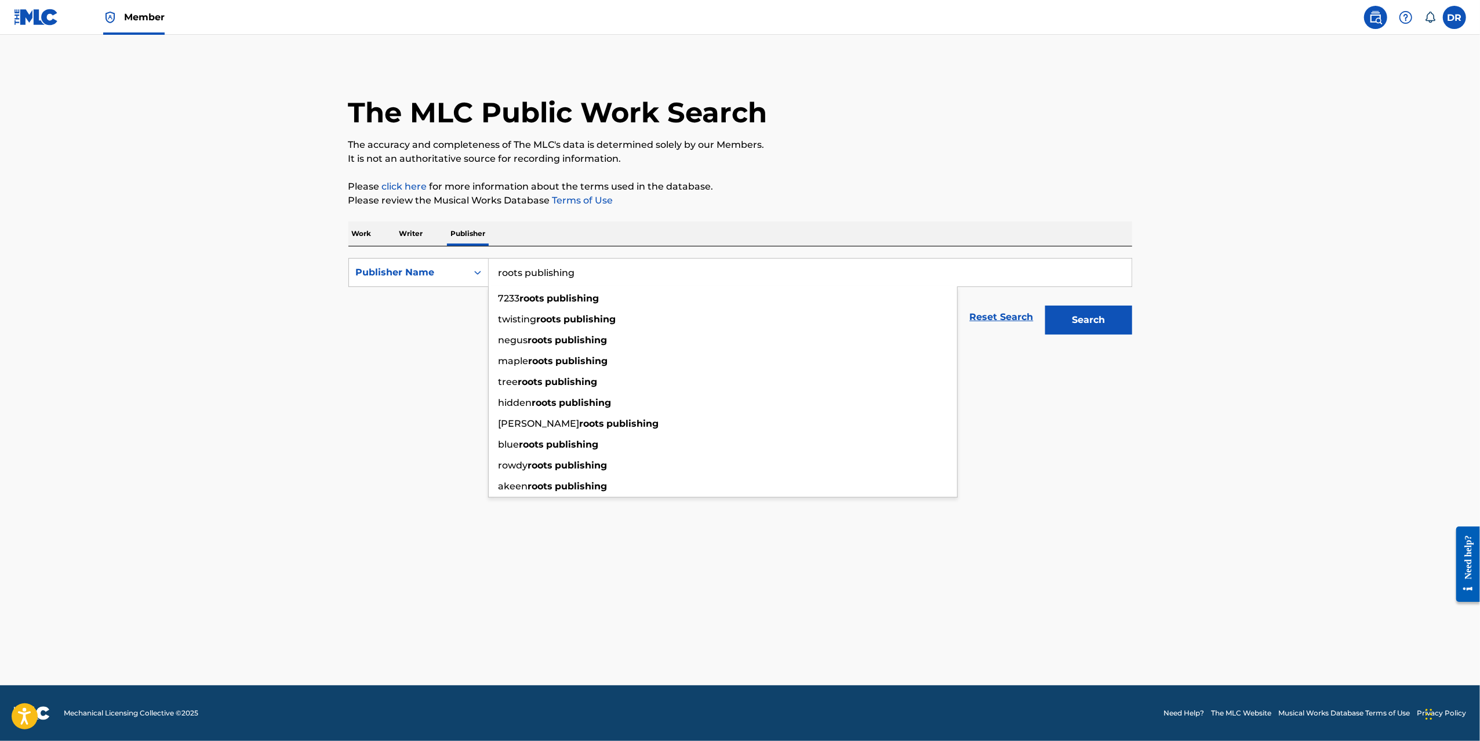
type input "roots publishing"
click at [1045, 305] on button "Search" at bounding box center [1088, 319] width 87 height 29
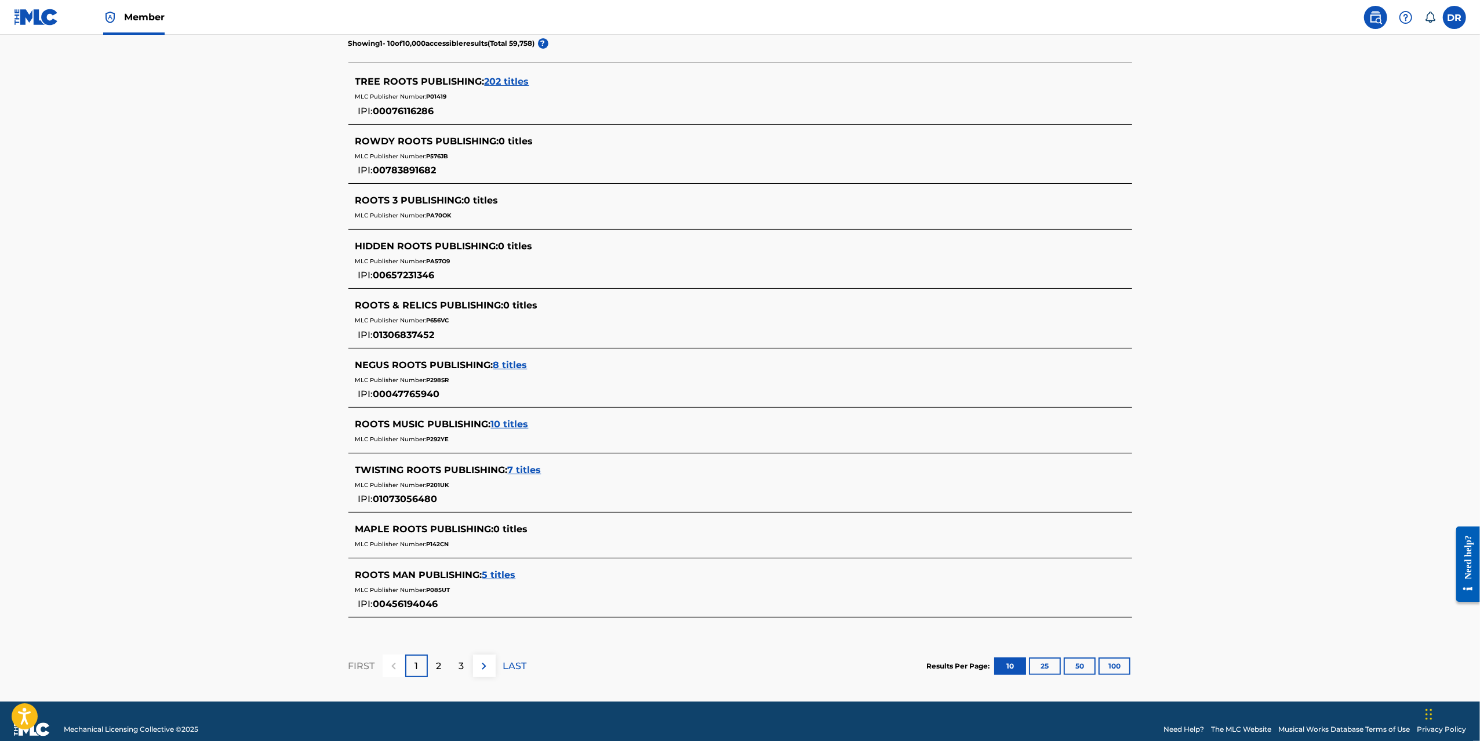
scroll to position [341, 0]
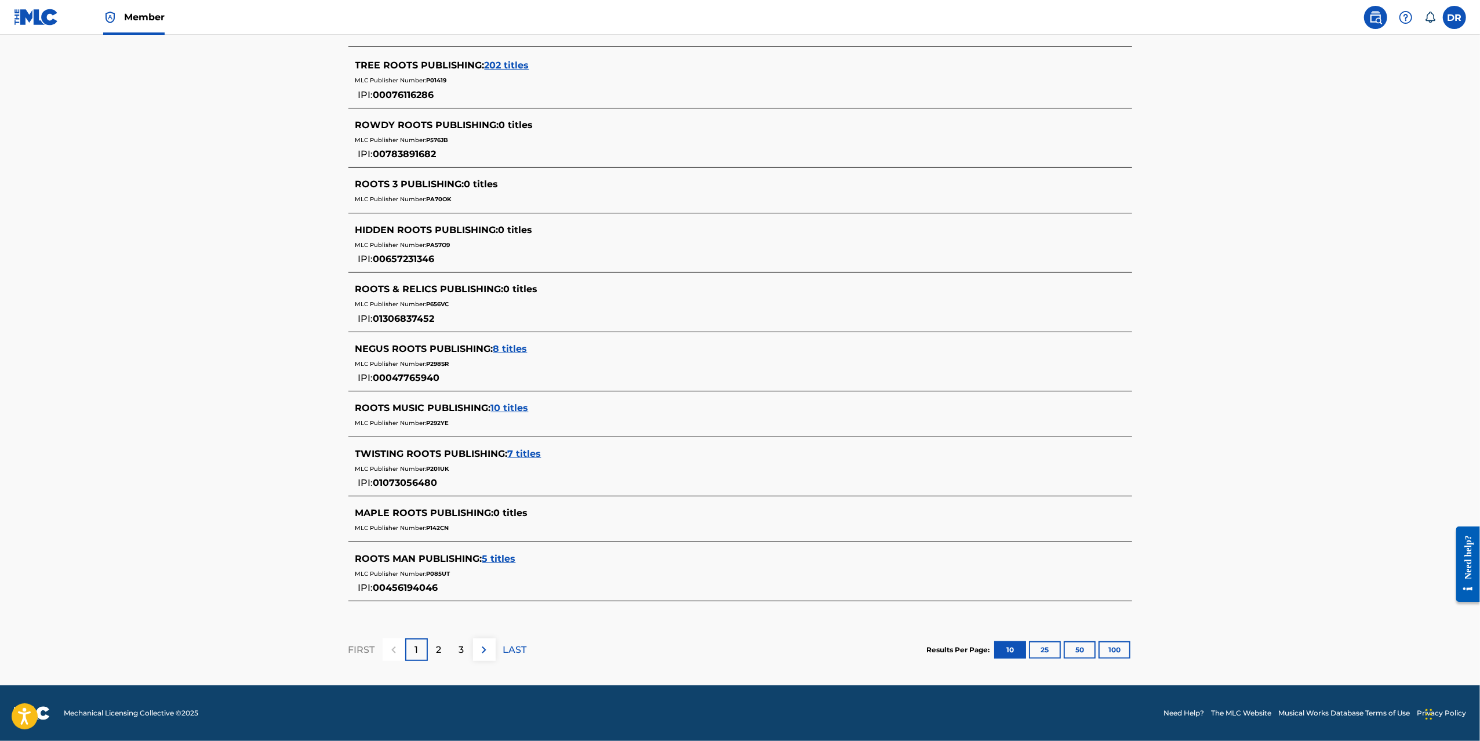
drag, startPoint x: 1085, startPoint y: 653, endPoint x: 1074, endPoint y: 651, distance: 11.3
click at [1085, 653] on button "50" at bounding box center [1080, 649] width 32 height 17
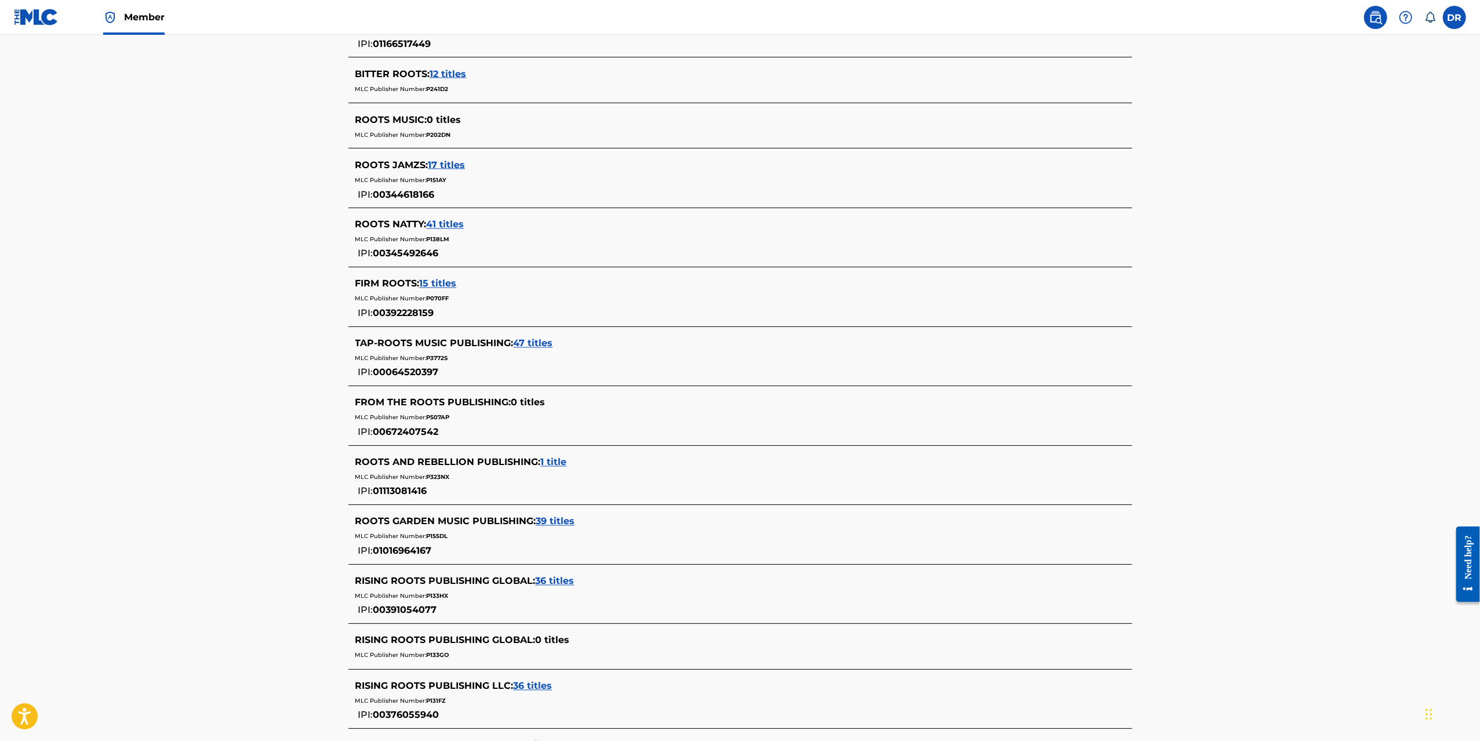
scroll to position [2270, 0]
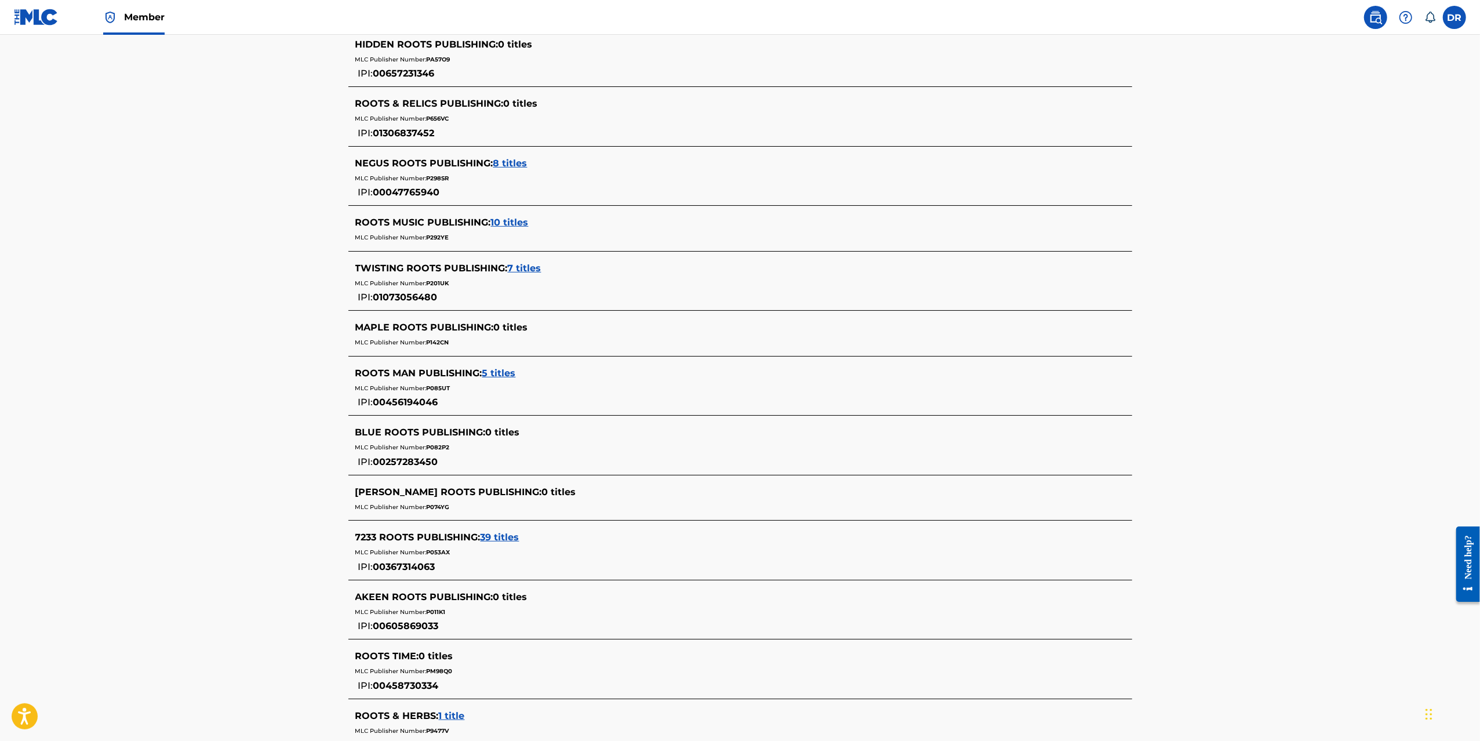
scroll to position [467, 0]
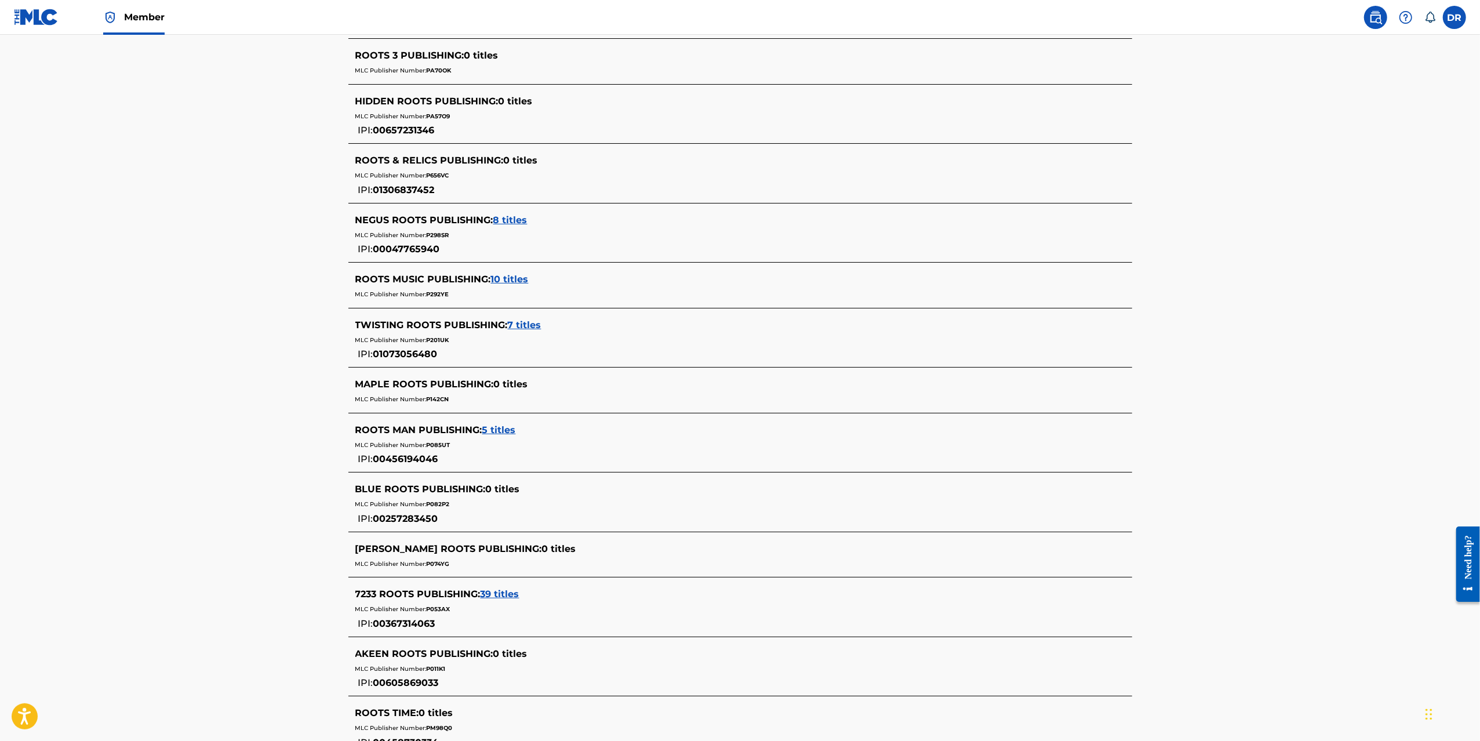
click at [509, 275] on span "10 titles" at bounding box center [510, 279] width 38 height 11
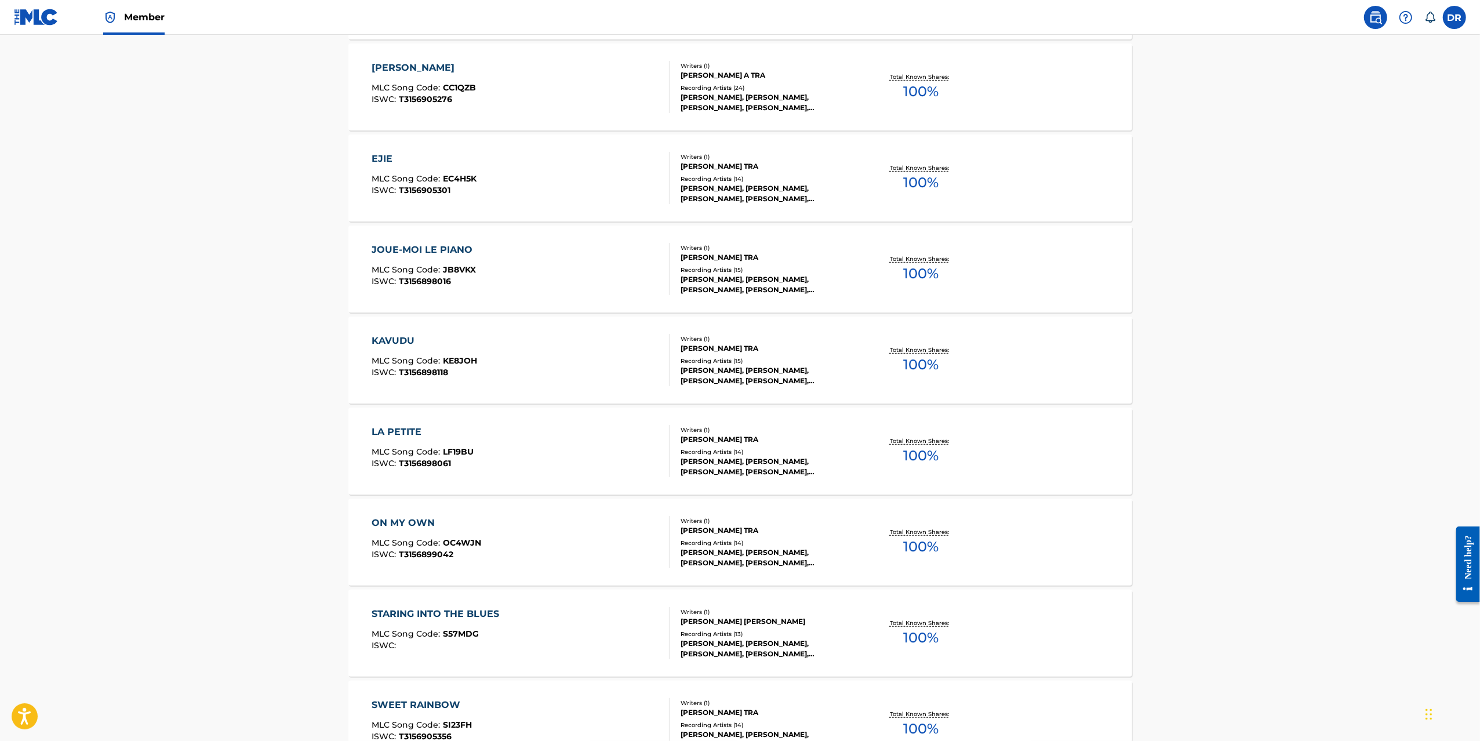
scroll to position [0, 0]
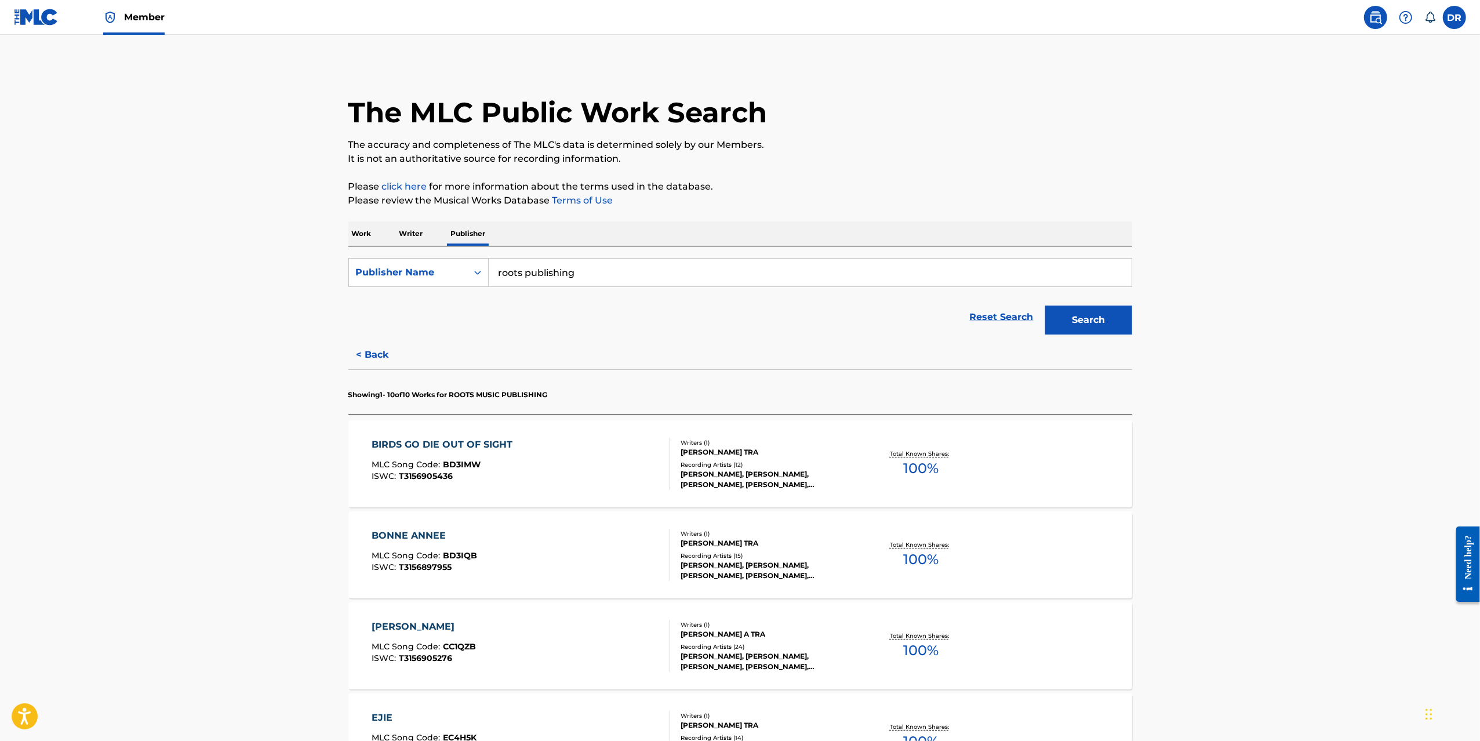
click at [405, 234] on p "Writer" at bounding box center [411, 233] width 31 height 24
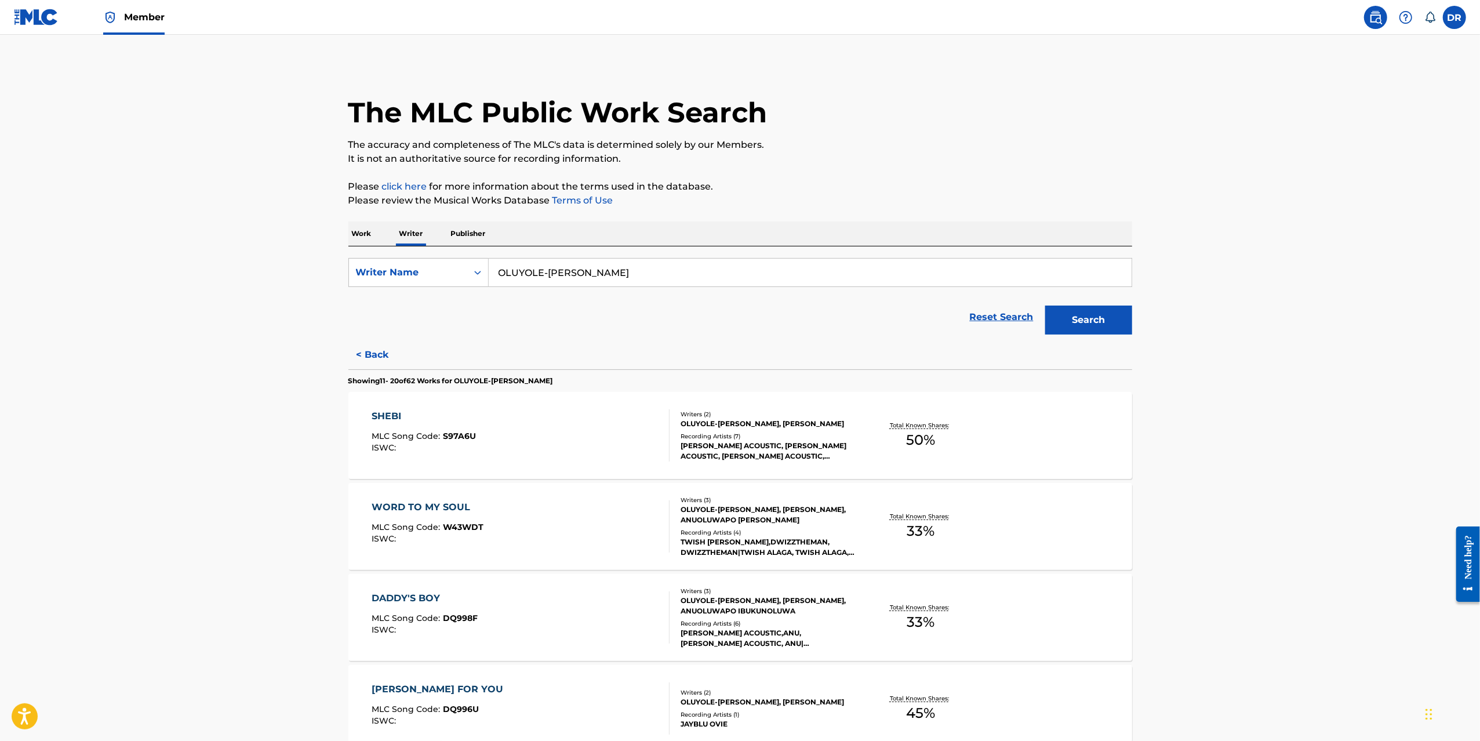
click at [594, 277] on input "OLUYOLE-[PERSON_NAME]" at bounding box center [810, 273] width 643 height 28
click at [596, 275] on input "OLUYOLE-[PERSON_NAME]" at bounding box center [810, 273] width 643 height 28
paste input "Asanga"
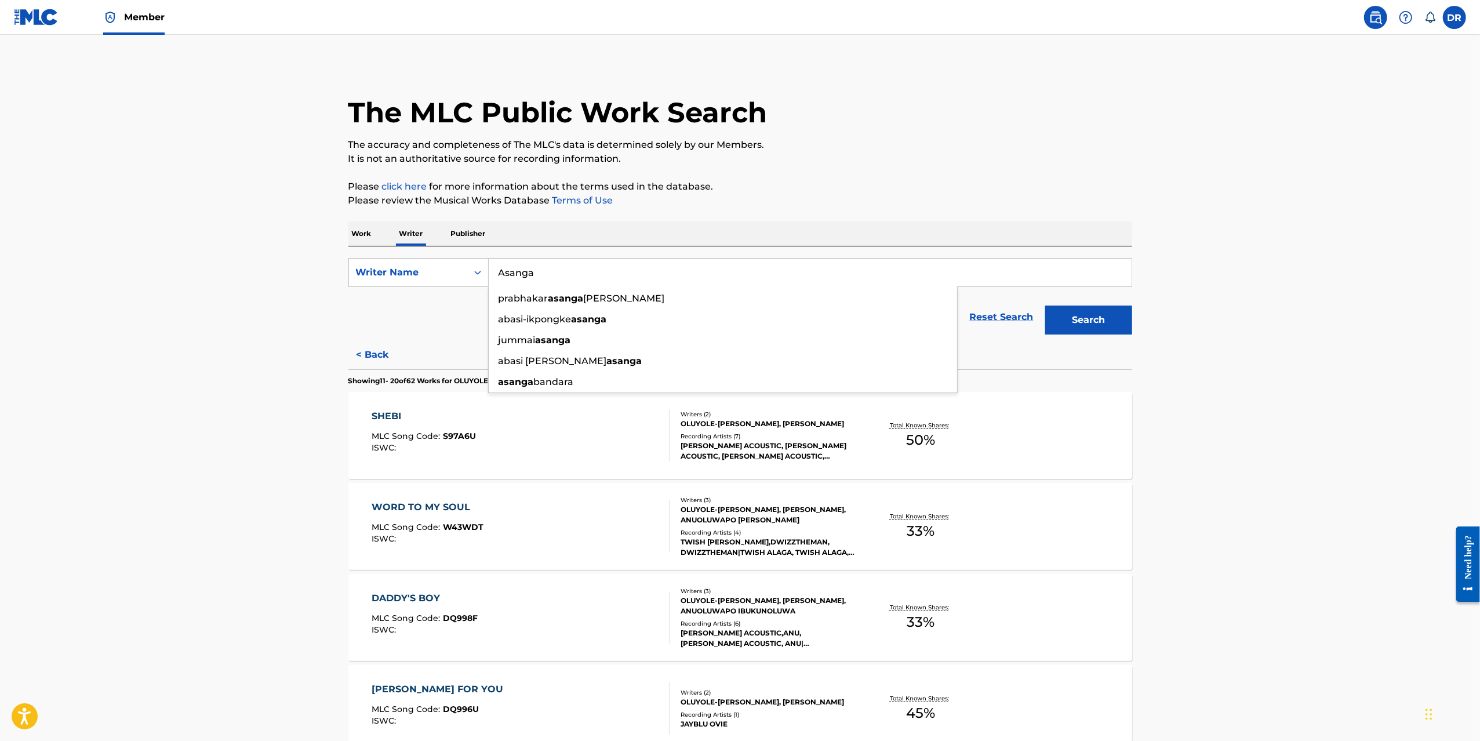
type input "Asanga"
drag, startPoint x: 1093, startPoint y: 322, endPoint x: 872, endPoint y: 306, distance: 222.0
click at [1089, 319] on button "Search" at bounding box center [1088, 319] width 87 height 29
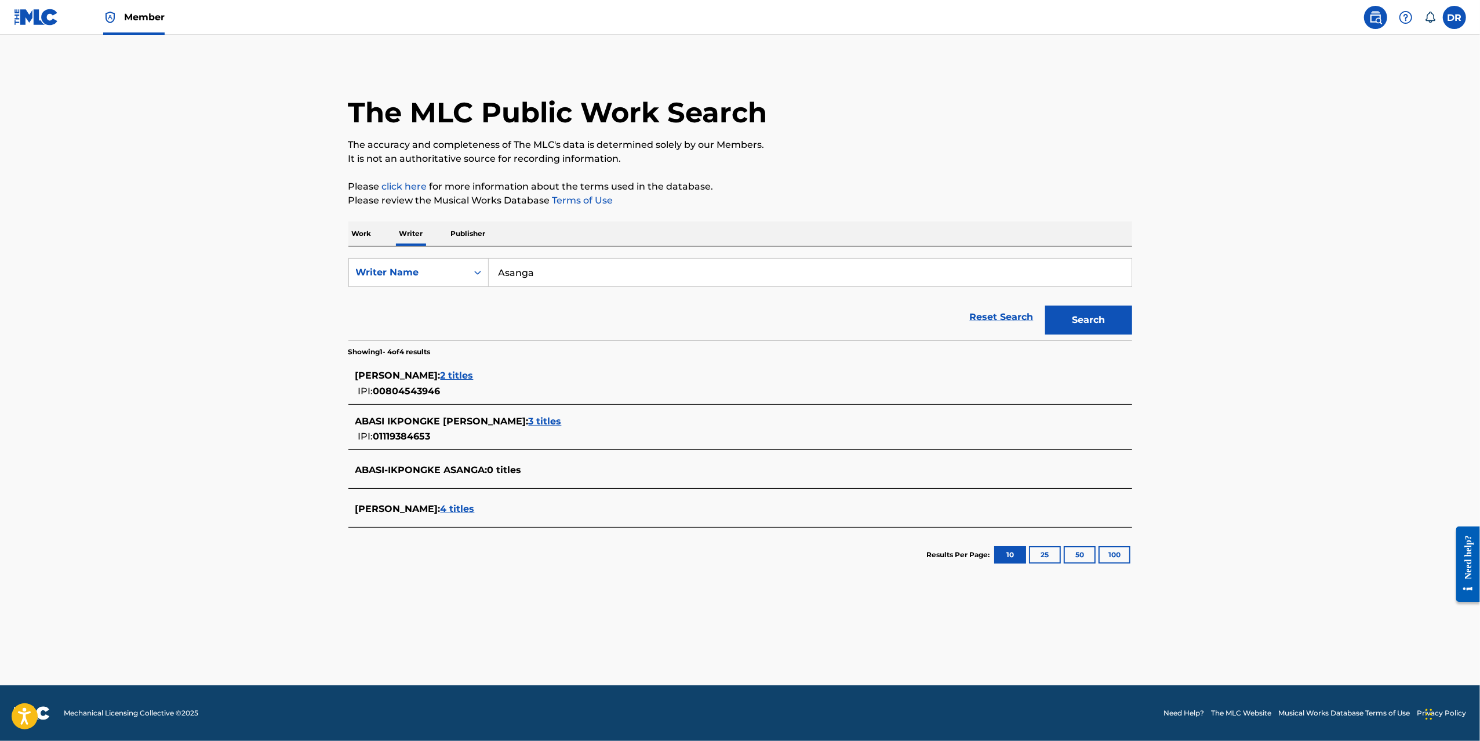
click at [466, 376] on span "2 titles" at bounding box center [457, 375] width 33 height 11
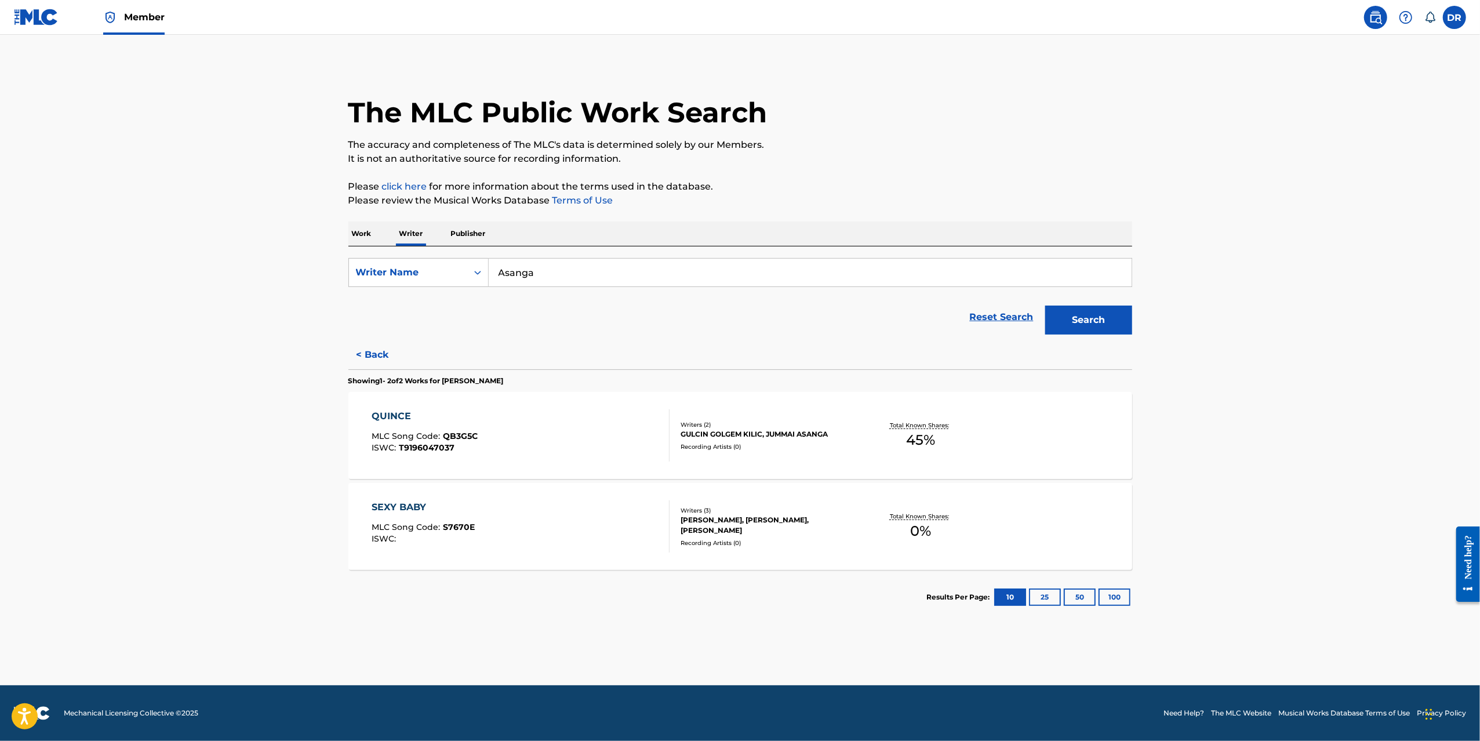
click at [416, 511] on div "SEXY BABY" at bounding box center [423, 507] width 103 height 14
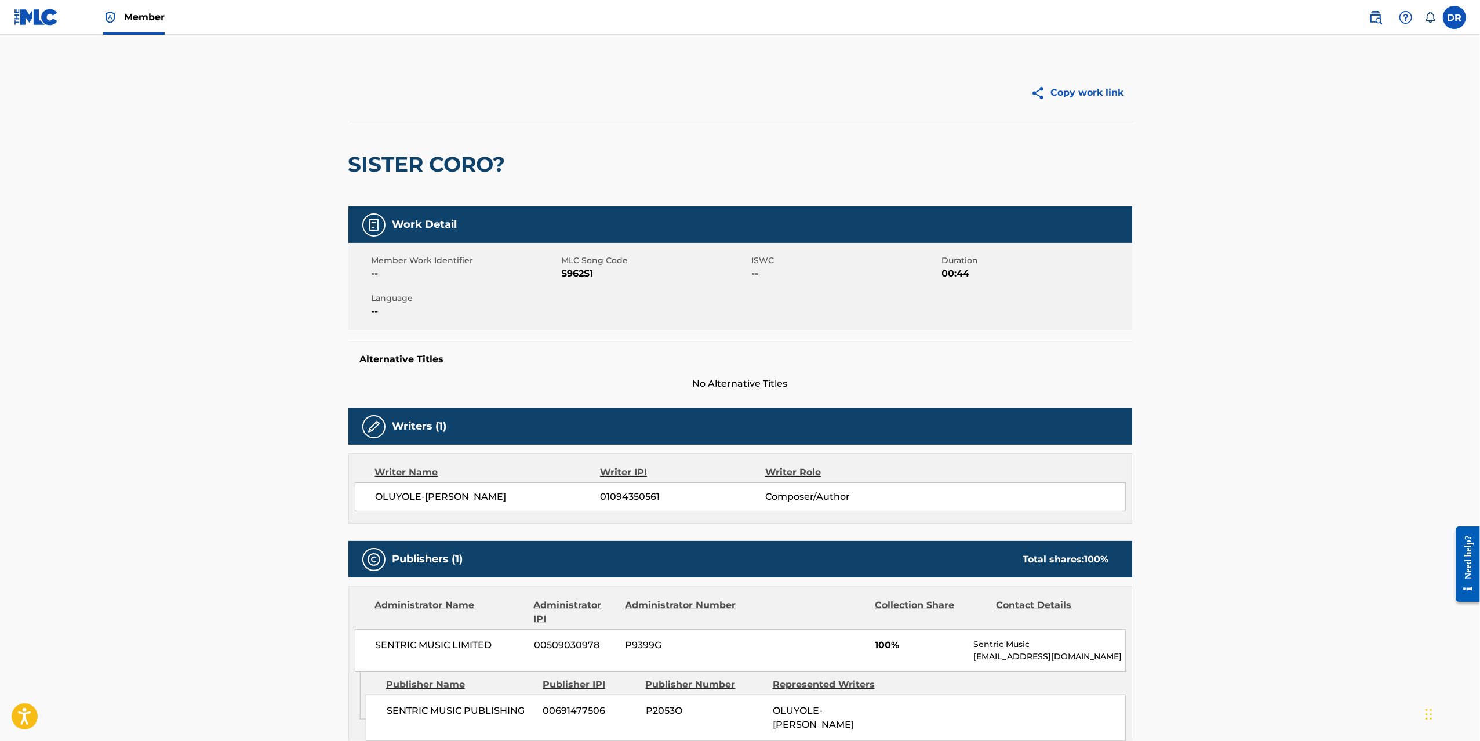
drag, startPoint x: 1375, startPoint y: 19, endPoint x: 1375, endPoint y: 9, distance: 10.4
click at [1375, 19] on img at bounding box center [1375, 17] width 14 height 14
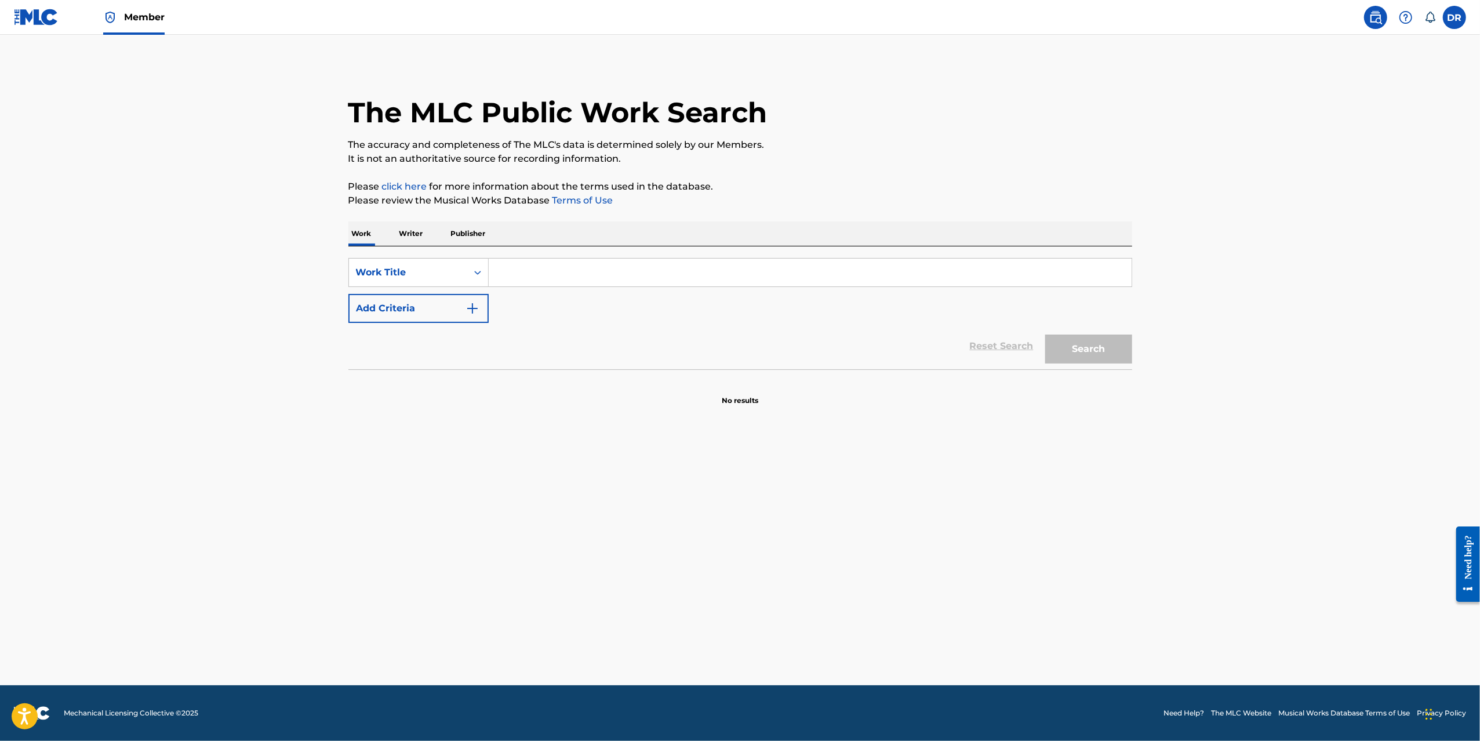
click at [421, 225] on p "Writer" at bounding box center [411, 233] width 31 height 24
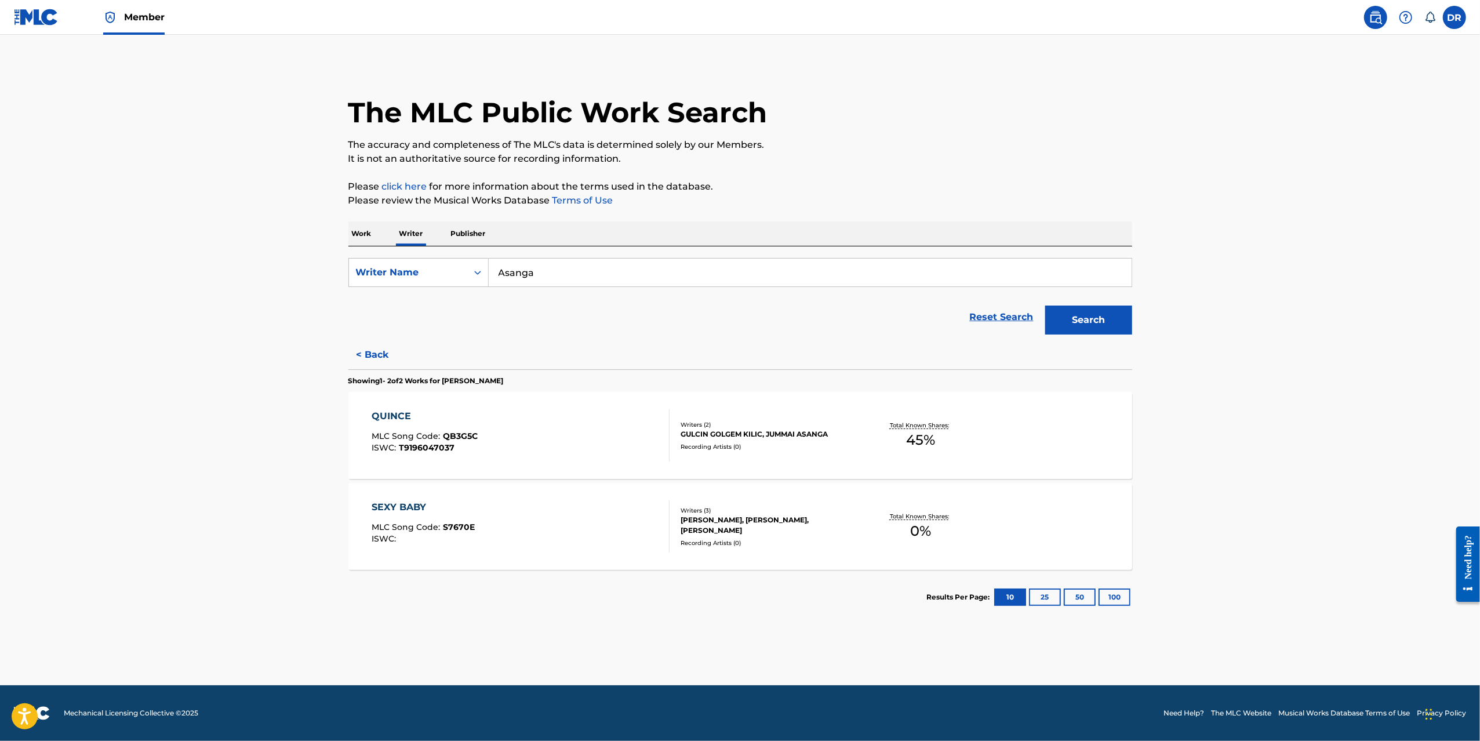
click at [629, 276] on input "Asanga" at bounding box center [810, 273] width 643 height 28
drag, startPoint x: 629, startPoint y: 276, endPoint x: 795, endPoint y: 286, distance: 166.0
click at [629, 276] on input "Asanga" at bounding box center [810, 273] width 643 height 28
paste input "[PERSON_NAME]"
type input "[PERSON_NAME]"
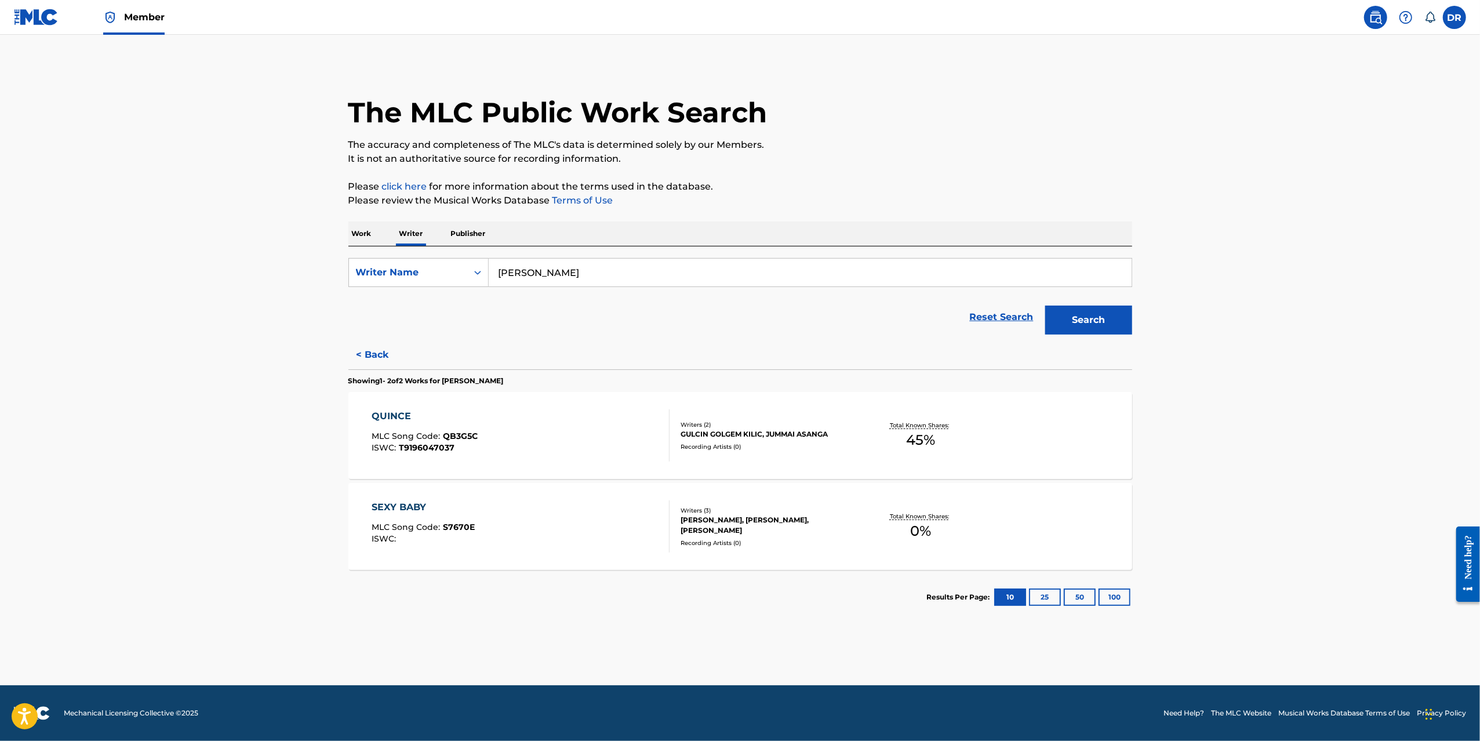
click at [1094, 318] on button "Search" at bounding box center [1088, 319] width 87 height 29
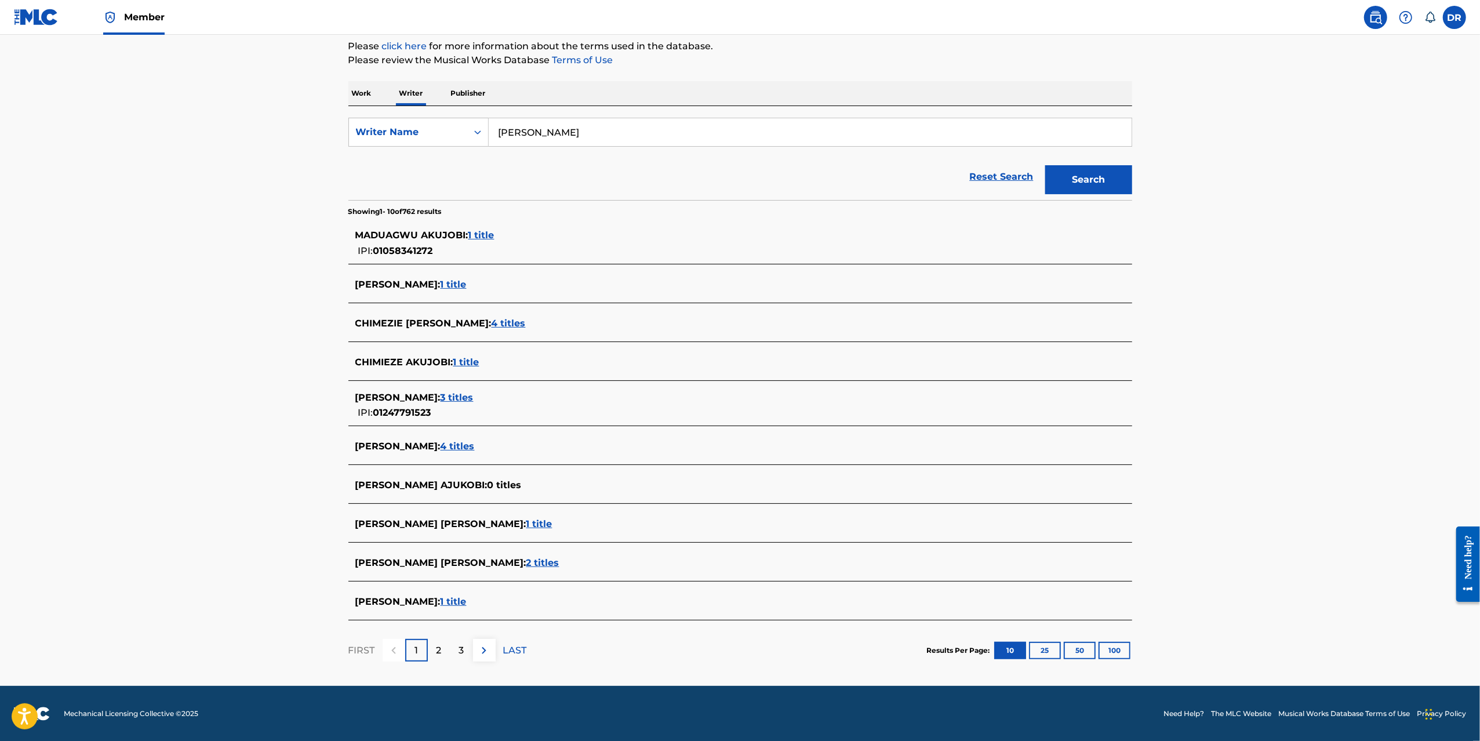
scroll to position [141, 0]
click at [1049, 651] on button "25" at bounding box center [1045, 649] width 32 height 17
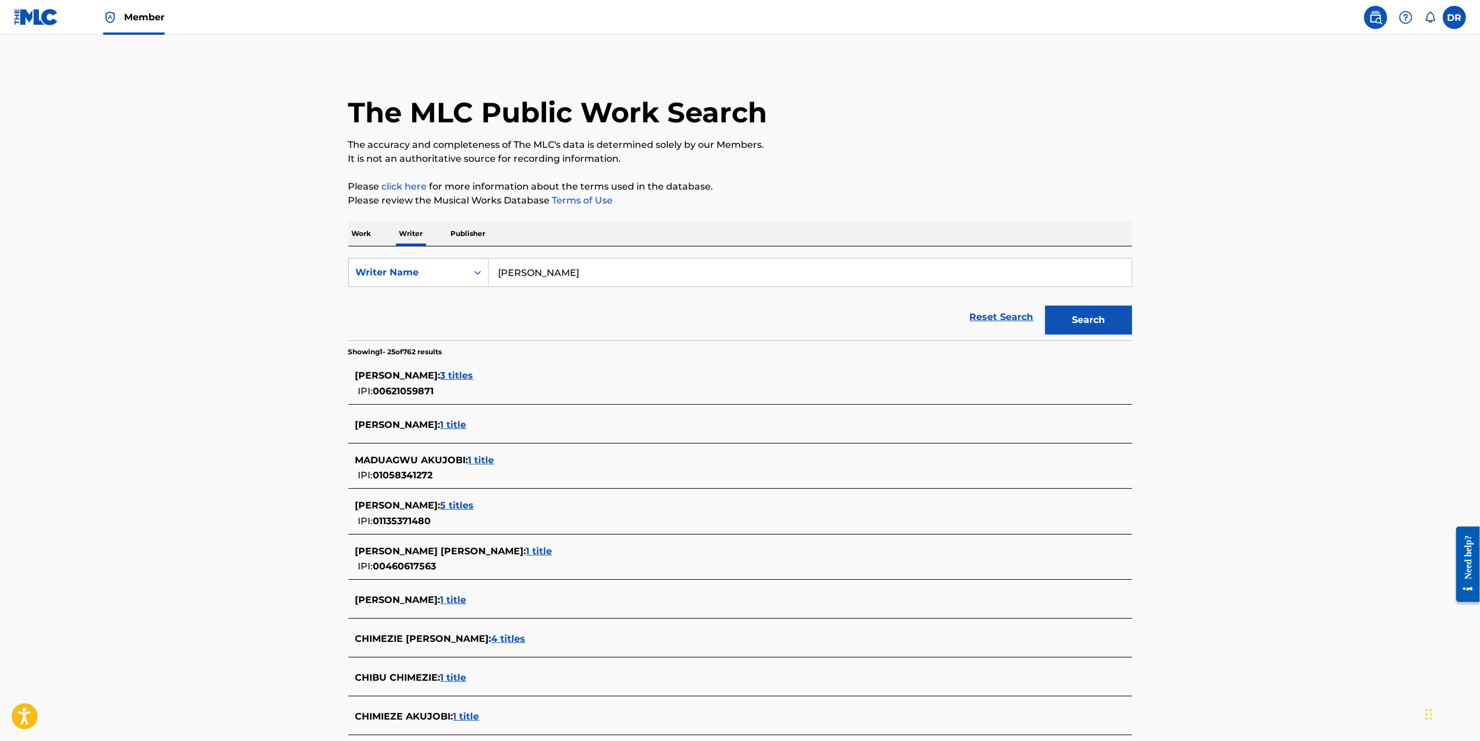
click at [561, 274] on input "[PERSON_NAME]" at bounding box center [810, 273] width 643 height 28
click at [657, 270] on input "[PERSON_NAME]" at bounding box center [810, 273] width 643 height 28
click at [657, 271] on input "[PERSON_NAME]" at bounding box center [810, 273] width 643 height 28
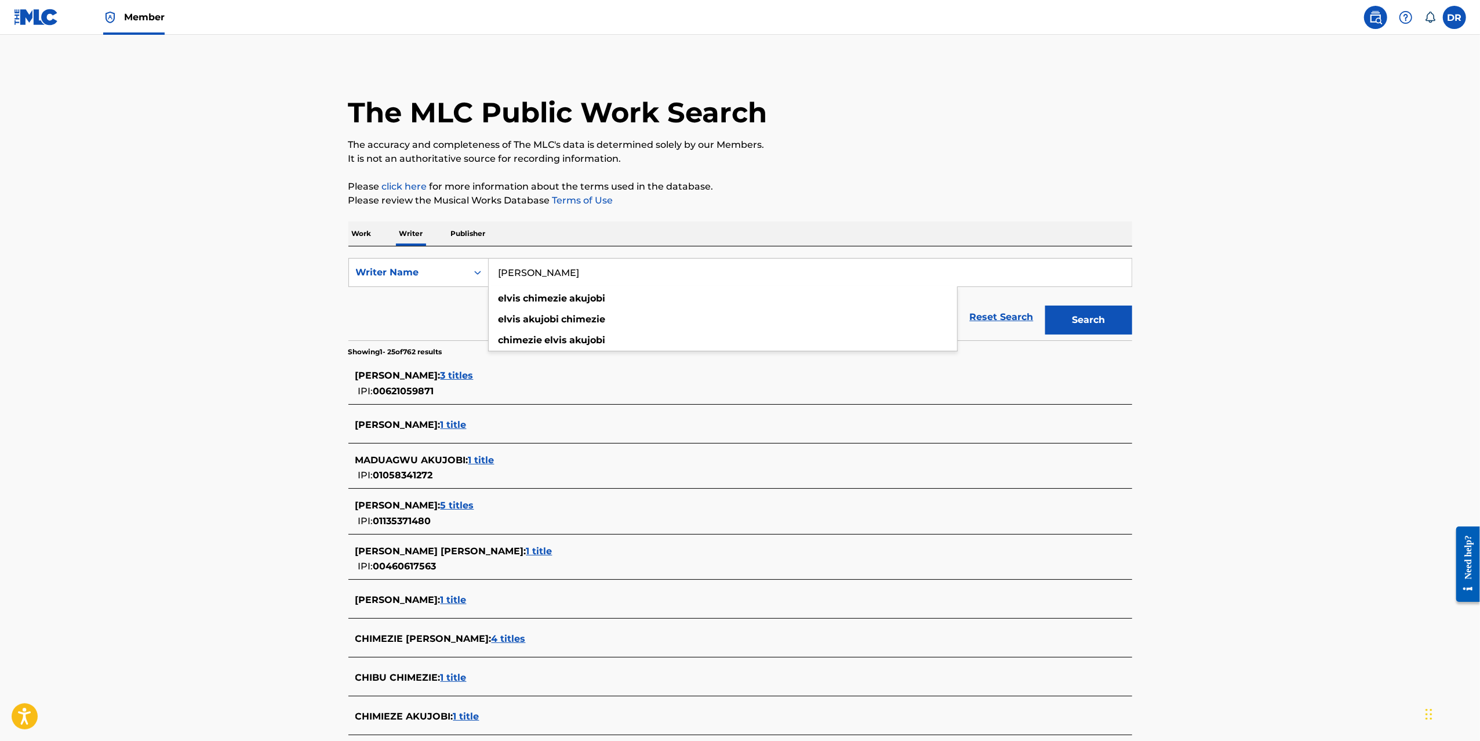
click at [657, 271] on input "[PERSON_NAME]" at bounding box center [810, 273] width 643 height 28
drag, startPoint x: 1090, startPoint y: 326, endPoint x: 1070, endPoint y: 339, distance: 24.0
click at [1090, 326] on button "Search" at bounding box center [1088, 319] width 87 height 29
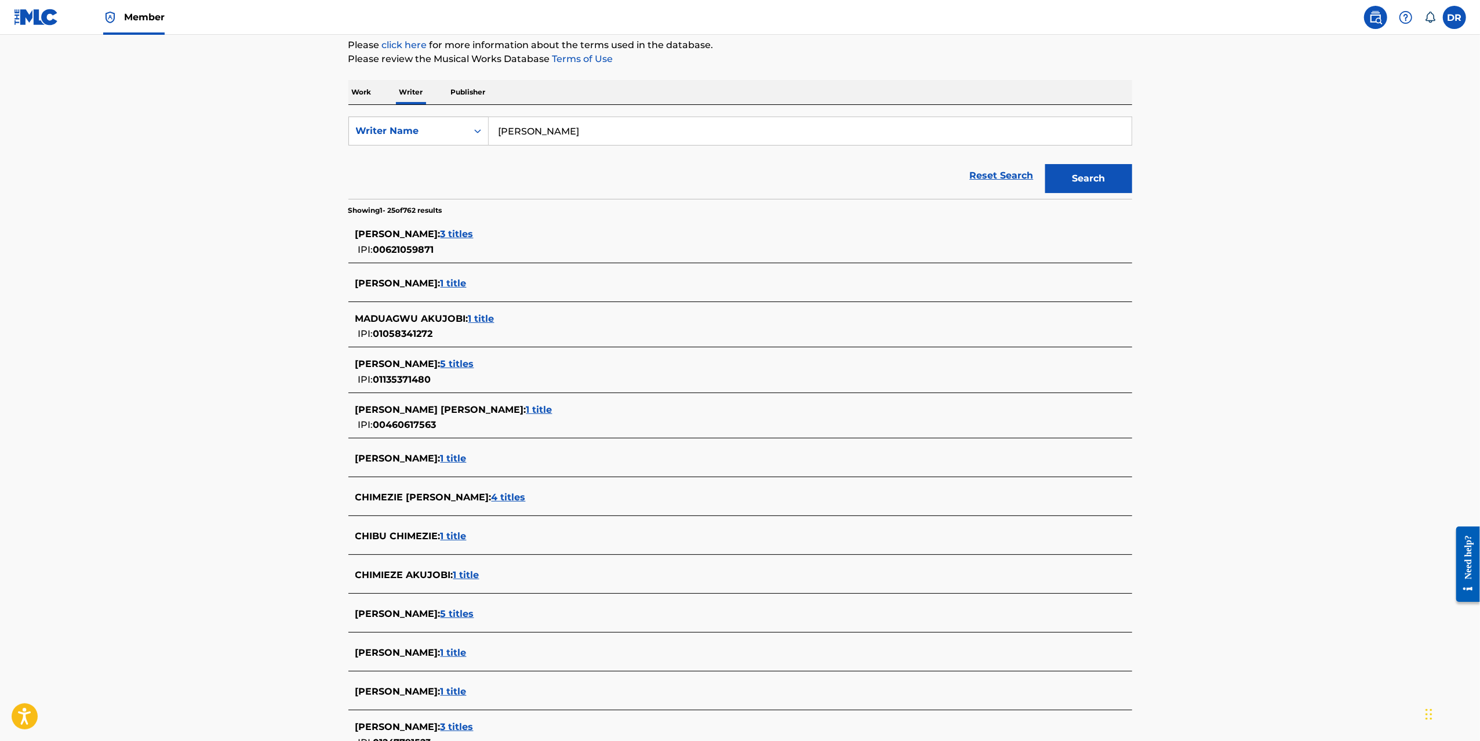
scroll to position [155, 0]
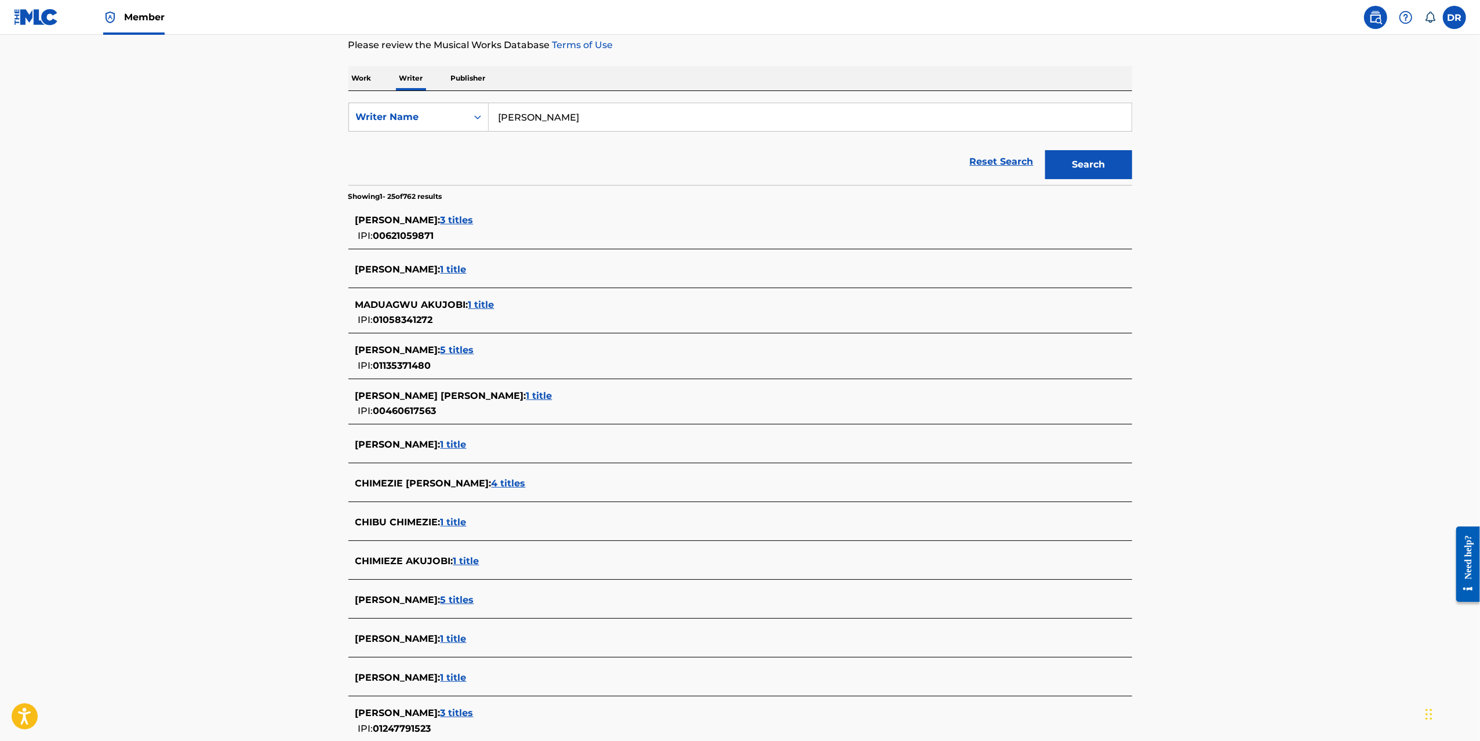
click at [467, 446] on span "1 title" at bounding box center [454, 444] width 26 height 11
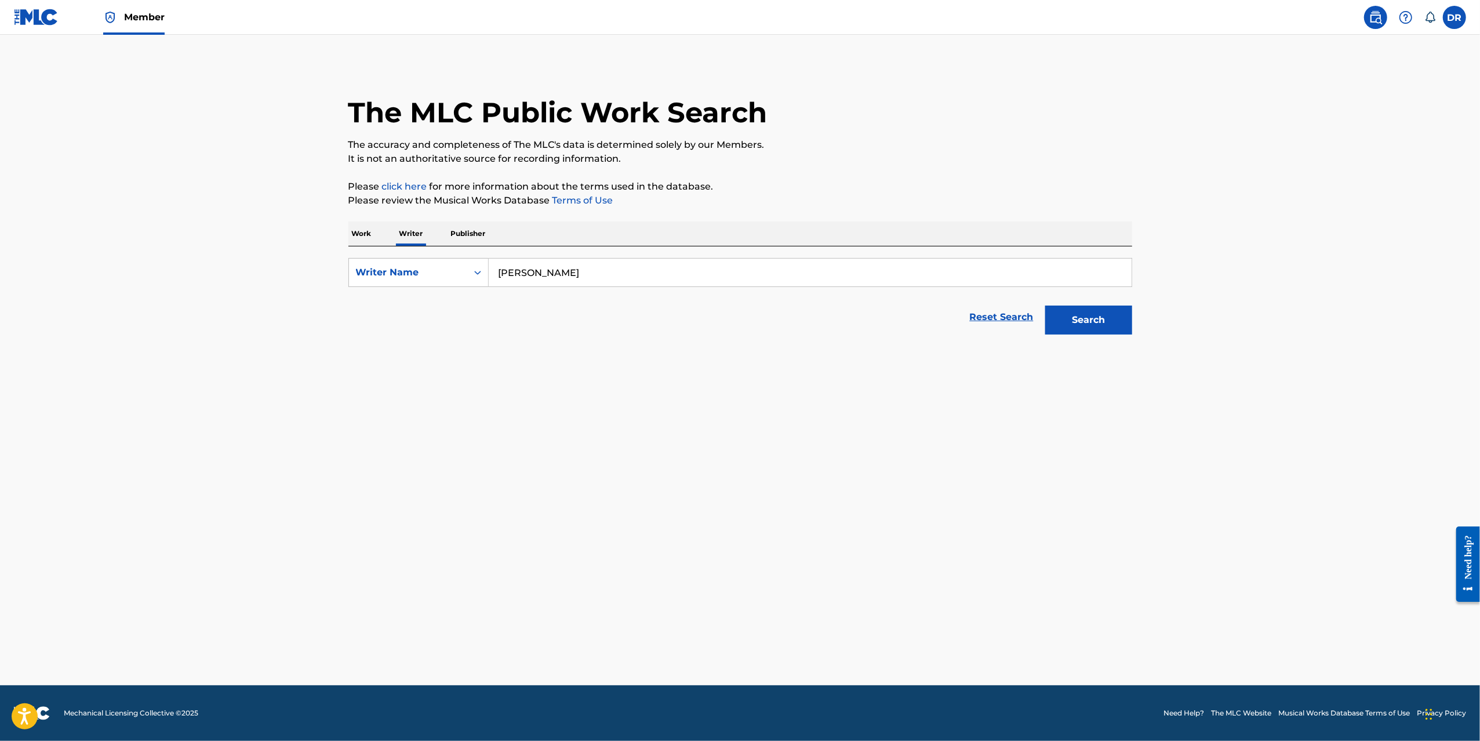
scroll to position [0, 0]
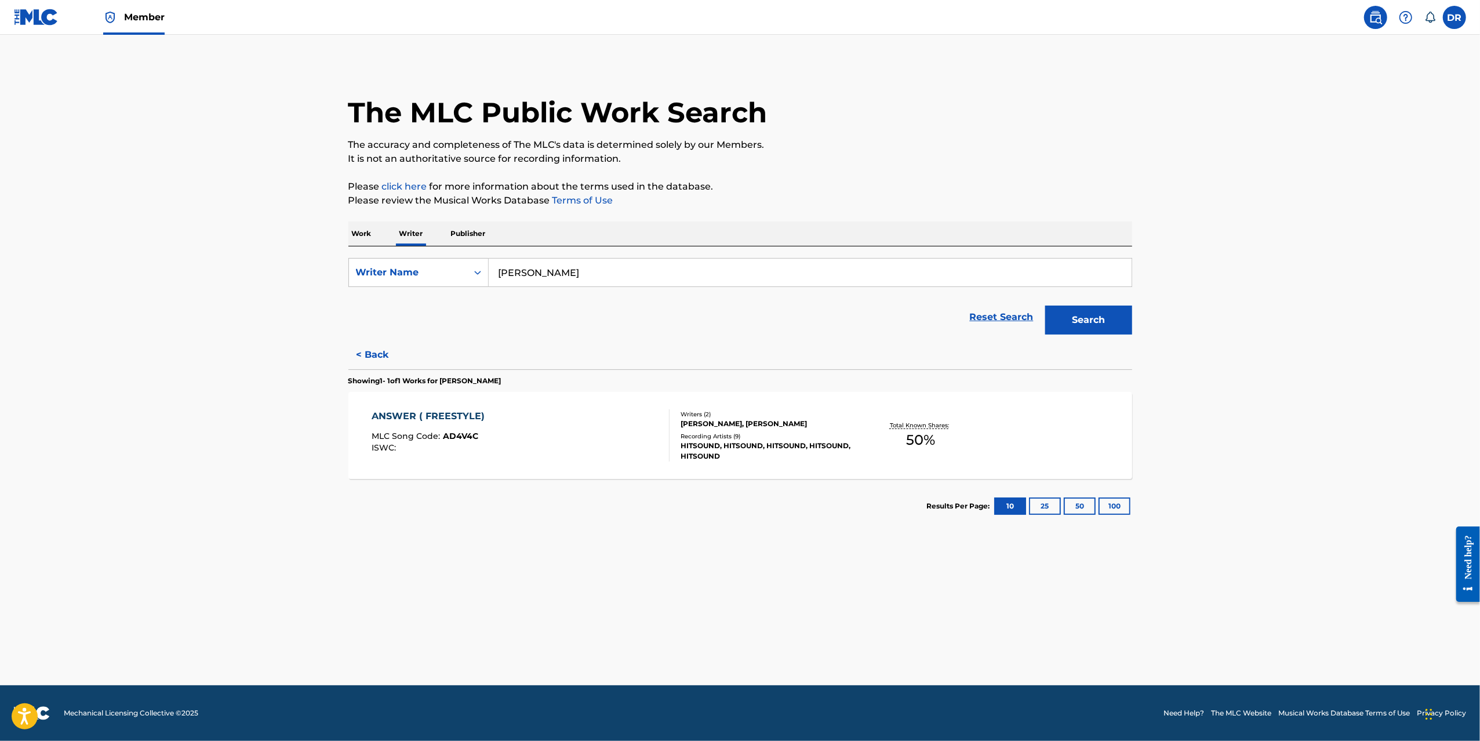
click at [426, 413] on div "ANSWER ( FREESTYLE)" at bounding box center [431, 416] width 119 height 14
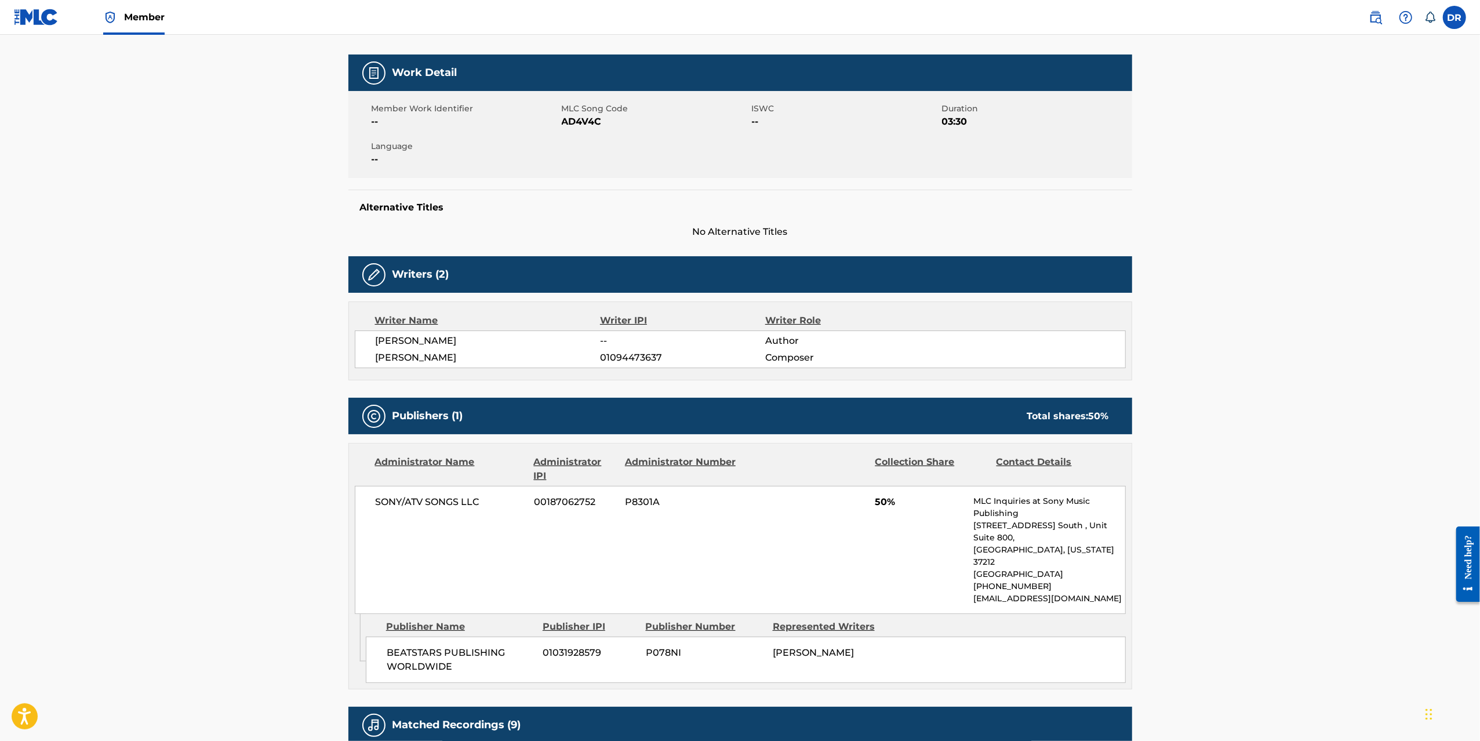
scroll to position [92, 0]
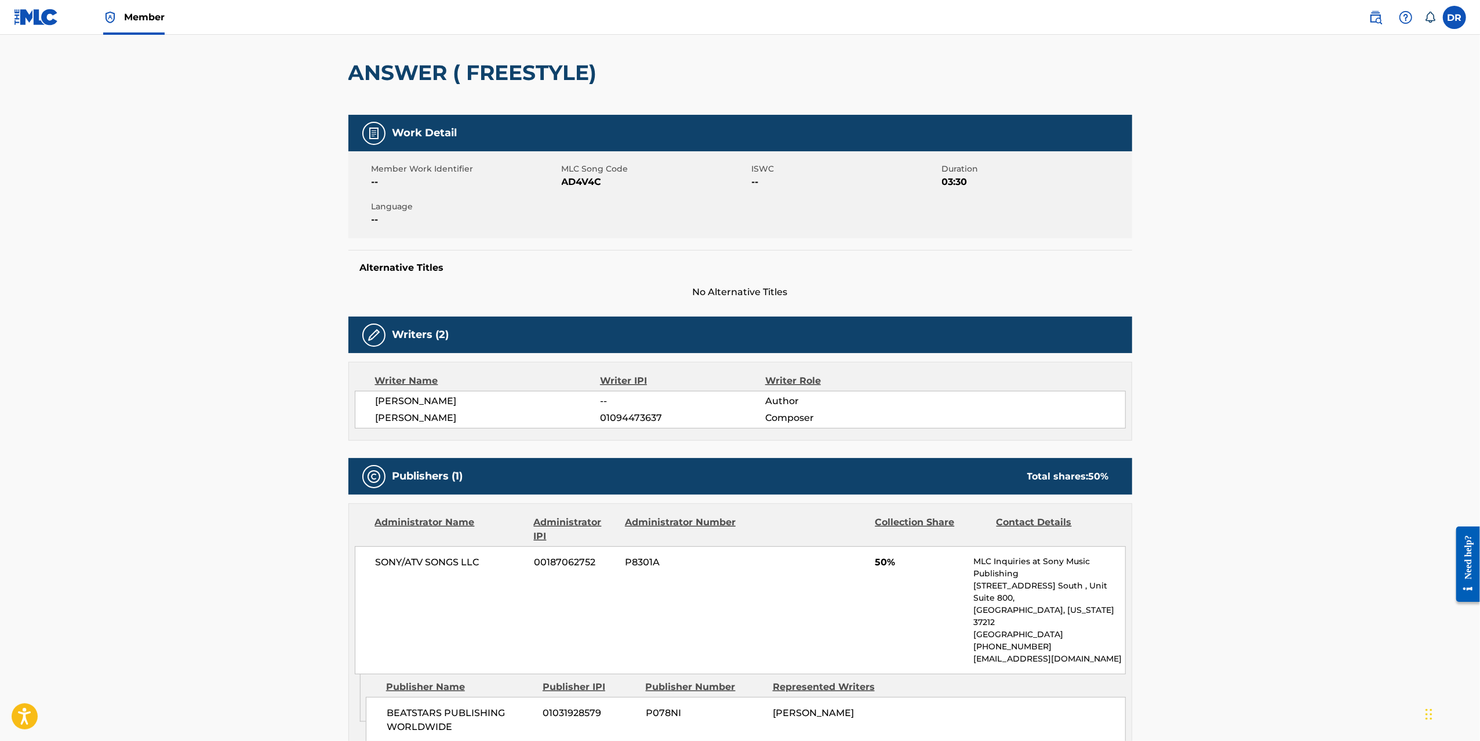
click at [259, 340] on main "< Back to public search results Copy work link ANSWER ( FREESTYLE) Work Detail …" at bounding box center [740, 535] width 1480 height 1185
click at [881, 113] on div "ANSWER ( FREESTYLE)" at bounding box center [740, 72] width 784 height 85
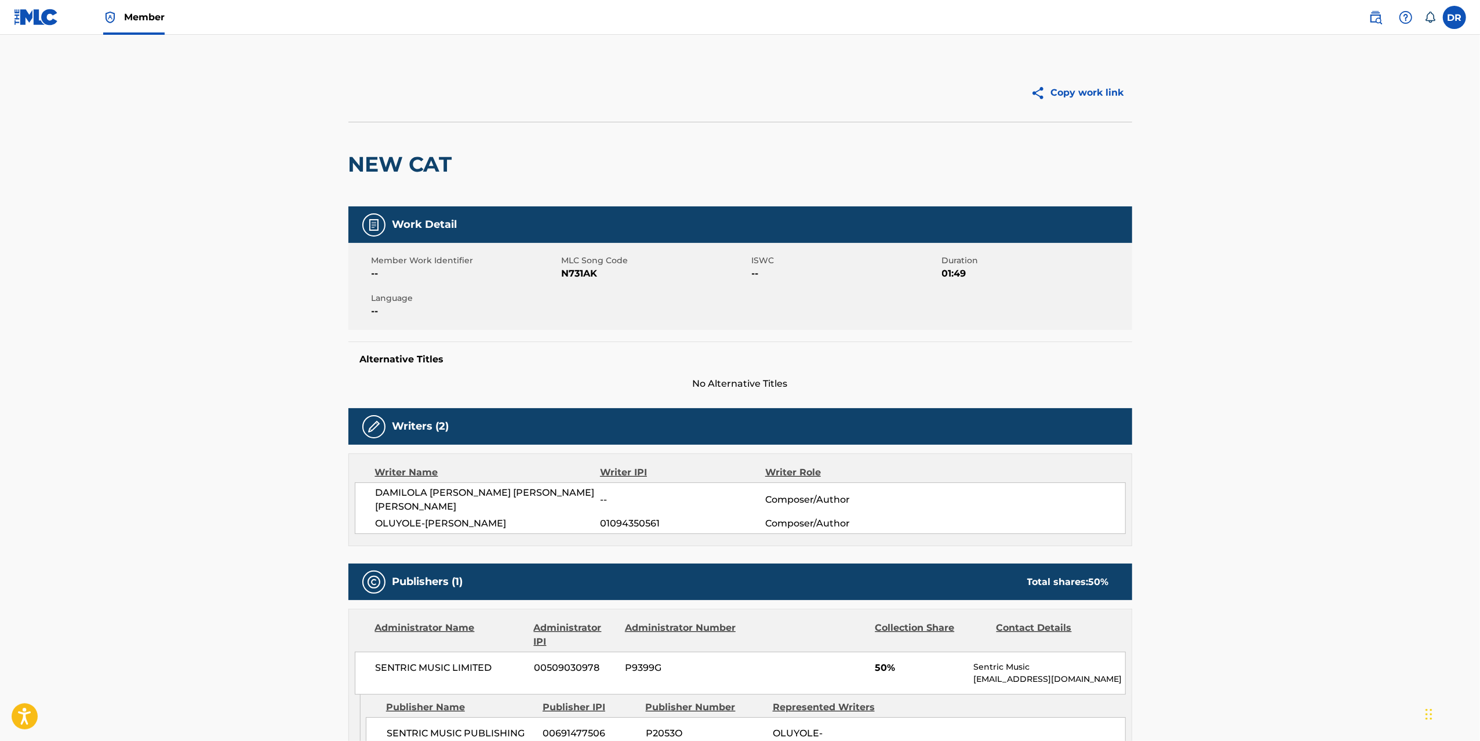
scroll to position [306, 0]
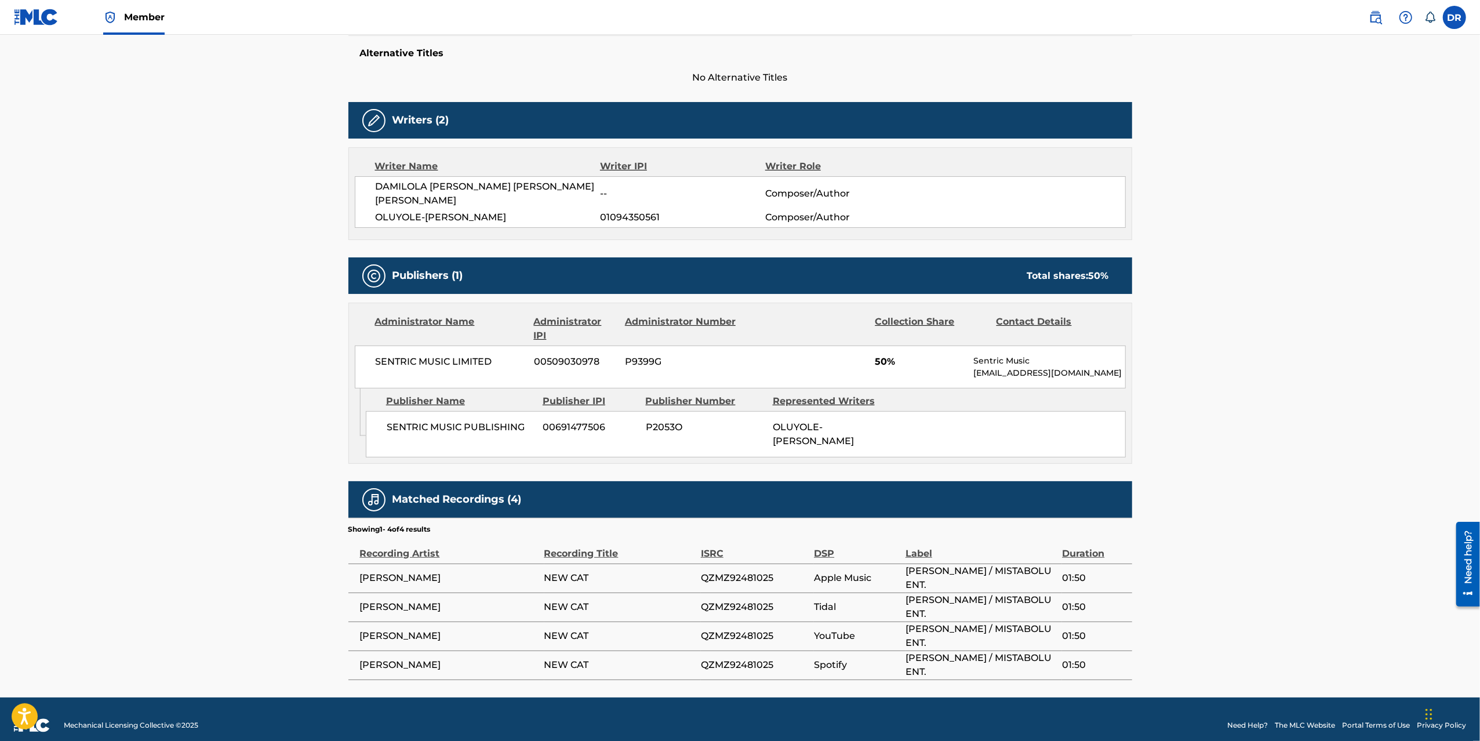
click at [409, 571] on span "[PERSON_NAME]" at bounding box center [449, 578] width 179 height 14
drag, startPoint x: 435, startPoint y: 568, endPoint x: 334, endPoint y: 567, distance: 101.4
click at [334, 567] on div "Copy work link NEW CAT Work Detail Member Work Identifier -- MLC Song Code N731…" at bounding box center [739, 219] width 811 height 922
click at [383, 573] on span "MONA QUEEN" at bounding box center [449, 578] width 179 height 14
click at [382, 571] on span "MONA QUEEN" at bounding box center [449, 578] width 179 height 14
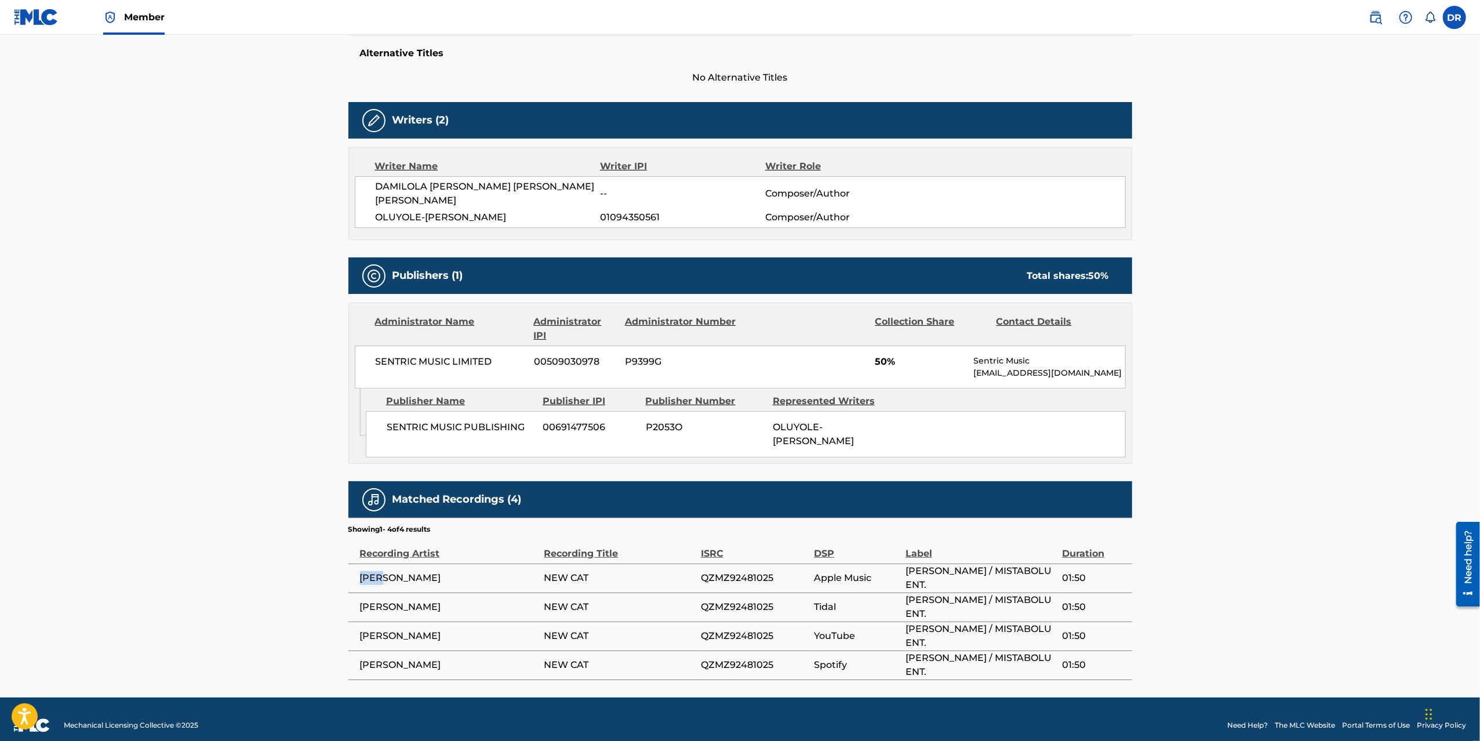
click at [382, 571] on span "MONA QUEEN" at bounding box center [449, 578] width 179 height 14
copy div "MONA QUEEN"
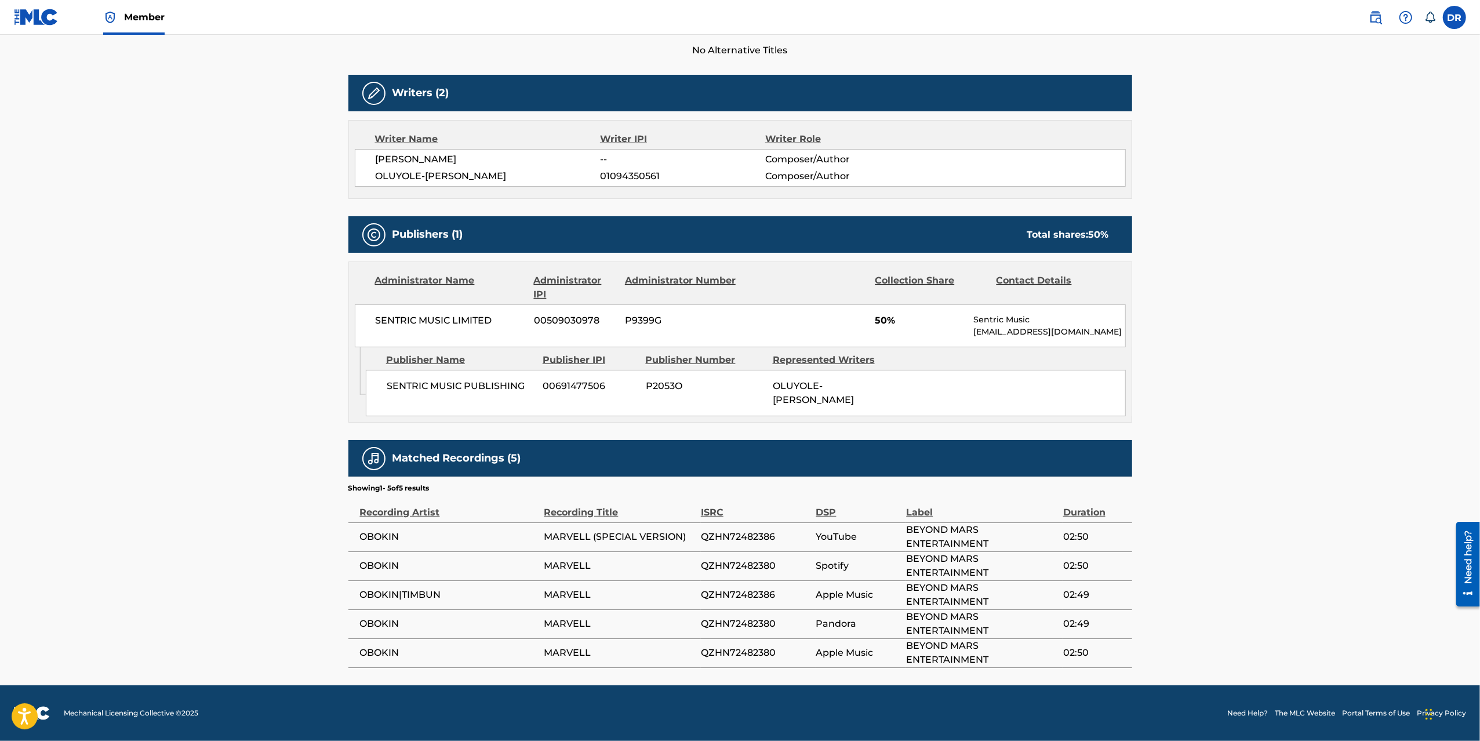
scroll to position [332, 0]
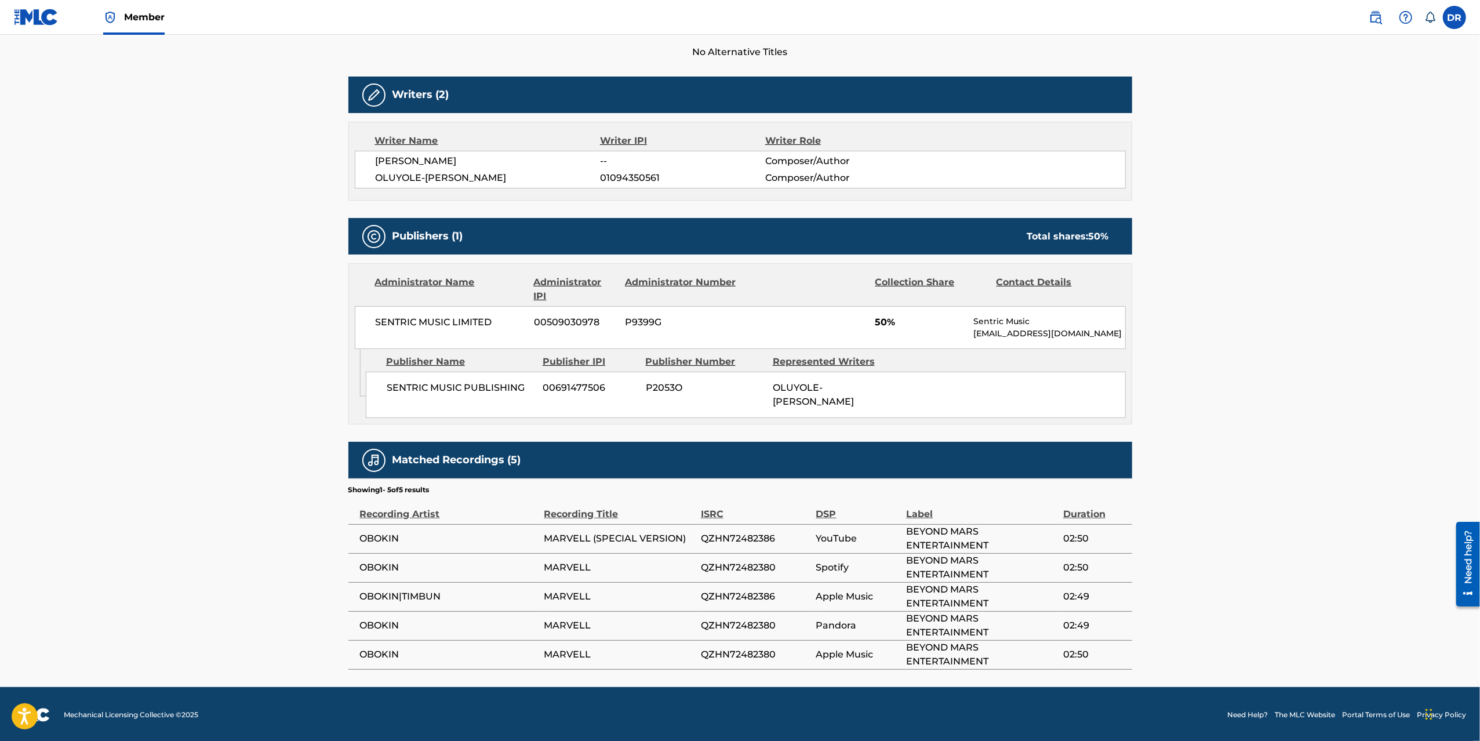
click at [373, 572] on span "OBOKIN" at bounding box center [449, 567] width 179 height 14
drag, startPoint x: 373, startPoint y: 572, endPoint x: 439, endPoint y: 525, distance: 81.5
click at [373, 572] on span "OBOKIN" at bounding box center [449, 567] width 179 height 14
copy span "OBOKIN"
drag, startPoint x: 133, startPoint y: 481, endPoint x: 882, endPoint y: 81, distance: 849.2
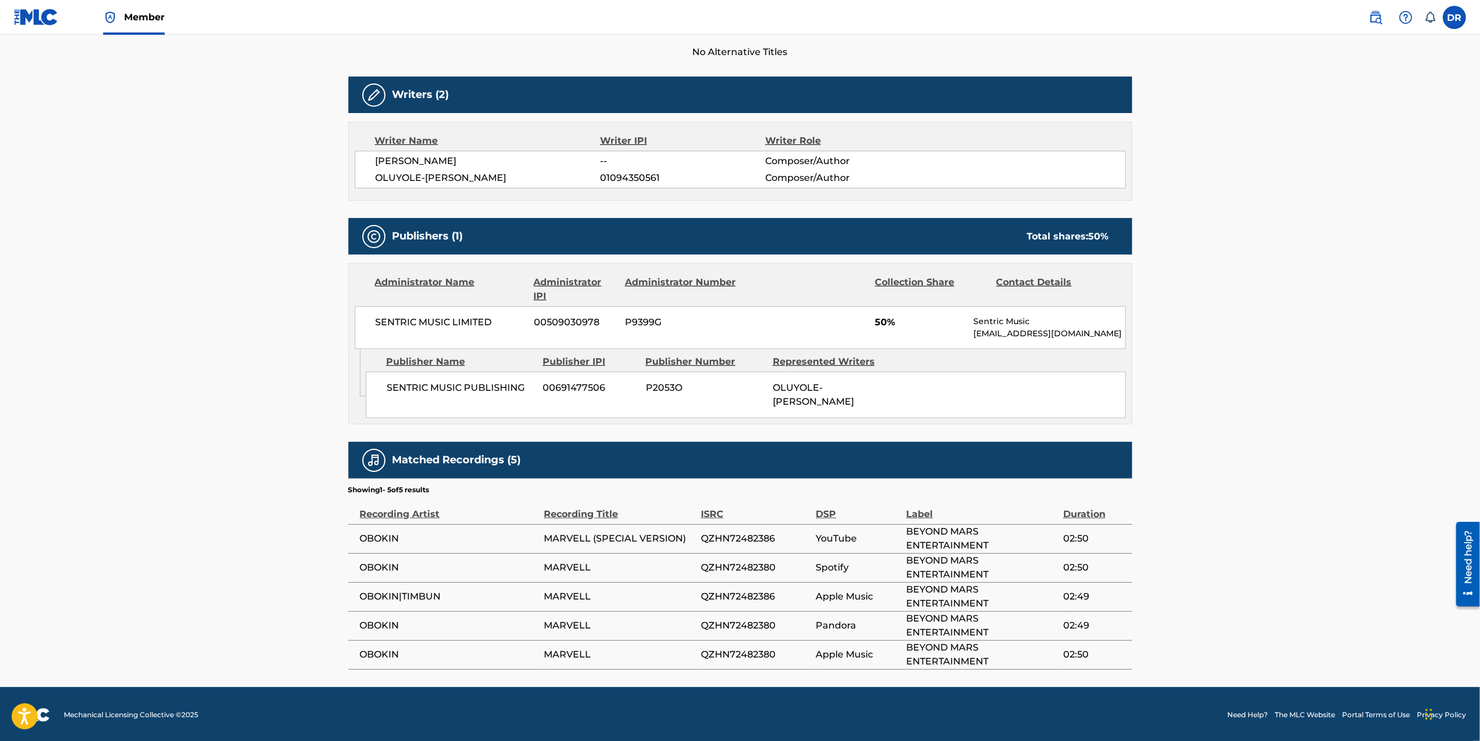
click at [133, 481] on main "Copy work link MARVELL Work Detail Member Work Identifier -- MLC Song Code MR1C…" at bounding box center [740, 195] width 1480 height 984
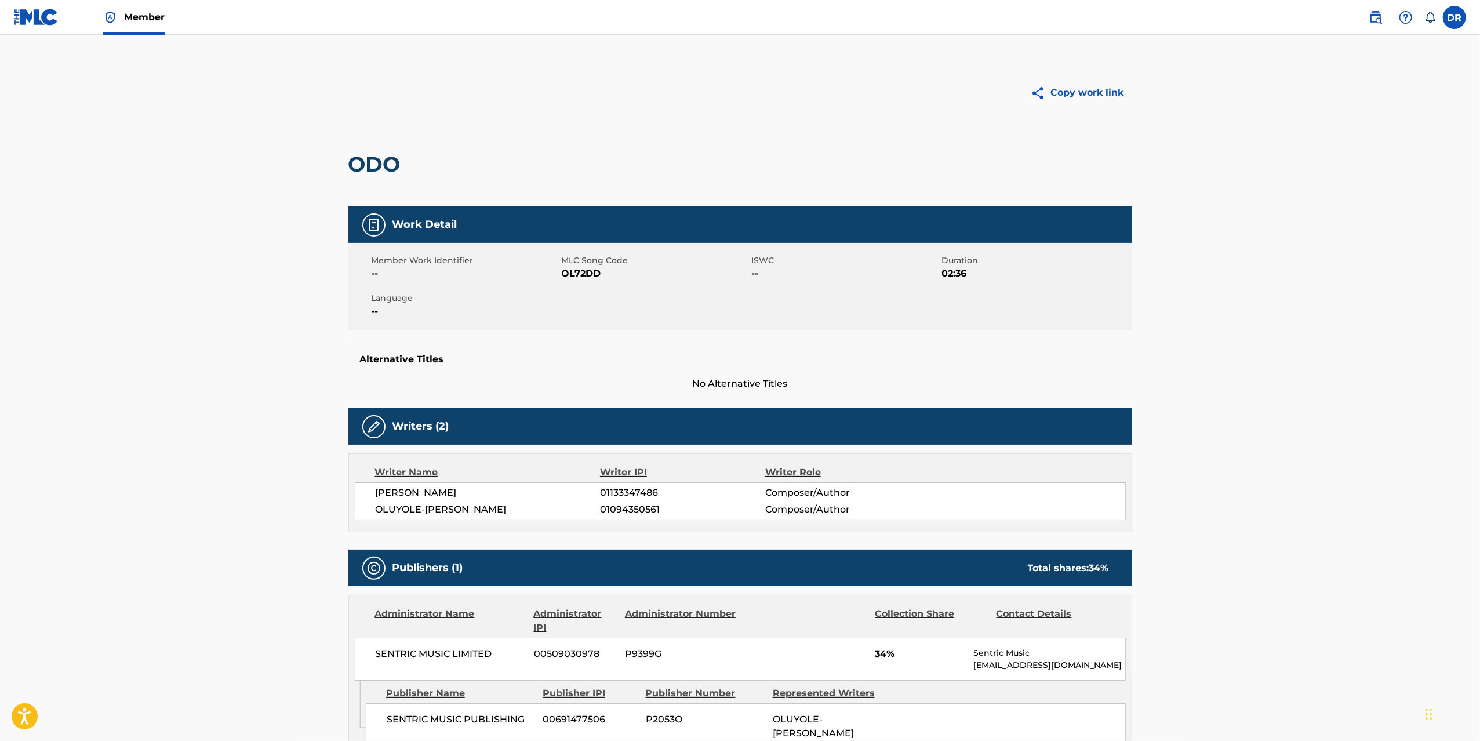
scroll to position [335, 0]
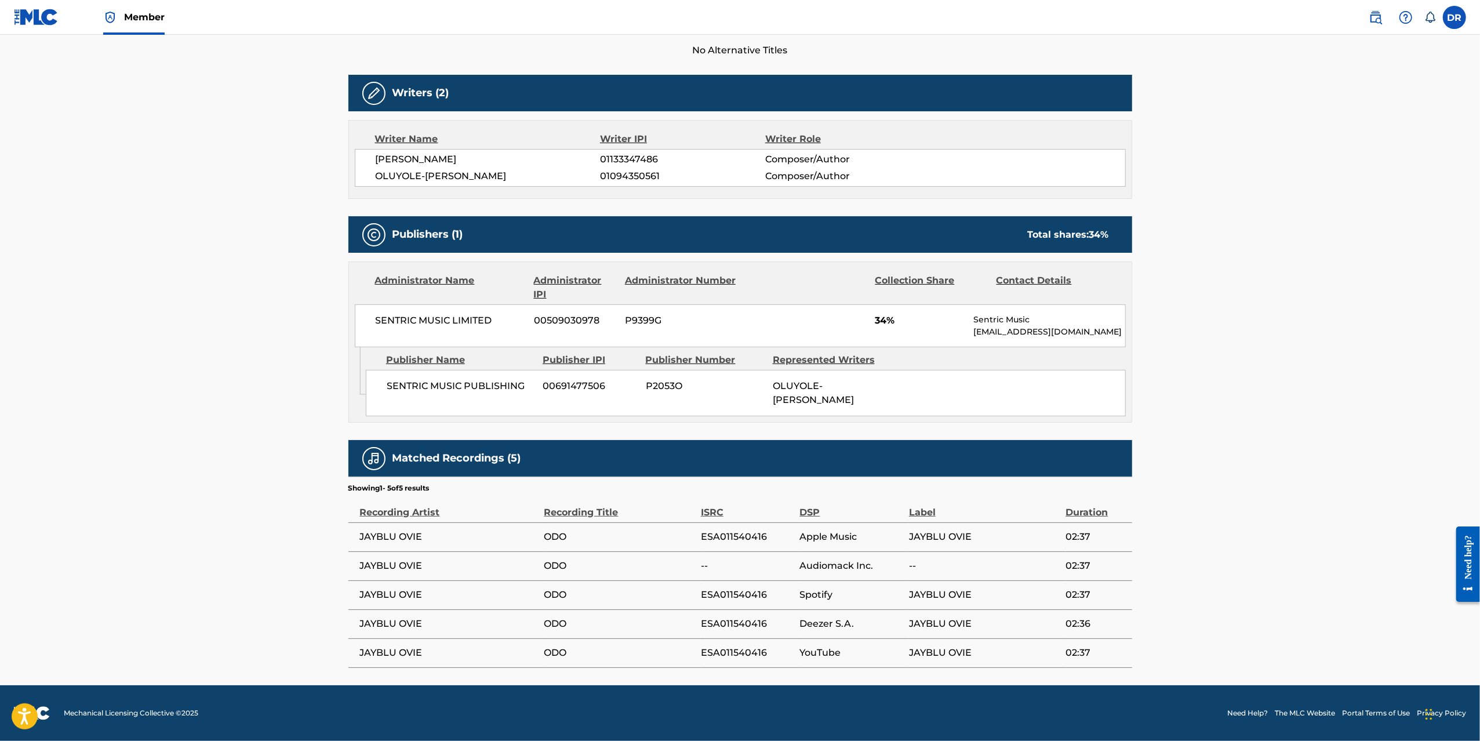
click at [403, 538] on span "JAYBLU OVIE" at bounding box center [449, 537] width 179 height 14
click at [402, 538] on span "JAYBLU OVIE" at bounding box center [449, 537] width 179 height 14
copy div "JAYBLU OVIE"
drag, startPoint x: 1352, startPoint y: 229, endPoint x: 1335, endPoint y: 20, distance: 209.3
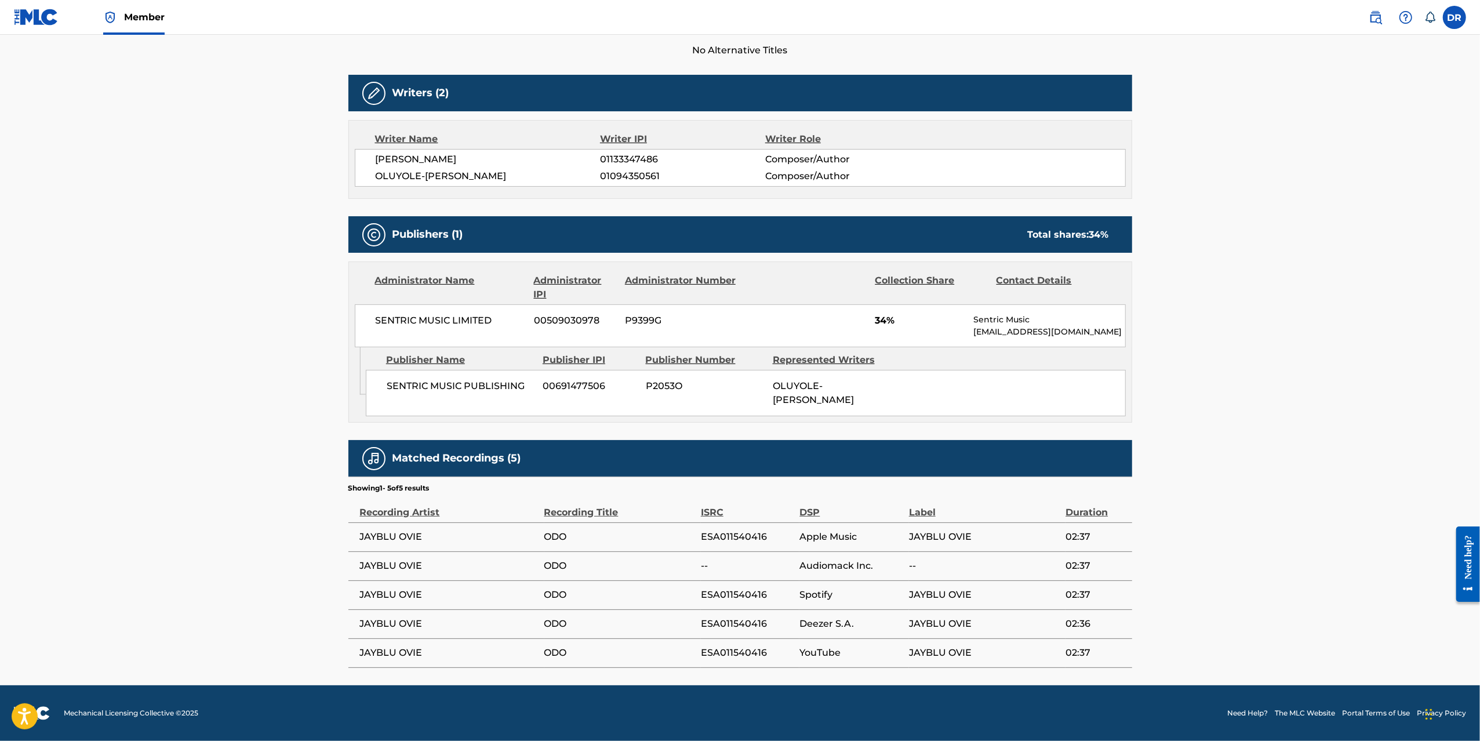
click at [1352, 229] on main "Copy work link ODO Work Detail Member Work Identifier -- MLC Song Code OL72DD I…" at bounding box center [740, 193] width 1480 height 984
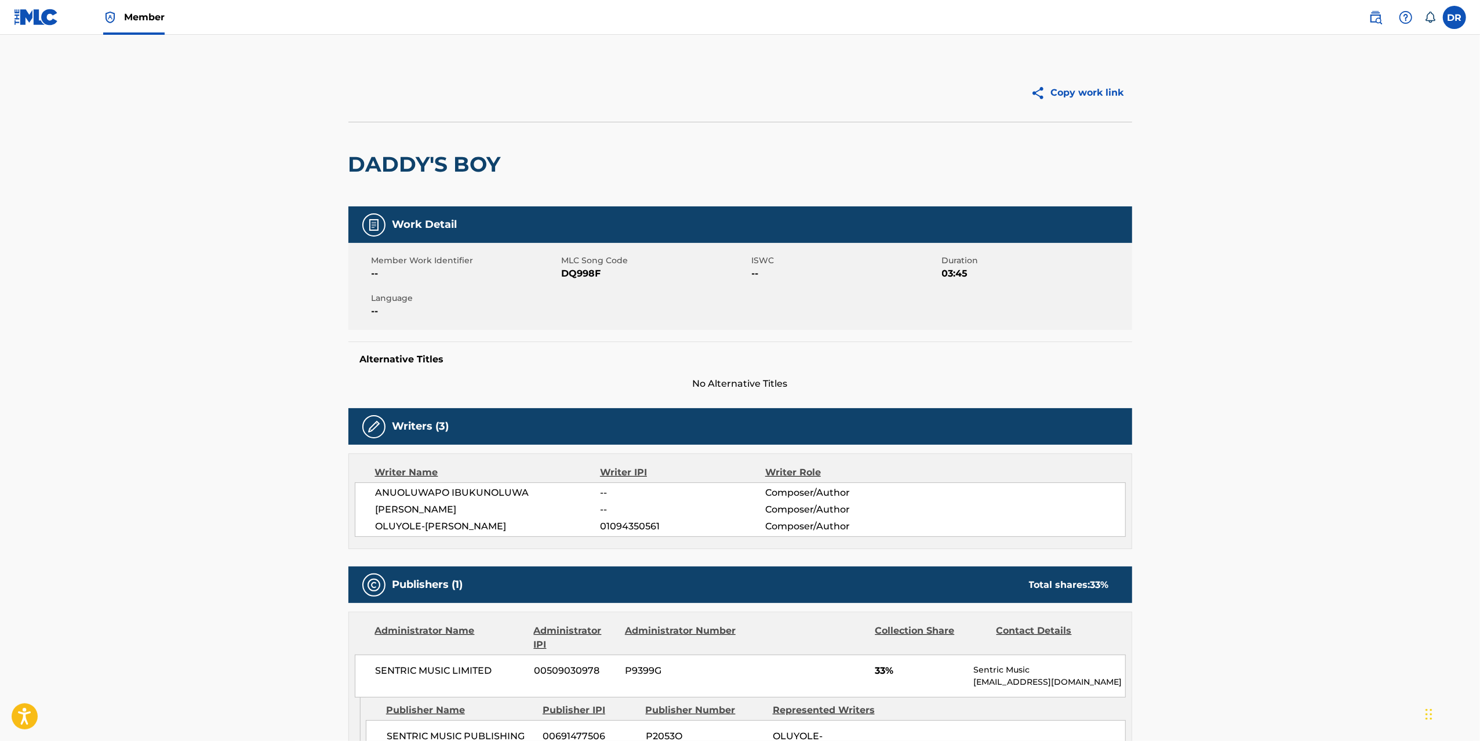
scroll to position [381, 0]
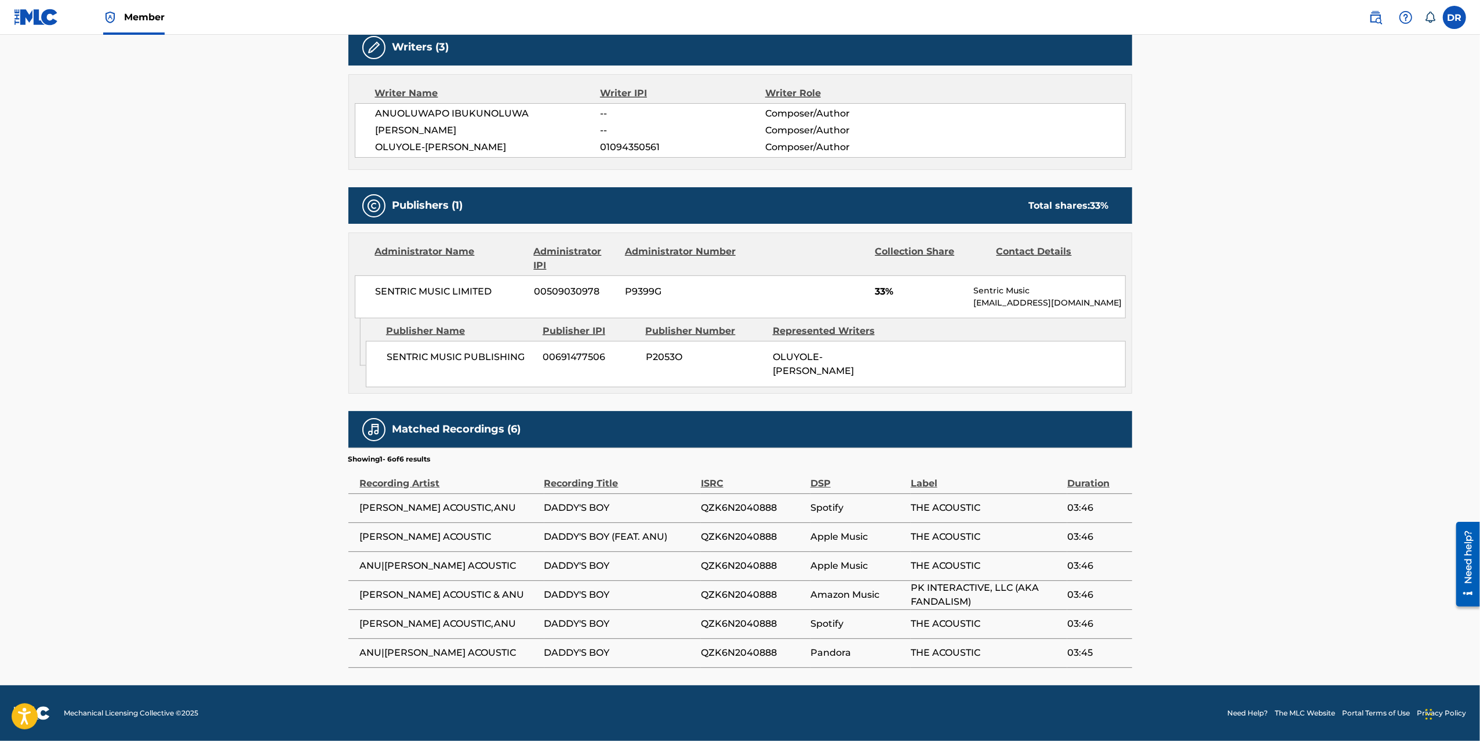
click at [427, 537] on span "[PERSON_NAME] ACOUSTIC" at bounding box center [449, 537] width 179 height 14
click at [427, 537] on span "SAMMY ACOUSTIC" at bounding box center [449, 537] width 179 height 14
drag, startPoint x: 427, startPoint y: 537, endPoint x: 726, endPoint y: 265, distance: 403.4
click at [427, 537] on span "SAMMY ACOUSTIC" at bounding box center [449, 537] width 179 height 14
copy div "SAMMY ACOUSTIC"
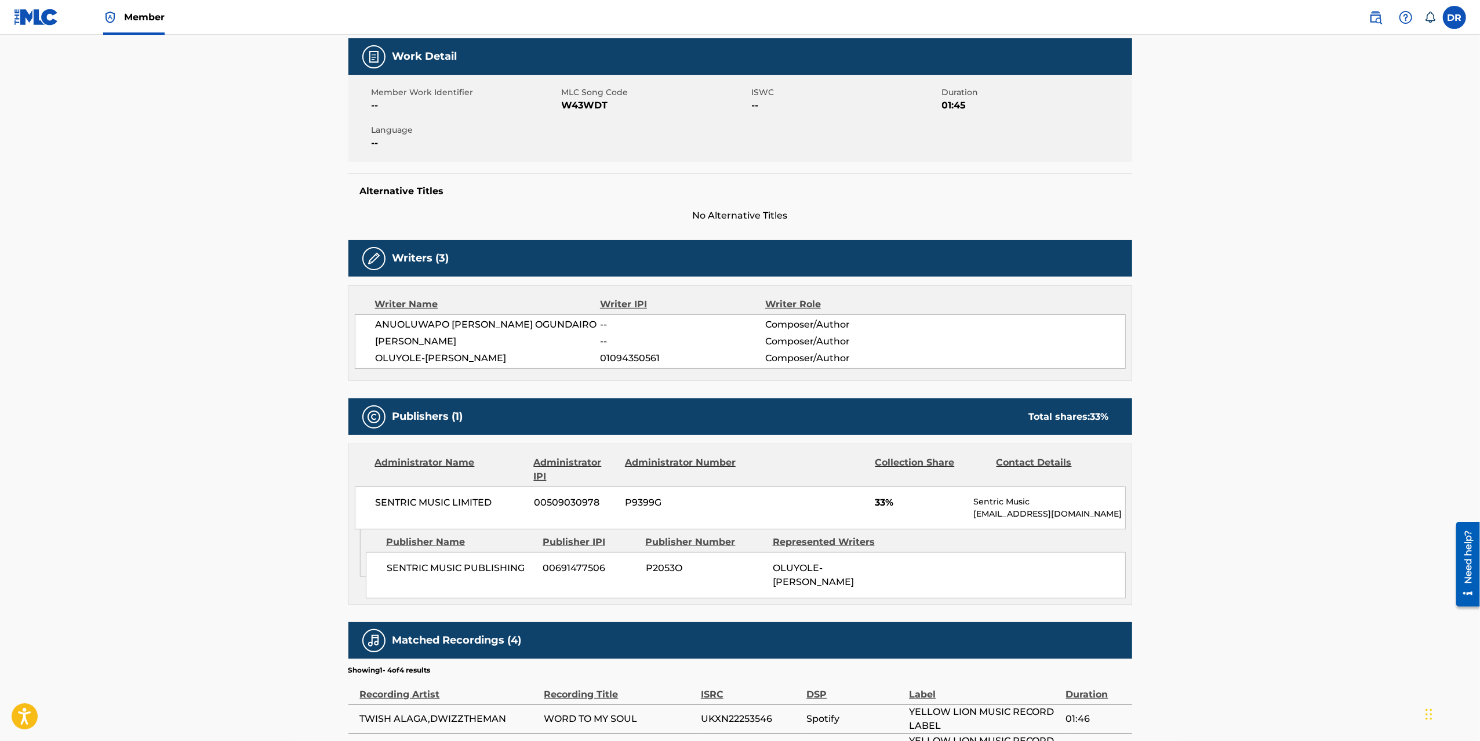
scroll to position [337, 0]
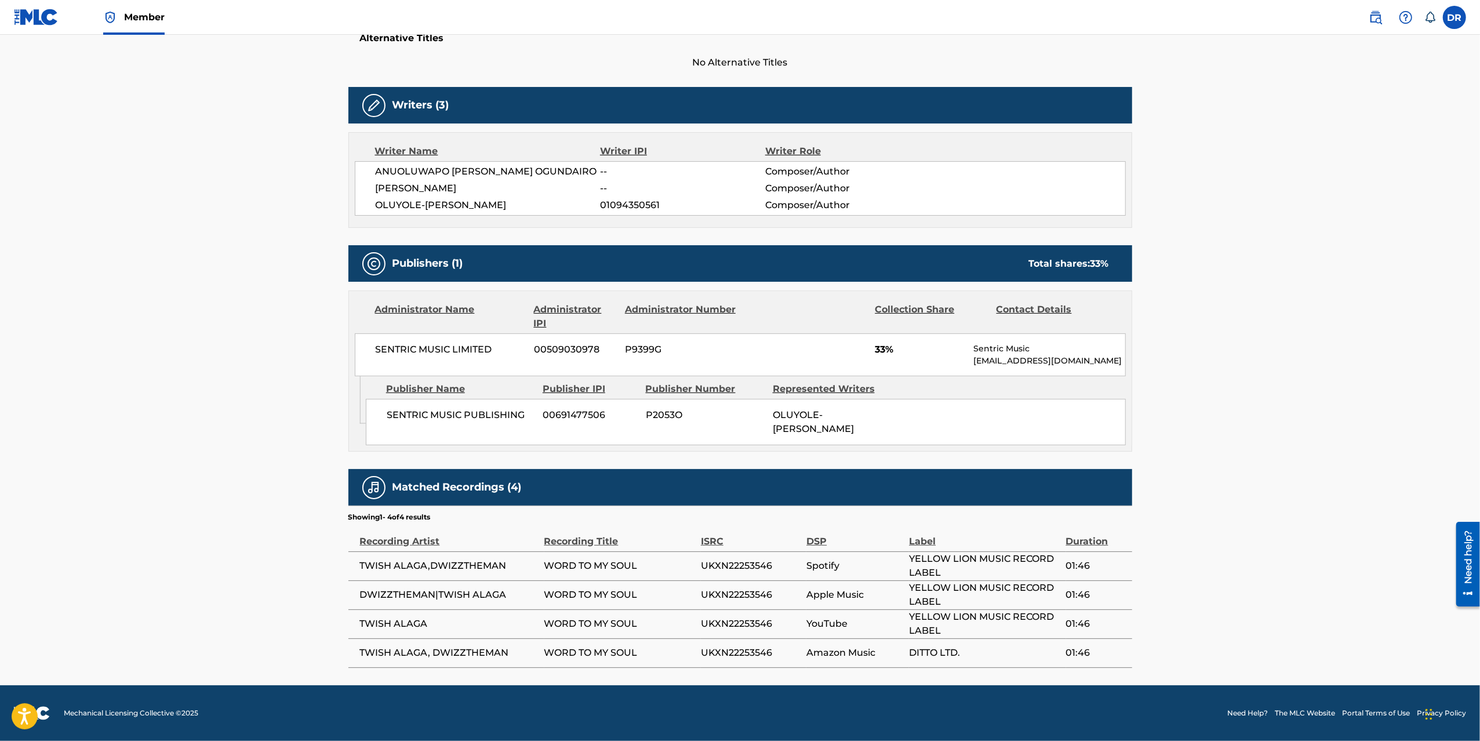
drag, startPoint x: 1252, startPoint y: 260, endPoint x: 1247, endPoint y: 254, distance: 7.4
click at [1248, 259] on main "Copy work link WORD TO MY SOUL Work Detail Member Work Identifier -- MLC Song C…" at bounding box center [740, 199] width 1480 height 971
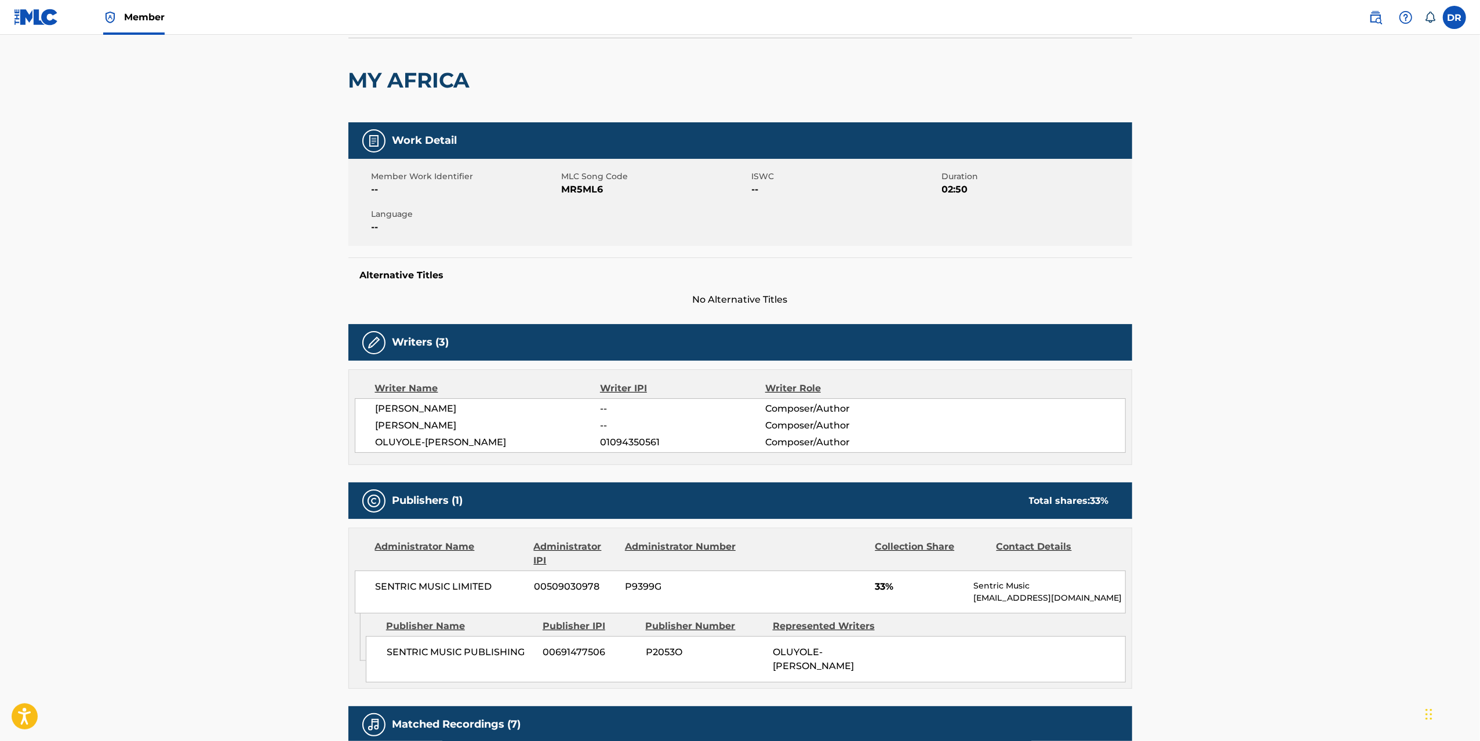
scroll to position [410, 0]
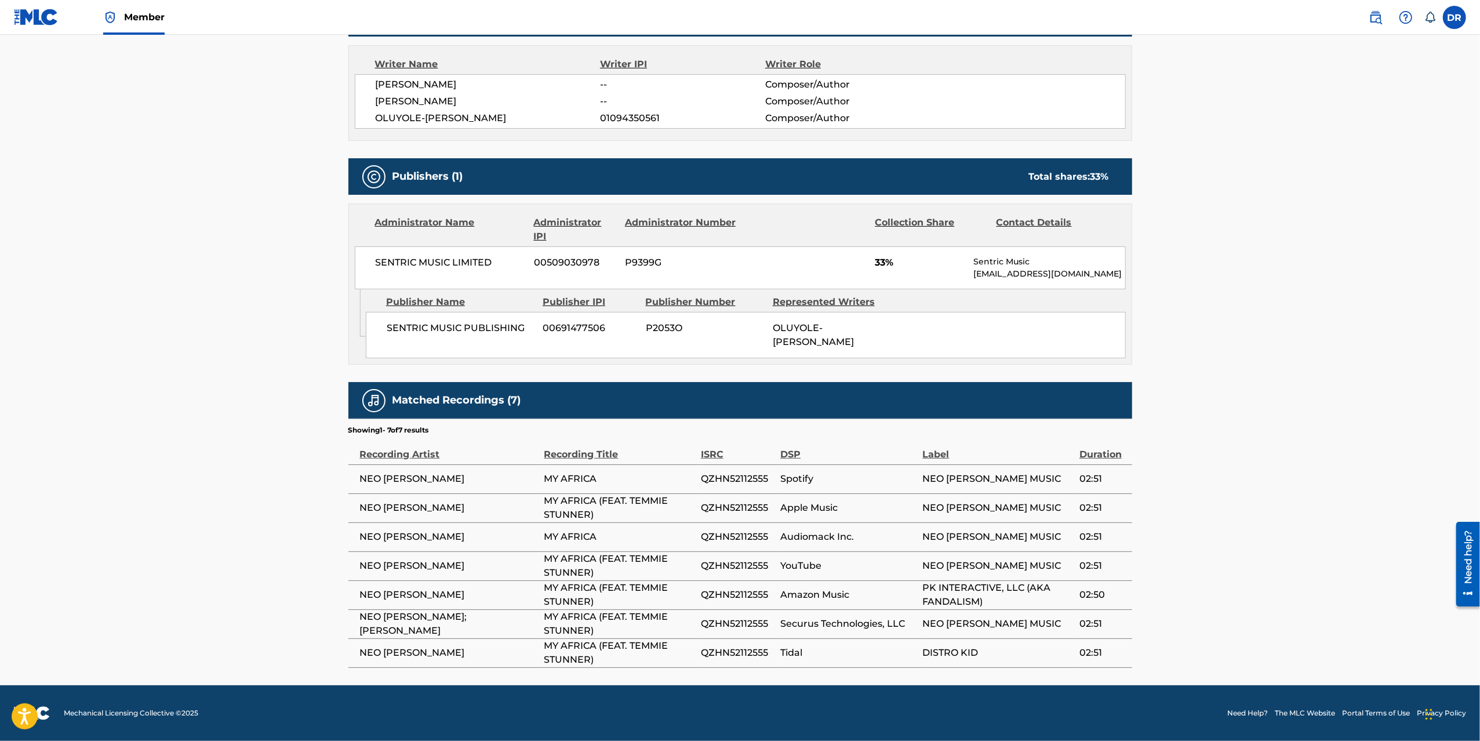
click at [388, 542] on span "NEO [PERSON_NAME]" at bounding box center [449, 537] width 179 height 14
copy div "NEO [PERSON_NAME]"
drag, startPoint x: 267, startPoint y: 430, endPoint x: 256, endPoint y: 445, distance: 19.5
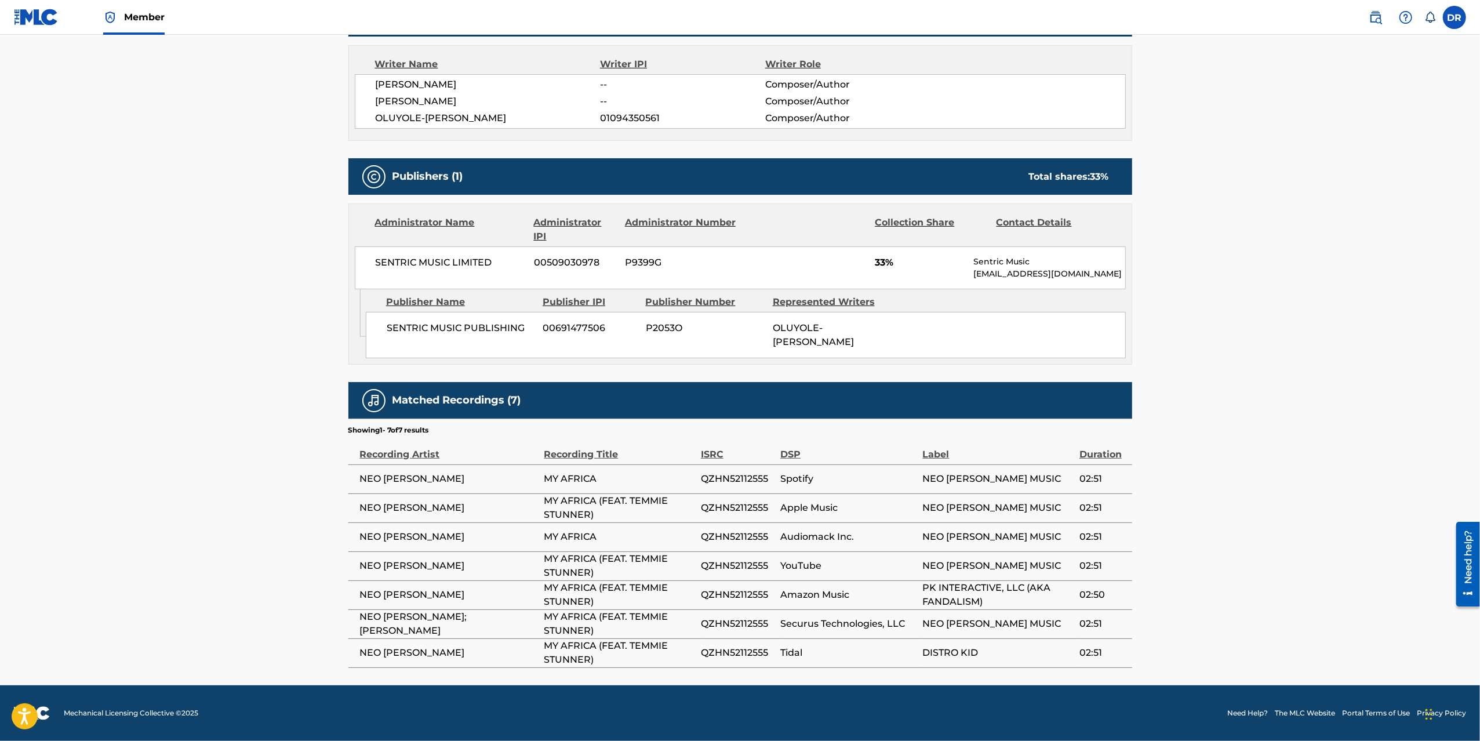
click at [267, 430] on main "Copy work link MY AFRICA Work Detail Member Work Identifier -- MLC Song Code MR…" at bounding box center [740, 156] width 1480 height 1058
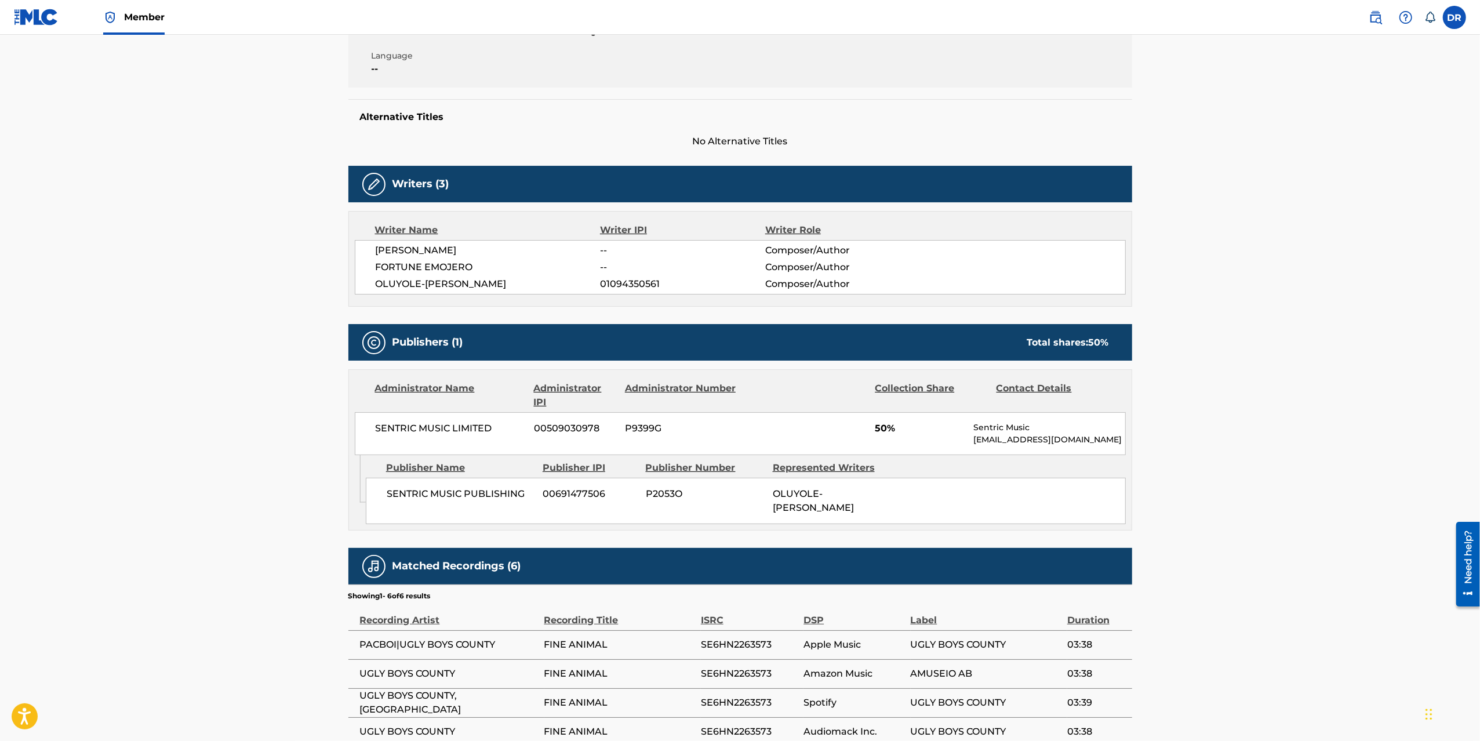
scroll to position [381, 0]
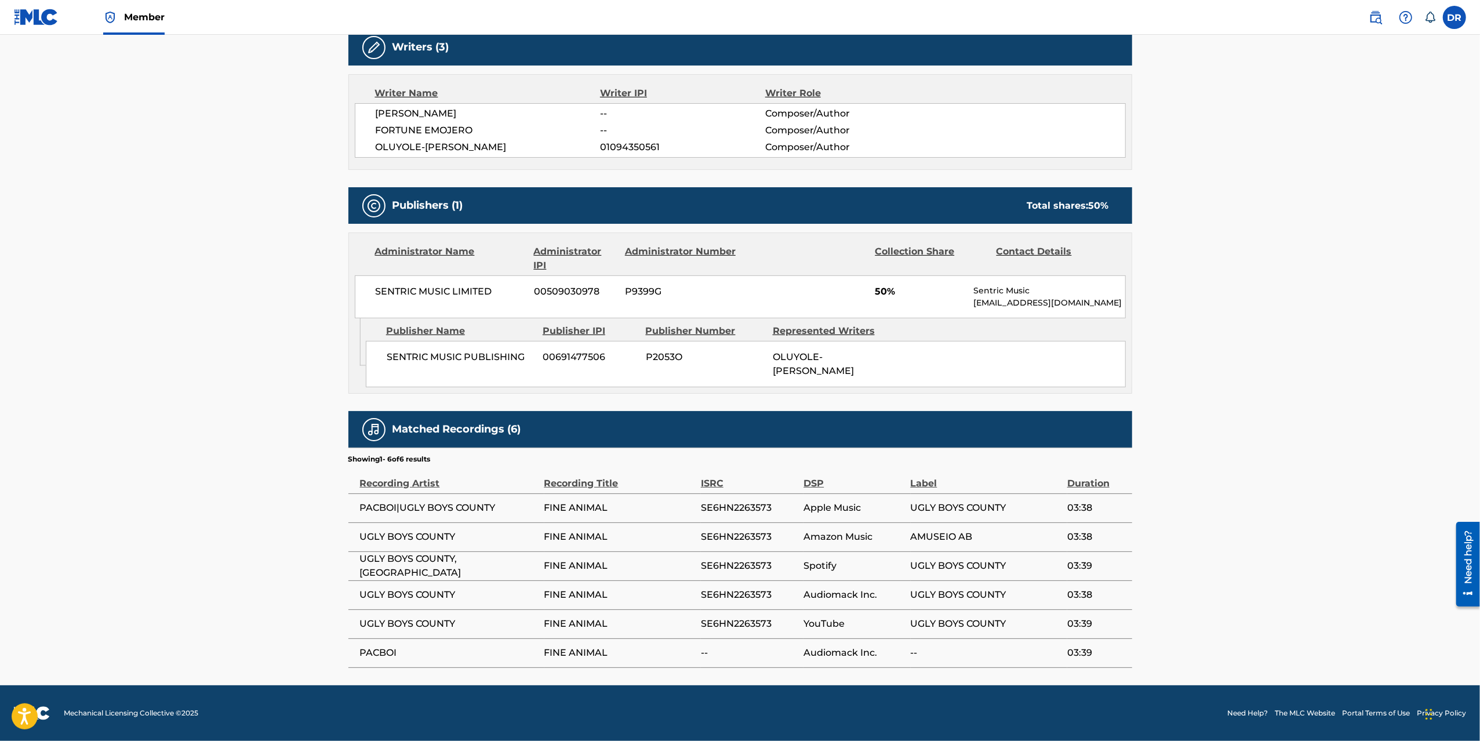
click at [1285, 316] on main "Copy work link FINE ANIMAL Work Detail Member Work Identifier -- MLC Song Code …" at bounding box center [740, 170] width 1480 height 1029
click at [584, 505] on span "FINE ANIMAL" at bounding box center [619, 508] width 151 height 14
copy div "FINE ANIMAL"
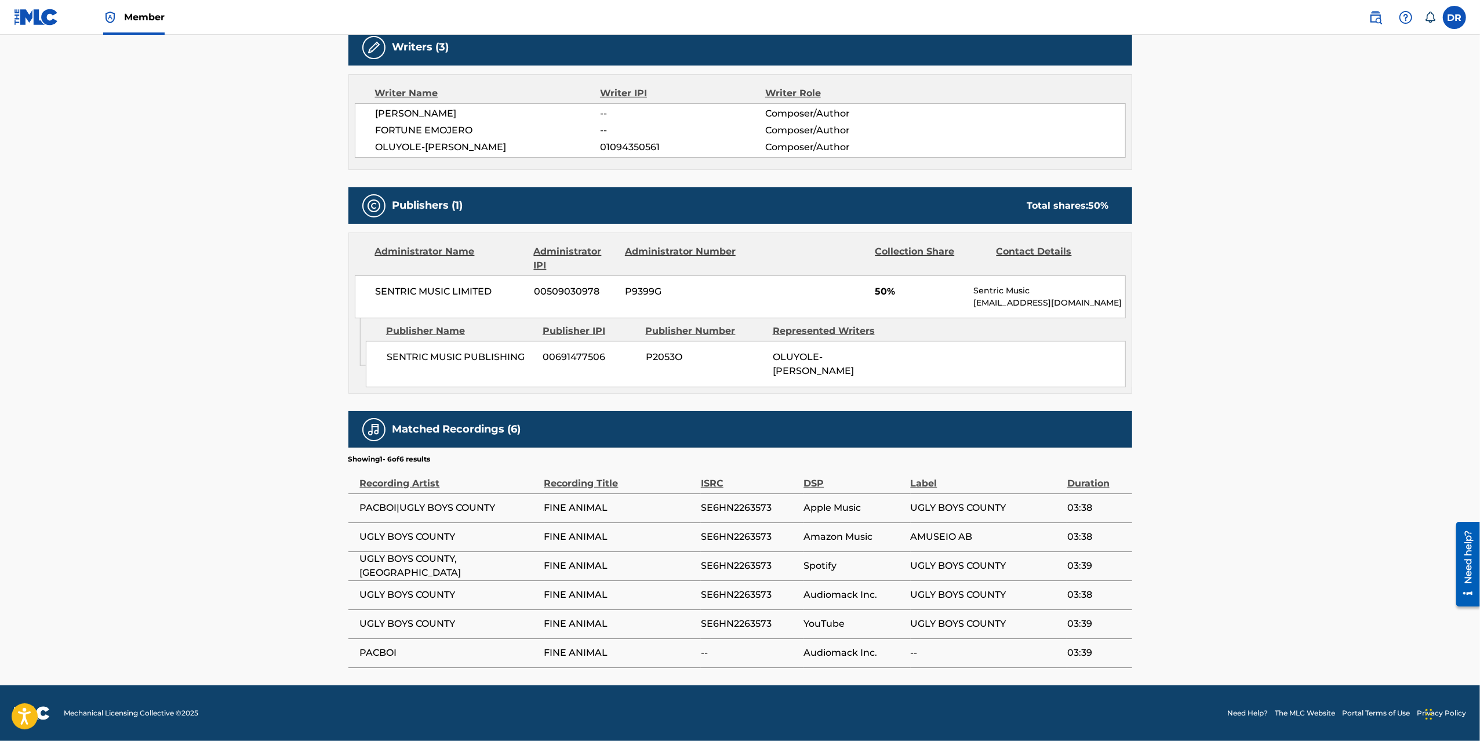
click at [1283, 287] on main "Copy work link FINE ANIMAL Work Detail Member Work Identifier -- MLC Song Code …" at bounding box center [740, 170] width 1480 height 1029
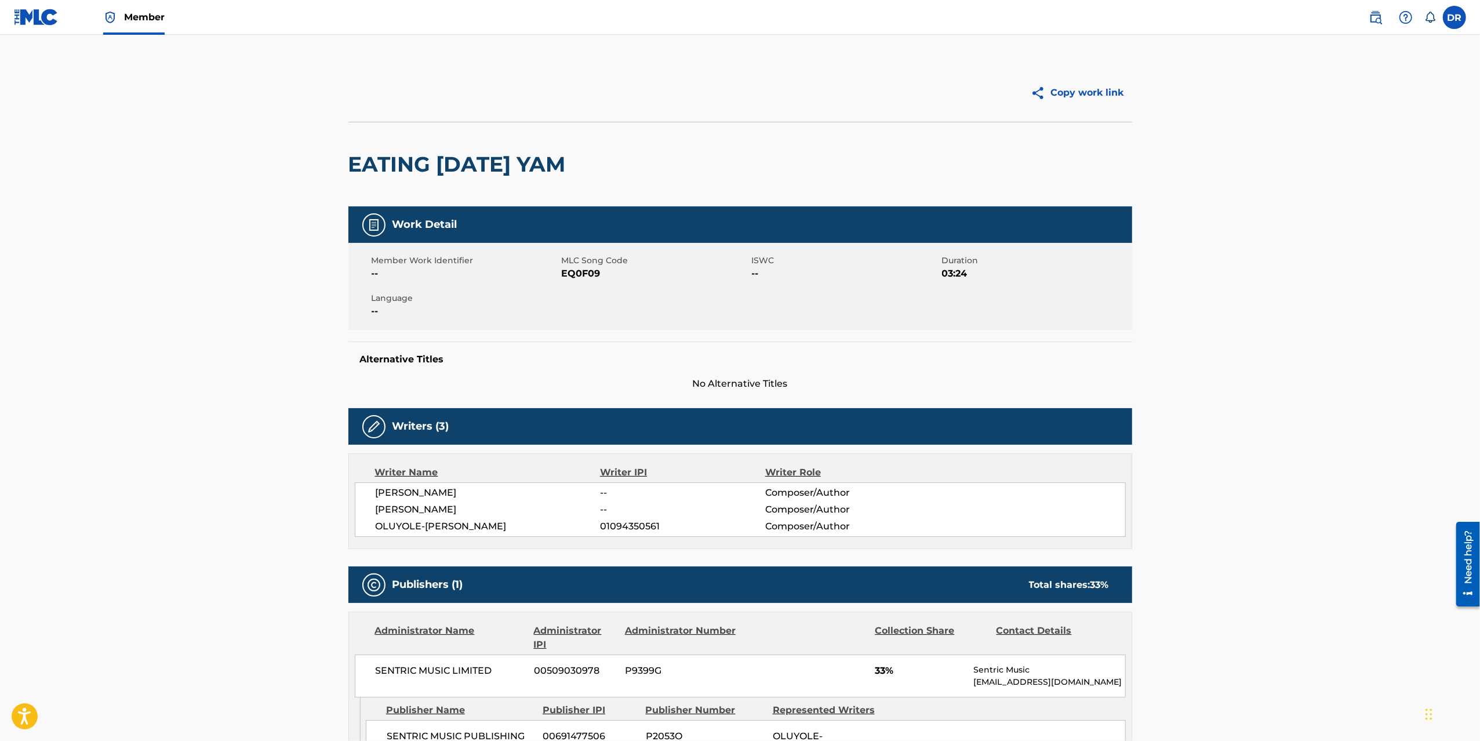
click at [496, 147] on div "EATING [DATE] YAM" at bounding box center [459, 164] width 223 height 84
click at [487, 163] on h2 "EATING [DATE] YAM" at bounding box center [459, 164] width 223 height 26
copy div "EATING TOMORROW'S YAM"
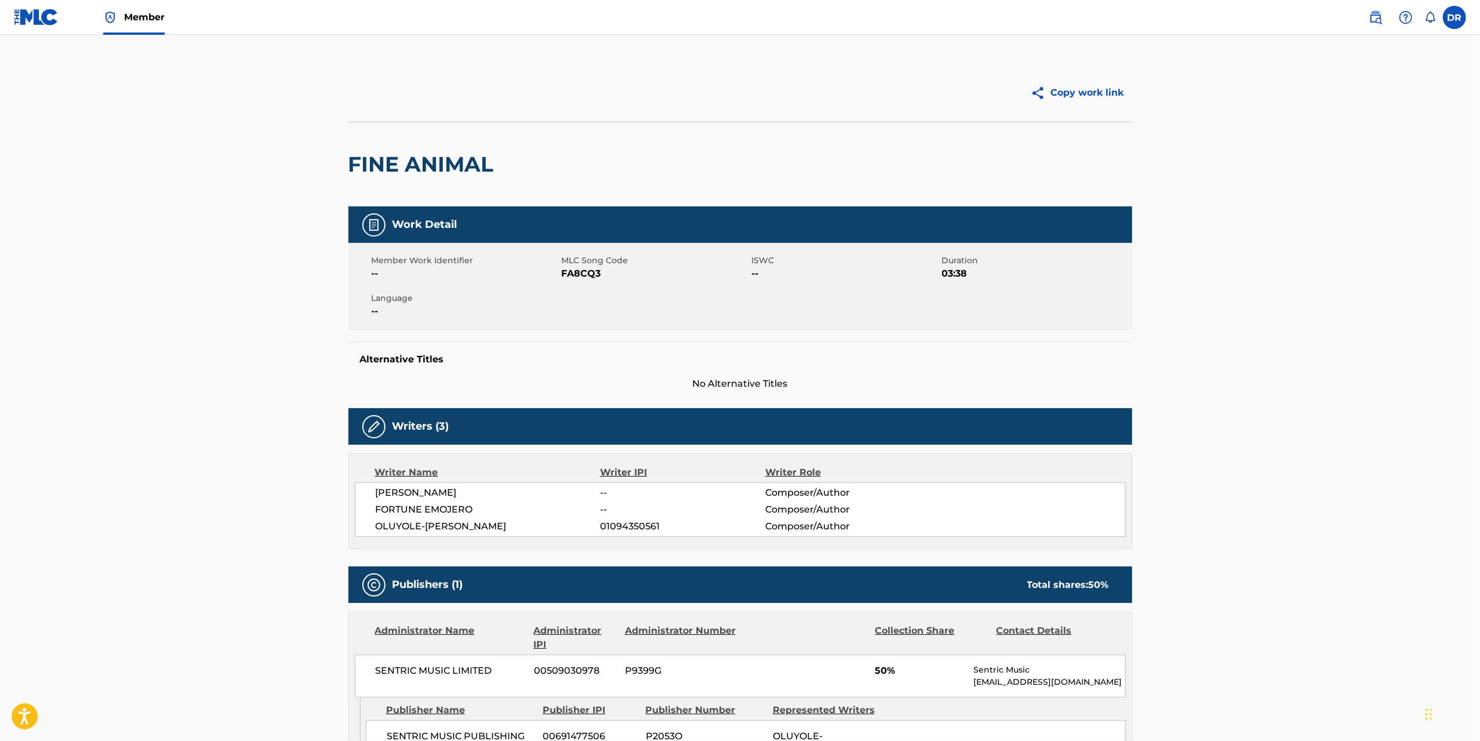
click at [820, 106] on div "Copy work link" at bounding box center [936, 92] width 392 height 29
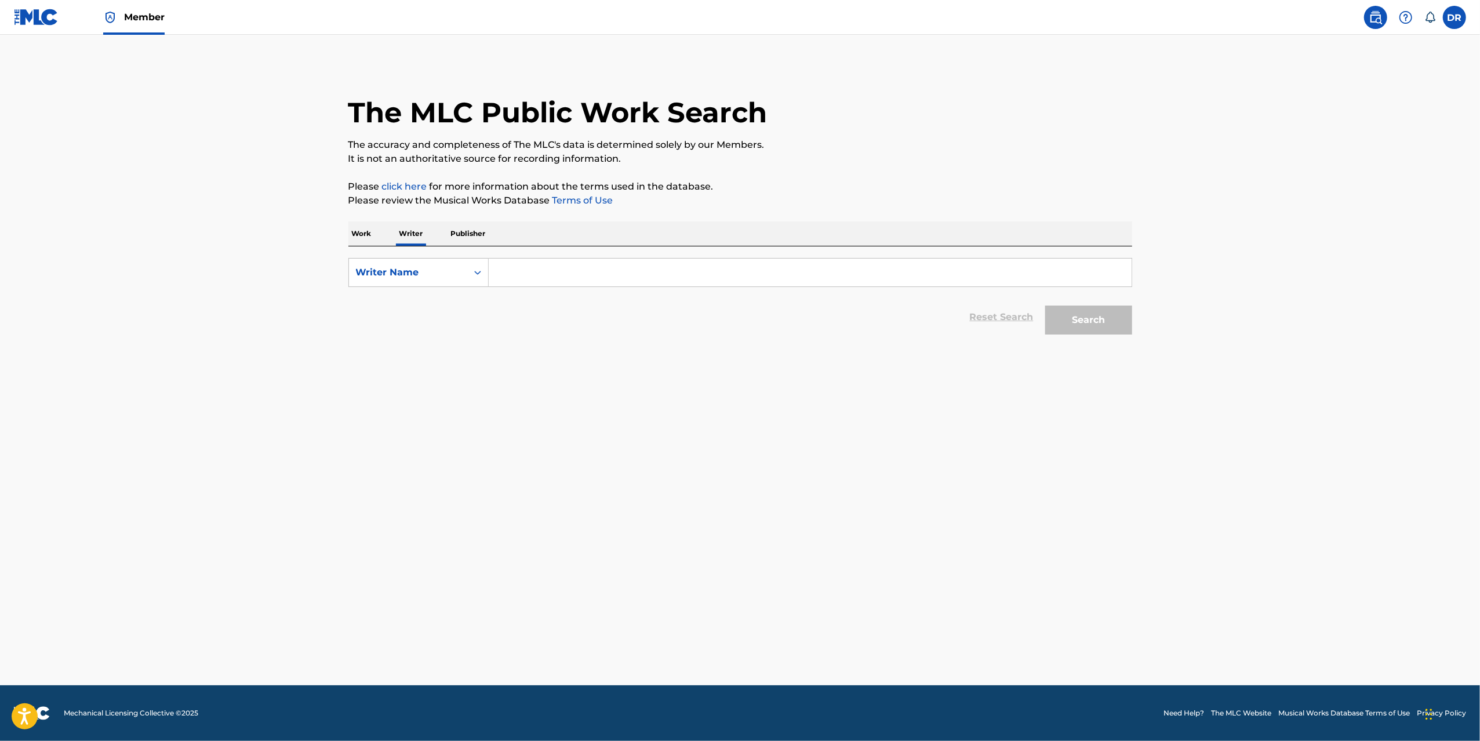
click at [647, 279] on input "Search Form" at bounding box center [810, 273] width 643 height 28
paste input "Elvis Chimezie Akujobi"
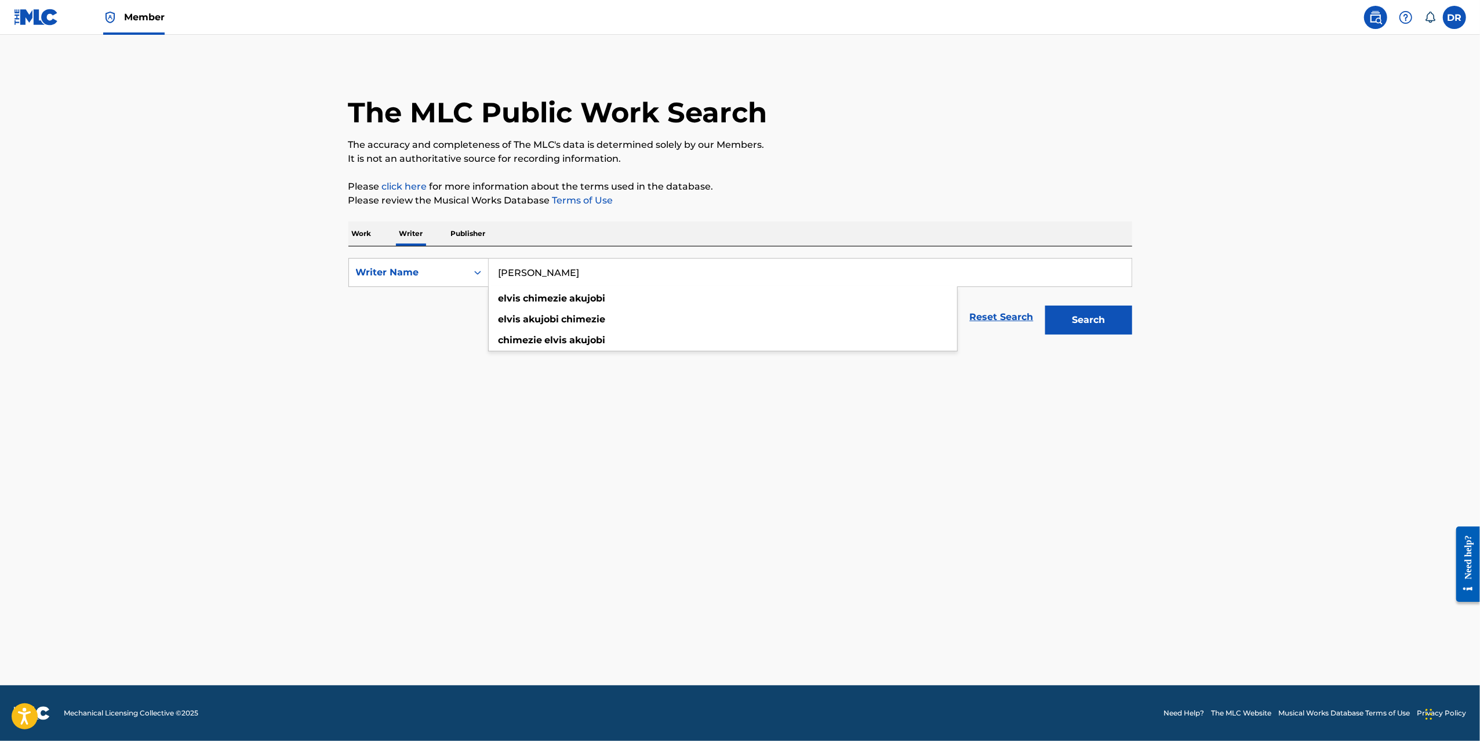
type input "Elvis Chimezie Akujobi"
drag, startPoint x: 1075, startPoint y: 319, endPoint x: 1079, endPoint y: 275, distance: 44.8
click at [1074, 315] on button "Search" at bounding box center [1088, 319] width 87 height 29
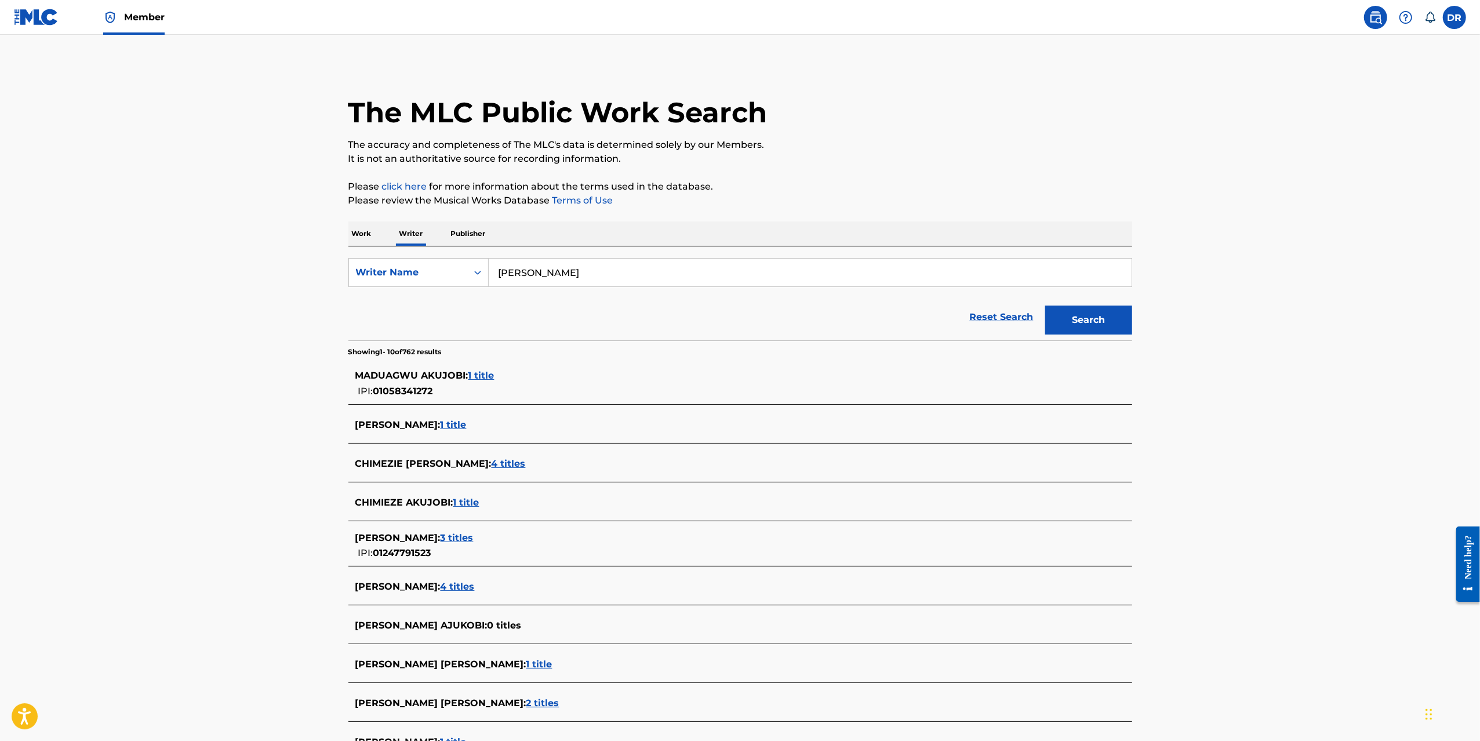
scroll to position [141, 0]
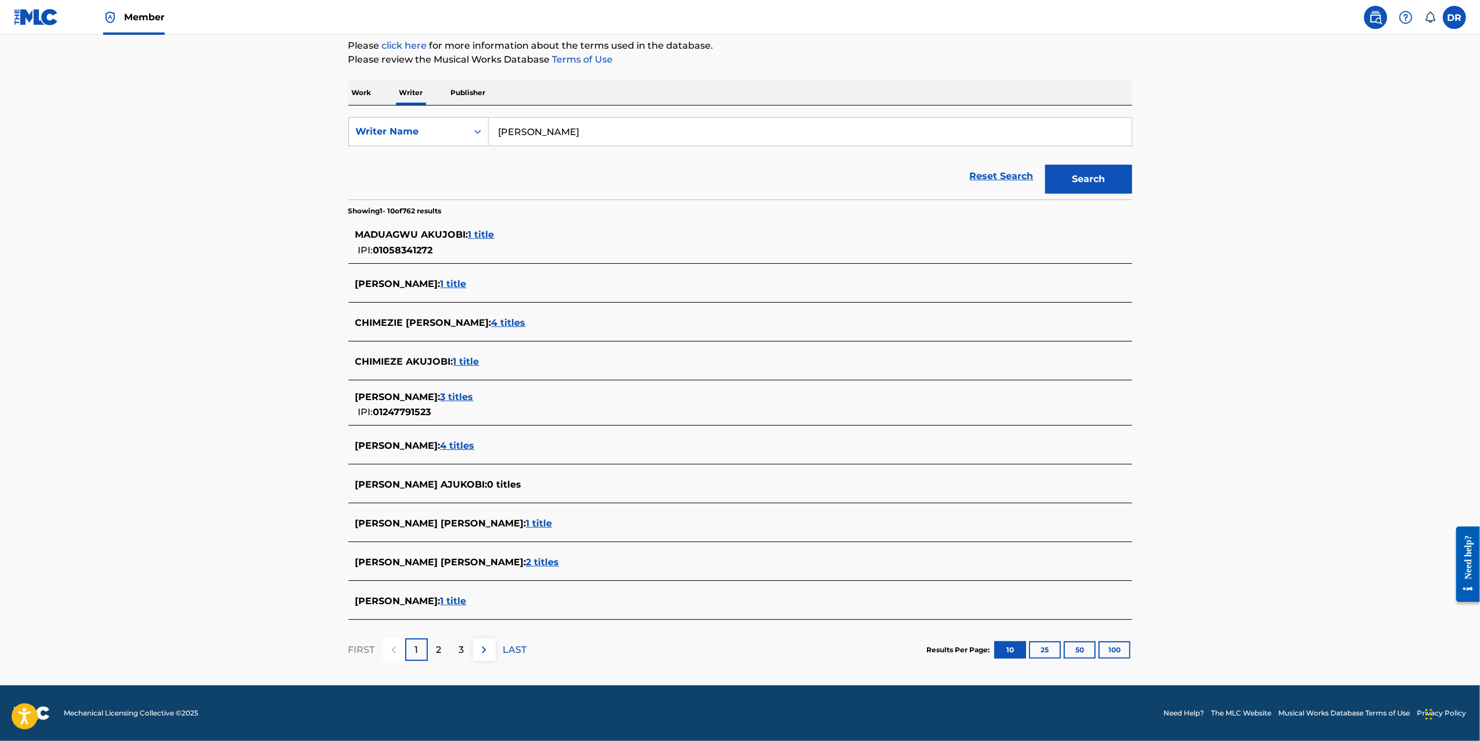
drag, startPoint x: 1055, startPoint y: 646, endPoint x: 1059, endPoint y: 589, distance: 56.9
click at [1055, 646] on button "25" at bounding box center [1045, 649] width 32 height 17
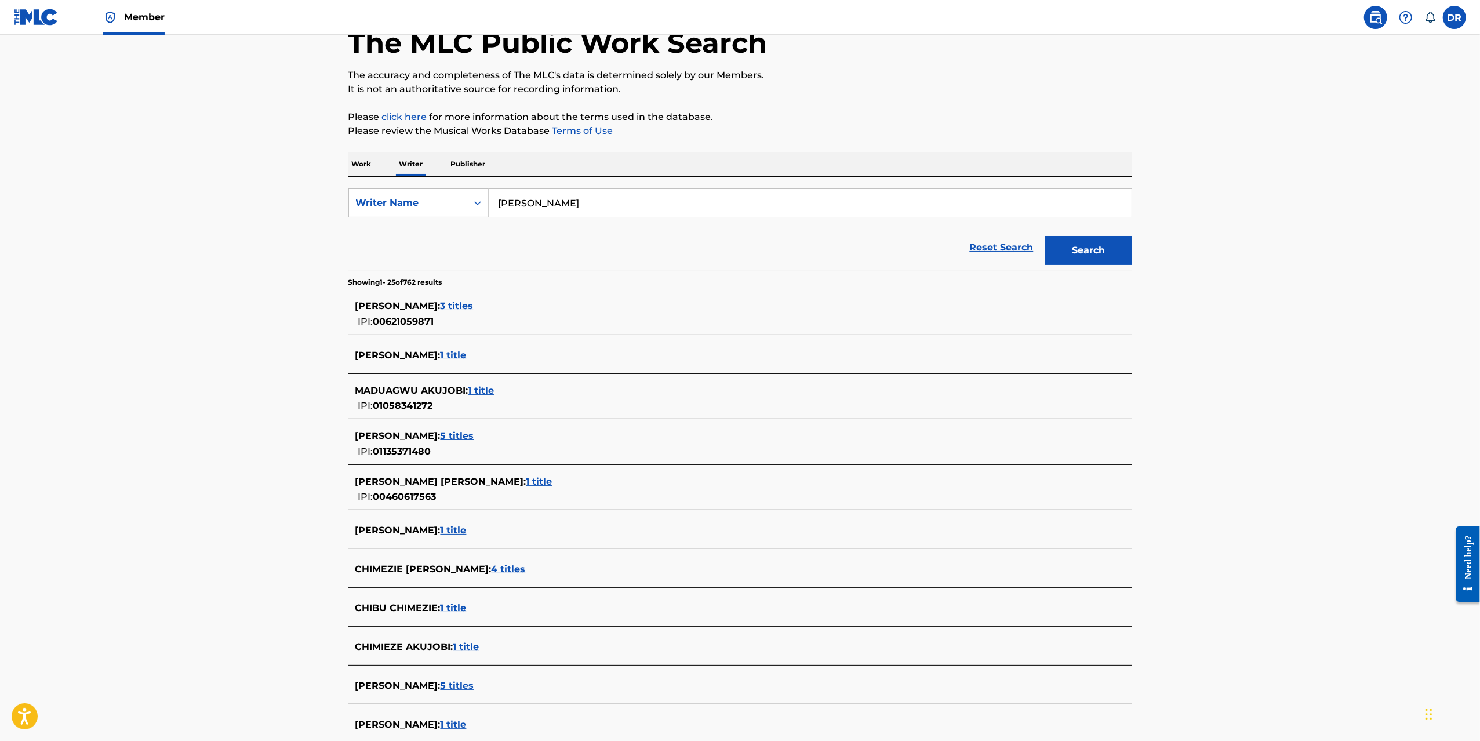
scroll to position [82, 0]
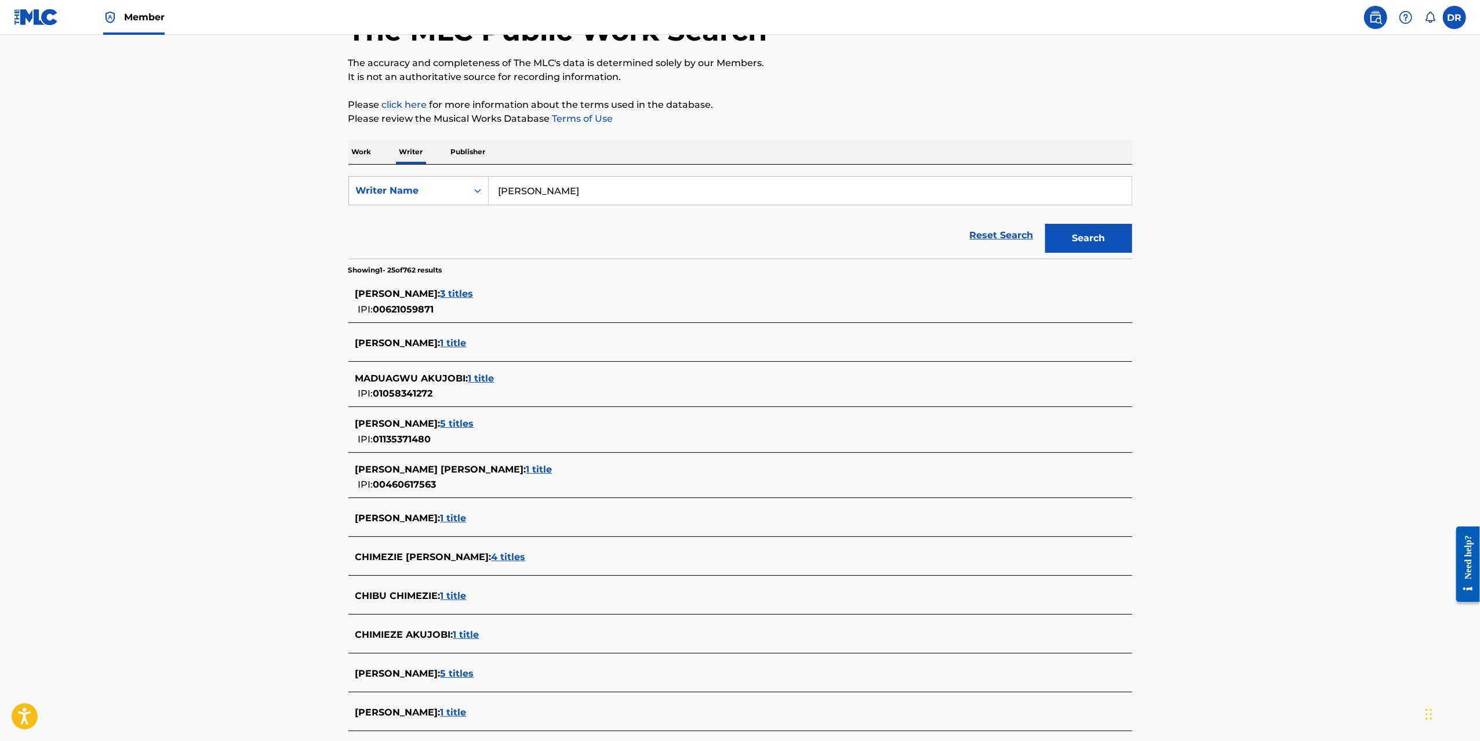
click at [496, 558] on span "4 titles" at bounding box center [509, 556] width 34 height 11
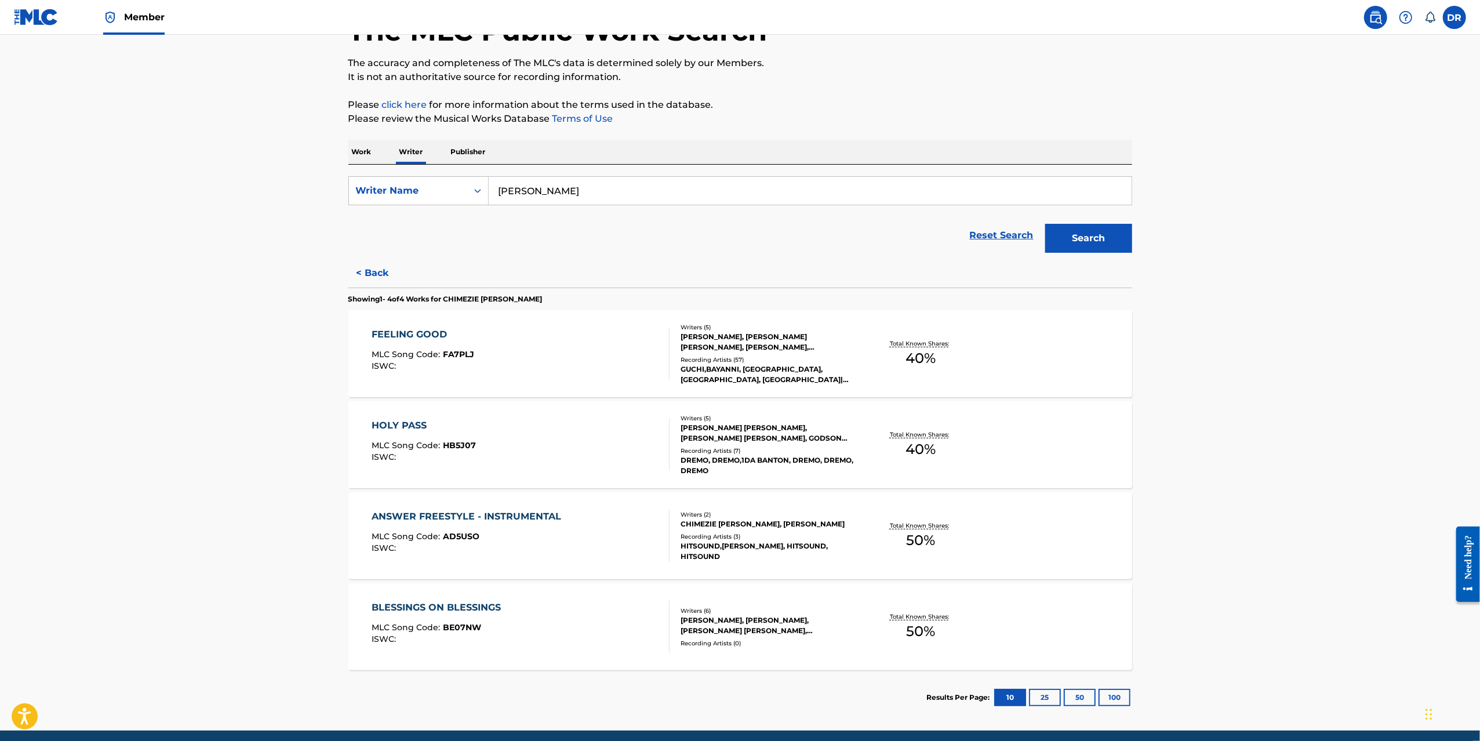
click at [431, 332] on div "FEELING GOOD" at bounding box center [423, 334] width 103 height 14
click at [408, 430] on div "HOLY PASS" at bounding box center [424, 425] width 104 height 14
click at [428, 510] on div "ANSWER FREESTYLE - INSTRUMENTAL" at bounding box center [469, 516] width 195 height 14
click at [448, 607] on div "BLESSINGS ON BLESSINGS" at bounding box center [439, 607] width 135 height 14
click at [209, 467] on main "The MLC Public Work Search The accuracy and completeness of The MLC's data is d…" at bounding box center [740, 341] width 1480 height 777
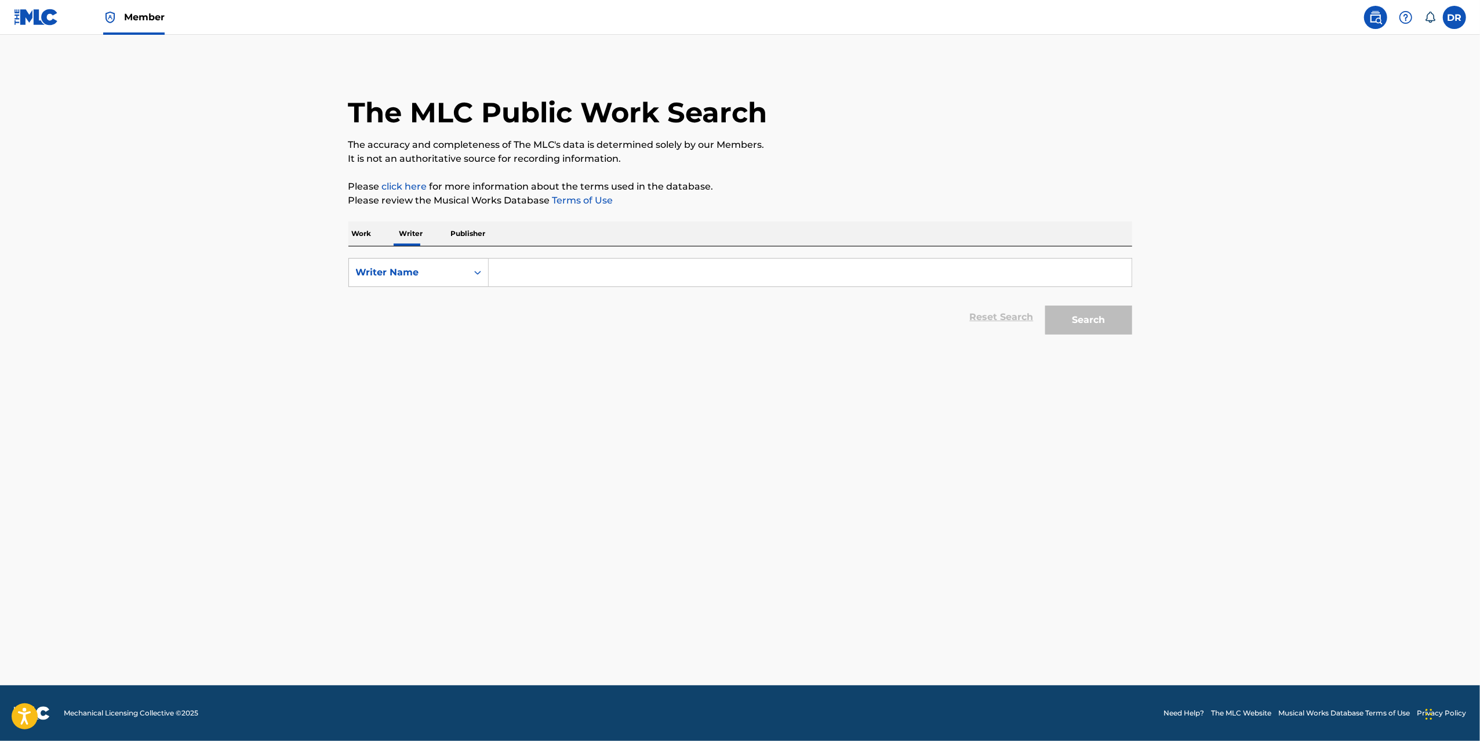
click at [837, 277] on input "Search Form" at bounding box center [810, 273] width 643 height 28
paste input "[PERSON_NAME]"
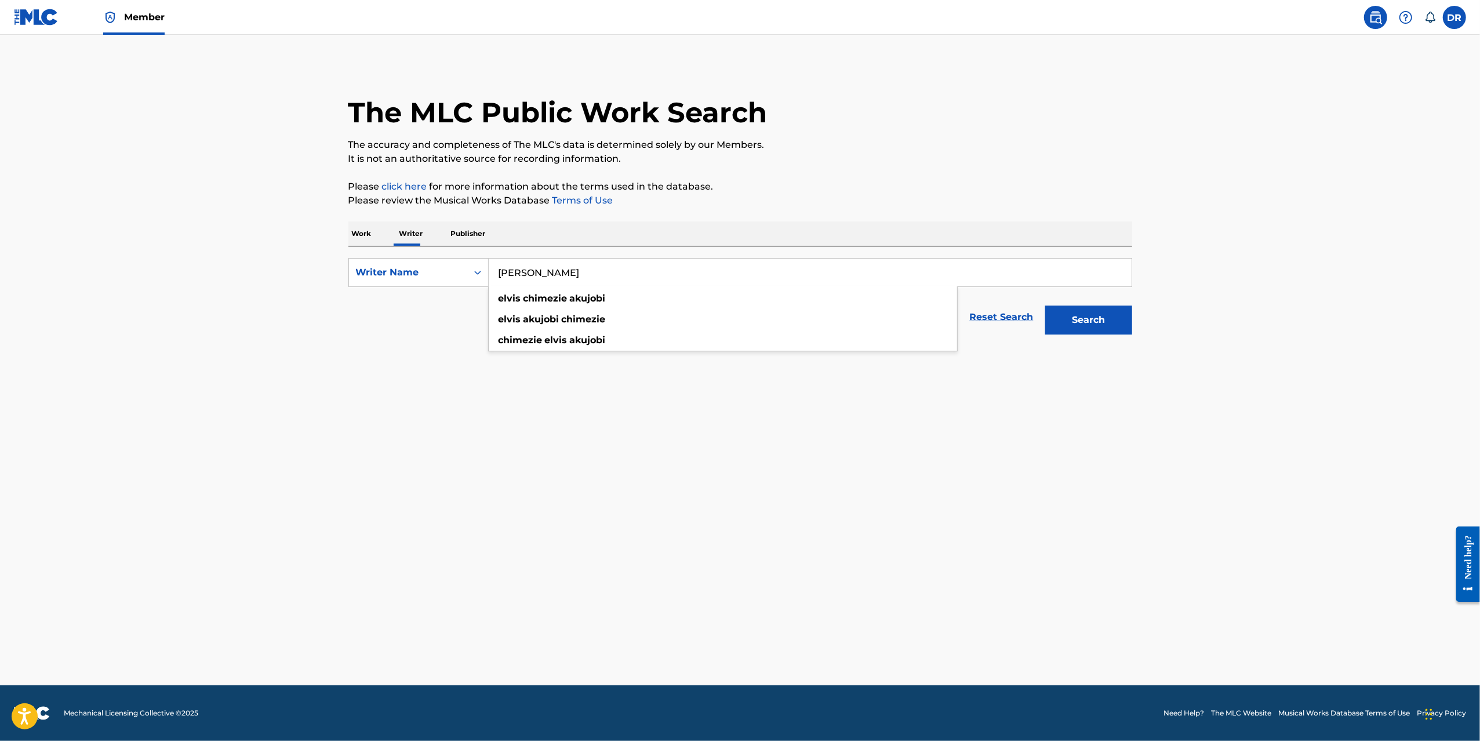
type input "[PERSON_NAME]"
click at [1088, 313] on button "Search" at bounding box center [1088, 319] width 87 height 29
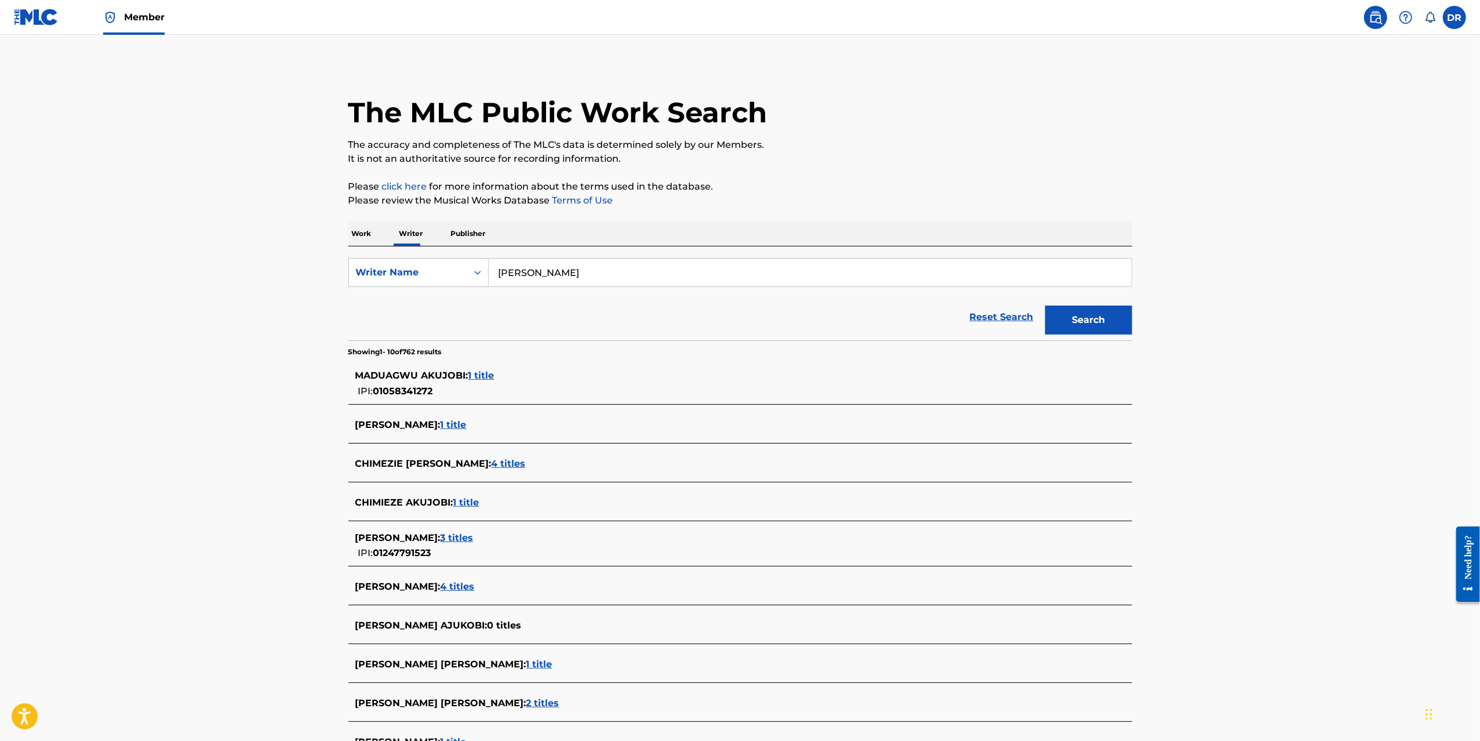
scroll to position [141, 0]
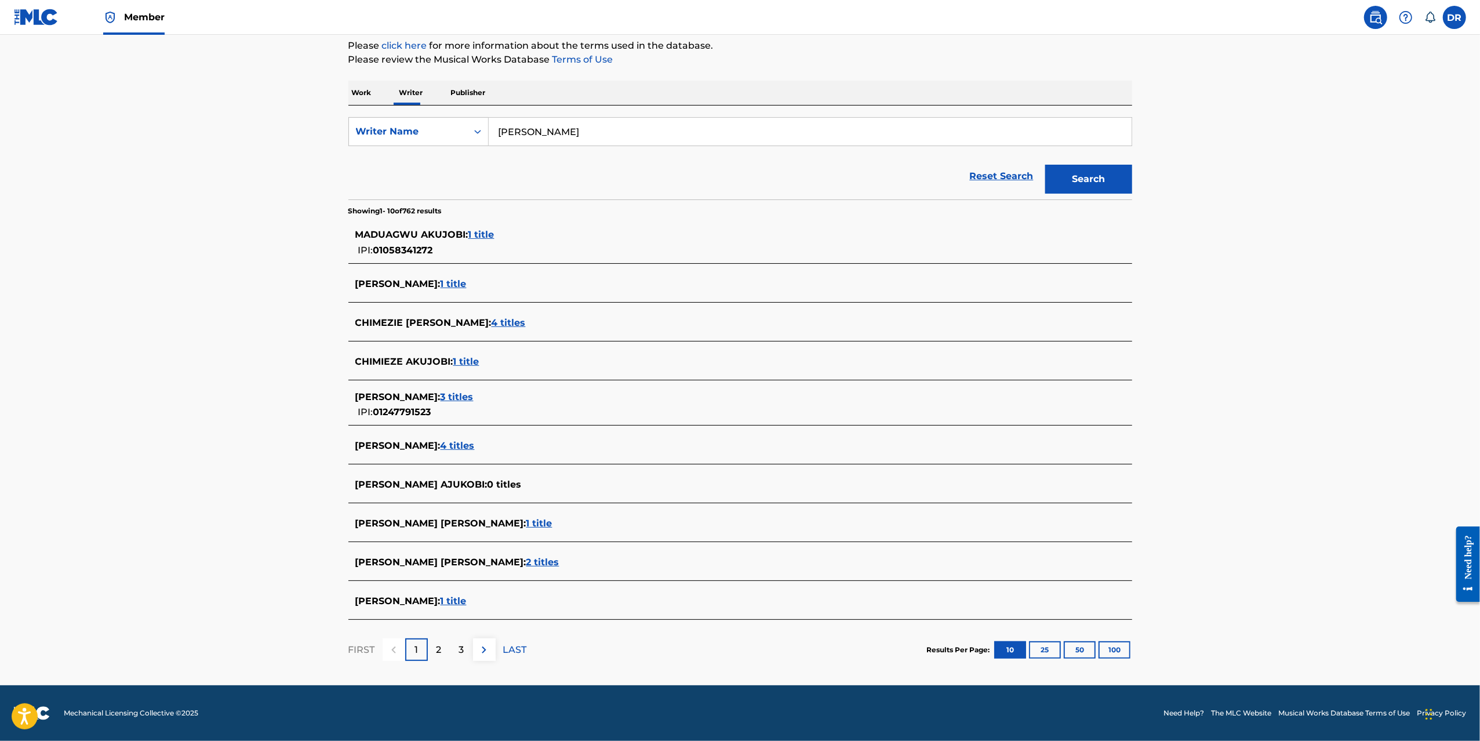
click at [1036, 647] on button "25" at bounding box center [1045, 649] width 32 height 17
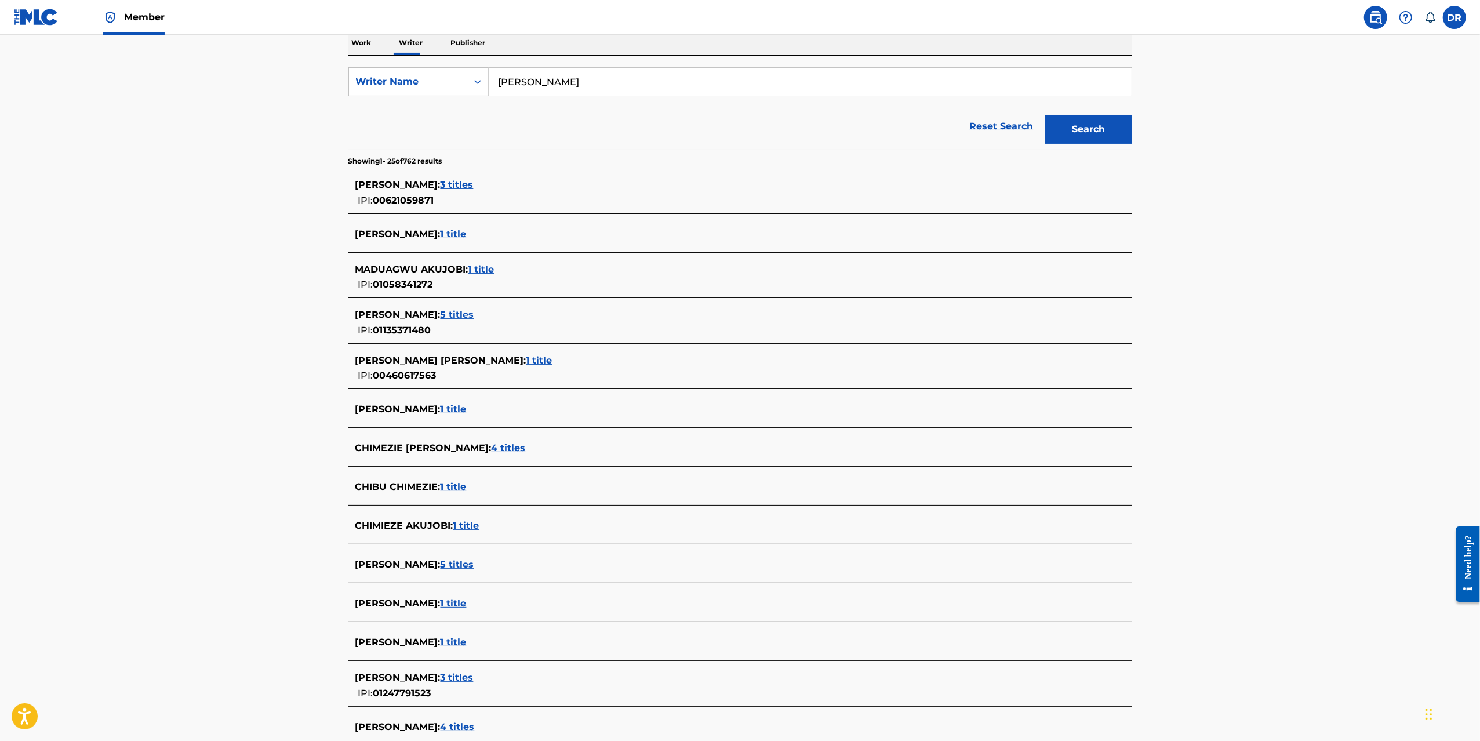
scroll to position [365, 0]
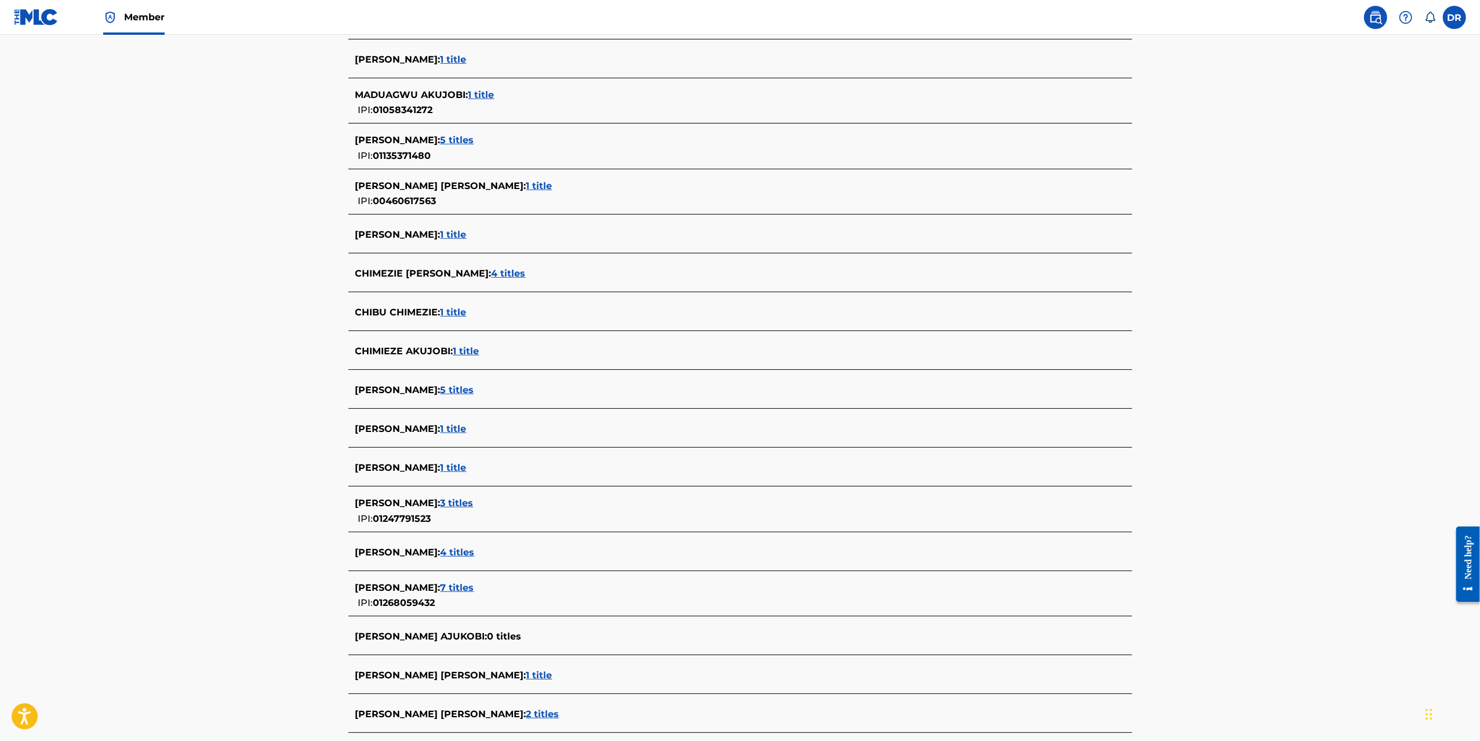
click at [469, 350] on span "1 title" at bounding box center [466, 350] width 26 height 11
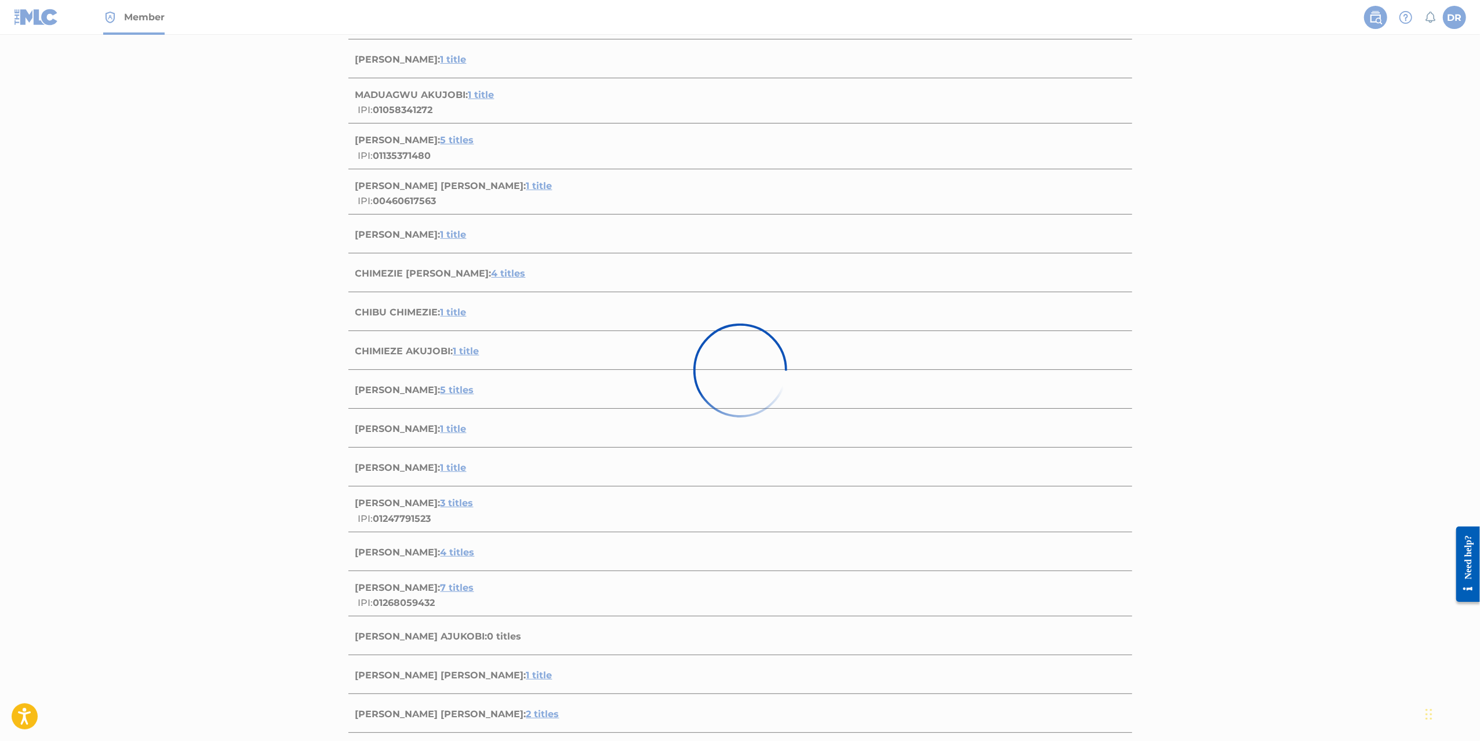
scroll to position [0, 0]
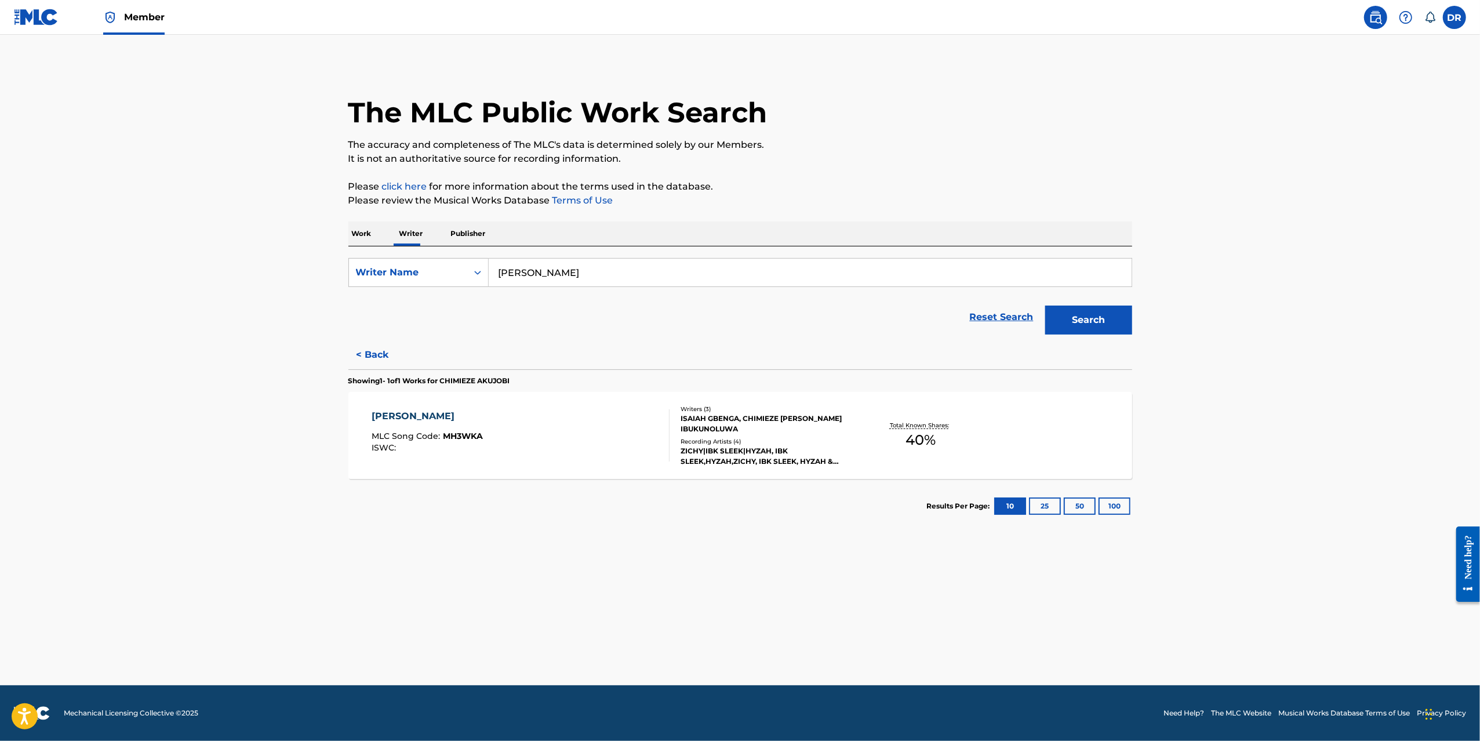
click at [443, 432] on span "MH3WKA" at bounding box center [463, 436] width 40 height 10
click at [1169, 217] on main "The MLC Public Work Search The accuracy and completeness of The MLC's data is d…" at bounding box center [740, 360] width 1480 height 650
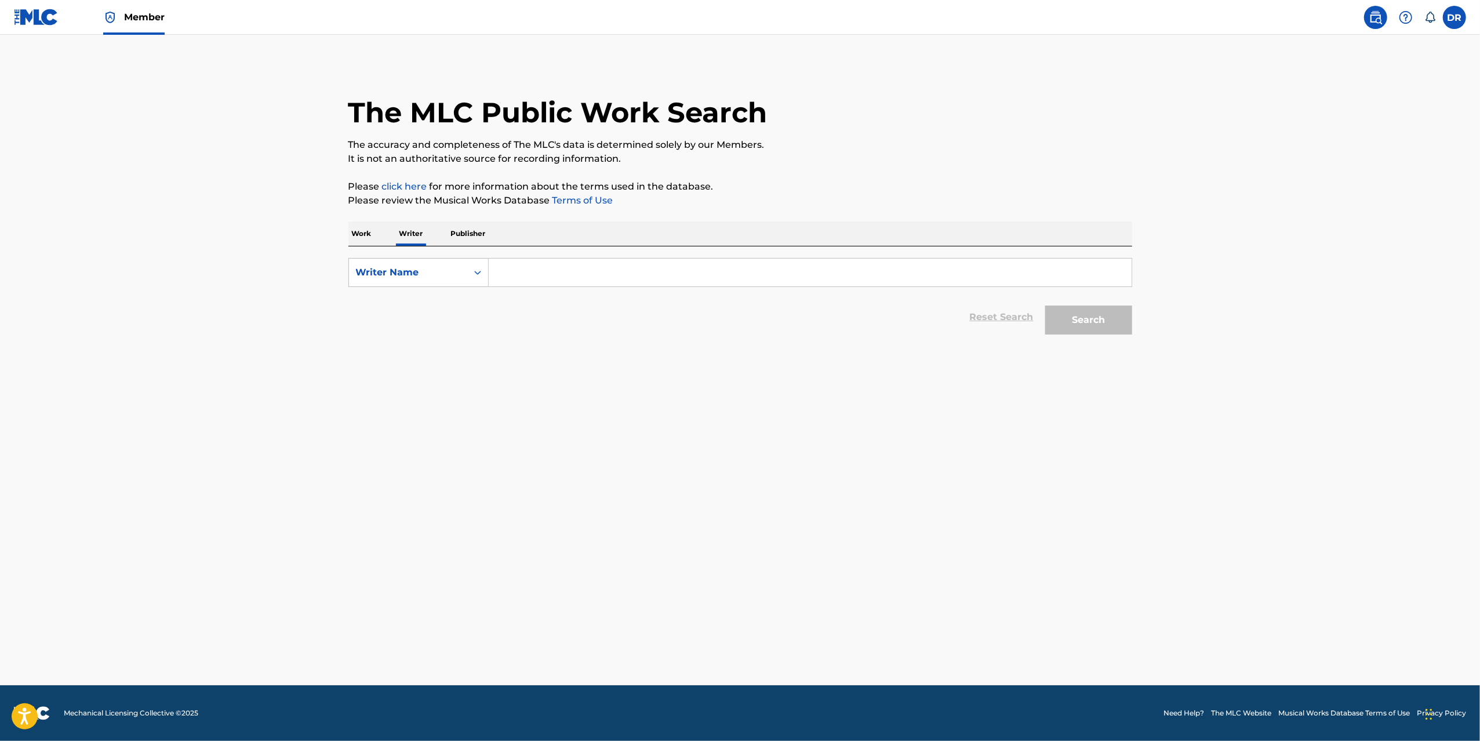
click at [629, 283] on input "Search Form" at bounding box center [810, 273] width 643 height 28
paste input "[PERSON_NAME]"
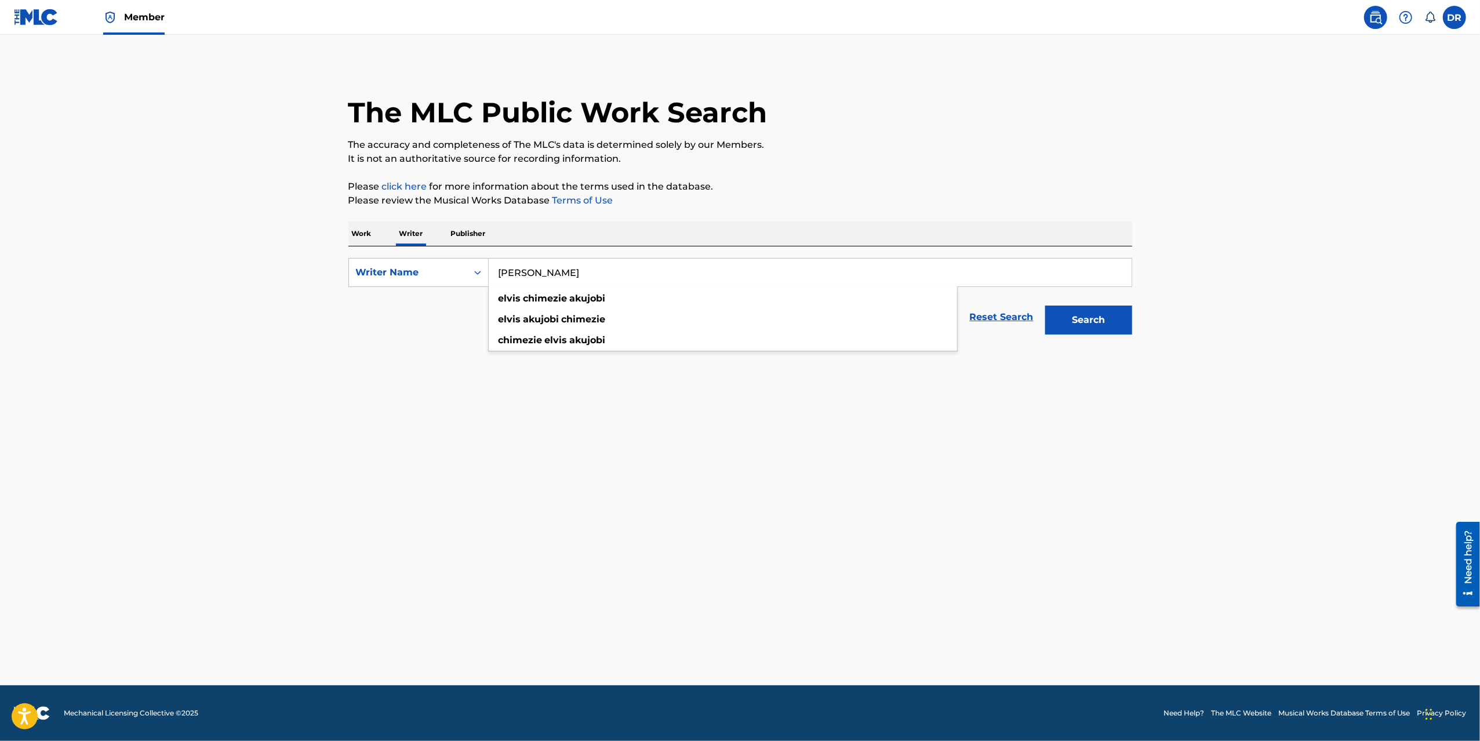
type input "[PERSON_NAME]"
click at [1111, 323] on button "Search" at bounding box center [1088, 319] width 87 height 29
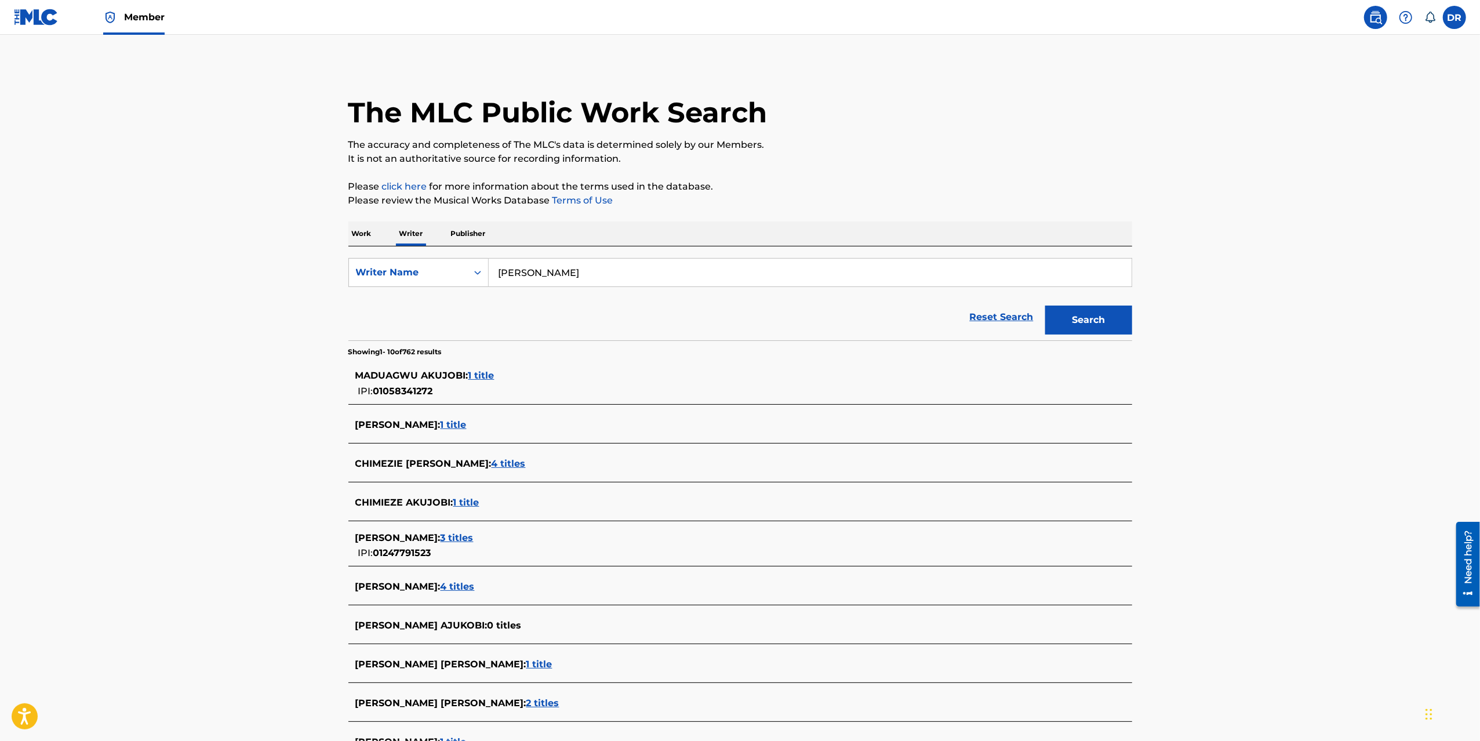
scroll to position [141, 0]
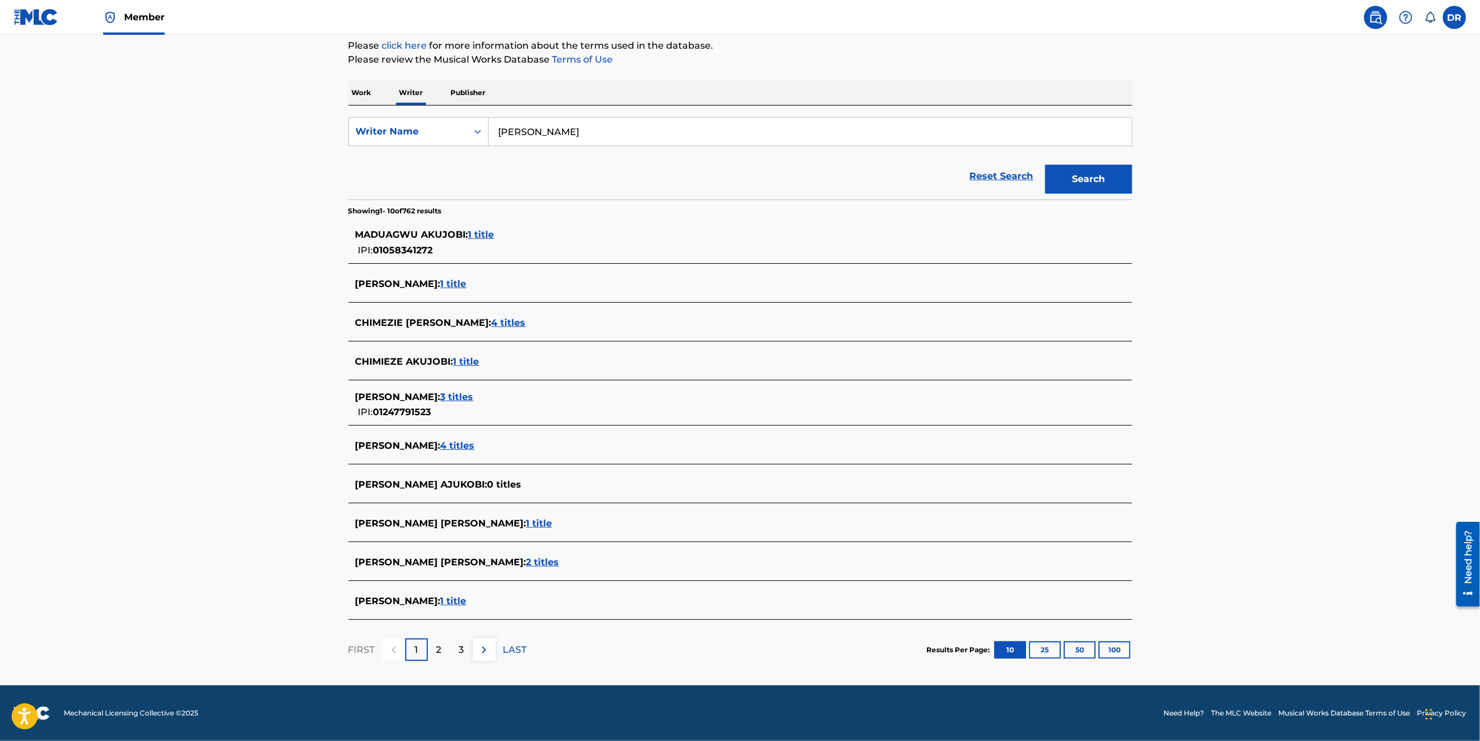
drag, startPoint x: 1044, startPoint y: 646, endPoint x: 1122, endPoint y: 333, distance: 322.4
click at [1044, 646] on button "25" at bounding box center [1045, 649] width 32 height 17
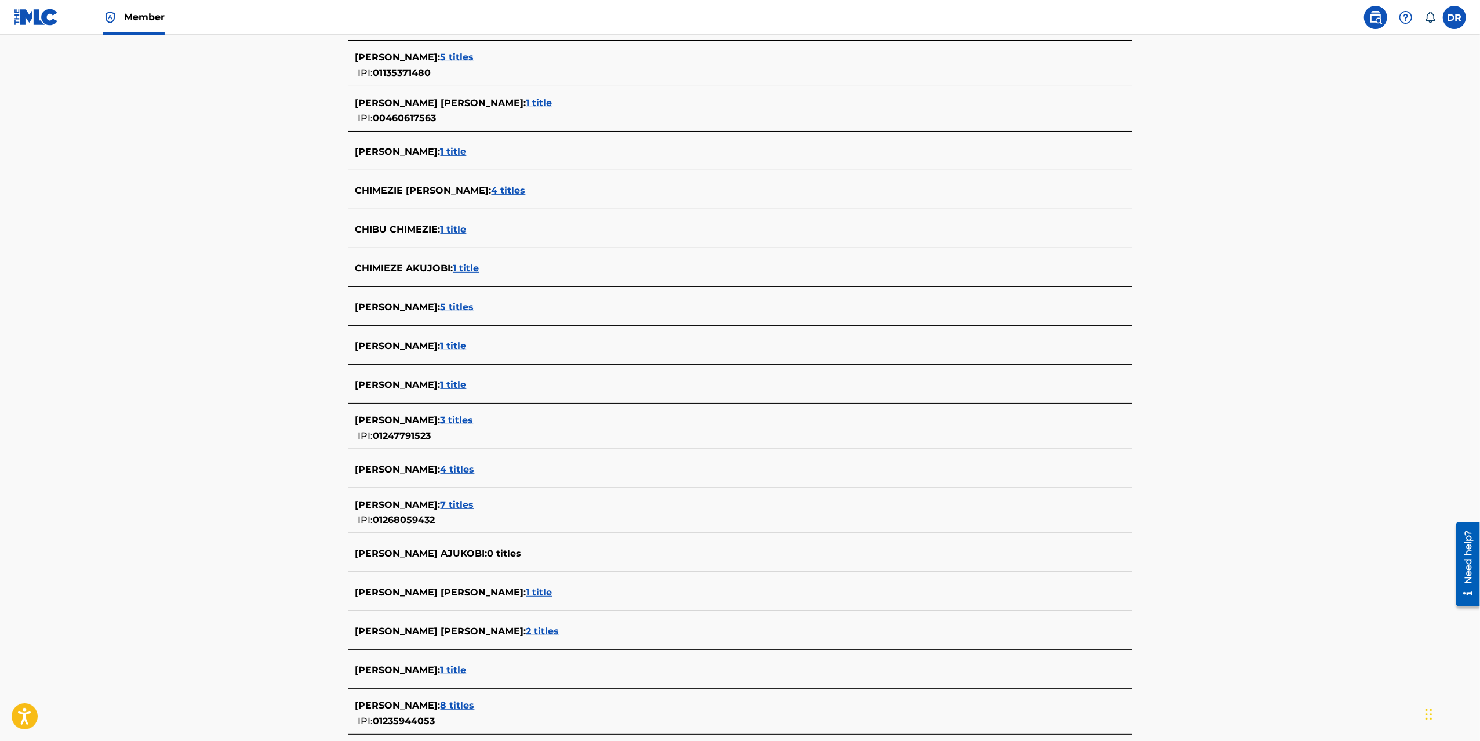
scroll to position [454, 0]
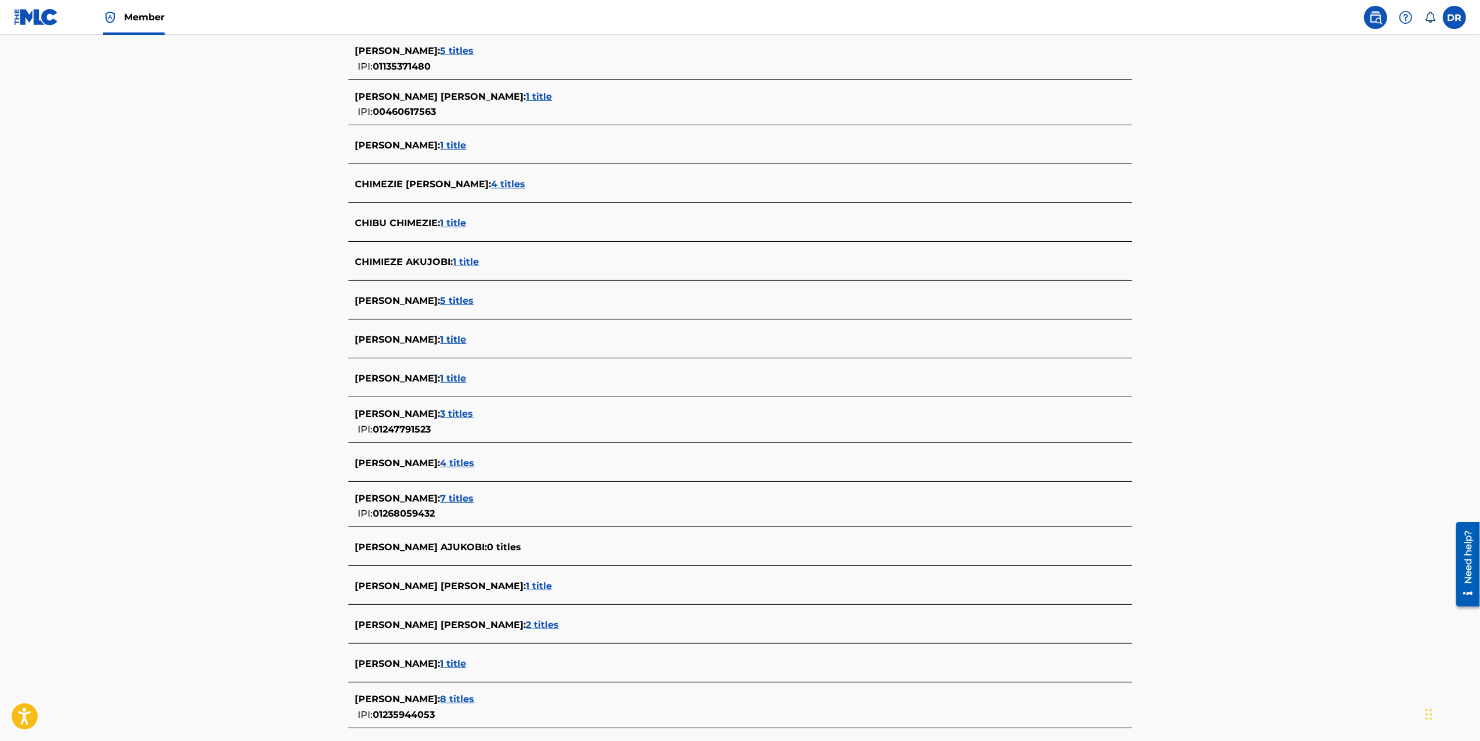
click at [452, 414] on span "3 titles" at bounding box center [457, 413] width 33 height 11
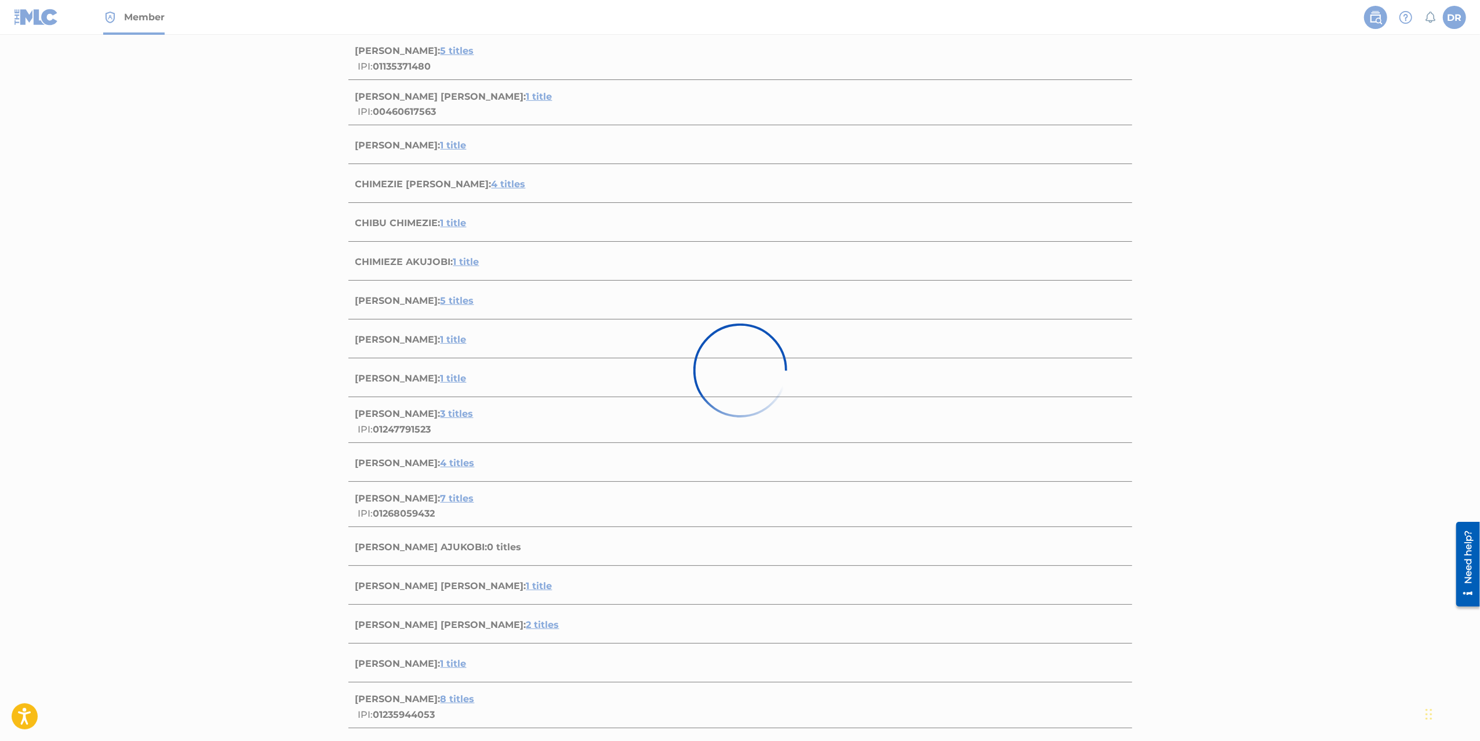
scroll to position [36, 0]
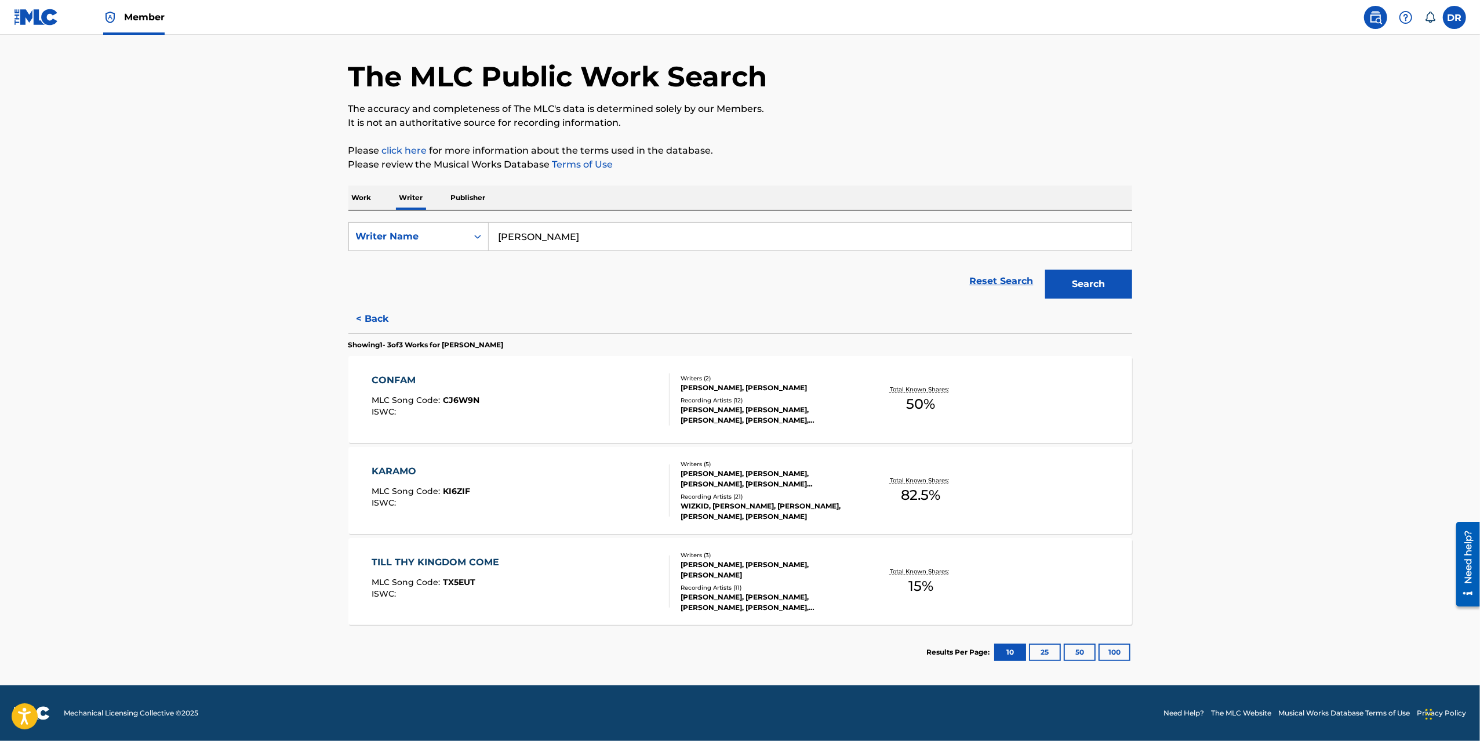
click at [395, 380] on div "CONFAM" at bounding box center [426, 380] width 108 height 14
click at [403, 473] on div "KARAMO" at bounding box center [421, 471] width 99 height 14
drag, startPoint x: 423, startPoint y: 554, endPoint x: 376, endPoint y: 512, distance: 62.8
click at [423, 554] on div "TILL THY KINGDOM COME MLC Song Code : TX5EUT ISWC : Writers ( 3 ) ELVIS AKUJOBI…" at bounding box center [740, 581] width 784 height 87
click at [286, 440] on main "The MLC Public Work Search The accuracy and completeness of The MLC's data is d…" at bounding box center [740, 342] width 1480 height 686
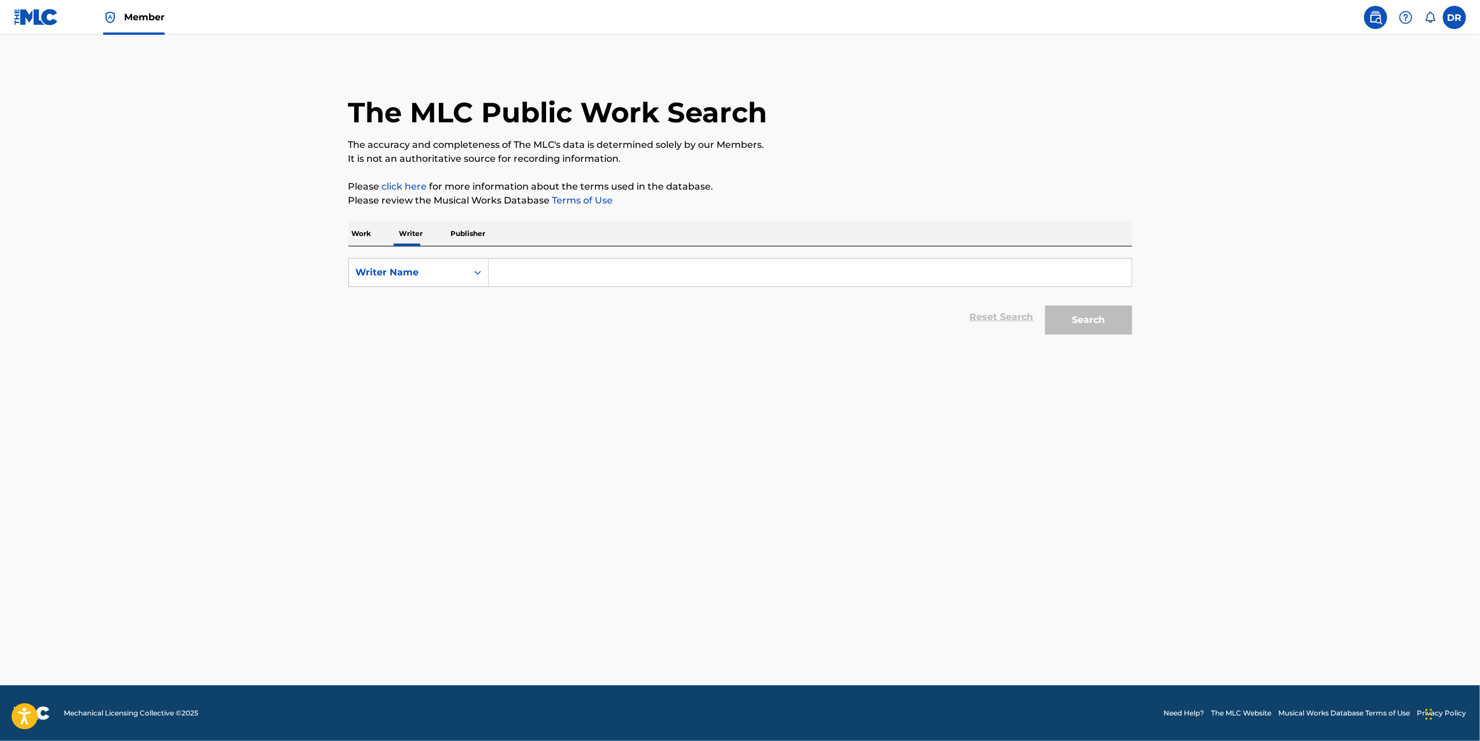
click at [552, 272] on input "Search Form" at bounding box center [810, 273] width 643 height 28
paste input "[PERSON_NAME]"
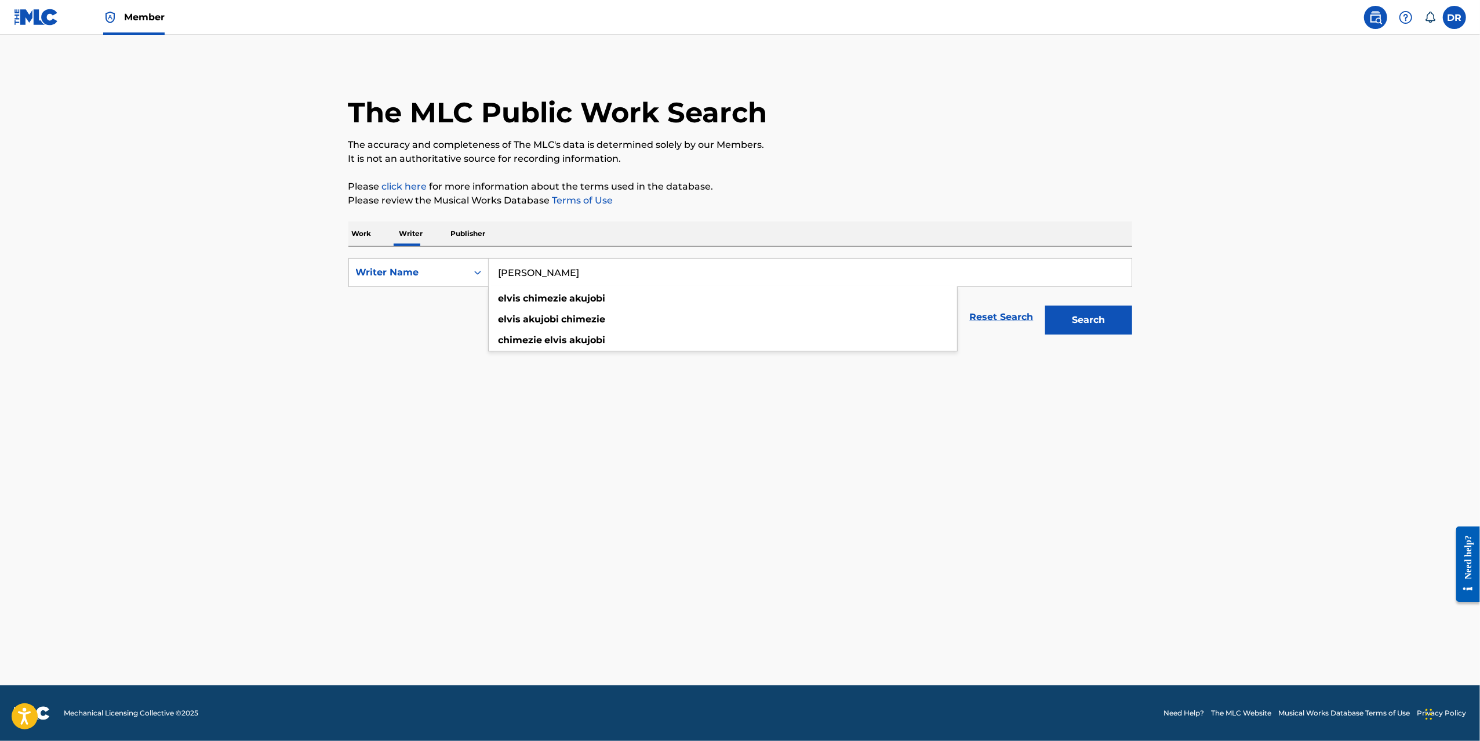
type input "[PERSON_NAME]"
click at [1080, 319] on button "Search" at bounding box center [1088, 319] width 87 height 29
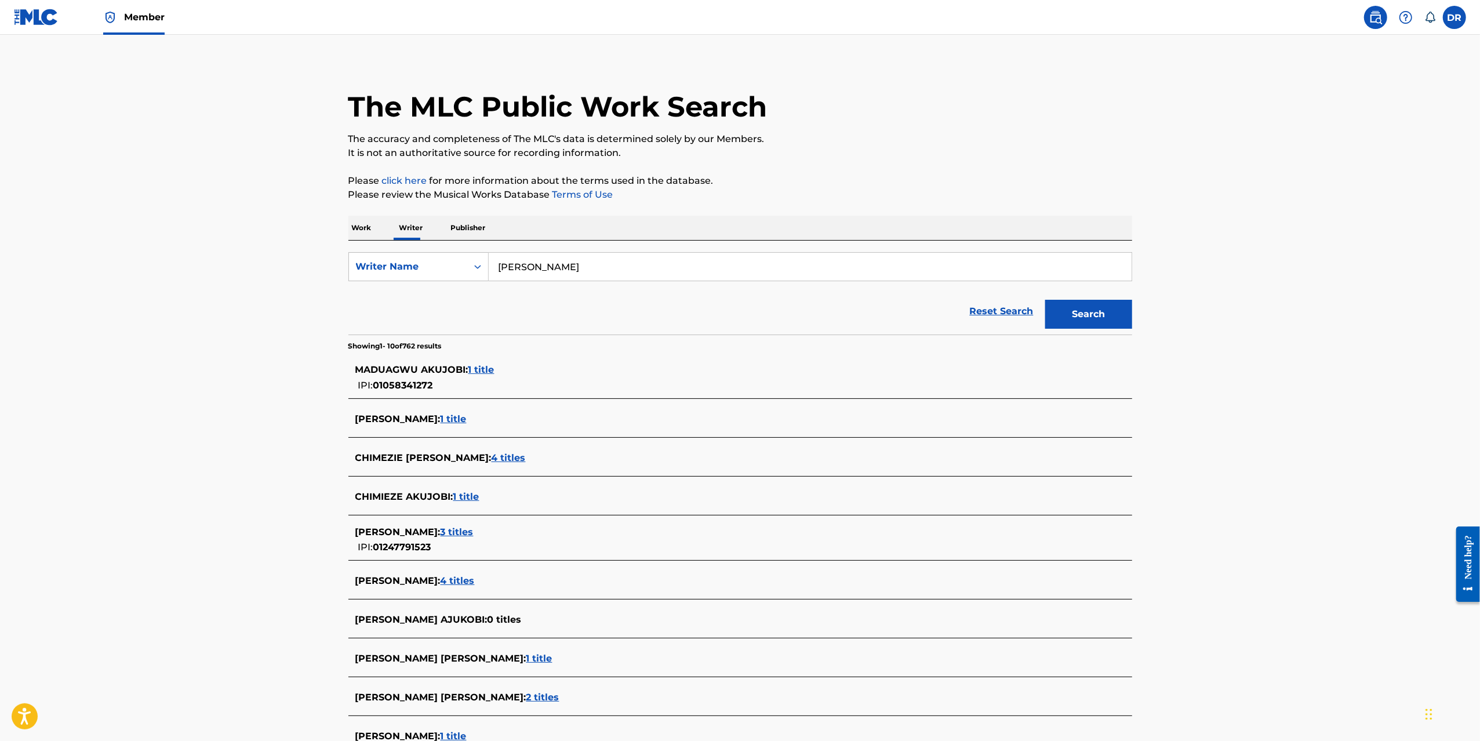
scroll to position [141, 0]
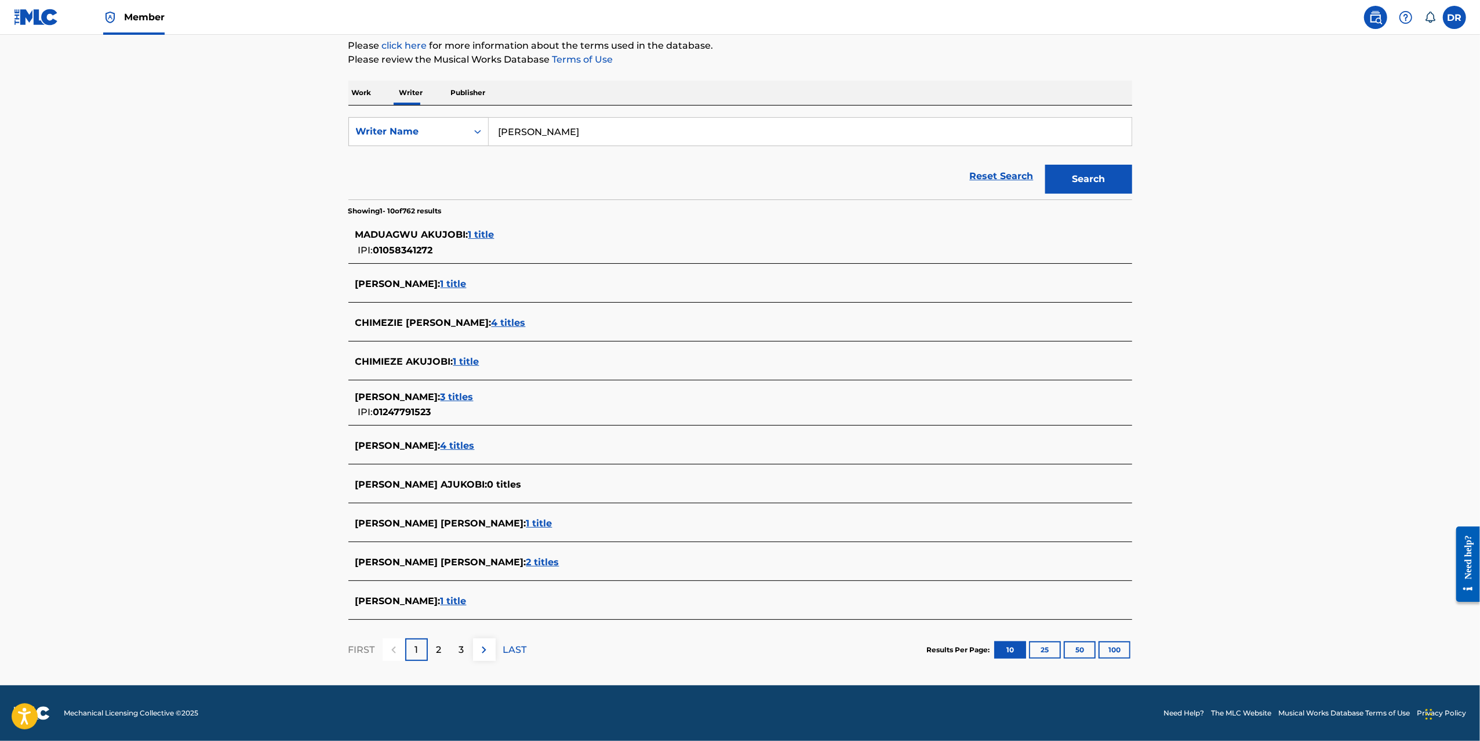
drag, startPoint x: 1049, startPoint y: 649, endPoint x: 1078, endPoint y: 503, distance: 149.5
click at [1049, 649] on button "25" at bounding box center [1045, 649] width 32 height 17
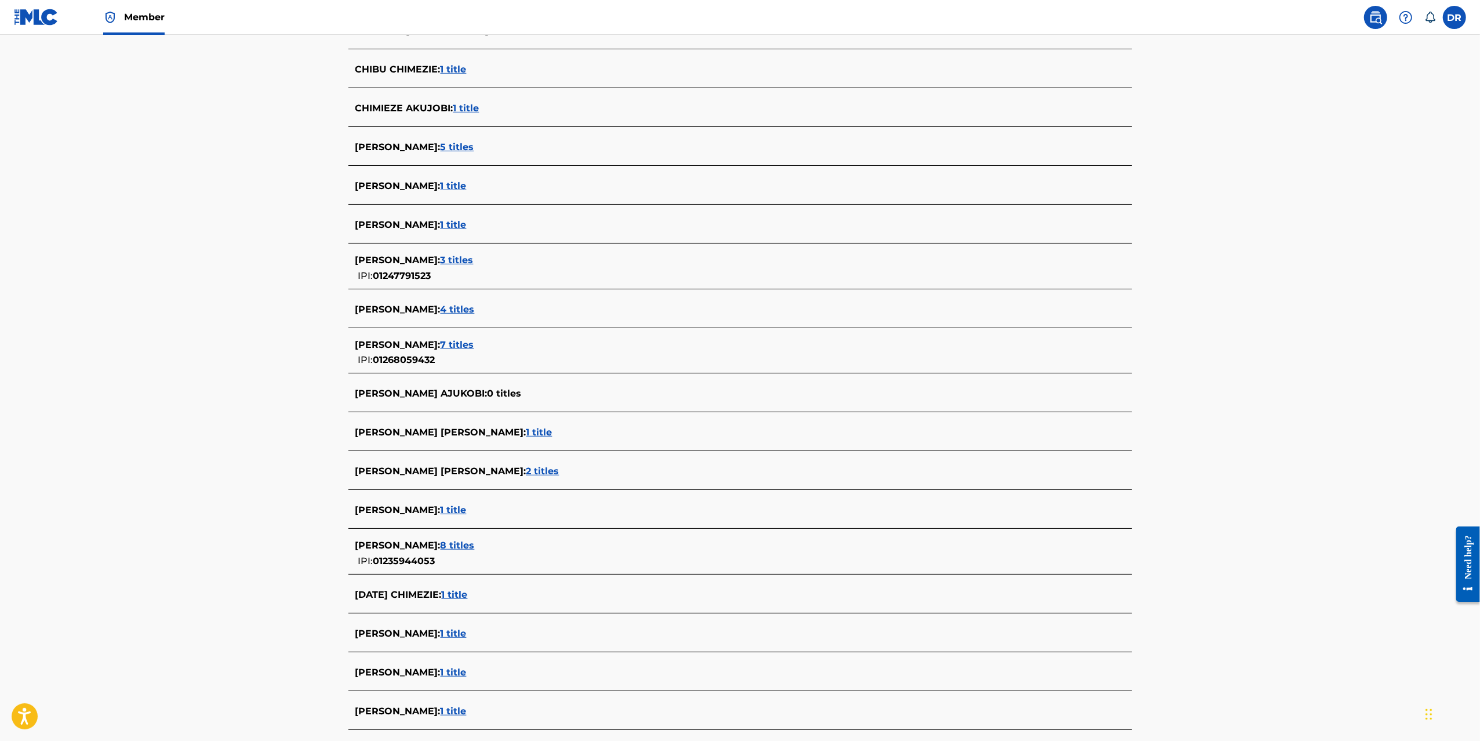
scroll to position [623, 0]
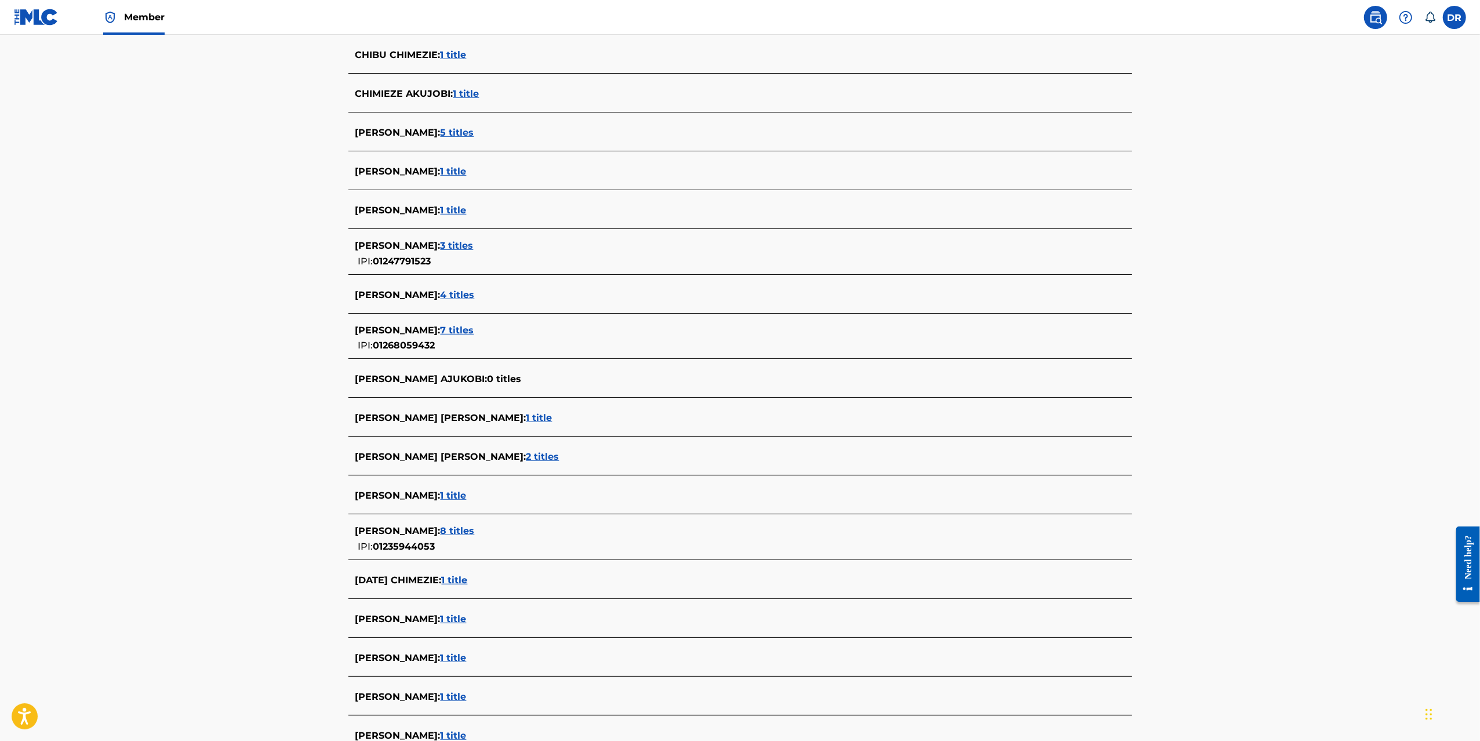
click at [526, 418] on span "1 title" at bounding box center [539, 417] width 26 height 11
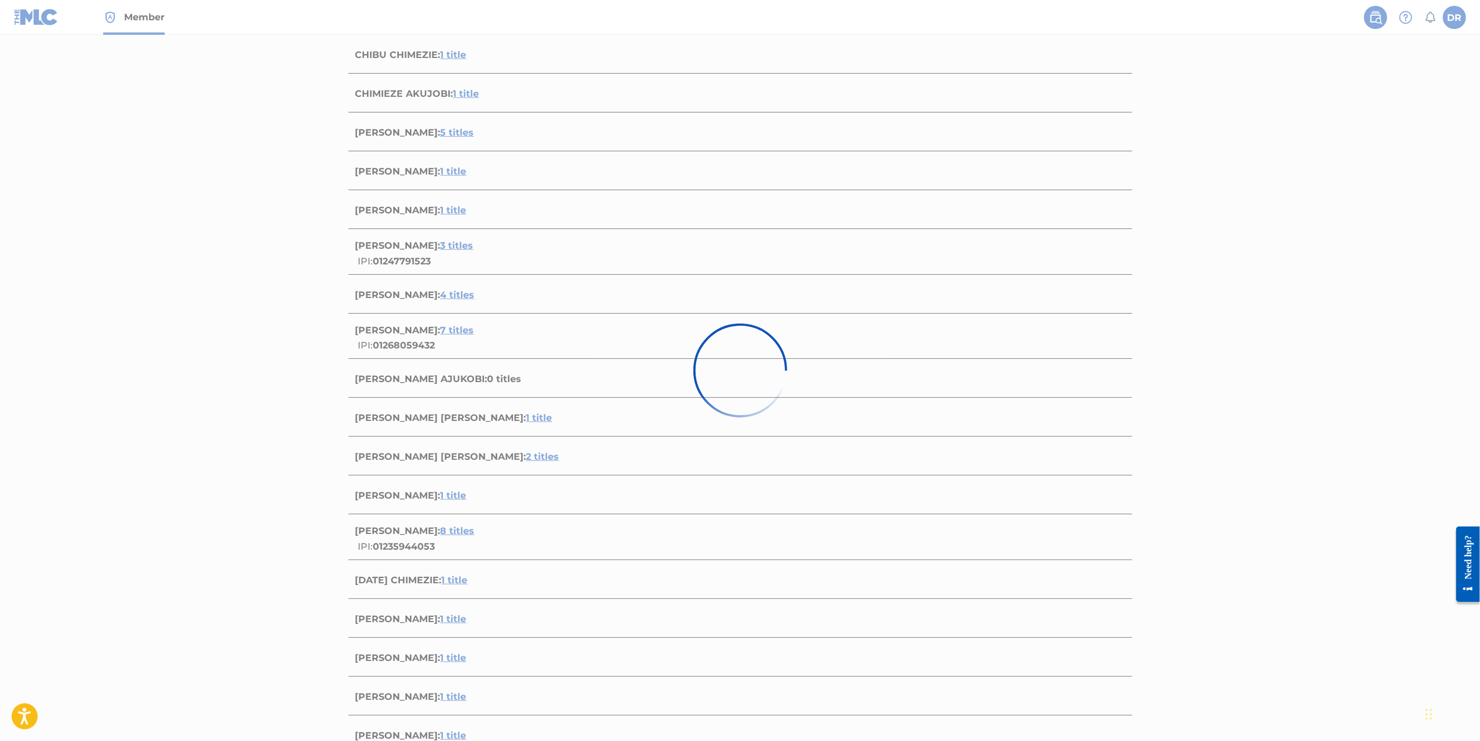
scroll to position [0, 0]
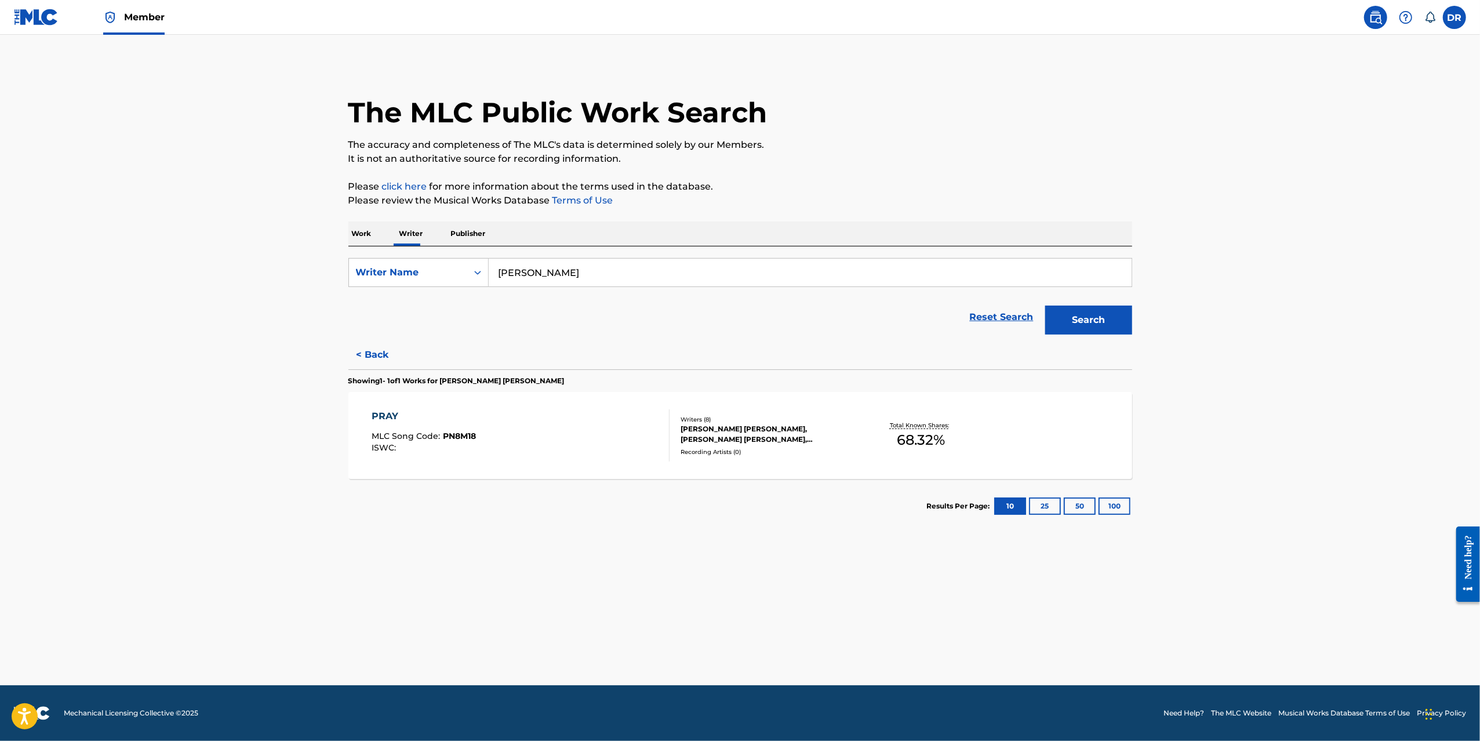
click at [406, 426] on div "PRAY MLC Song Code : PN8M18 ISWC :" at bounding box center [424, 435] width 104 height 52
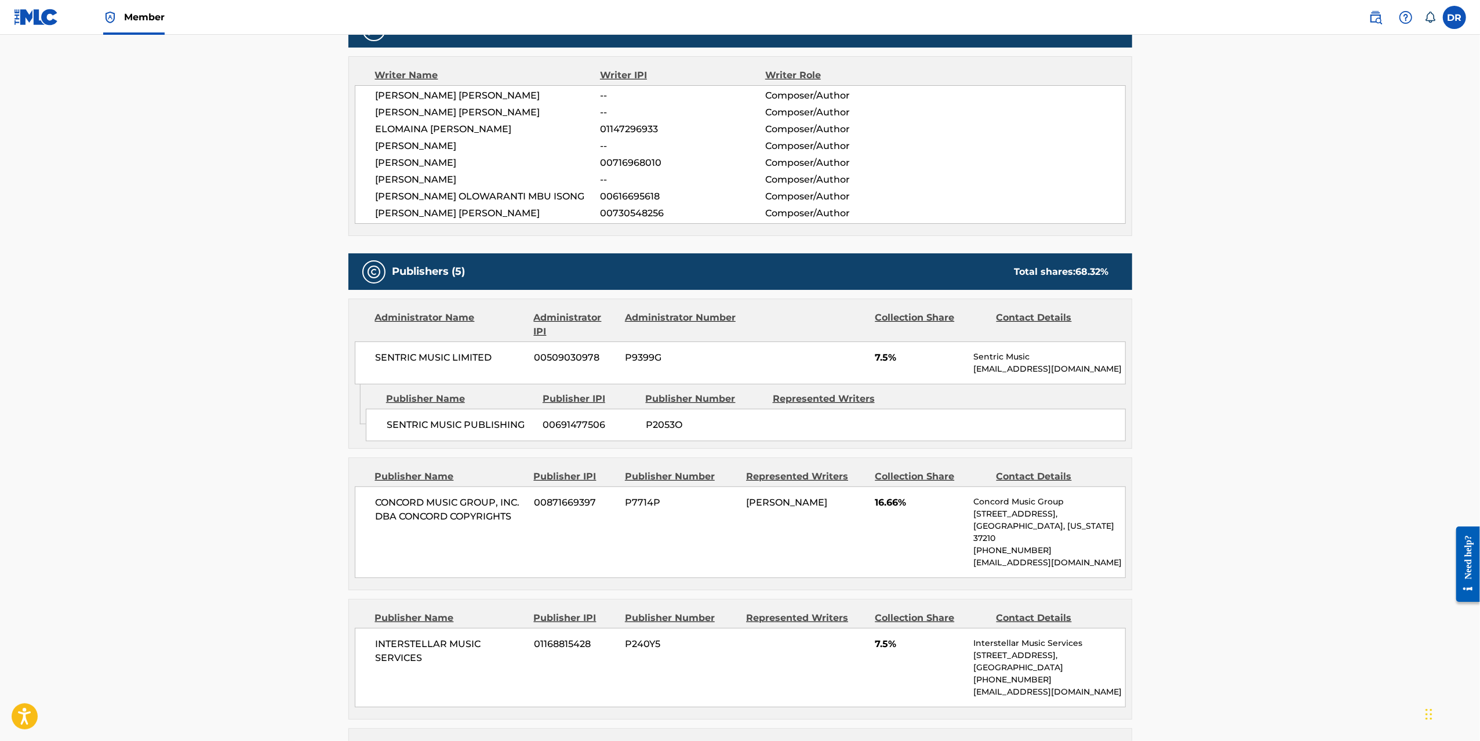
scroll to position [490, 0]
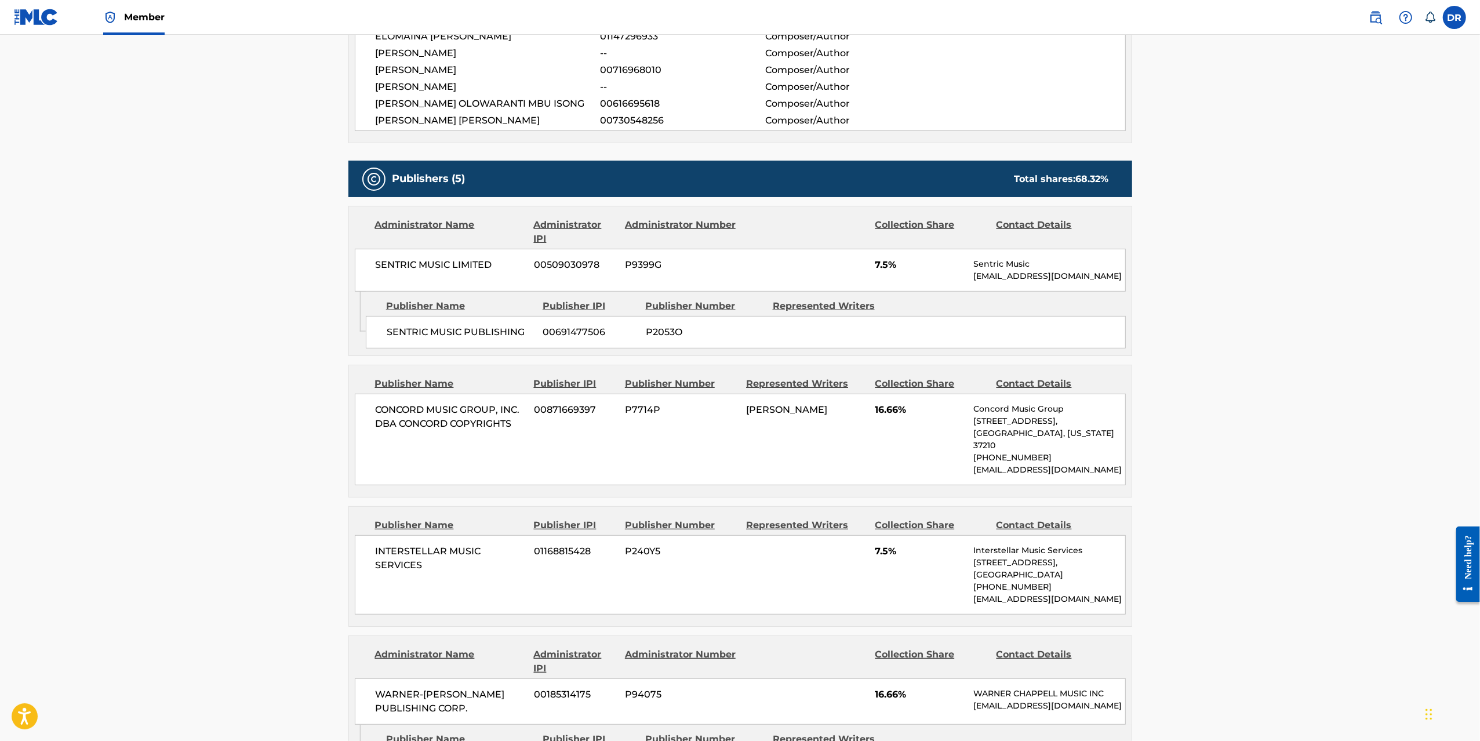
click at [176, 319] on main "< Back to public search results Copy work link PRAY Work Detail Member Work Ide…" at bounding box center [740, 348] width 1480 height 1607
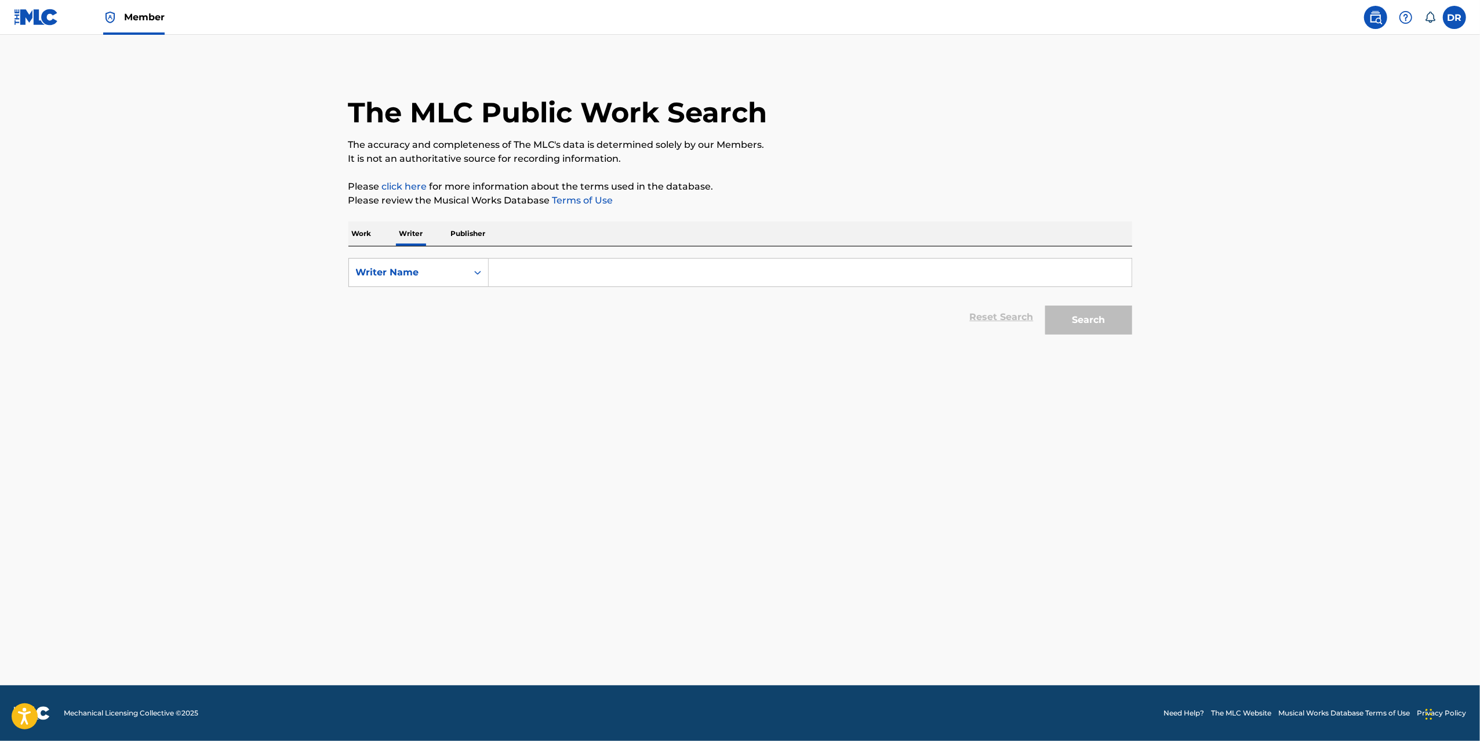
click at [595, 284] on input "Search Form" at bounding box center [810, 273] width 643 height 28
paste input "Elvis Chimezie Akujobi"
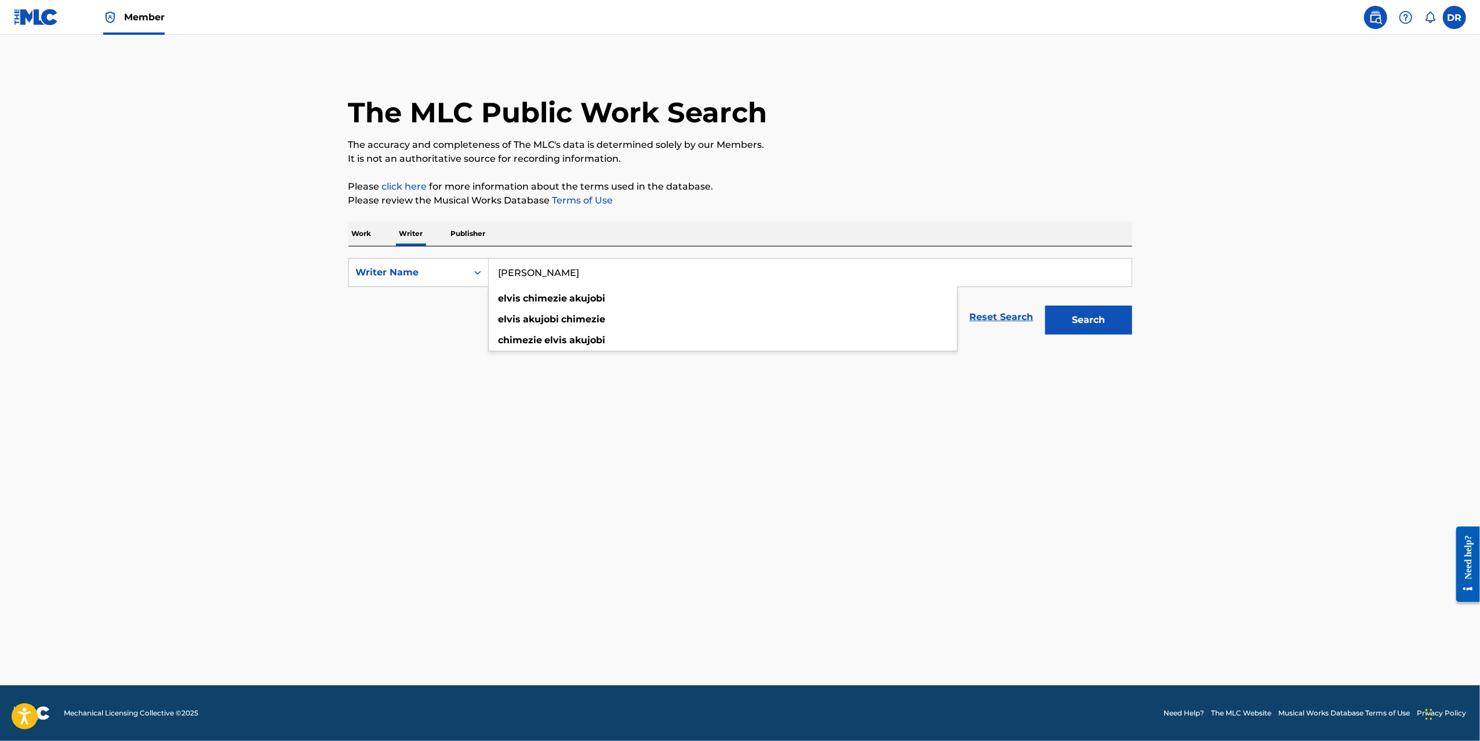
type input "Elvis Chimezie Akujobi"
drag, startPoint x: 1105, startPoint y: 324, endPoint x: 1098, endPoint y: 331, distance: 9.4
click at [1105, 324] on button "Search" at bounding box center [1088, 319] width 87 height 29
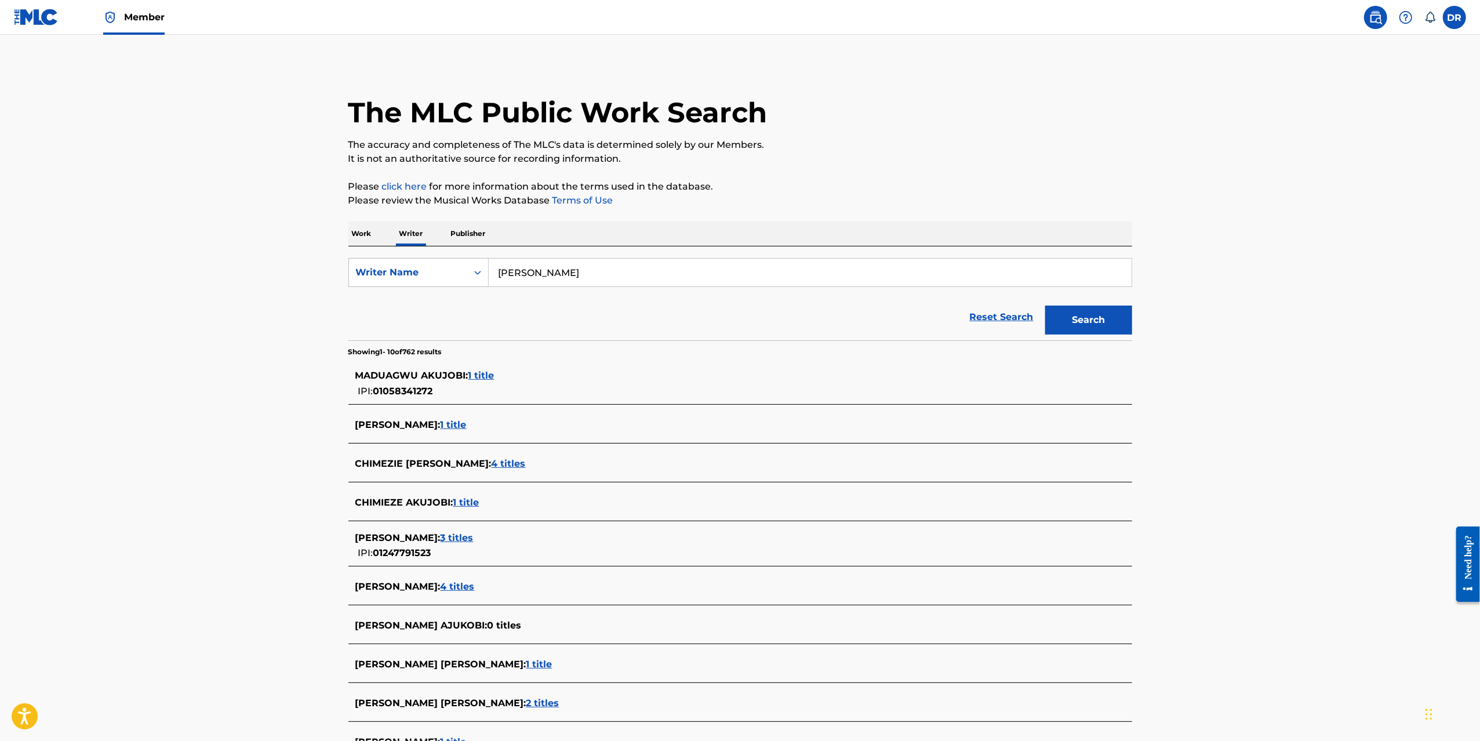
scroll to position [141, 0]
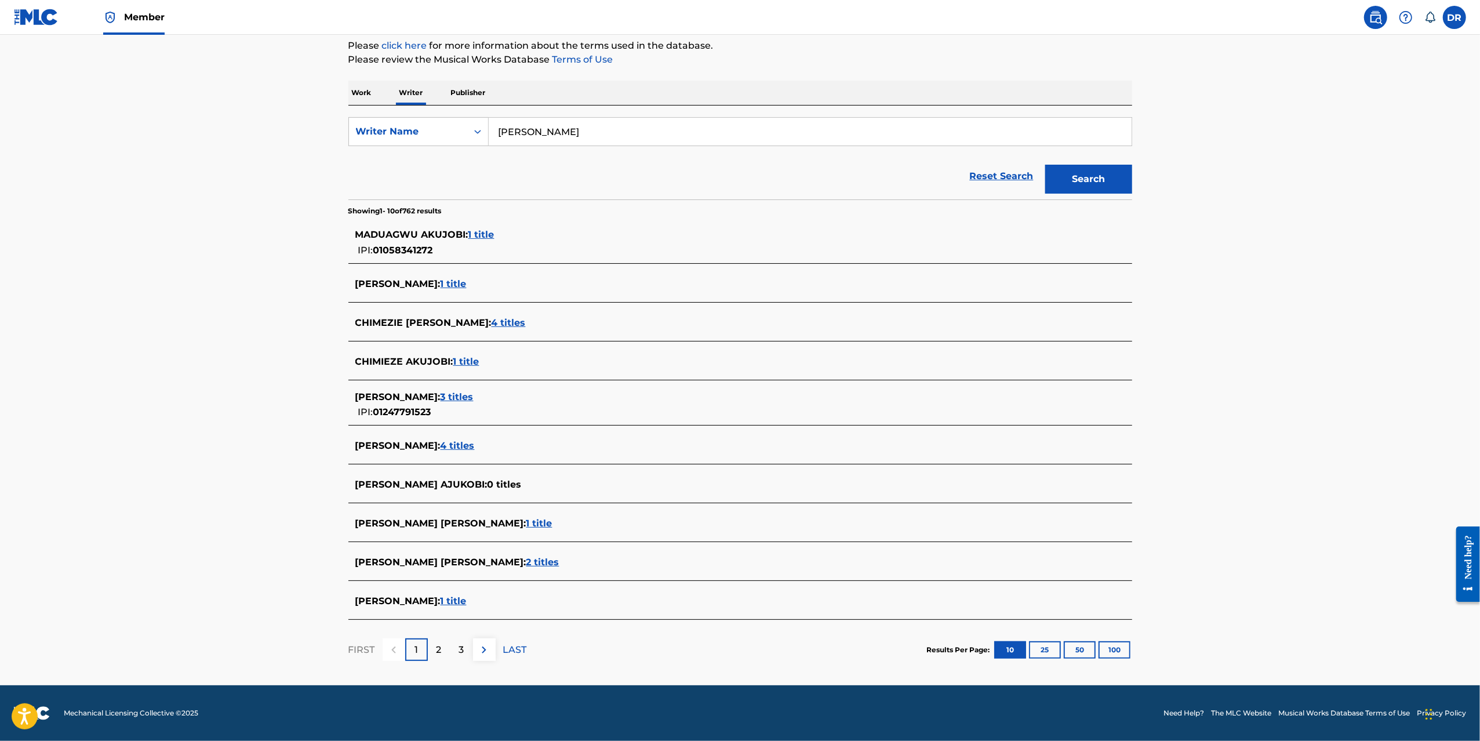
click at [1047, 647] on button "25" at bounding box center [1045, 649] width 32 height 17
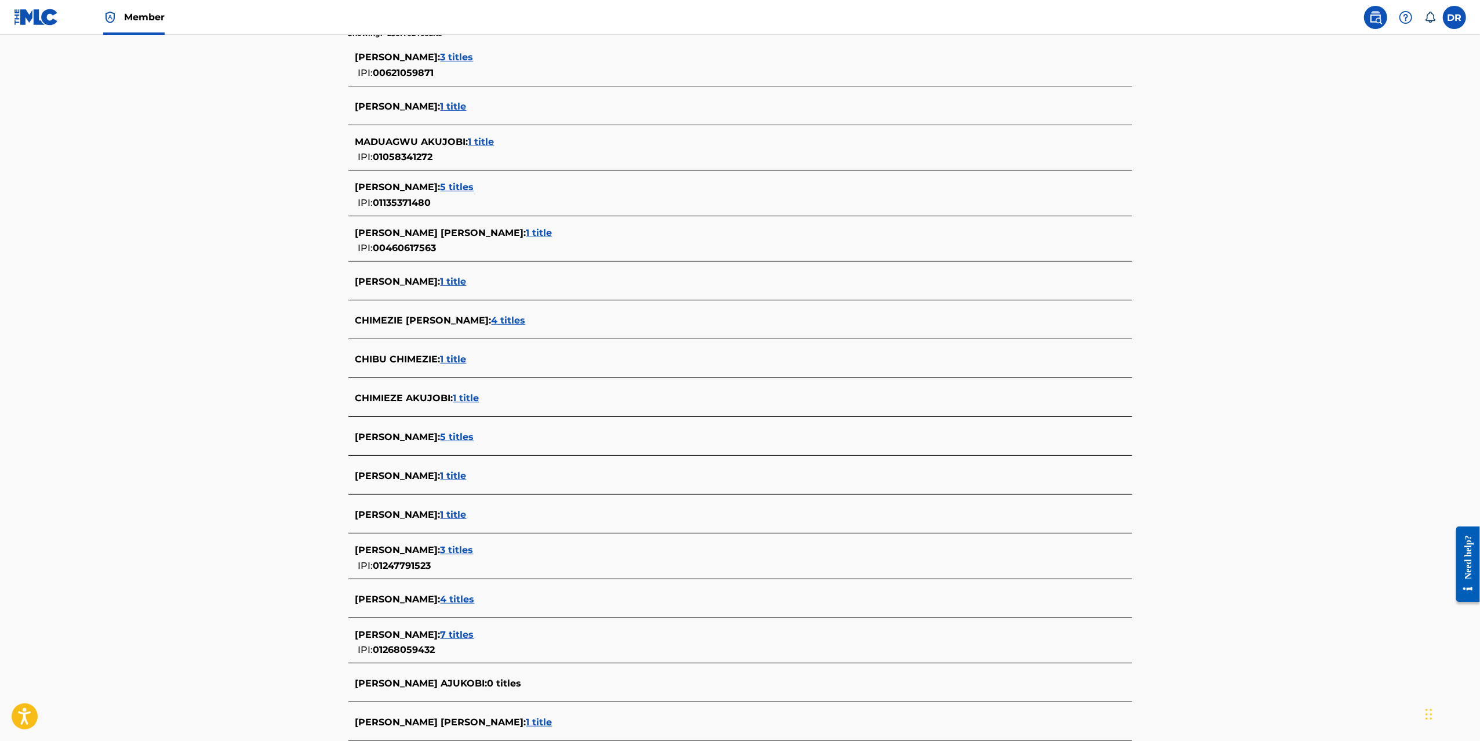
scroll to position [758, 0]
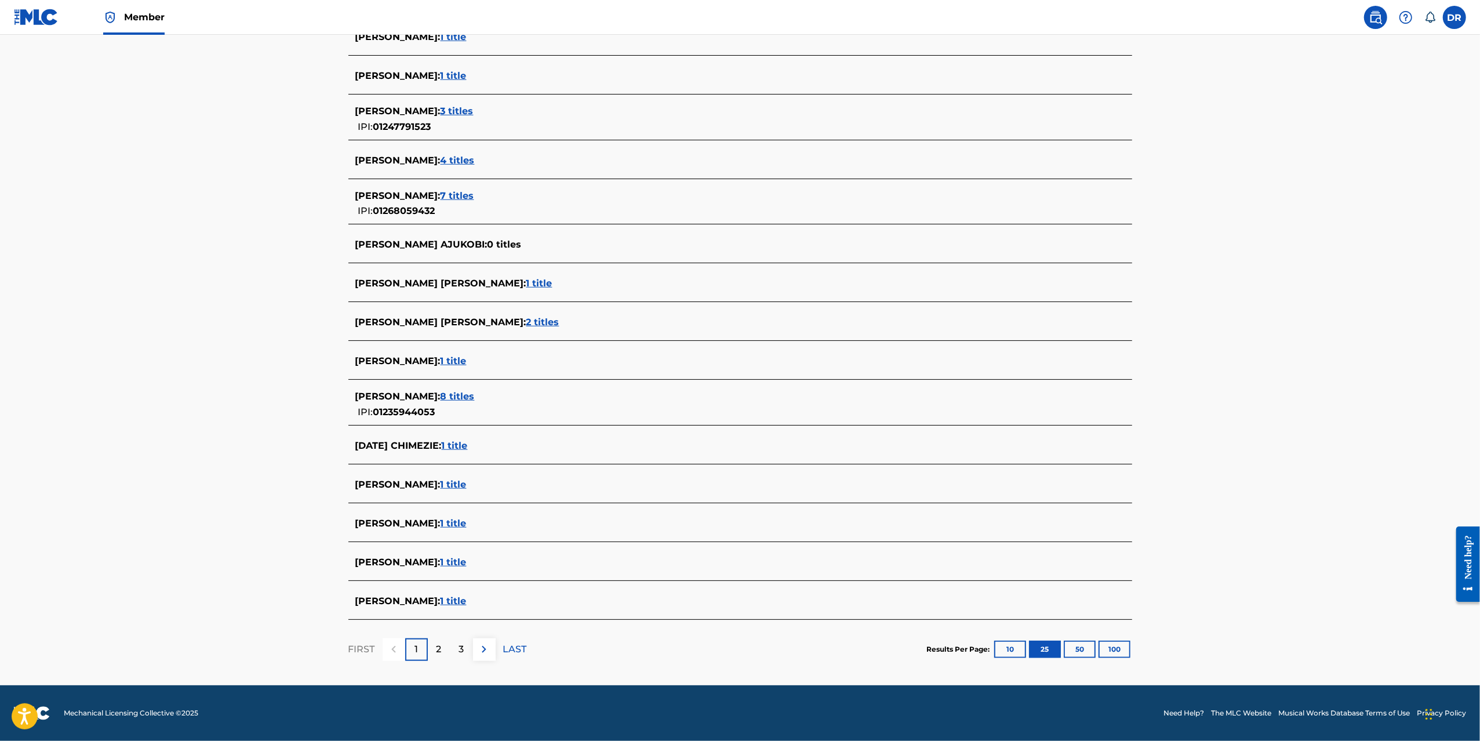
click at [467, 362] on span "1 title" at bounding box center [454, 360] width 26 height 11
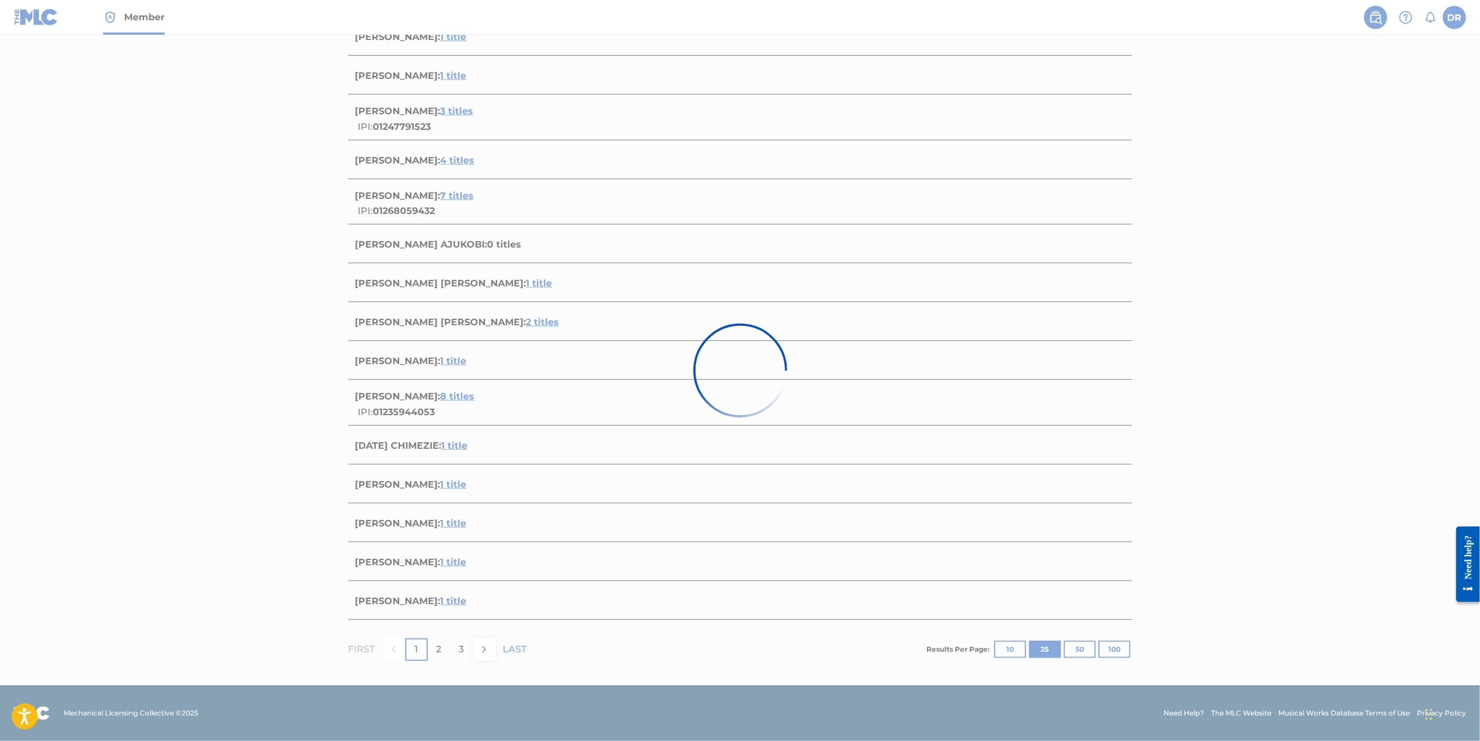
scroll to position [0, 0]
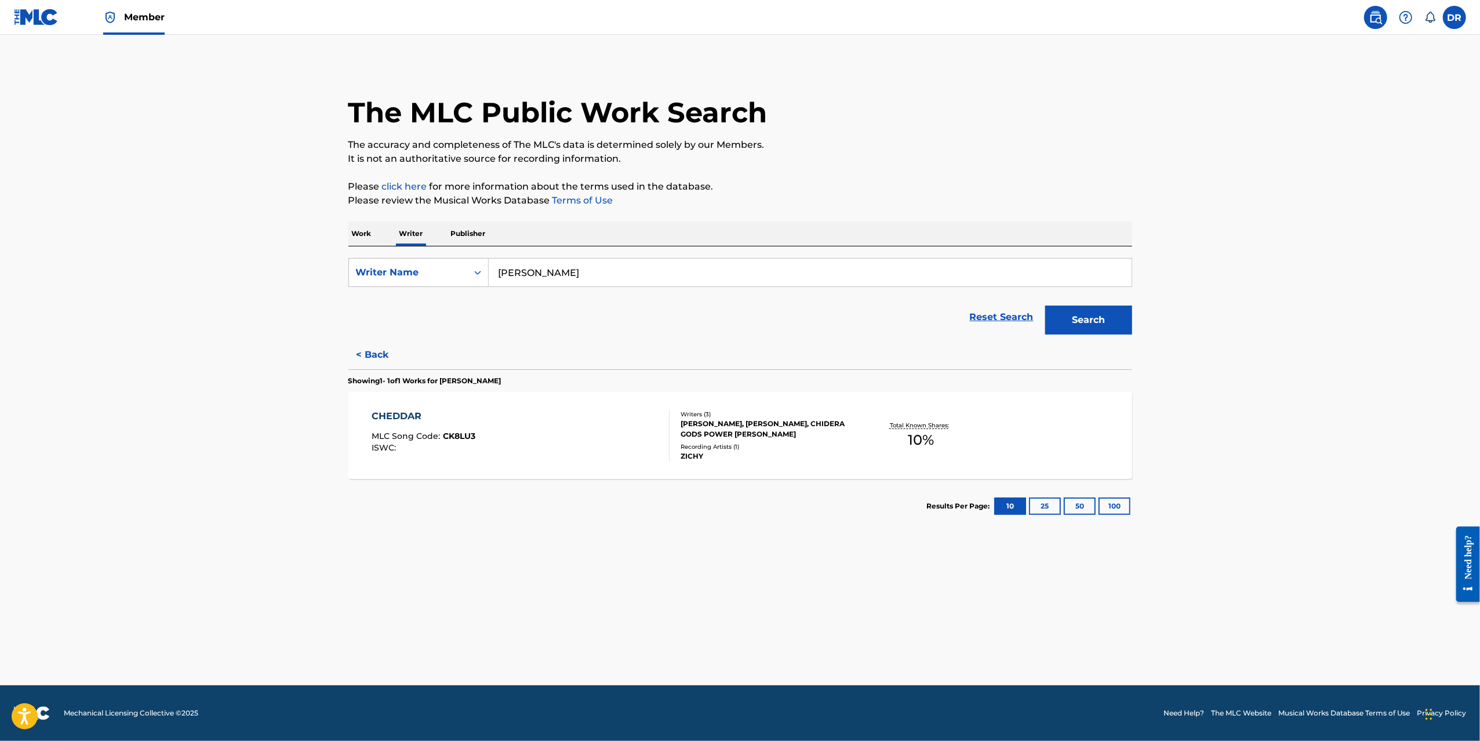
click at [457, 437] on span "CK8LU3" at bounding box center [459, 436] width 32 height 10
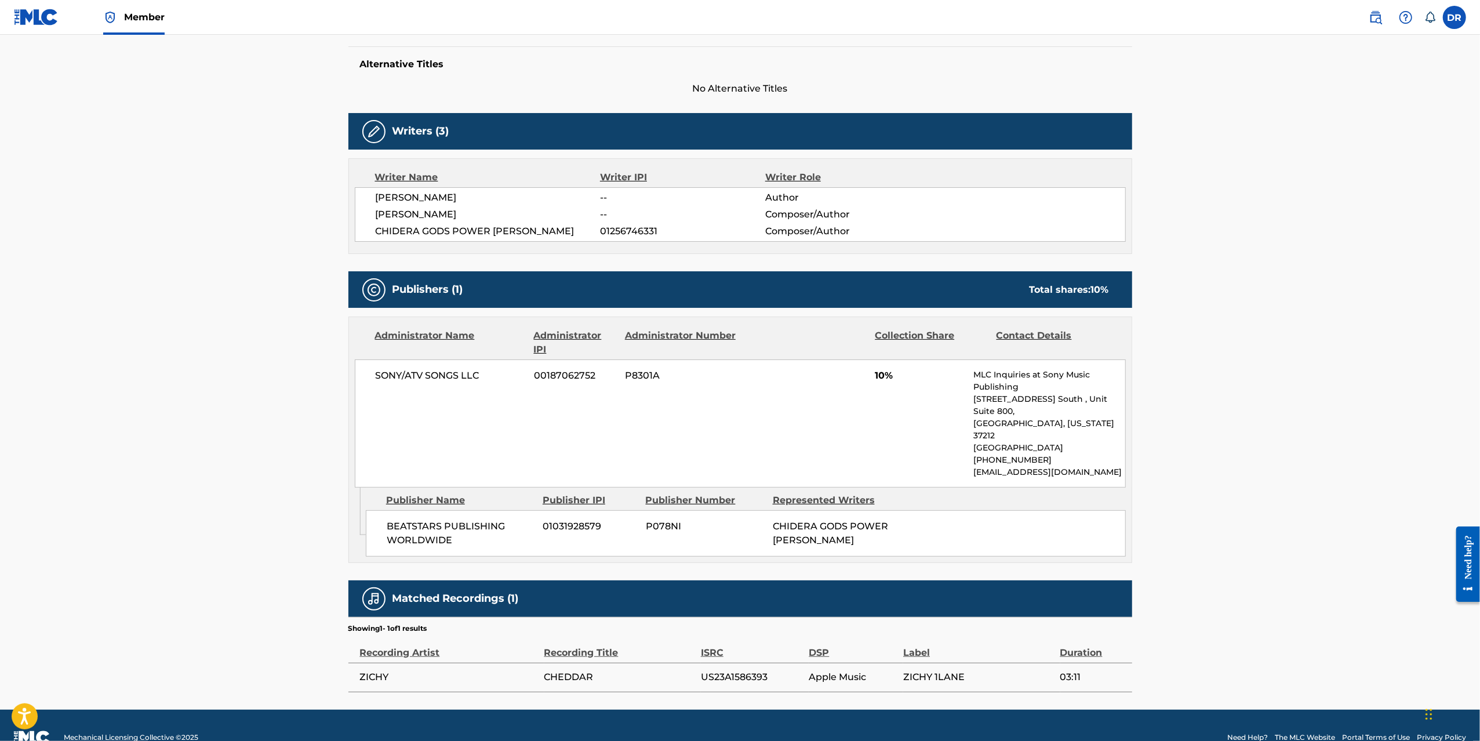
click at [245, 418] on main "< Back to public search results Copy work link CHEDDAR Work Detail Member Work …" at bounding box center [740, 225] width 1480 height 970
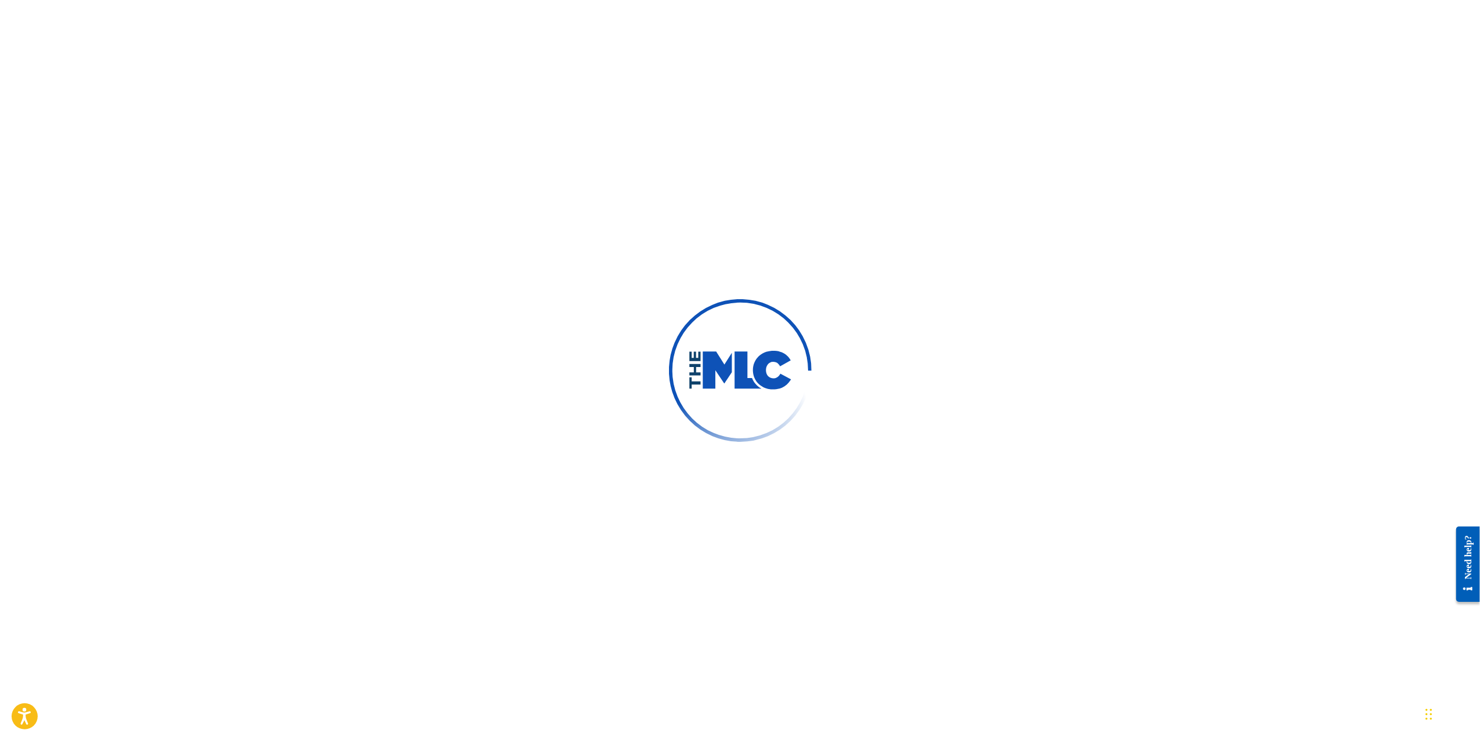
click at [1023, 153] on div at bounding box center [740, 370] width 1480 height 741
click at [1040, 150] on div at bounding box center [740, 370] width 1480 height 741
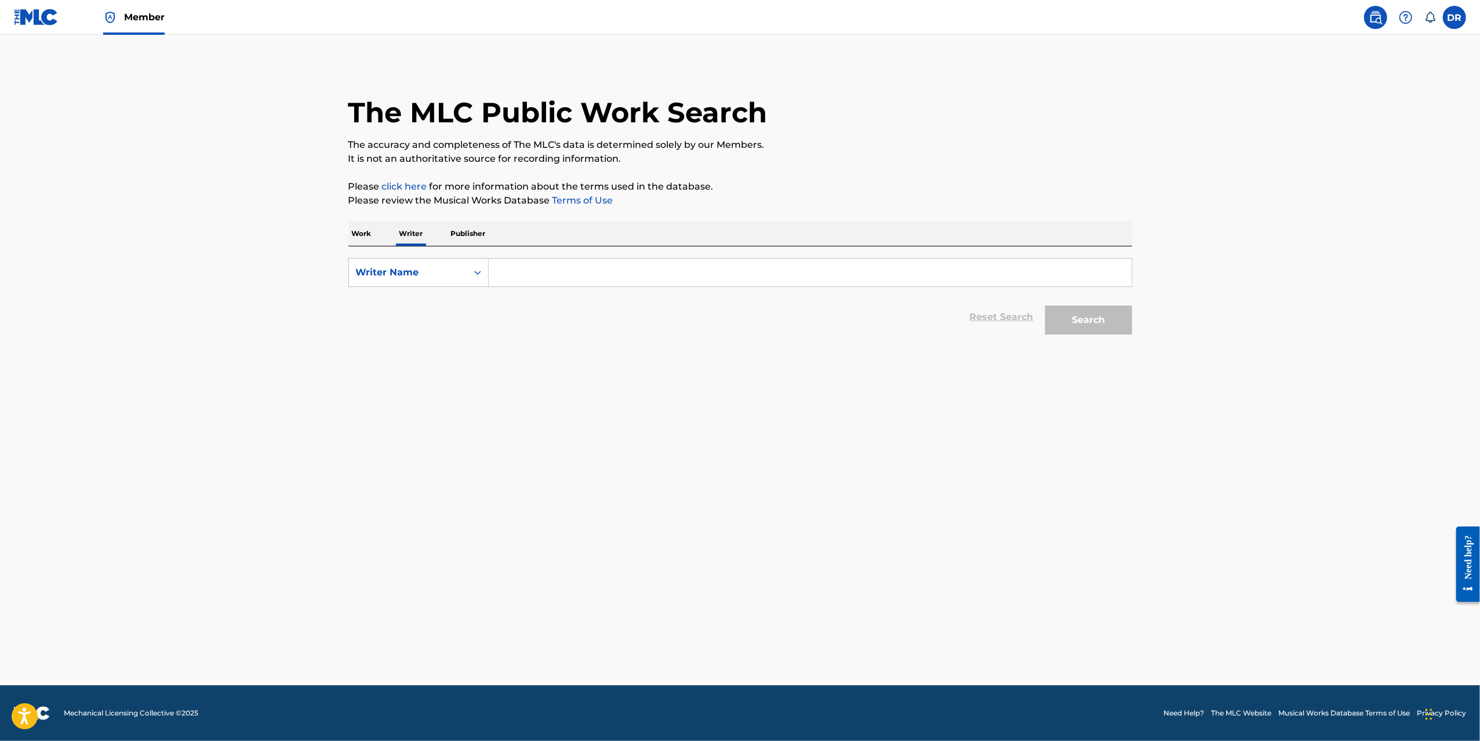
drag, startPoint x: 589, startPoint y: 272, endPoint x: 571, endPoint y: 271, distance: 18.6
click at [589, 272] on input "Search Form" at bounding box center [810, 273] width 643 height 28
paste input "[PERSON_NAME]"
type input "[PERSON_NAME]"
drag, startPoint x: 1076, startPoint y: 318, endPoint x: 1087, endPoint y: 299, distance: 22.4
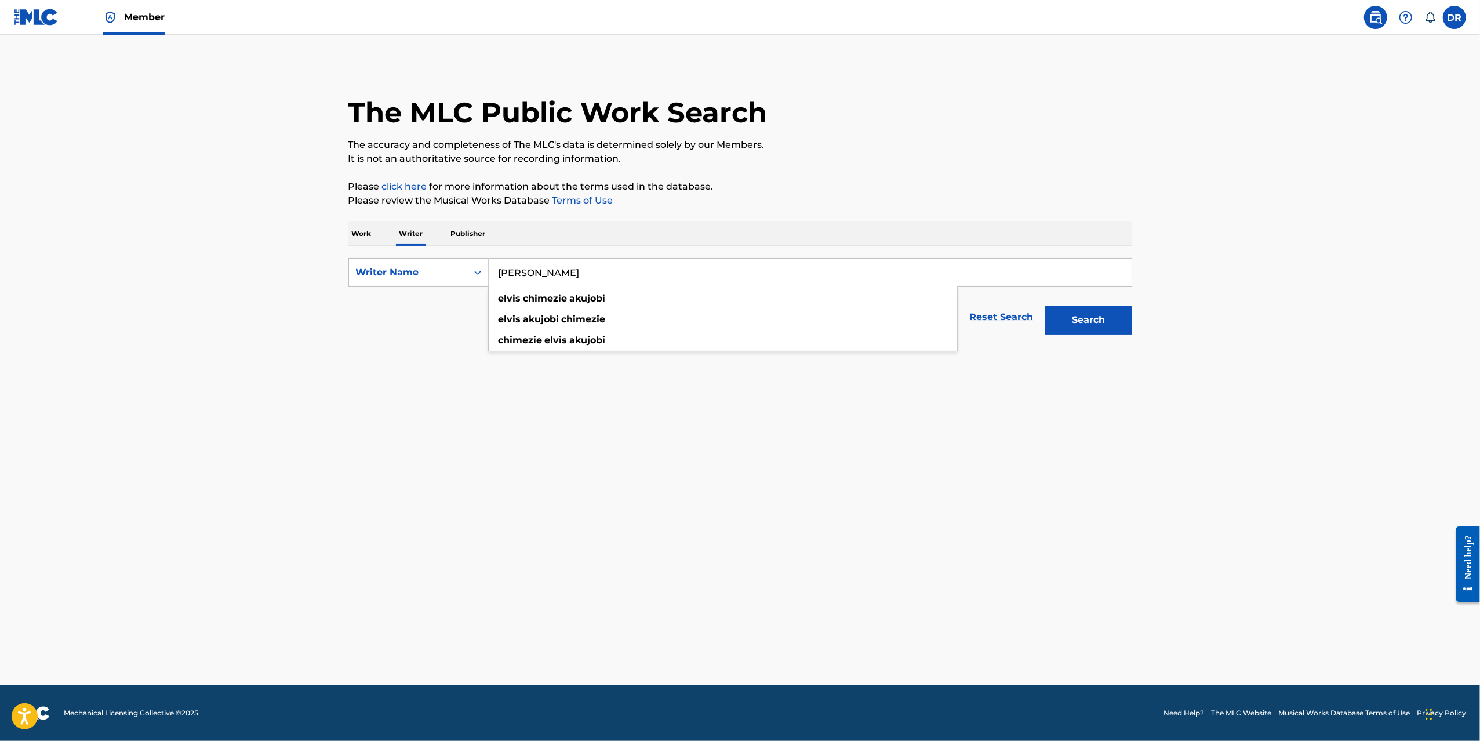
click at [1076, 318] on button "Search" at bounding box center [1088, 319] width 87 height 29
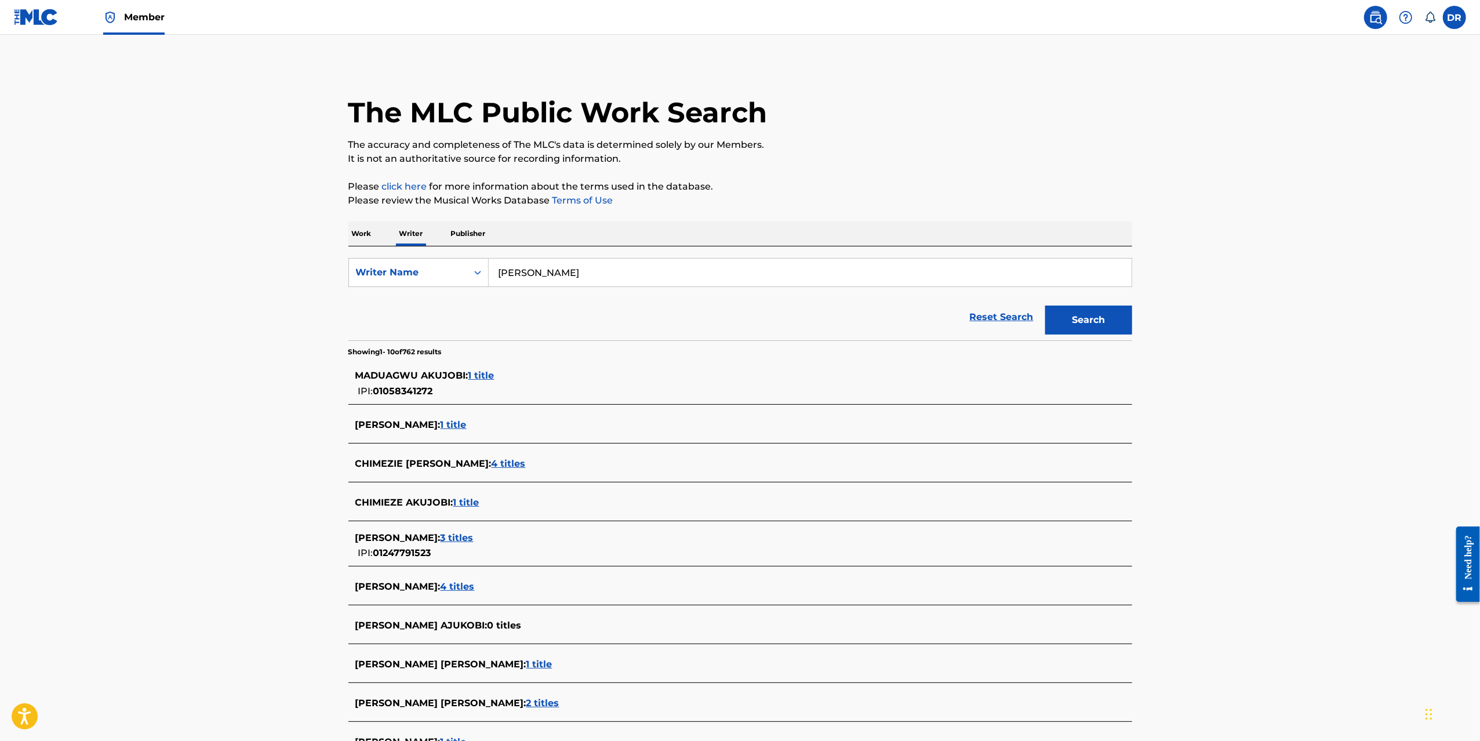
scroll to position [141, 0]
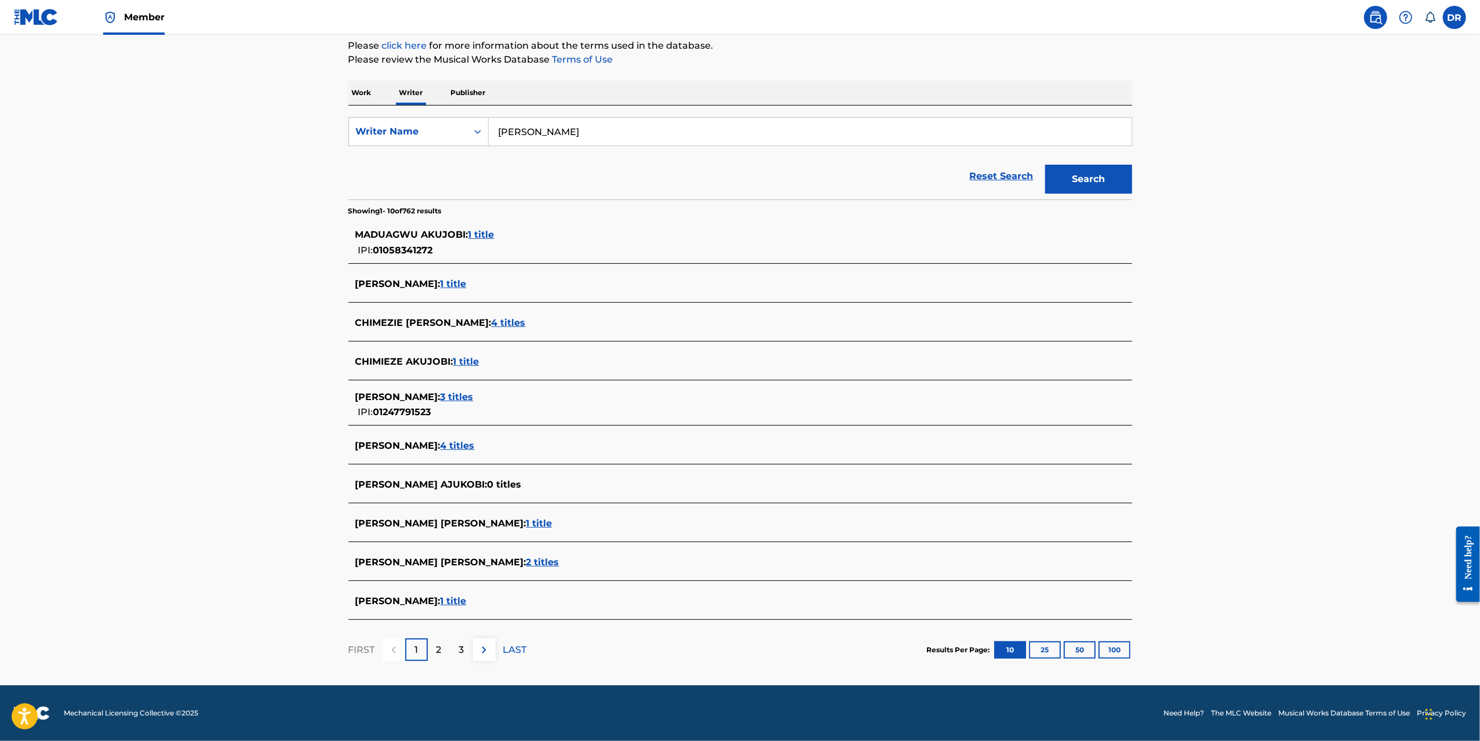
click at [1051, 652] on button "25" at bounding box center [1045, 649] width 32 height 17
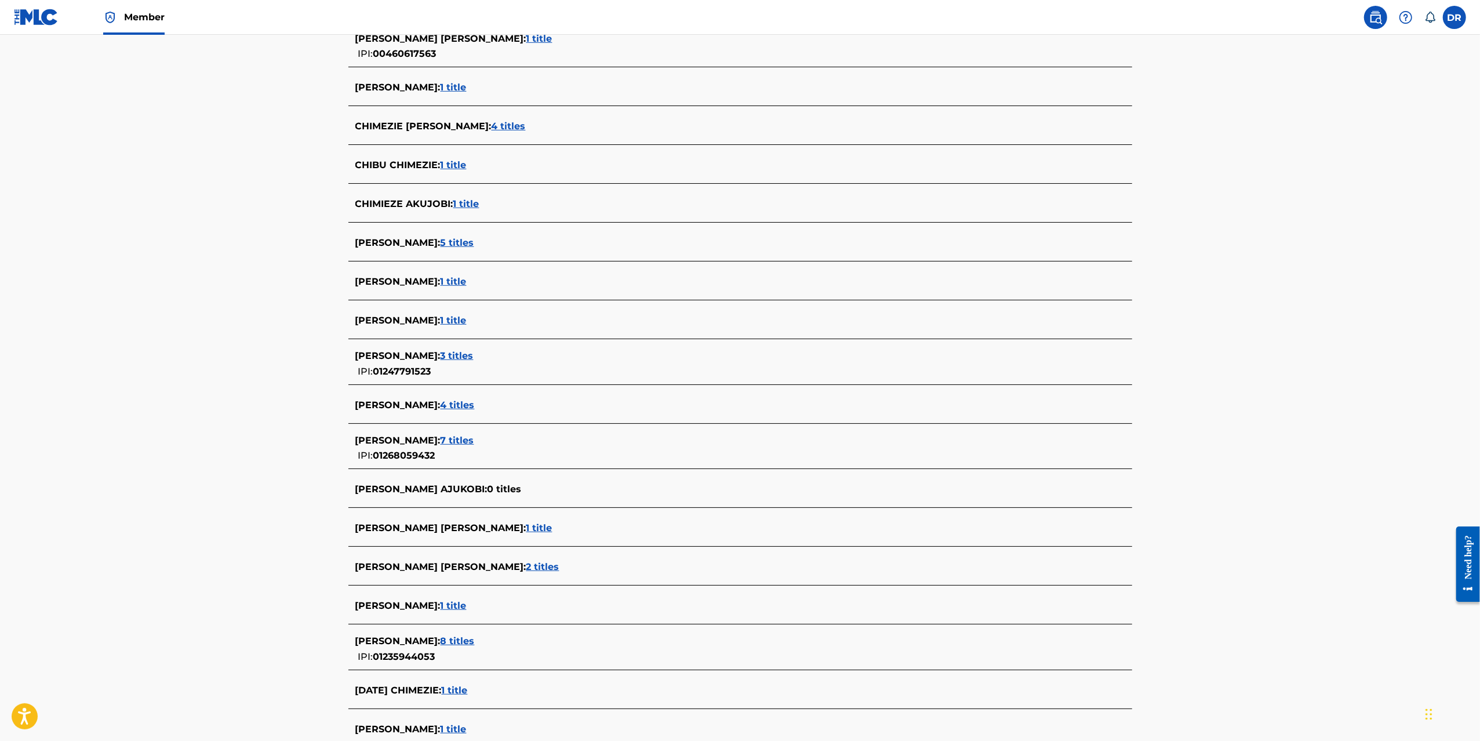
scroll to position [520, 0]
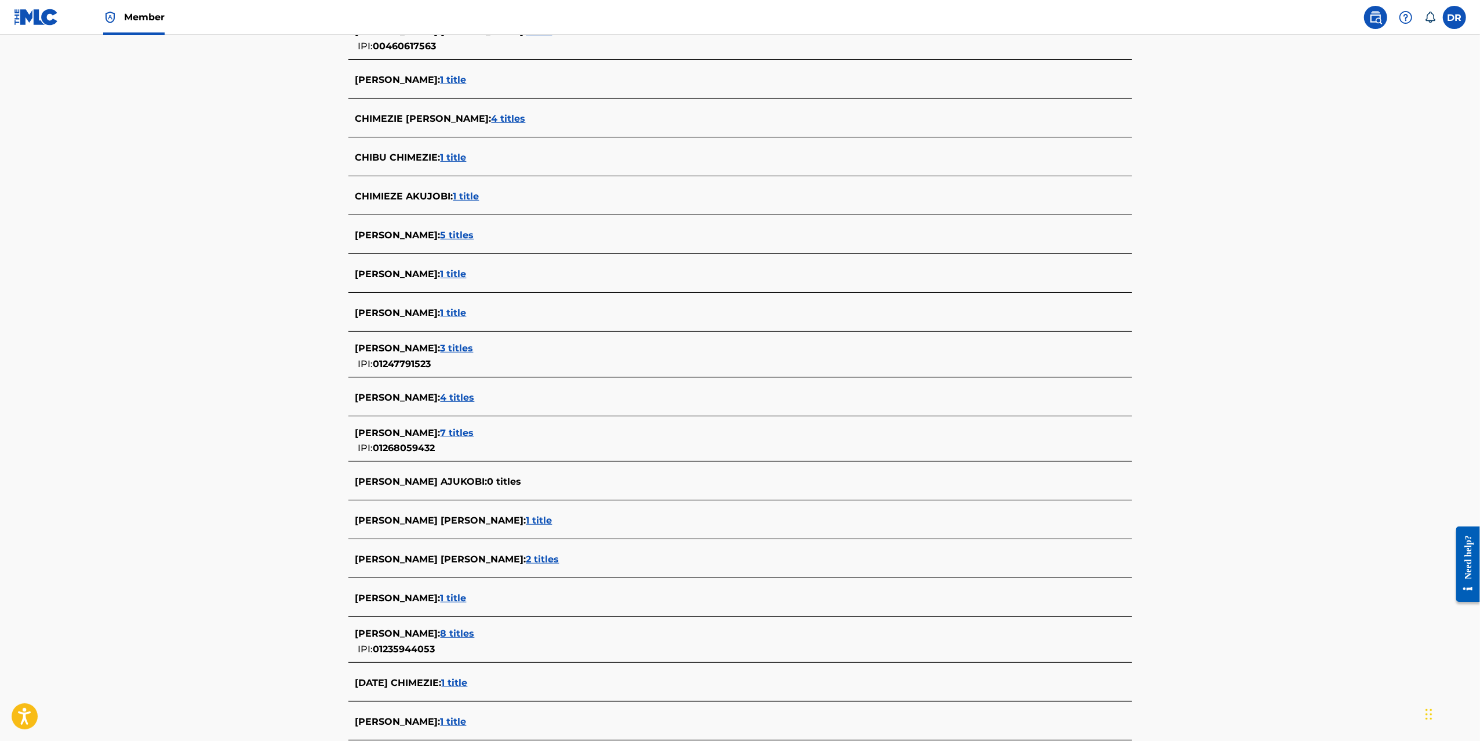
click at [475, 398] on span "4 titles" at bounding box center [458, 397] width 34 height 11
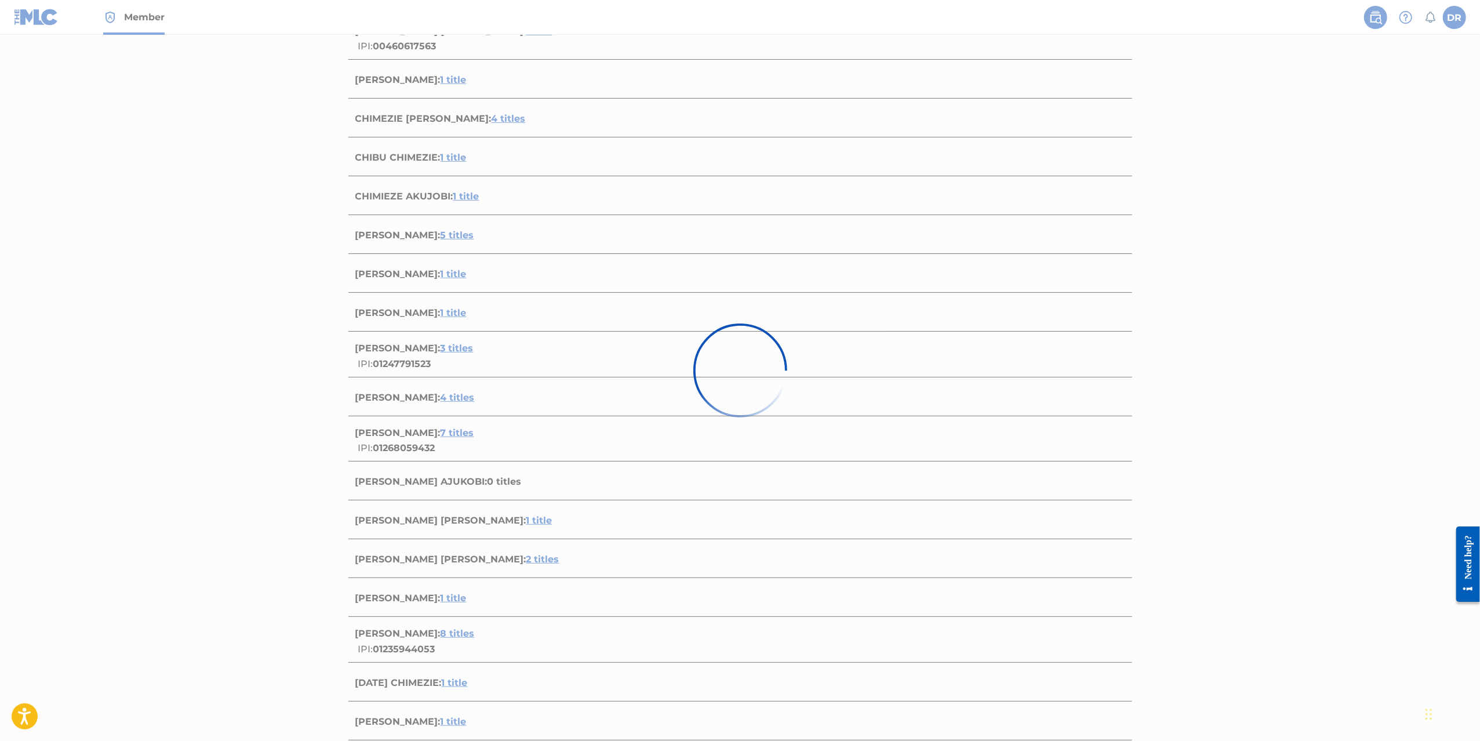
scroll to position [126, 0]
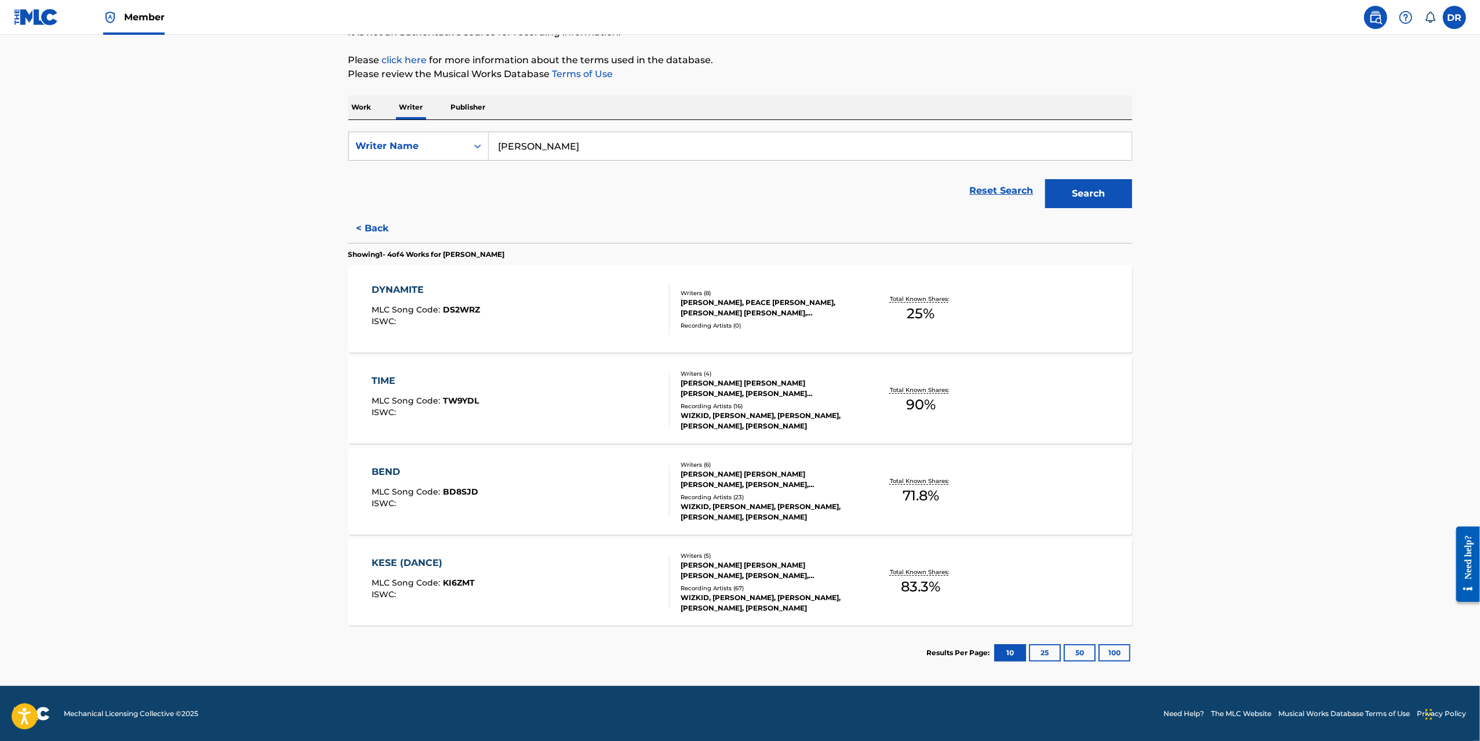
drag, startPoint x: 378, startPoint y: 292, endPoint x: 380, endPoint y: 358, distance: 66.1
click at [377, 292] on div "DYNAMITE" at bounding box center [426, 290] width 108 height 14
click at [392, 378] on div "TIME" at bounding box center [425, 381] width 107 height 14
click at [393, 481] on div "BEND MLC Song Code : BD8SJD ISWC :" at bounding box center [425, 491] width 107 height 52
click at [432, 565] on div "KESE (DANCE)" at bounding box center [423, 563] width 103 height 14
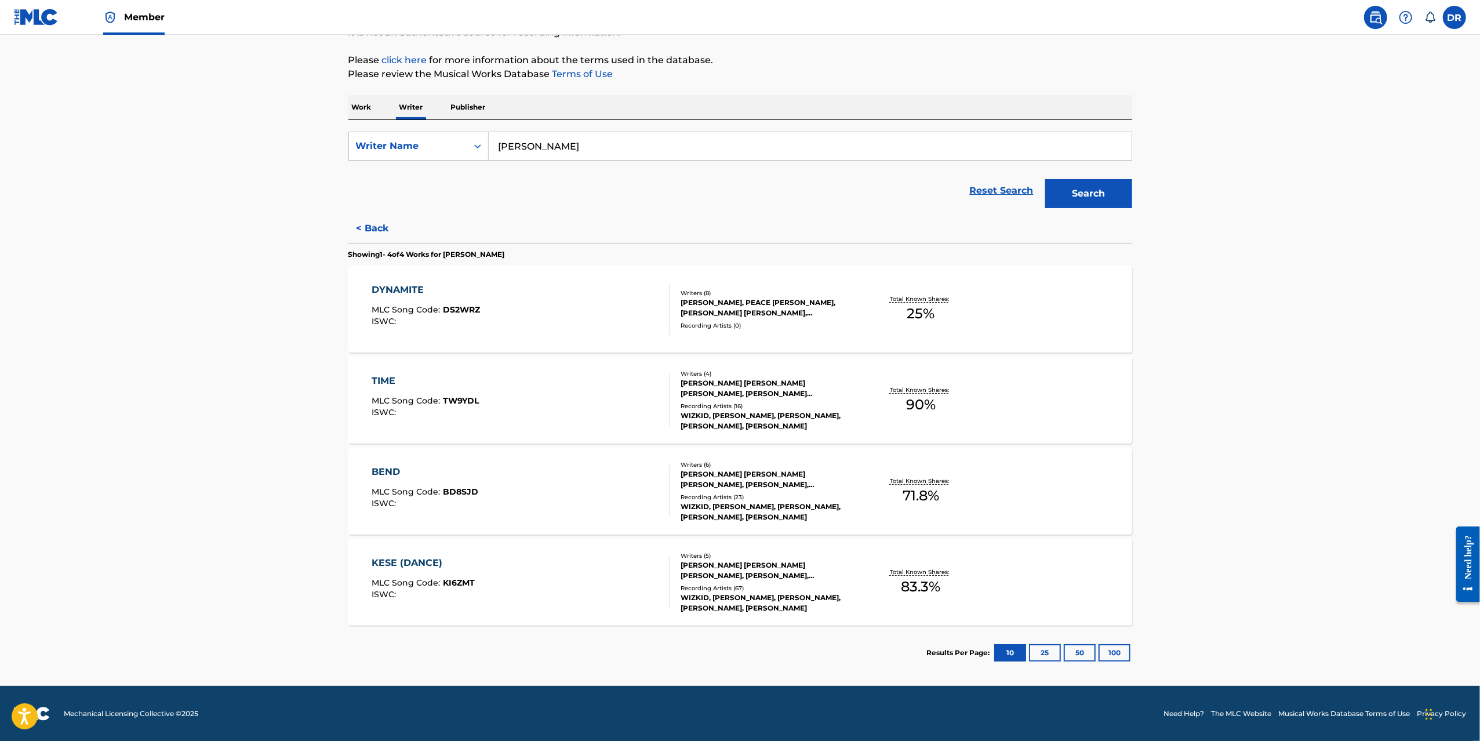
click at [281, 445] on main "The MLC Public Work Search The accuracy and completeness of The MLC's data is d…" at bounding box center [740, 296] width 1480 height 777
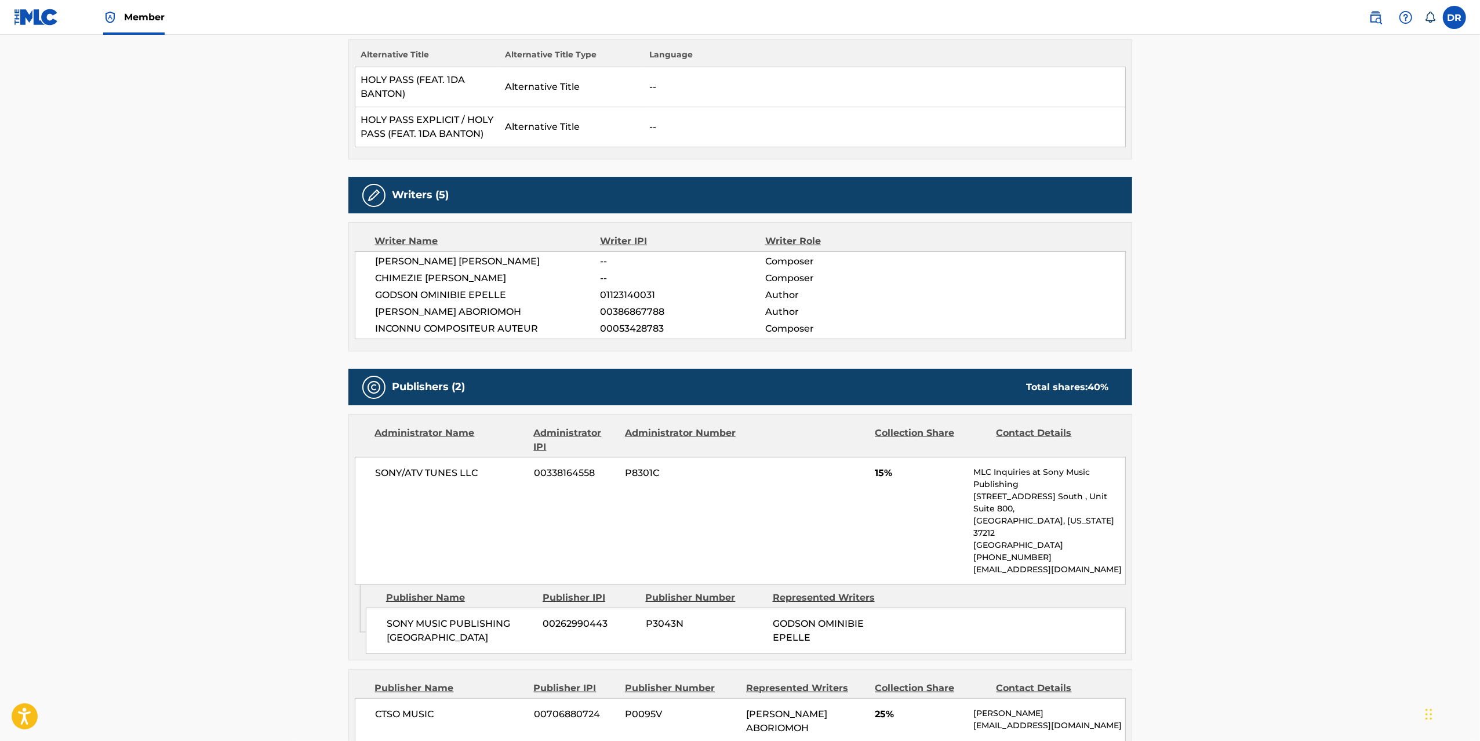
scroll to position [348, 0]
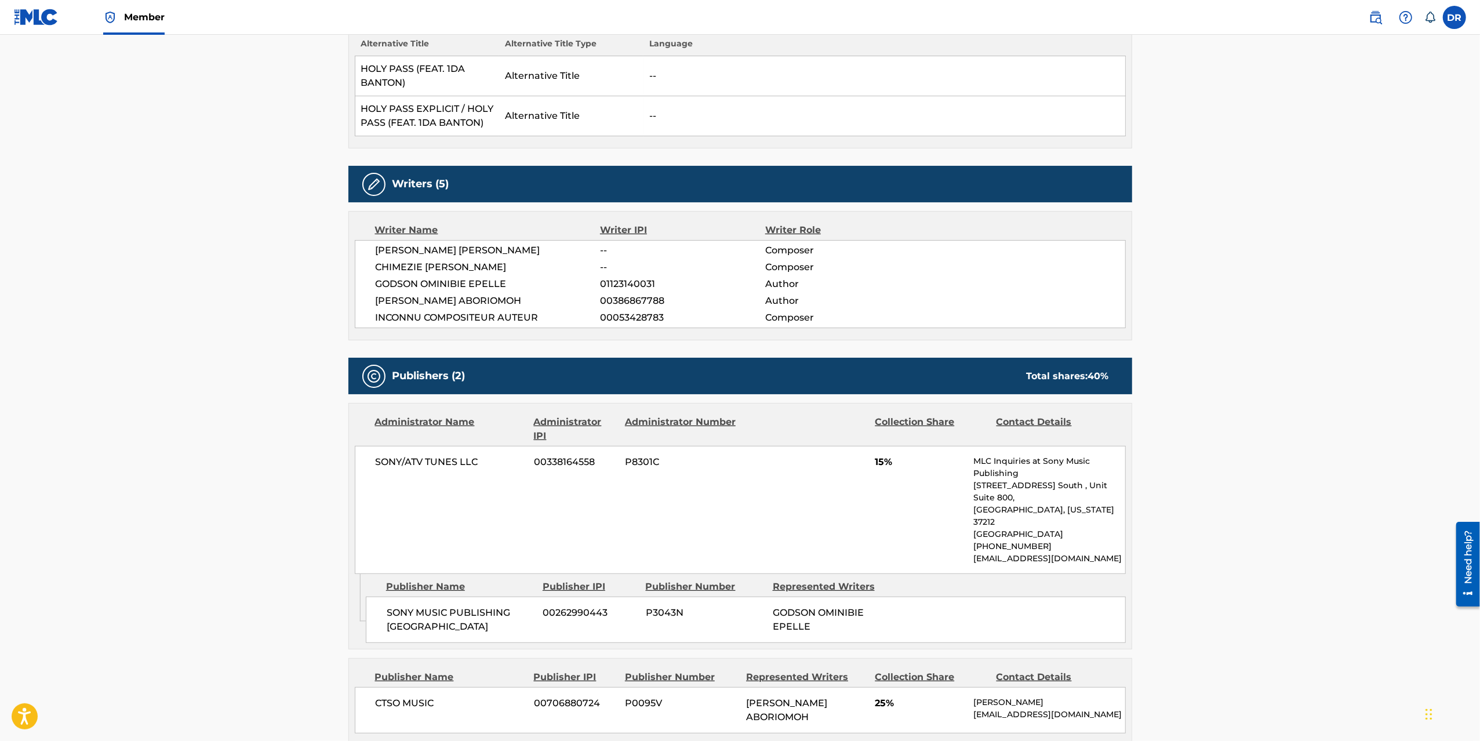
click at [198, 367] on main "Copy work link HOLY PASS Work Detail Member Work Identifier -- MLC Song Code HB…" at bounding box center [740, 376] width 1480 height 1380
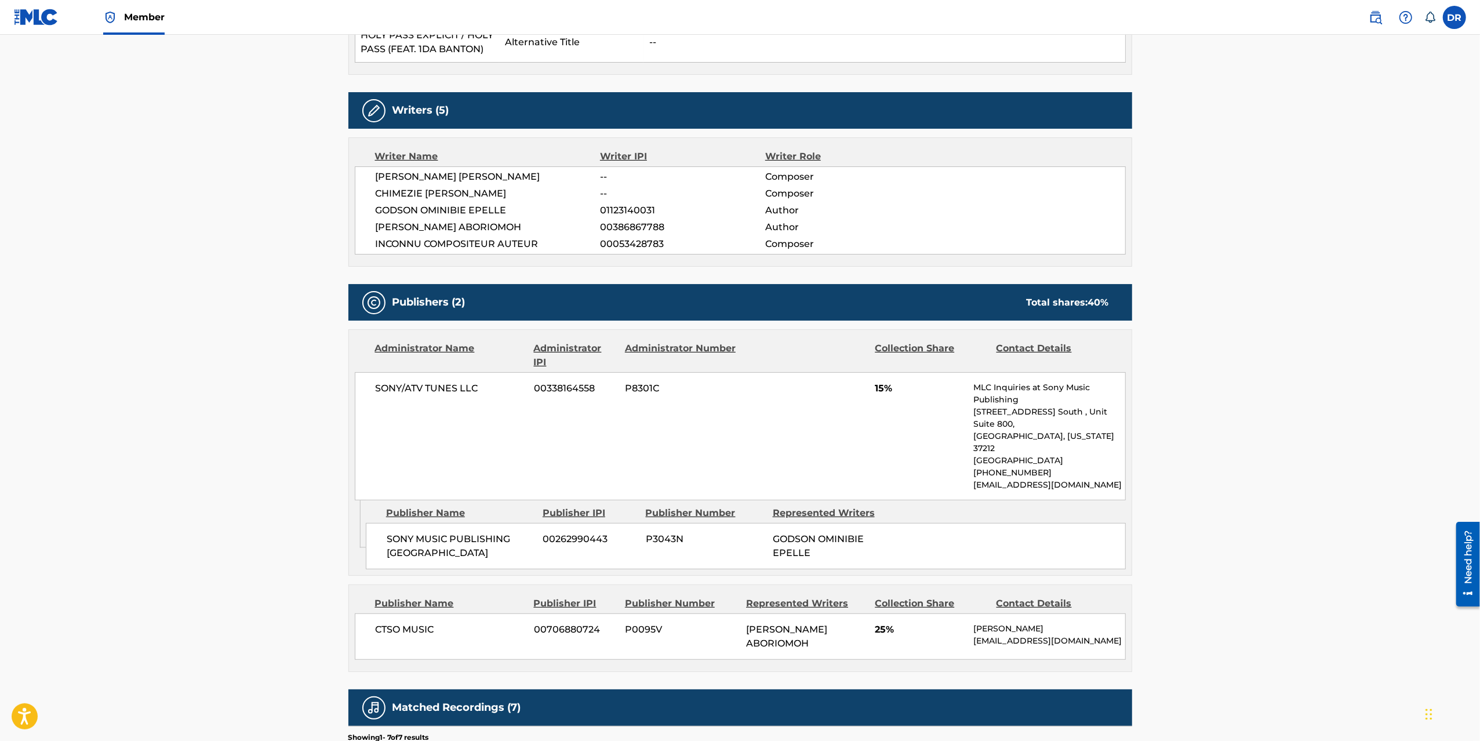
scroll to position [467, 0]
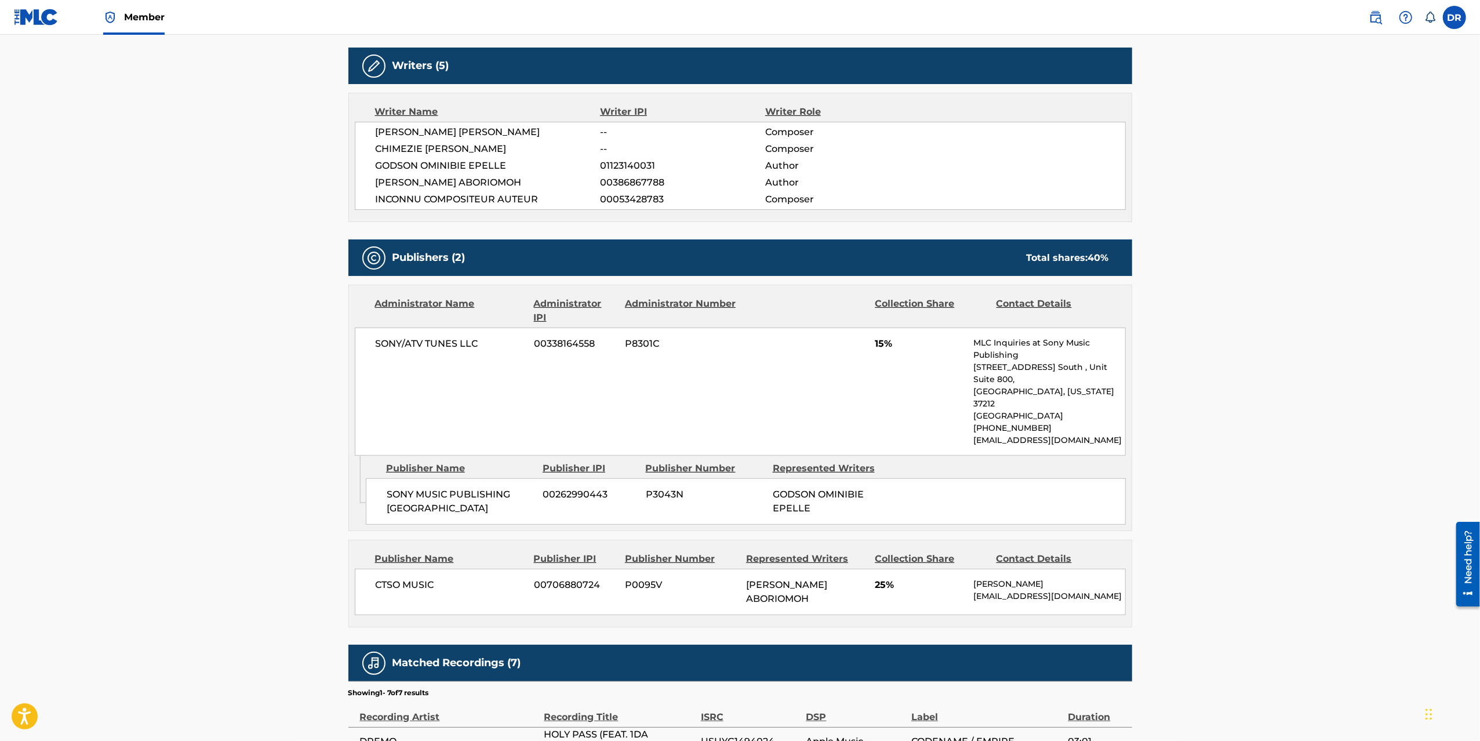
click at [198, 367] on main "Copy work link HOLY PASS Work Detail Member Work Identifier -- MLC Song Code HB…" at bounding box center [740, 258] width 1480 height 1380
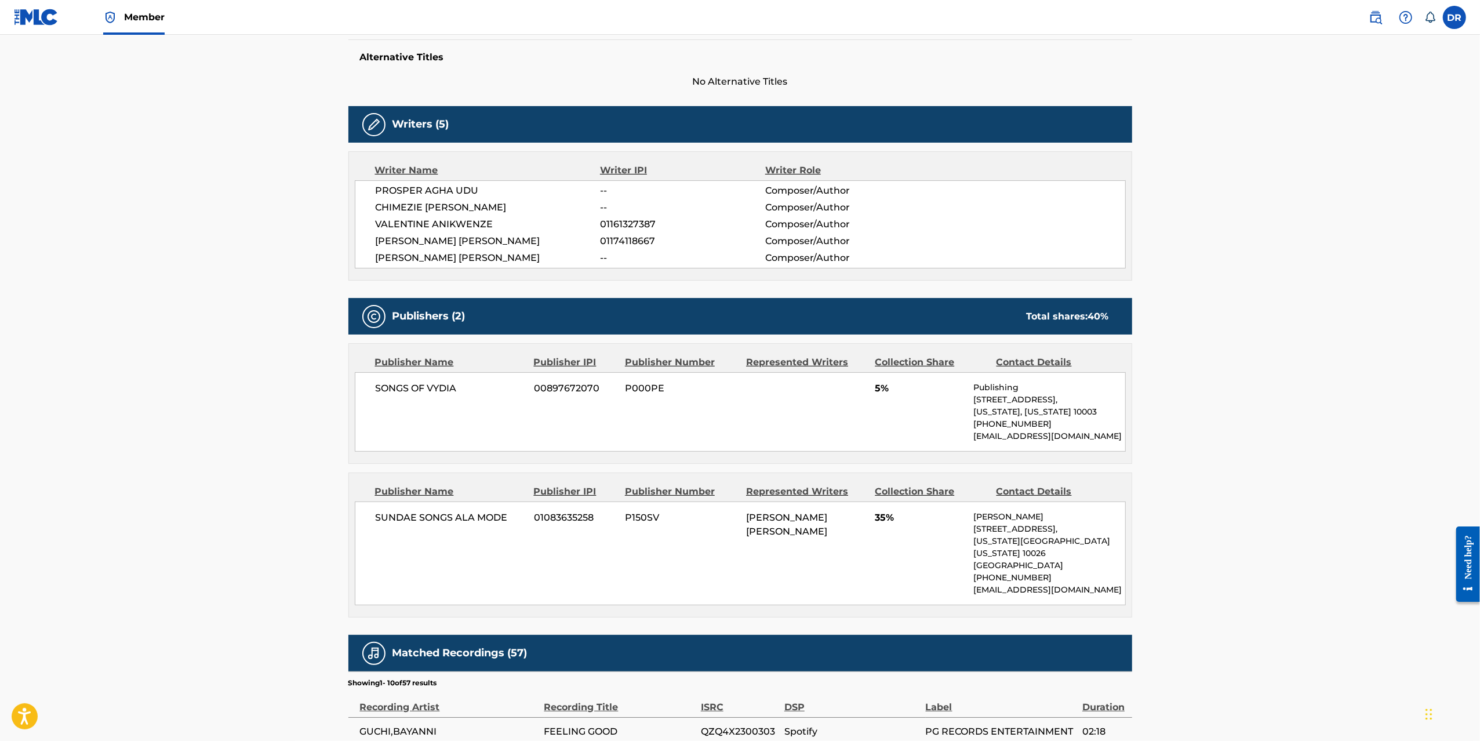
scroll to position [329, 0]
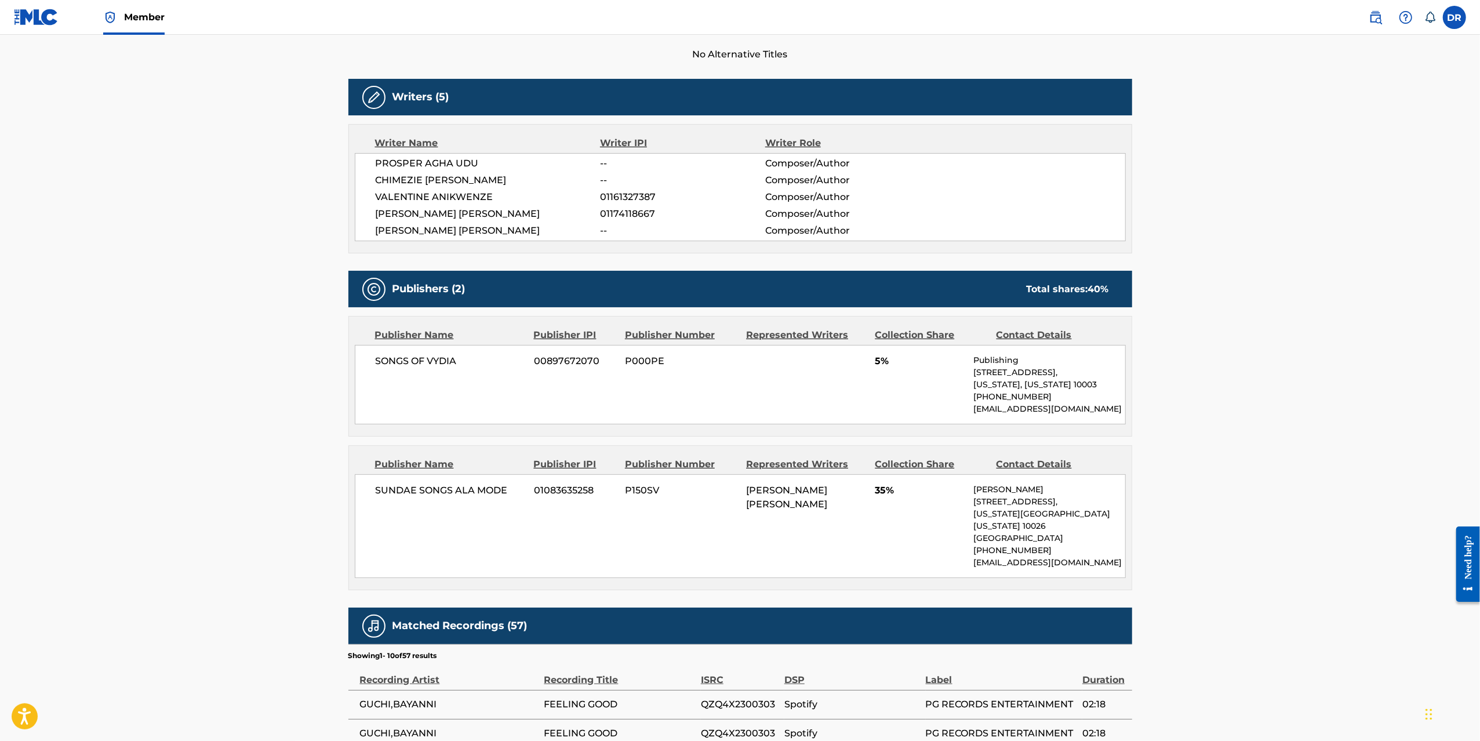
click at [198, 367] on main "Copy work link FEELING GOOD Work Detail Member Work Identifier -- MLC Song Code…" at bounding box center [740, 373] width 1480 height 1334
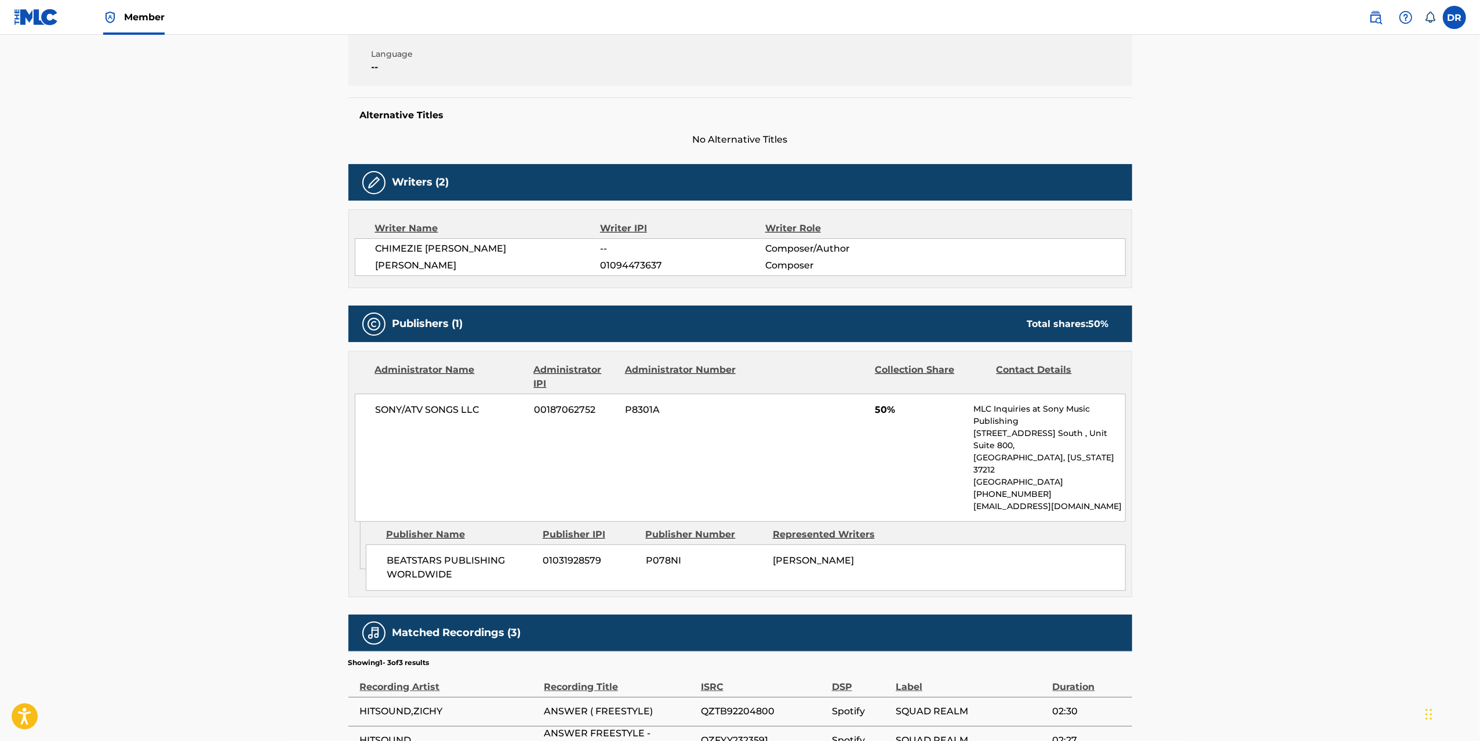
scroll to position [305, 0]
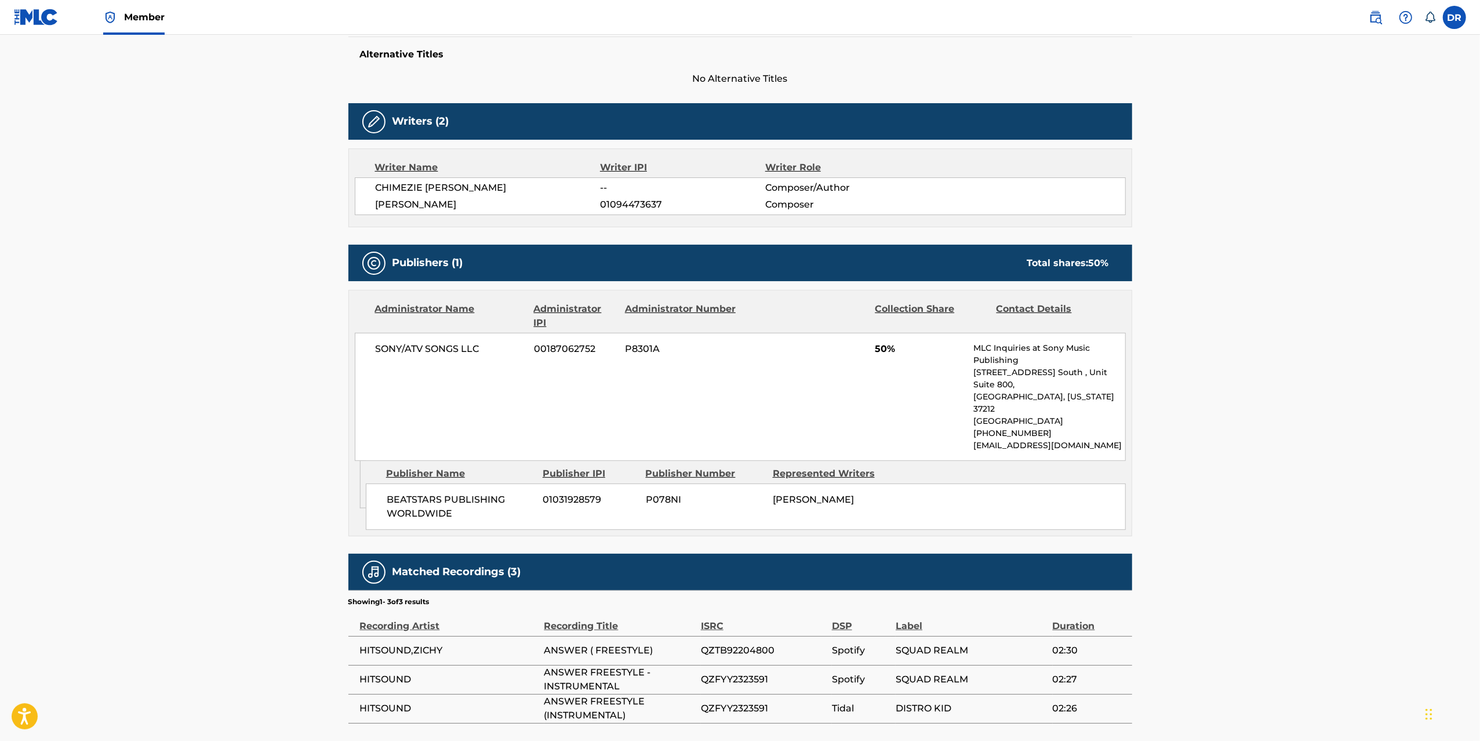
click at [198, 367] on main "Copy work link ANSWER FREESTYLE - INSTRUMENTAL Work Detail Member Work Identifi…" at bounding box center [740, 235] width 1480 height 1011
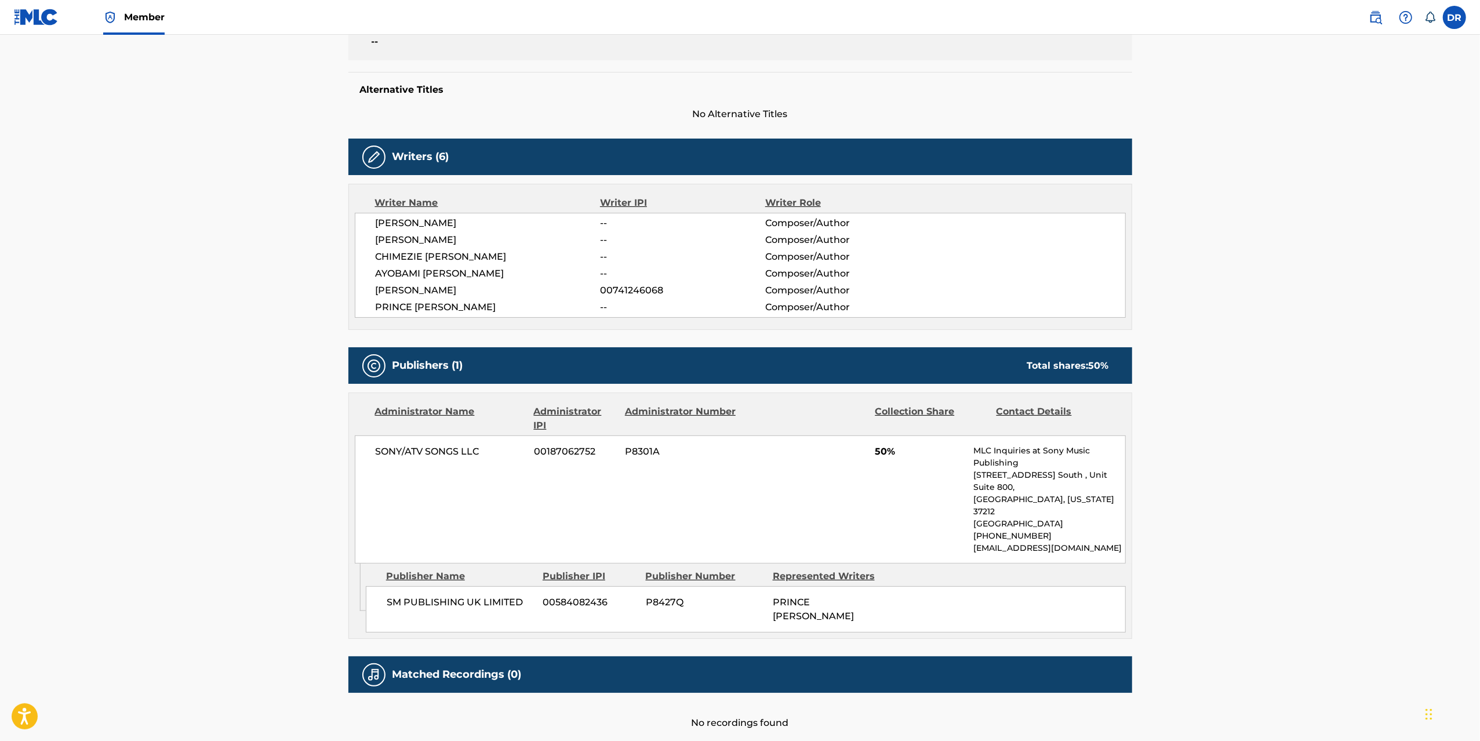
scroll to position [297, 0]
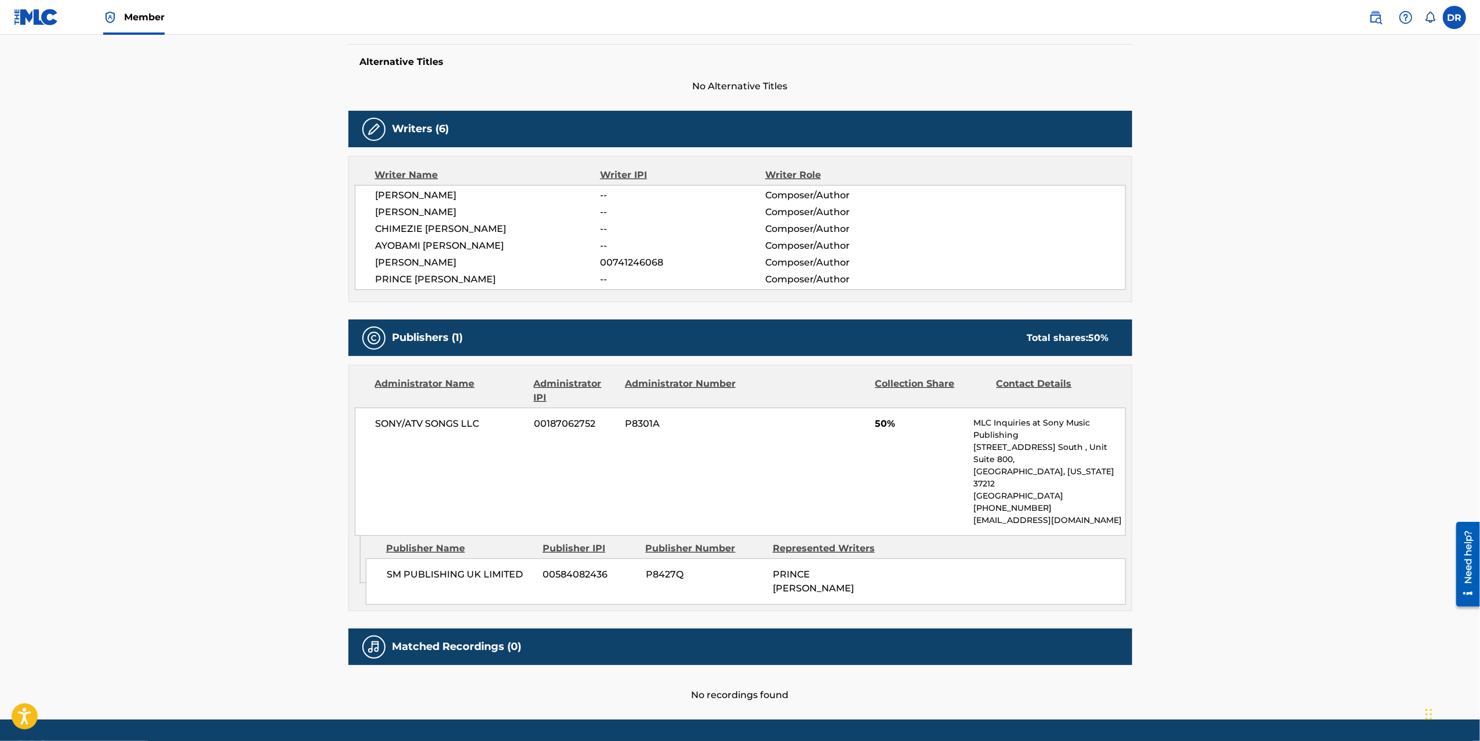
click at [198, 367] on main "Copy work link BLESSINGS ON BLESSINGS Work Detail Member Work Identifier -- MLC…" at bounding box center [740, 228] width 1480 height 982
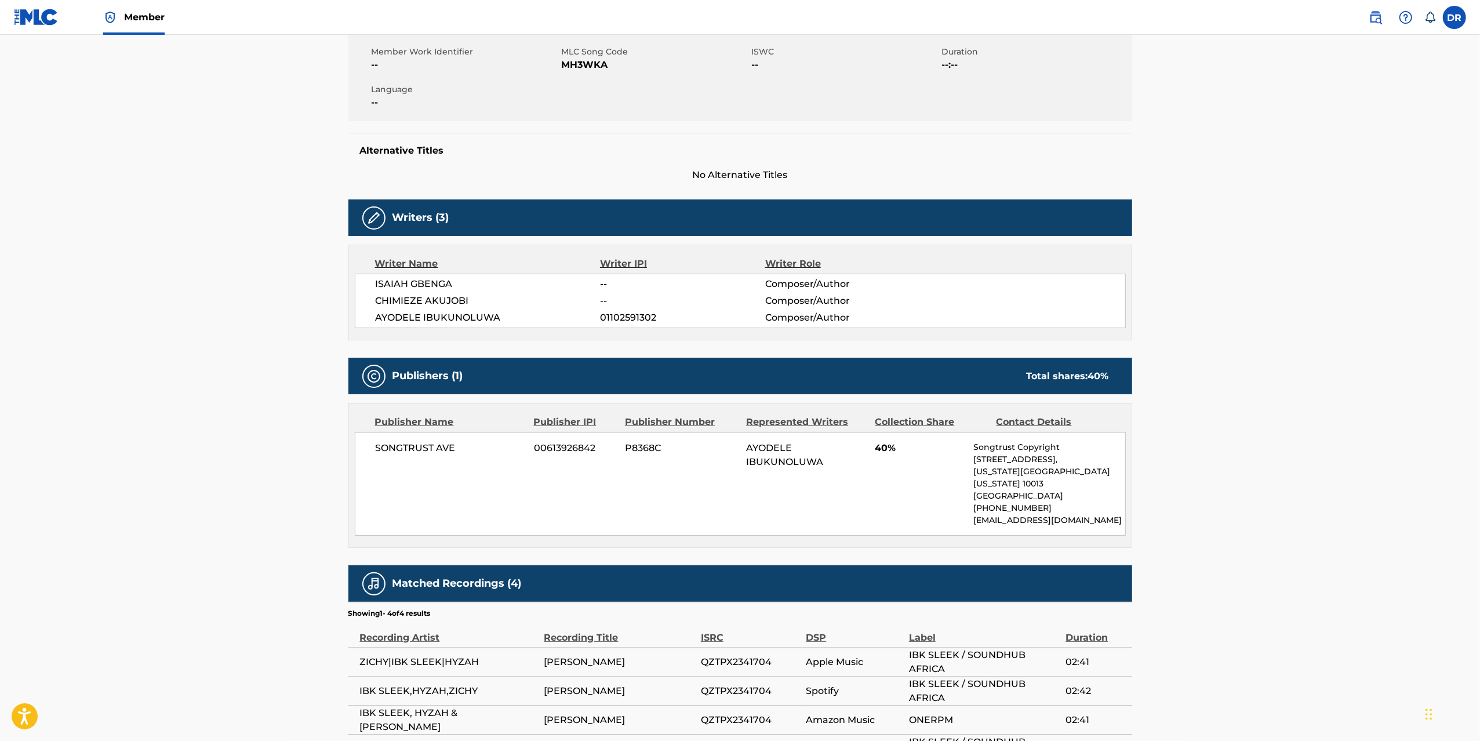
scroll to position [294, 0]
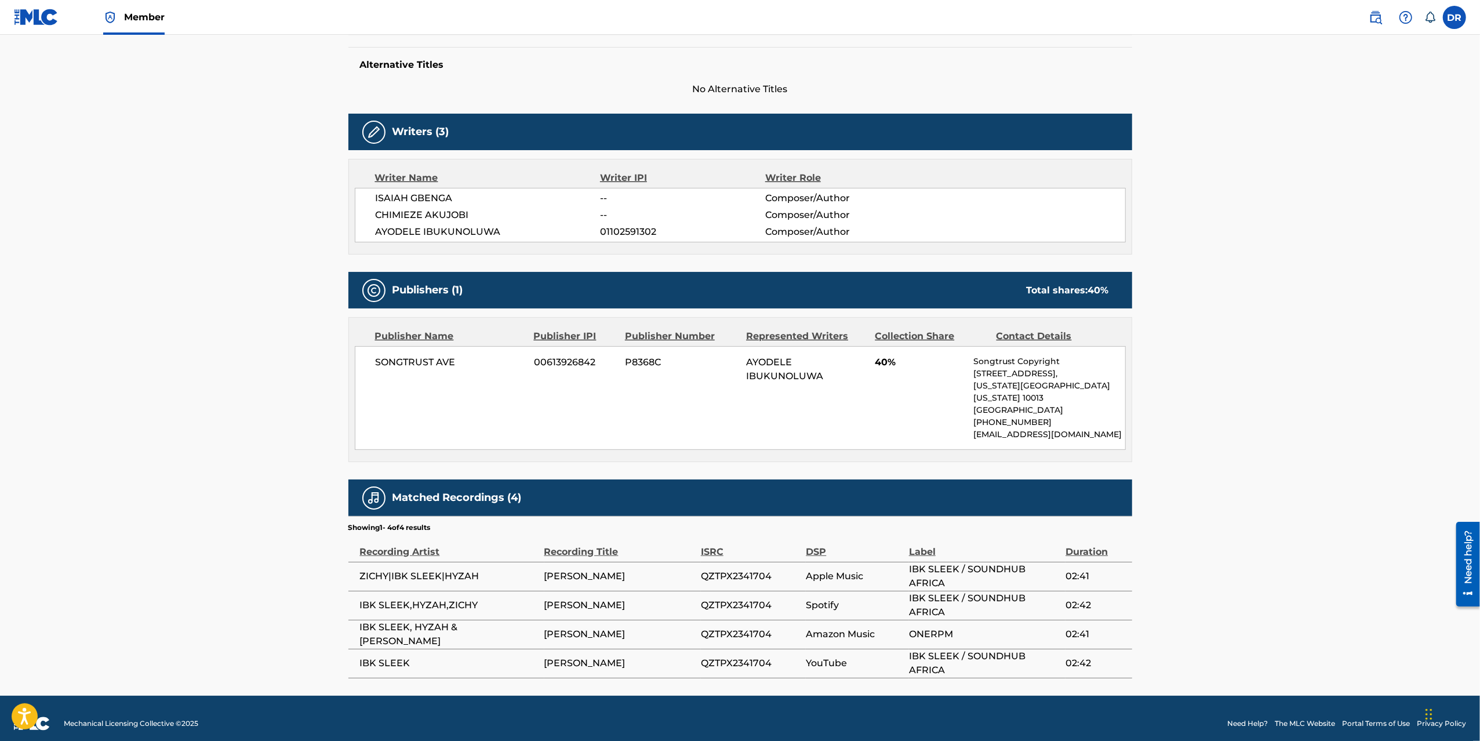
click at [198, 318] on main "Copy work link [PERSON_NAME] Work Detail Member Work Identifier -- MLC Song Cod…" at bounding box center [740, 217] width 1480 height 955
click at [199, 317] on main "Copy work link [PERSON_NAME] Work Detail Member Work Identifier -- MLC Song Cod…" at bounding box center [740, 217] width 1480 height 955
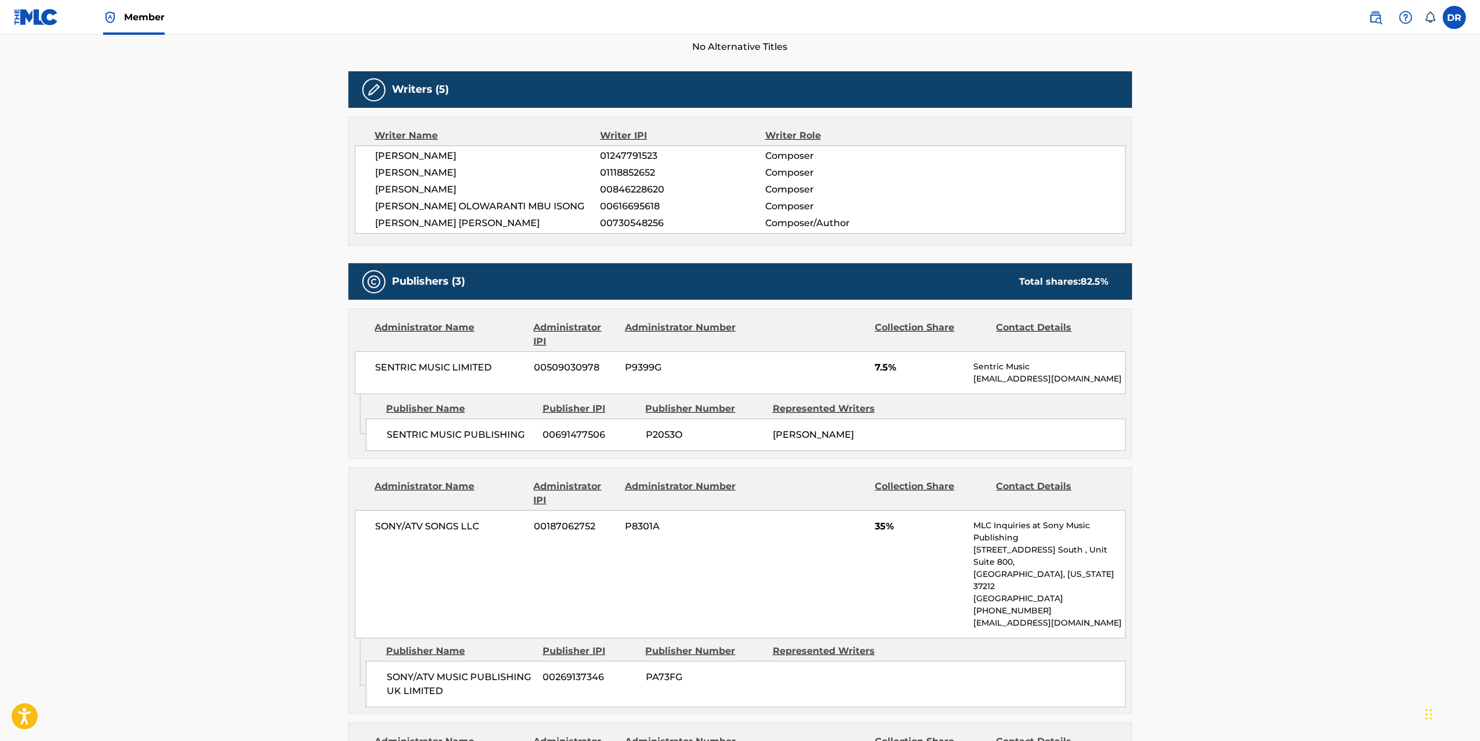
scroll to position [342, 0]
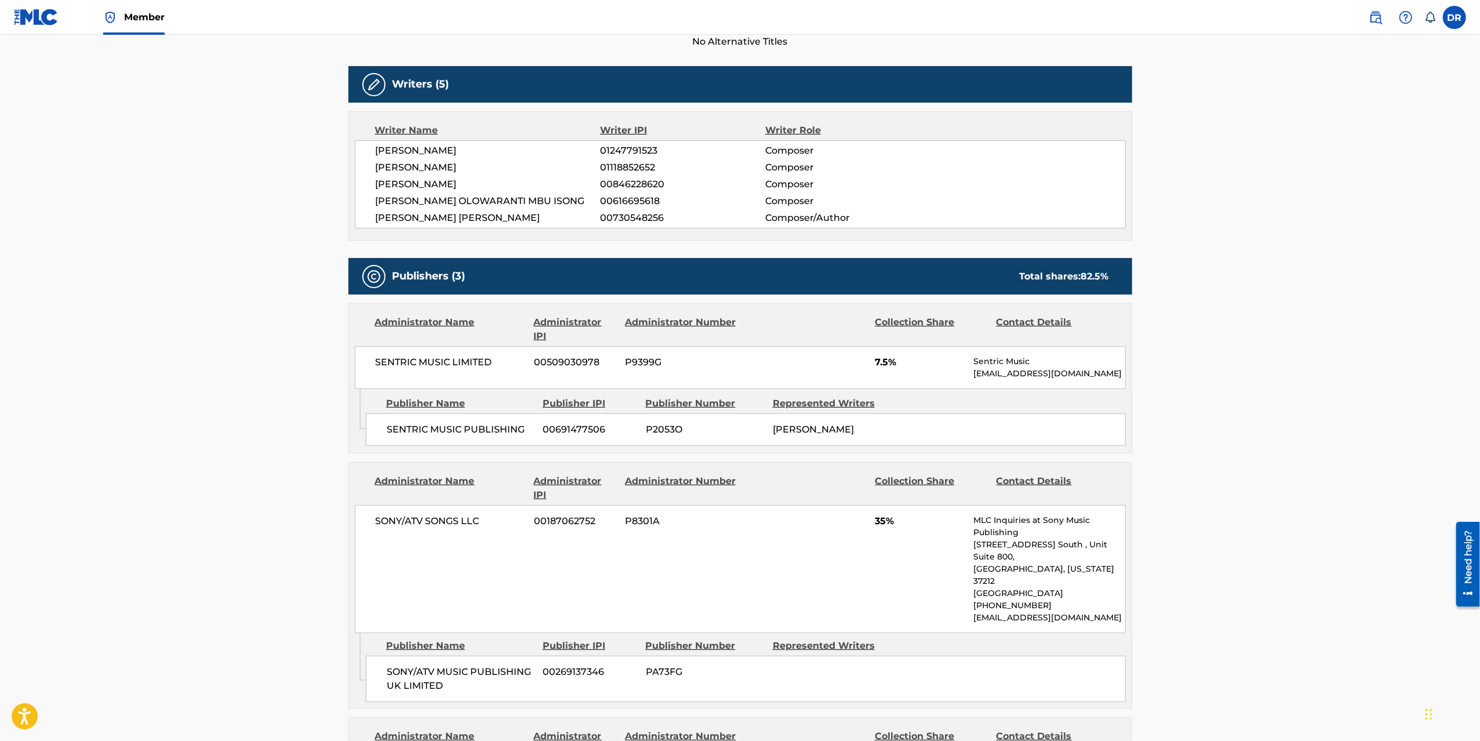
click at [303, 318] on main "Copy work link KARAMO Work Detail Member Work Identifier -- MLC Song Code KI6ZI…" at bounding box center [740, 519] width 1480 height 1653
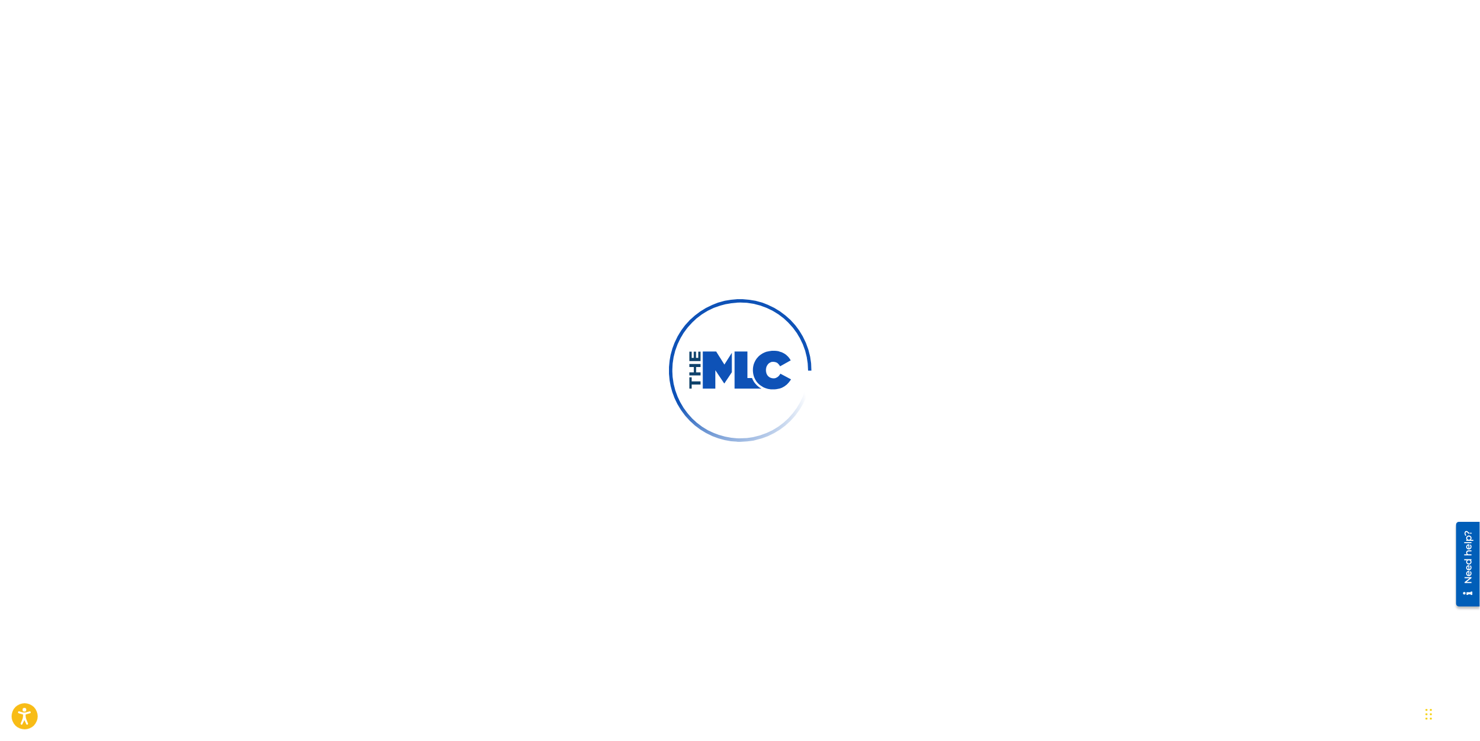
scroll to position [65, 0]
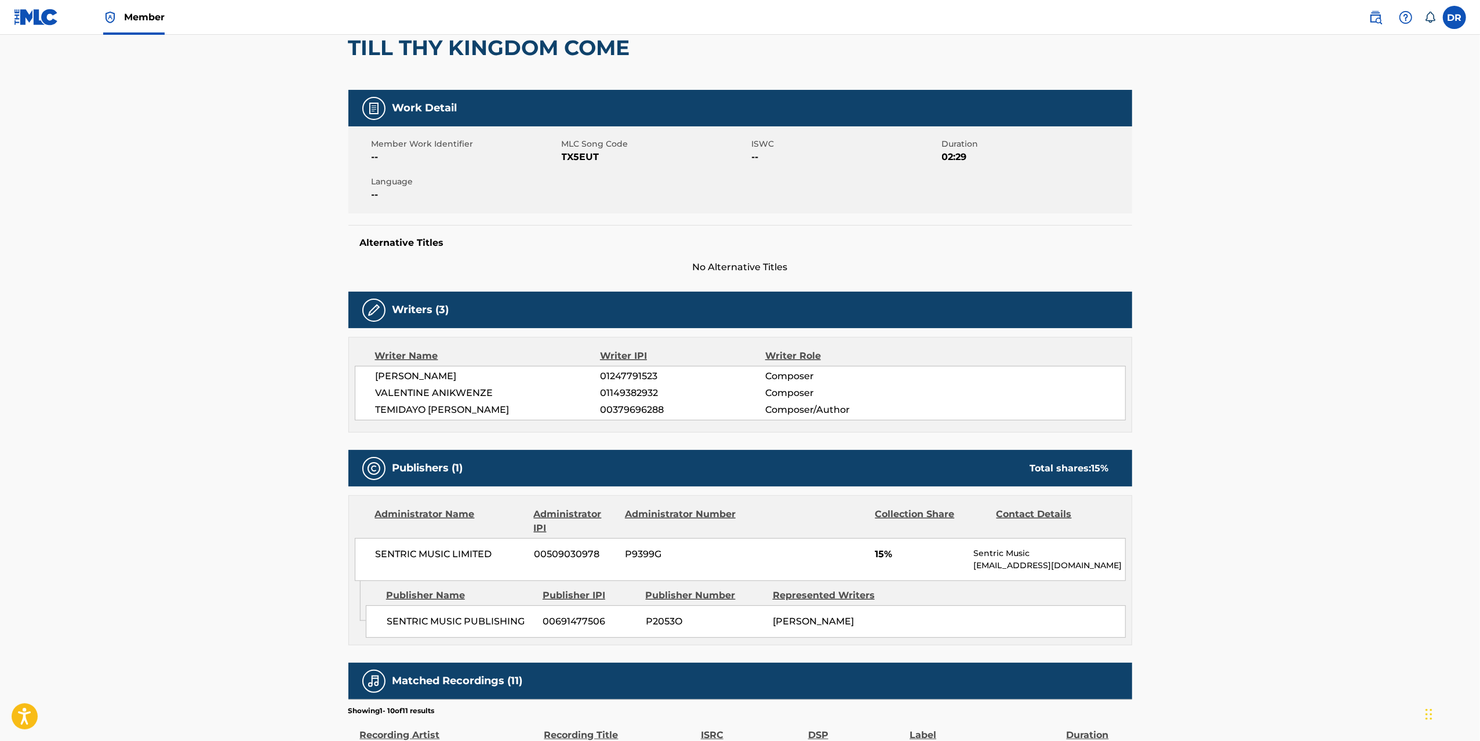
scroll to position [221, 0]
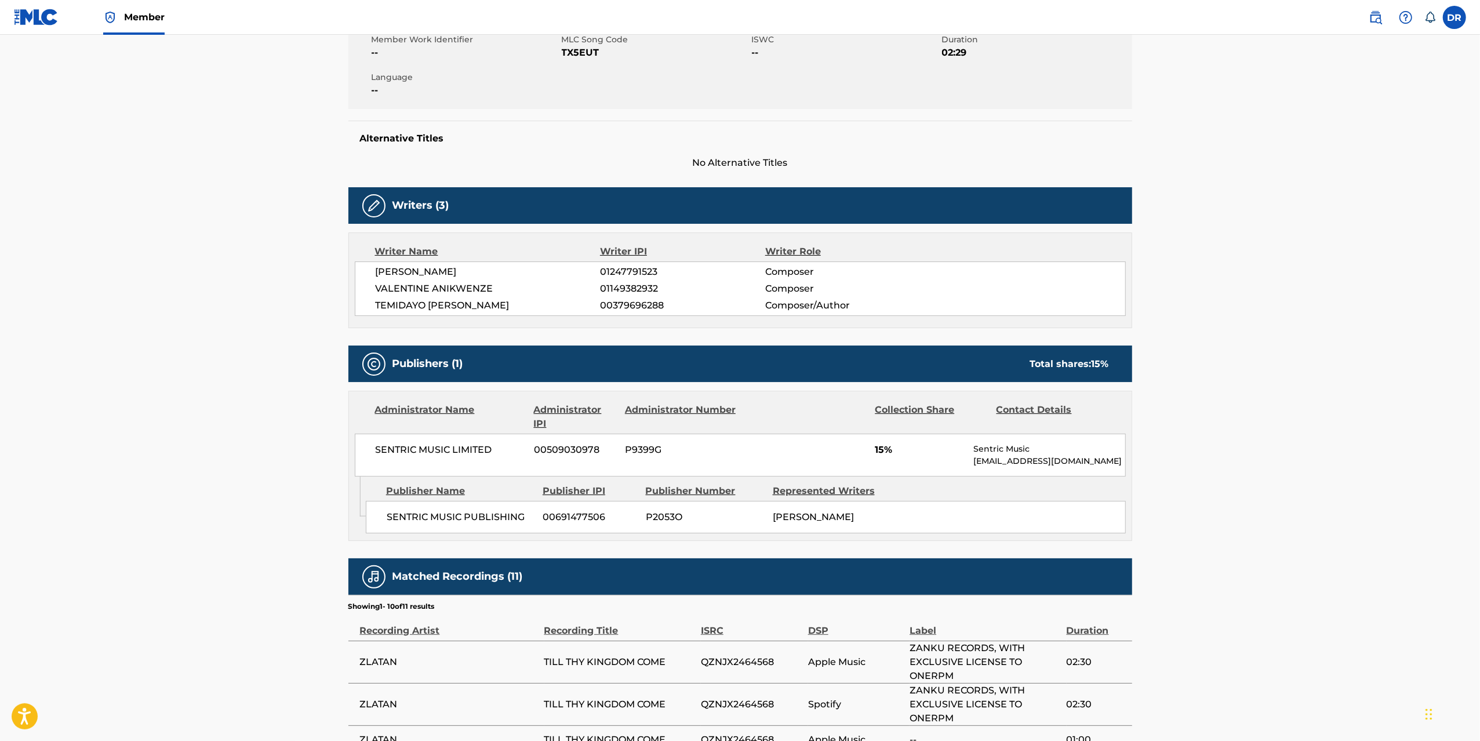
click at [304, 314] on main "Copy work link TILL THY KINGDOM COME Work Detail Member Work Identifier -- MLC …" at bounding box center [740, 422] width 1480 height 1217
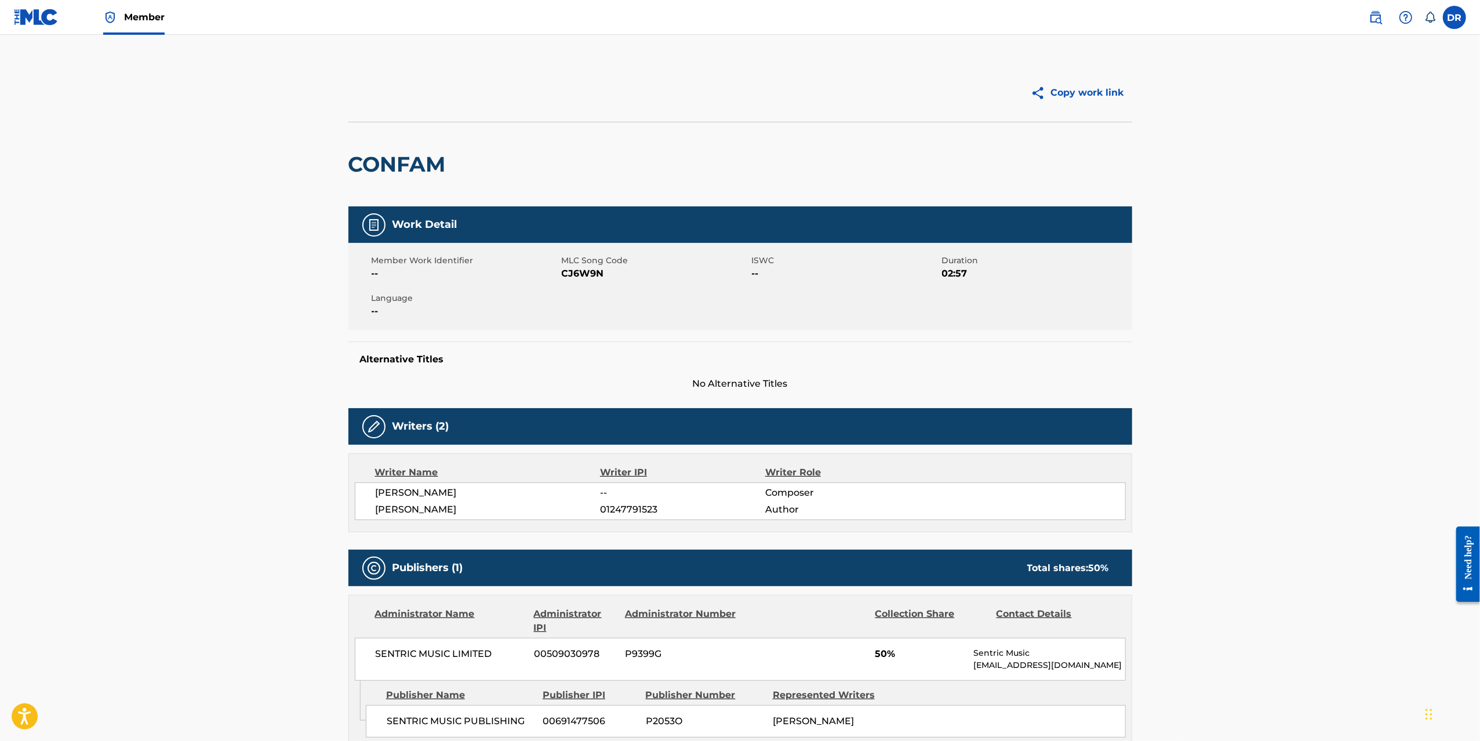
click at [797, 151] on div "CONFAM" at bounding box center [740, 164] width 784 height 85
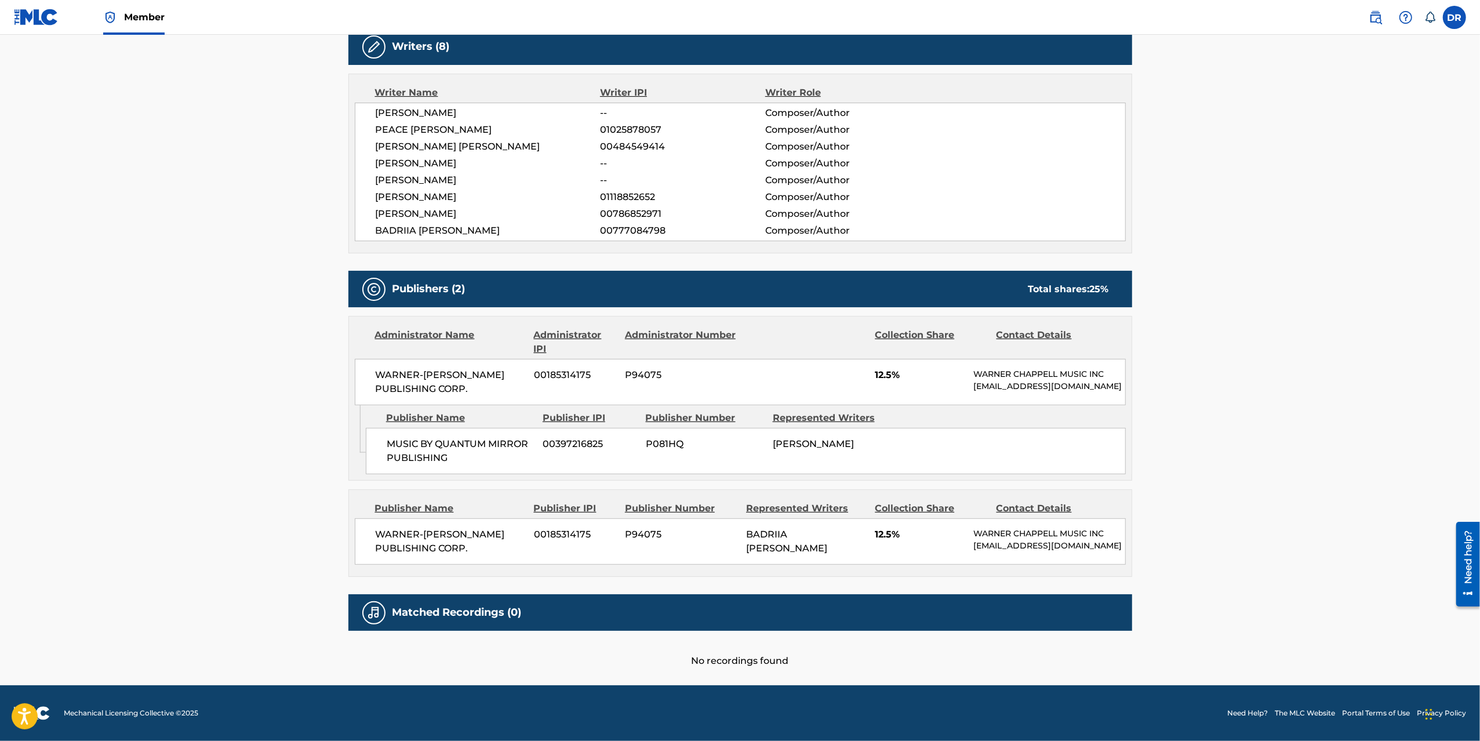
click at [297, 311] on main "Copy work link DYNAMITE Work Detail Member Work Identifier -- MLC Song Code DS2…" at bounding box center [740, 170] width 1480 height 1030
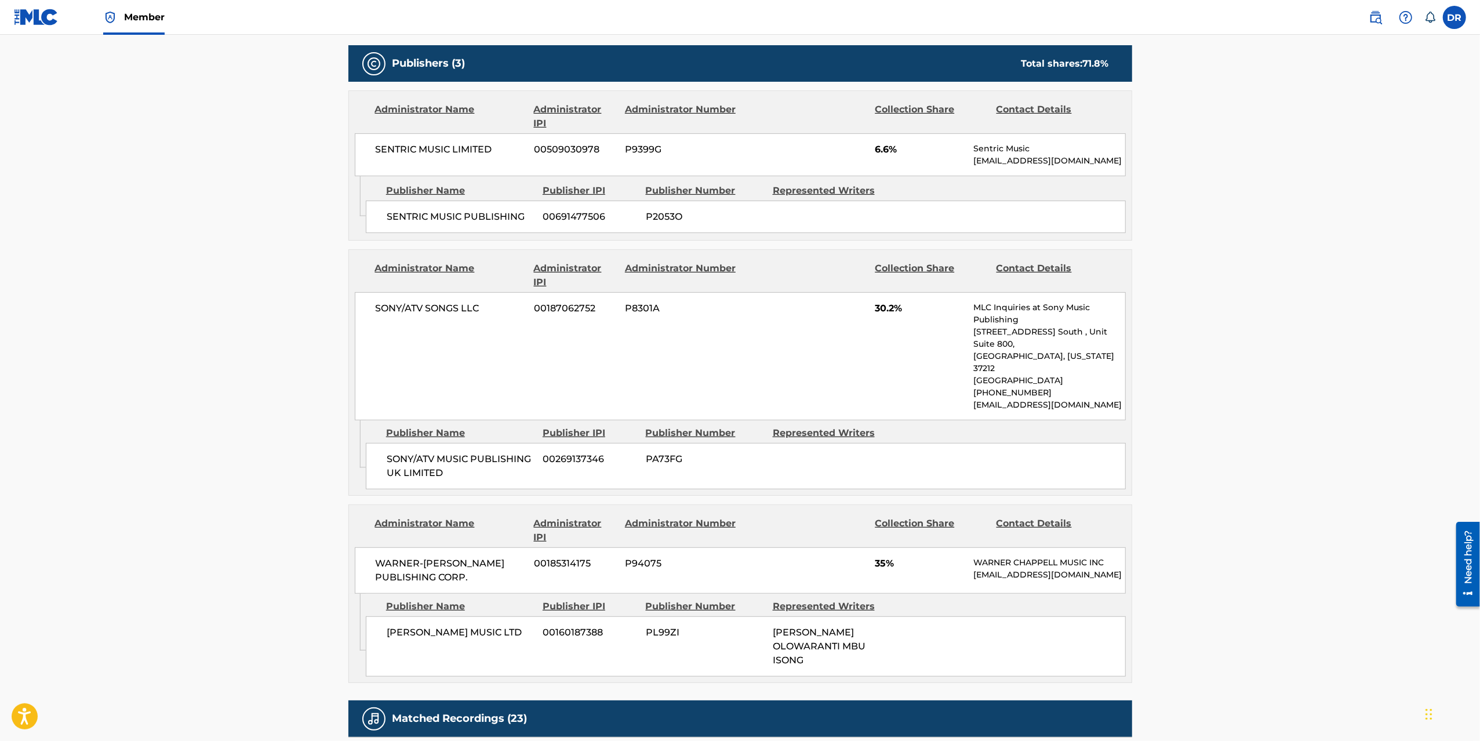
click at [296, 311] on main "Copy work link BEND Work Detail Member Work Identifier -- MLC Song Code BD8SJD …" at bounding box center [740, 297] width 1480 height 1669
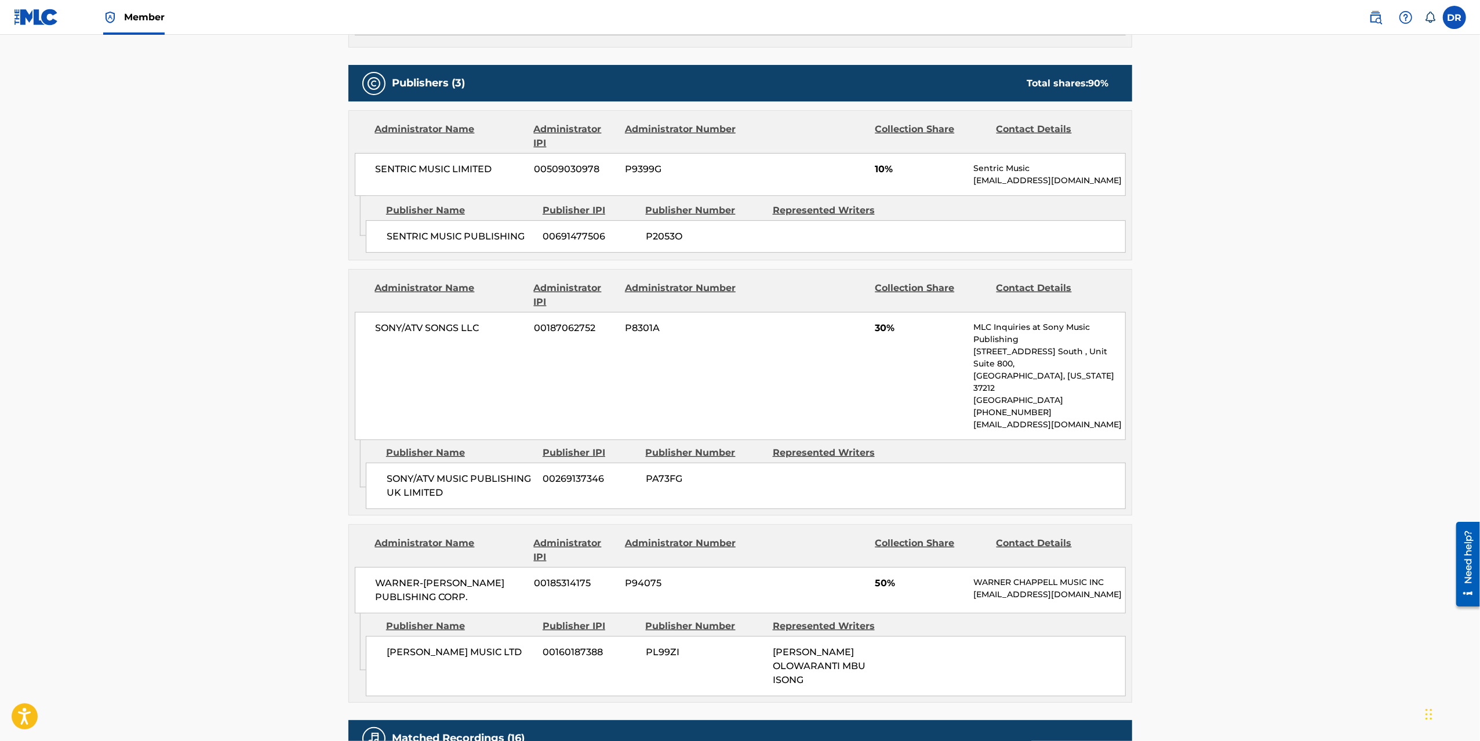
scroll to position [522, 0]
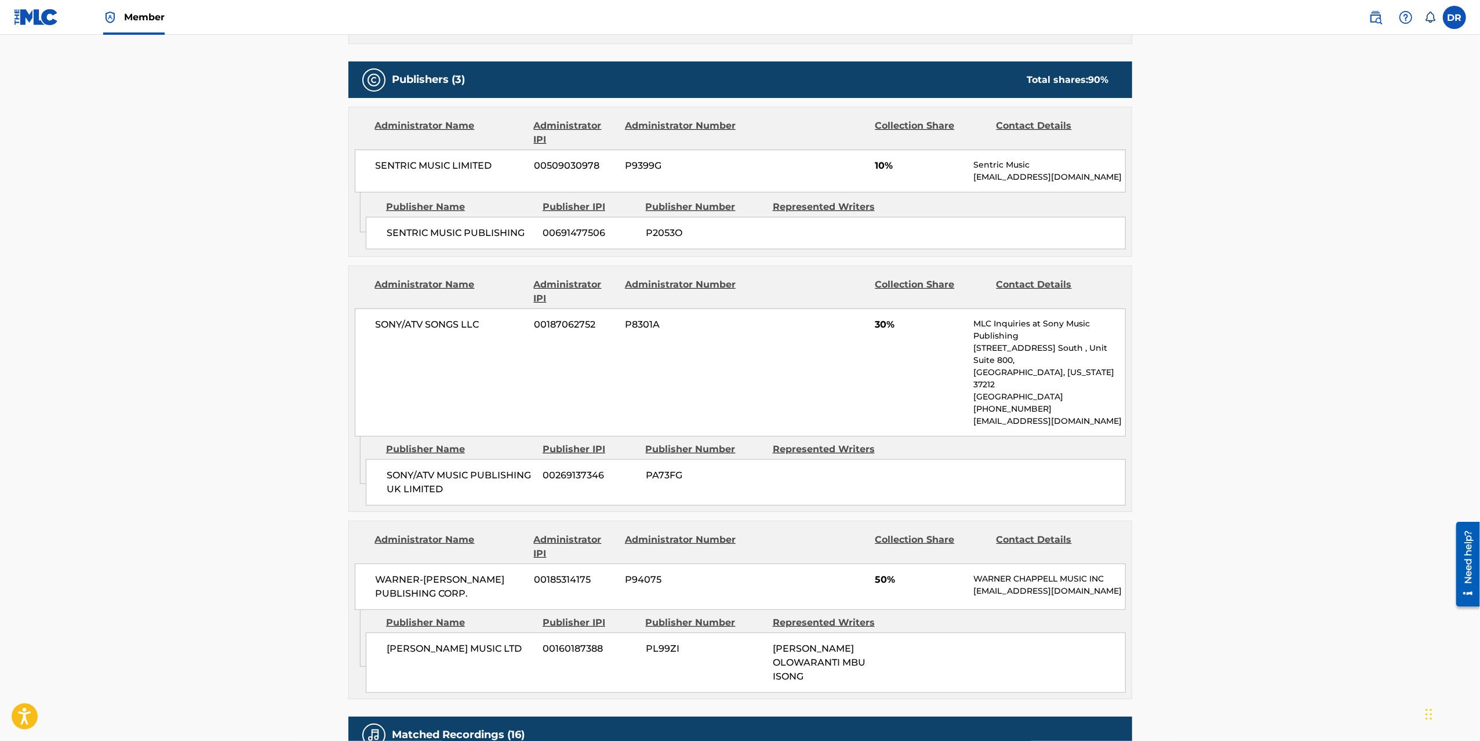
click at [297, 311] on main "Copy work link TIME Work Detail Member Work Identifier -- MLC Song Code TW9YDL …" at bounding box center [740, 331] width 1480 height 1636
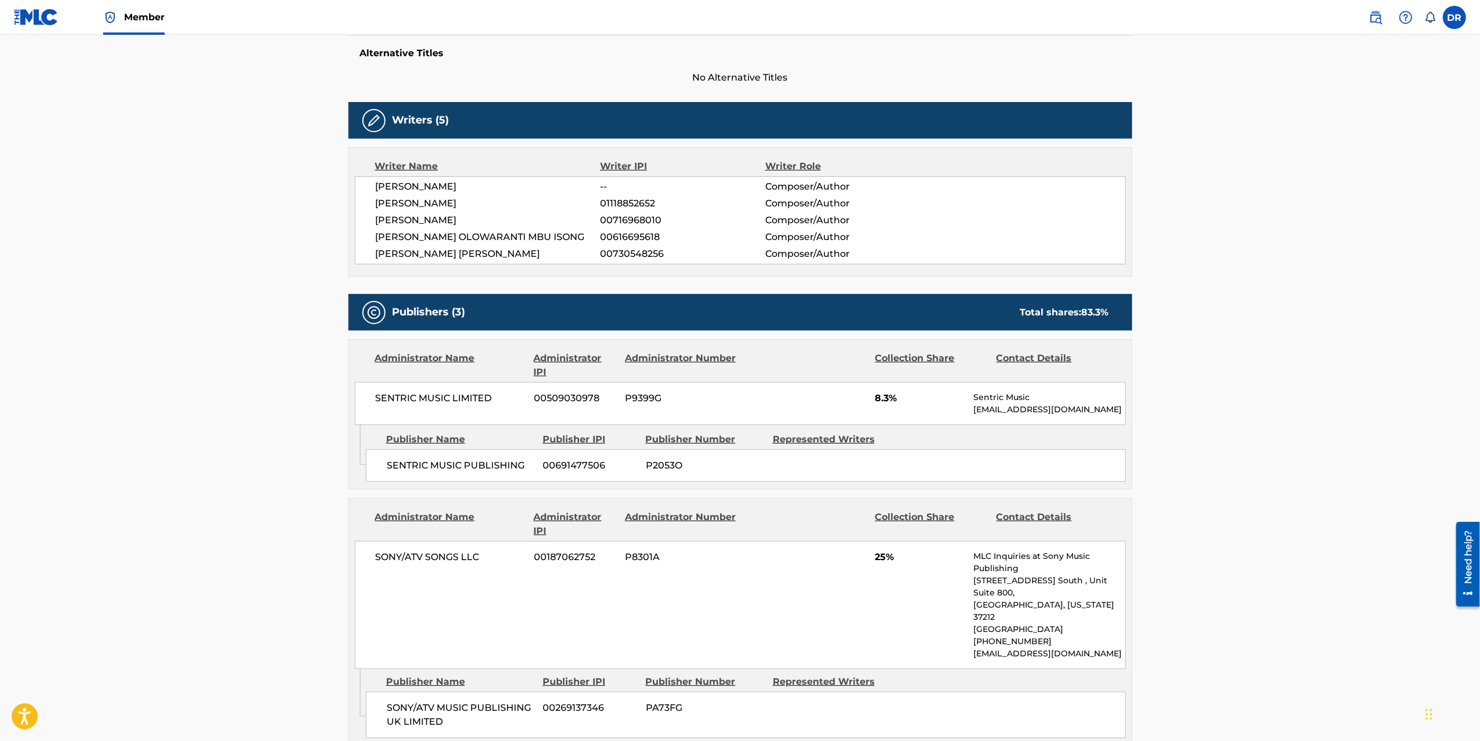
scroll to position [392, 0]
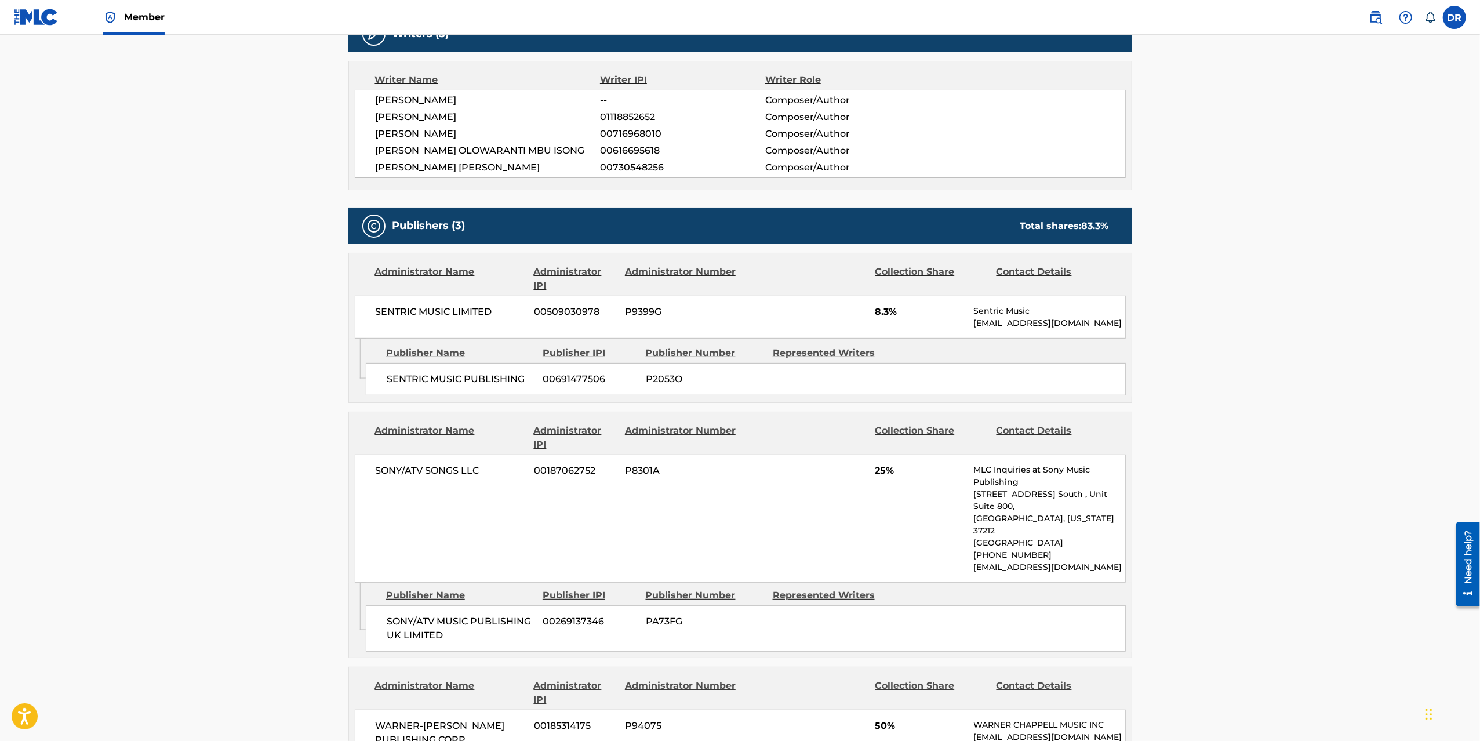
click at [296, 311] on main "Copy work link [PERSON_NAME] (DANCE) Work Detail Member Work Identifier -- MLC …" at bounding box center [740, 468] width 1480 height 1653
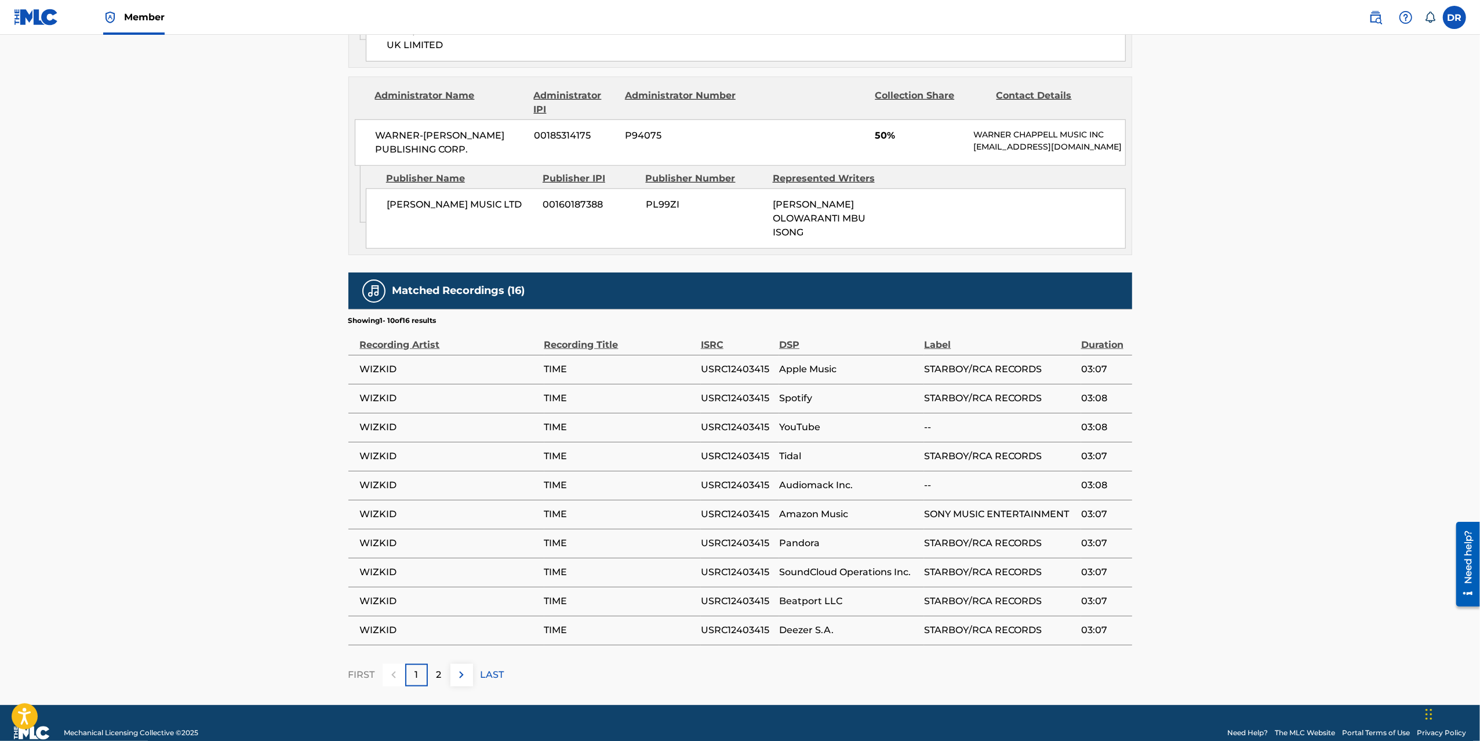
scroll to position [974, 0]
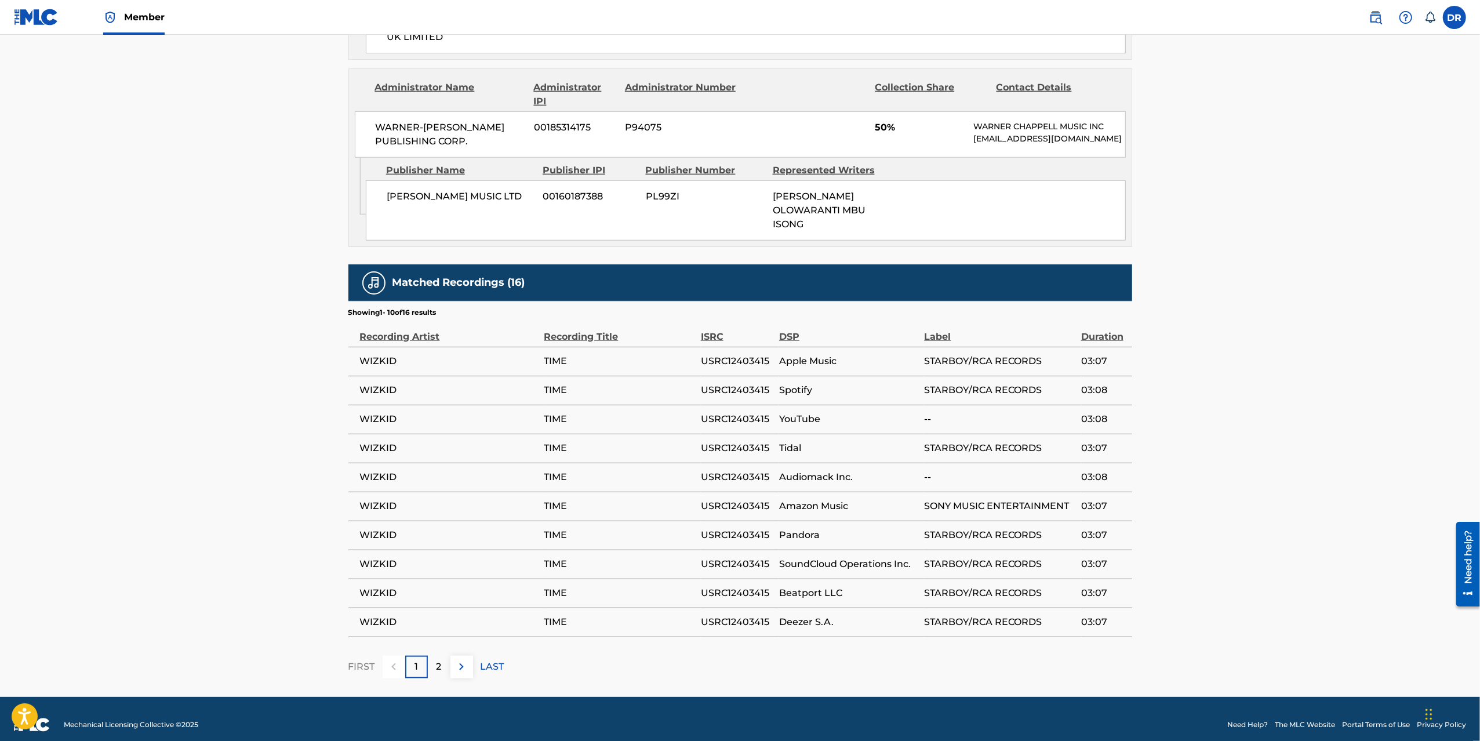
click at [376, 470] on span "WIZKID" at bounding box center [449, 477] width 179 height 14
copy span "WIZKID"
